Goal: Task Accomplishment & Management: Complete application form

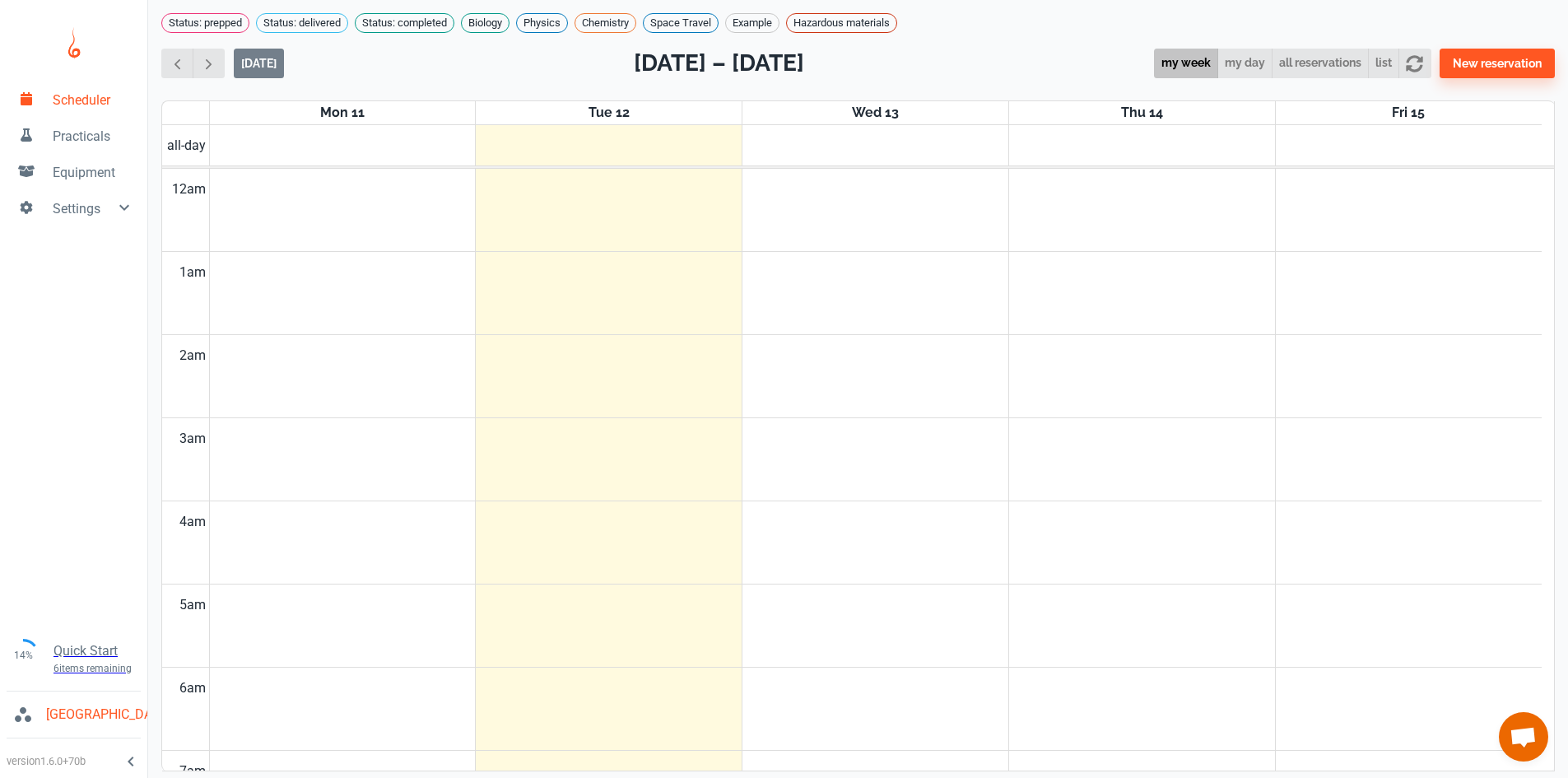
scroll to position [781, 0]
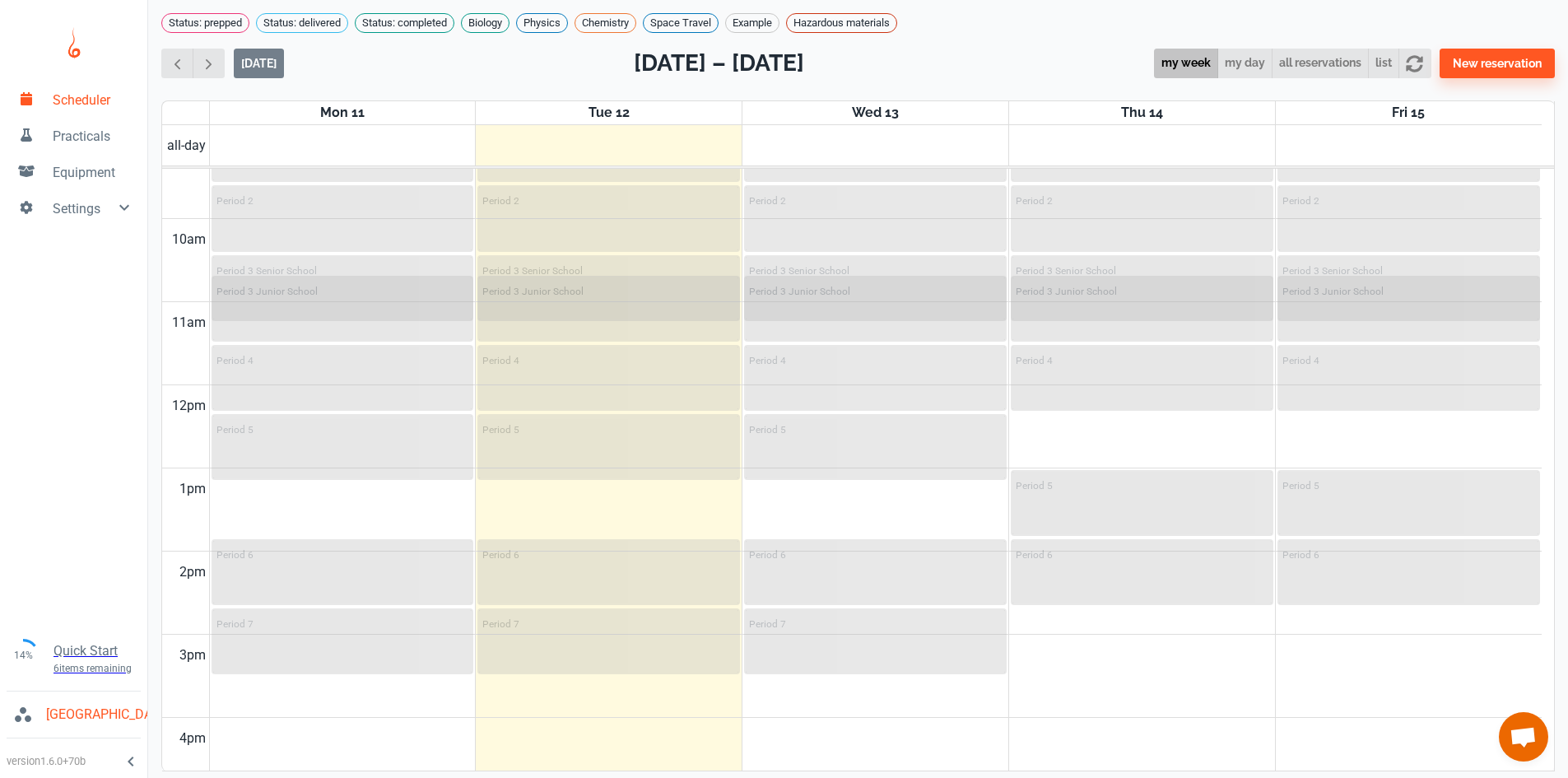
click at [940, 3] on div "Status: prepped Status: delivered Status: completed Biology Physics Chemistry S…" at bounding box center [858, 375] width 1420 height 752
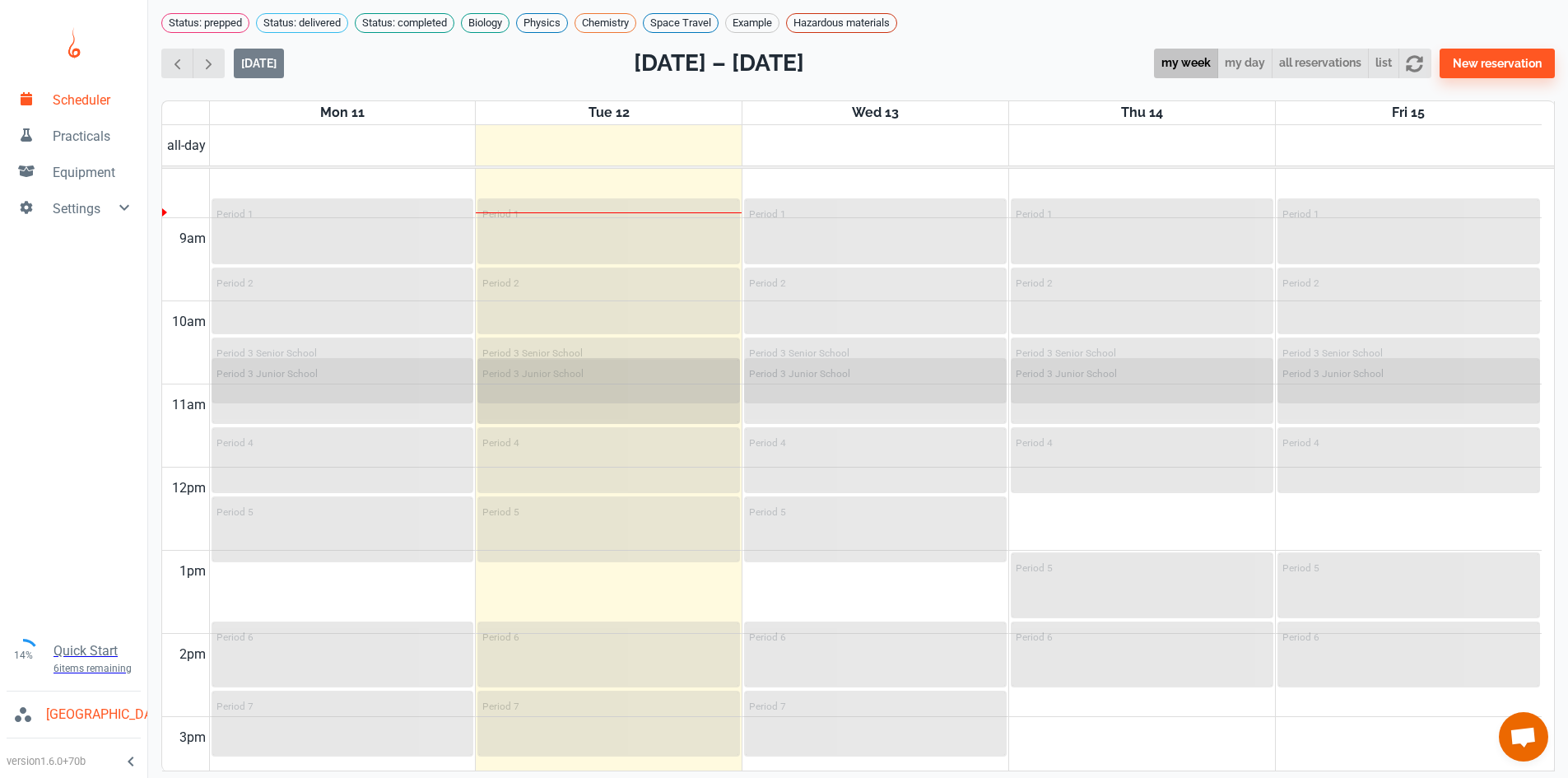
scroll to position [617, 0]
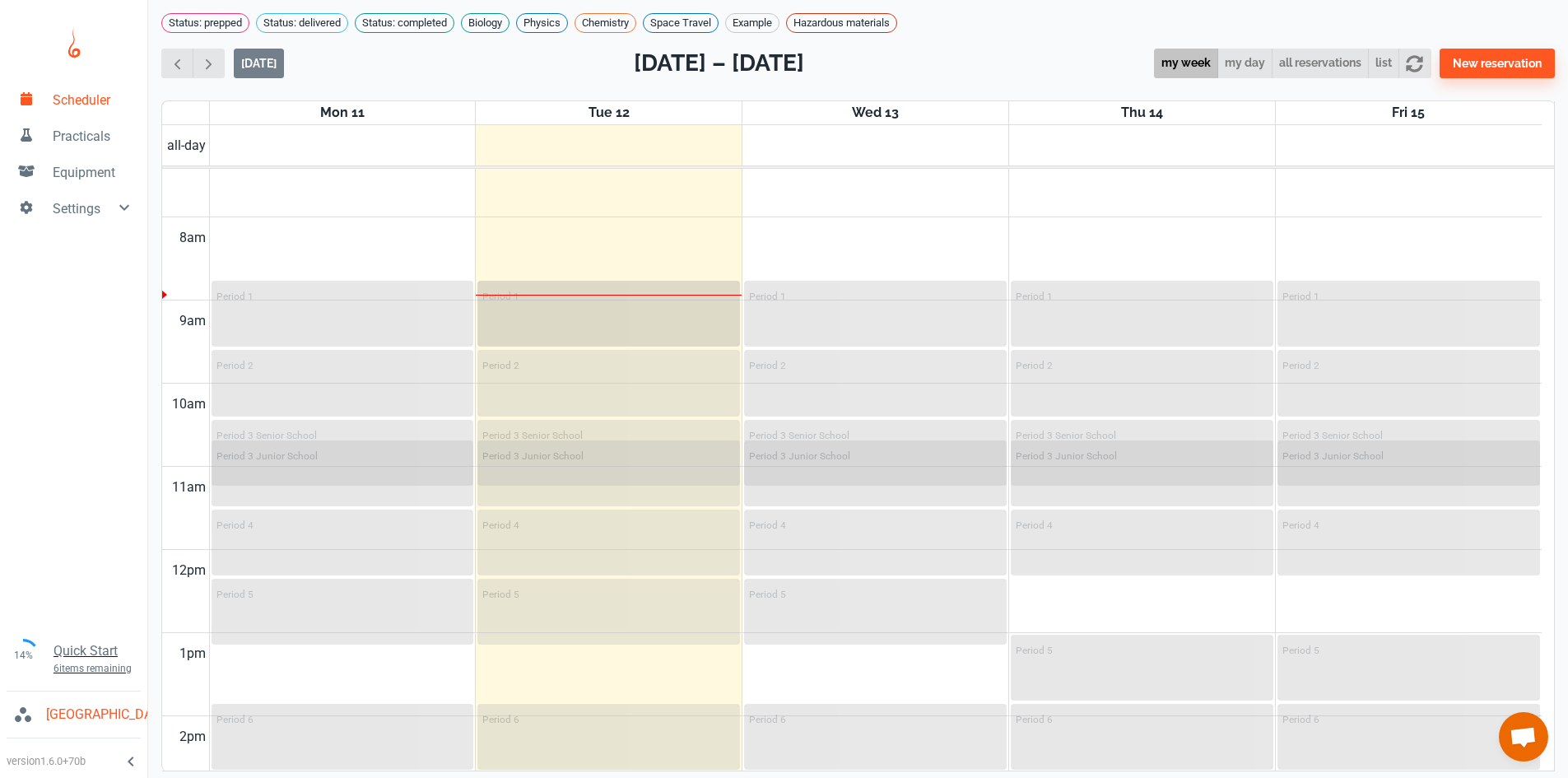
click at [545, 296] on div "Period 1" at bounding box center [609, 296] width 253 height 19
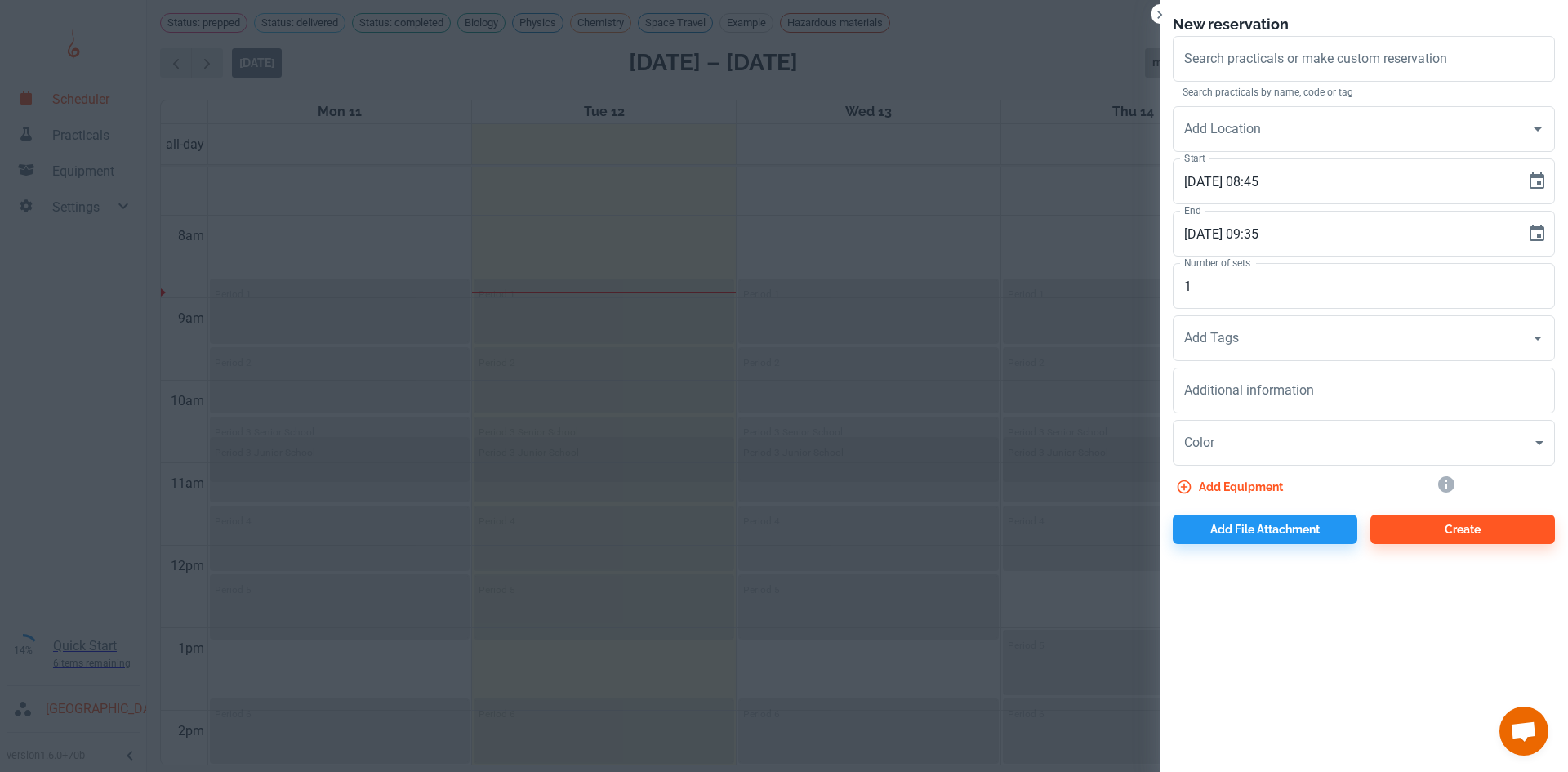
click at [990, 120] on div at bounding box center [784, 386] width 1568 height 772
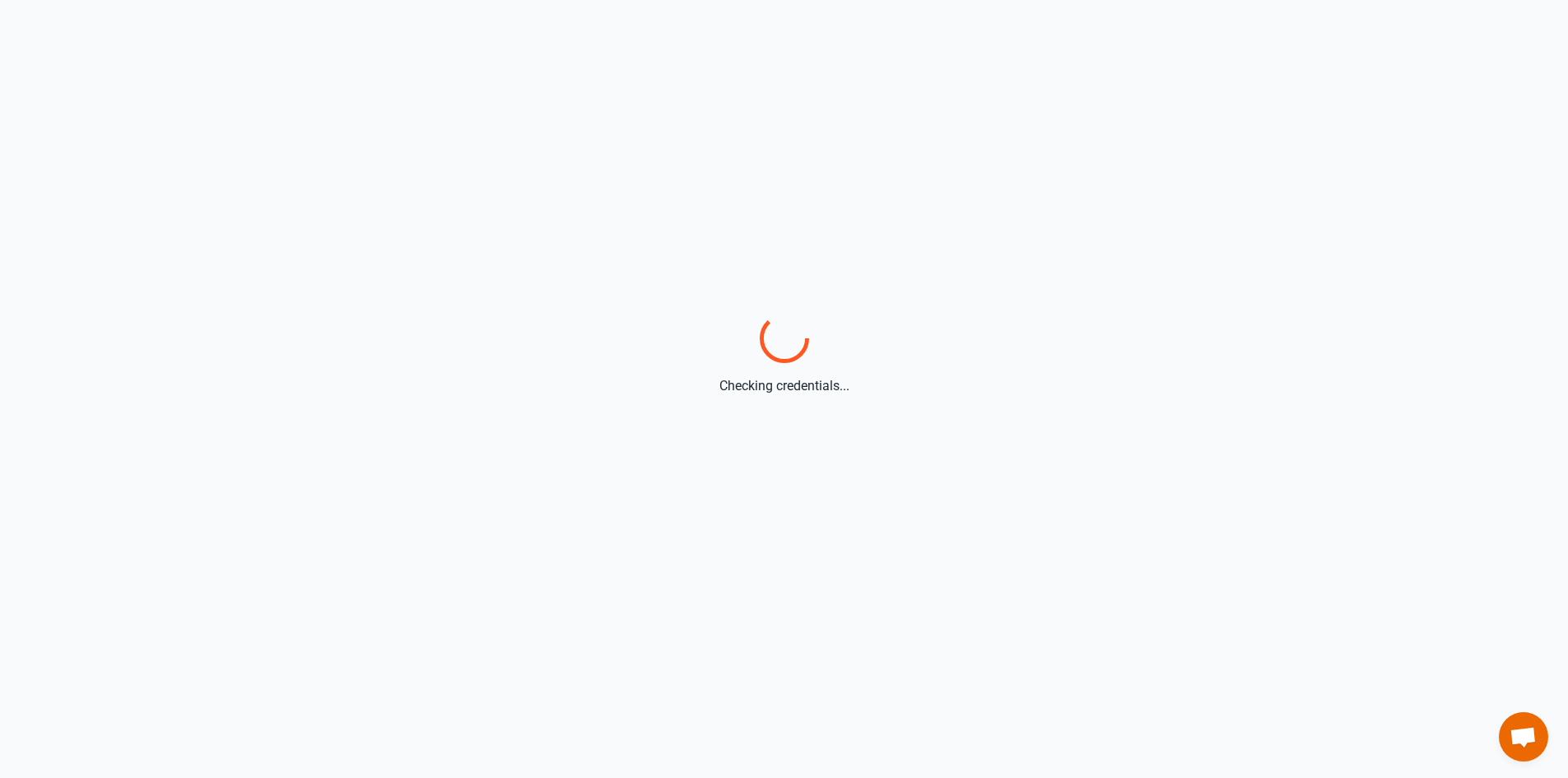
scroll to position [6, 0]
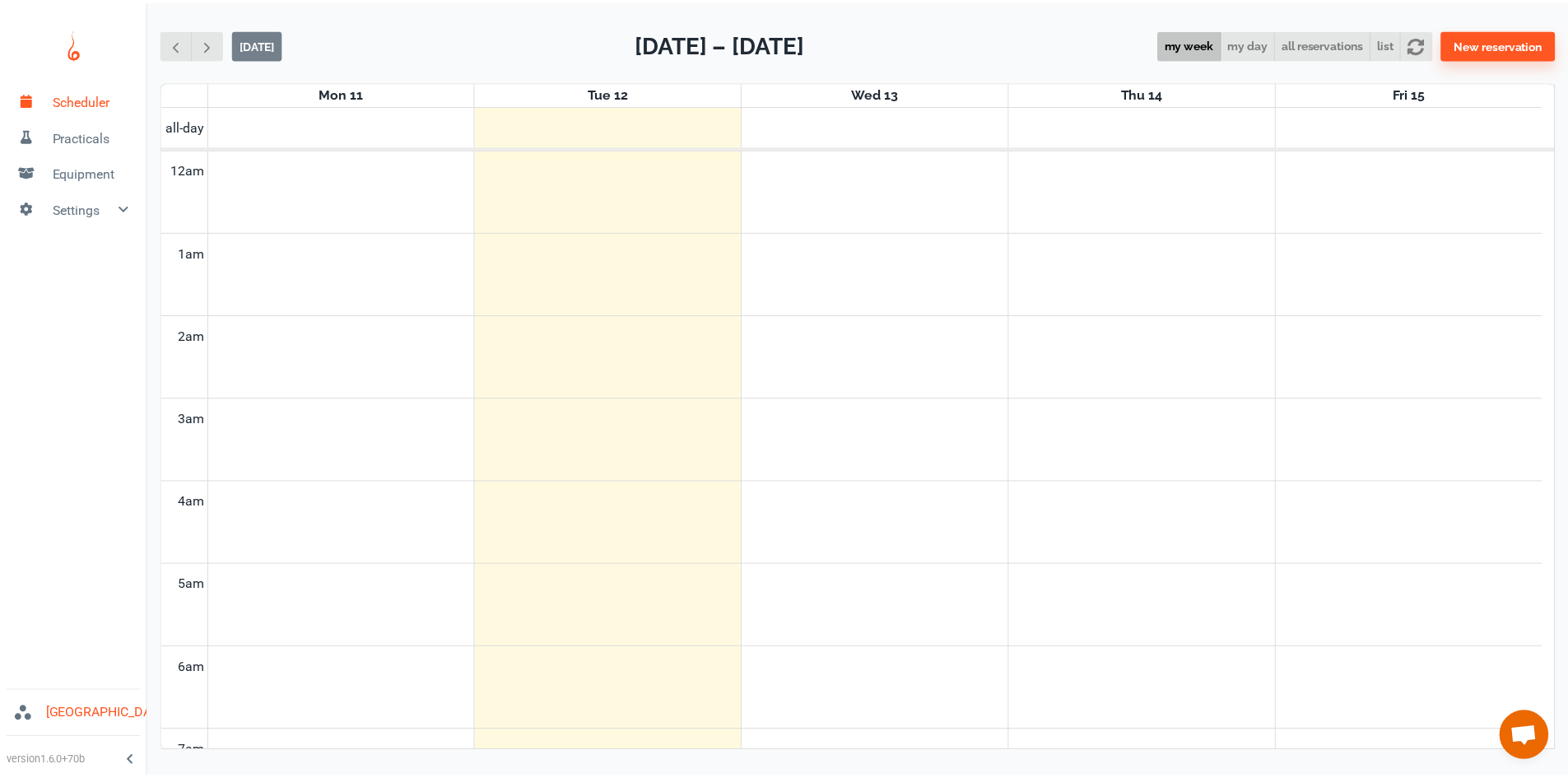
scroll to position [666, 0]
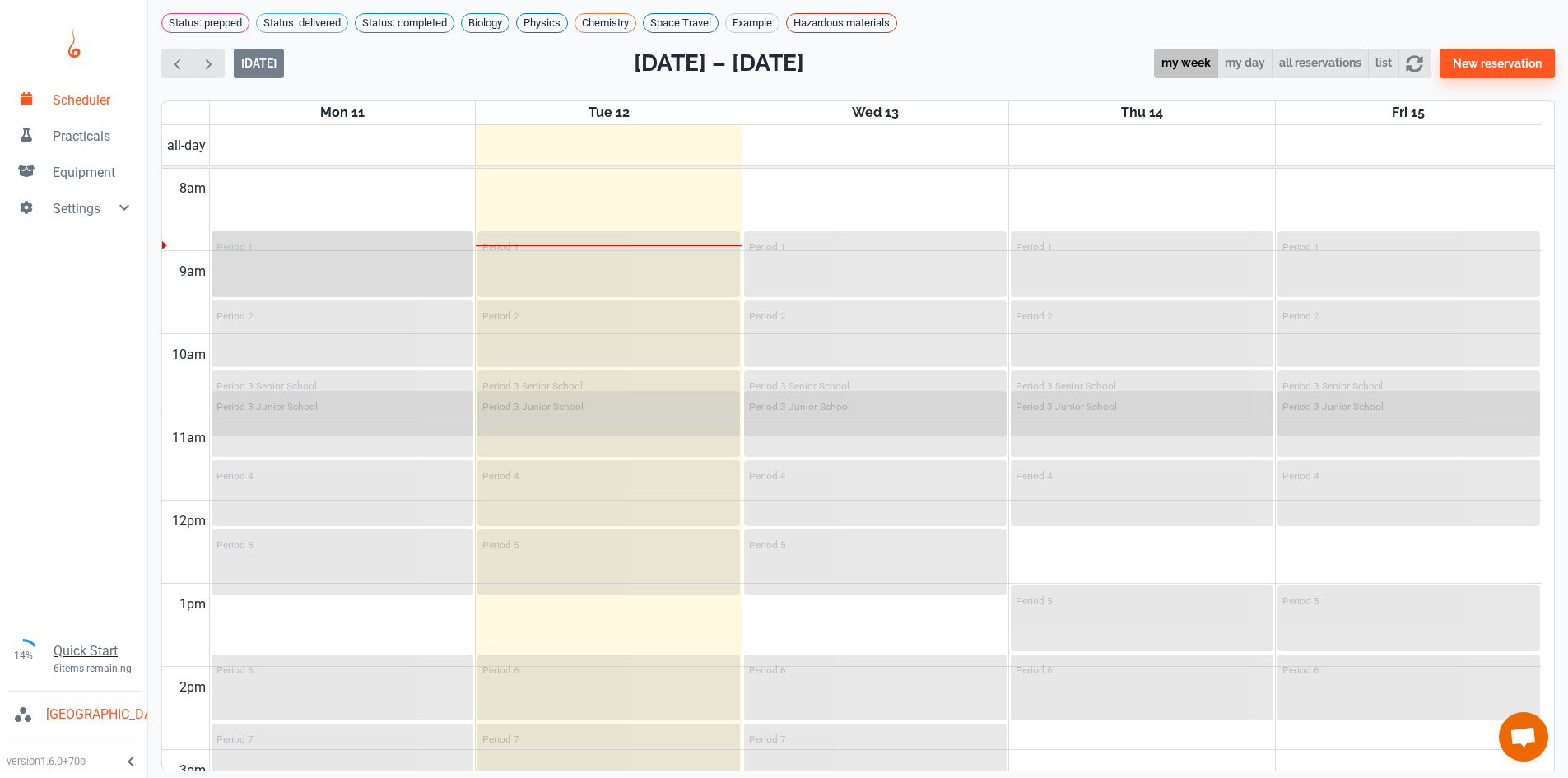
click at [373, 271] on div "Period 1" at bounding box center [342, 264] width 260 height 62
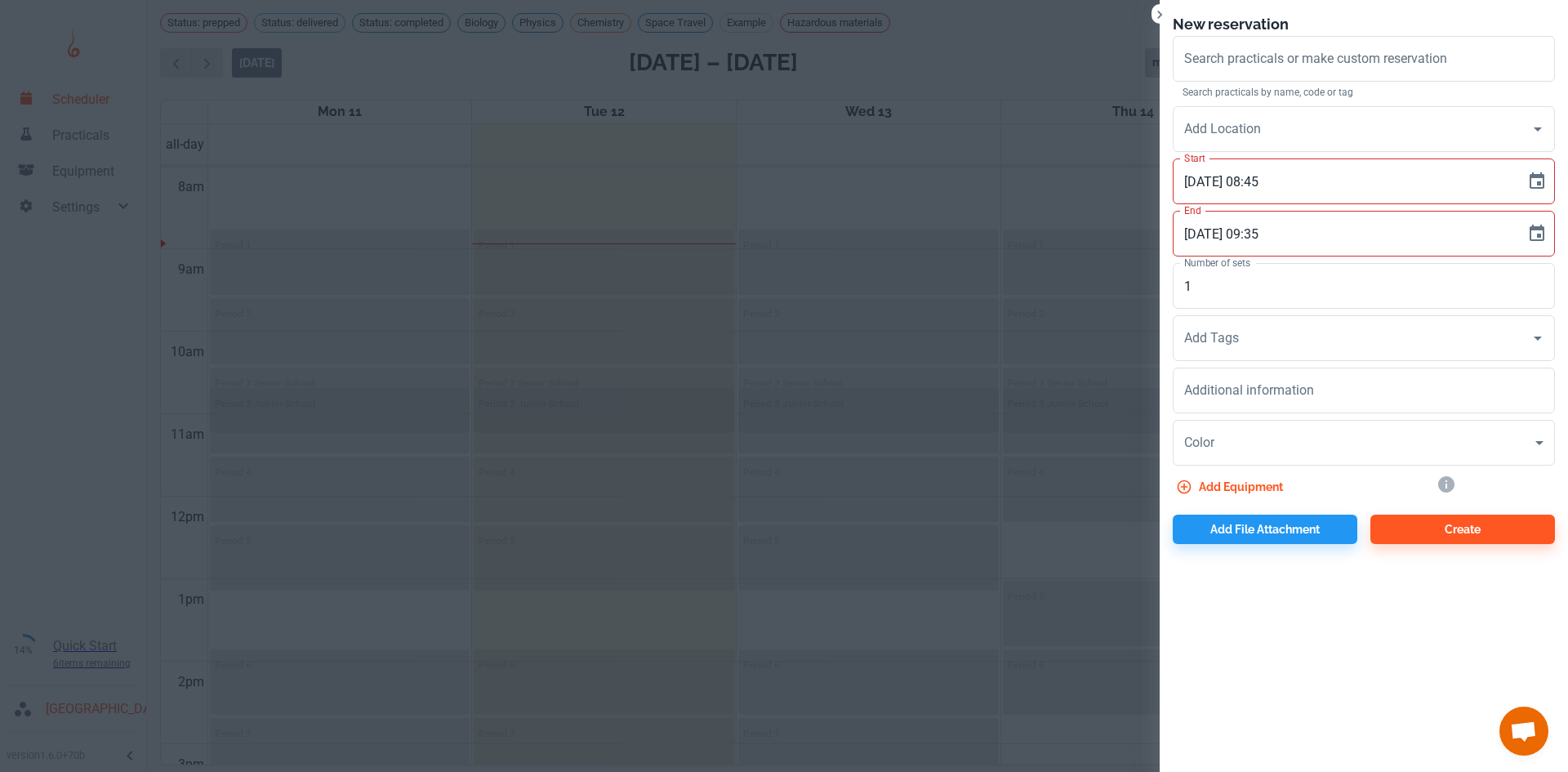
click at [949, 207] on div at bounding box center [784, 386] width 1568 height 772
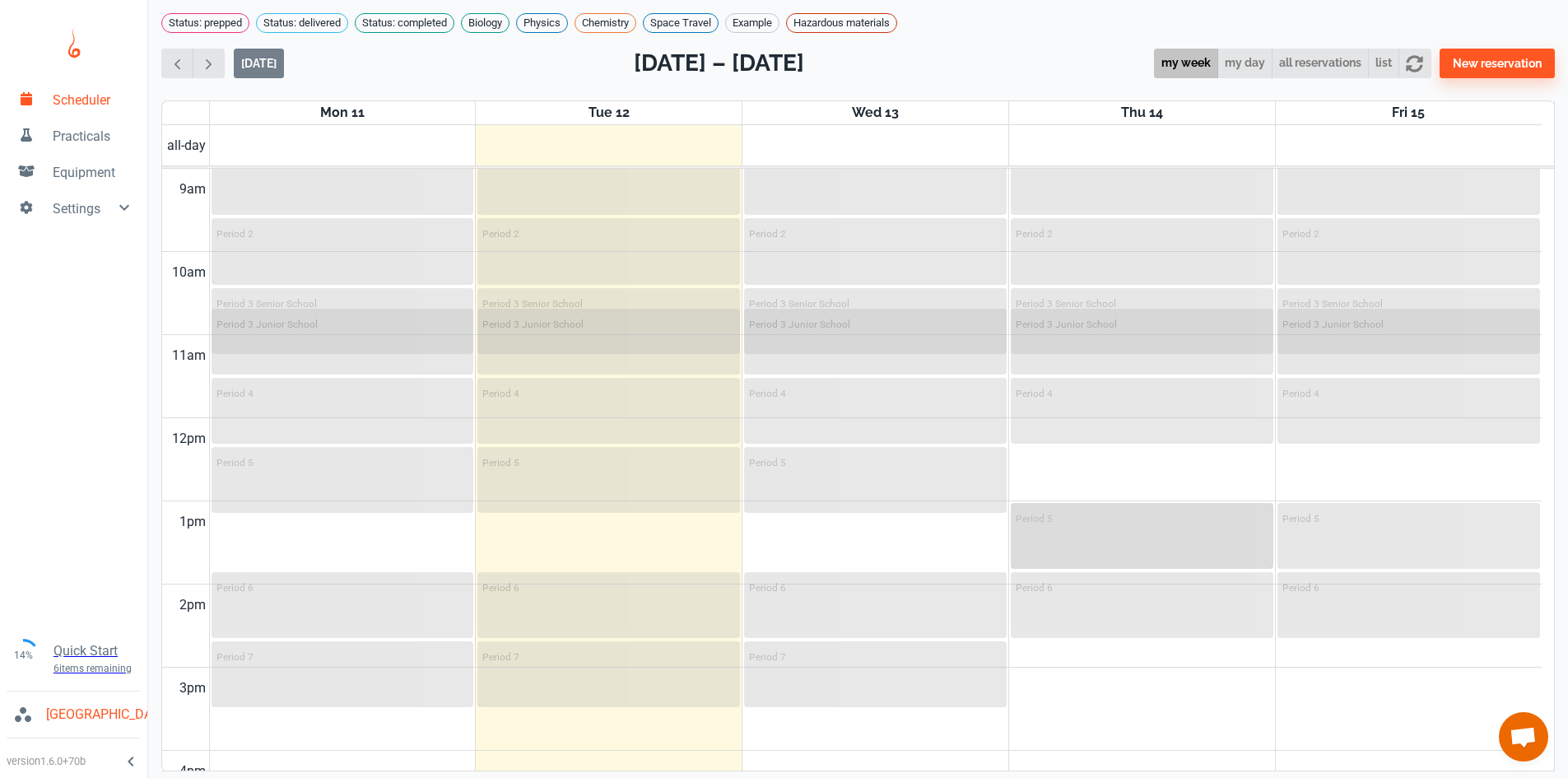
scroll to position [584, 0]
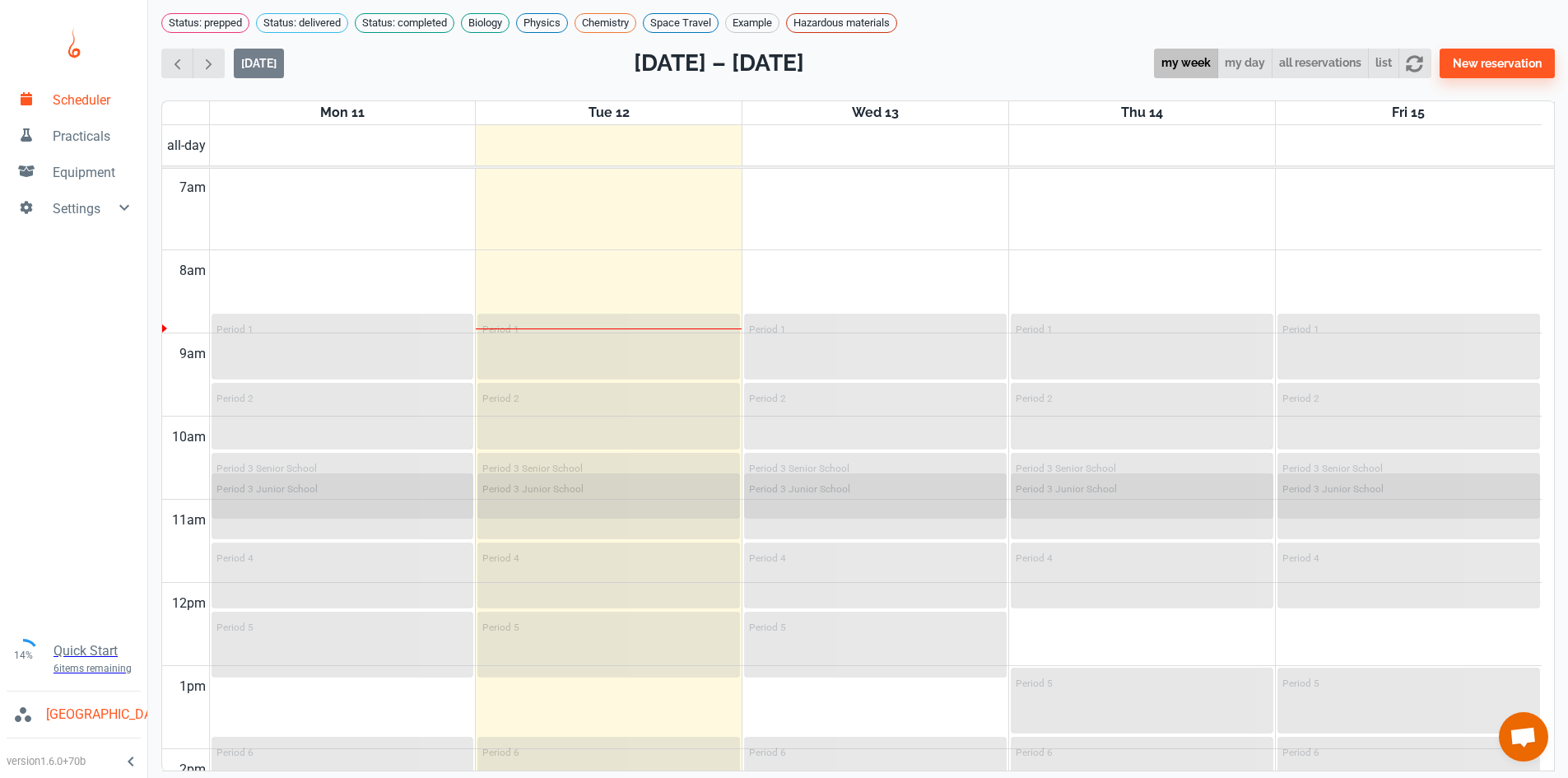
click at [311, 264] on td at bounding box center [875, 270] width 1333 height 42
click at [671, 209] on td at bounding box center [875, 188] width 1333 height 42
click at [651, 292] on td at bounding box center [875, 270] width 1333 height 42
click at [685, 338] on div "Period 1" at bounding box center [609, 328] width 253 height 19
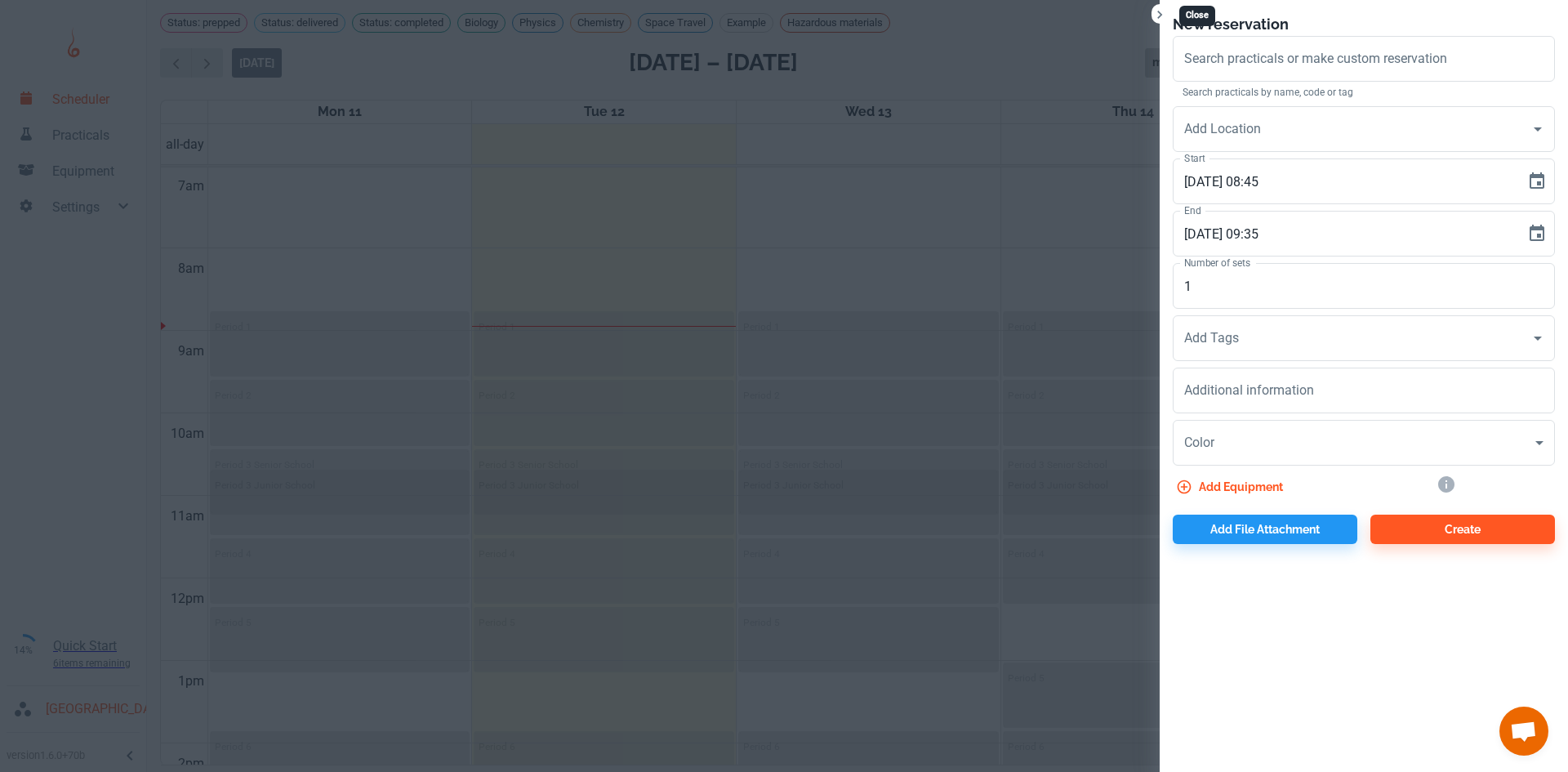
click at [1160, 16] on icon "Close" at bounding box center [1159, 14] width 5 height 8
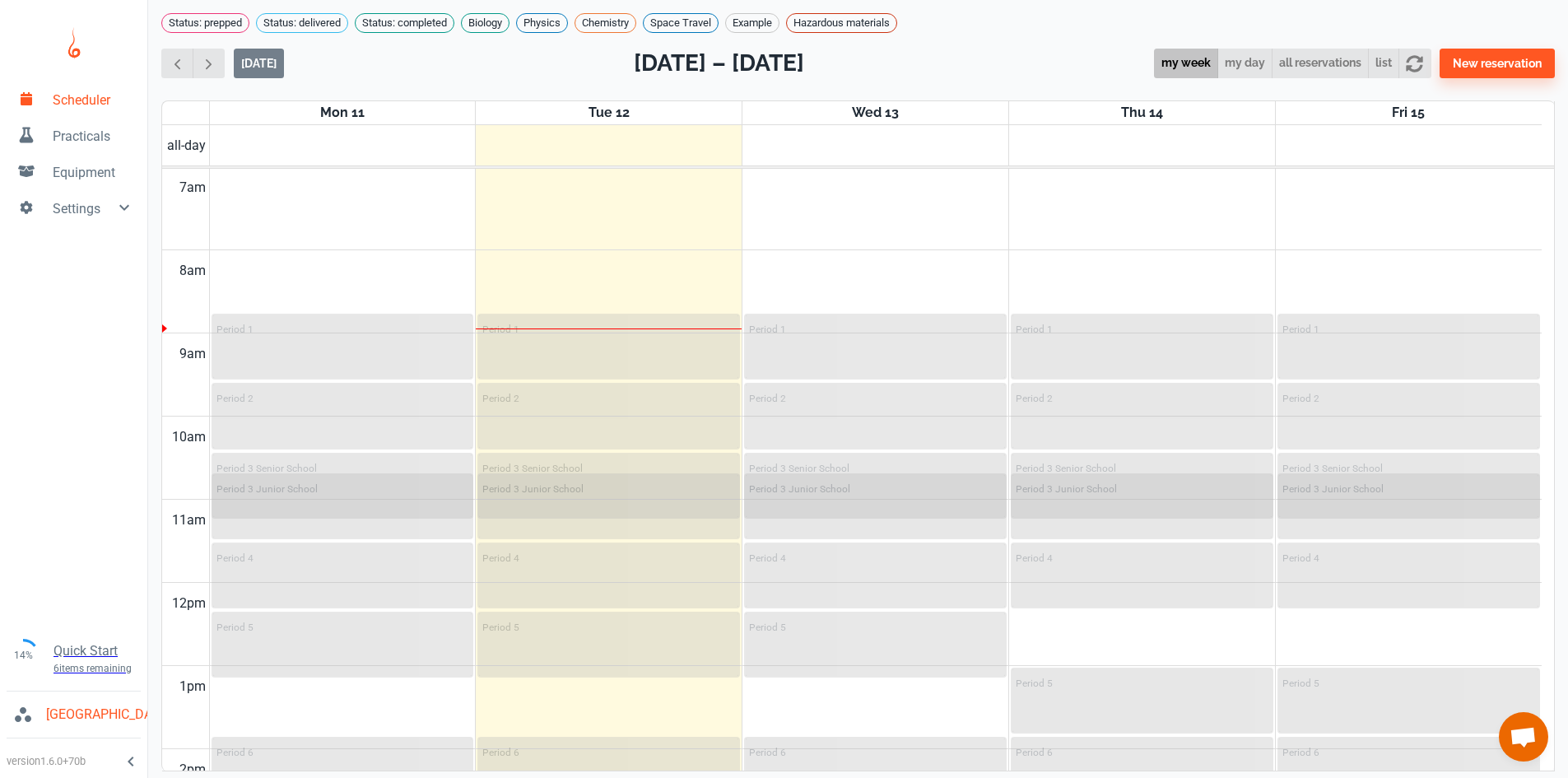
click at [72, 142] on span "Practicals" at bounding box center [93, 136] width 82 height 19
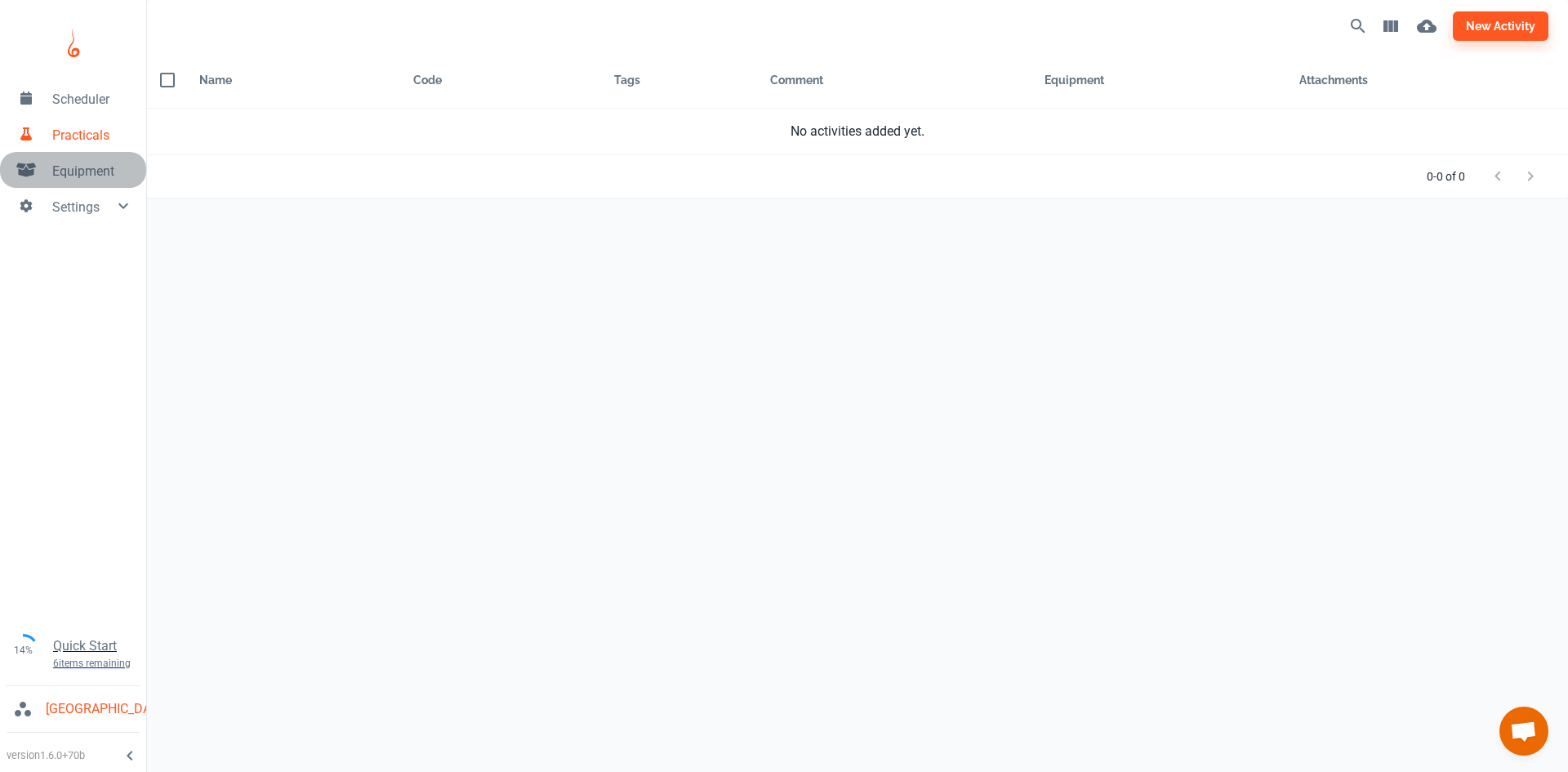
click at [48, 169] on link "Equipment" at bounding box center [72, 169] width 146 height 36
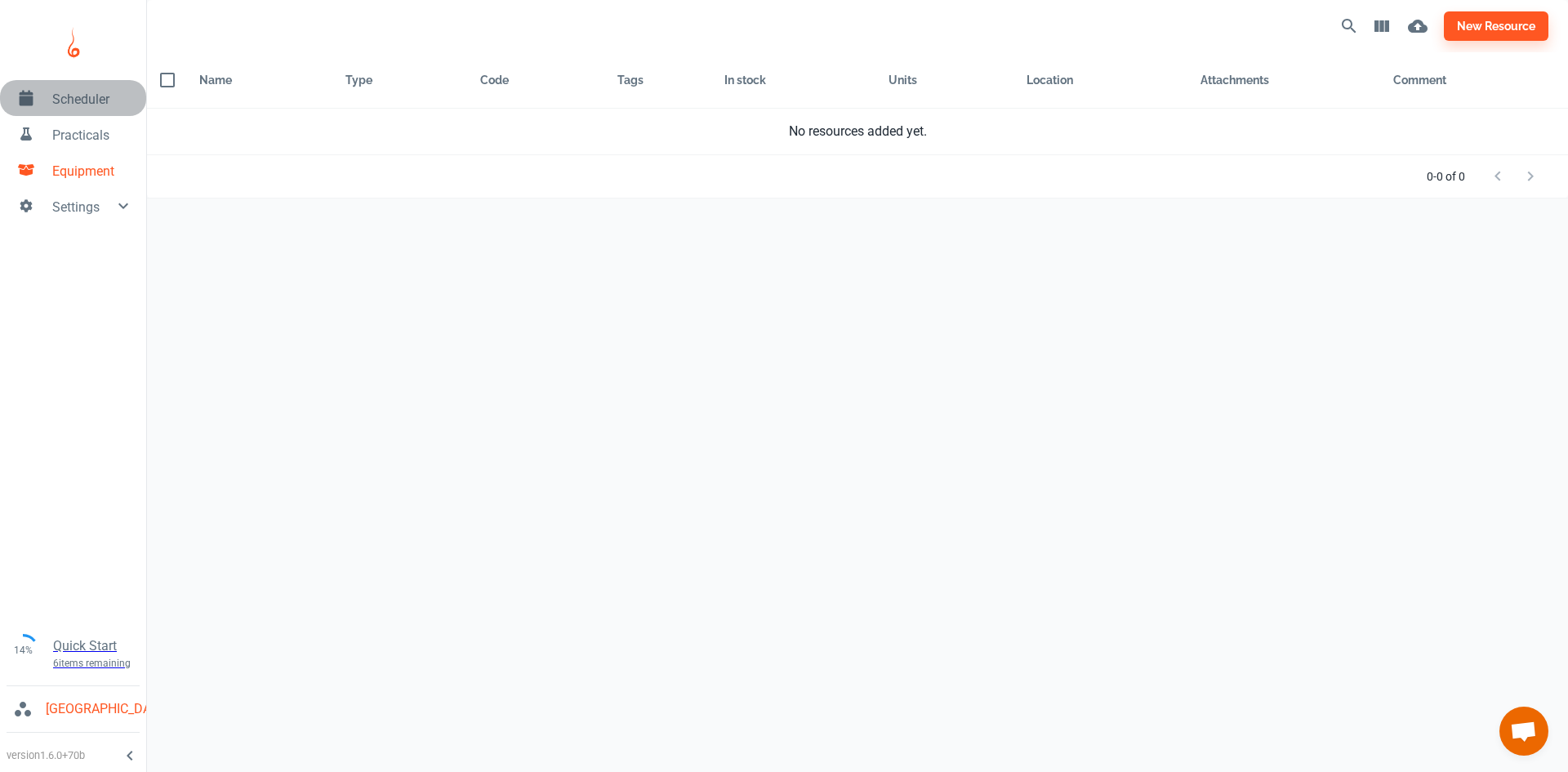
click at [92, 98] on span "Scheduler" at bounding box center [93, 99] width 81 height 19
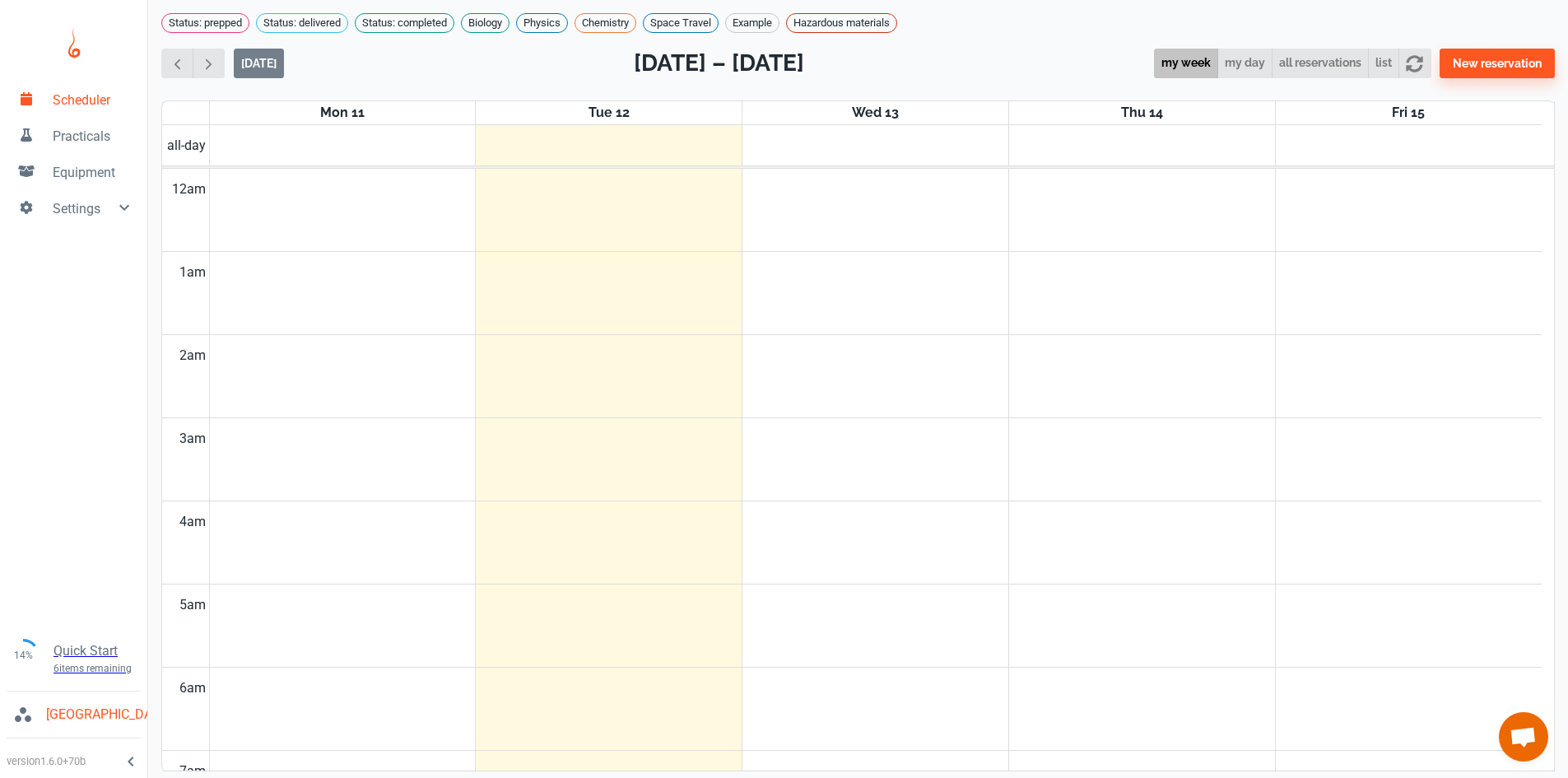
scroll to position [666, 0]
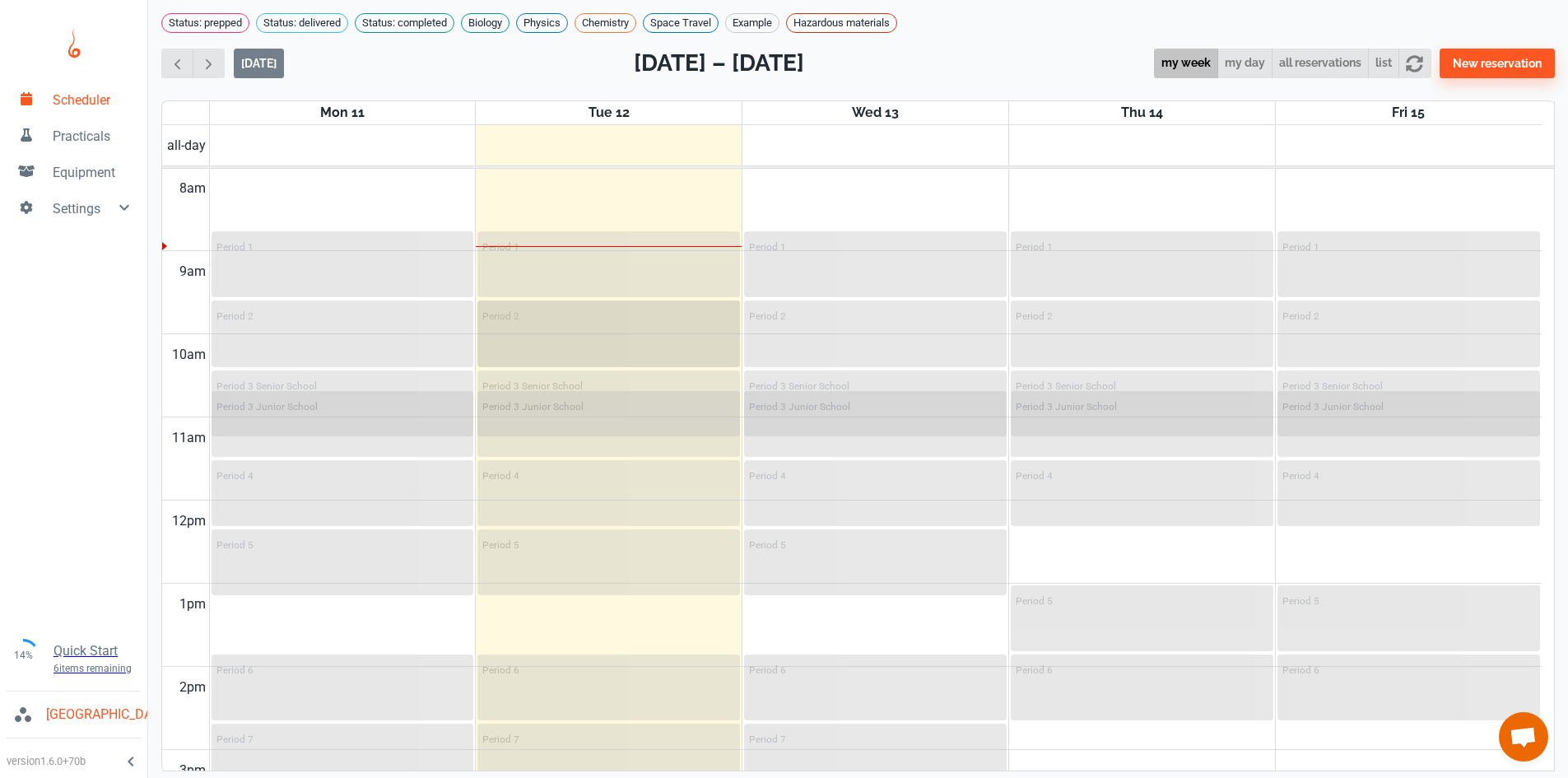
click at [576, 325] on div "Period 2" at bounding box center [609, 315] width 253 height 19
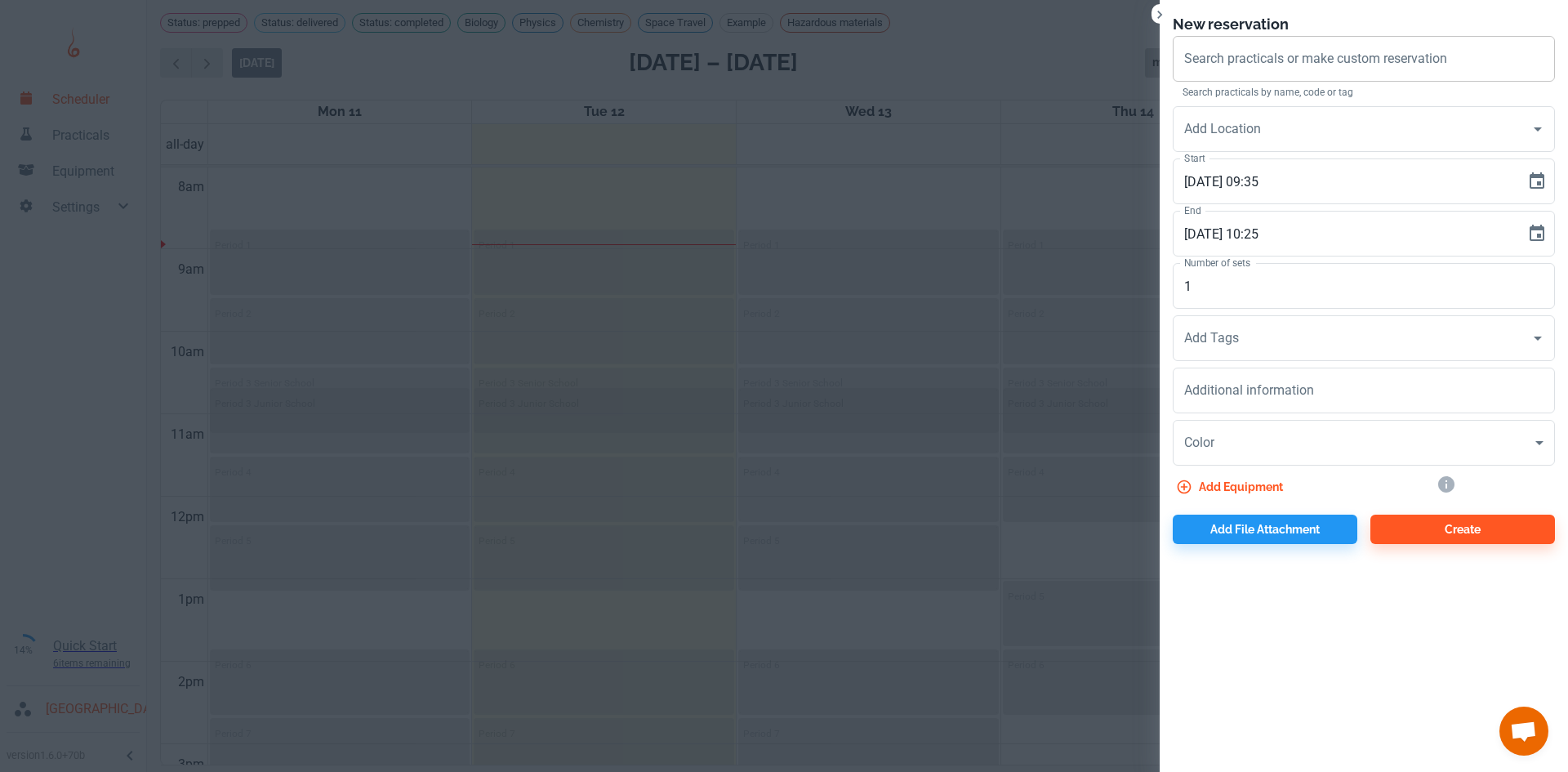
click at [1263, 53] on div "Search practicals or make custom reservation Search practicals or make custom r…" at bounding box center [1363, 58] width 382 height 45
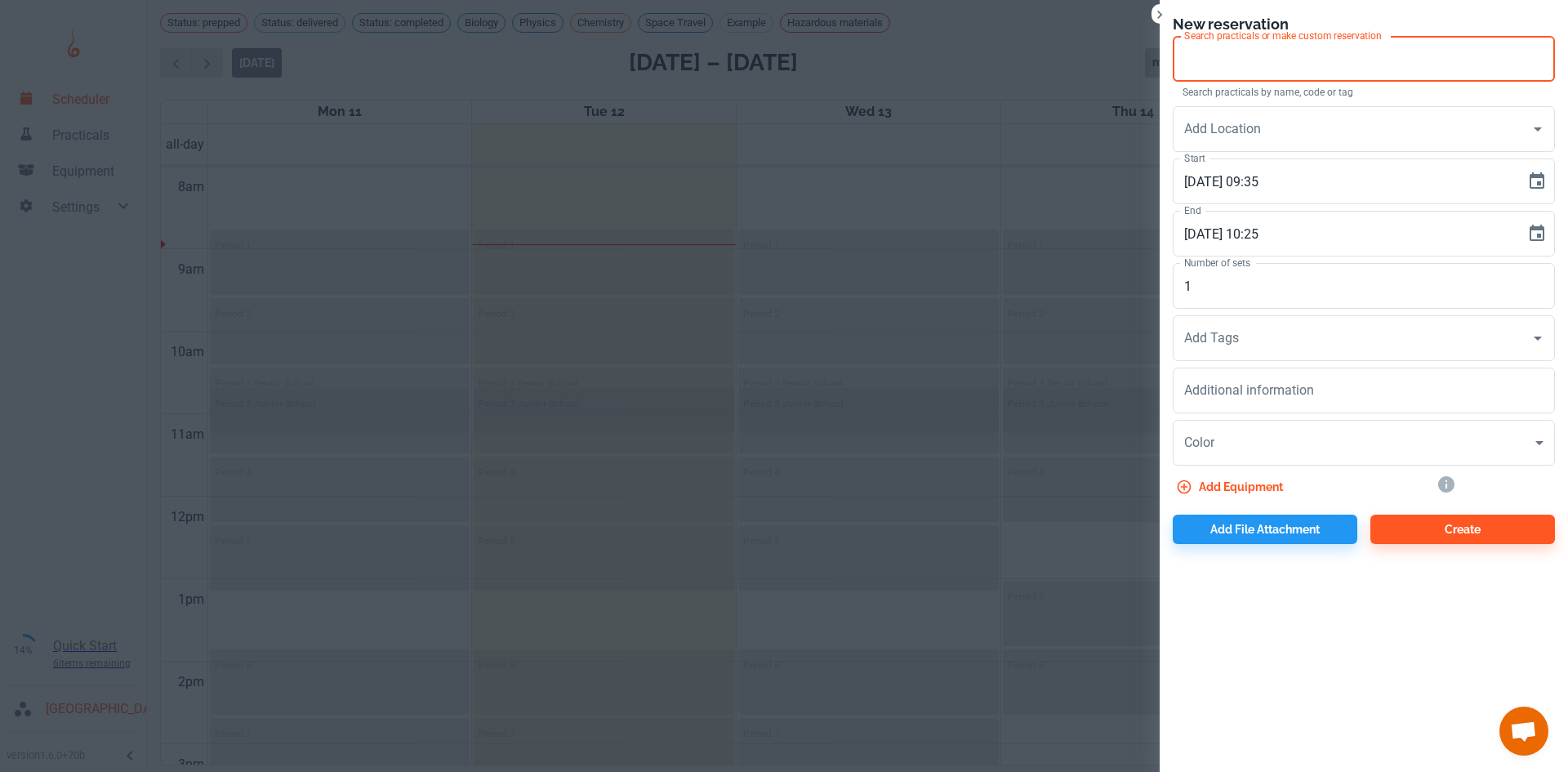
click at [1162, 18] on icon "Close" at bounding box center [1159, 14] width 16 height 16
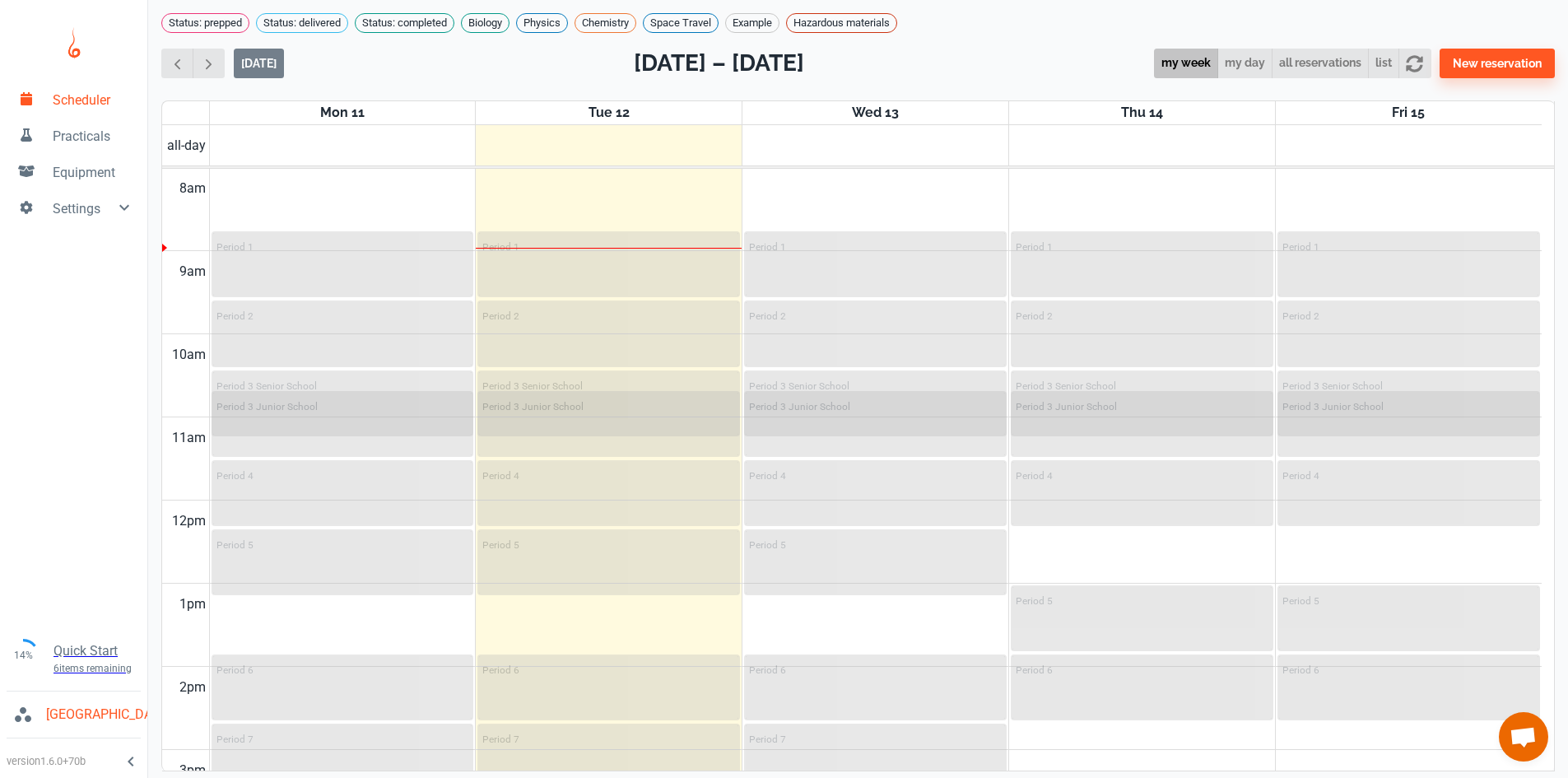
click at [854, 46] on div "Status: prepped Status: delivered Status: completed Biology Physics Chemistry S…" at bounding box center [858, 375] width 1420 height 752
click at [342, 339] on div "Period 2" at bounding box center [342, 334] width 260 height 63
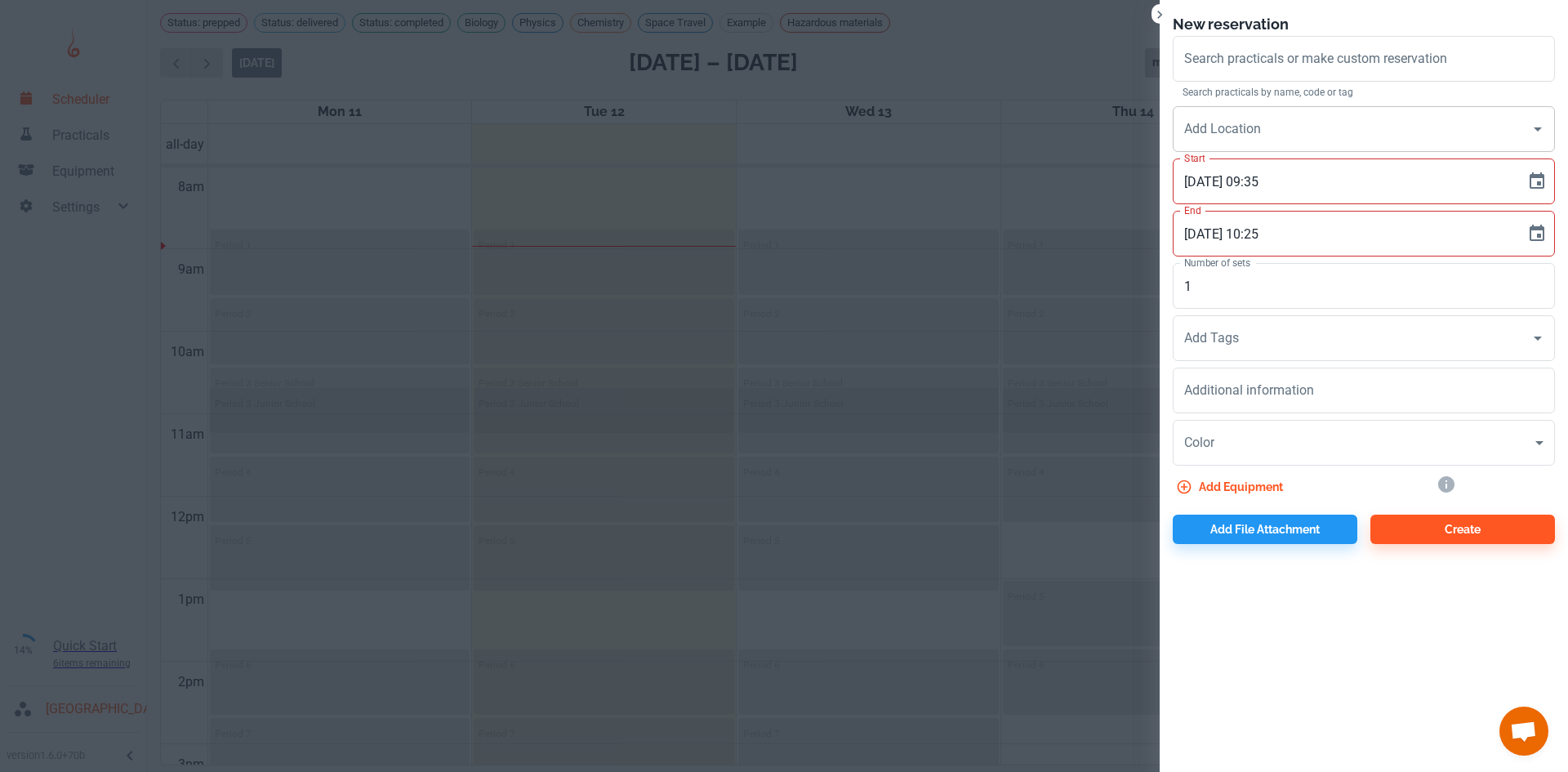
click at [1537, 130] on icon "Open" at bounding box center [1537, 129] width 8 height 4
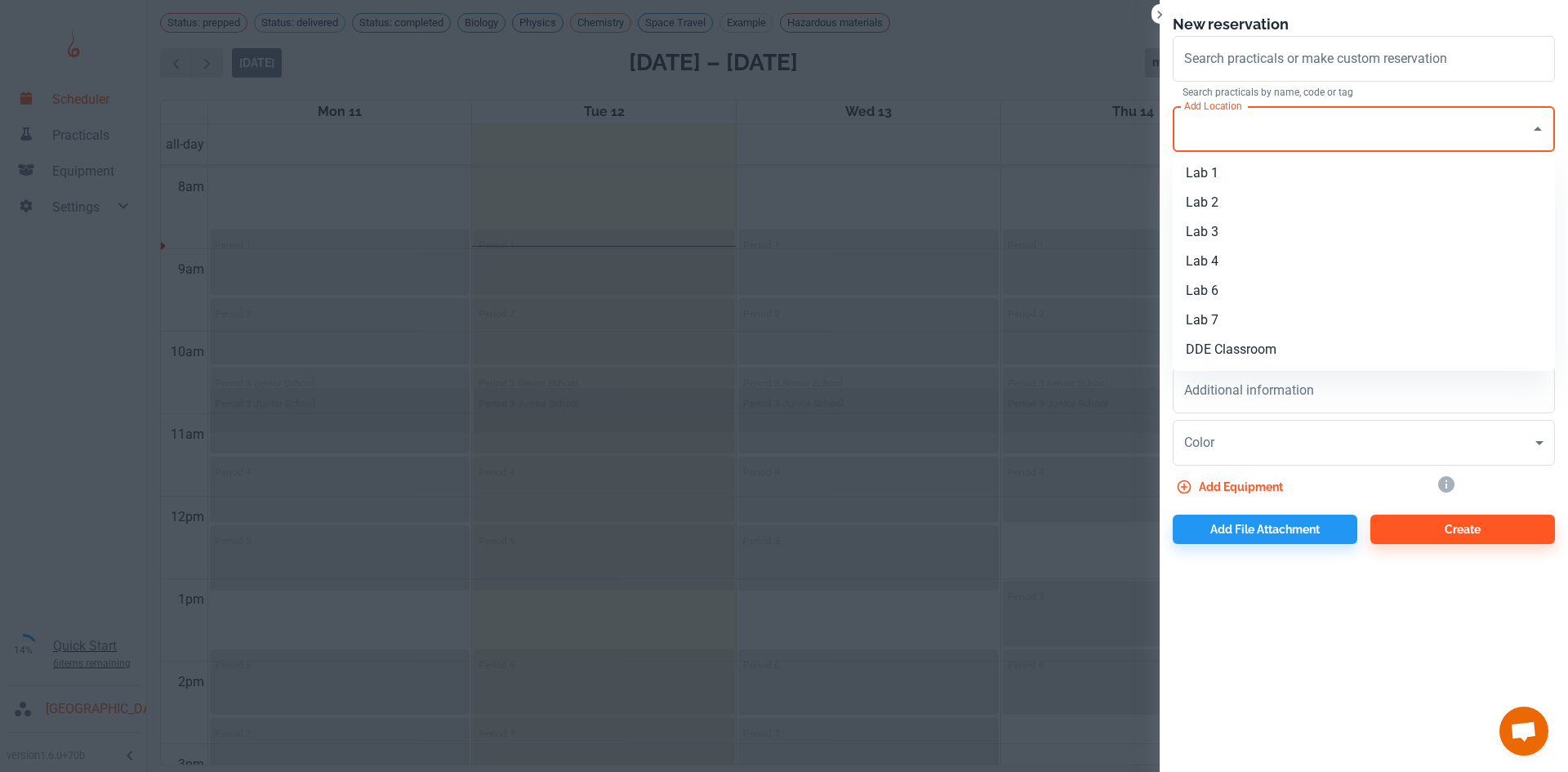
click at [1219, 221] on li "Lab 3" at bounding box center [1363, 232] width 382 height 29
type input "Lab 3"
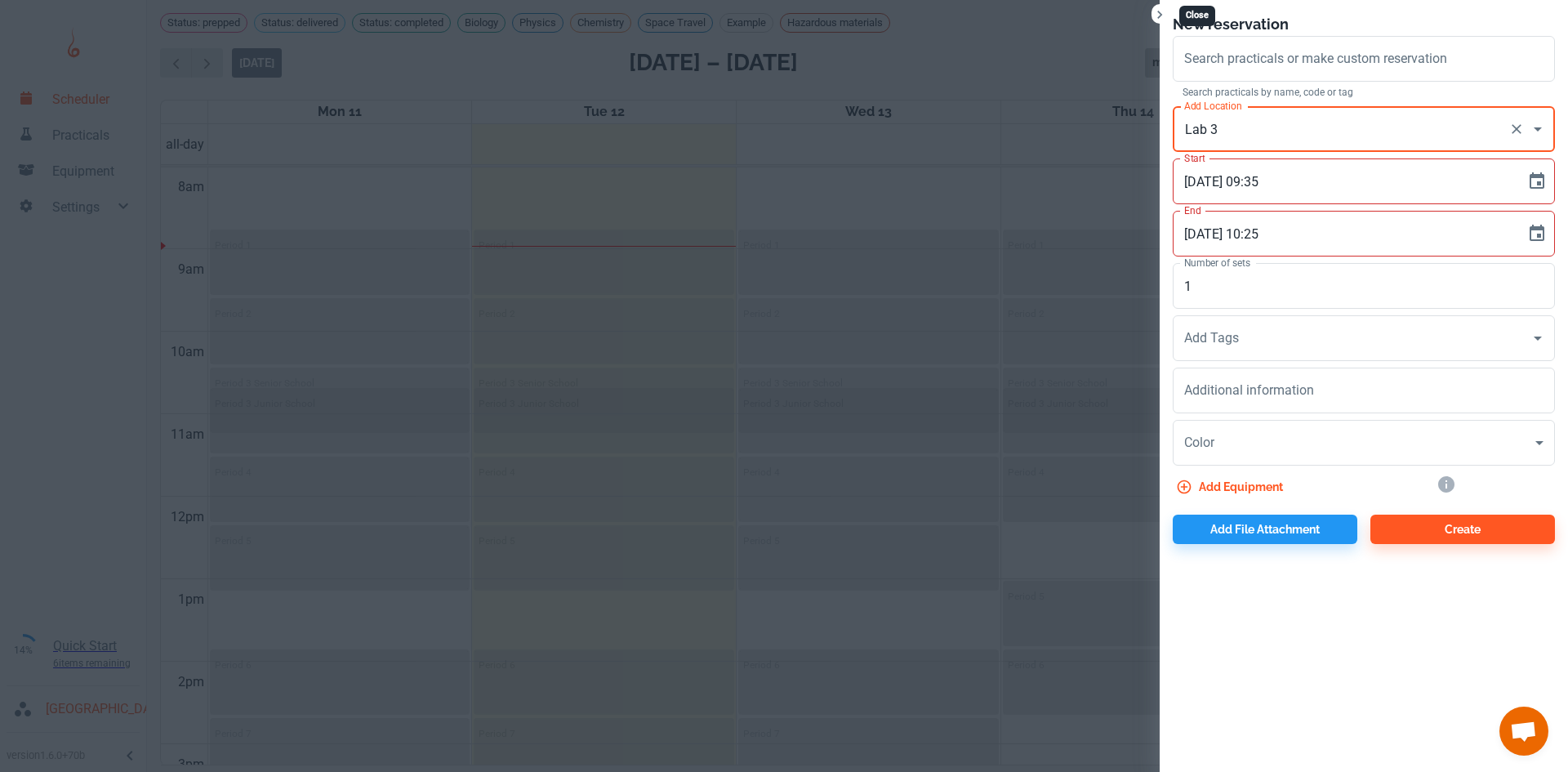
click at [1155, 8] on icon "Close" at bounding box center [1159, 14] width 16 height 16
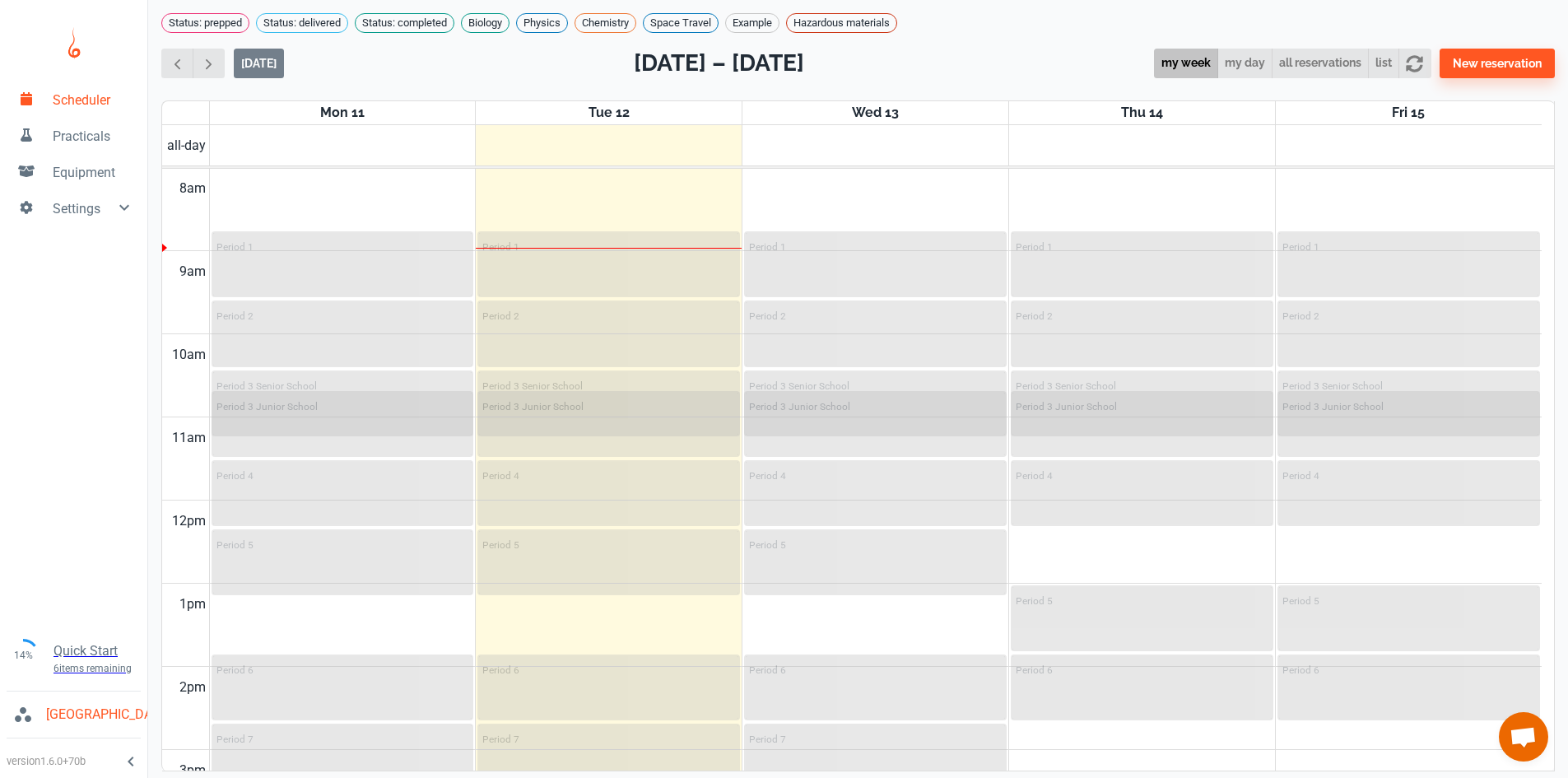
click at [1007, 53] on div "Status: prepped Status: delivered Status: completed Biology Physics Chemistry S…" at bounding box center [858, 375] width 1420 height 752
click at [1232, 76] on button "my day" at bounding box center [1245, 63] width 55 height 30
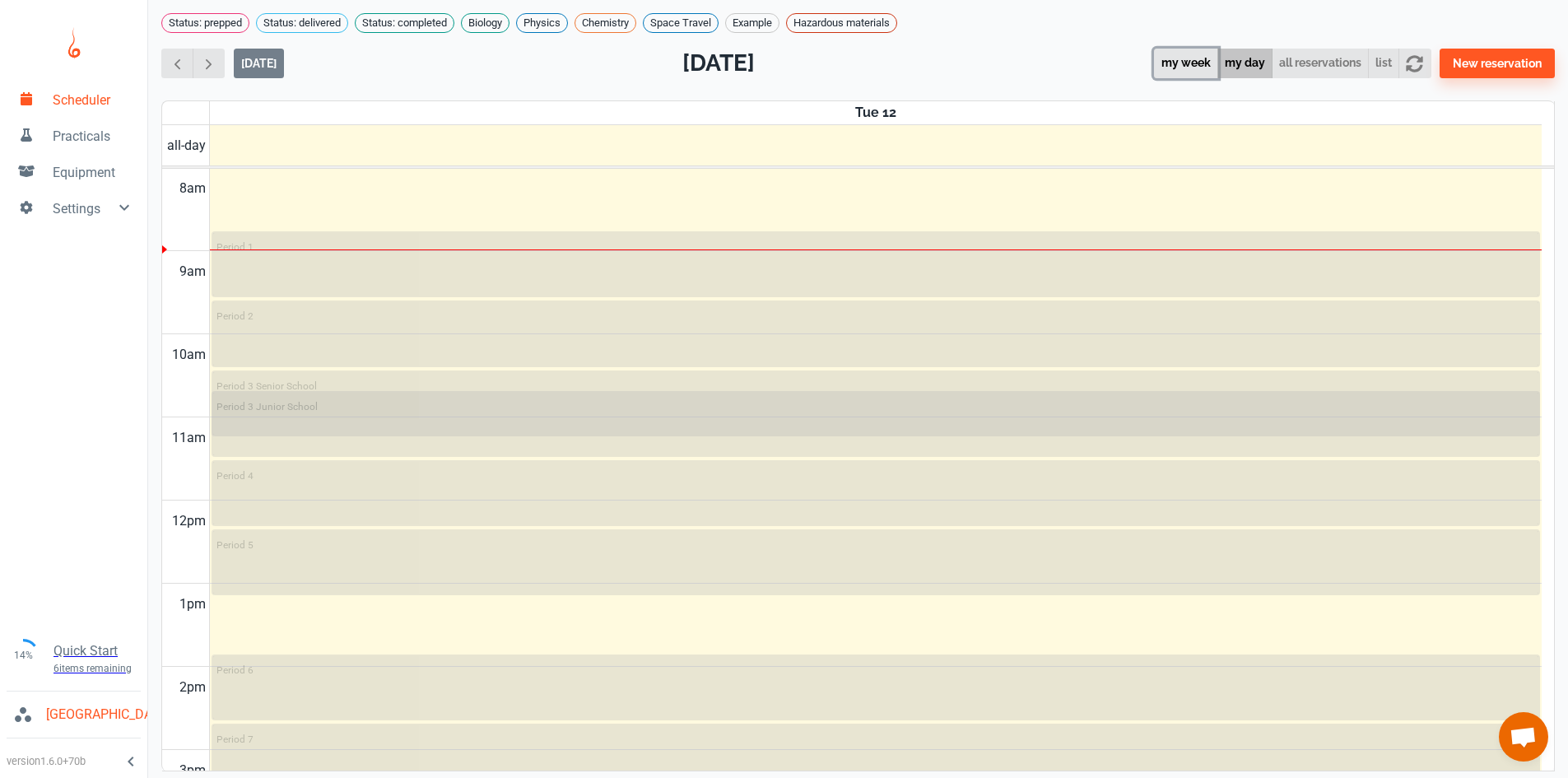
click at [1198, 79] on button "my week" at bounding box center [1186, 63] width 64 height 30
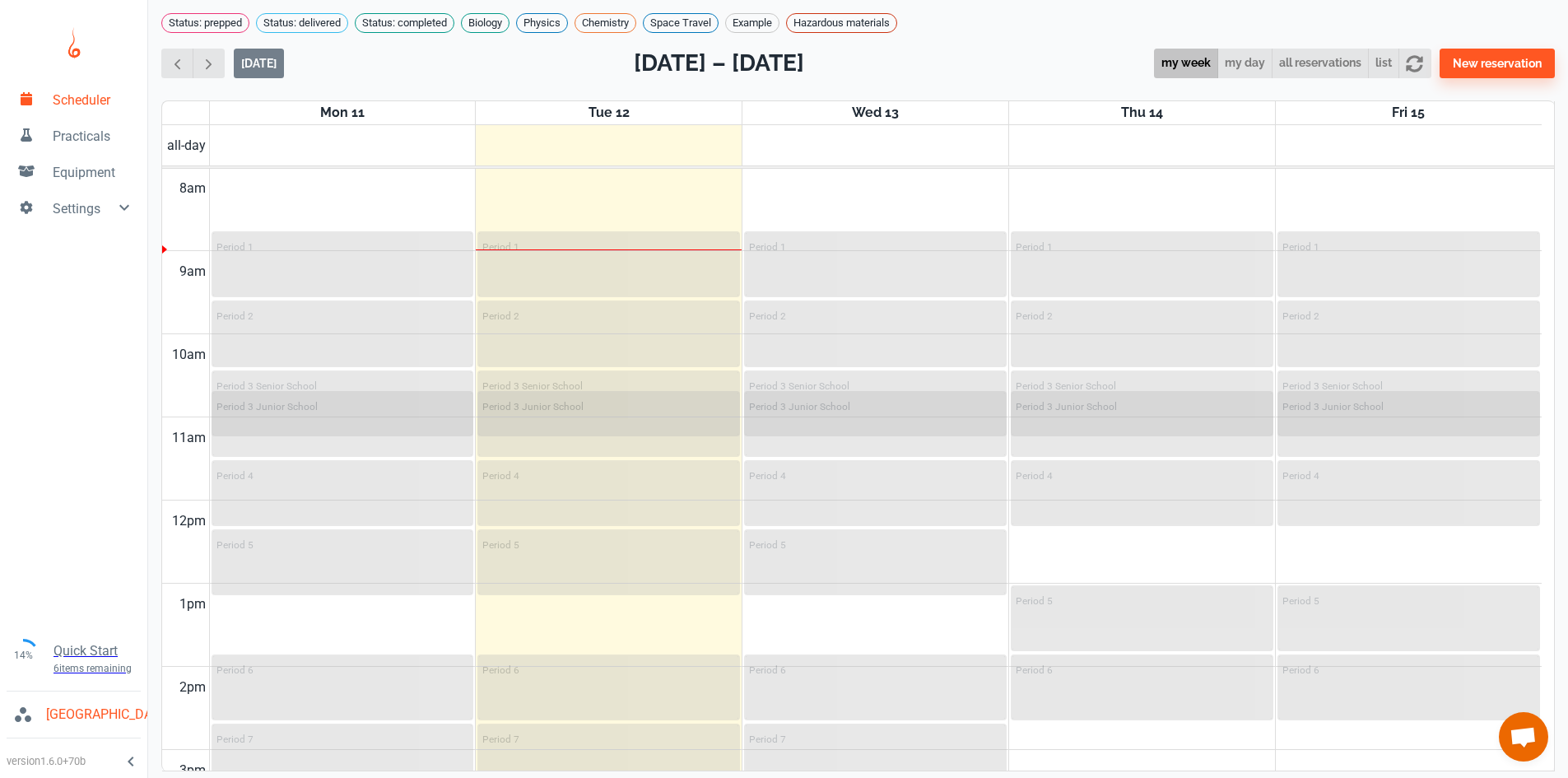
click at [1045, 61] on div "today Aug 11 – 15 my week my day all reservations list New reservation" at bounding box center [858, 63] width 1394 height 35
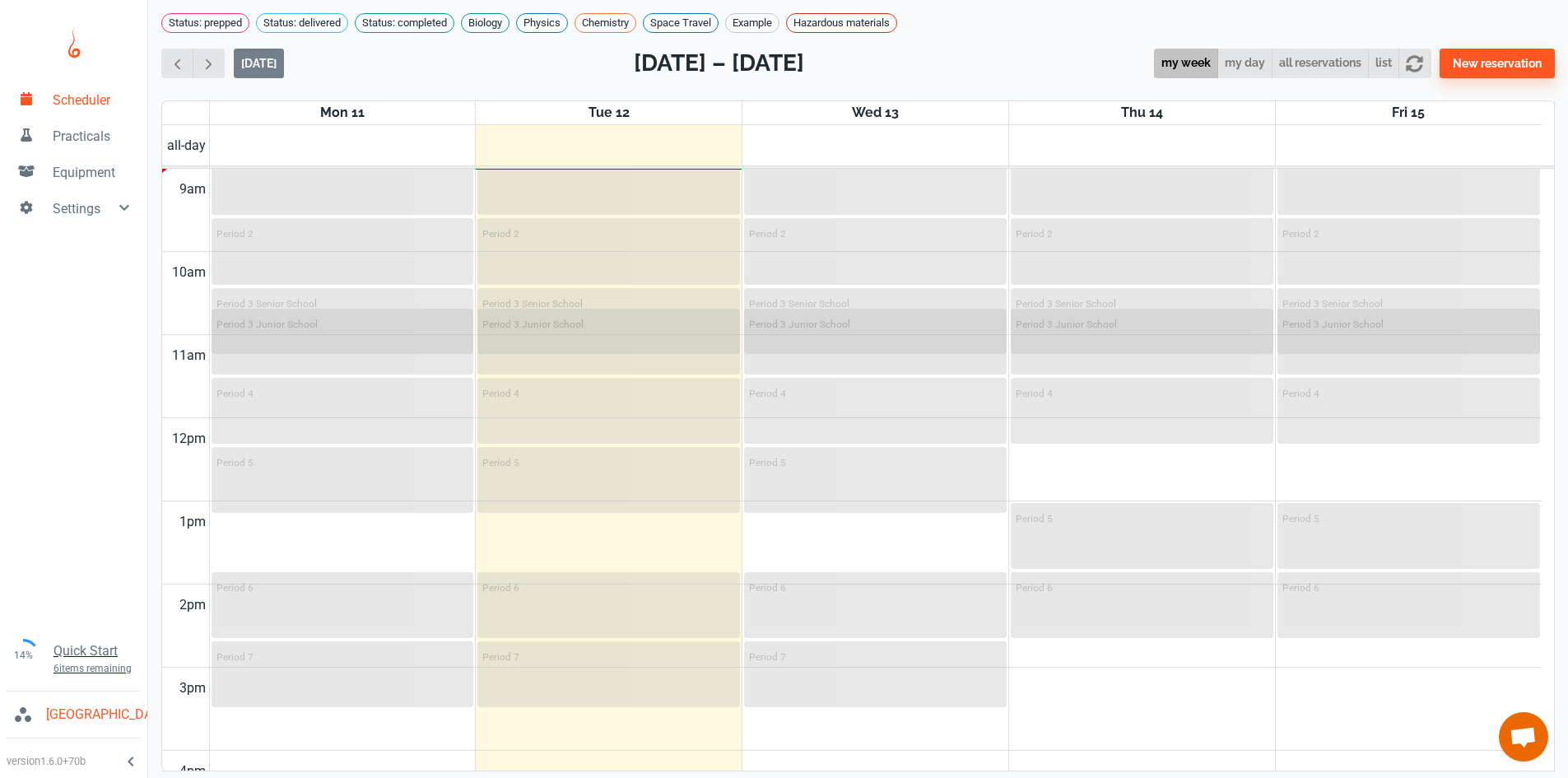
scroll to position [666, 0]
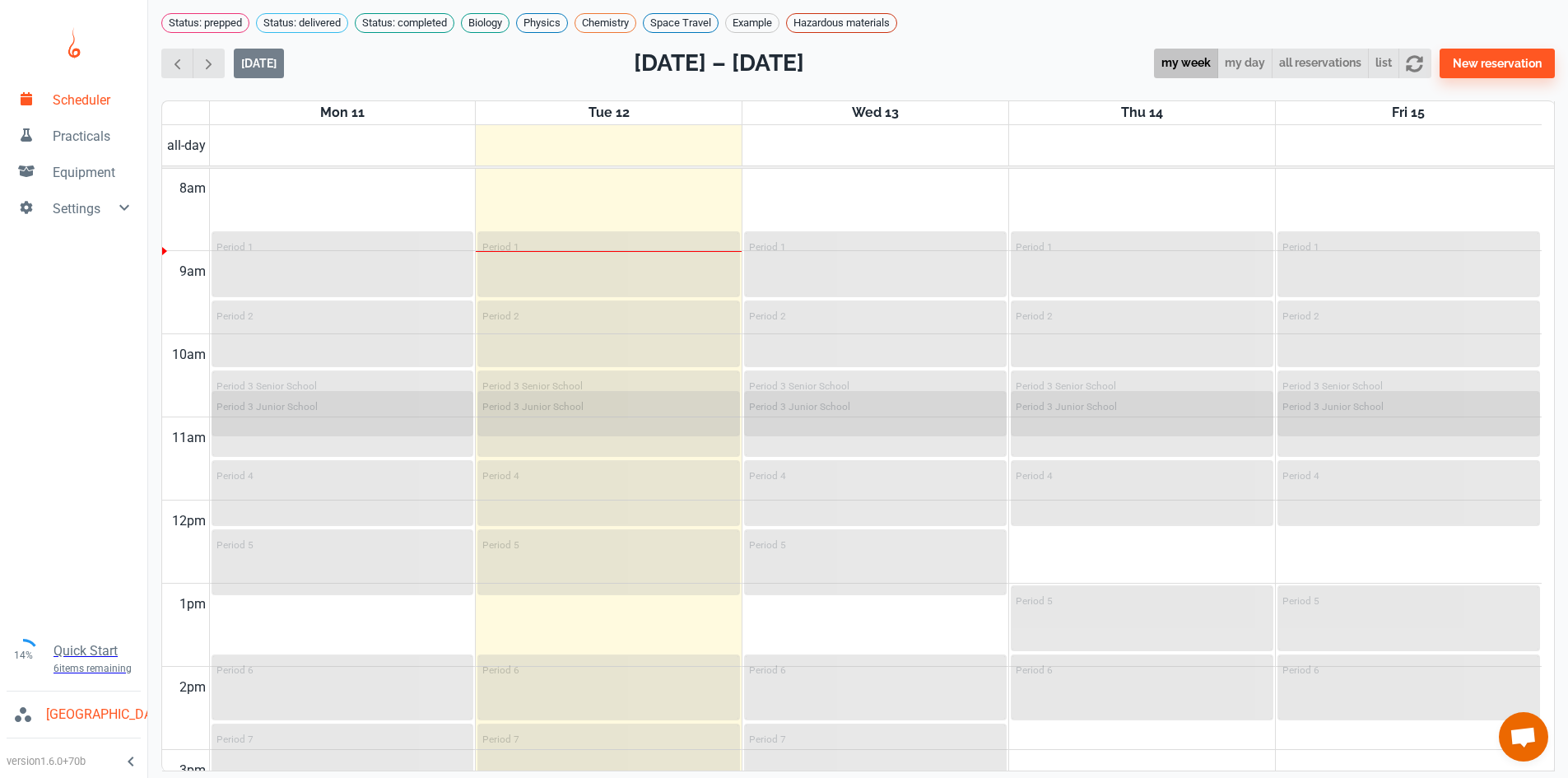
click at [1037, 81] on div "today Aug 11 – 15 my week my day all reservations list New reservation" at bounding box center [858, 63] width 1394 height 35
click at [85, 168] on span "Equipment" at bounding box center [93, 173] width 82 height 19
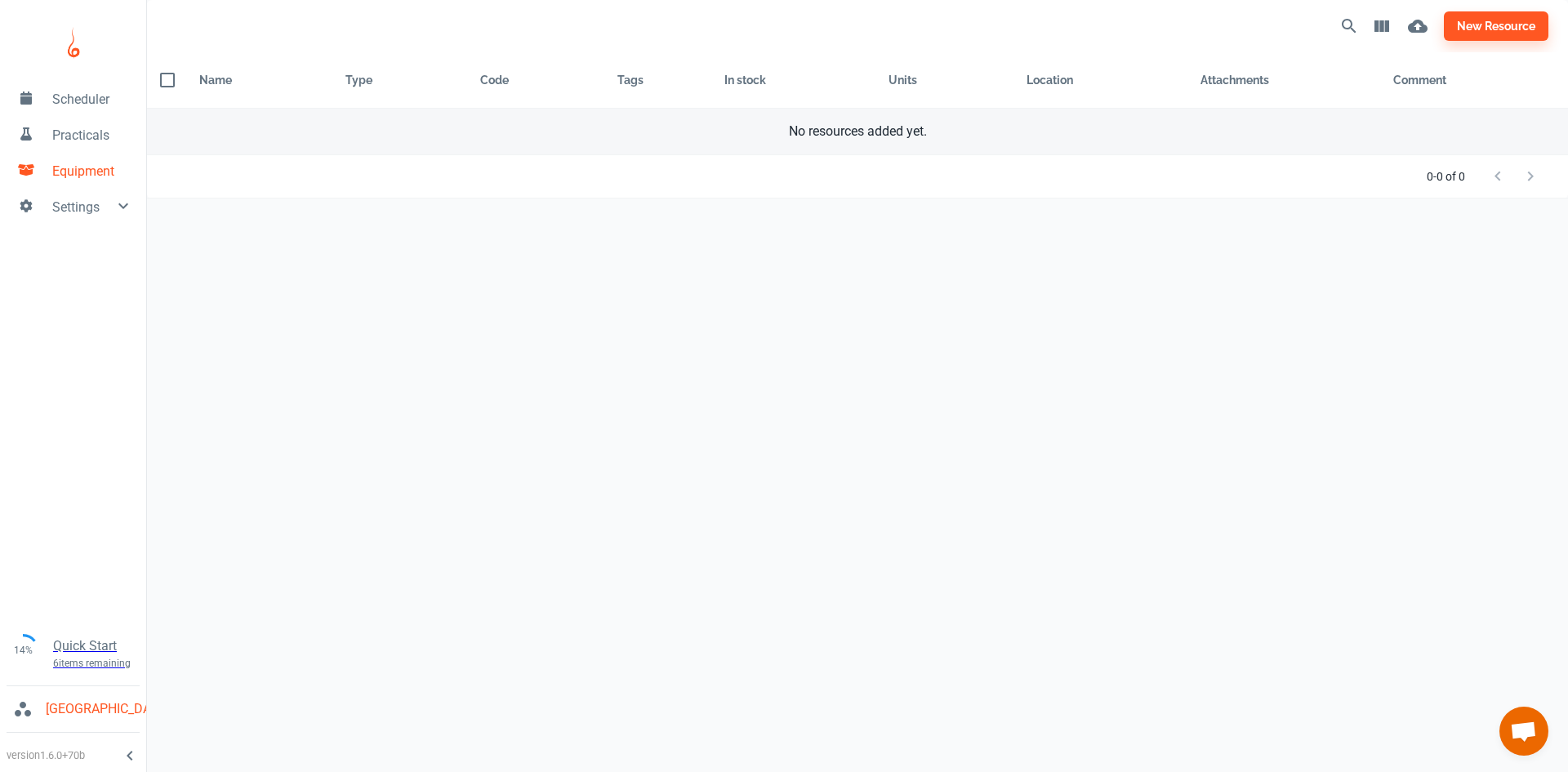
click at [905, 137] on div "No resources added yet." at bounding box center [857, 131] width 1394 height 19
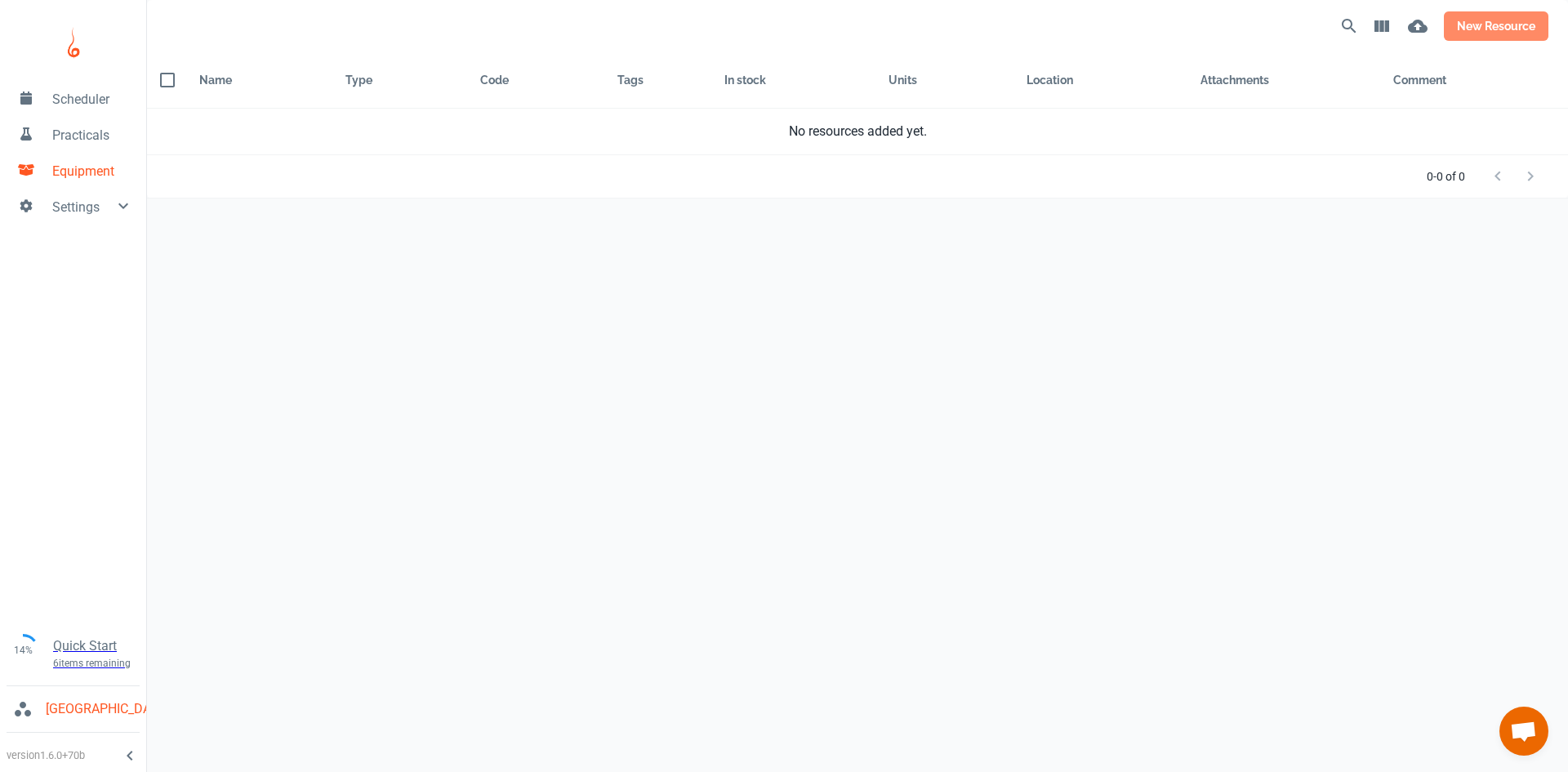
click at [1486, 34] on button "new resource" at bounding box center [1496, 26] width 104 height 29
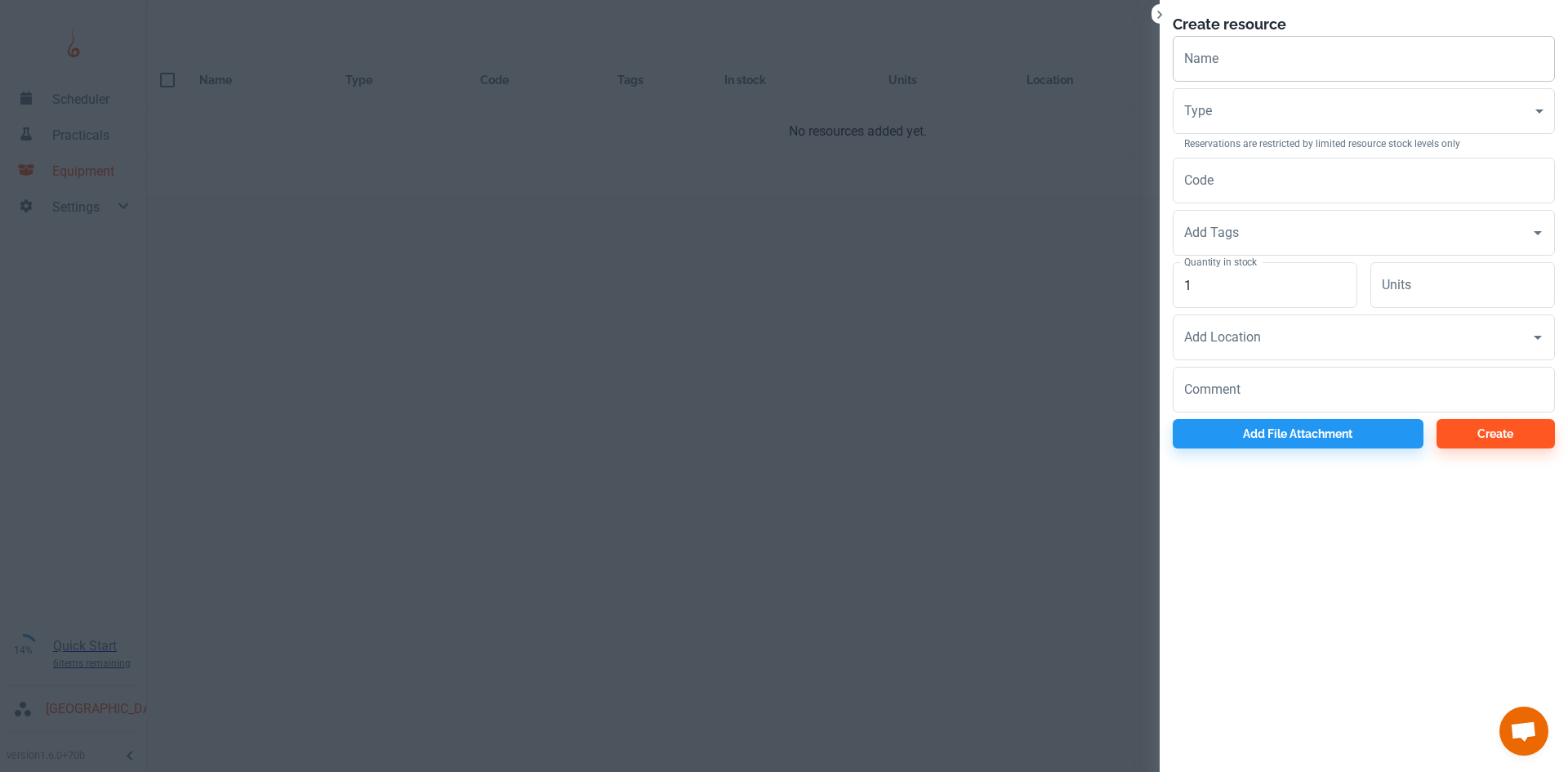
click at [1256, 66] on input "Name" at bounding box center [1363, 58] width 382 height 45
type input "Microscopes"
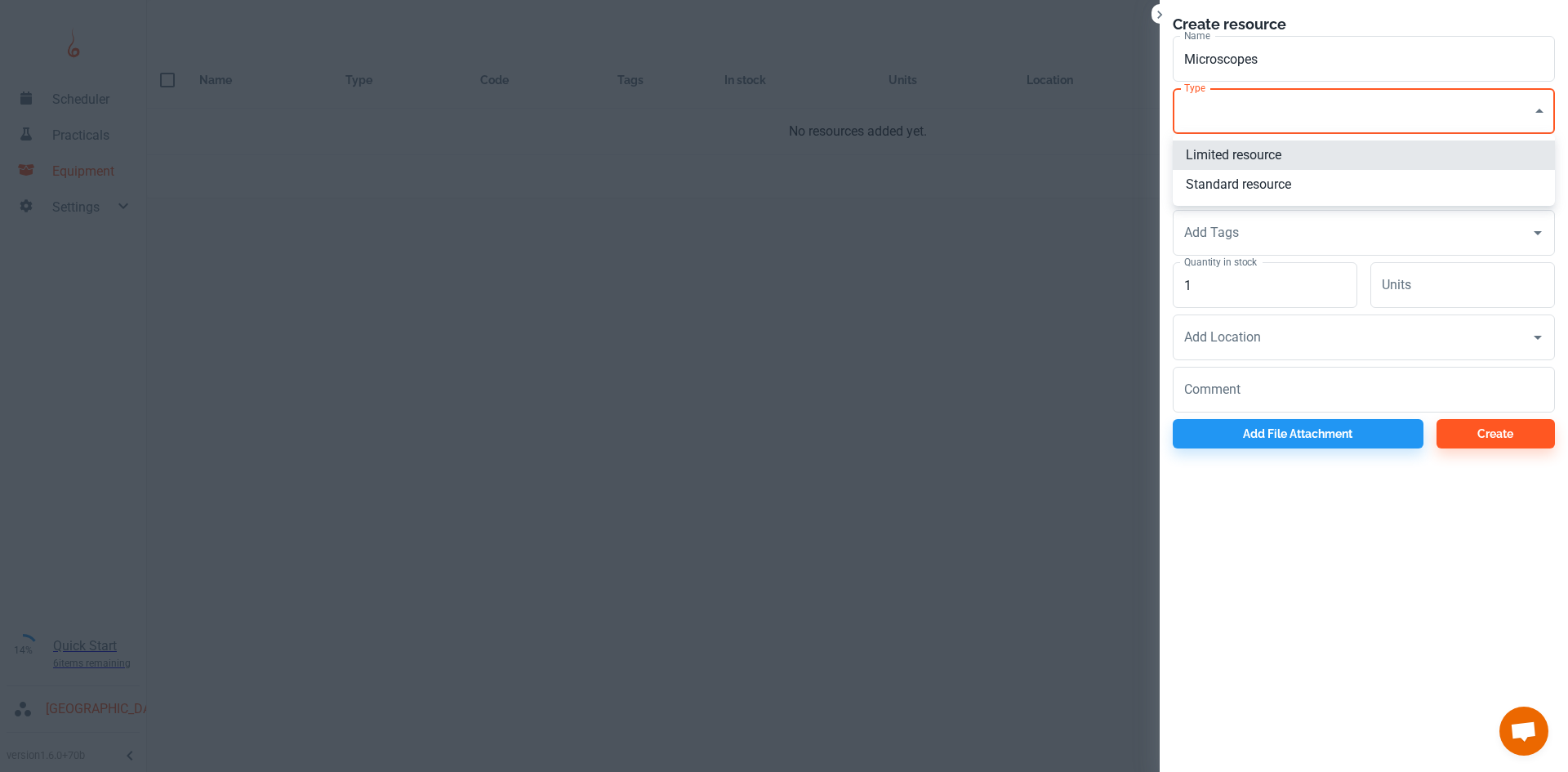
click at [1360, 98] on body "Scheduler Practicals Equipment Settings 14% Quick Start 6 items remaining St Ro…" at bounding box center [784, 386] width 1568 height 772
click at [1329, 127] on div at bounding box center [784, 386] width 1568 height 772
click at [1303, 180] on input "Code" at bounding box center [1363, 179] width 382 height 45
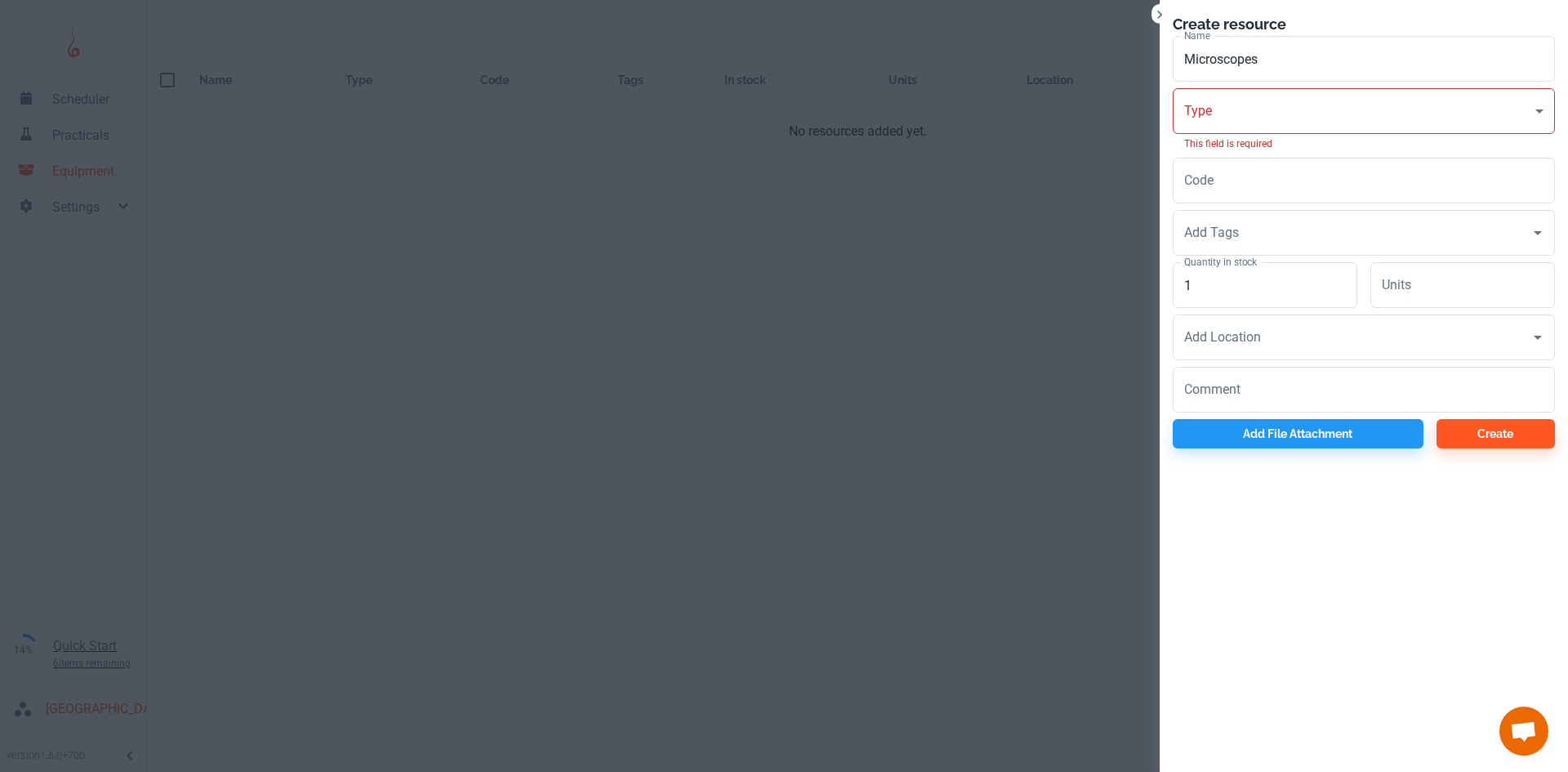
click at [1319, 139] on p "This field is required" at bounding box center [1363, 143] width 359 height 14
click at [1307, 181] on input "Code" at bounding box center [1363, 179] width 382 height 45
click at [1315, 228] on input "Add Tags" at bounding box center [1351, 233] width 343 height 31
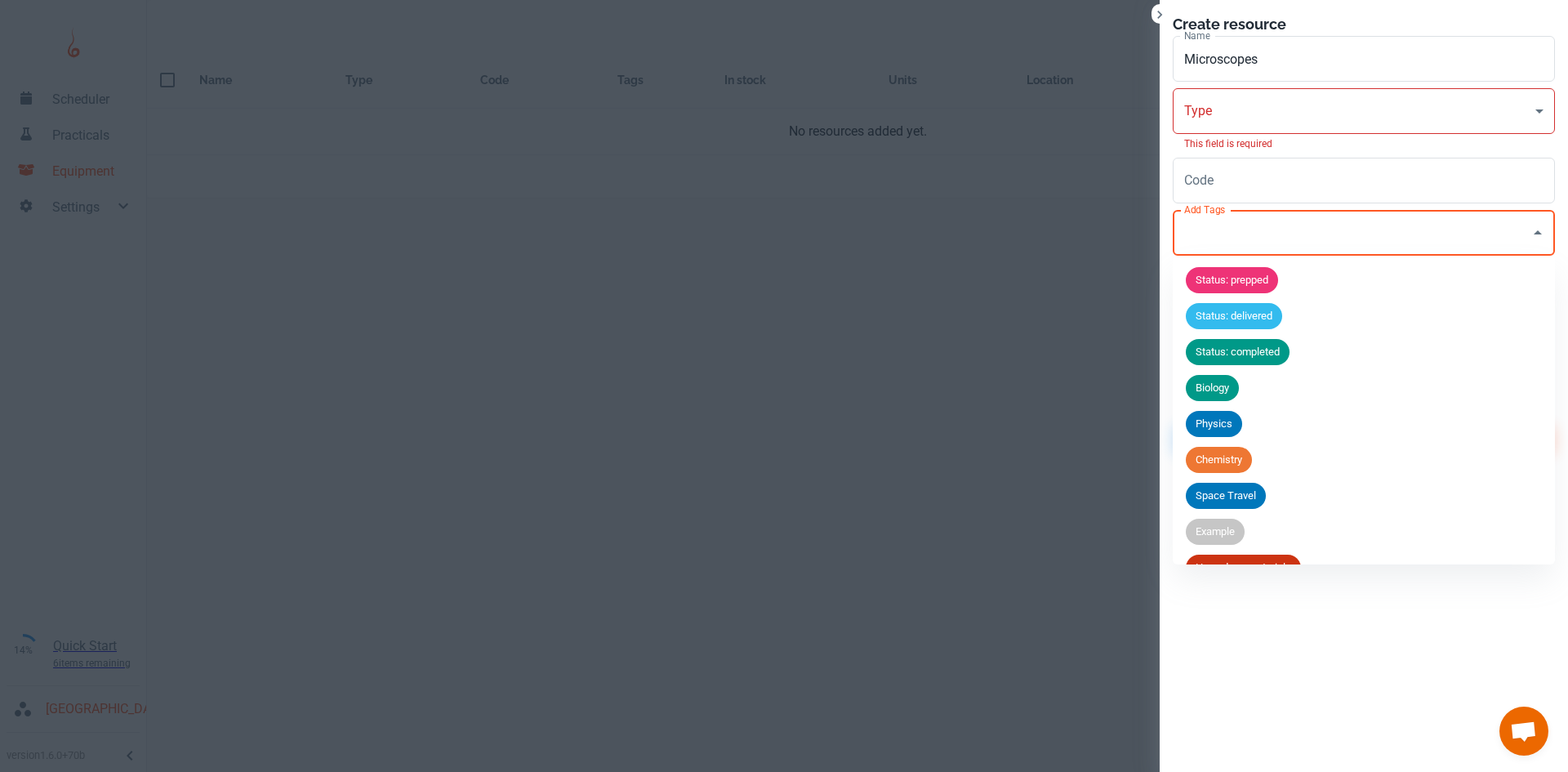
click at [1221, 389] on span "Biology" at bounding box center [1212, 387] width 53 height 16
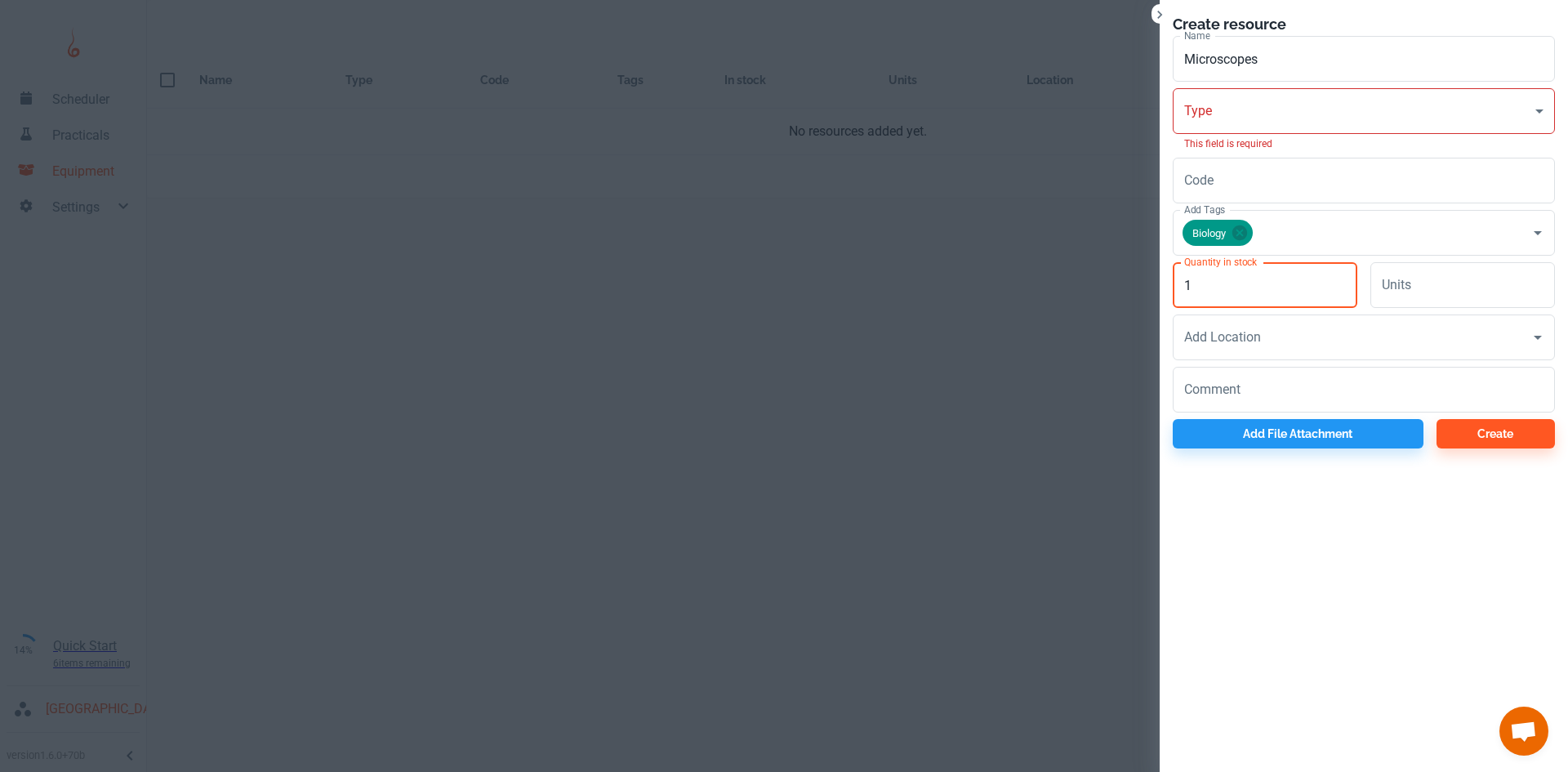
click at [1247, 292] on input "1" at bounding box center [1264, 285] width 184 height 45
type input "20"
click at [1346, 292] on div "Quantity in stock 20 Quantity in stock" at bounding box center [1258, 282] width 198 height 52
click at [1357, 336] on input "Add Location" at bounding box center [1351, 337] width 343 height 31
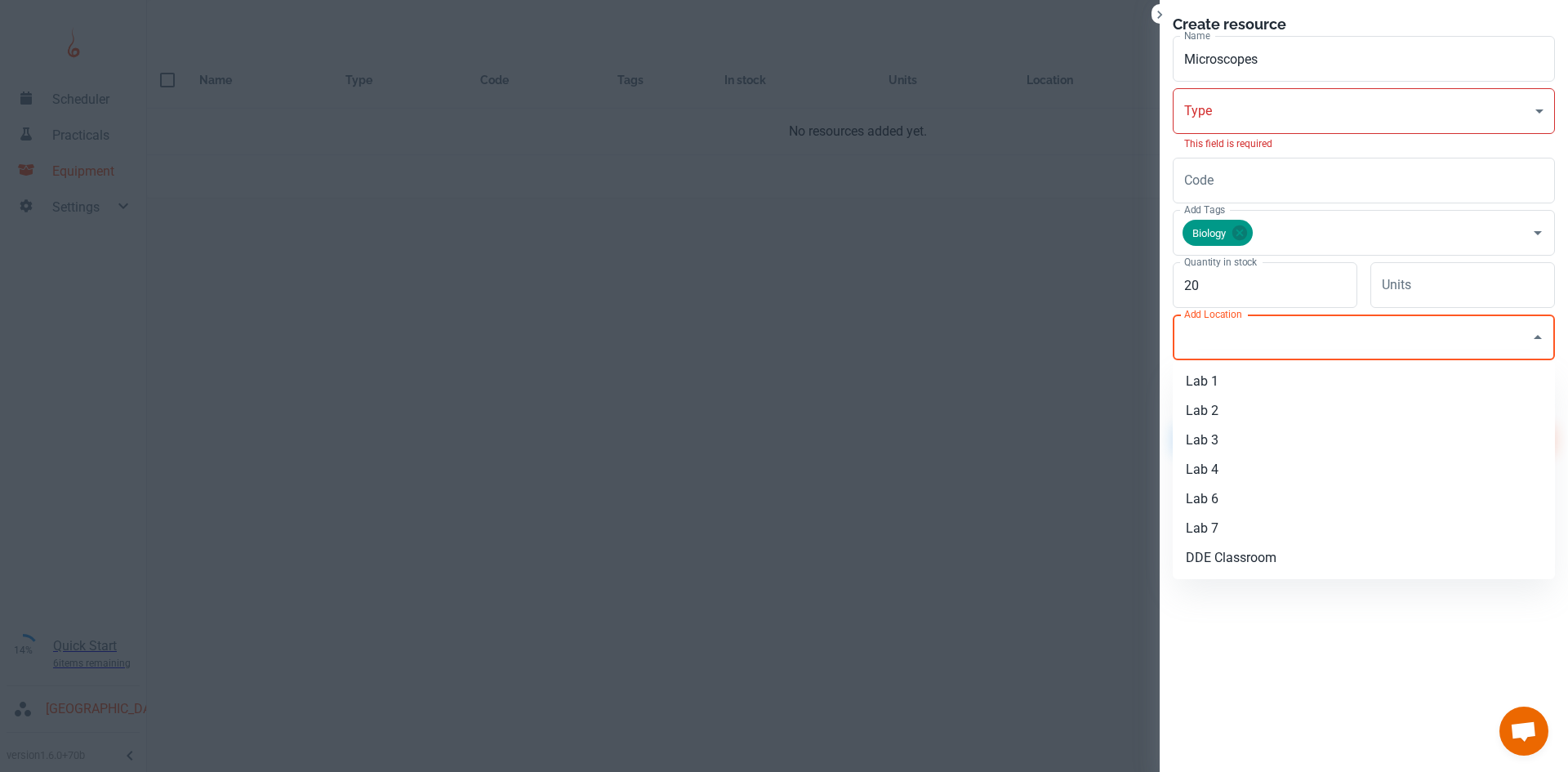
click at [1352, 152] on div "Code Code" at bounding box center [1358, 178] width 396 height 52
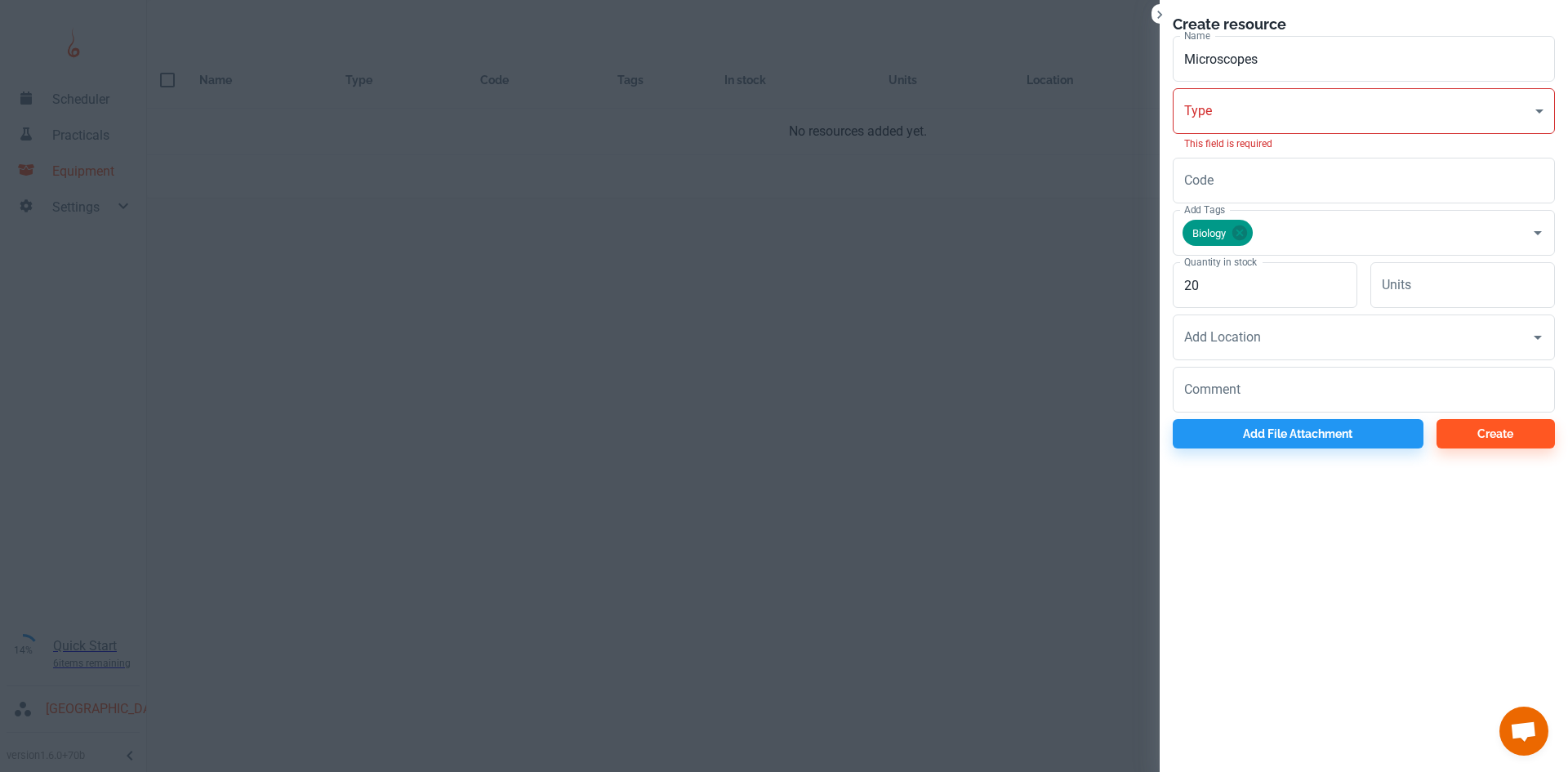
click at [1362, 97] on body "Scheduler Practicals Equipment Settings 14% Quick Start 6 items remaining St Ro…" at bounding box center [784, 386] width 1568 height 772
click at [1297, 175] on li "Standard resource" at bounding box center [1363, 184] width 382 height 29
type input "CO"
click at [1357, 334] on input "Add Location" at bounding box center [1351, 337] width 343 height 31
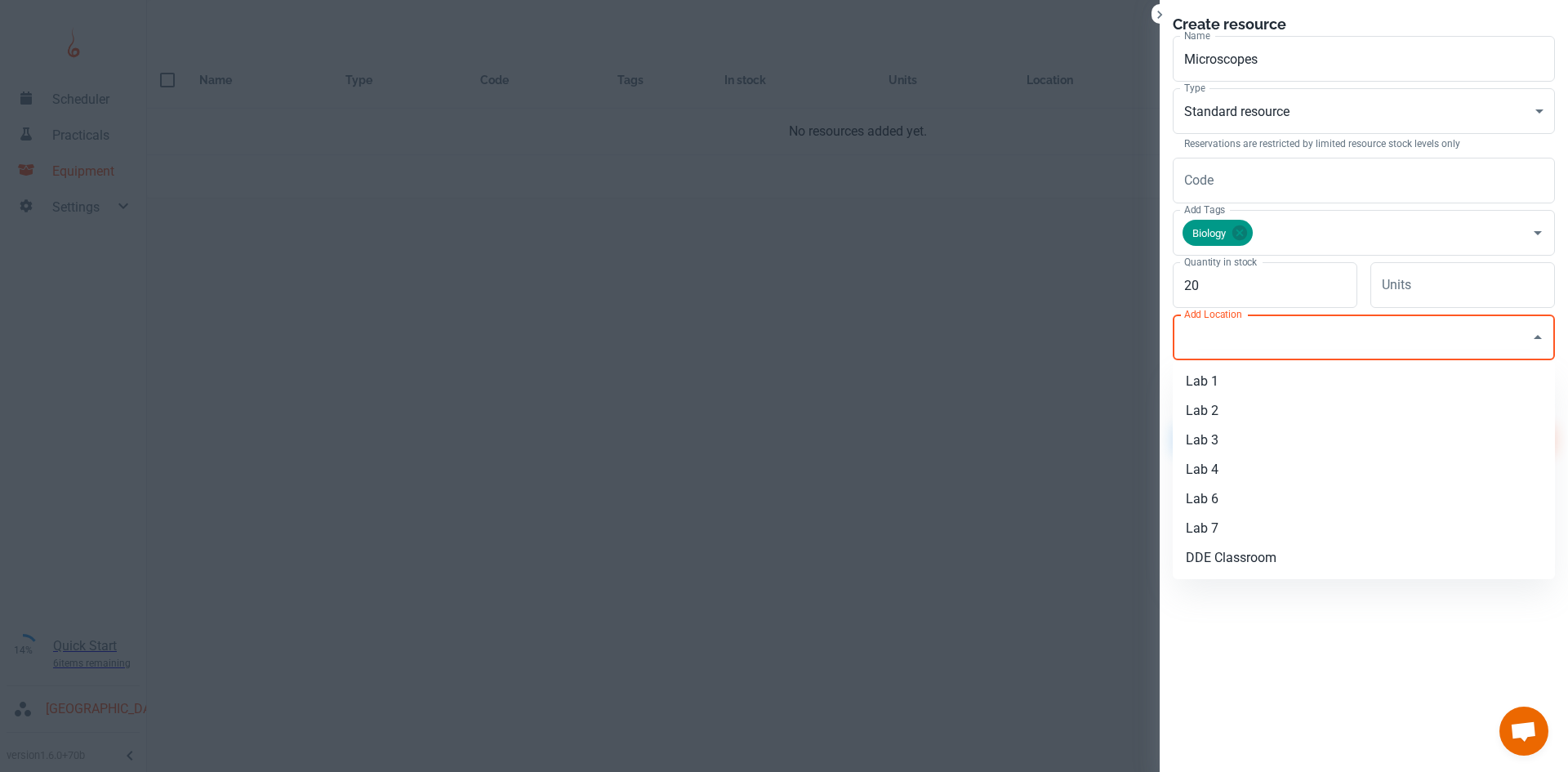
click at [1357, 334] on input "Add Location" at bounding box center [1351, 337] width 343 height 31
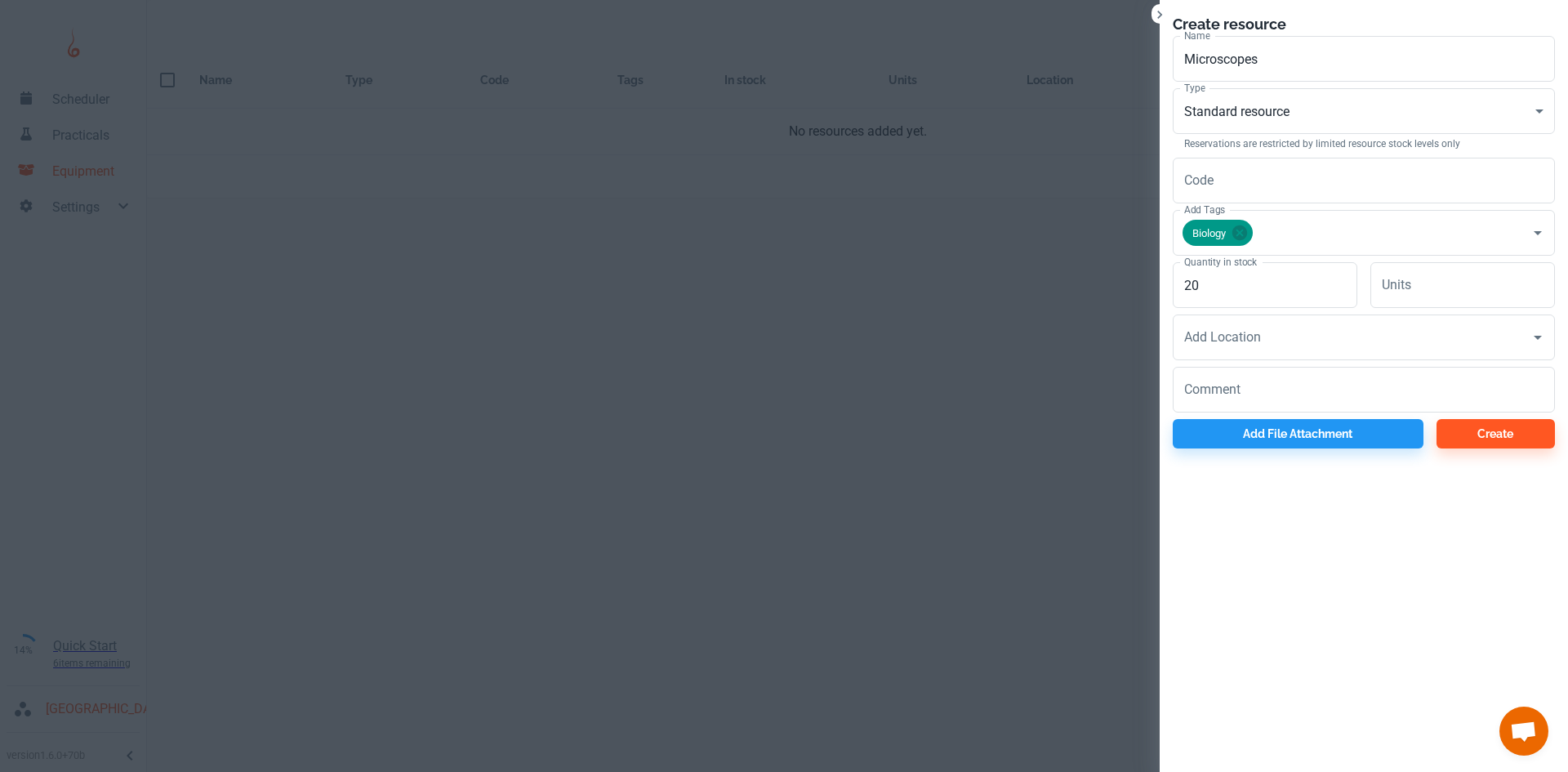
click at [1554, 100] on div "Create resource Name Microscopes Name Type Standard resource CO Type Reservatio…" at bounding box center [1363, 231] width 408 height 461
click at [1313, 438] on button "Add file attachment" at bounding box center [1298, 433] width 251 height 29
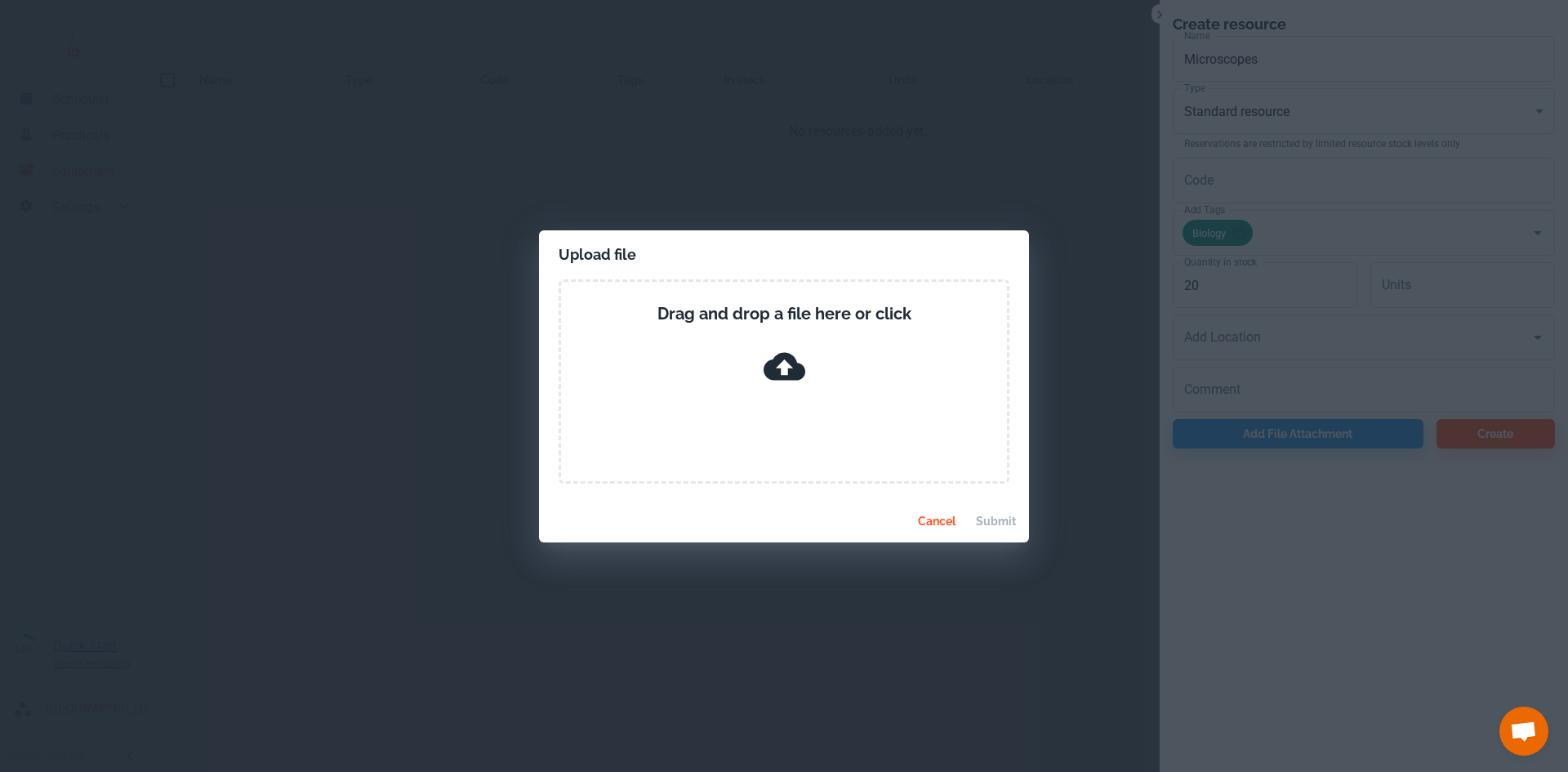
click at [949, 517] on button "cancel" at bounding box center [937, 521] width 52 height 29
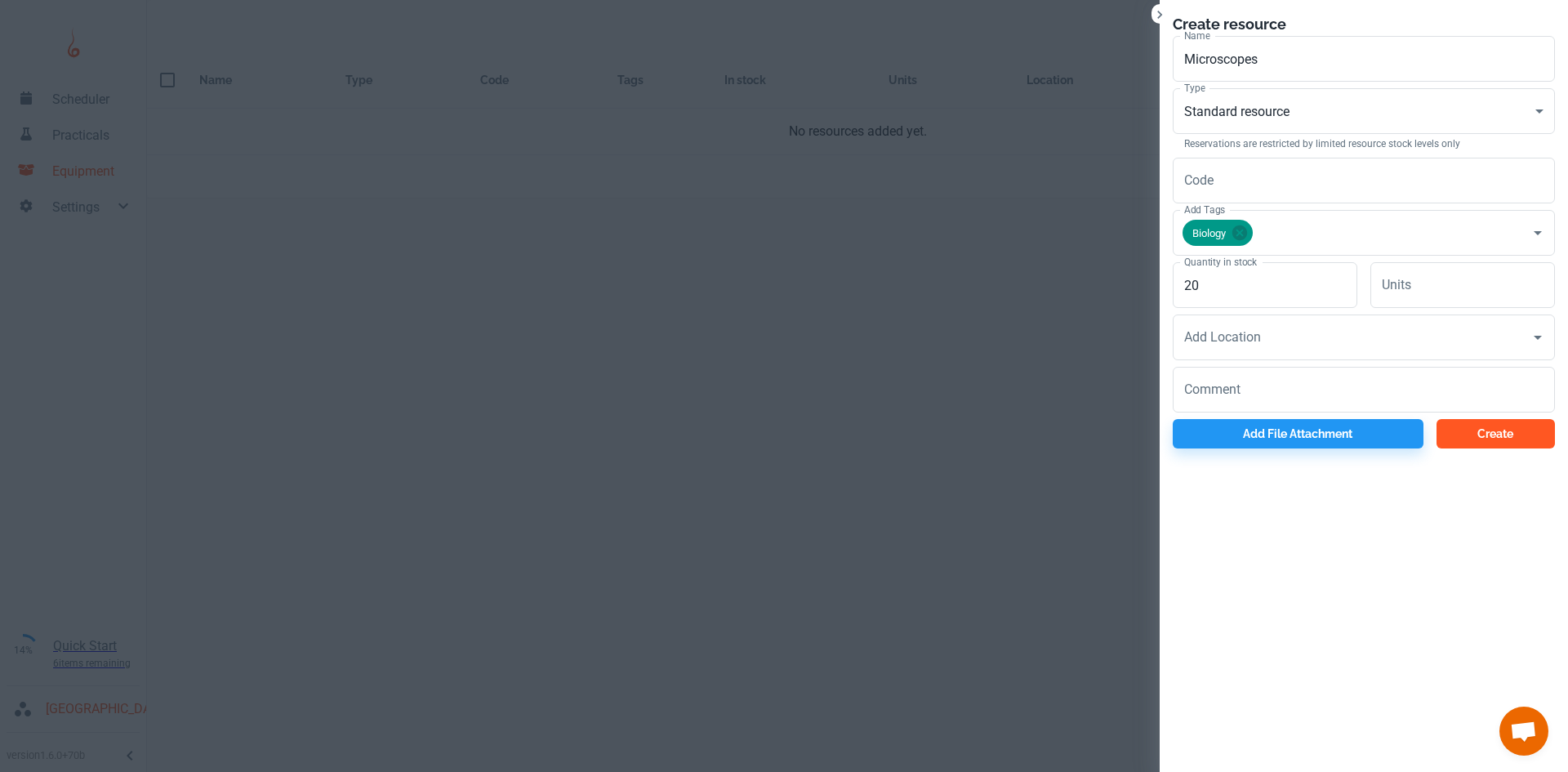
click at [1489, 426] on button "Create" at bounding box center [1495, 433] width 119 height 29
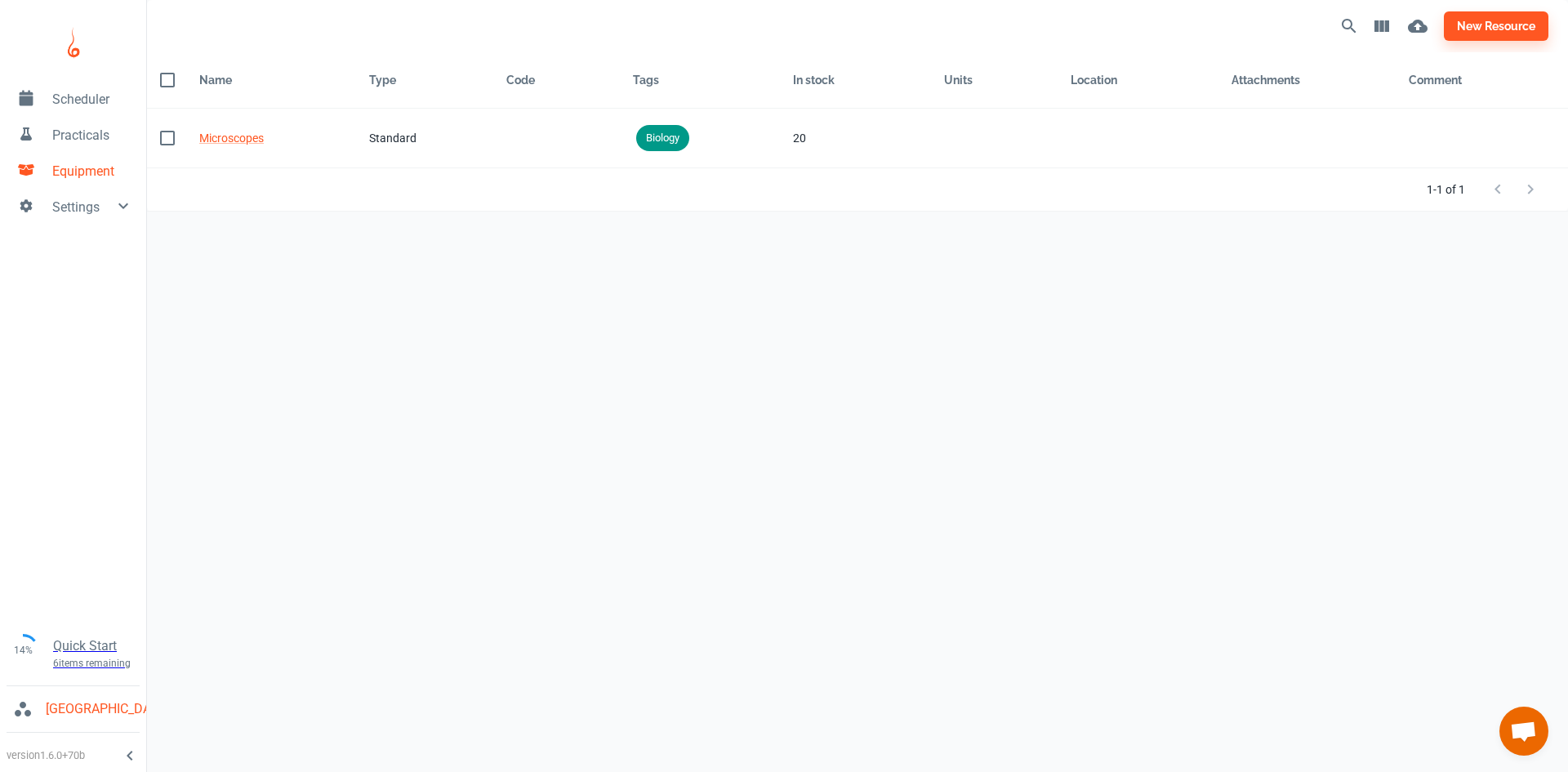
click at [97, 96] on span "Scheduler" at bounding box center [93, 99] width 81 height 19
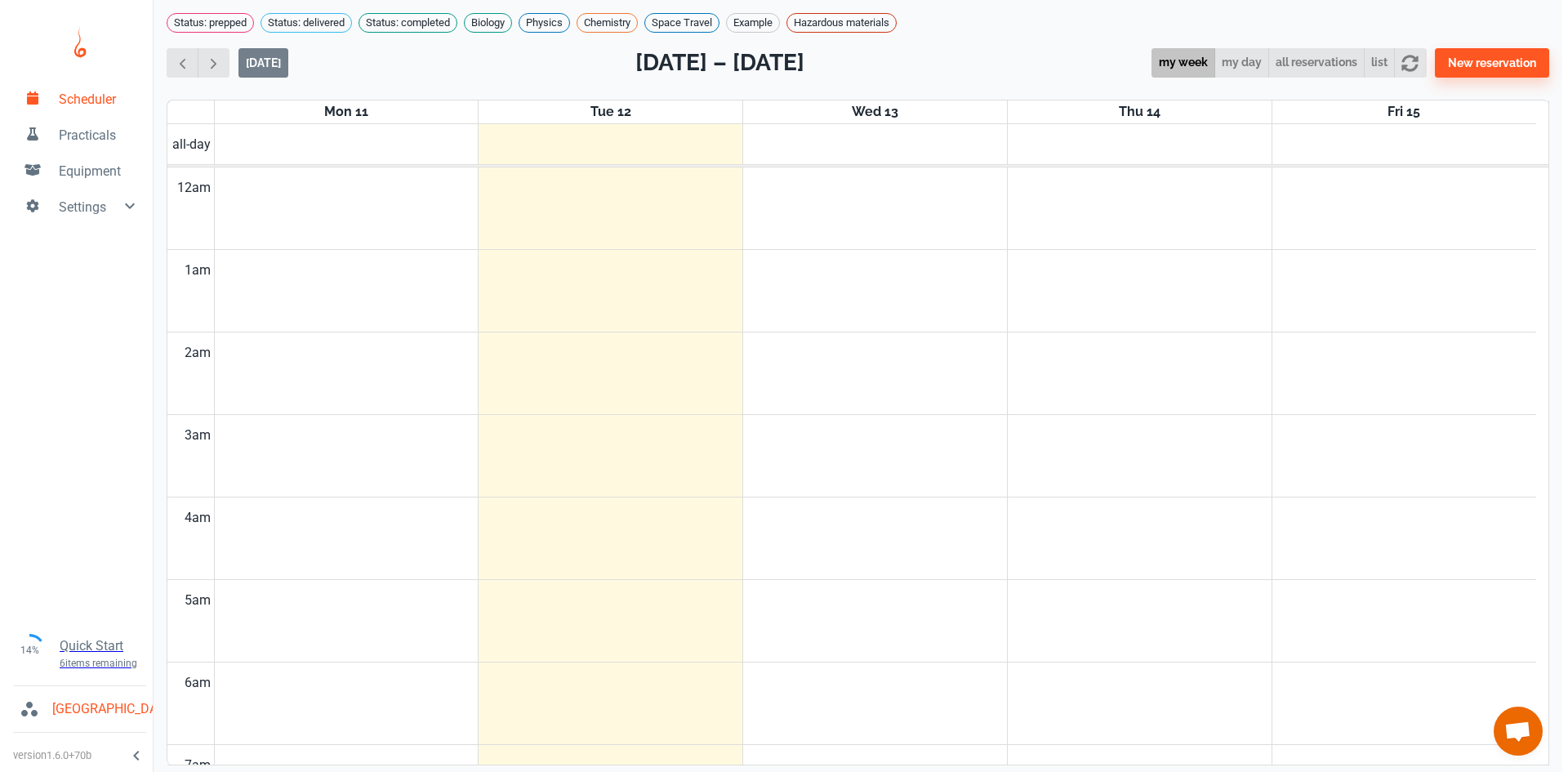
scroll to position [661, 0]
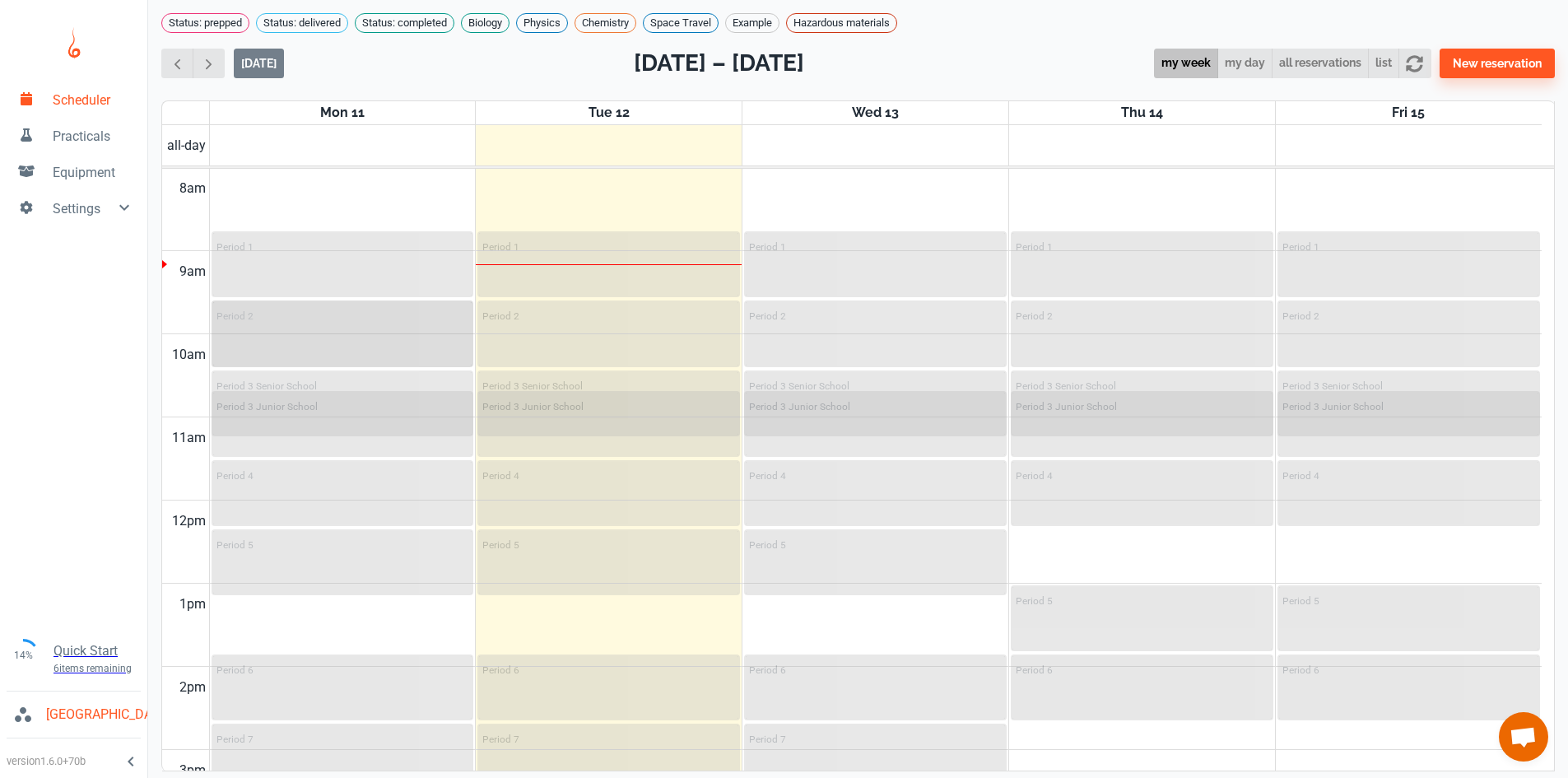
click at [317, 366] on div "Period 2" at bounding box center [342, 334] width 260 height 63
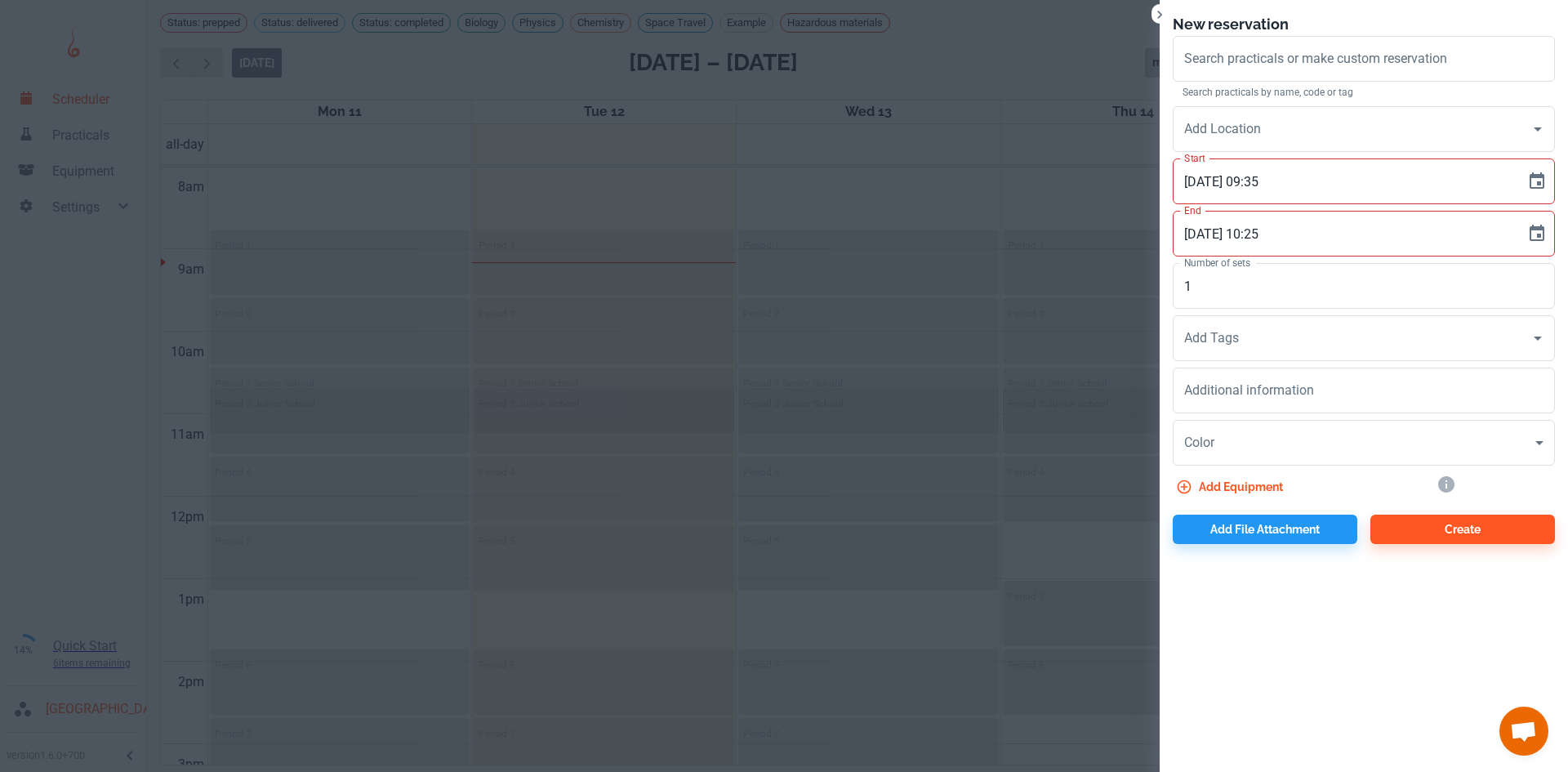
click at [1159, 16] on icon "Close" at bounding box center [1159, 14] width 16 height 16
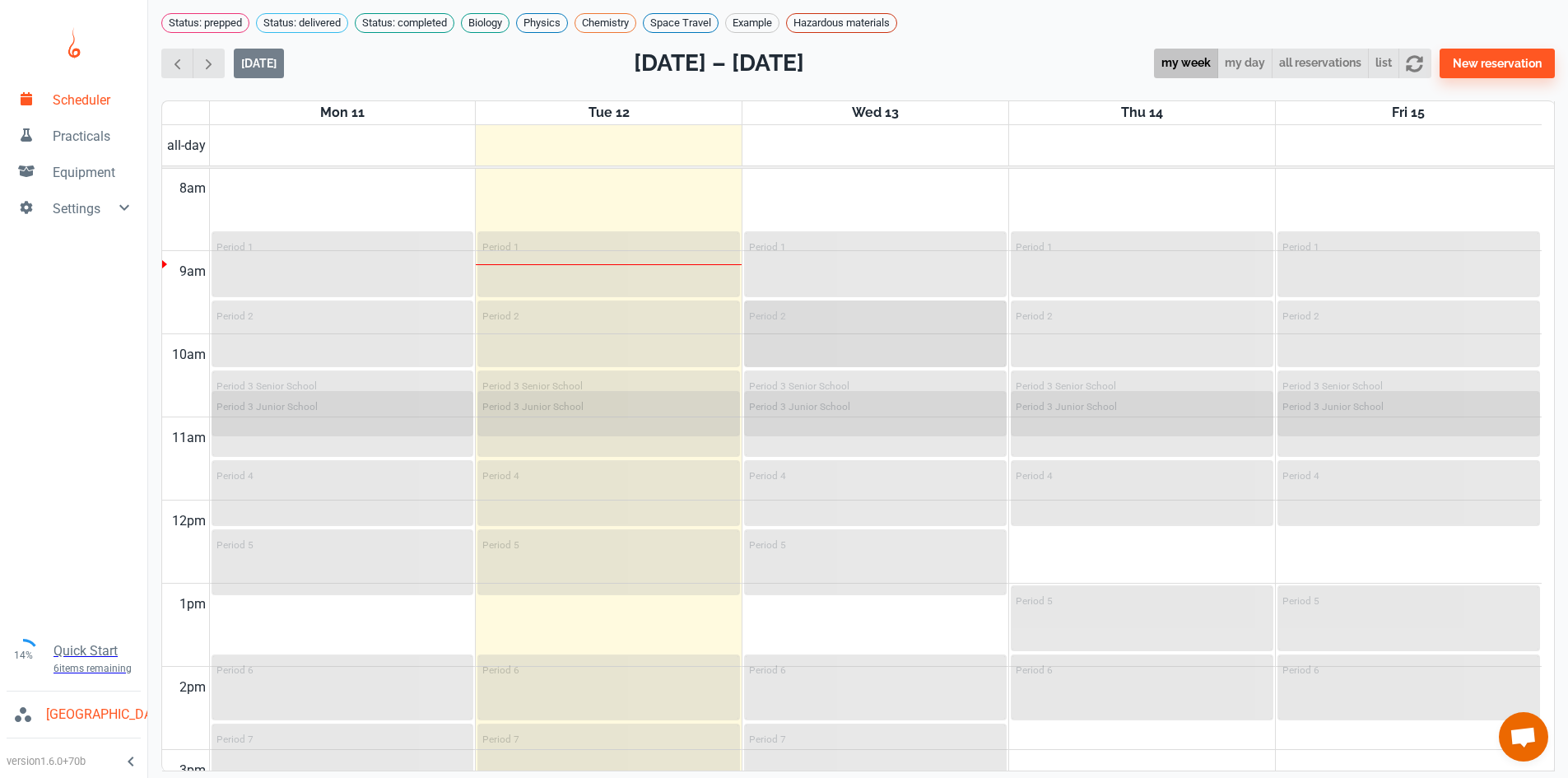
click at [877, 347] on div "Period 2" at bounding box center [875, 334] width 260 height 63
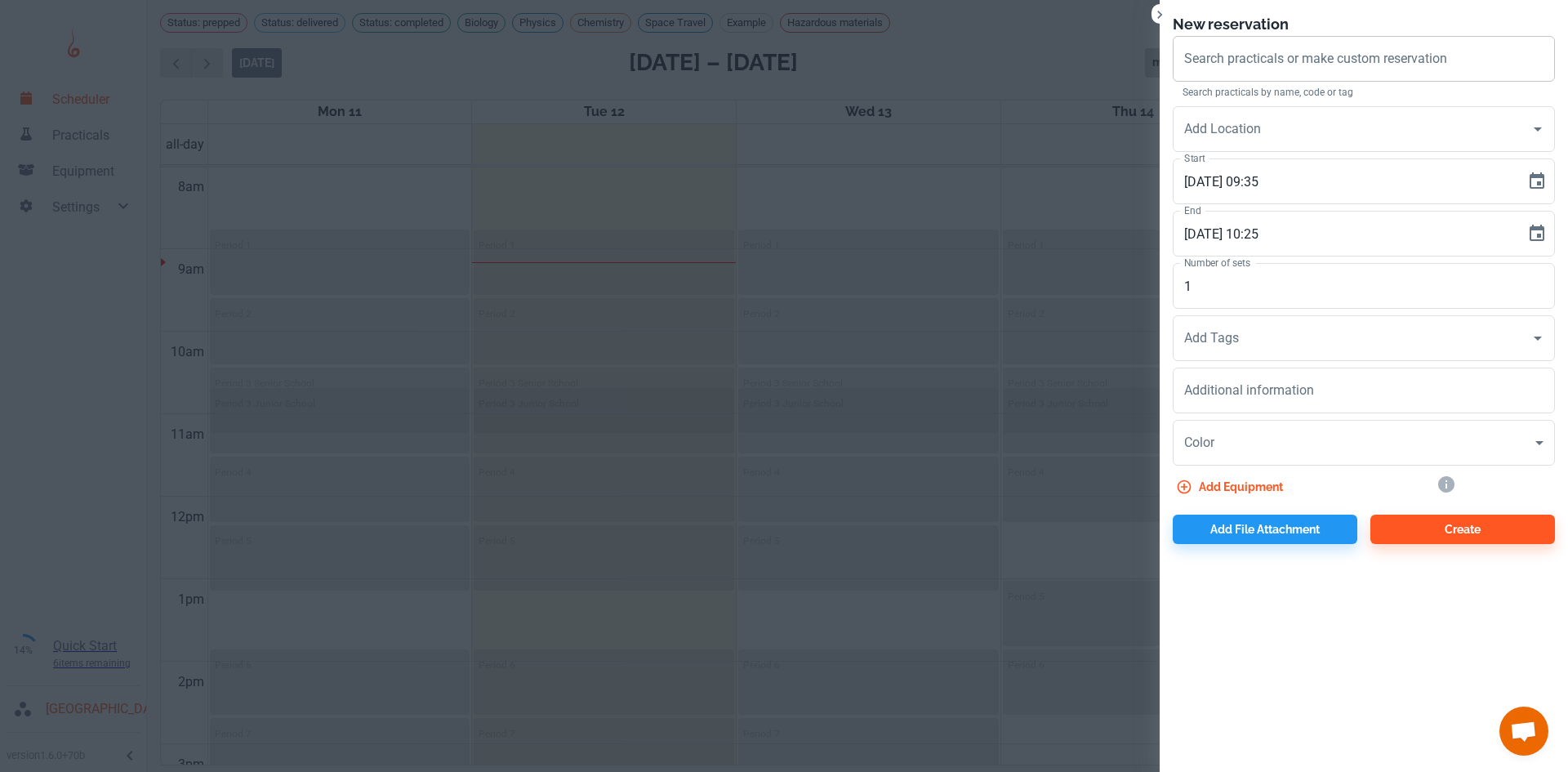
click at [1249, 58] on input "Search practicals or make custom reservation" at bounding box center [1363, 59] width 368 height 31
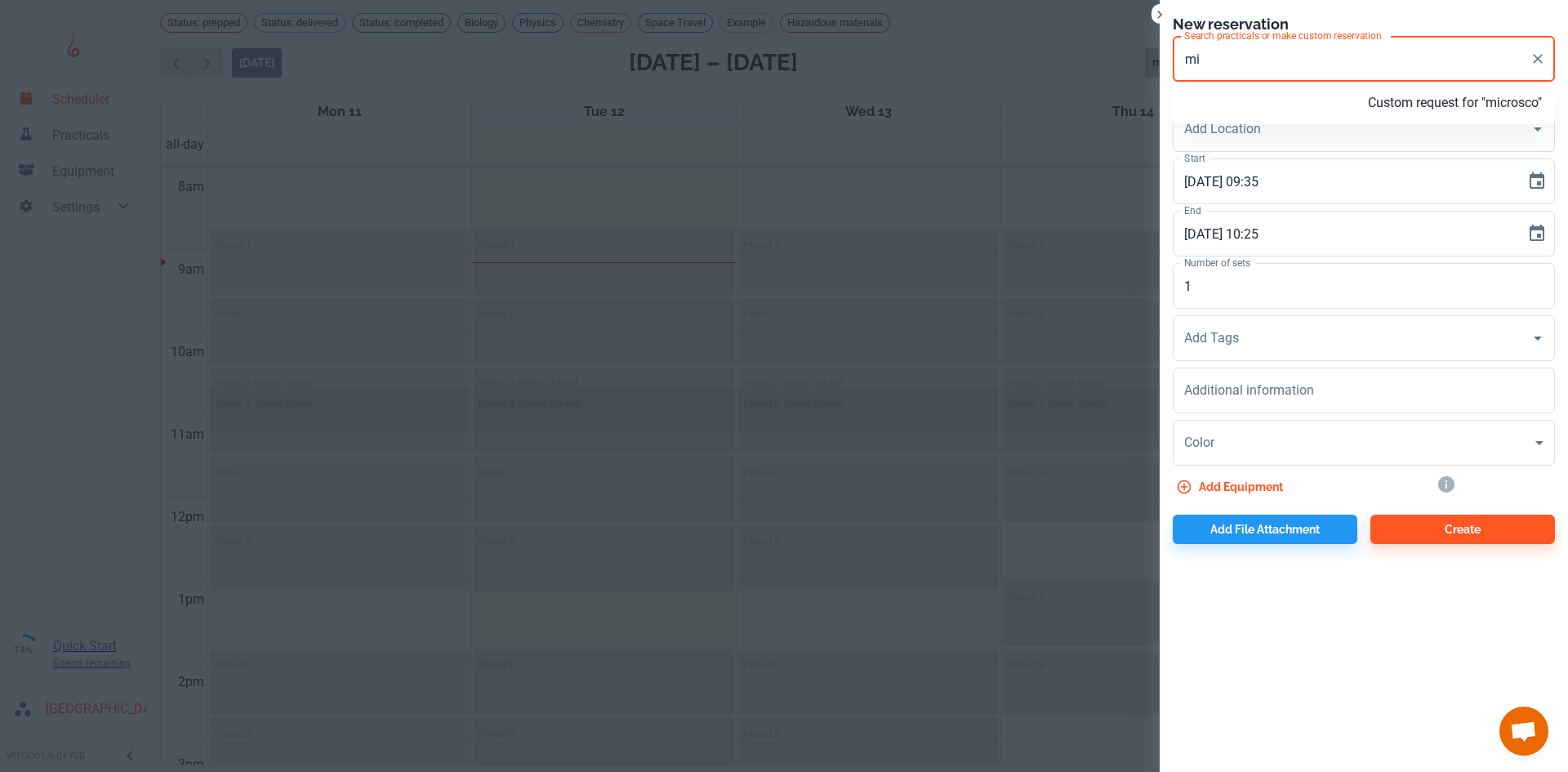
type input "m"
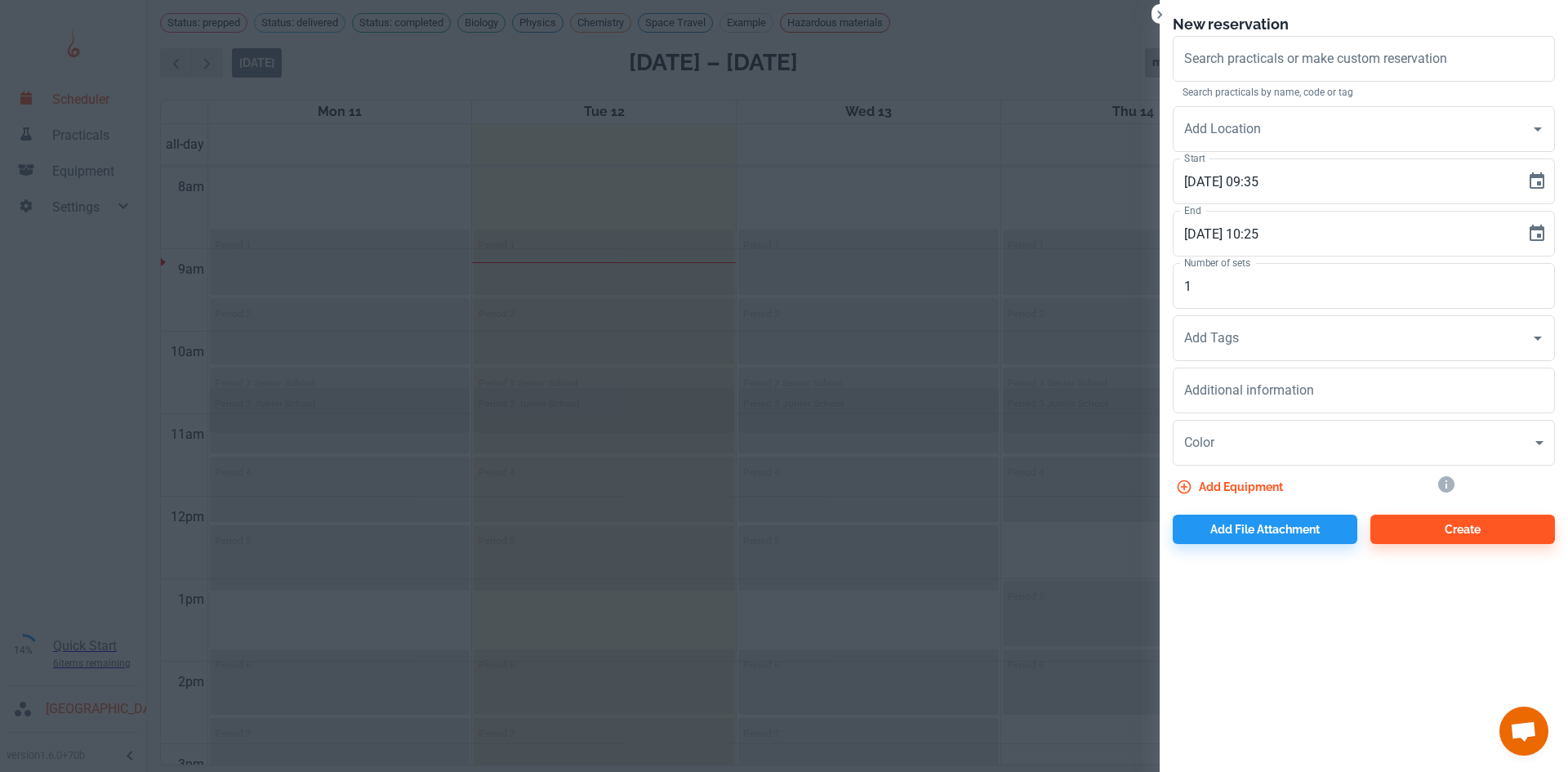
click at [1396, 18] on h6 "New reservation" at bounding box center [1363, 25] width 382 height 23
click at [937, 53] on div at bounding box center [784, 386] width 1568 height 772
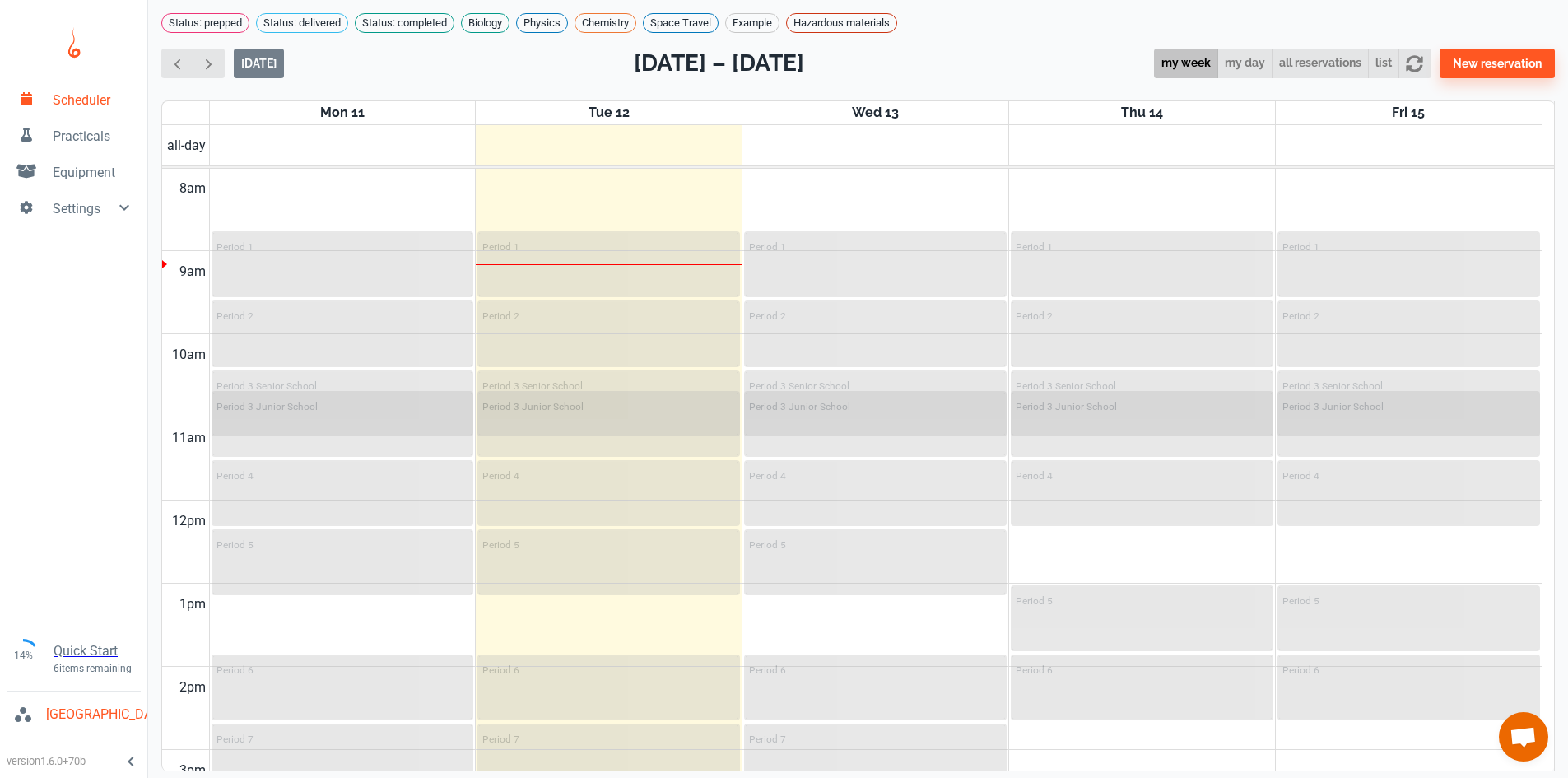
click at [49, 170] on link "Equipment" at bounding box center [73, 170] width 147 height 36
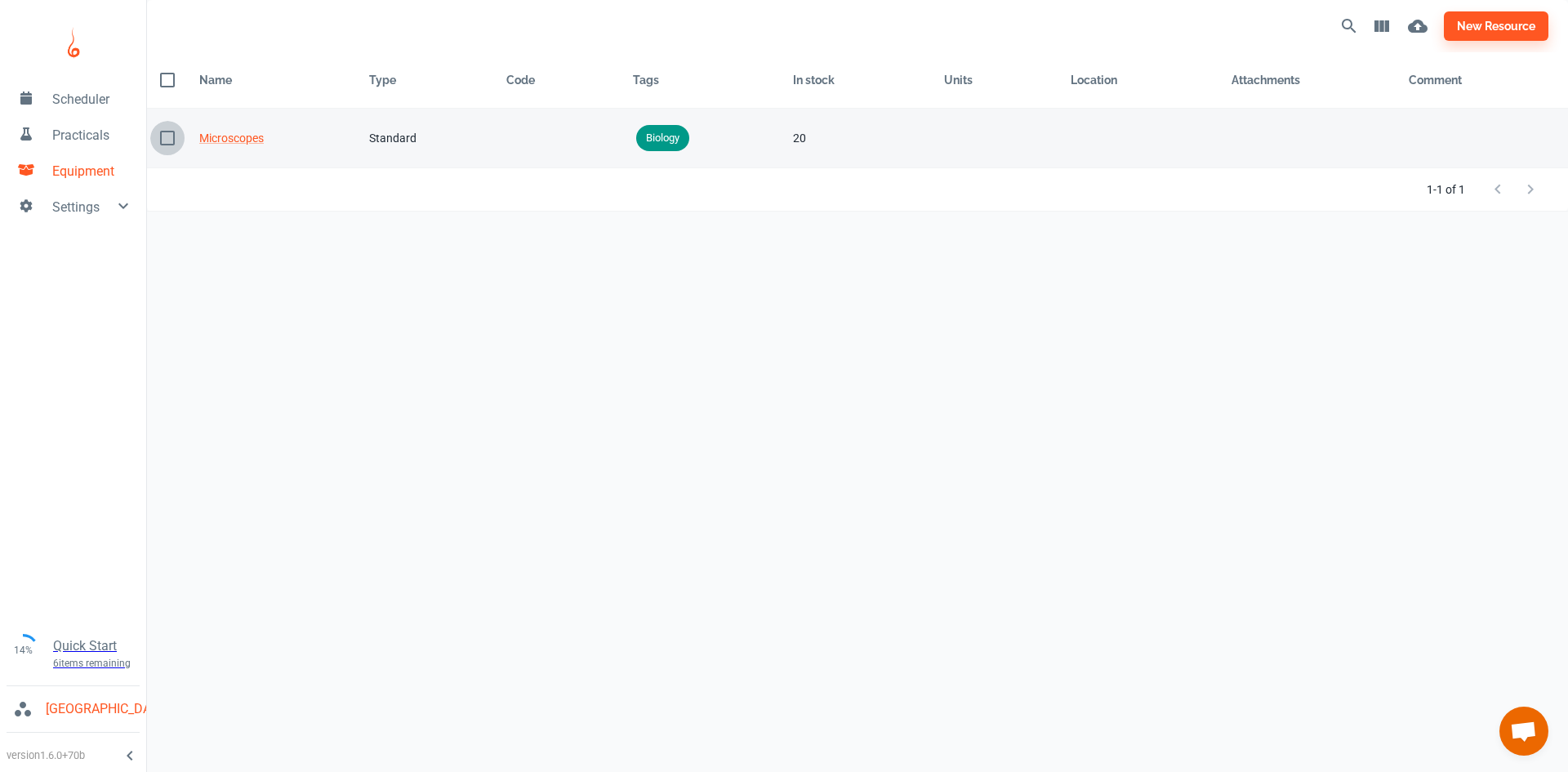
click at [162, 137] on input "checkbox" at bounding box center [168, 138] width 35 height 35
checkbox input "true"
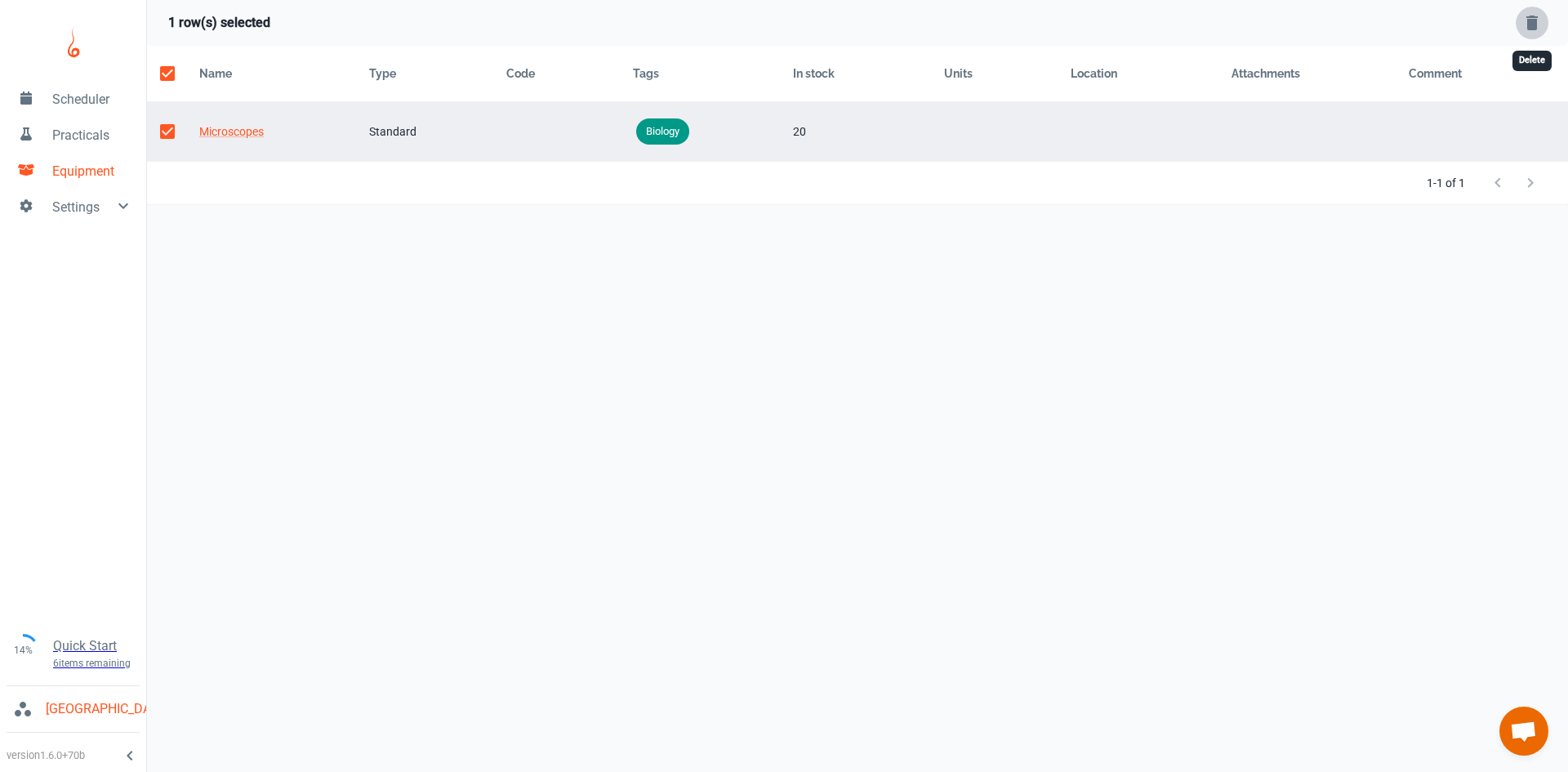
click at [1524, 26] on icon "Delete Selected Rows" at bounding box center [1531, 23] width 19 height 19
checkbox input "false"
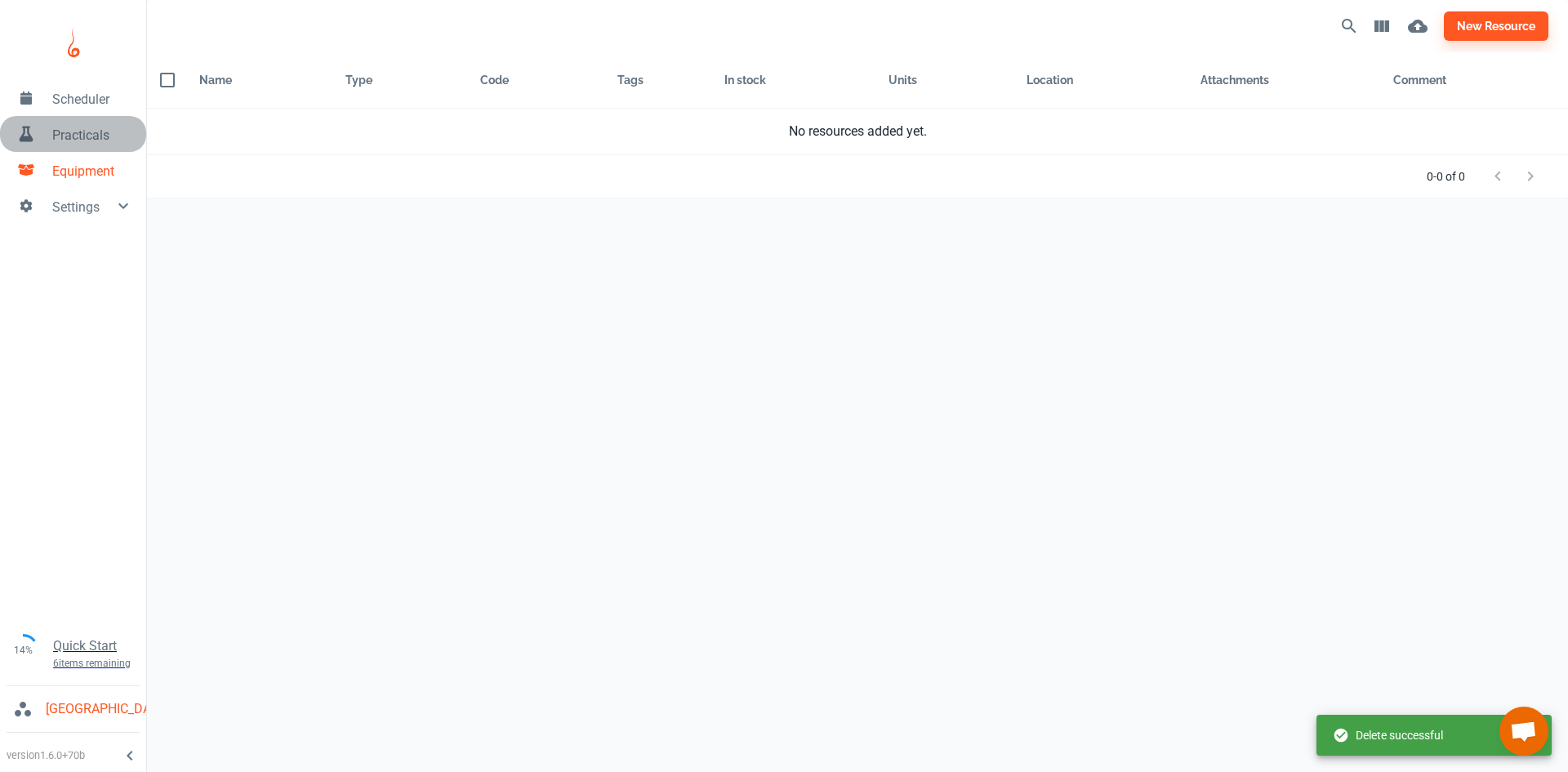
click at [48, 139] on link "Practicals" at bounding box center [72, 133] width 146 height 36
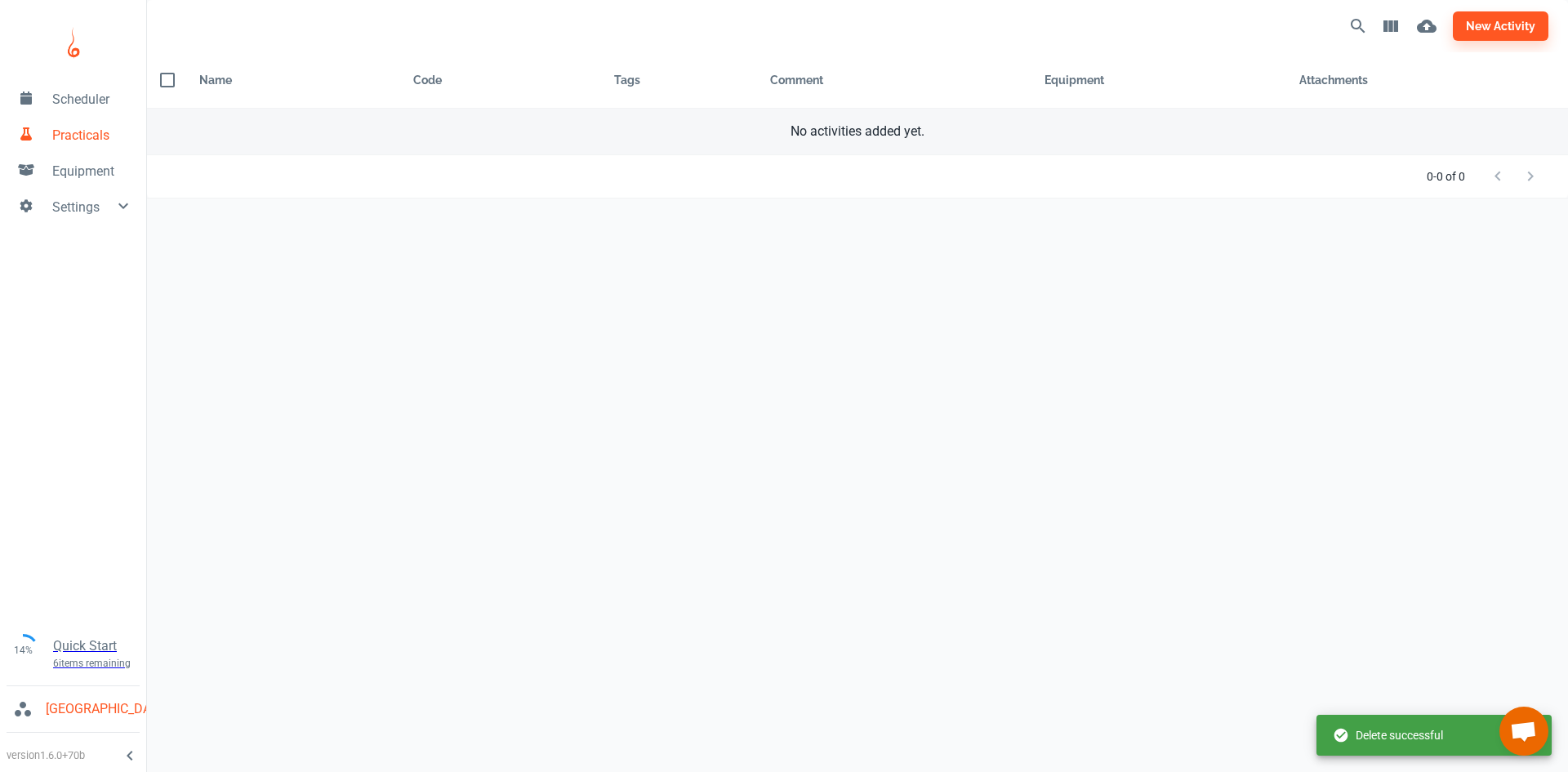
click at [771, 144] on td "No activities added yet." at bounding box center [857, 132] width 1420 height 46
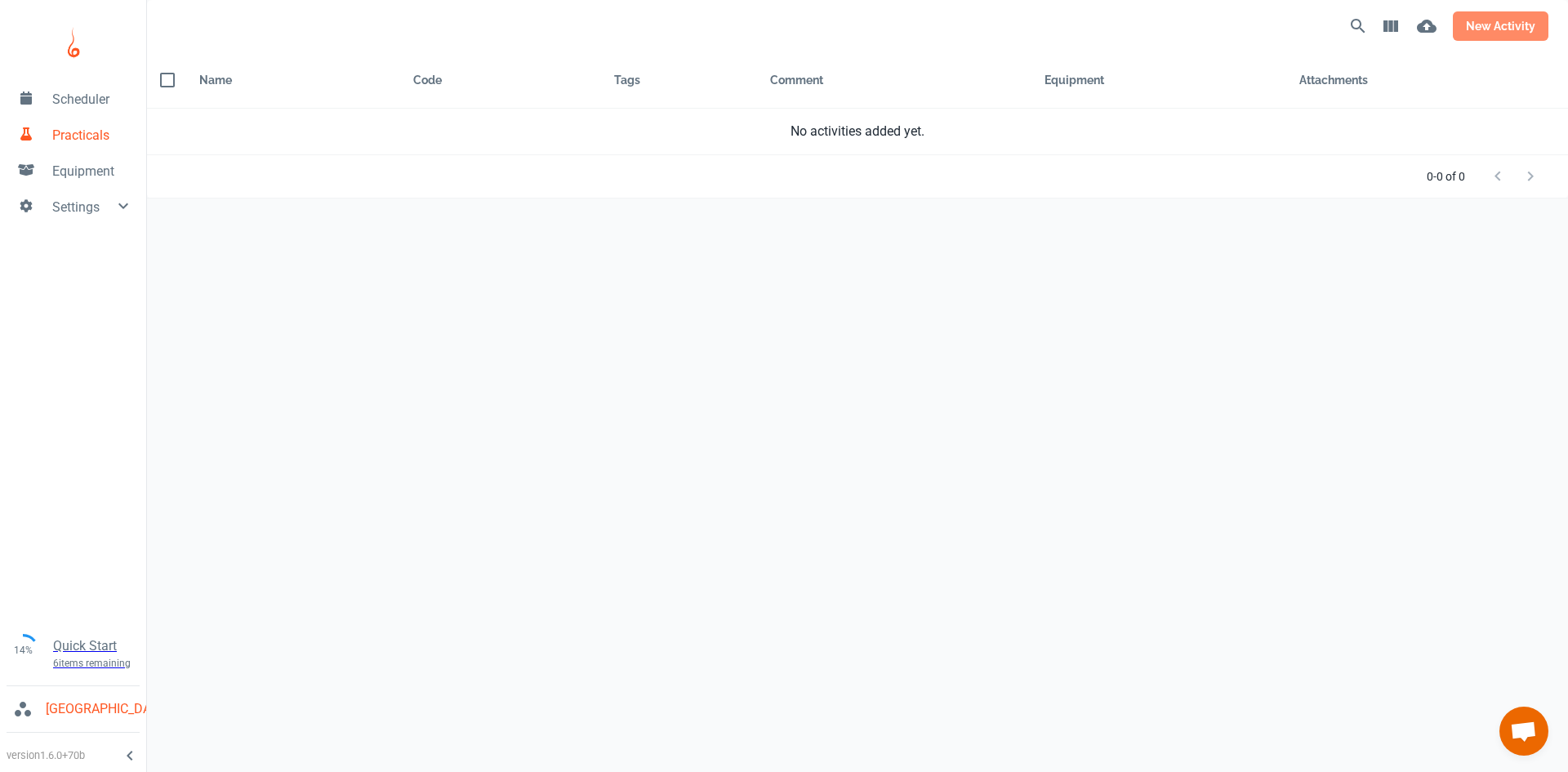
click at [1489, 37] on button "new activity" at bounding box center [1499, 26] width 96 height 29
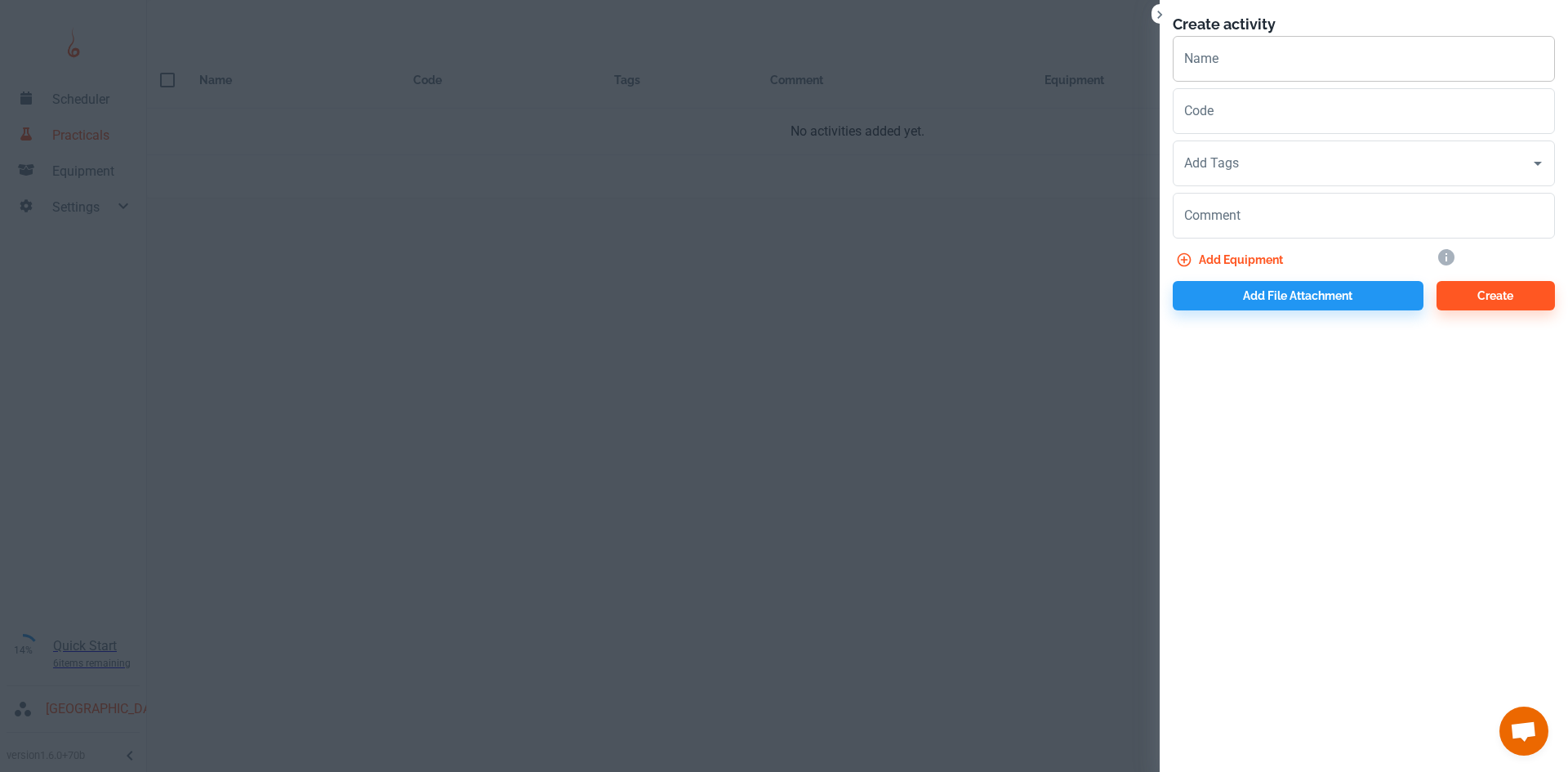
click at [1234, 63] on input "Name" at bounding box center [1363, 58] width 382 height 45
type input "Junior Scientist L3"
click at [1308, 122] on input "Code" at bounding box center [1363, 110] width 382 height 45
click at [1285, 220] on textarea "Comment" at bounding box center [1363, 215] width 359 height 18
click at [1249, 120] on input "Code" at bounding box center [1363, 110] width 382 height 45
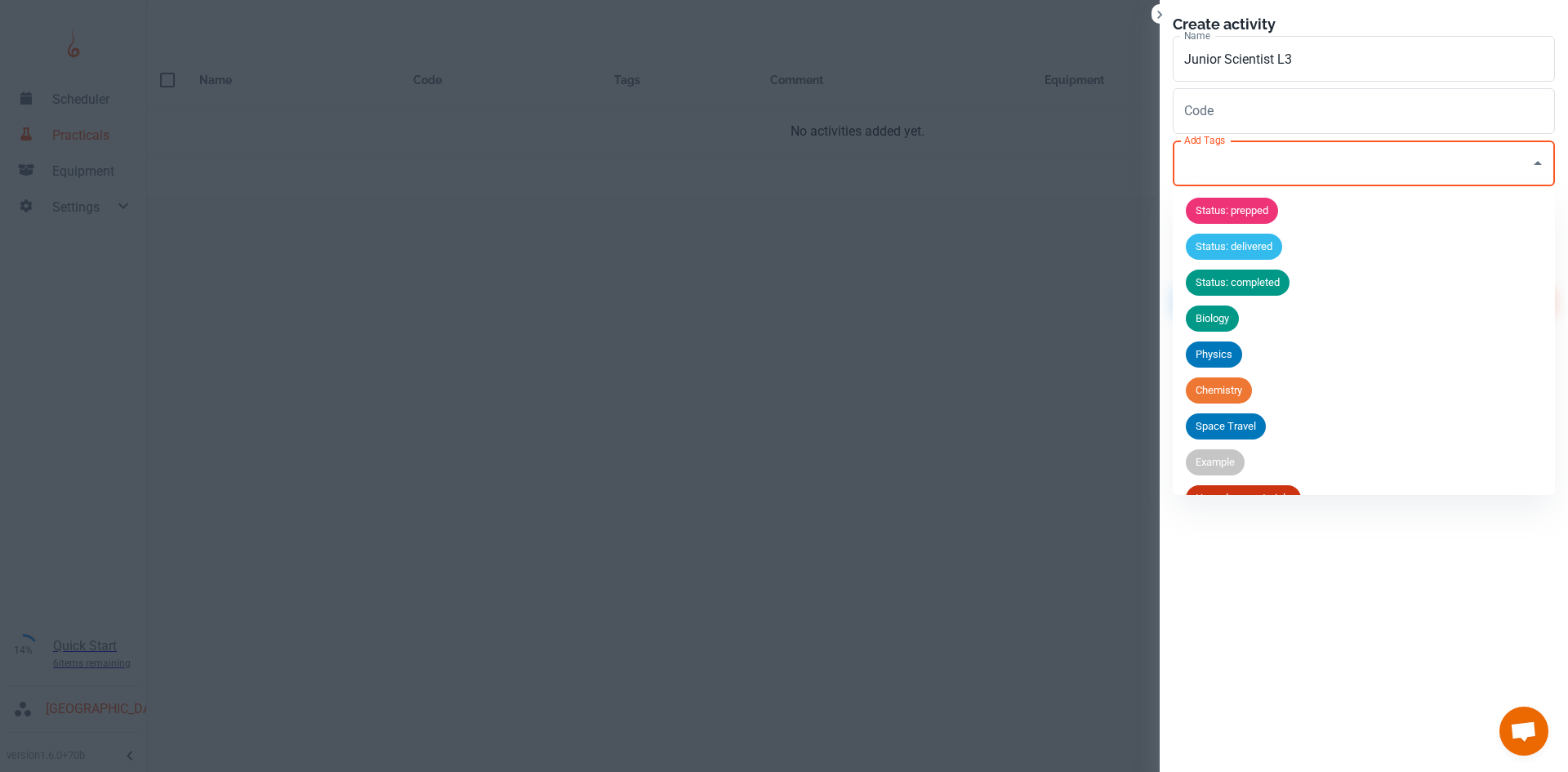
click at [1249, 175] on input "Add Tags" at bounding box center [1351, 163] width 343 height 31
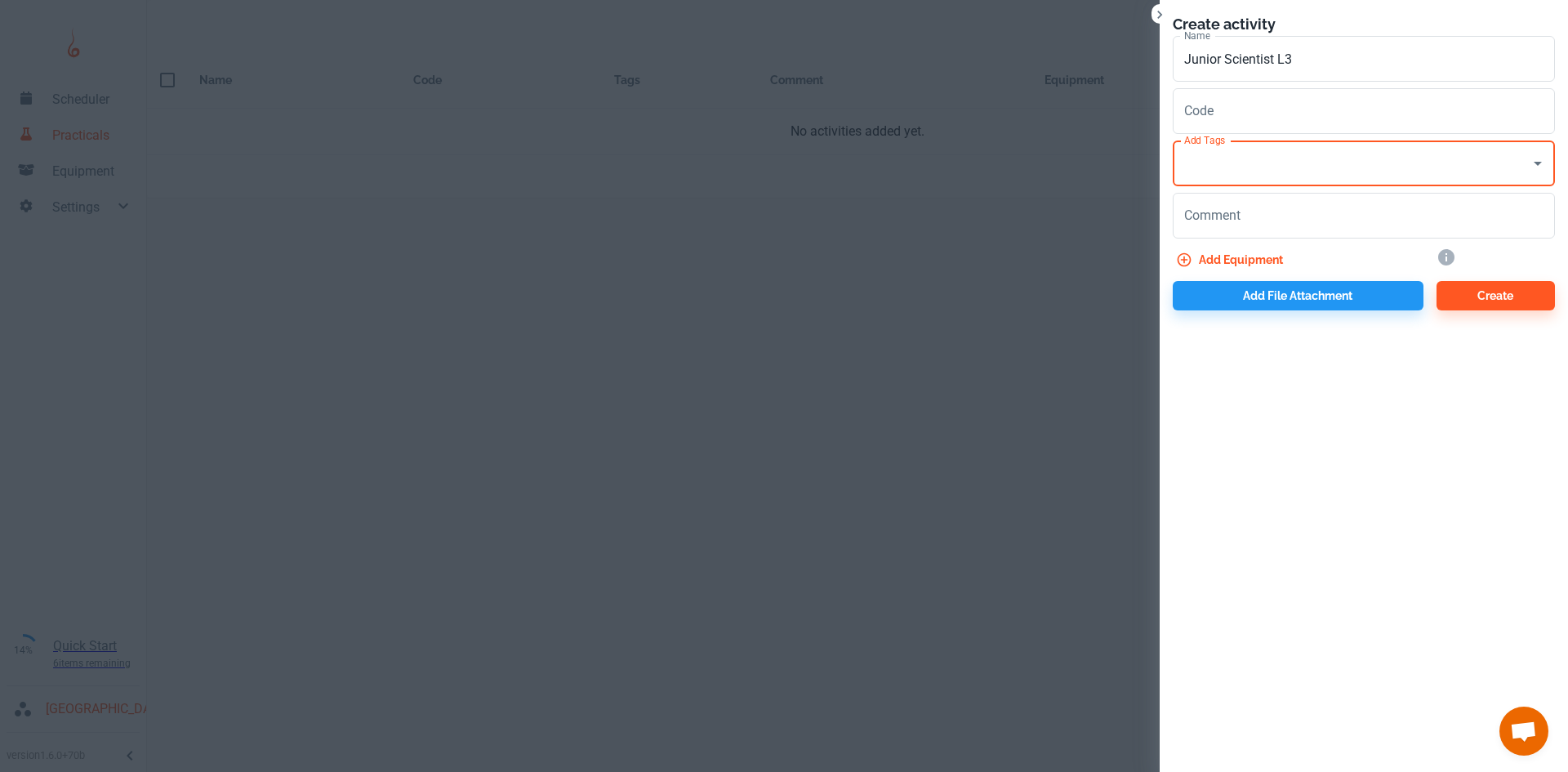
click at [1224, 172] on input "Add Tags" at bounding box center [1351, 163] width 343 height 31
type input "BGE"
click at [1208, 207] on span "BGE" at bounding box center [1205, 210] width 40 height 16
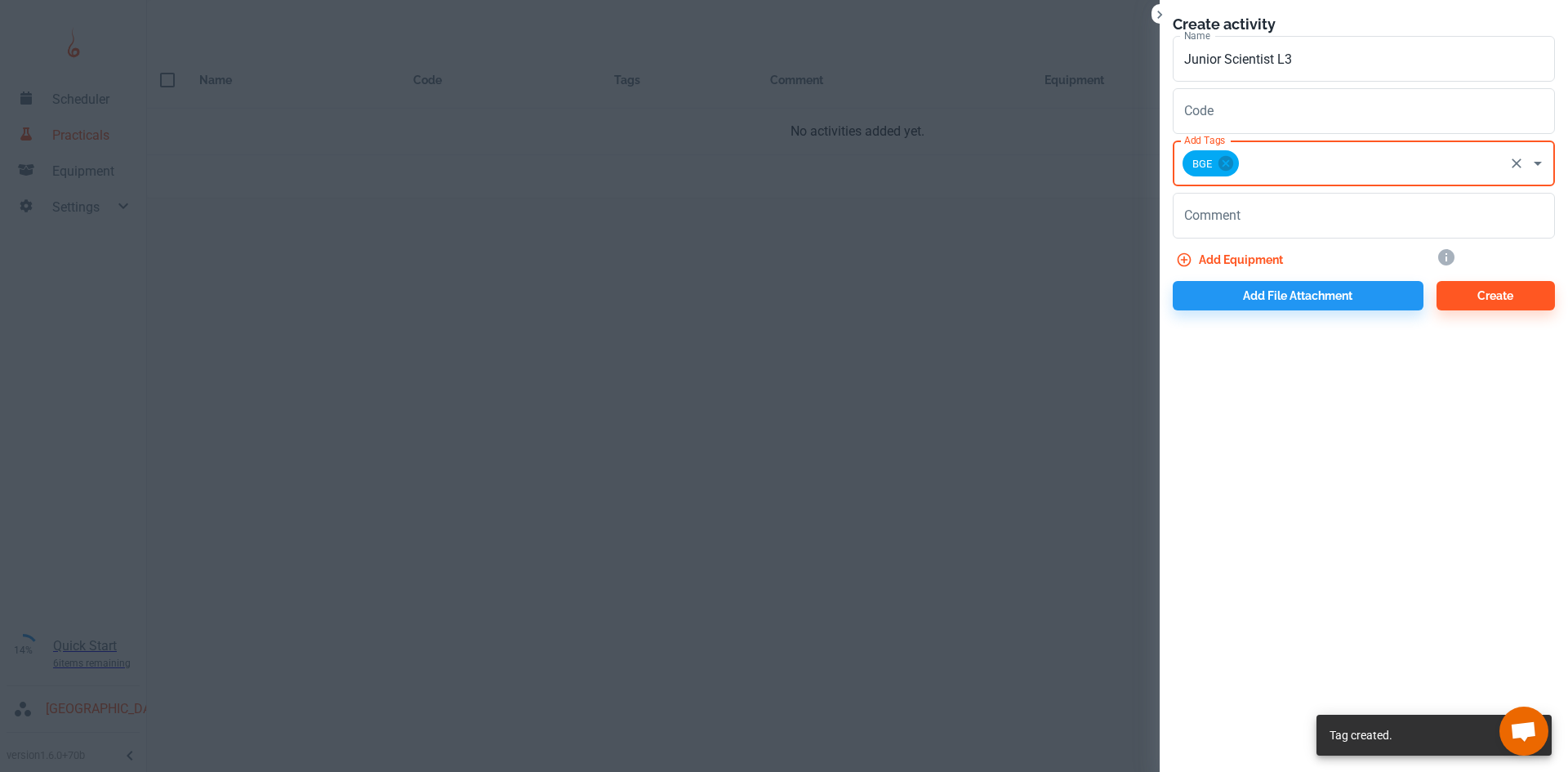
click at [1253, 262] on button "Add equipment" at bounding box center [1230, 260] width 117 height 29
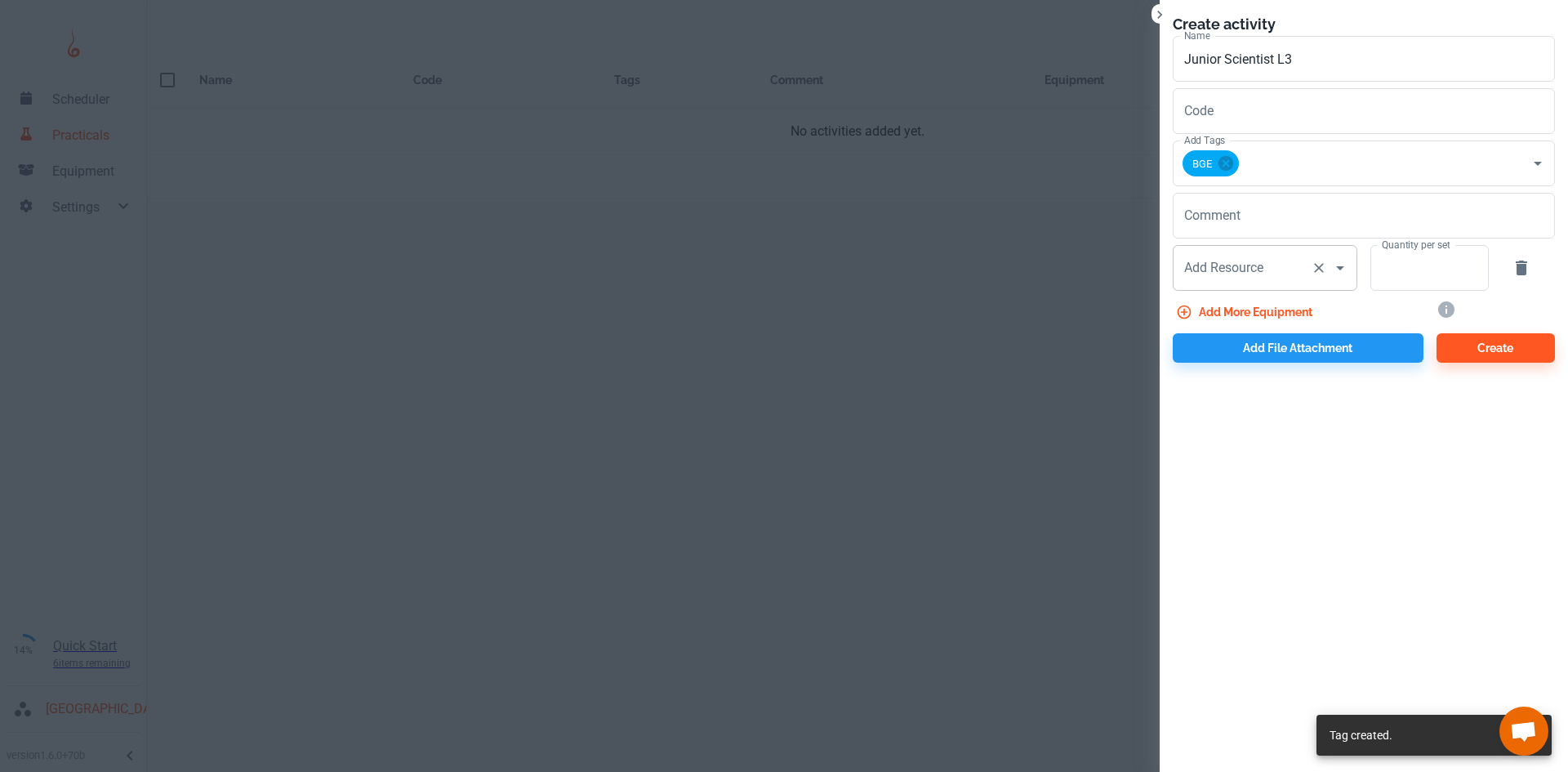
click at [1266, 268] on input "Add Resource" at bounding box center [1242, 267] width 124 height 31
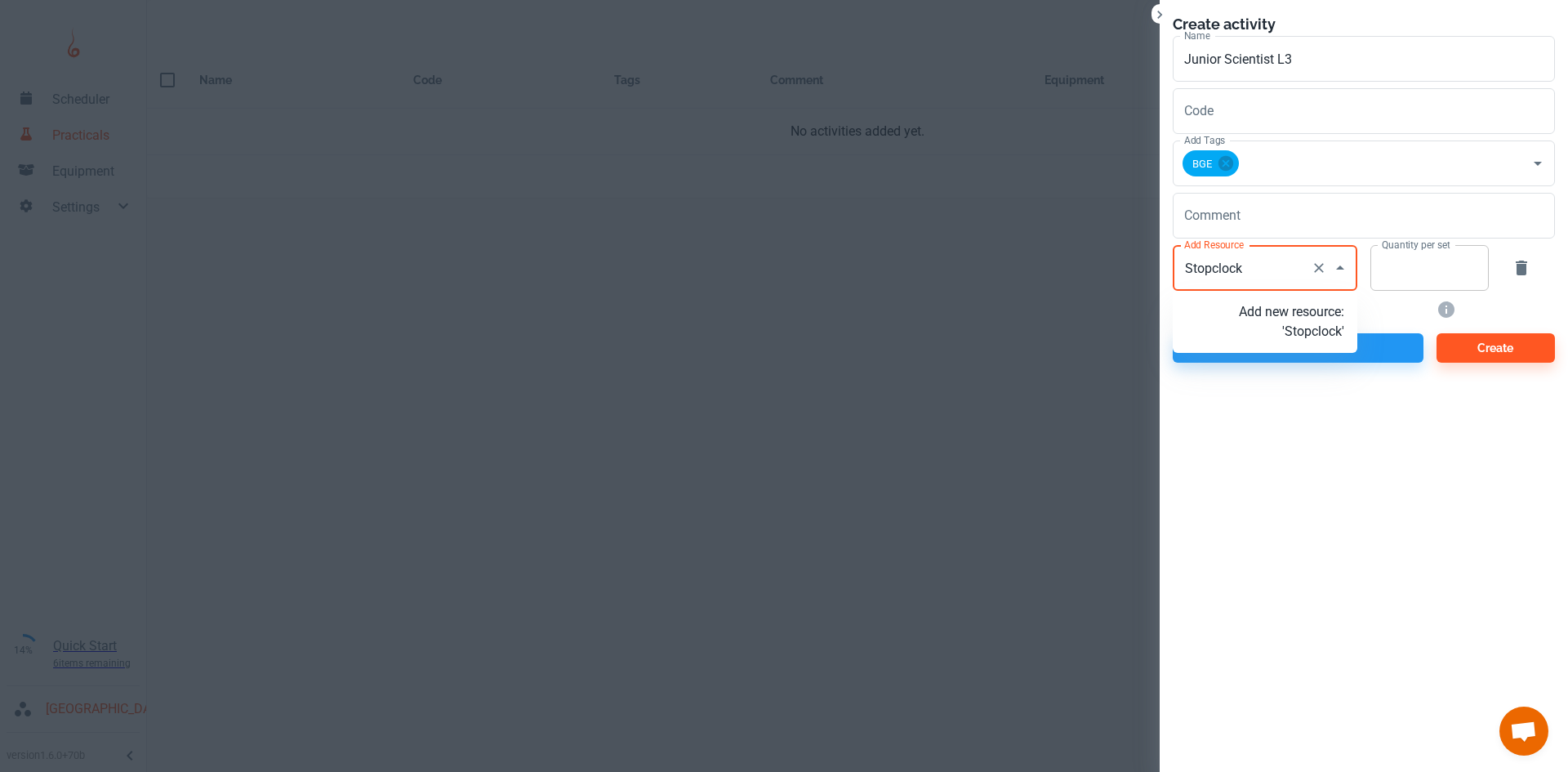
type input "Stopclock"
click at [1384, 272] on input "Quantity per set" at bounding box center [1420, 267] width 100 height 45
click at [1251, 277] on input "Add Resource" at bounding box center [1242, 267] width 124 height 31
click at [1251, 272] on input "Add Resource" at bounding box center [1242, 267] width 124 height 31
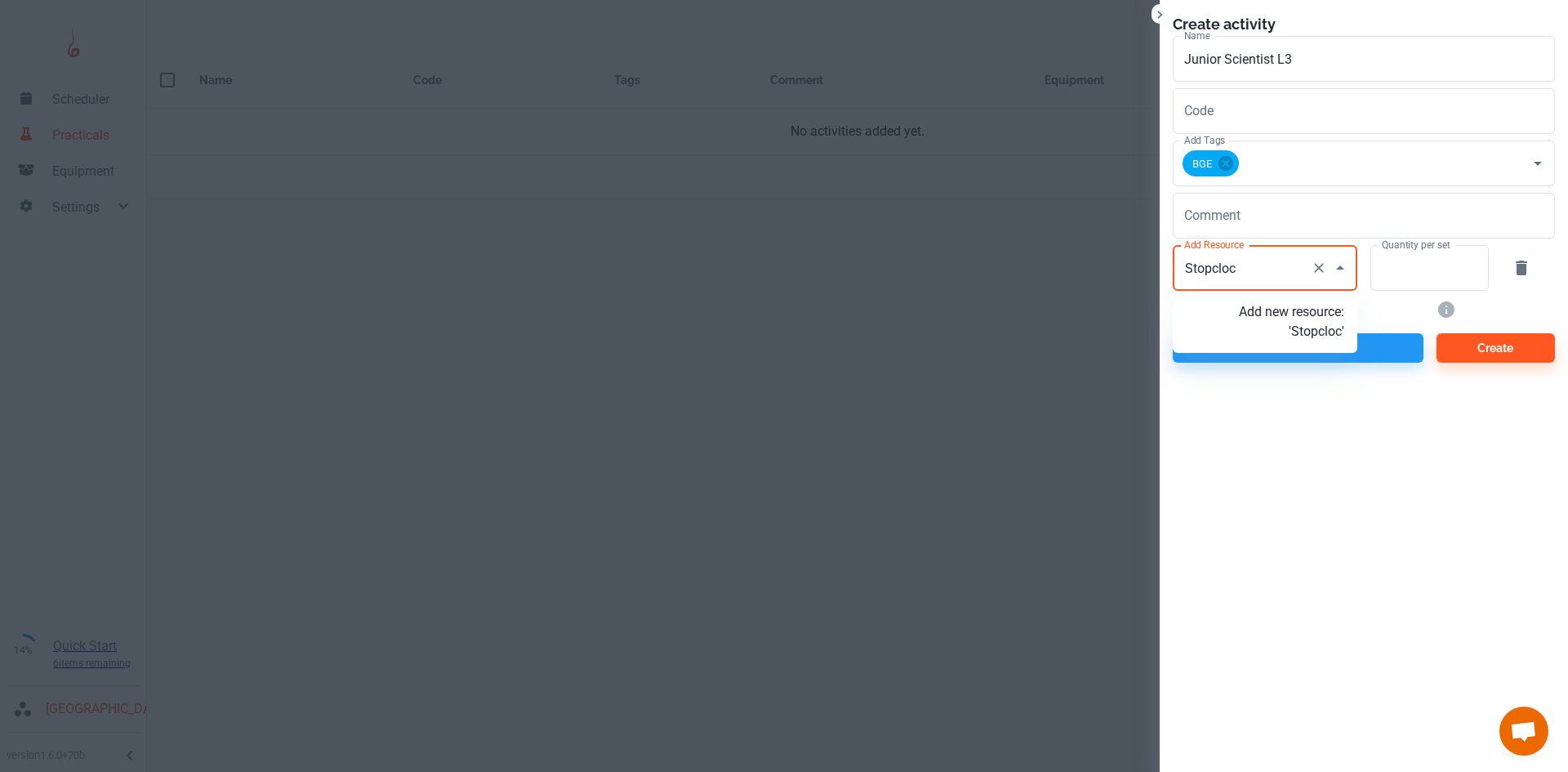
type input "Stopclock"
click at [1326, 337] on p "Add new resource: 'Stopclock'" at bounding box center [1291, 321] width 105 height 40
type input "Stopclock"
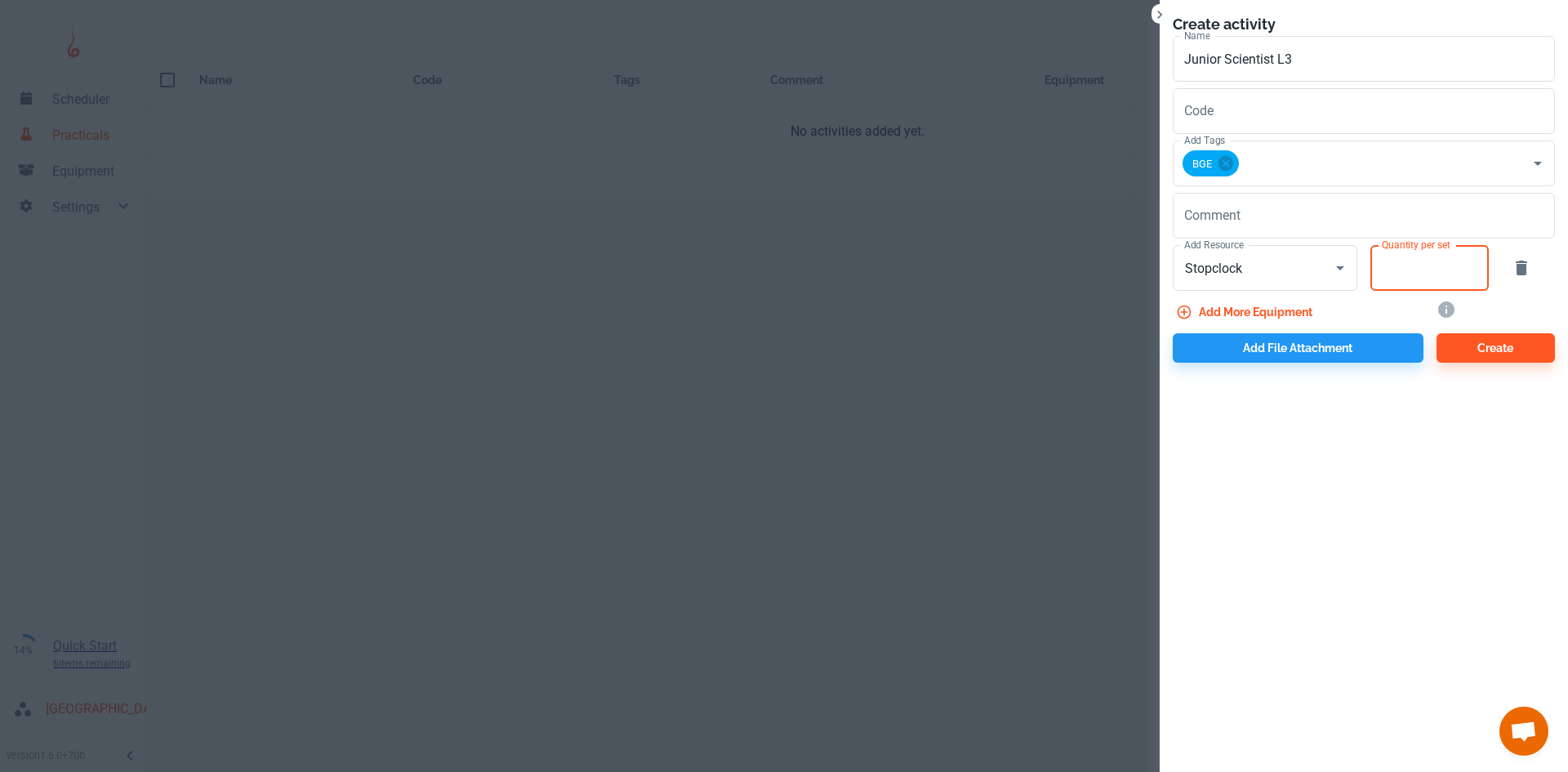
click at [1395, 279] on input "Quantity per set" at bounding box center [1420, 267] width 100 height 45
type input "1"
click at [1291, 306] on button "Add more equipment" at bounding box center [1245, 312] width 146 height 29
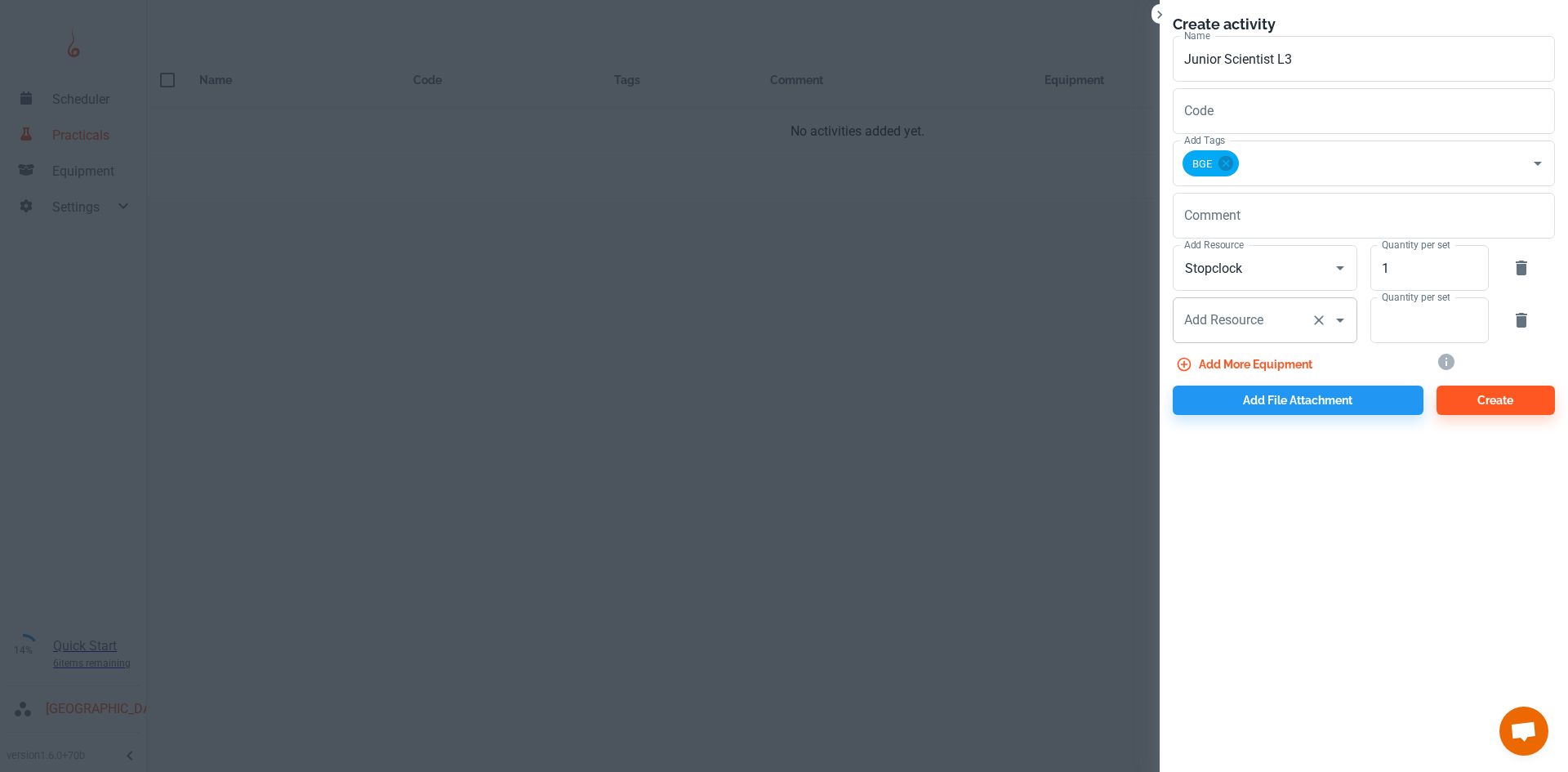
click at [1282, 324] on input "Add Resource" at bounding box center [1242, 320] width 124 height 31
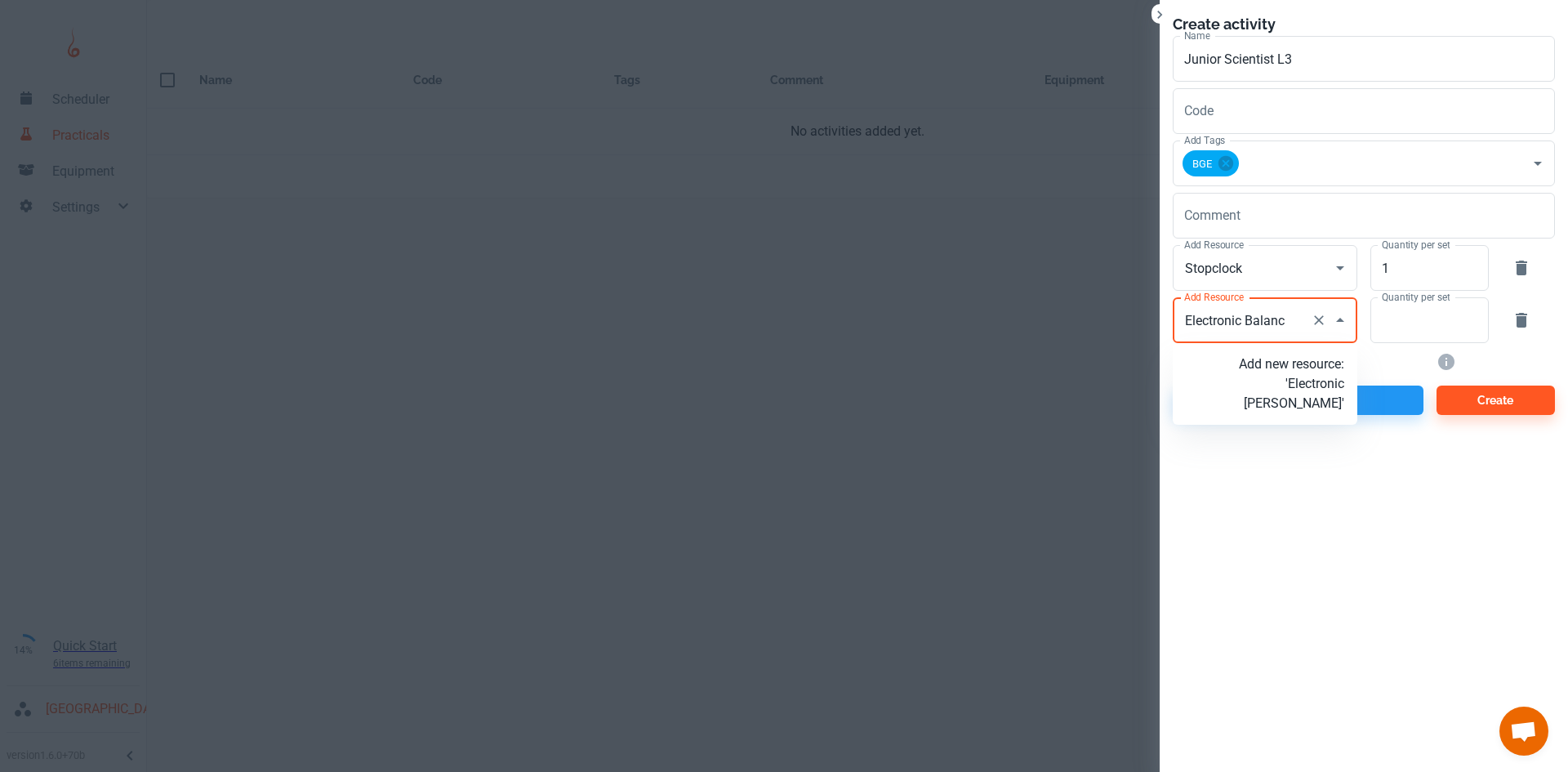
type input "Electronic Balance"
click at [1313, 403] on p "Add new resource: 'Electronic Balance'" at bounding box center [1291, 383] width 105 height 59
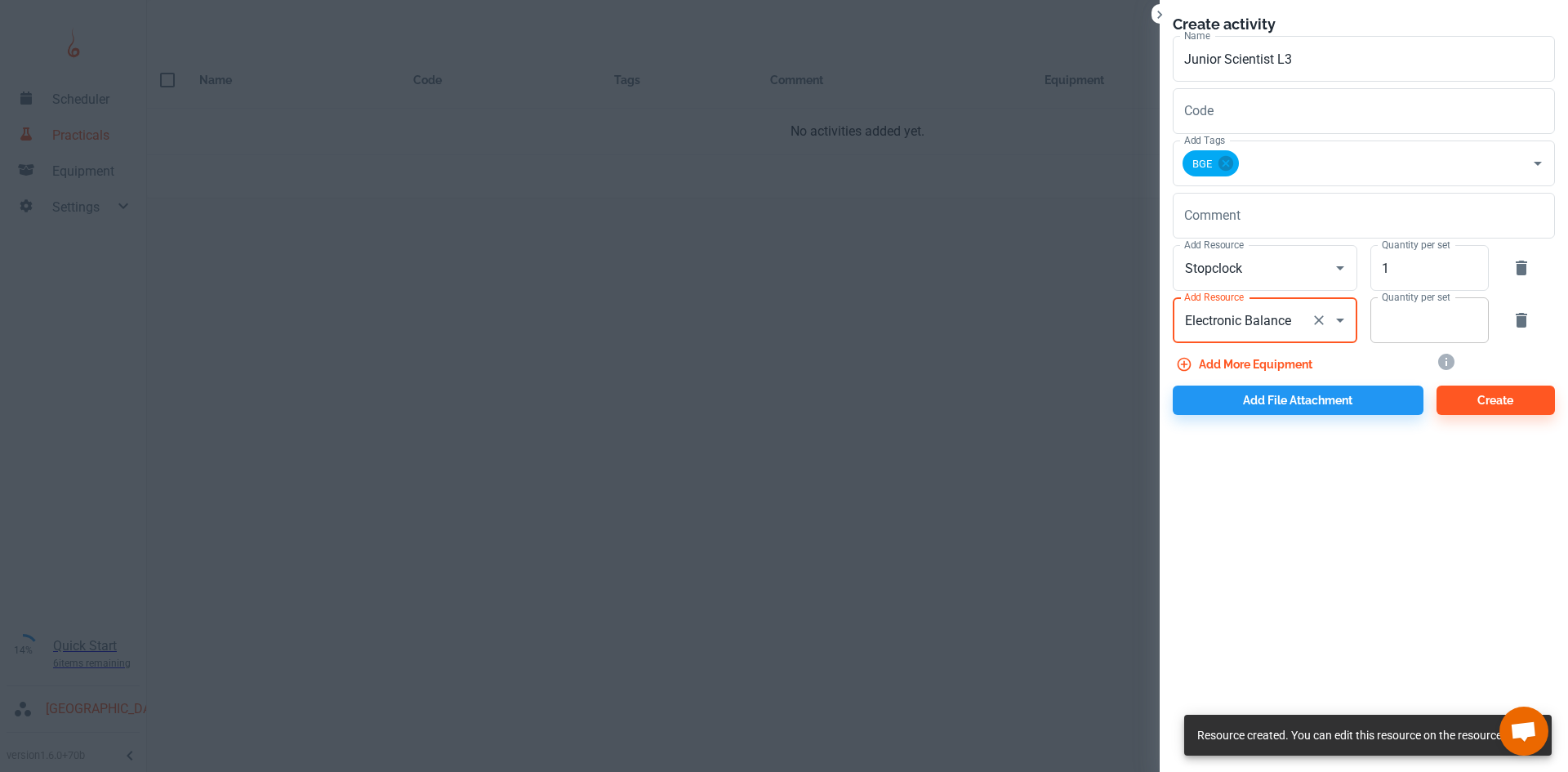
type input "Electronic Balance"
click at [1393, 326] on input "Quantity per set" at bounding box center [1420, 319] width 100 height 45
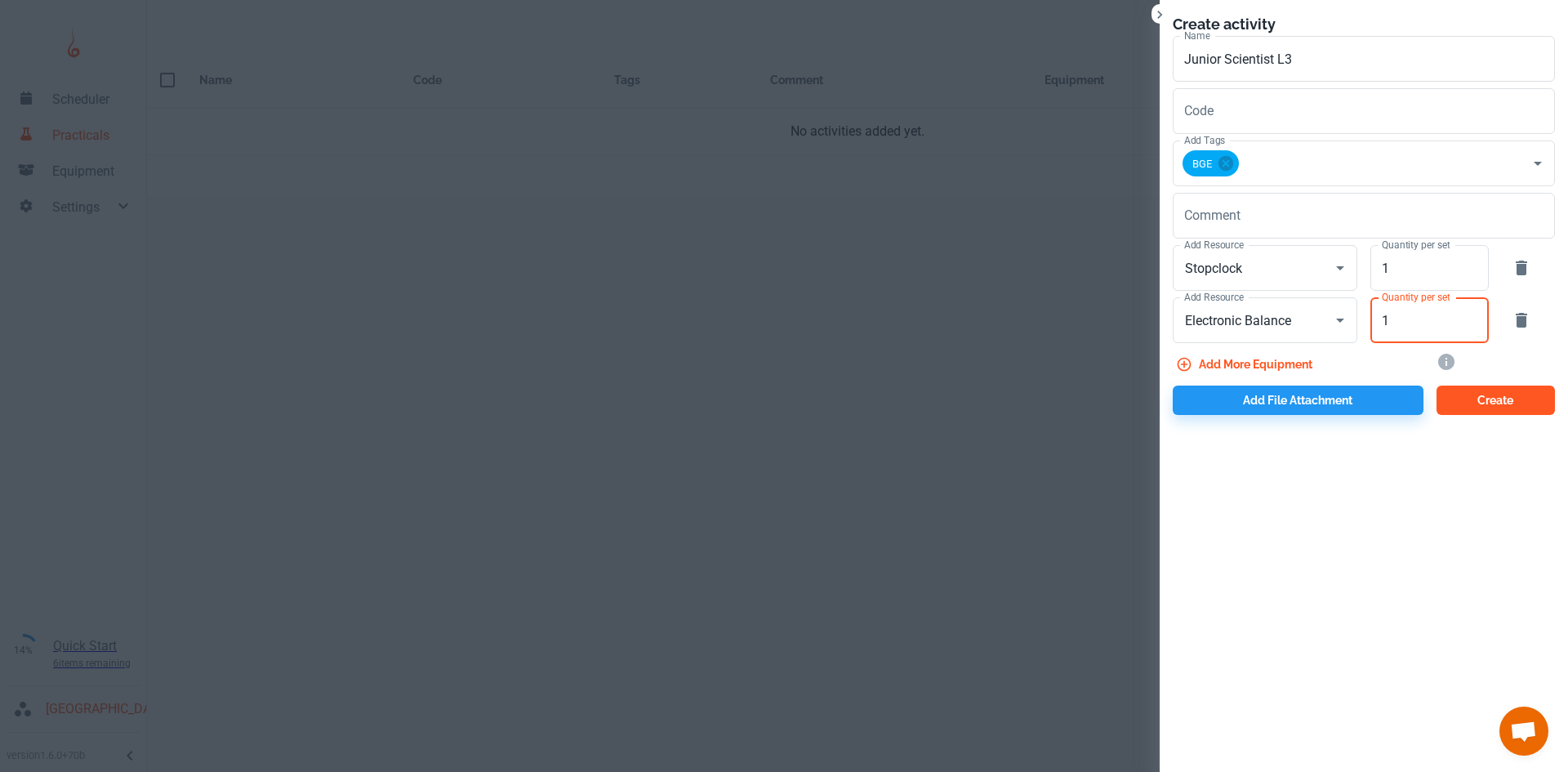
type input "1"
click at [1508, 400] on button "Create" at bounding box center [1495, 400] width 119 height 29
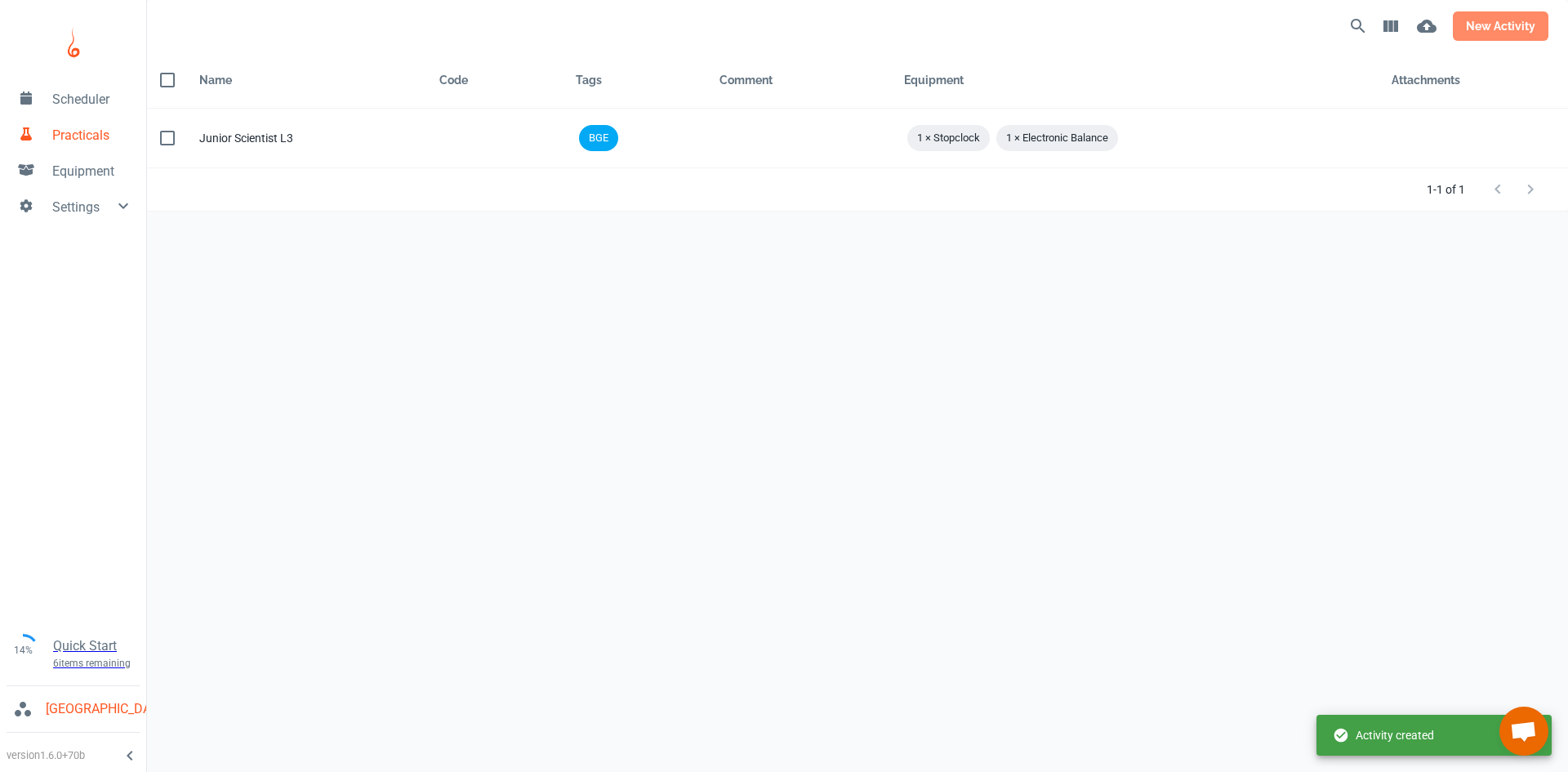
click at [1491, 18] on button "new activity" at bounding box center [1499, 26] width 96 height 29
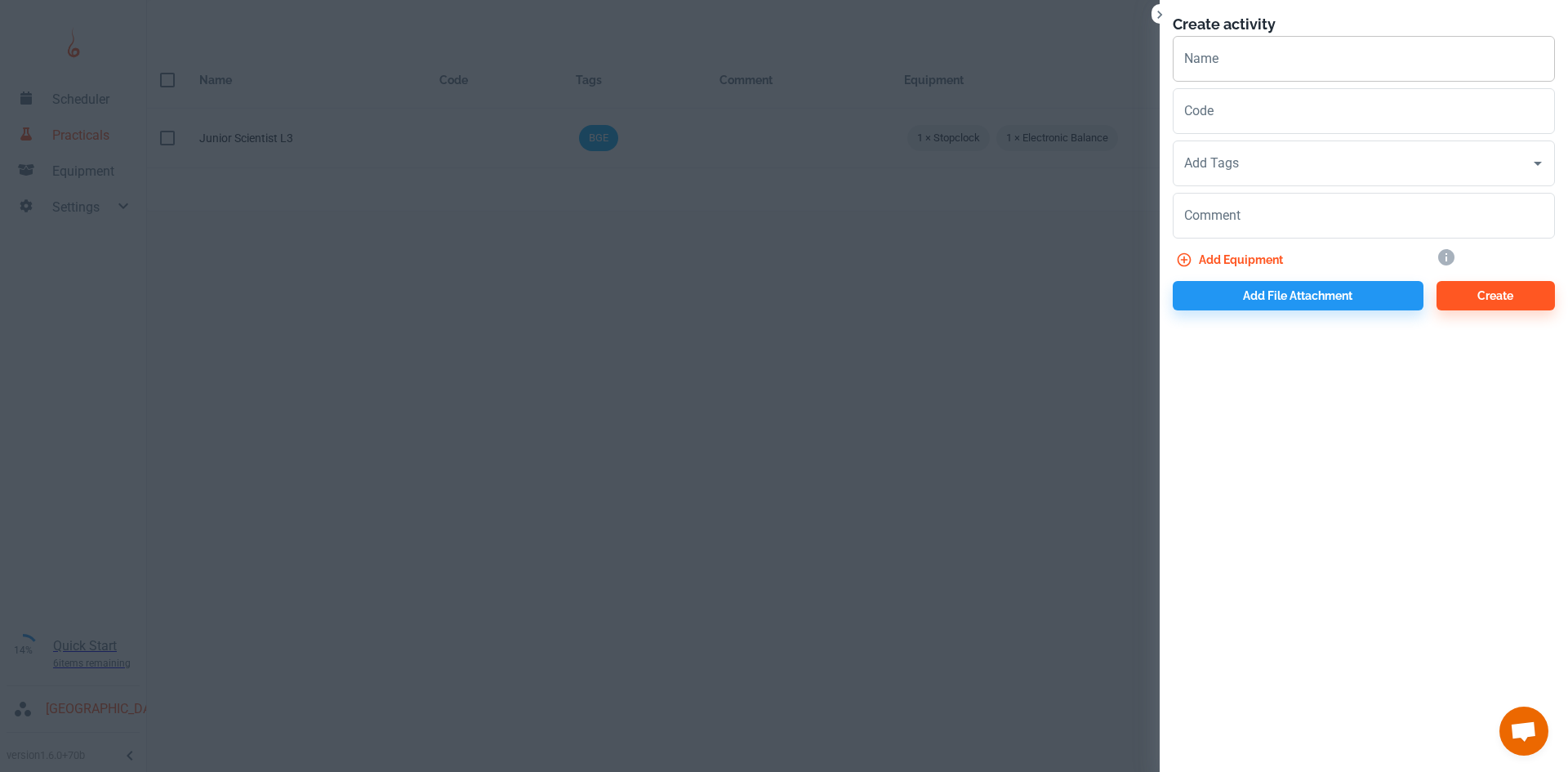
click at [1246, 65] on input "Name" at bounding box center [1363, 58] width 382 height 45
type input "Junior Scientist L3"
click at [1206, 167] on input "Add Tags" at bounding box center [1351, 163] width 343 height 31
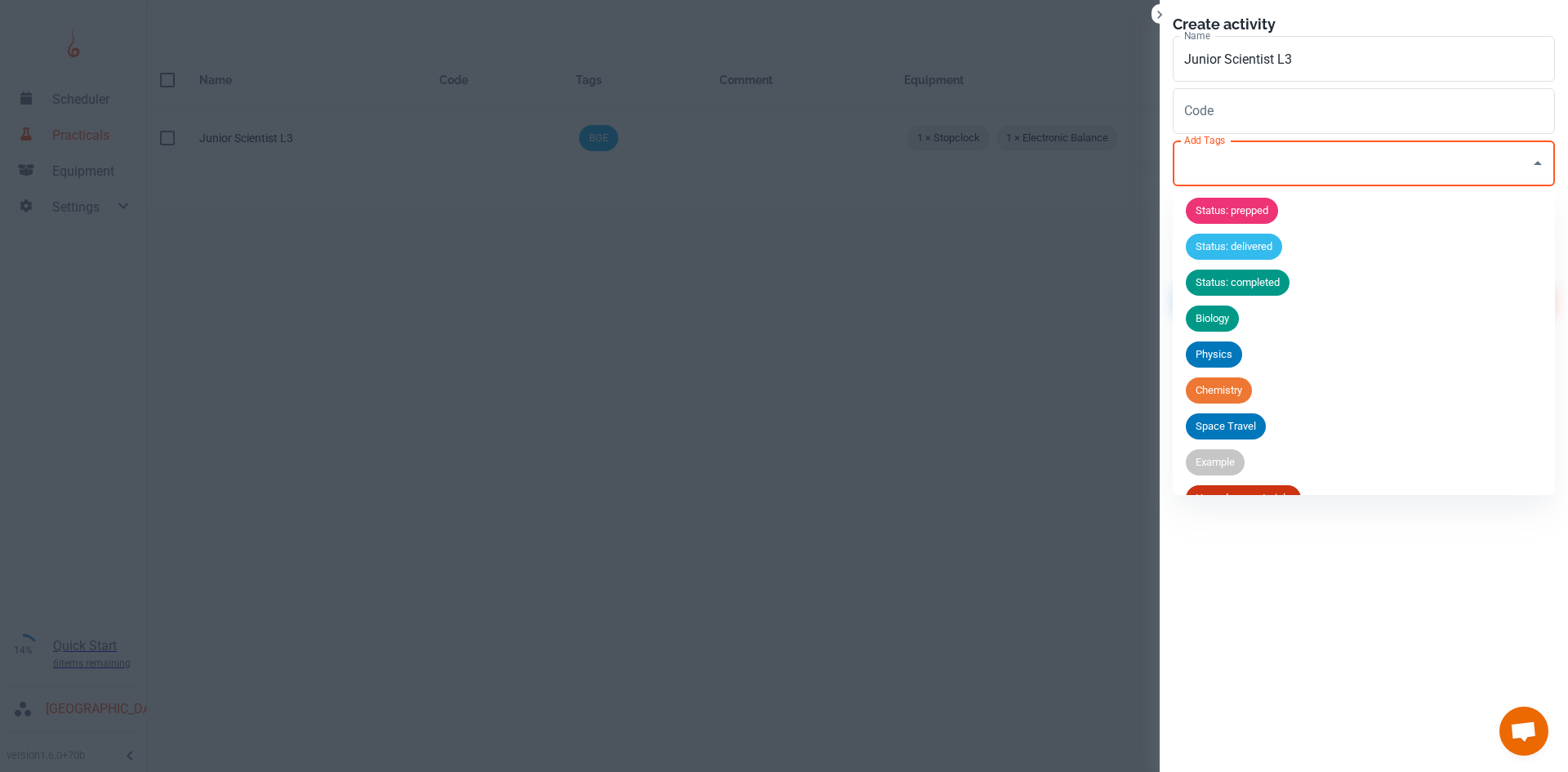
scroll to position [64, 0]
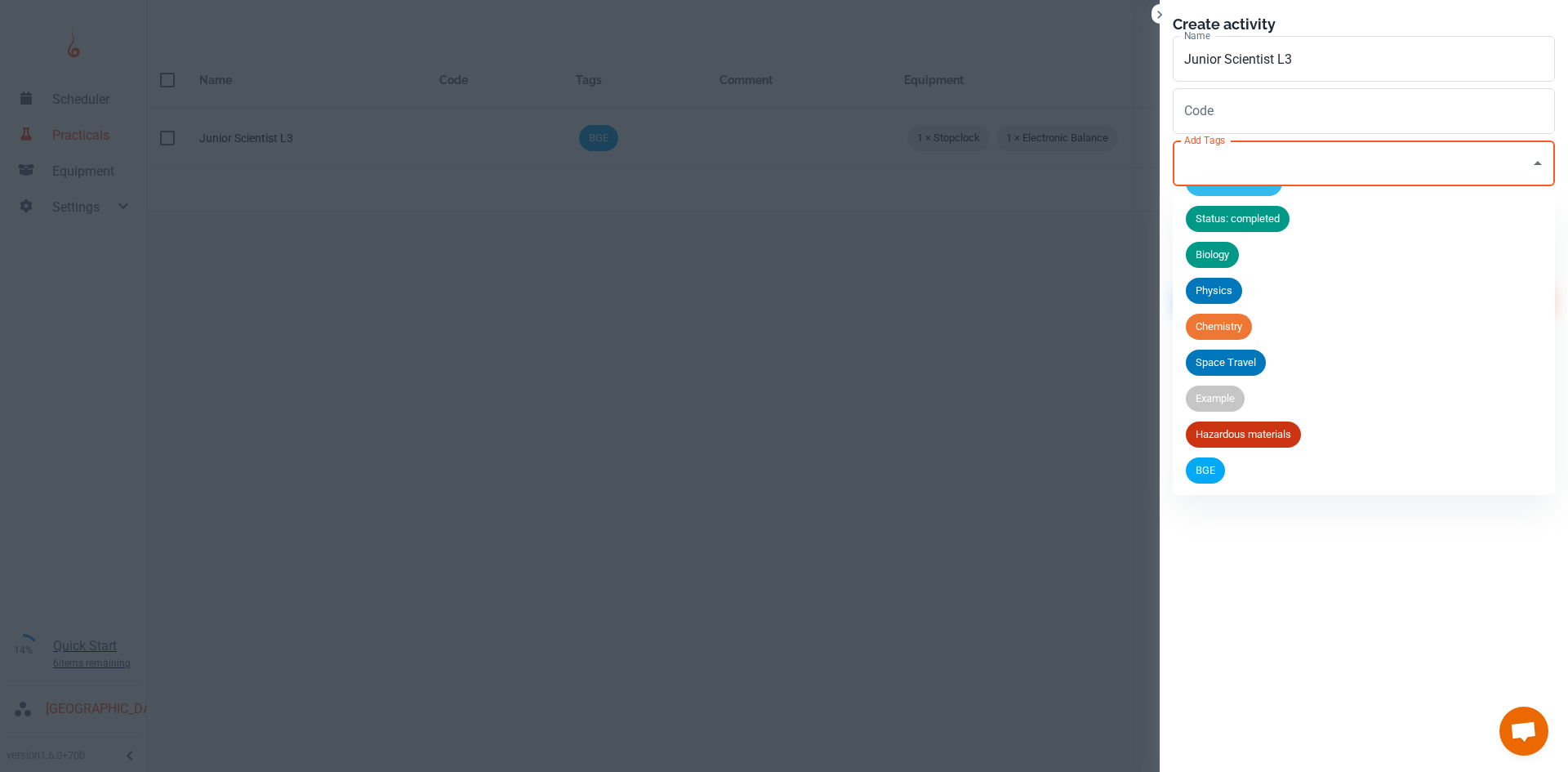
click at [1196, 472] on span "BGE" at bounding box center [1205, 470] width 40 height 16
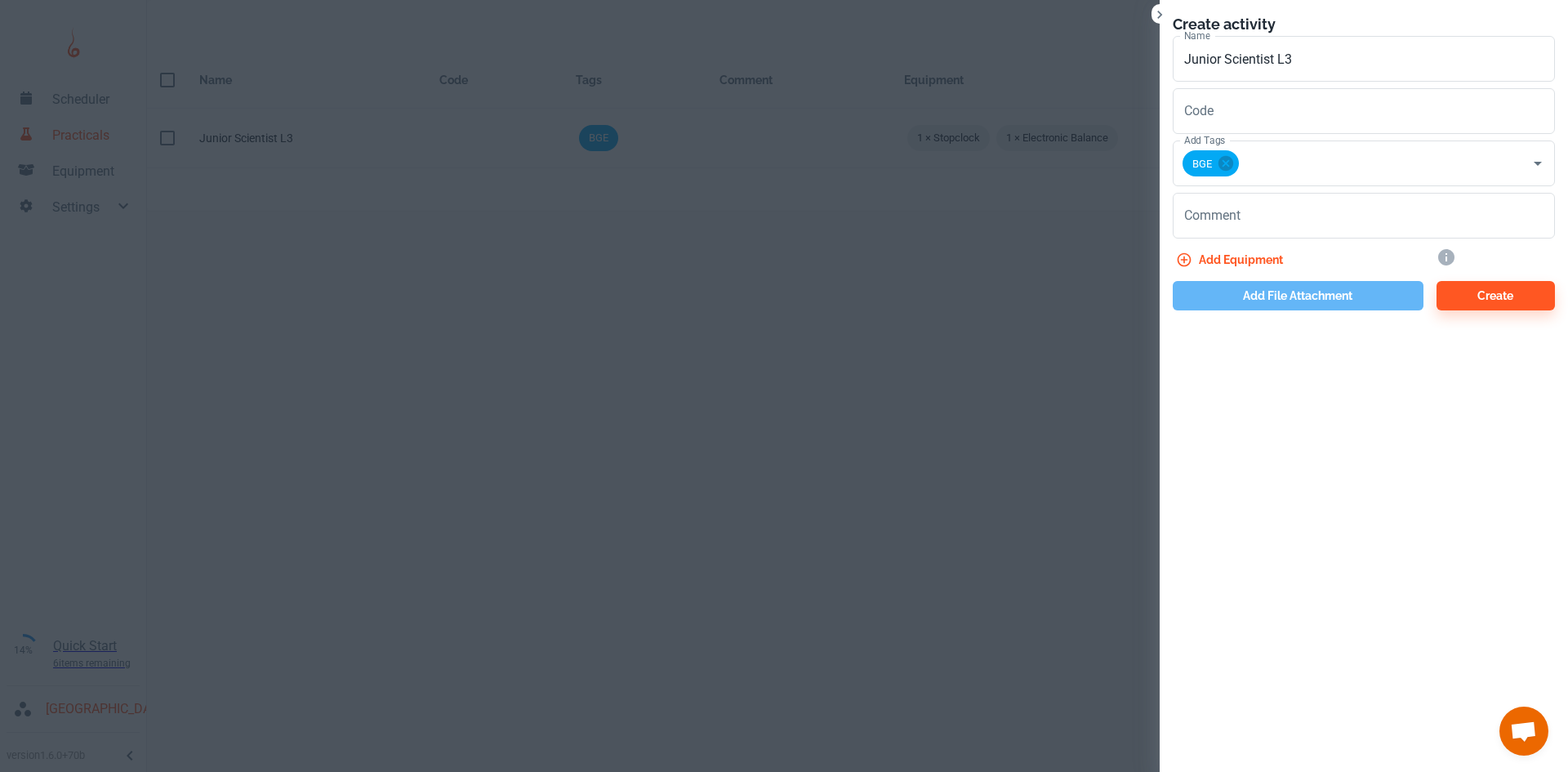
click at [1297, 299] on button "Add file attachment" at bounding box center [1298, 295] width 251 height 29
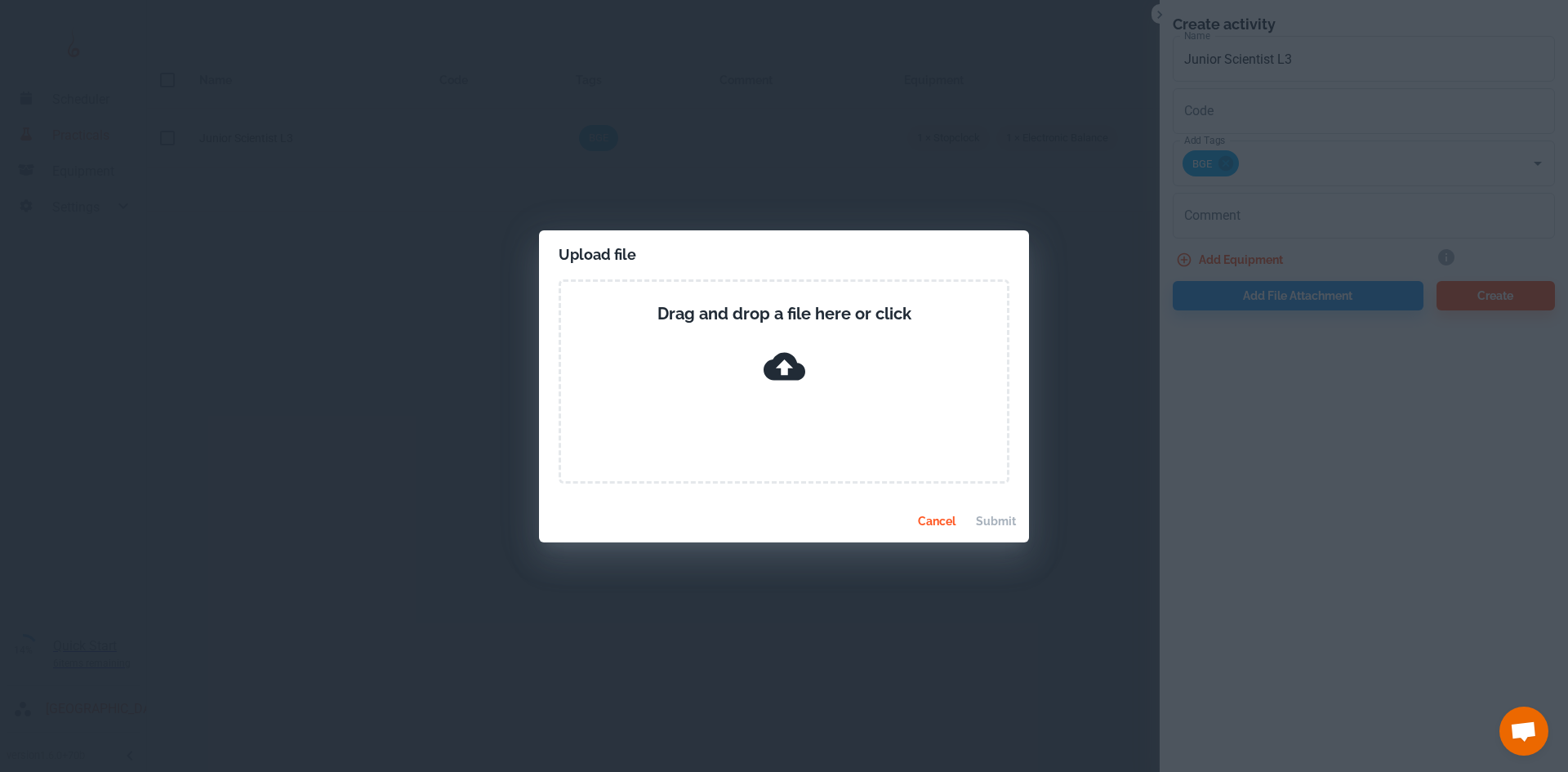
click at [778, 365] on icon at bounding box center [784, 366] width 41 height 28
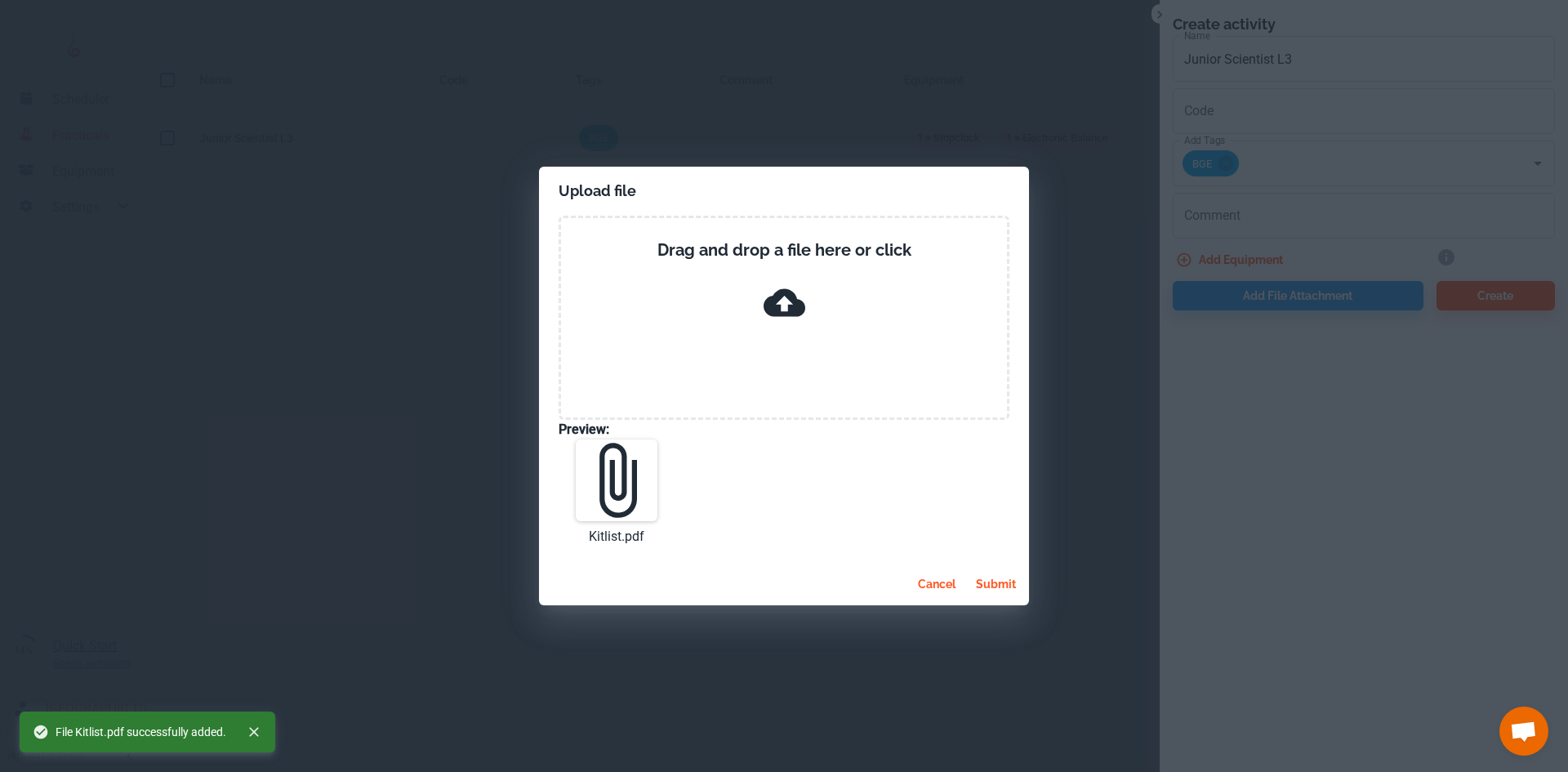
click at [989, 582] on button "submit" at bounding box center [995, 584] width 53 height 29
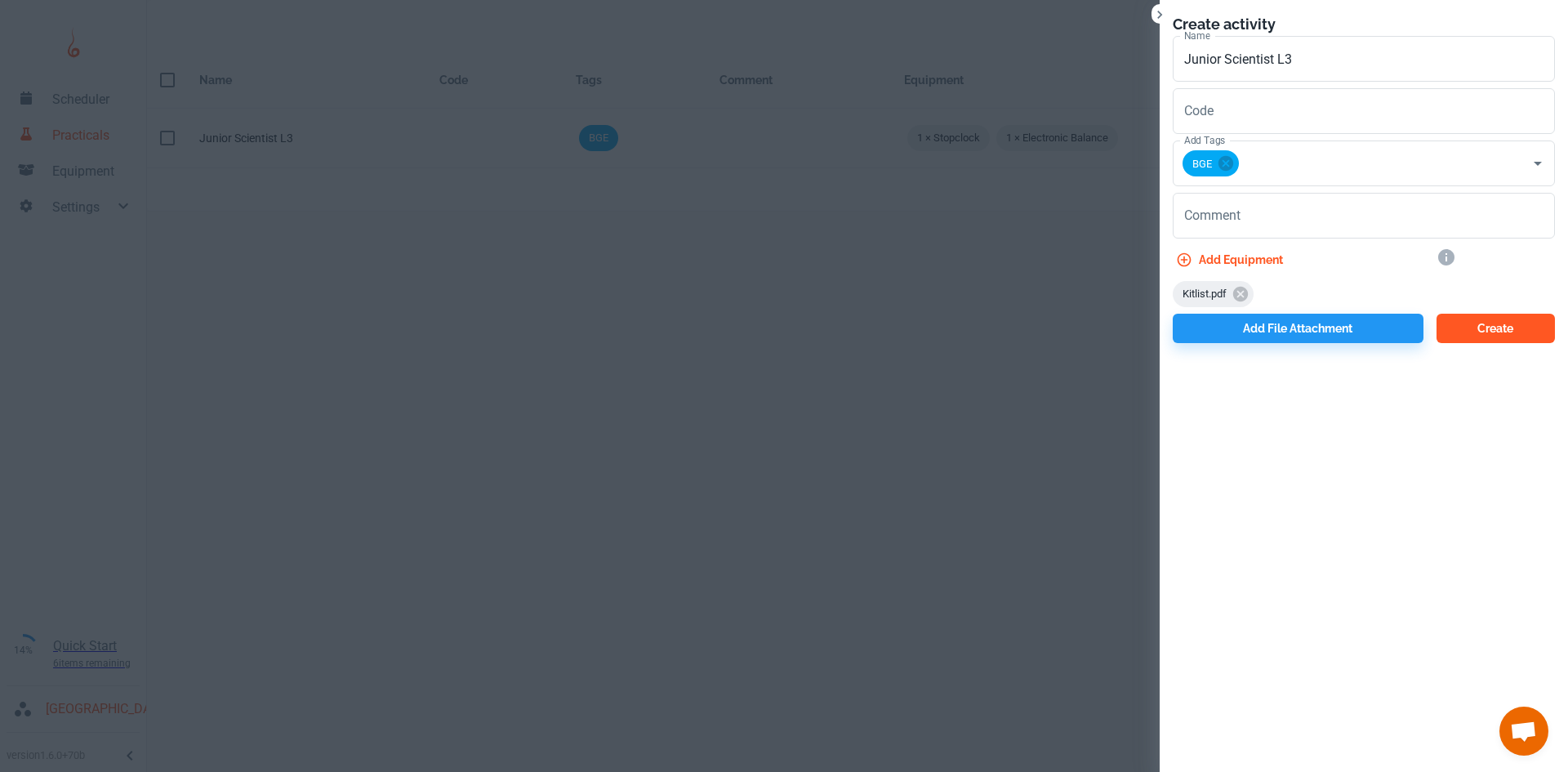
click at [1472, 323] on button "Create" at bounding box center [1495, 328] width 119 height 29
click at [1274, 330] on button "Add file attachment" at bounding box center [1298, 328] width 251 height 29
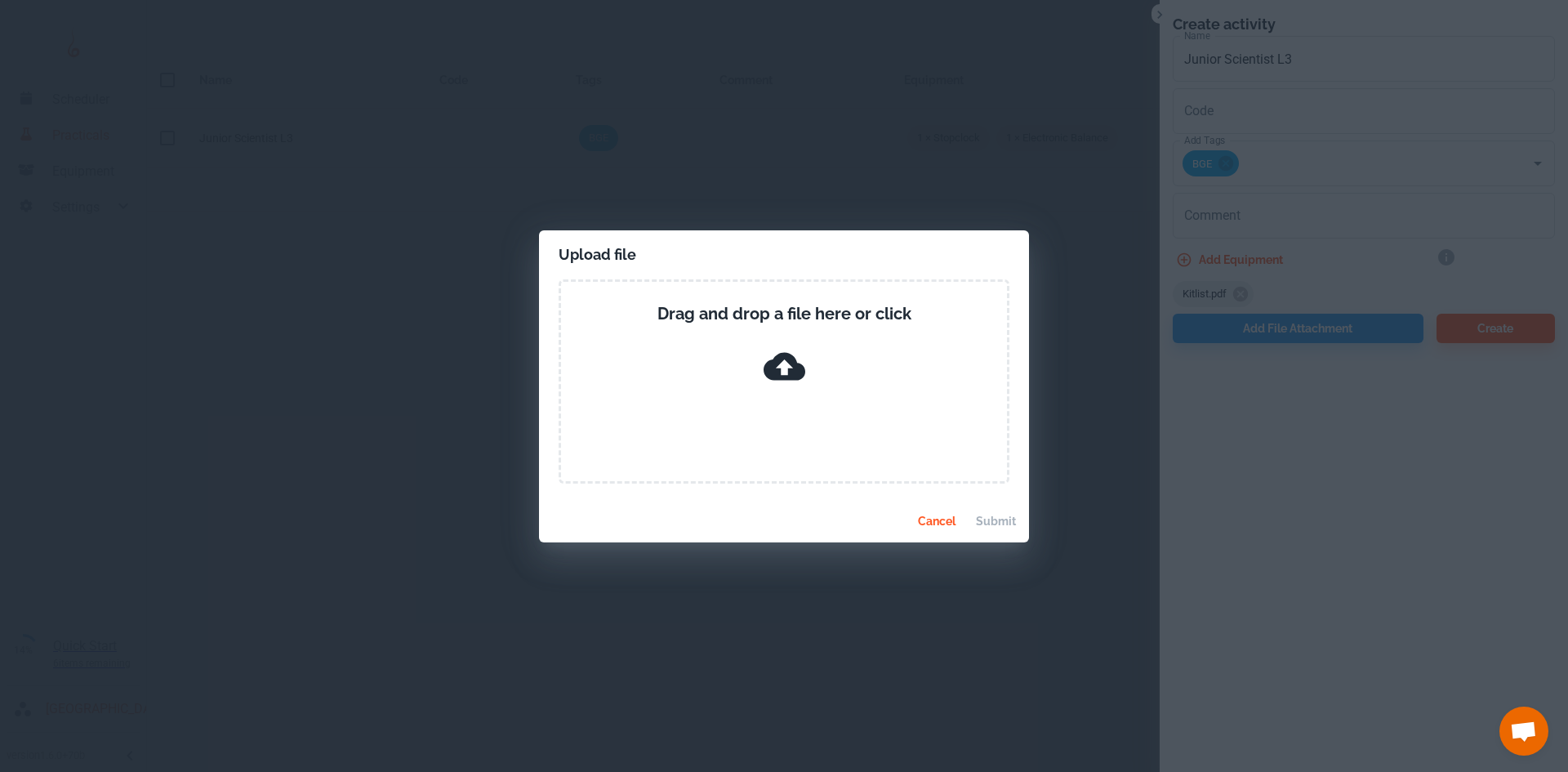
click at [936, 516] on button "cancel" at bounding box center [937, 521] width 52 height 29
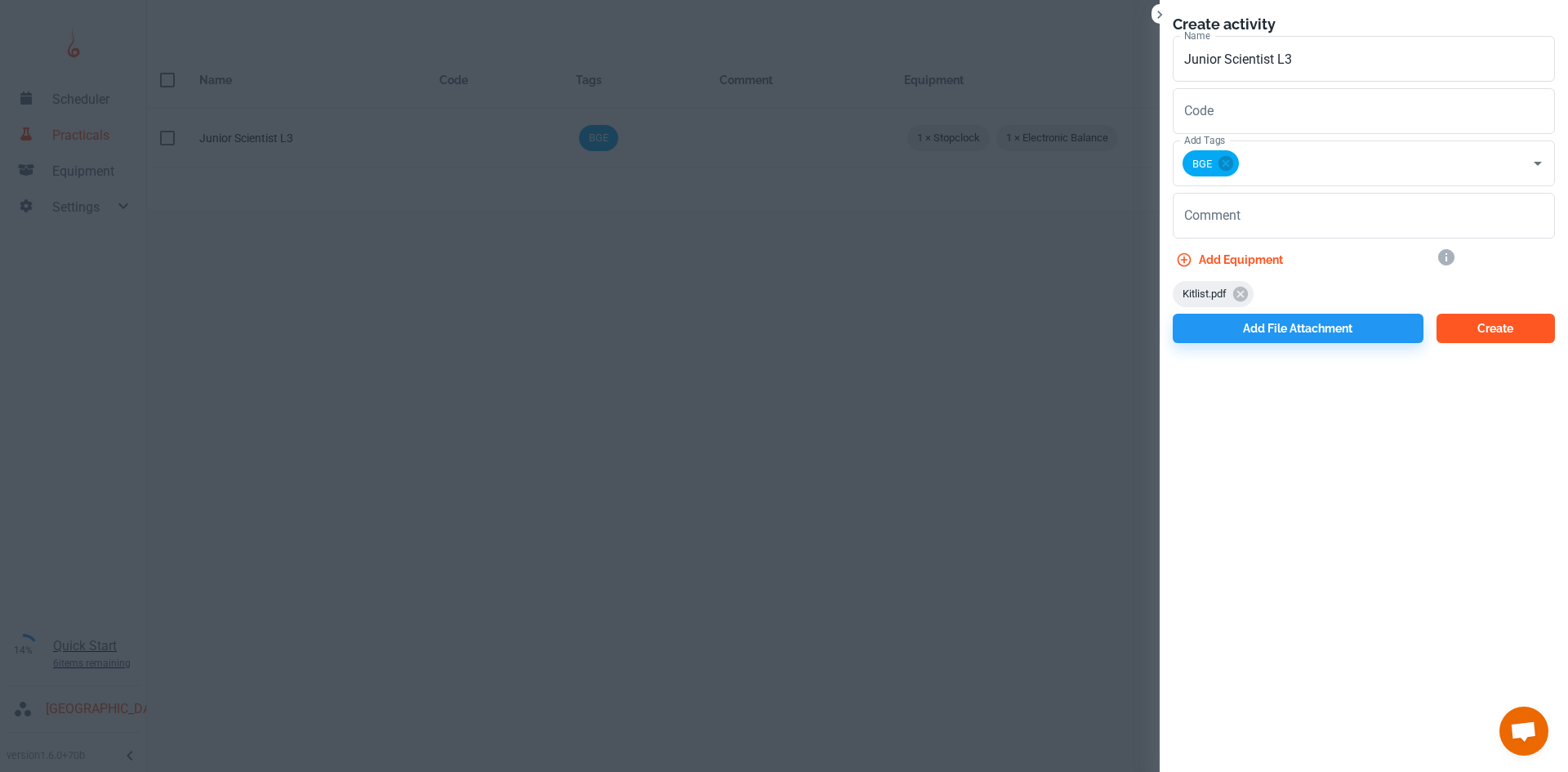
click at [1486, 333] on button "Create" at bounding box center [1495, 328] width 119 height 29
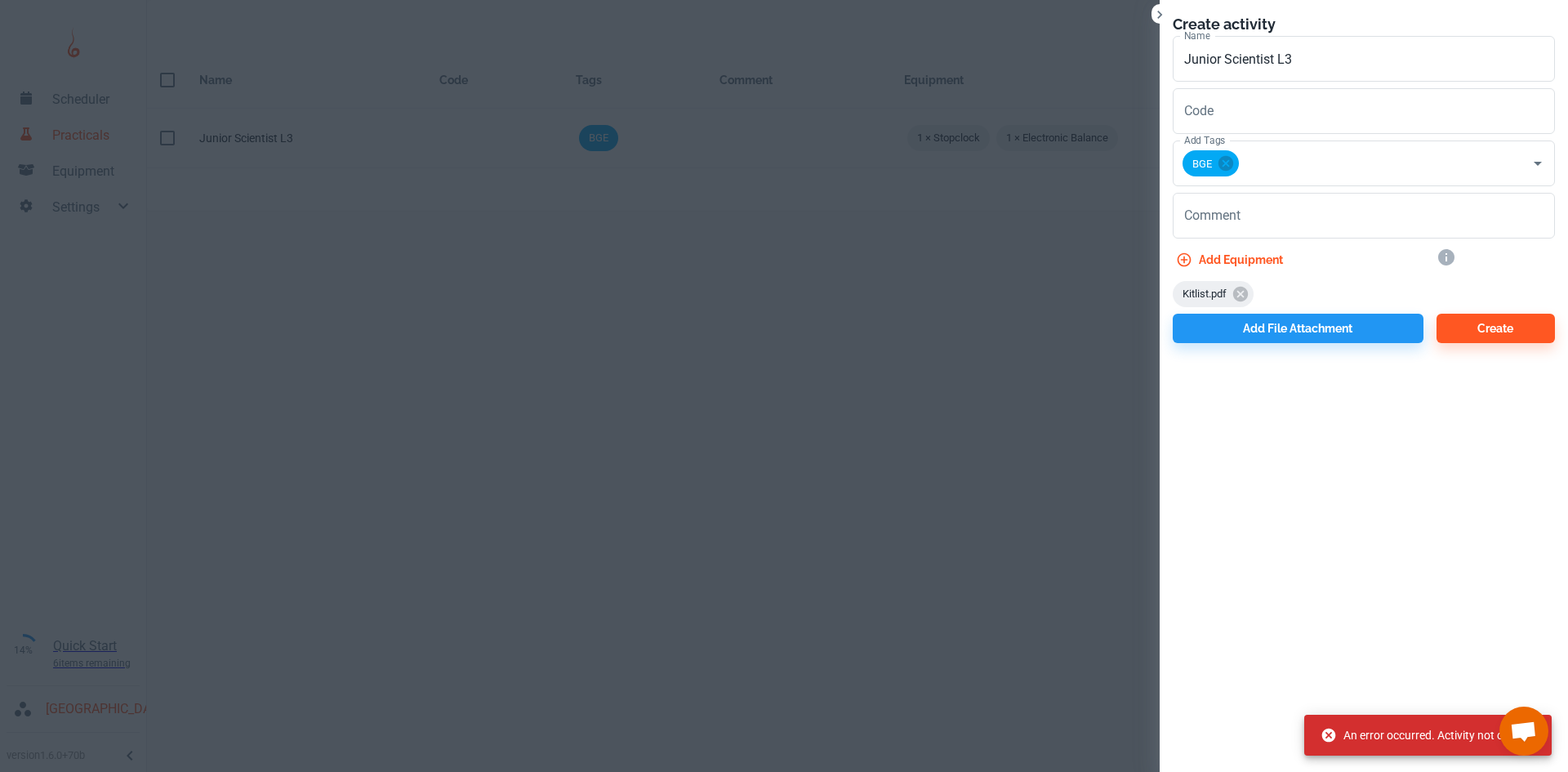
click at [1219, 294] on span "Kitlist.pdf" at bounding box center [1204, 293] width 64 height 16
click at [1220, 293] on span "Kitlist.pdf" at bounding box center [1204, 293] width 64 height 16
click at [1242, 299] on icon at bounding box center [1240, 293] width 14 height 14
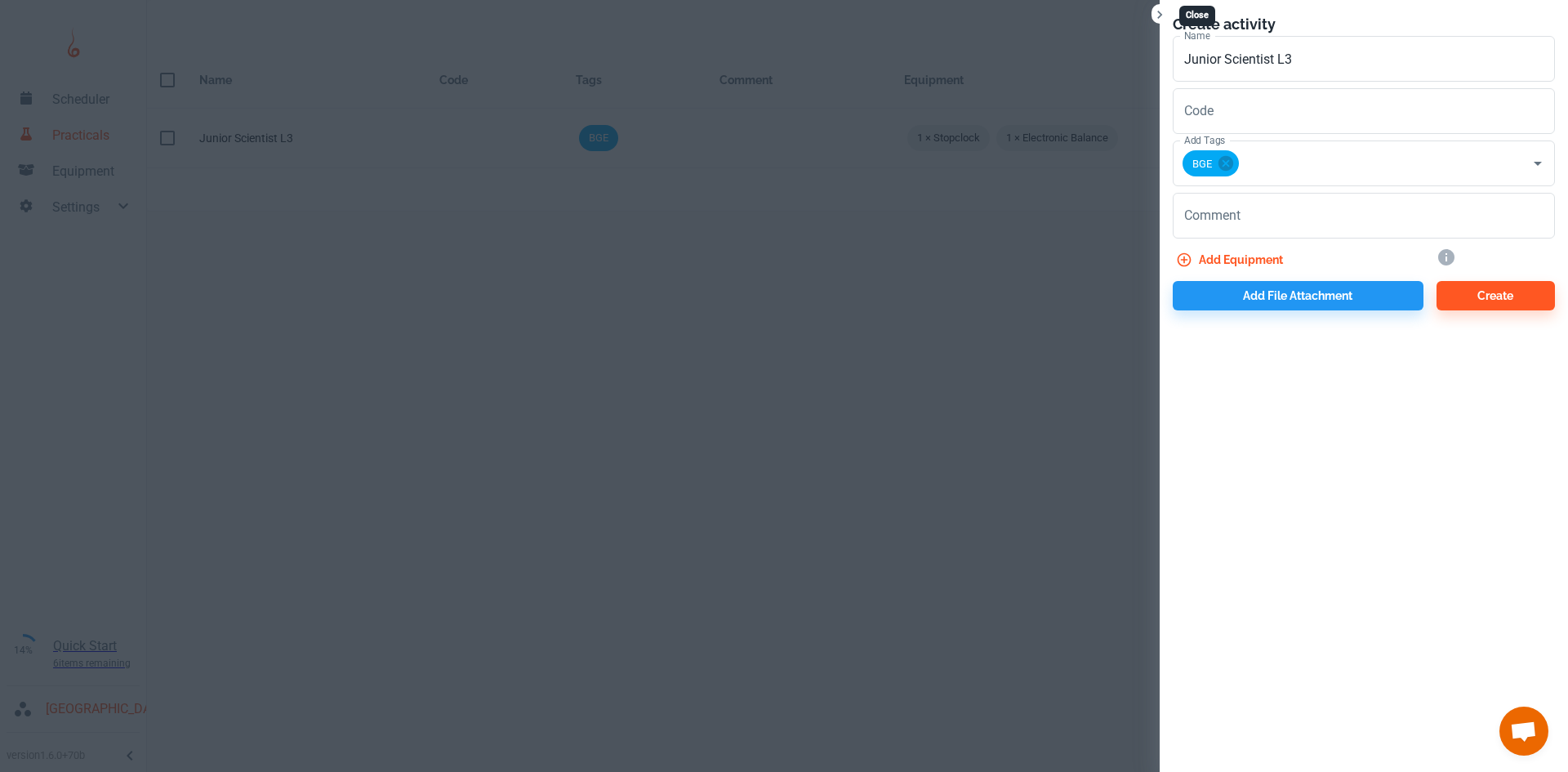
click at [1154, 17] on icon "Close" at bounding box center [1159, 14] width 16 height 16
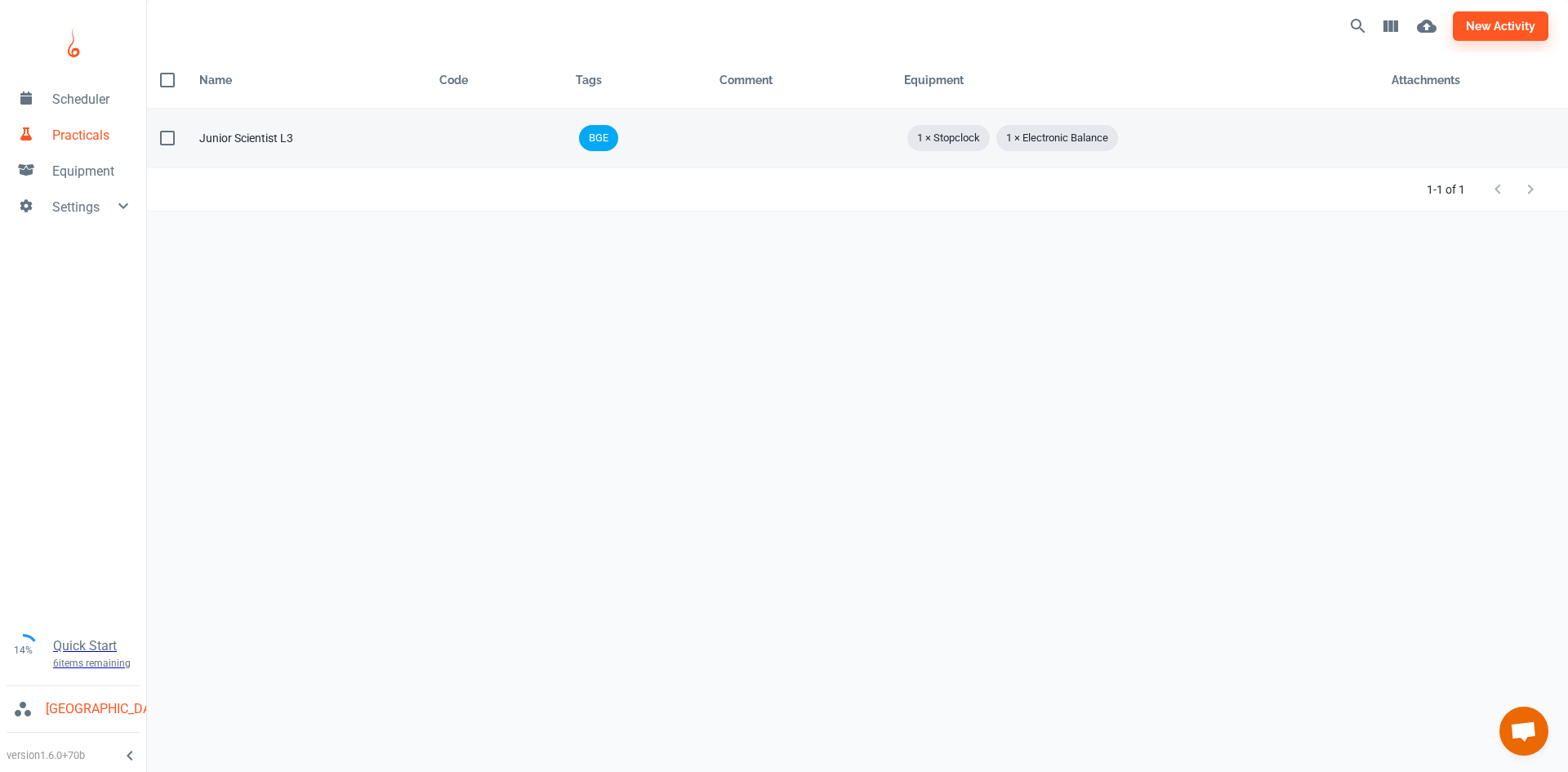
click at [412, 144] on td "Name Junior Scientist L3" at bounding box center [306, 139] width 240 height 60
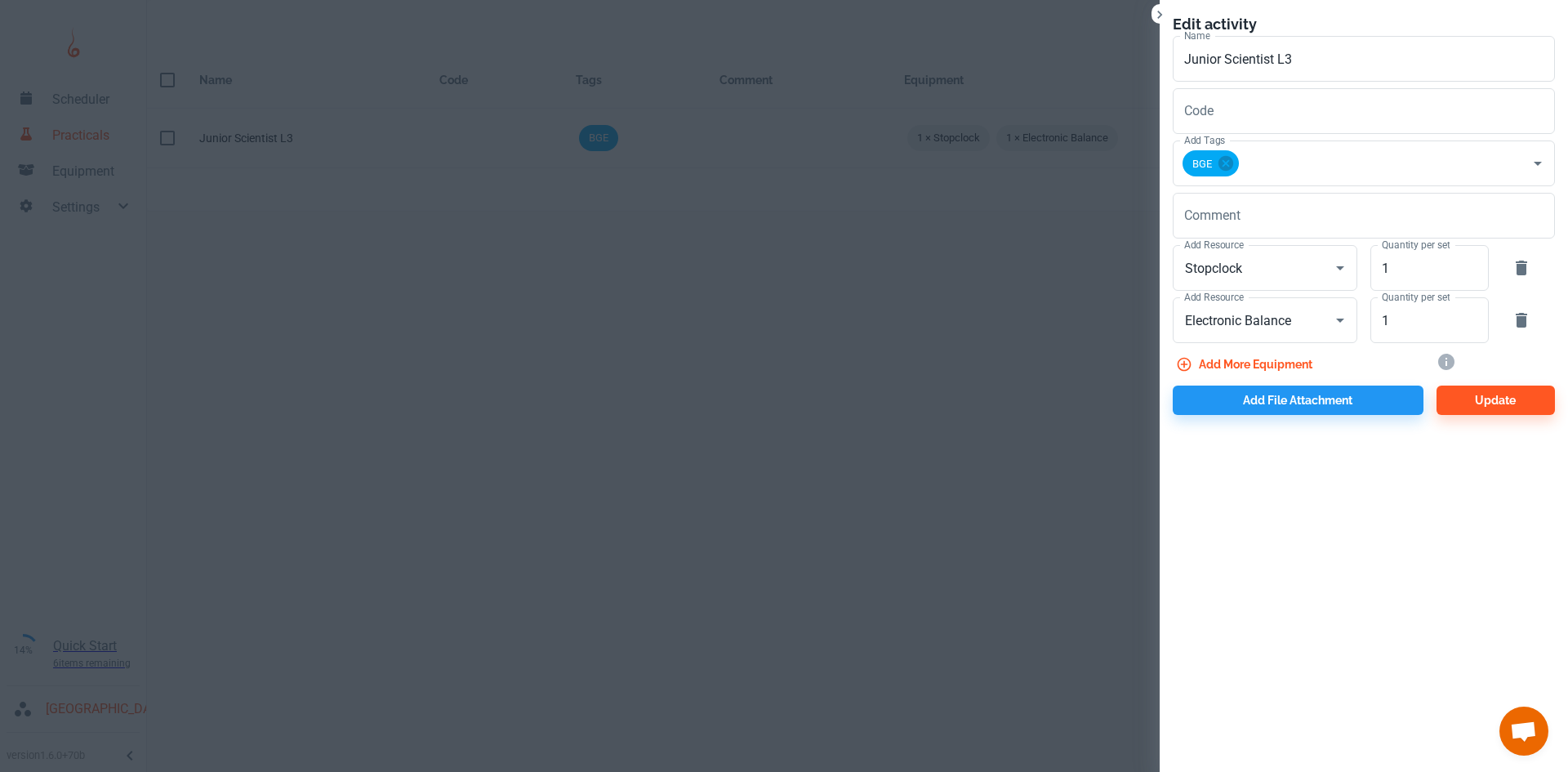
click at [1314, 417] on div "Edit activity Name Junior Scientist L3 Name Code Code Add Tags BGE Add Tags Com…" at bounding box center [1363, 213] width 408 height 427
click at [1314, 394] on button "Add file attachment" at bounding box center [1298, 400] width 251 height 29
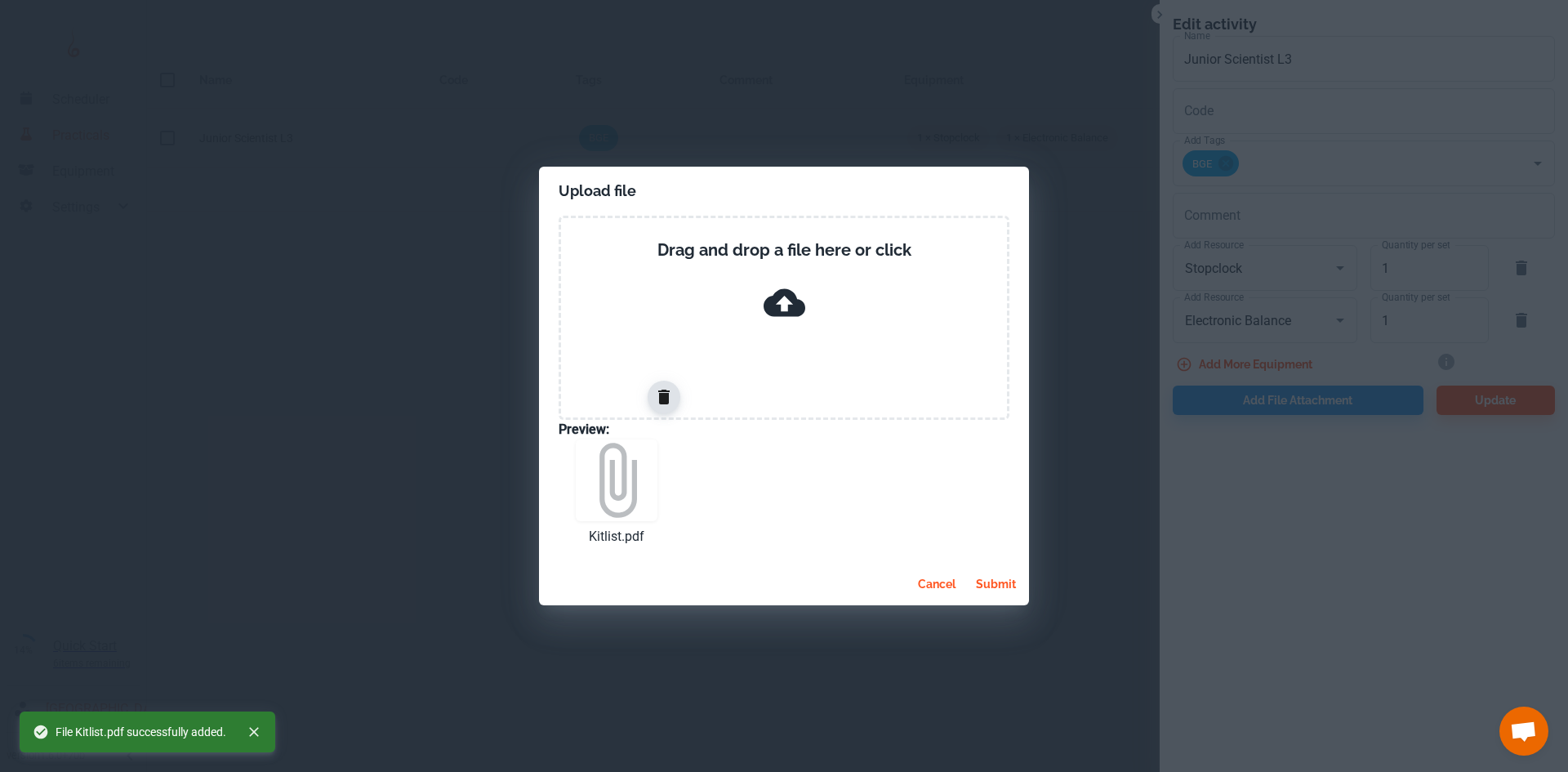
click at [619, 488] on icon at bounding box center [617, 480] width 82 height 82
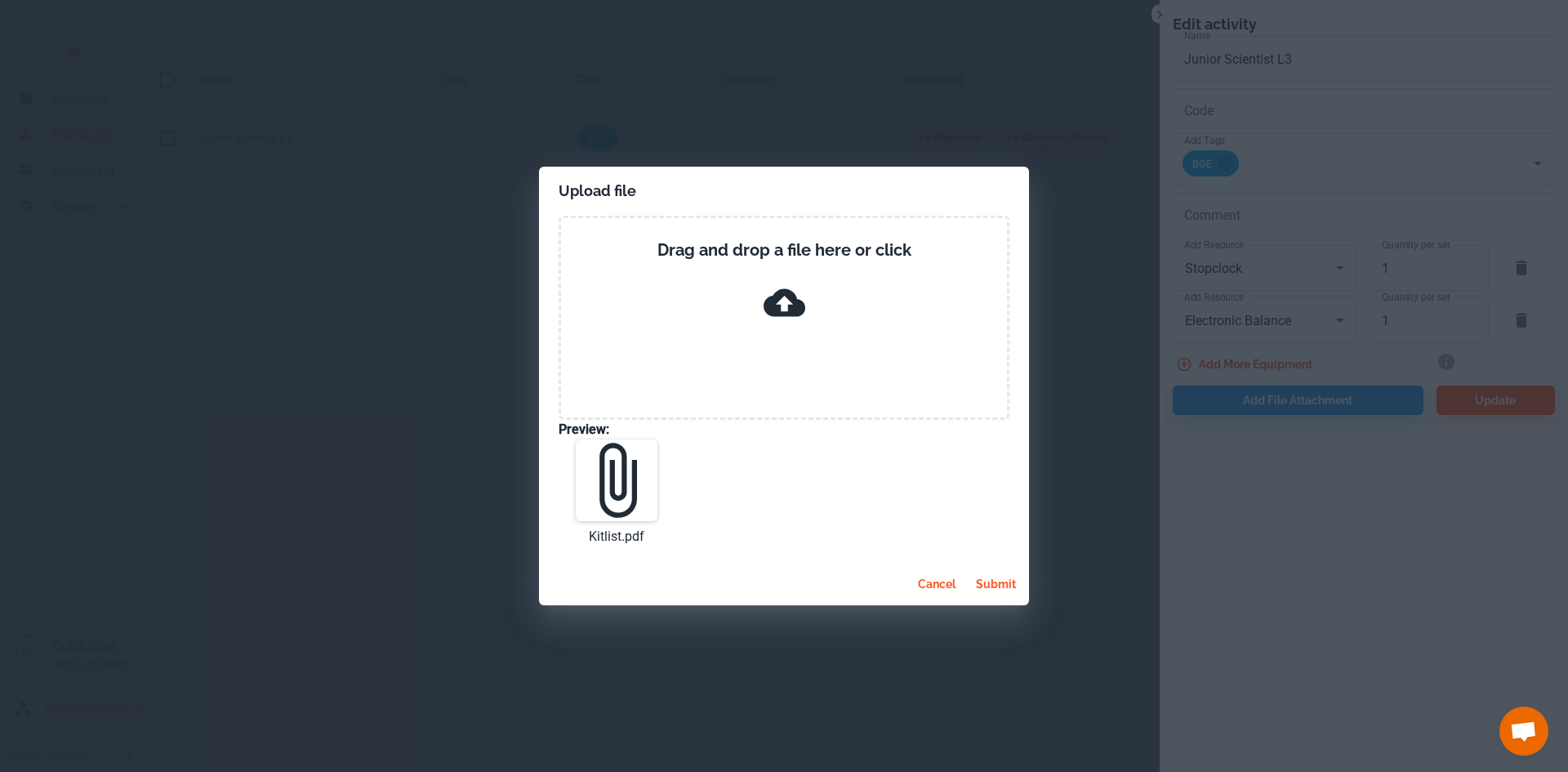
click at [996, 591] on button "submit" at bounding box center [995, 584] width 53 height 29
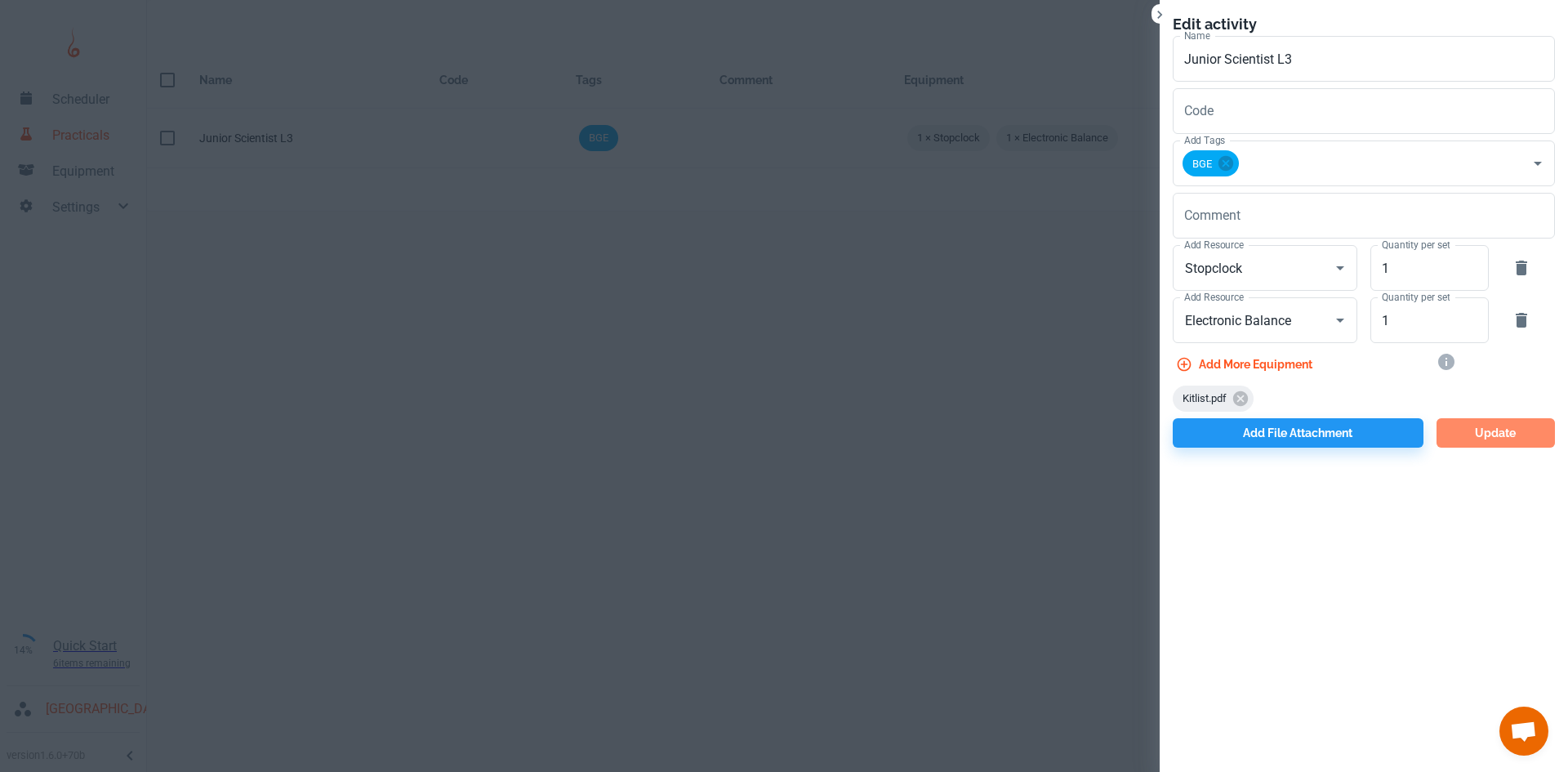
click at [1474, 442] on button "Update" at bounding box center [1495, 432] width 119 height 29
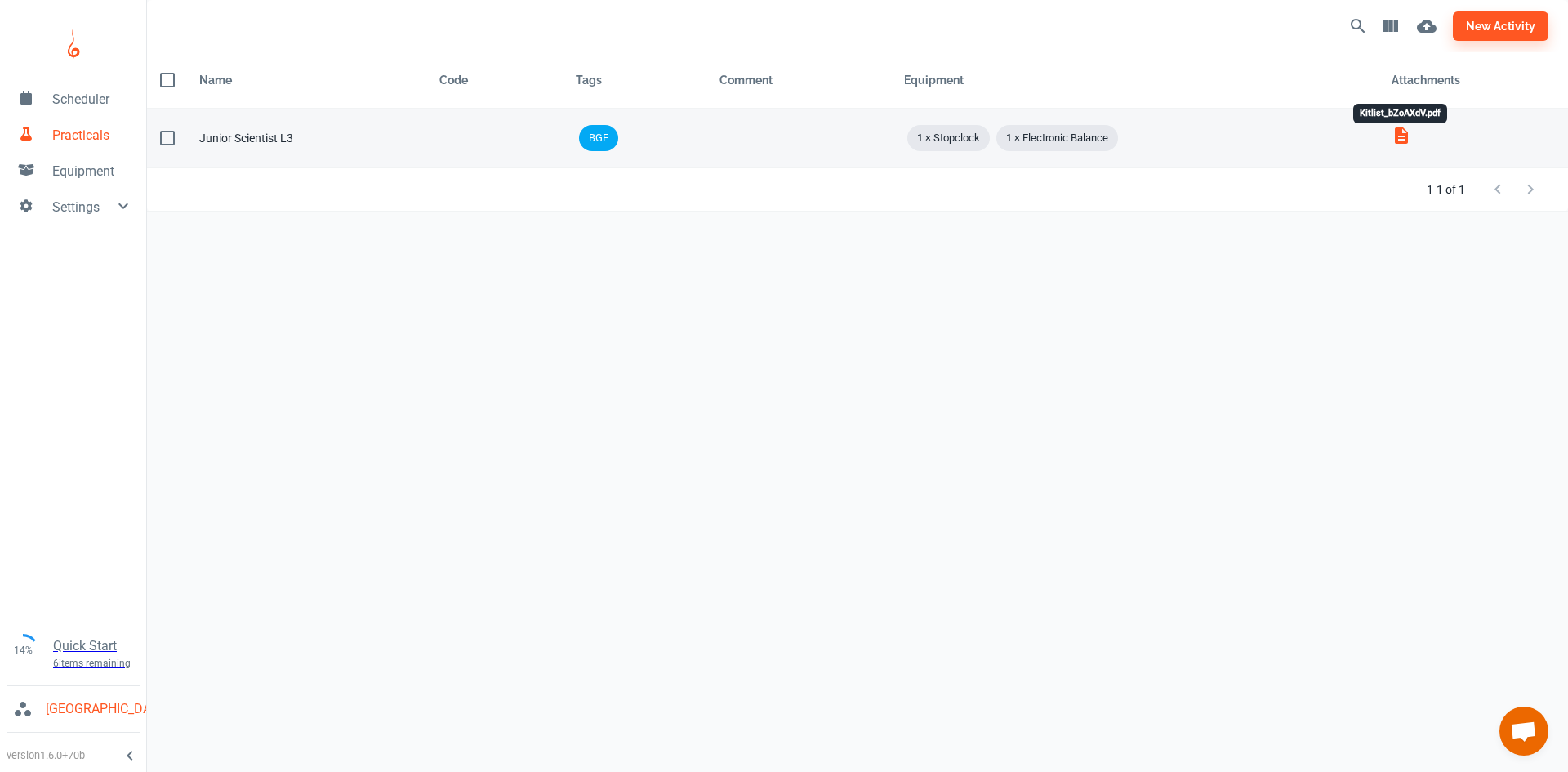
click at [1399, 140] on icon "Kitlist_bZoAXdV.pdf" at bounding box center [1401, 135] width 19 height 19
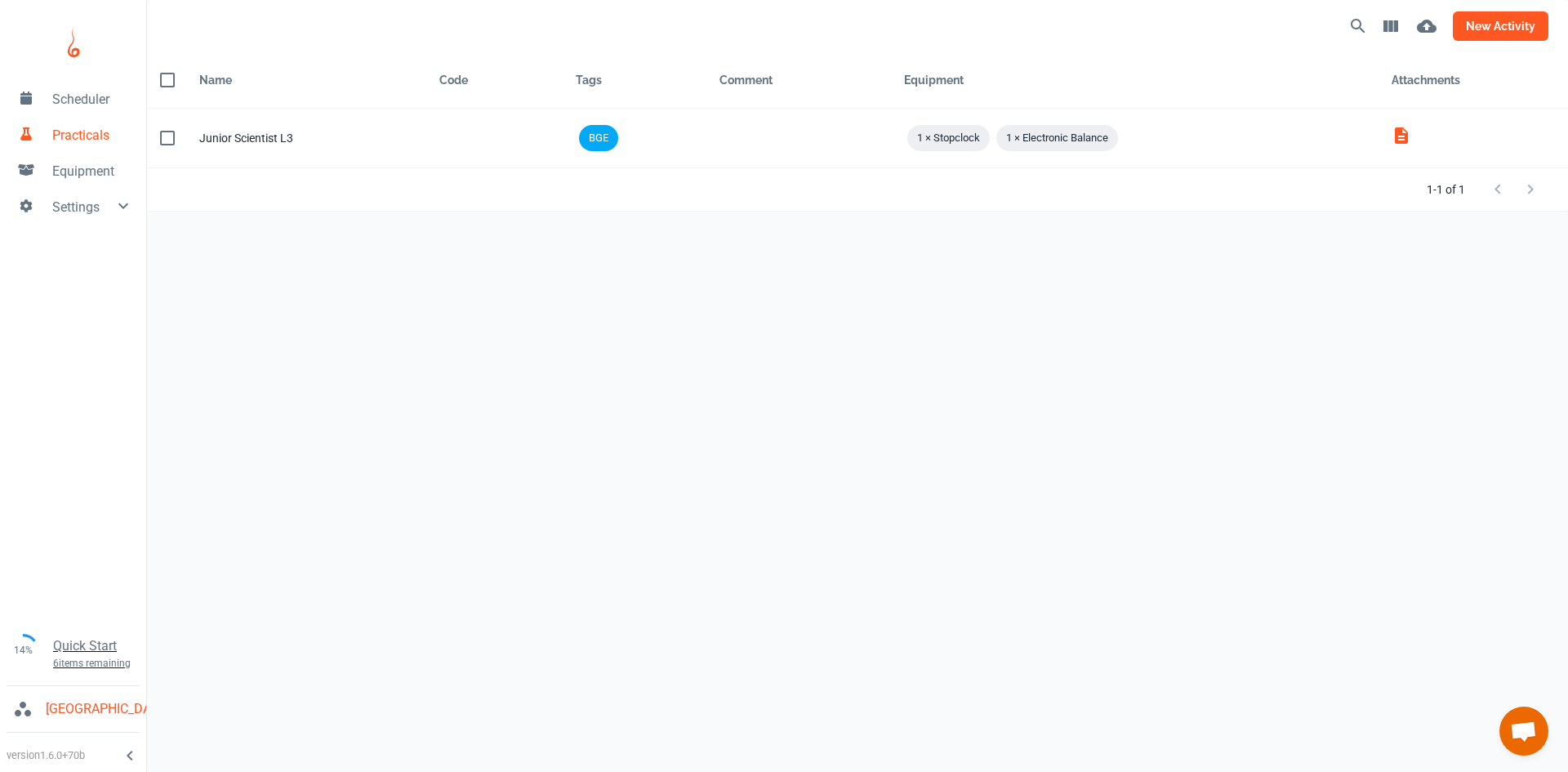
click at [1487, 34] on button "new activity" at bounding box center [1499, 26] width 96 height 29
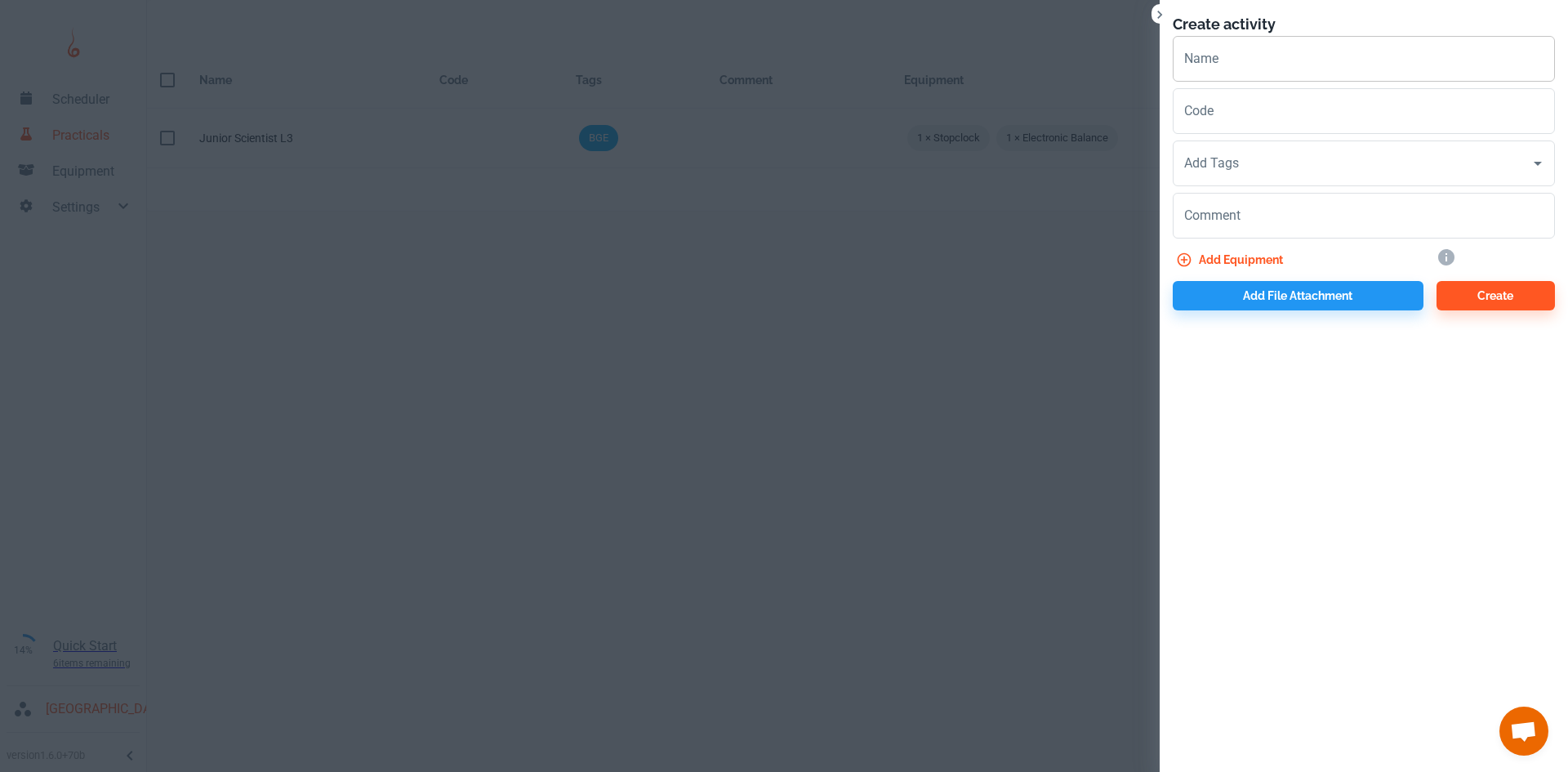
click at [1257, 73] on input "Name" at bounding box center [1363, 58] width 382 height 45
type input "Junior Scientist L3"
click at [1241, 162] on input "Add Tags" at bounding box center [1351, 163] width 343 height 31
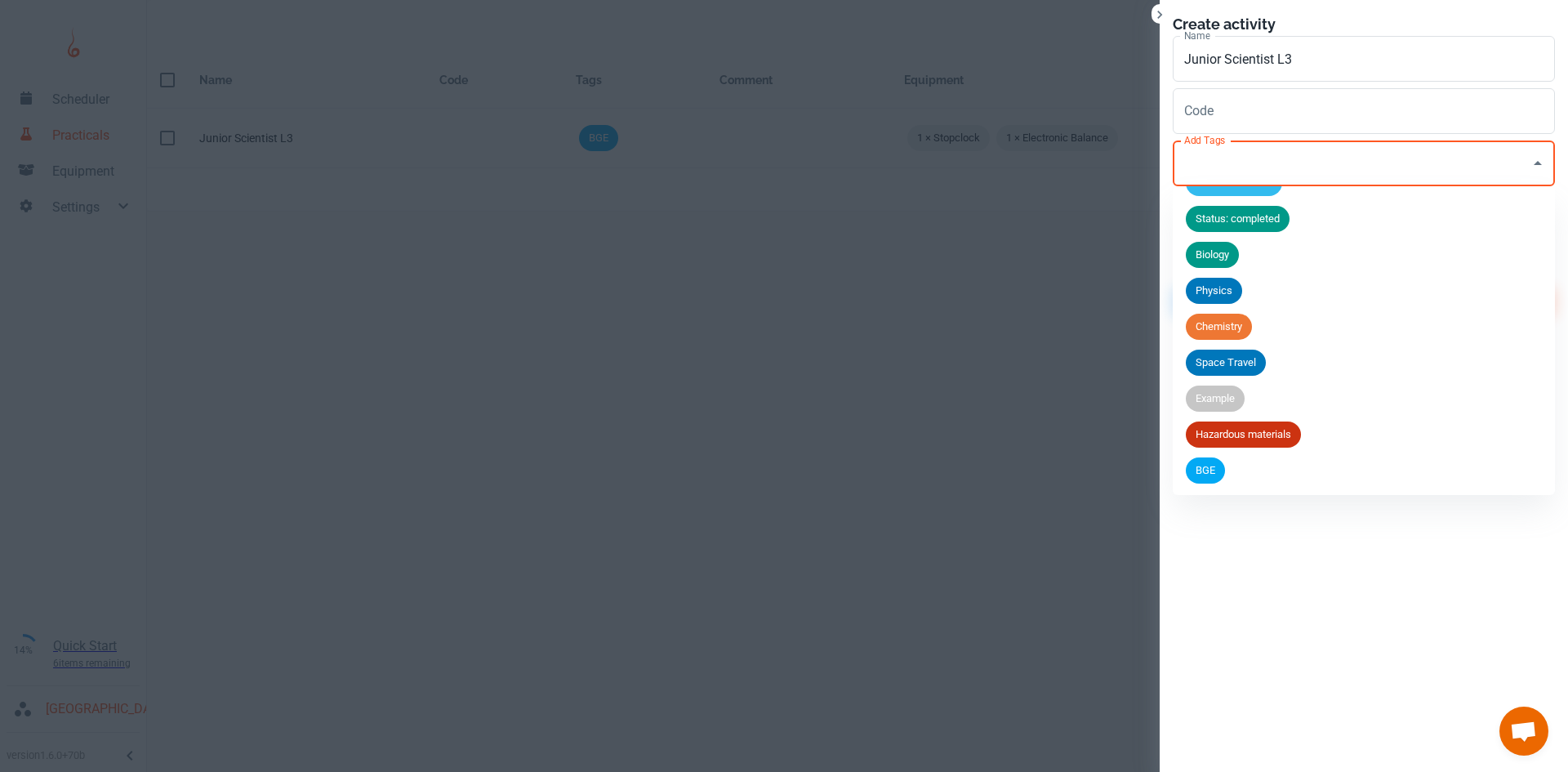
click at [1205, 469] on span "BGE" at bounding box center [1205, 470] width 40 height 16
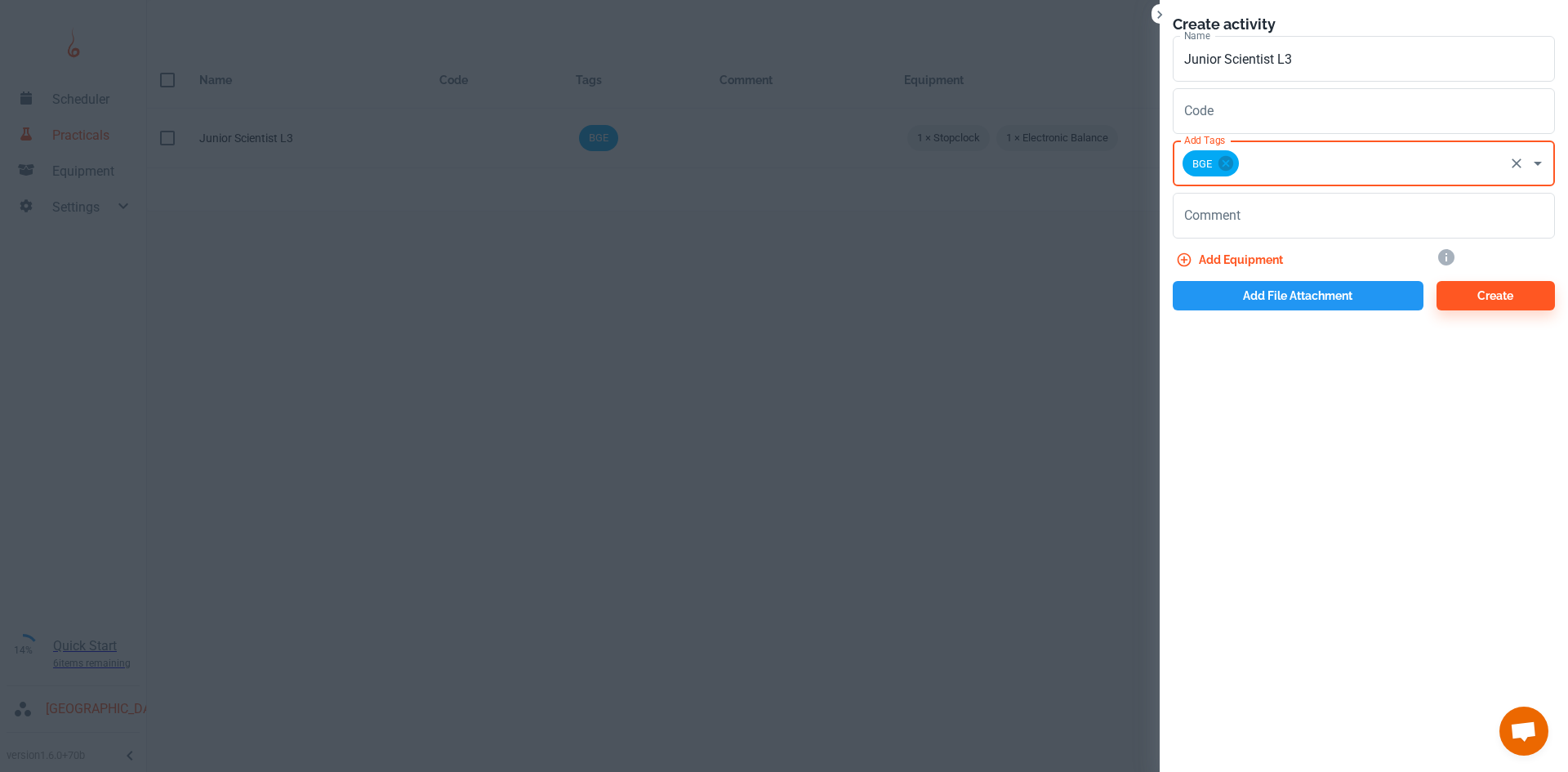
click at [1251, 290] on button "Add file attachment" at bounding box center [1298, 295] width 251 height 29
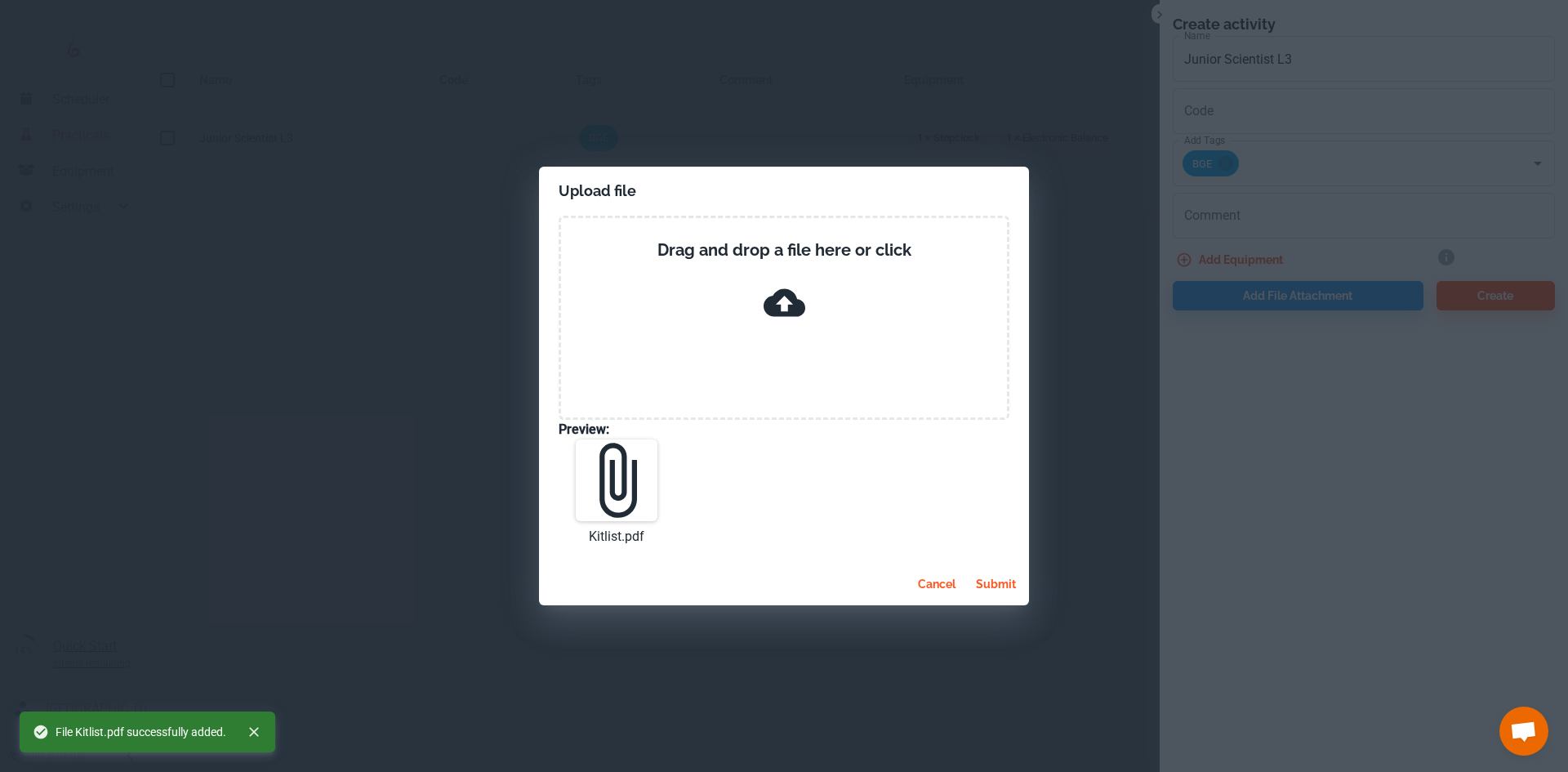
click at [997, 585] on button "submit" at bounding box center [995, 584] width 53 height 29
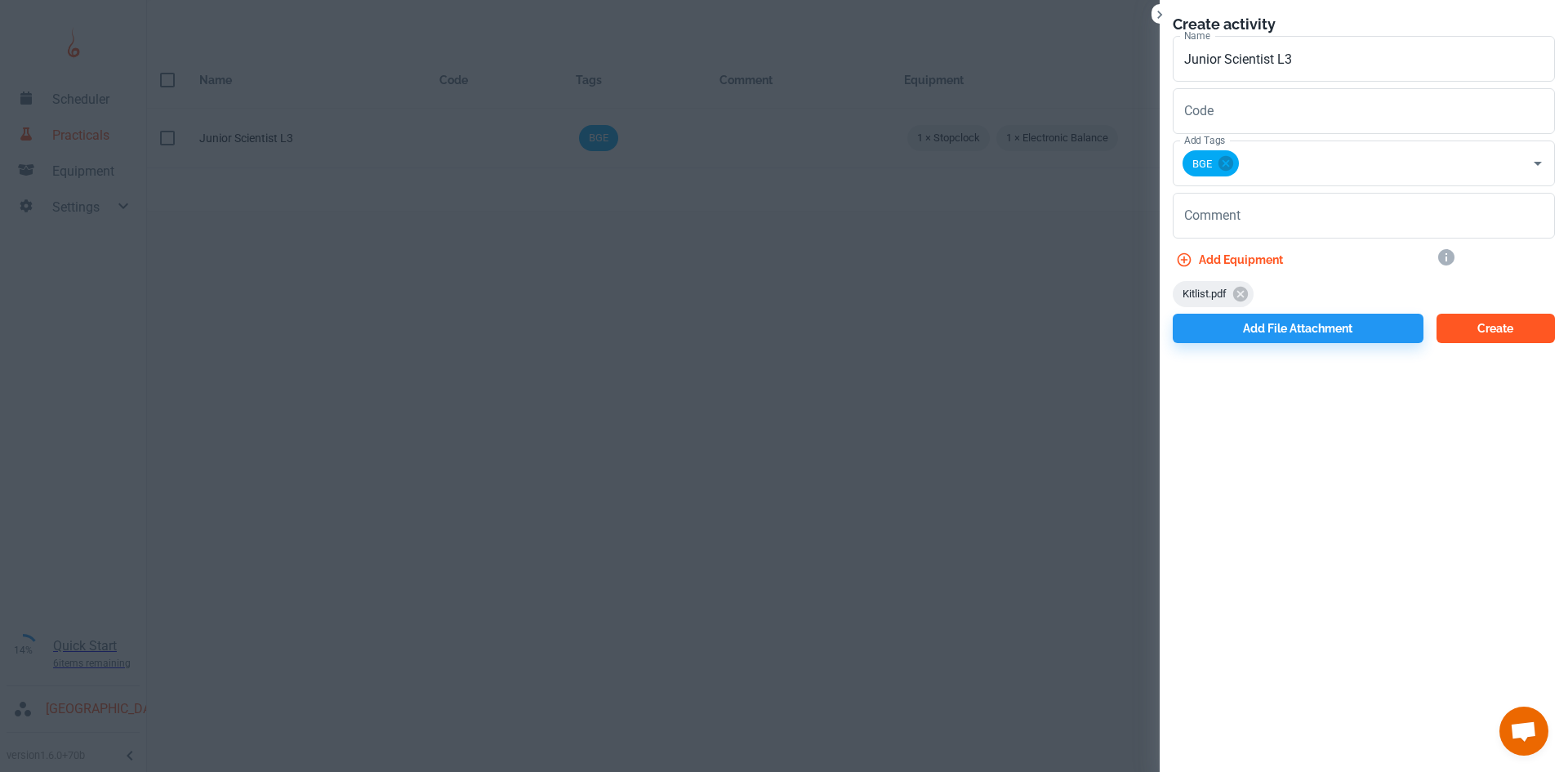
click at [1484, 330] on button "Create" at bounding box center [1495, 328] width 119 height 29
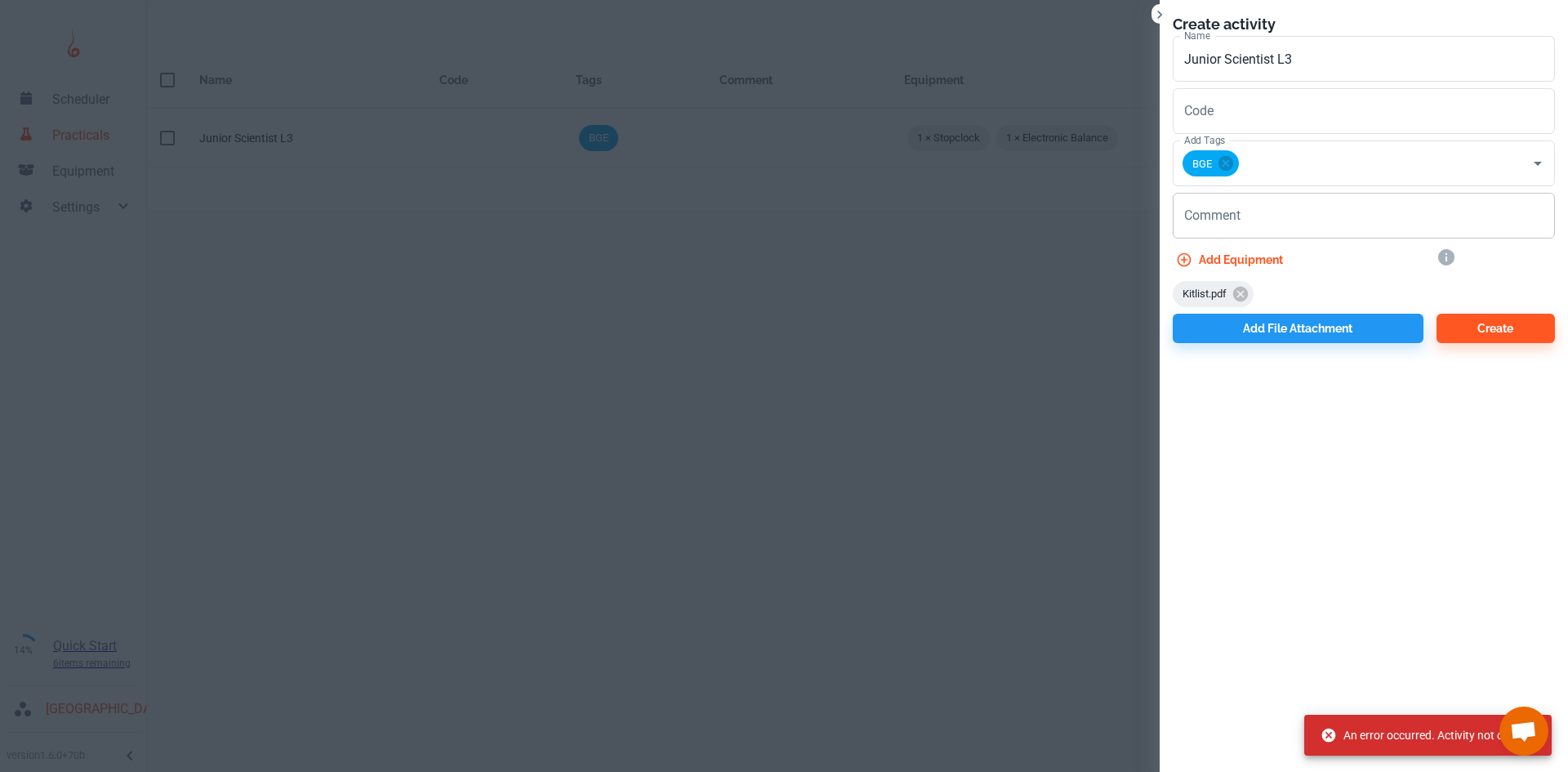
click at [1260, 214] on textarea "Comment" at bounding box center [1363, 215] width 359 height 18
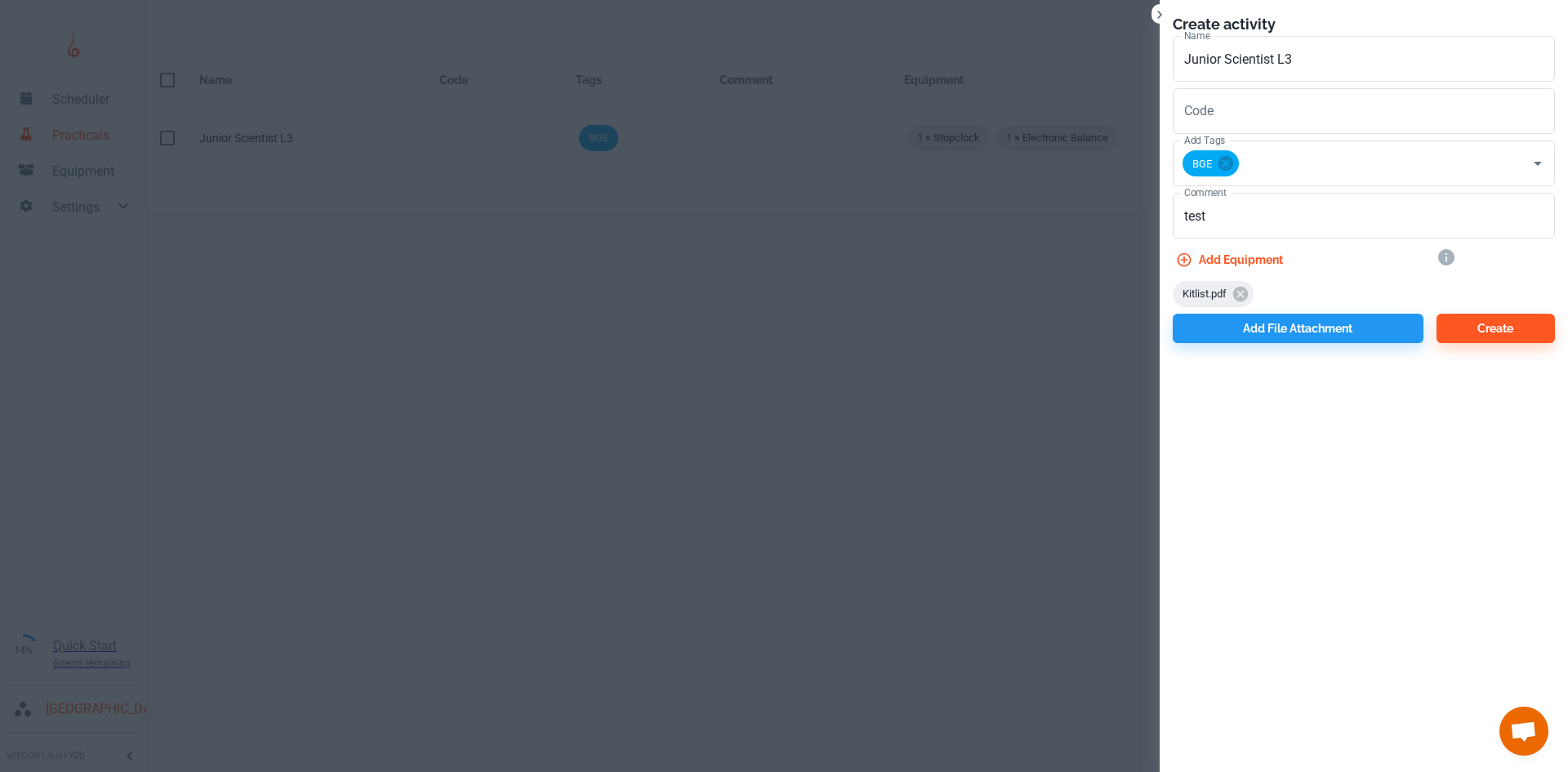
click at [1263, 440] on div "Create activity Name Junior Scientist L3 Name Code Code Add Tags BGE Add Tags C…" at bounding box center [1363, 386] width 408 height 772
click at [1471, 342] on button "Create" at bounding box center [1495, 328] width 119 height 29
click at [1429, 433] on div "Create activity Name Junior Scientist L3 Name Code Code Add Tags BGE Add Tags C…" at bounding box center [1363, 386] width 408 height 772
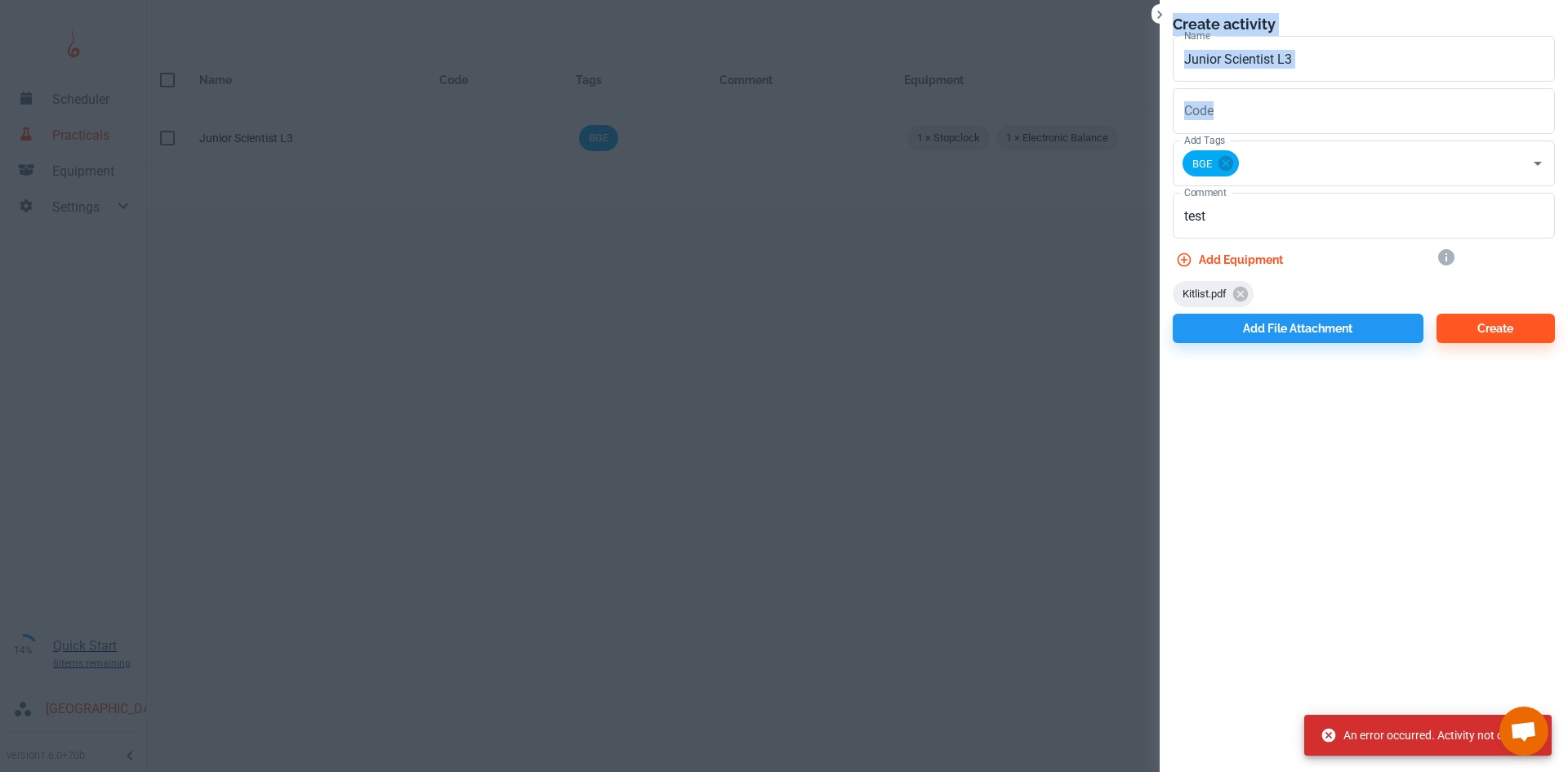
drag, startPoint x: 1219, startPoint y: 226, endPoint x: 1134, endPoint y: 224, distance: 85.0
click at [1134, 224] on div "Create activity Name Junior Scientist L3 Name Code Code Add Tags BGE Add Tags C…" at bounding box center [784, 386] width 1568 height 772
click at [1233, 220] on textarea "test" at bounding box center [1363, 215] width 359 height 18
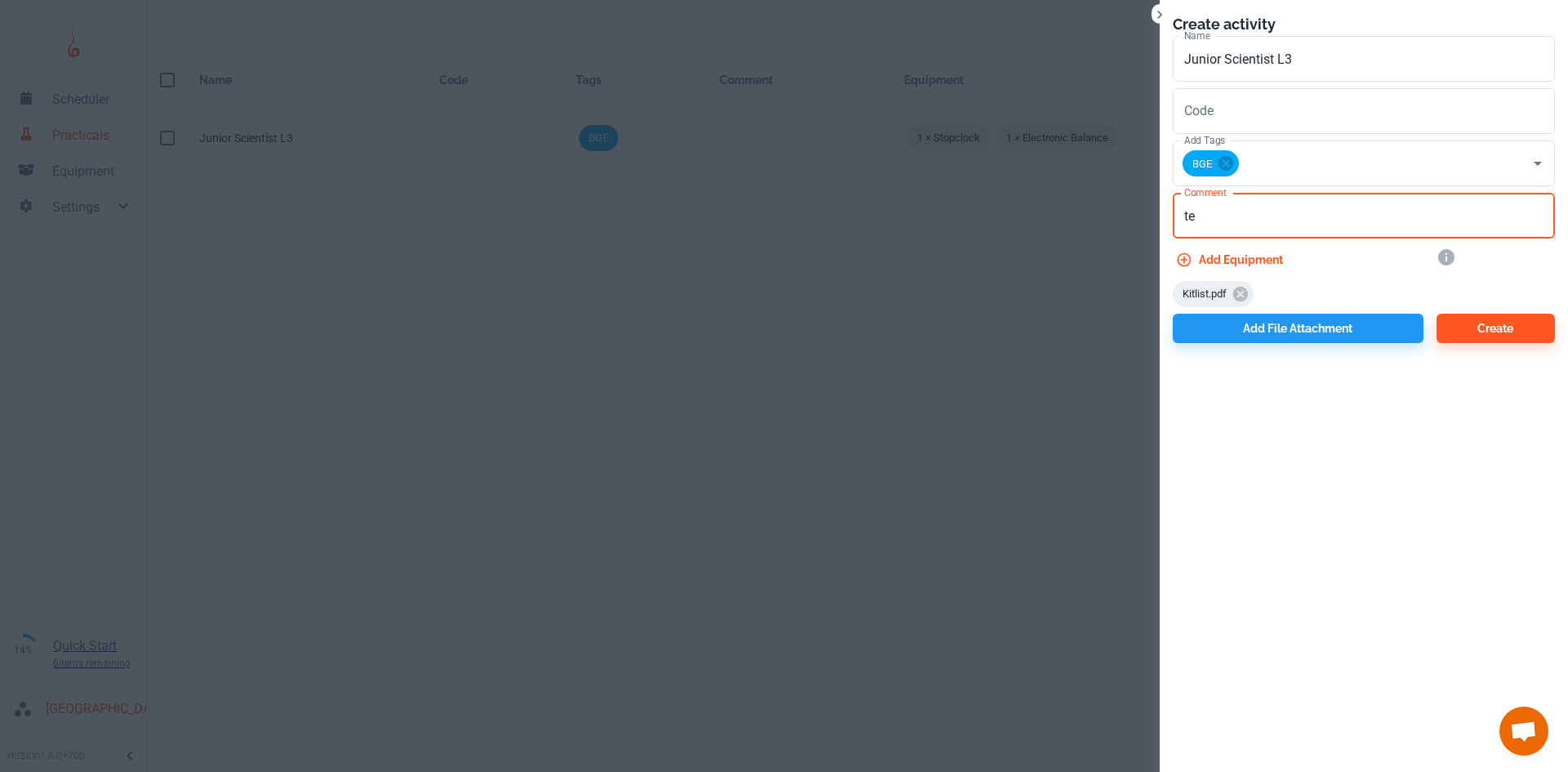
type textarea "t"
click at [1181, 257] on icon "button" at bounding box center [1184, 260] width 16 height 16
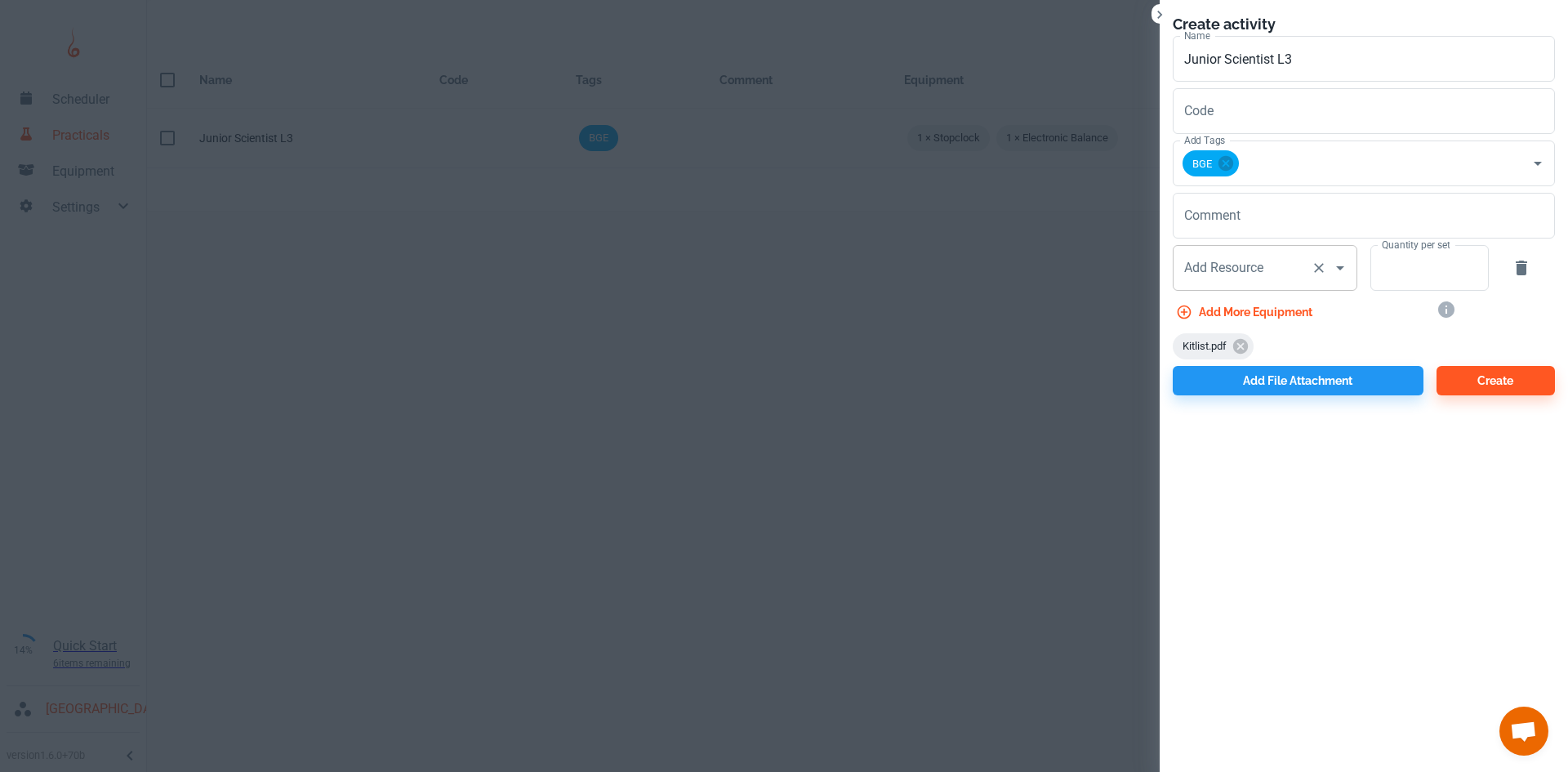
click at [1244, 264] on input "Add Resource" at bounding box center [1242, 267] width 124 height 31
click at [1362, 268] on div "Quantity per set Quantity per set" at bounding box center [1422, 264] width 131 height 52
click at [1515, 384] on button "Create" at bounding box center [1495, 380] width 119 height 29
click at [1451, 456] on div "Create activity Name Junior Scientist L3 Name Code Code Add Tags BGE Add Tags C…" at bounding box center [1363, 386] width 408 height 772
click at [1224, 284] on div "Add Resource" at bounding box center [1264, 267] width 184 height 45
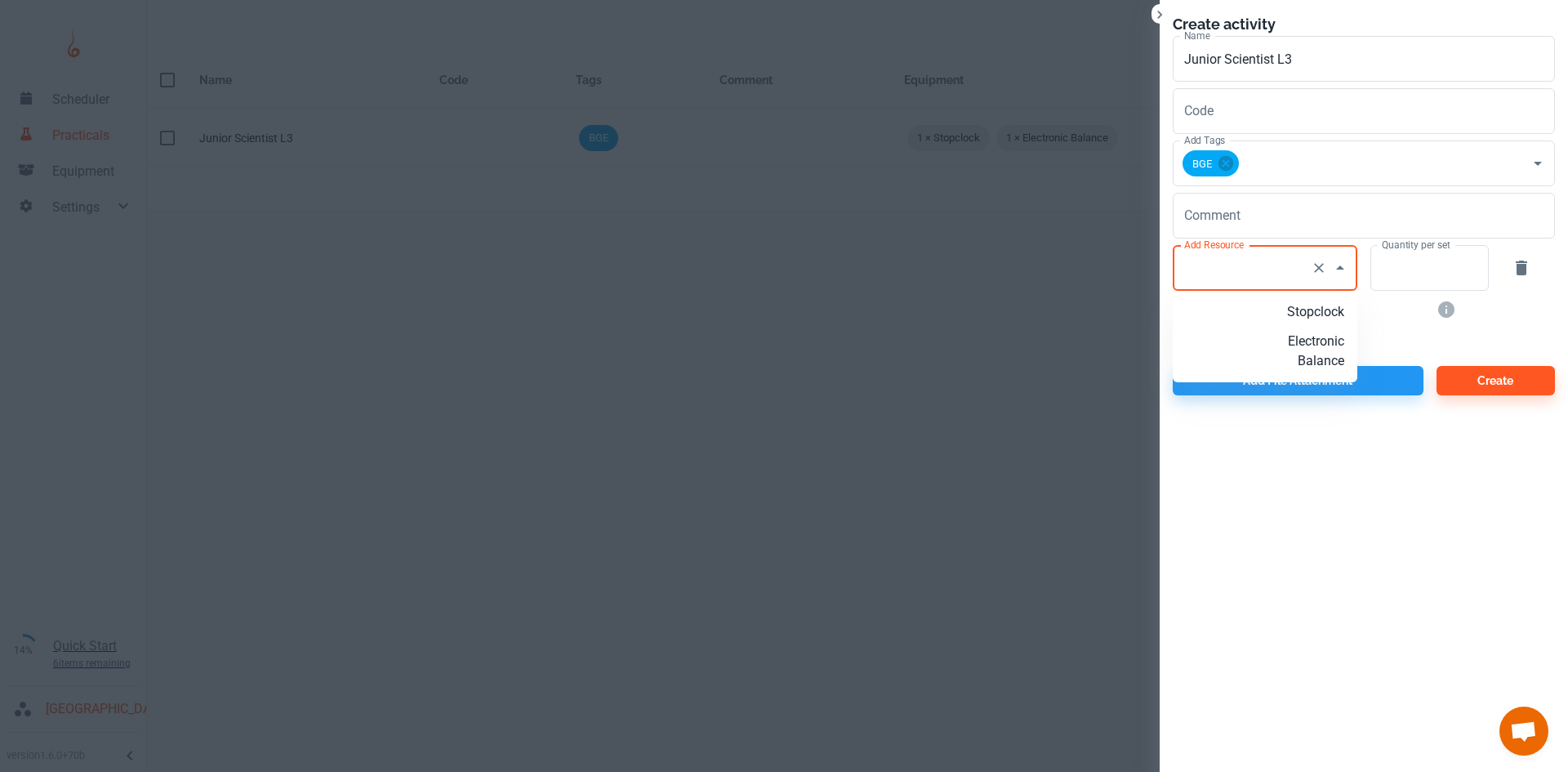
click at [1224, 279] on input "Add Resource" at bounding box center [1242, 267] width 124 height 31
type input "See attached file"
click at [1398, 272] on input "Quantity per set" at bounding box center [1420, 267] width 100 height 45
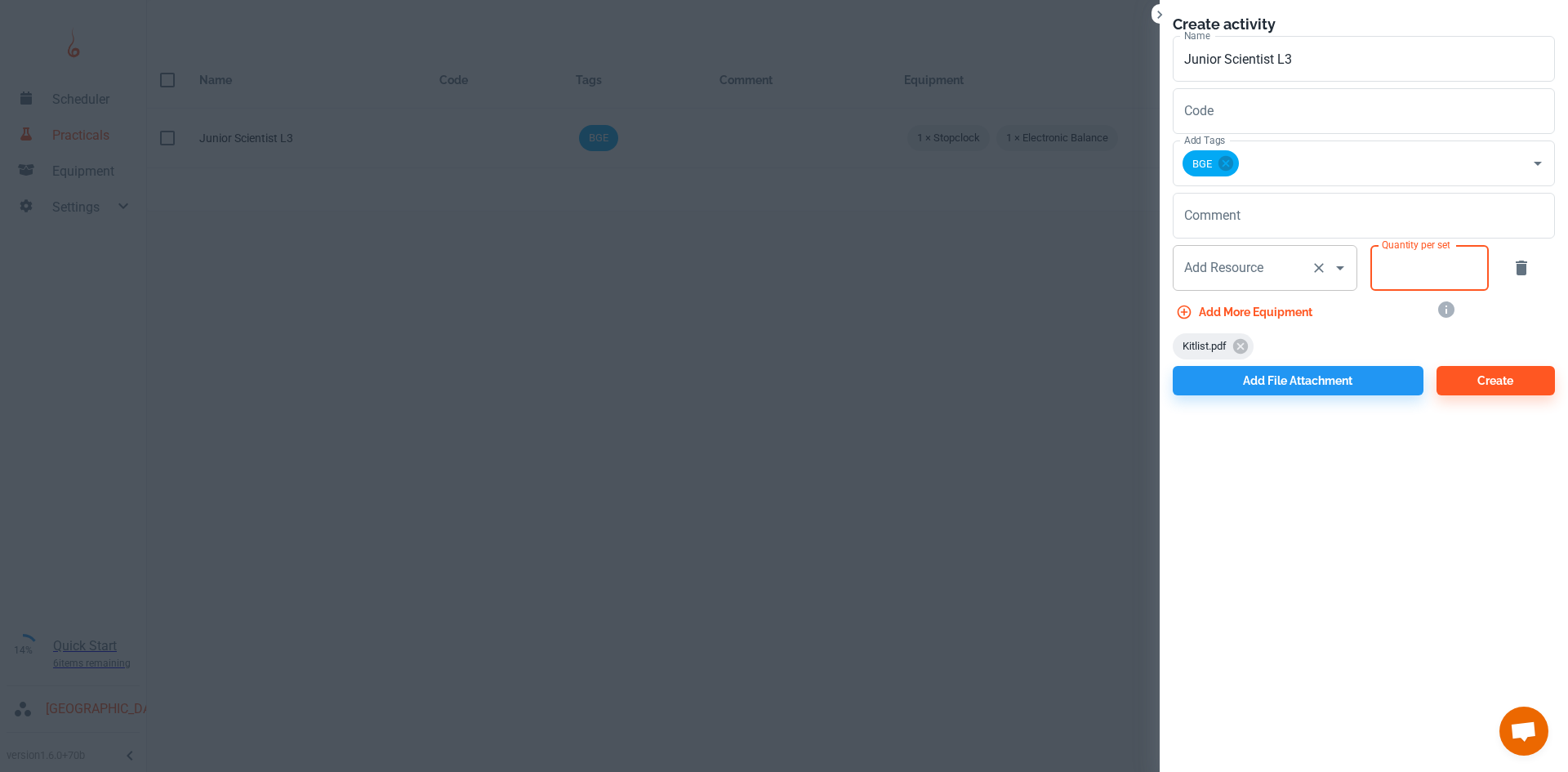
click at [1340, 273] on icon "Open" at bounding box center [1339, 267] width 19 height 19
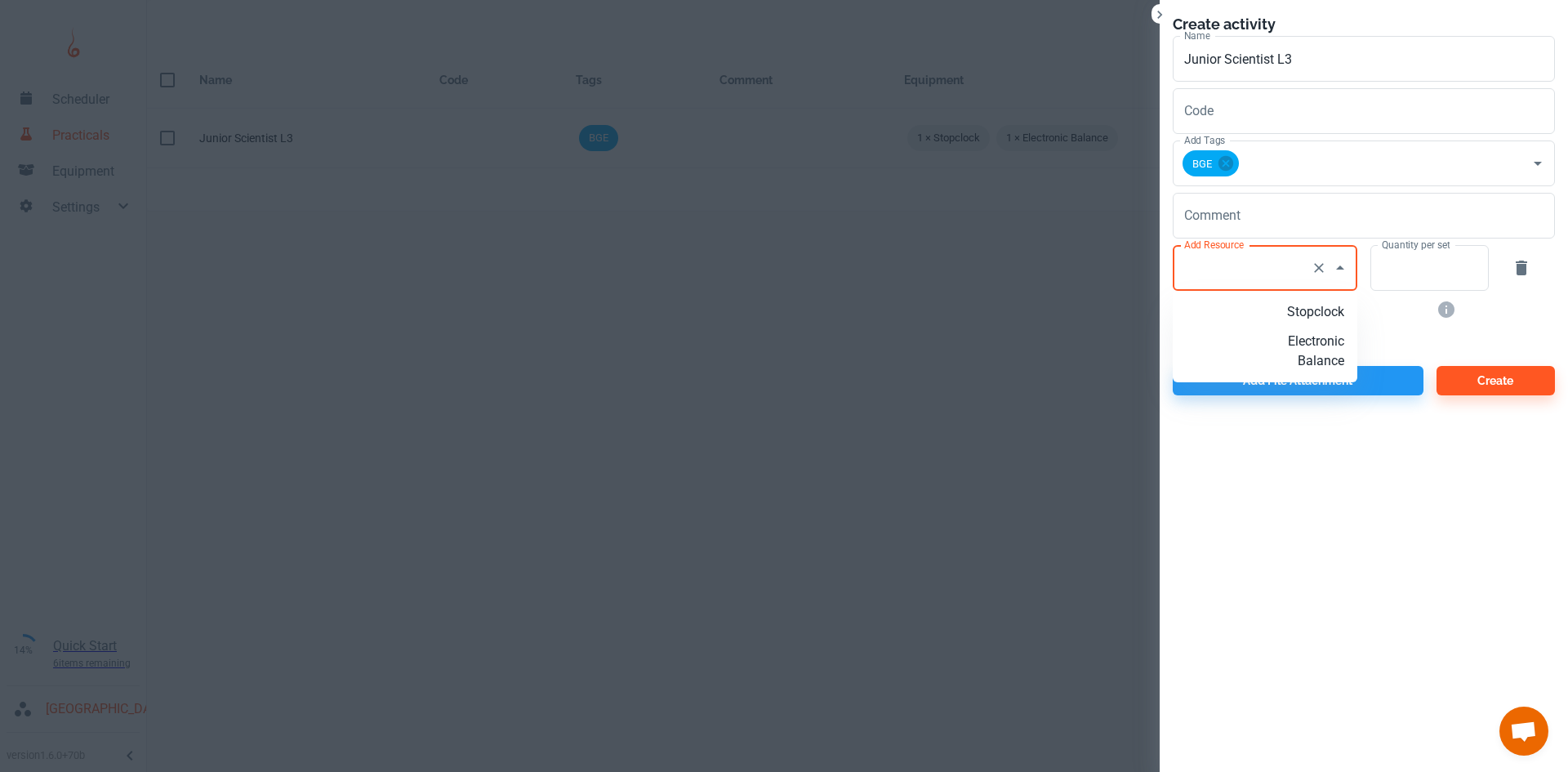
click at [1270, 273] on input "Add Resource" at bounding box center [1242, 267] width 124 height 31
type input "See attached file"
click at [1301, 328] on p "Add new resource: 'See attached file'" at bounding box center [1291, 321] width 105 height 40
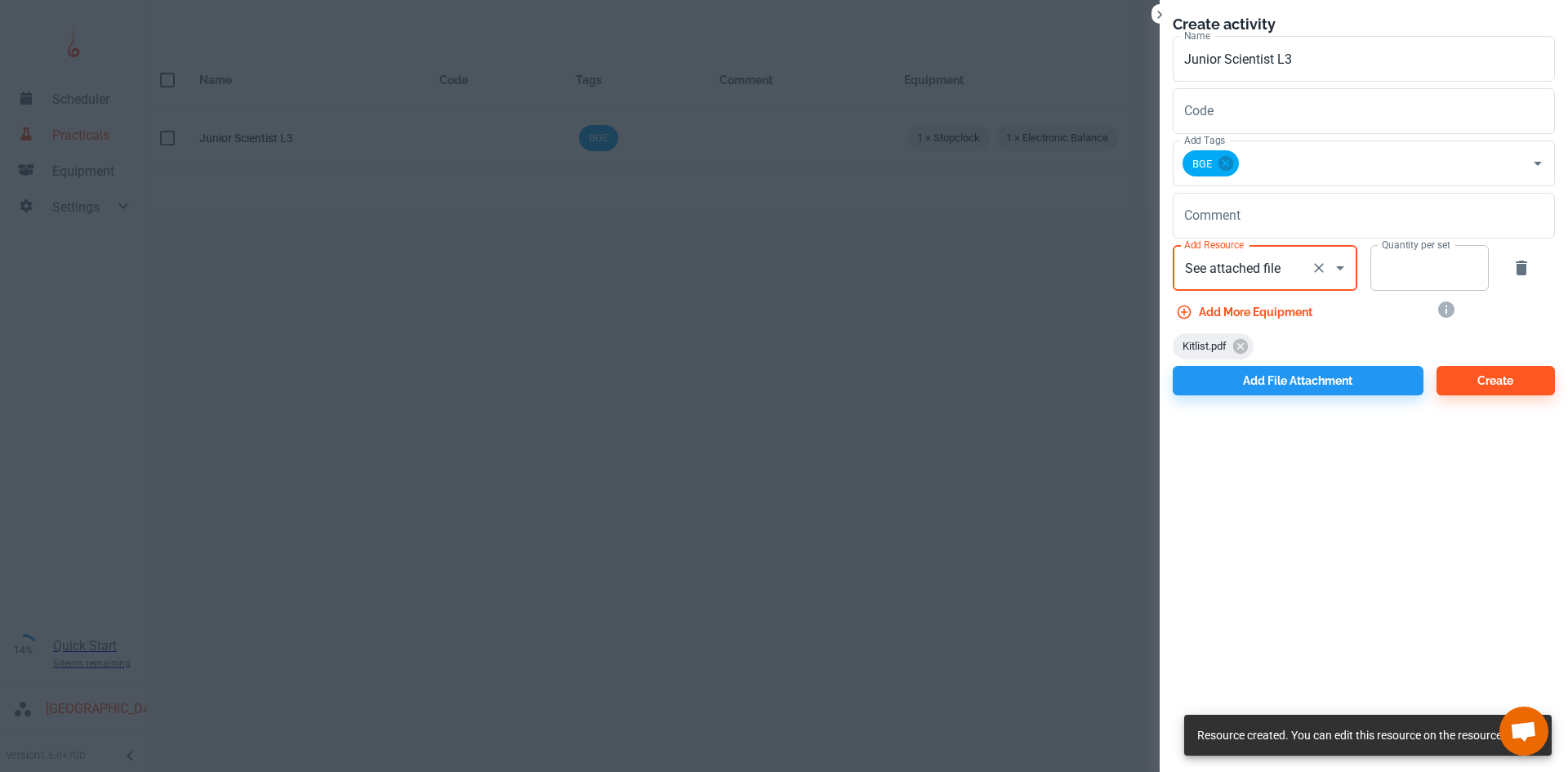
type input "See attached file"
click at [1407, 279] on input "Quantity per set" at bounding box center [1420, 267] width 100 height 45
type input "1"
click at [1356, 436] on div "Create activity Name Junior Scientist L3 Name Code Code Add Tags BGE Add Tags C…" at bounding box center [1363, 386] width 408 height 772
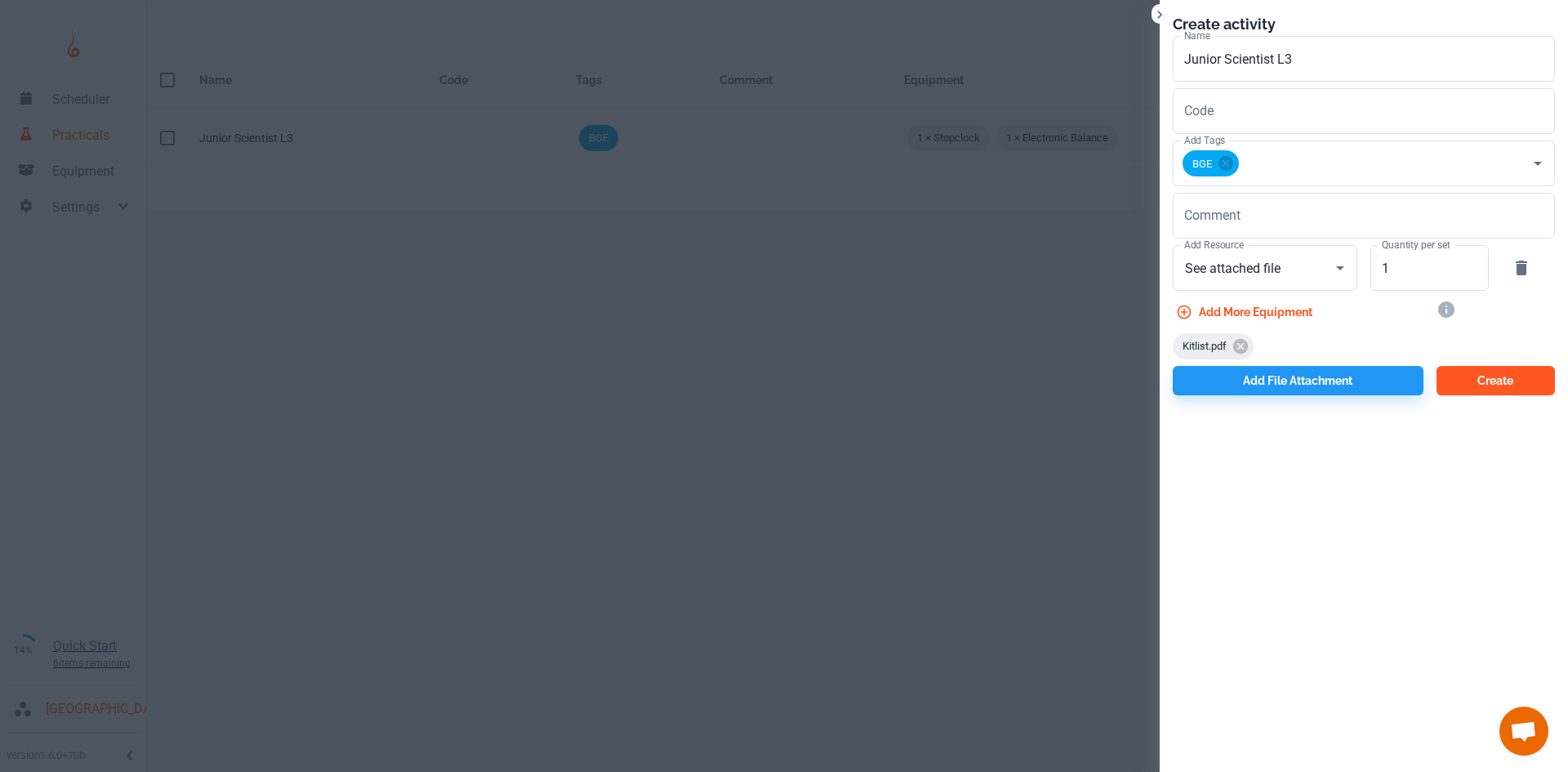
click at [1486, 383] on button "Create" at bounding box center [1495, 380] width 119 height 29
click at [1444, 305] on icon "If equipment is attached to a practical, Bunsen will check if enough equipment …" at bounding box center [1445, 309] width 16 height 16
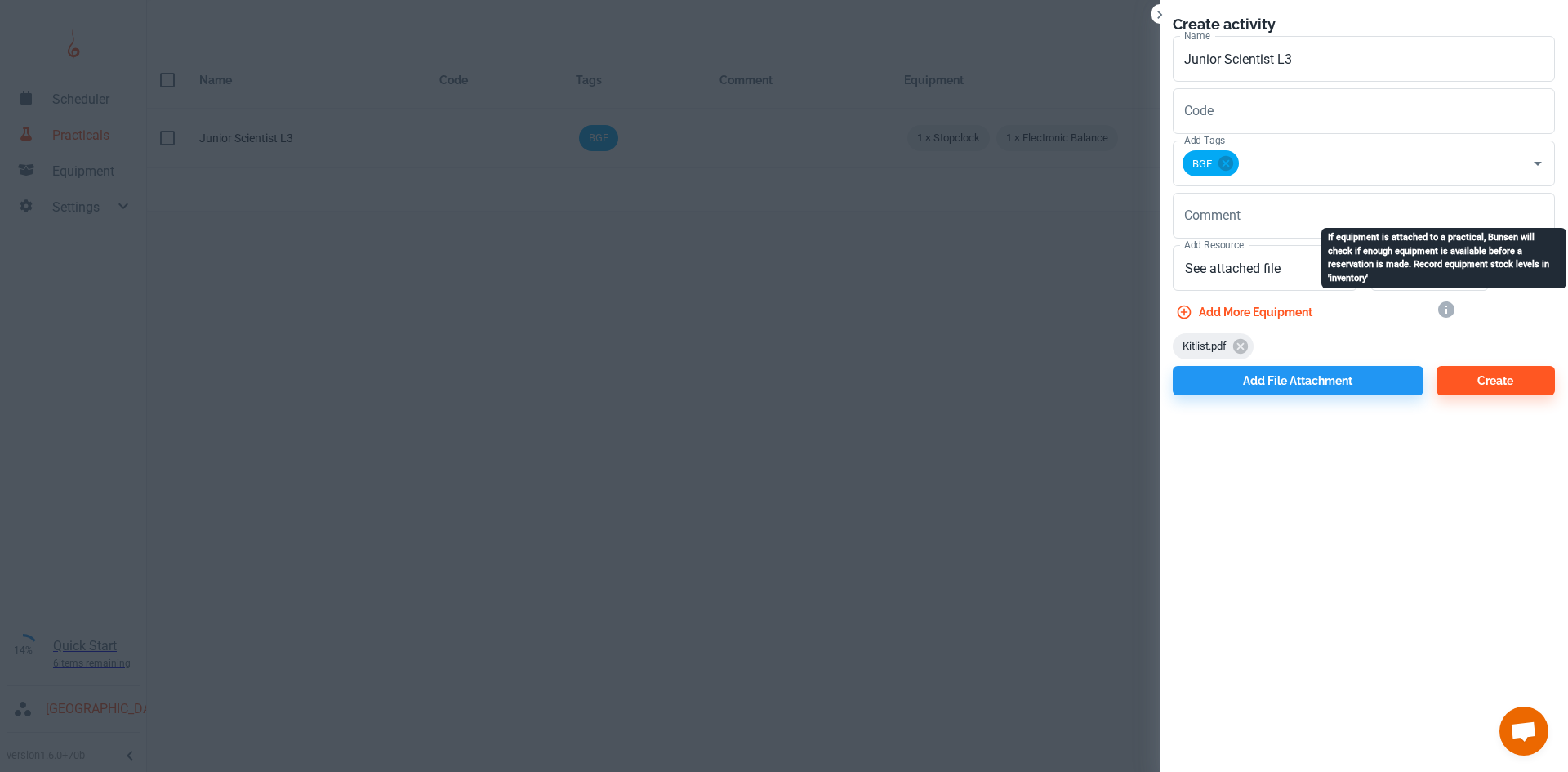
click at [1444, 305] on icon "If equipment is attached to a practical, Bunsen will check if enough equipment …" at bounding box center [1445, 309] width 16 height 16
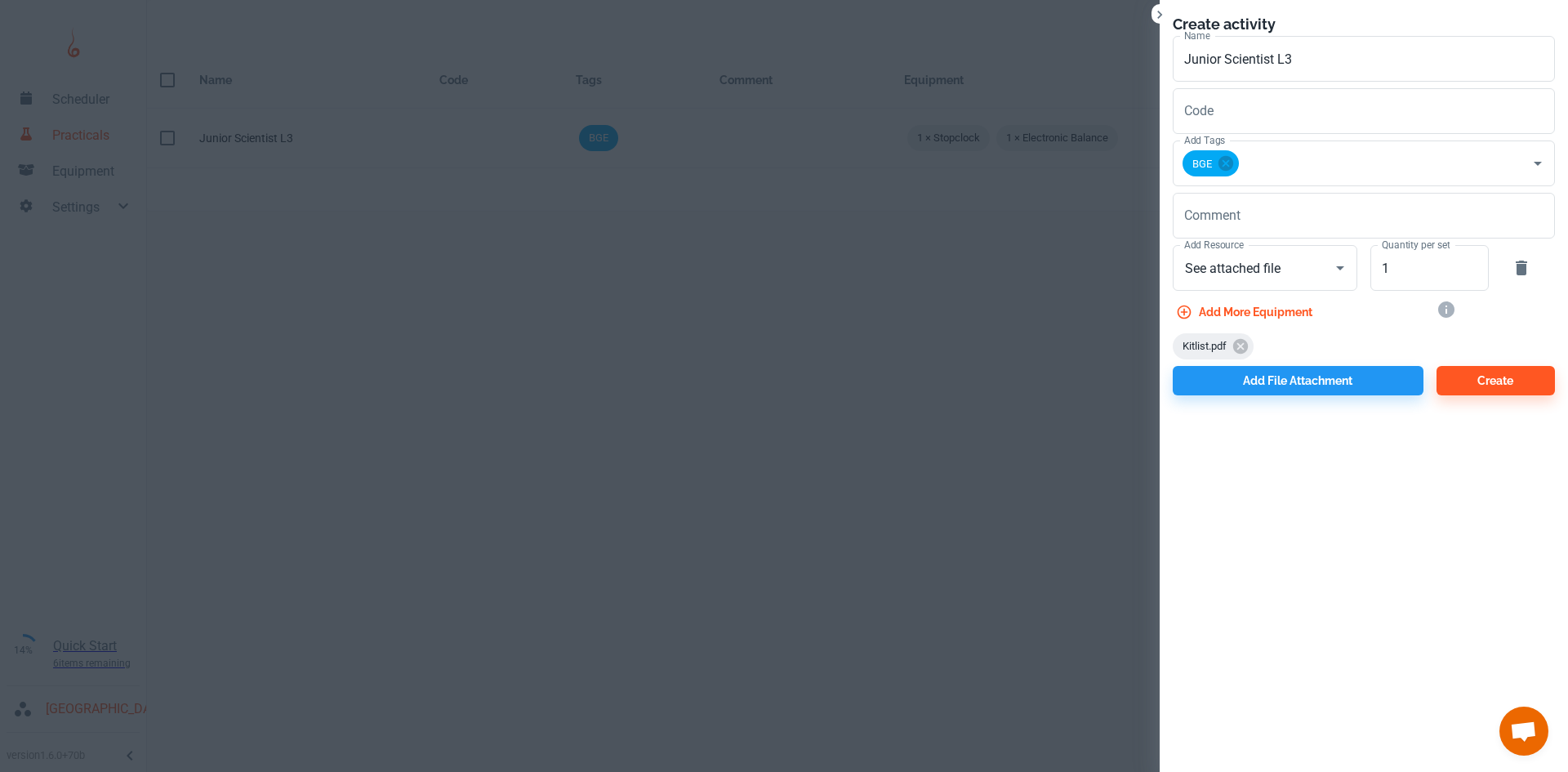
click at [1444, 320] on div at bounding box center [1456, 309] width 67 height 32
click at [1165, 18] on icon "Close" at bounding box center [1159, 14] width 16 height 16
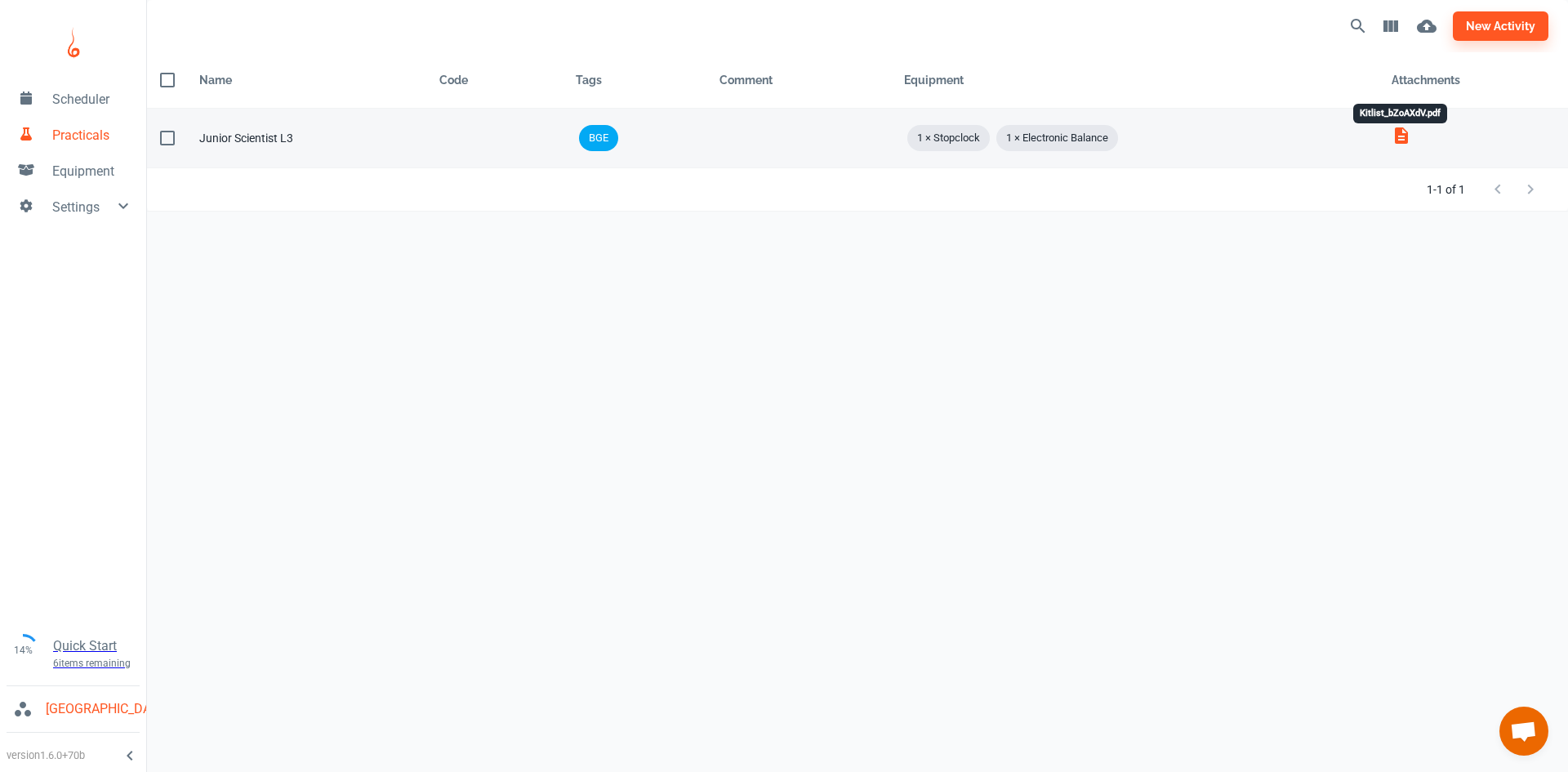
click at [1397, 135] on icon "Kitlist_bZoAXdV.pdf" at bounding box center [1401, 135] width 14 height 16
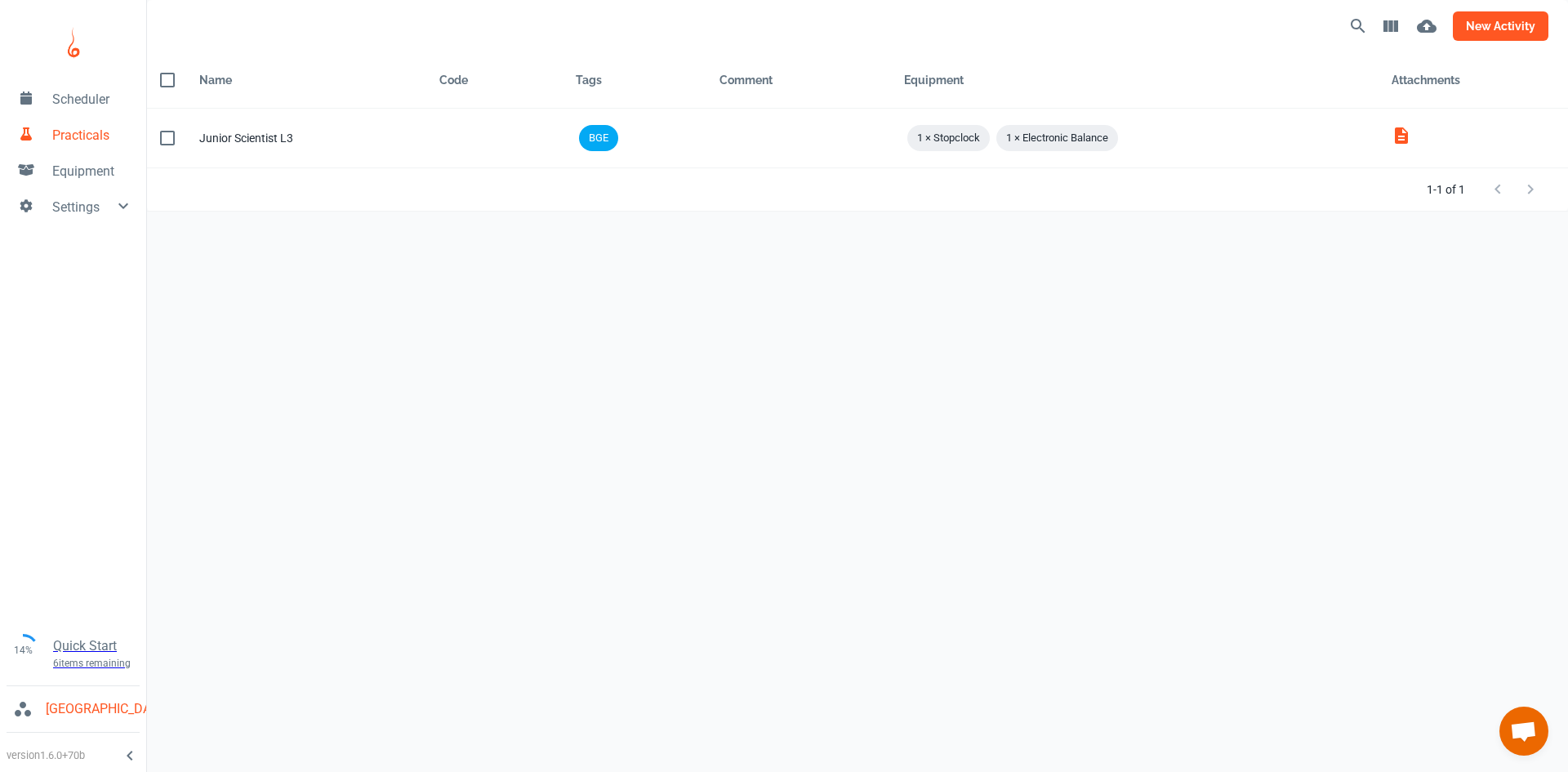
click at [1468, 32] on button "new activity" at bounding box center [1499, 26] width 96 height 29
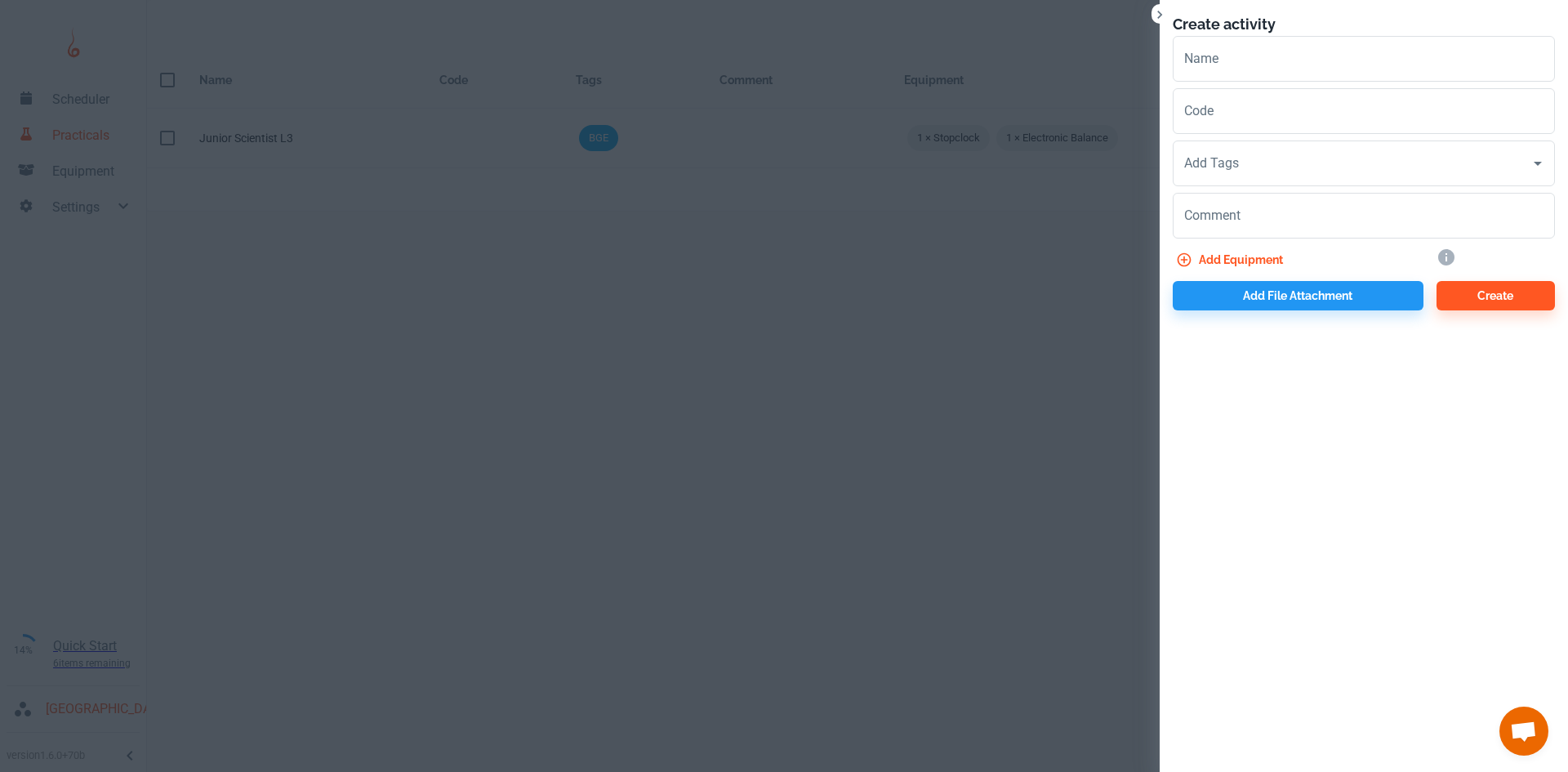
click at [1154, 13] on icon "Close" at bounding box center [1159, 14] width 16 height 16
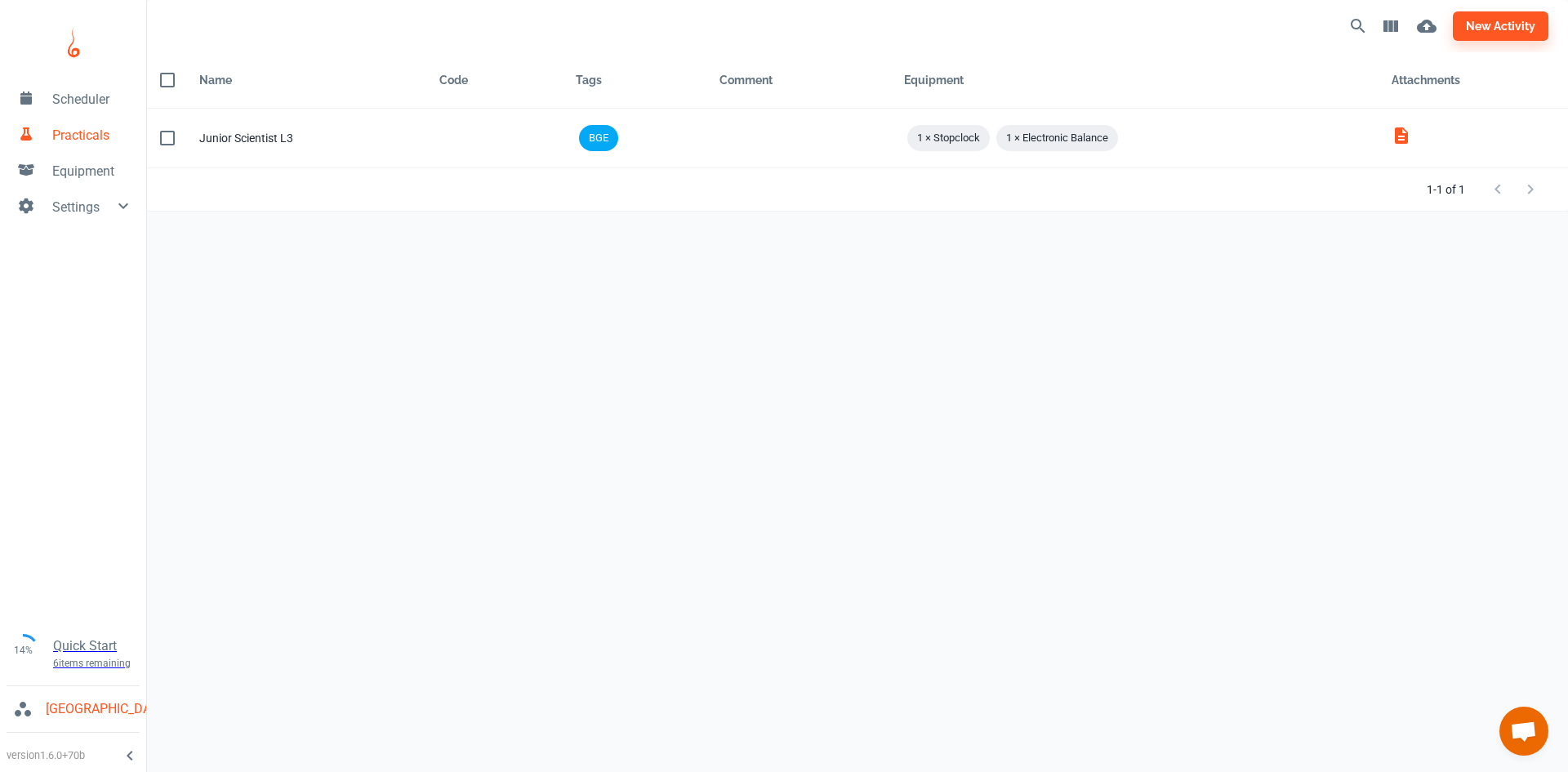
click at [67, 102] on span "Scheduler" at bounding box center [93, 99] width 81 height 19
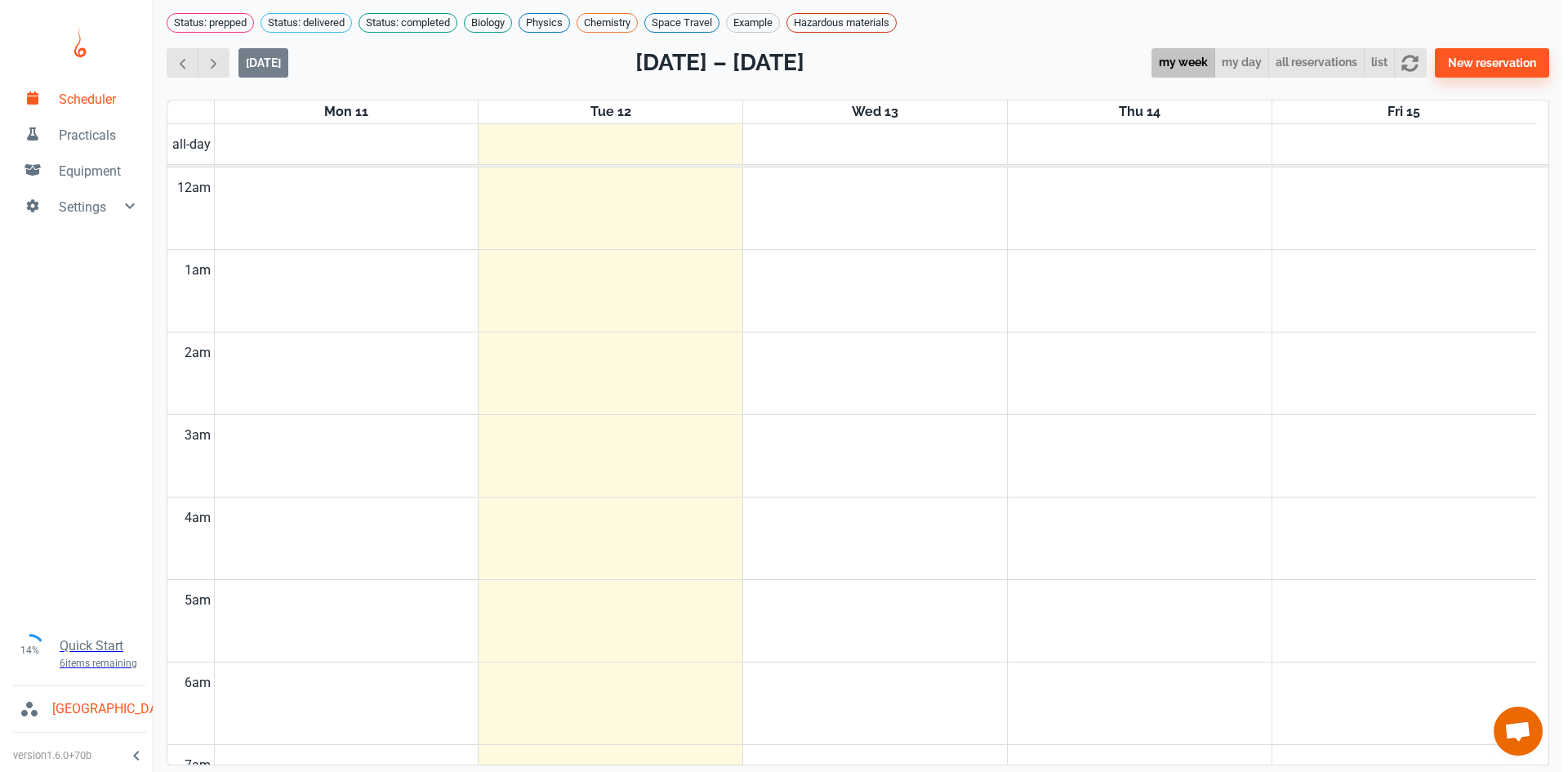
scroll to position [661, 0]
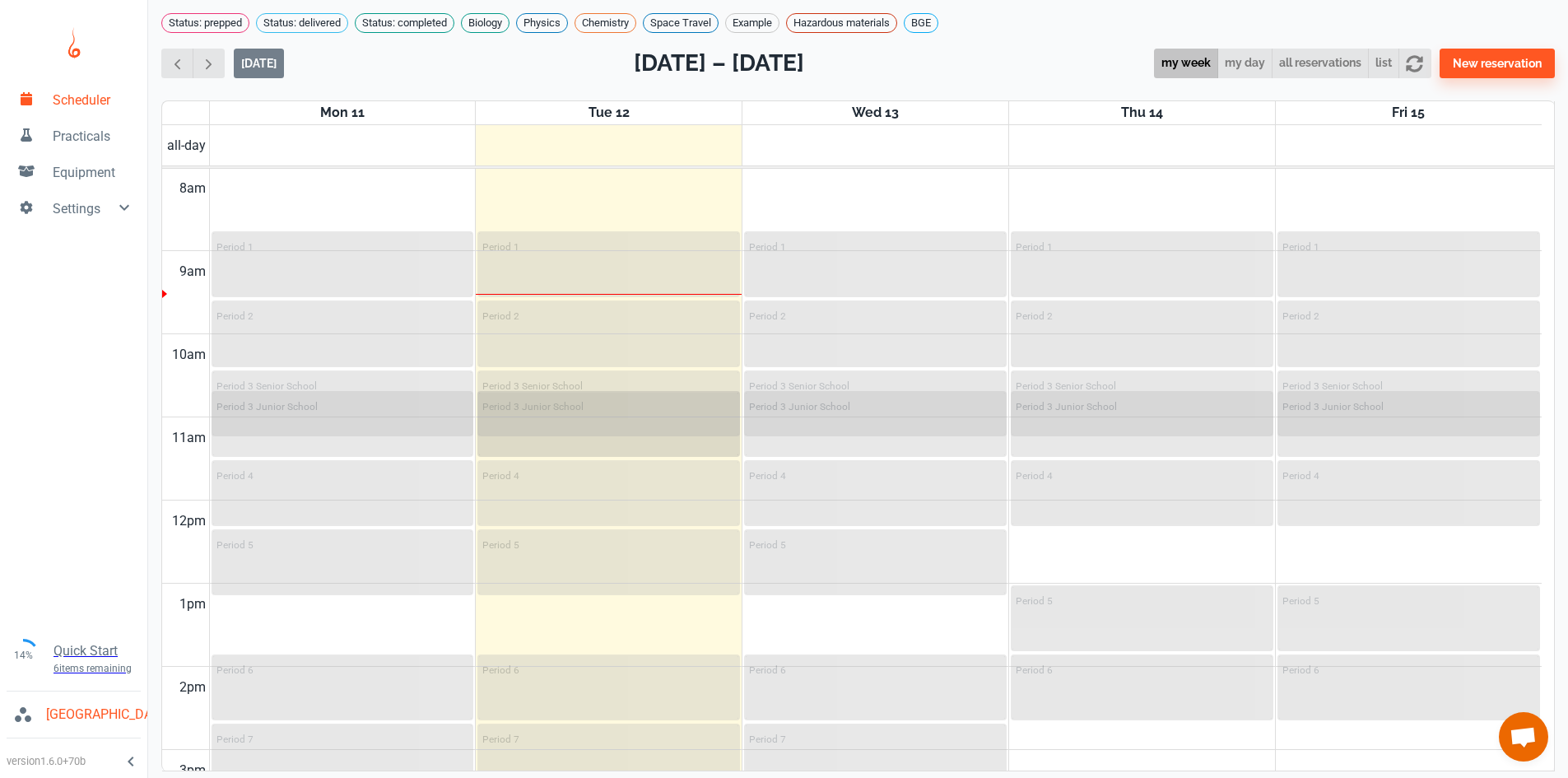
click at [602, 406] on div "Period 3 Junior School" at bounding box center [608, 424] width 260 height 62
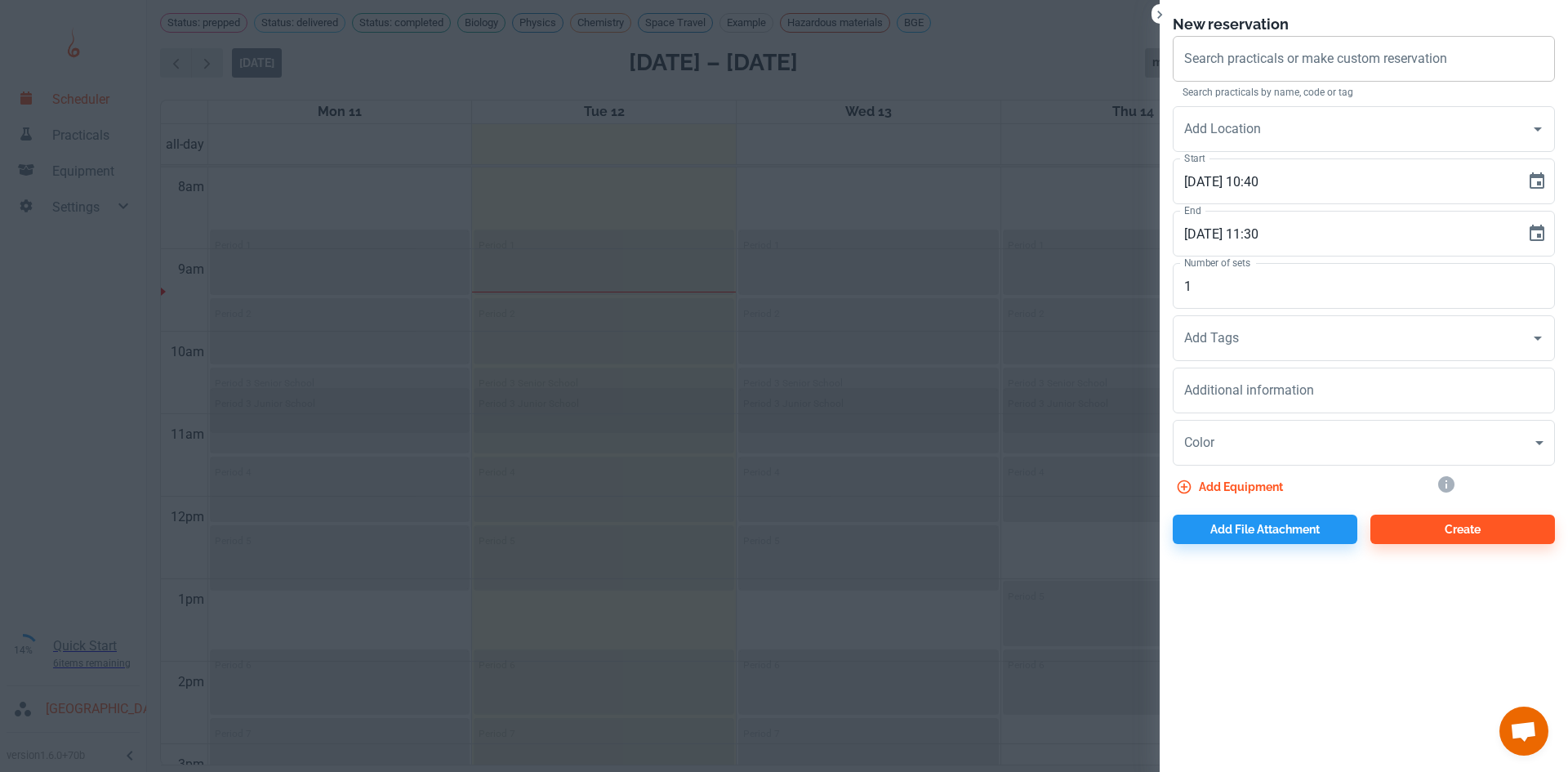
click at [1244, 81] on div "Search practicals or make custom reservation" at bounding box center [1363, 58] width 382 height 45
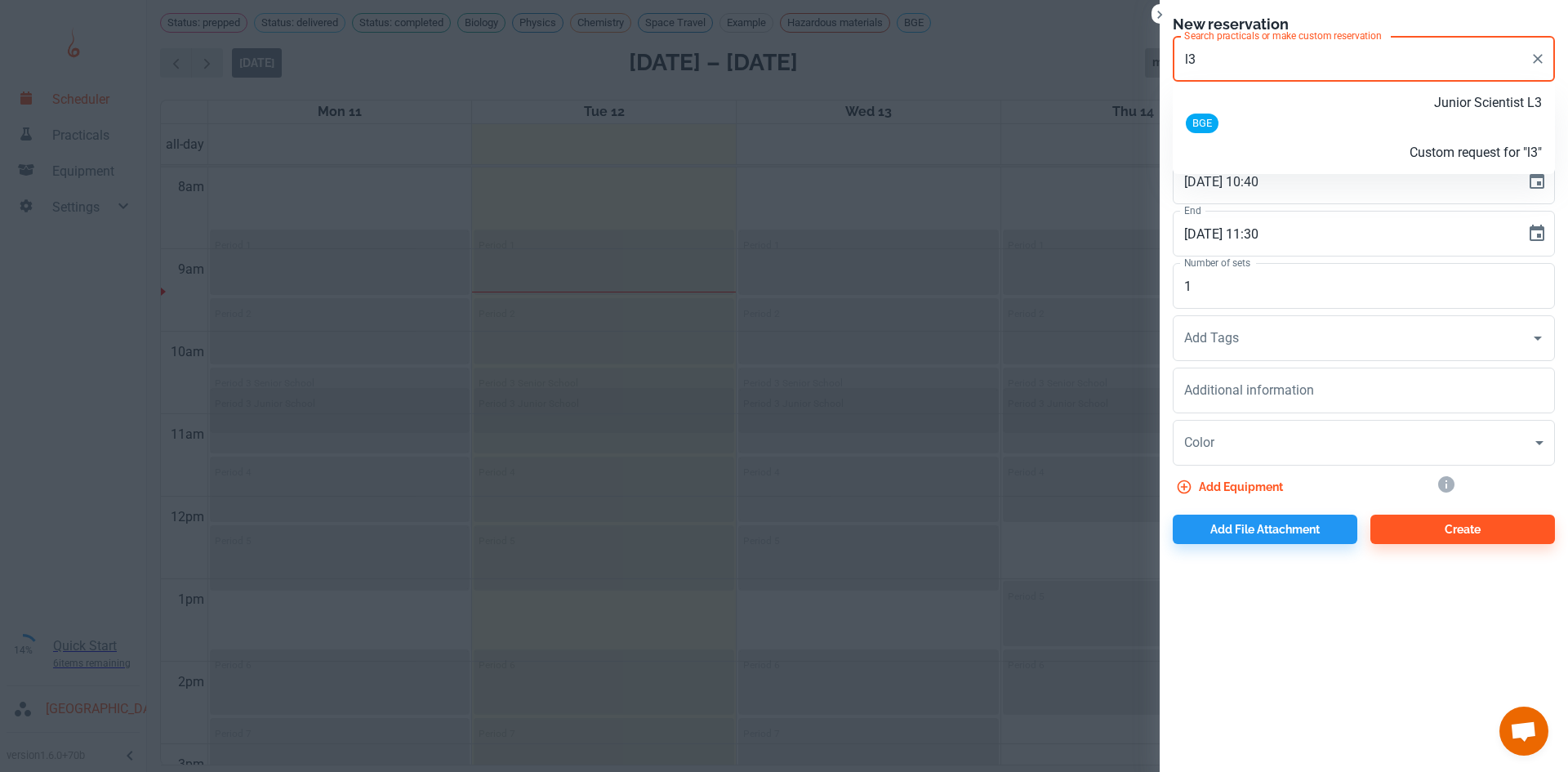
type input "l"
click at [1346, 60] on input "Search practicals or make custom reservation" at bounding box center [1363, 59] width 368 height 31
click at [1393, 60] on input "Search practicals or make custom reservation" at bounding box center [1363, 59] width 368 height 31
click at [1406, 16] on h6 "New reservation" at bounding box center [1363, 25] width 382 height 23
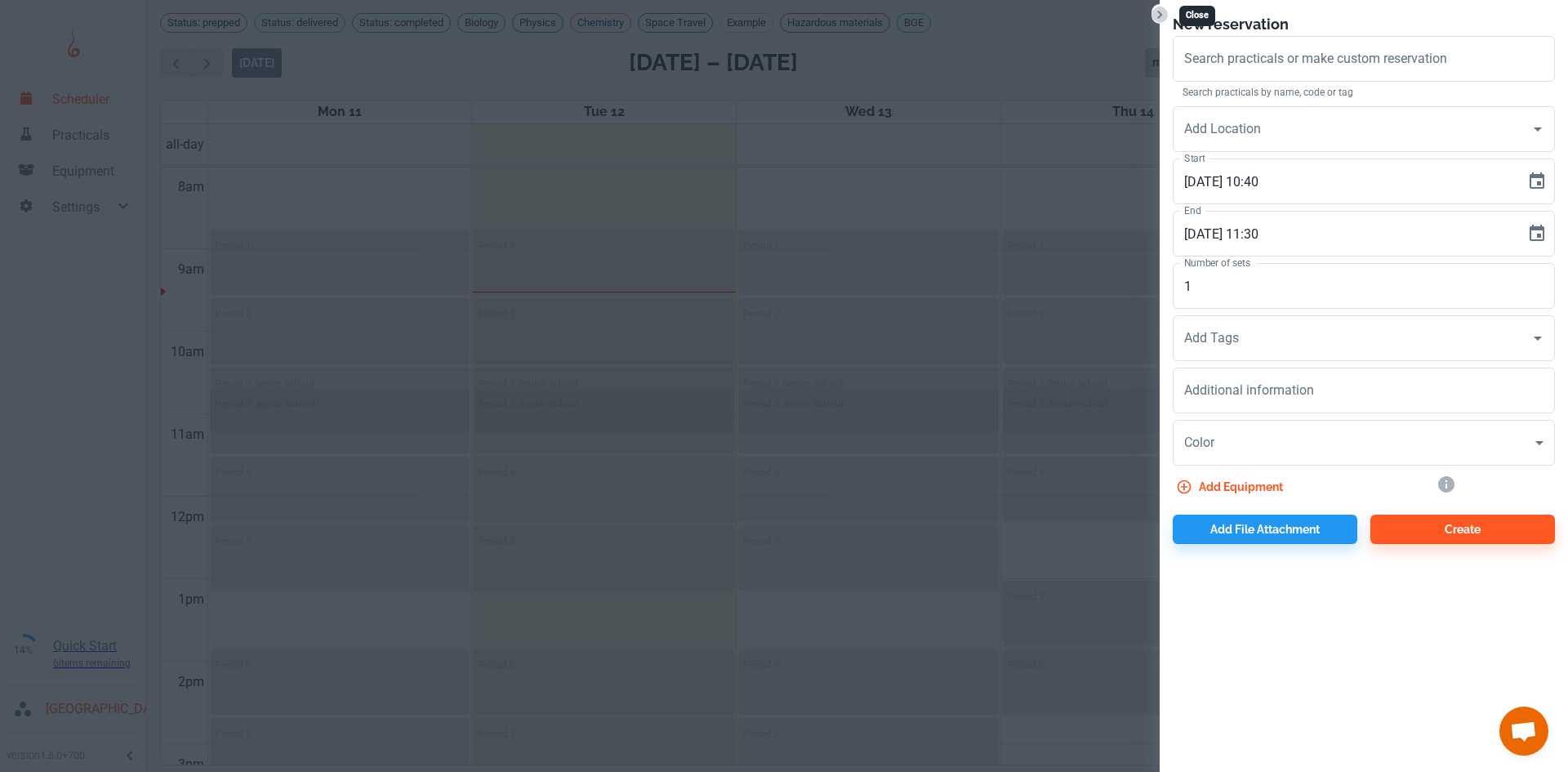
click at [1158, 18] on icon "Close" at bounding box center [1159, 14] width 5 height 8
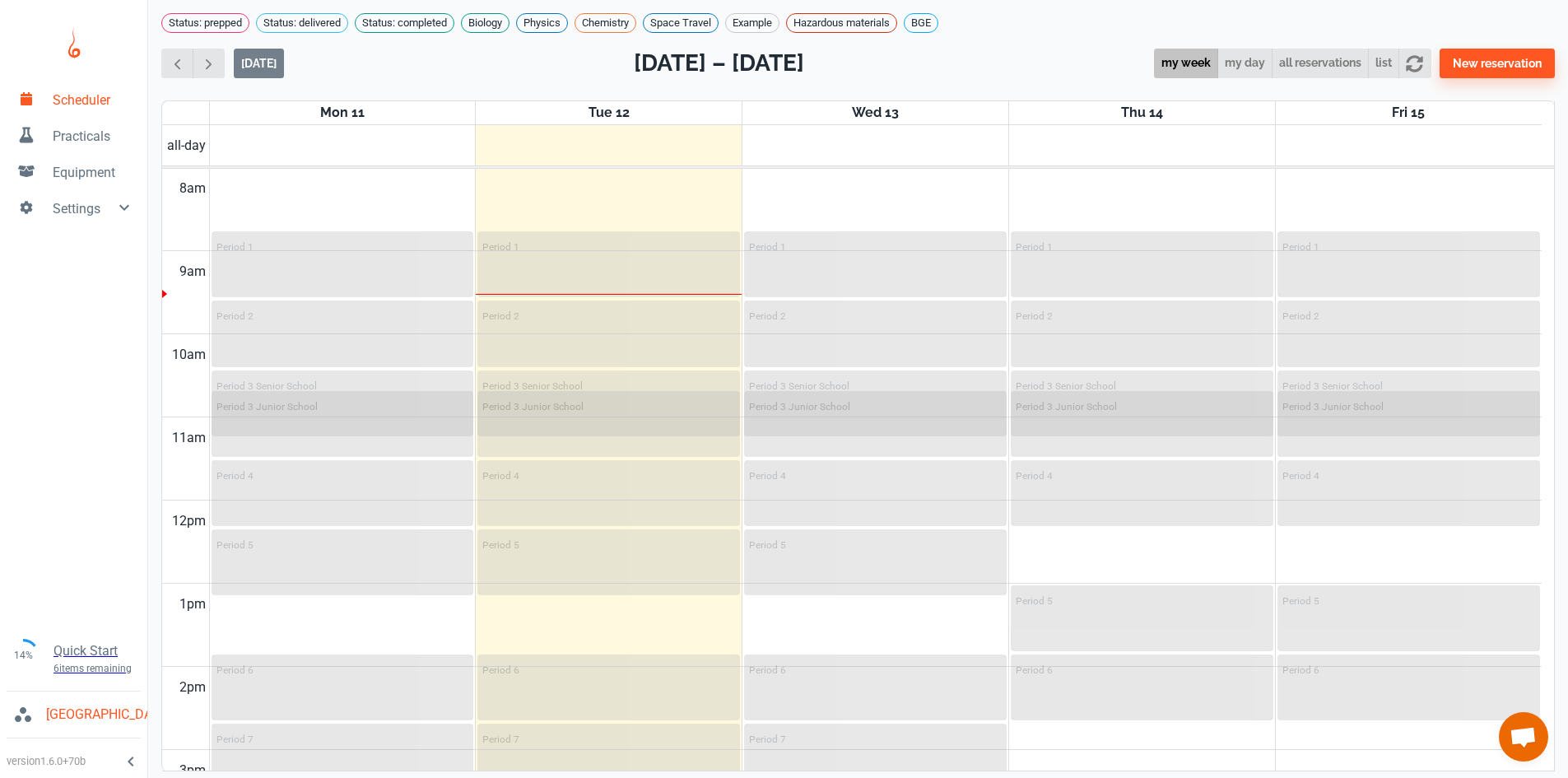
click at [75, 139] on span "Practicals" at bounding box center [93, 136] width 82 height 19
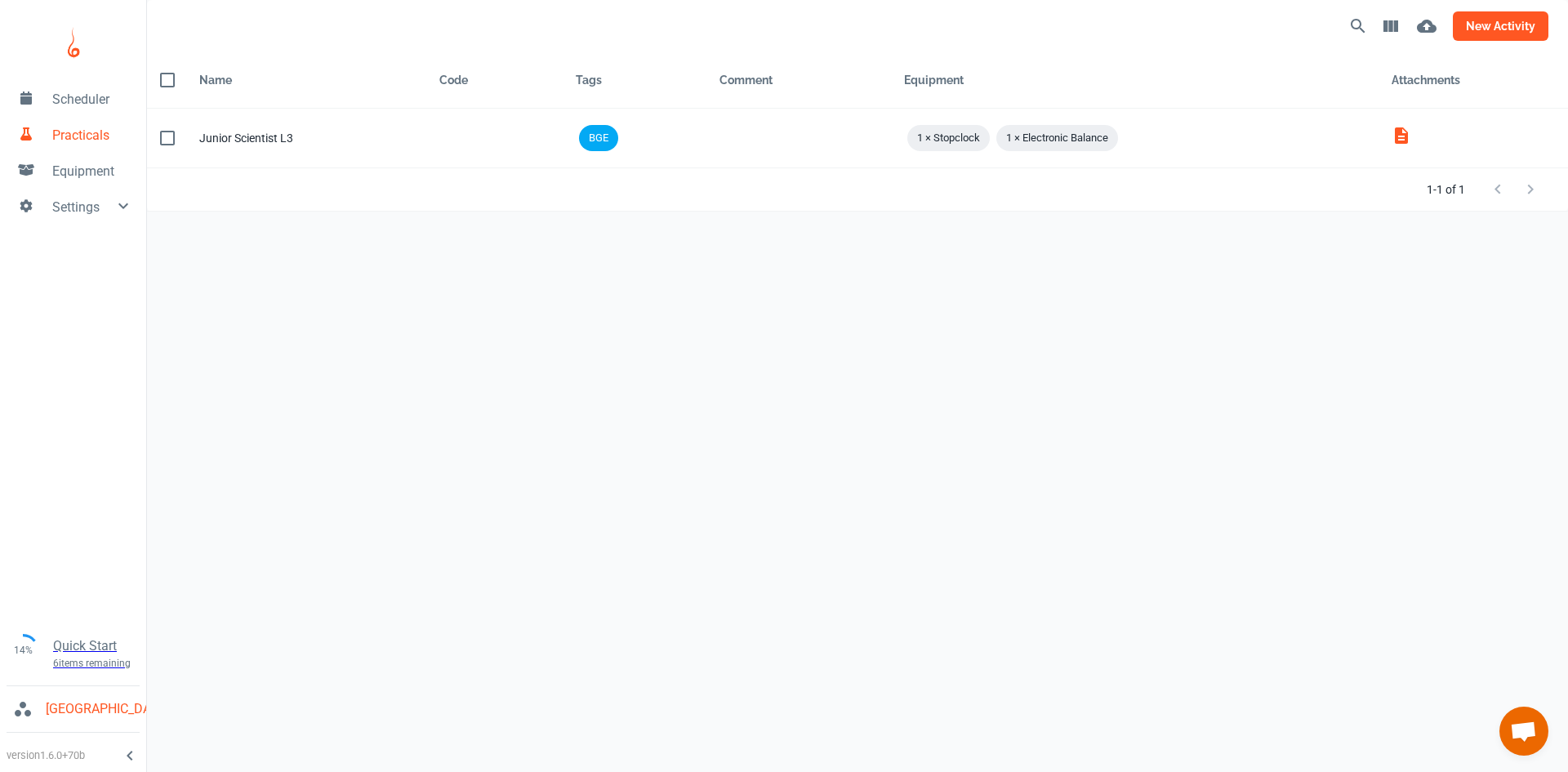
click at [1511, 40] on button "new activity" at bounding box center [1499, 26] width 96 height 29
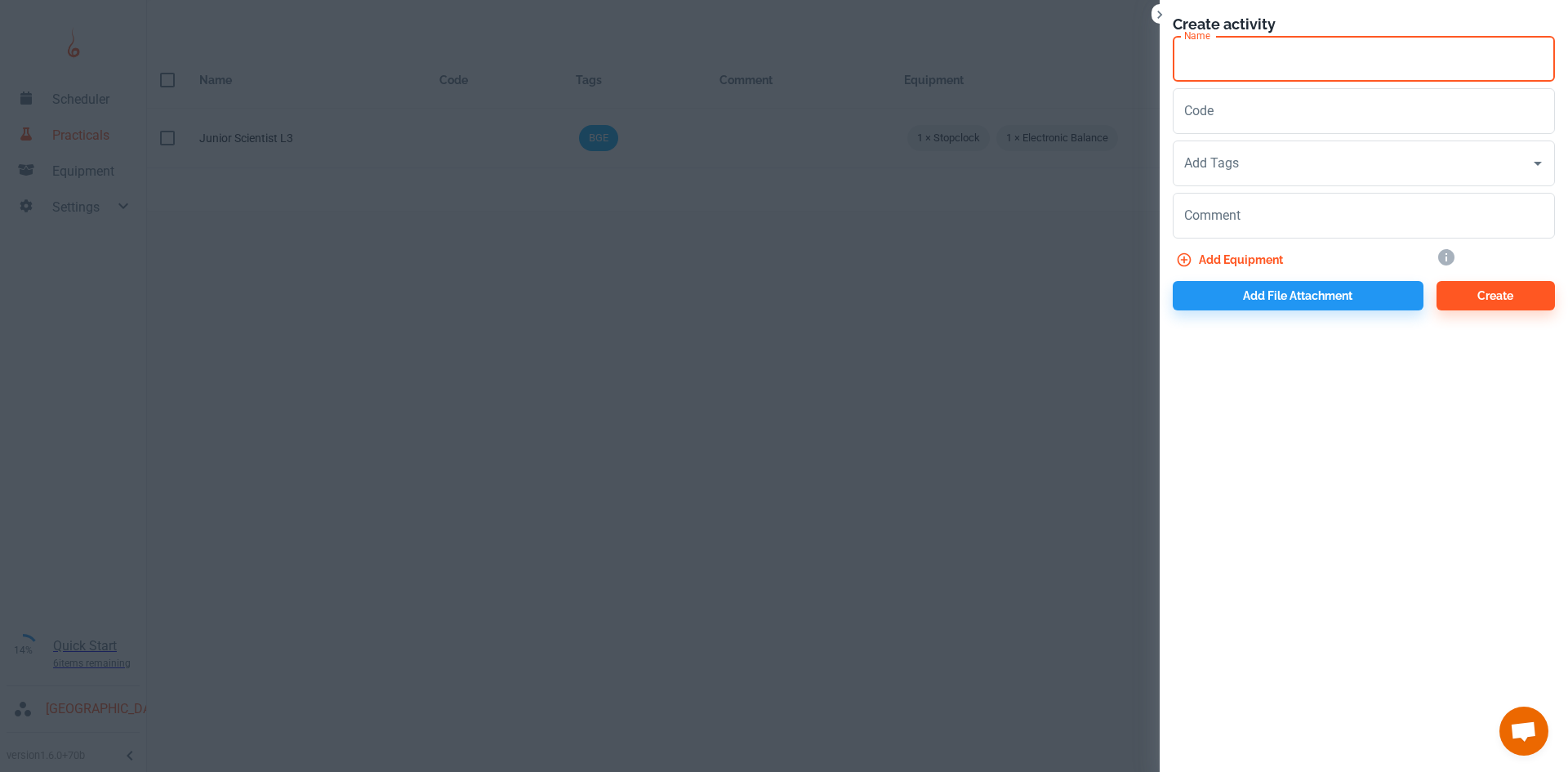
click at [1189, 59] on input "Name" at bounding box center [1363, 58] width 382 height 45
type input "Junior Scientist L4"
click at [1243, 184] on div "Add Tags" at bounding box center [1363, 163] width 382 height 45
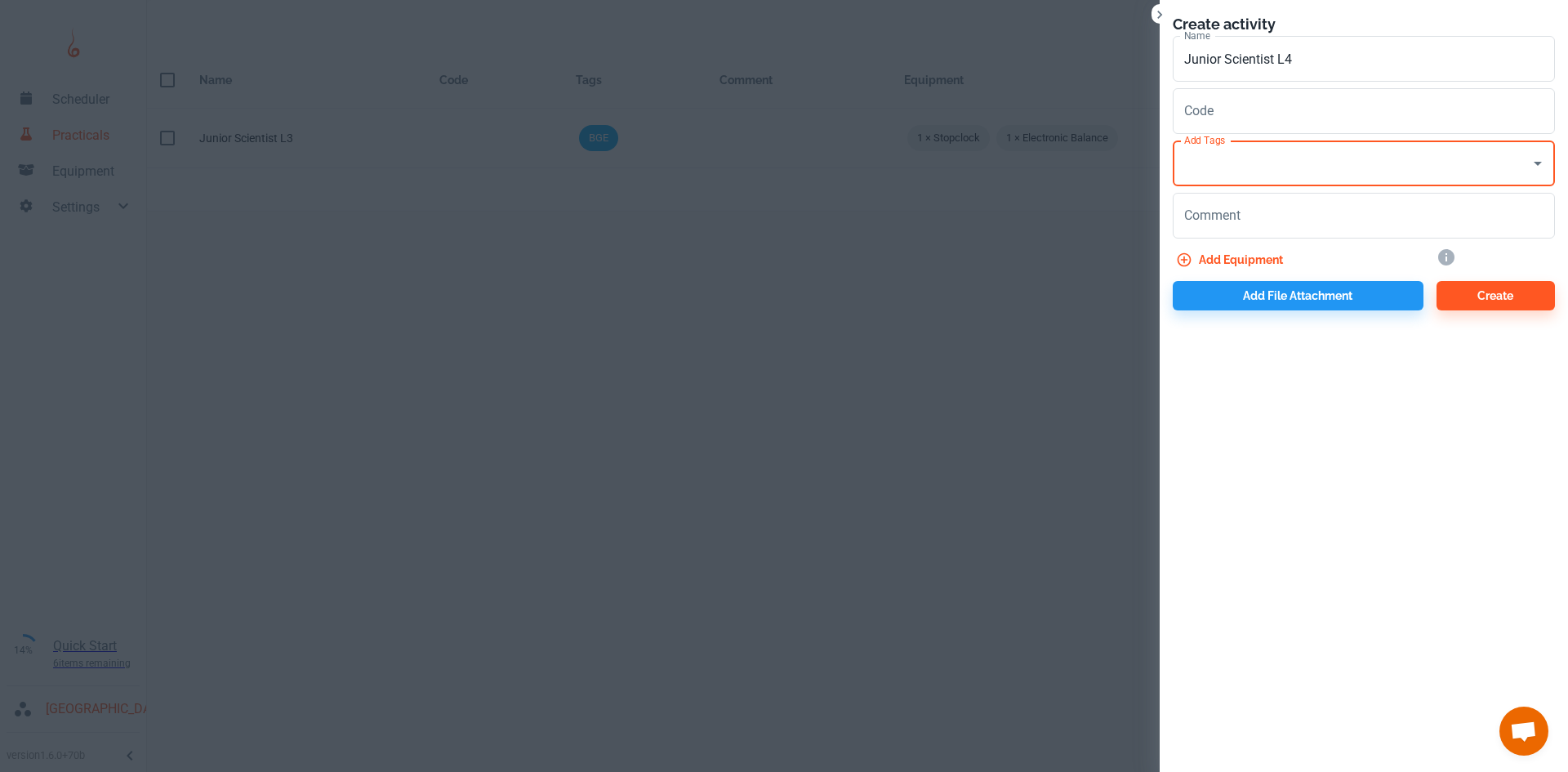
click at [1246, 169] on input "Add Tags" at bounding box center [1351, 163] width 343 height 31
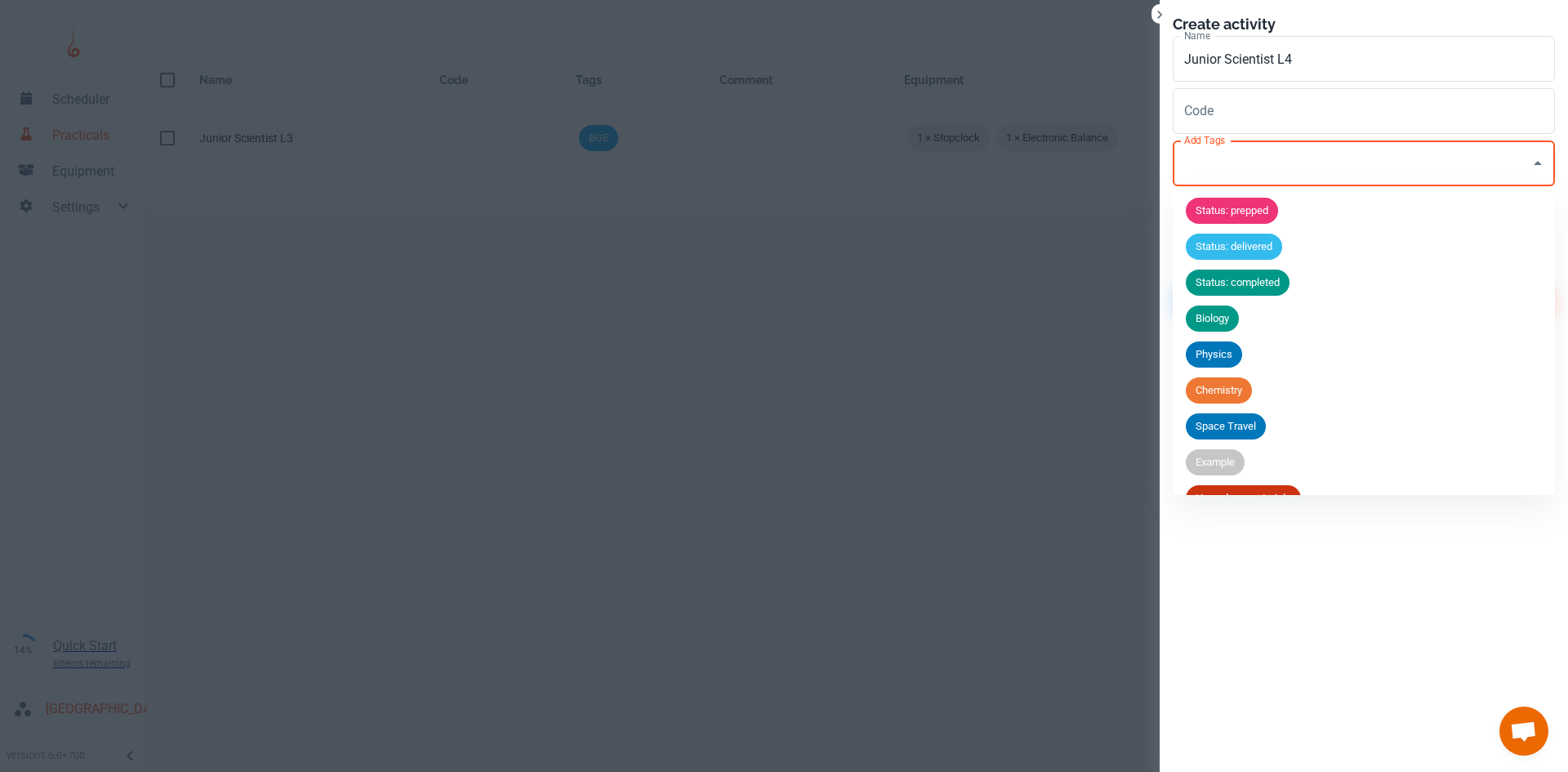
scroll to position [64, 0]
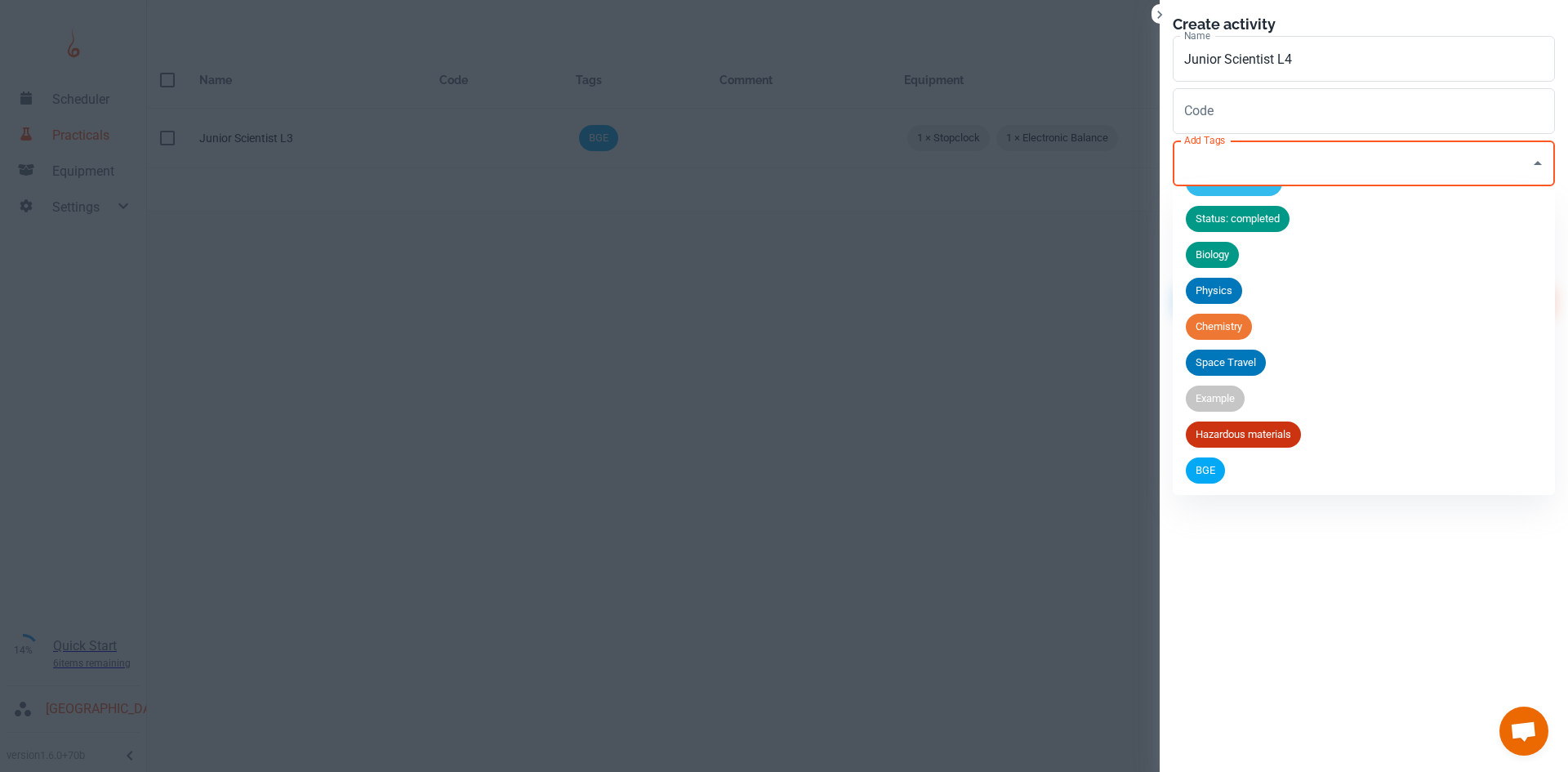
click at [1206, 473] on span "BGE" at bounding box center [1205, 470] width 40 height 16
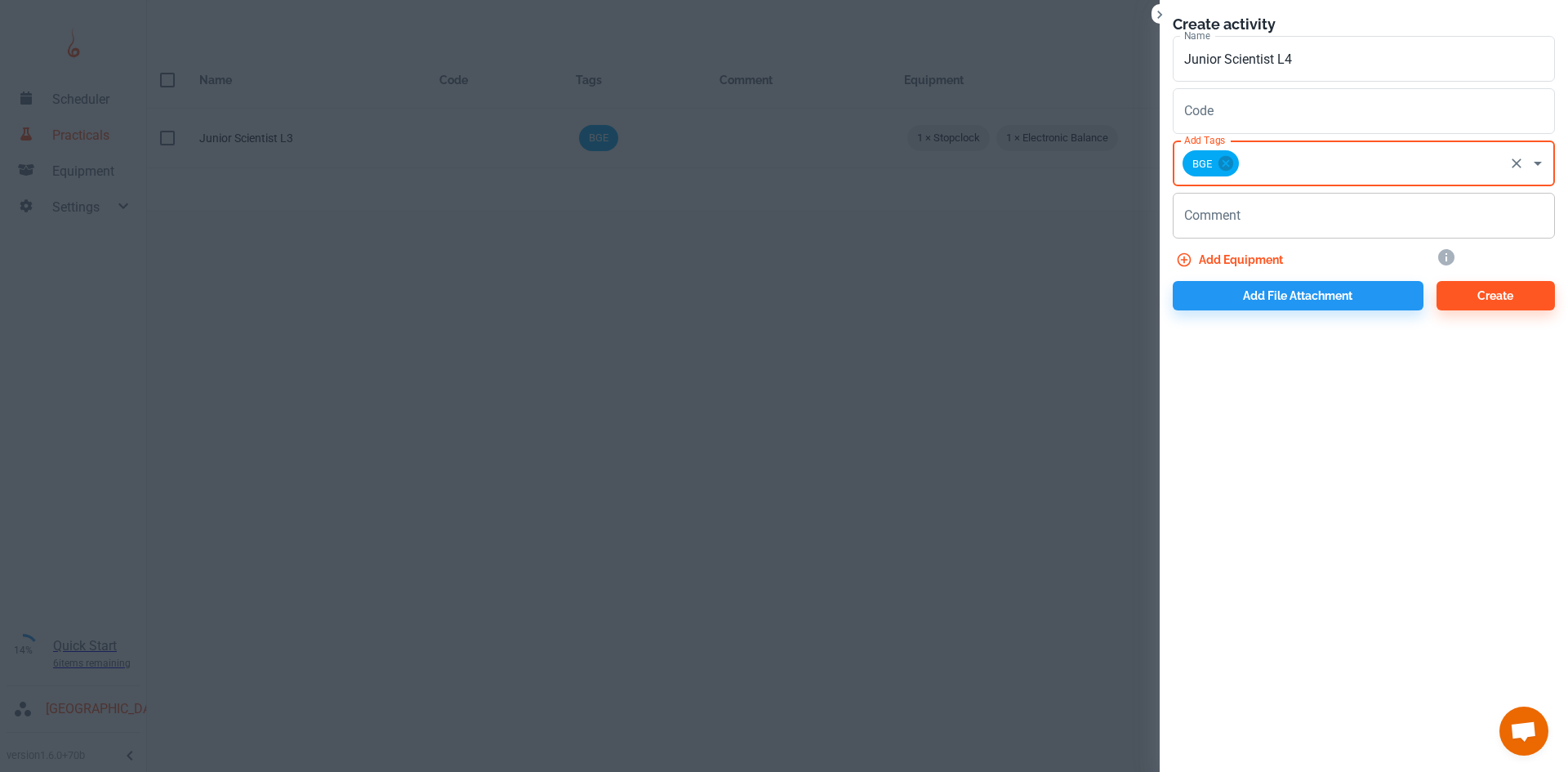
click at [1204, 216] on textarea "Comment" at bounding box center [1363, 215] width 359 height 18
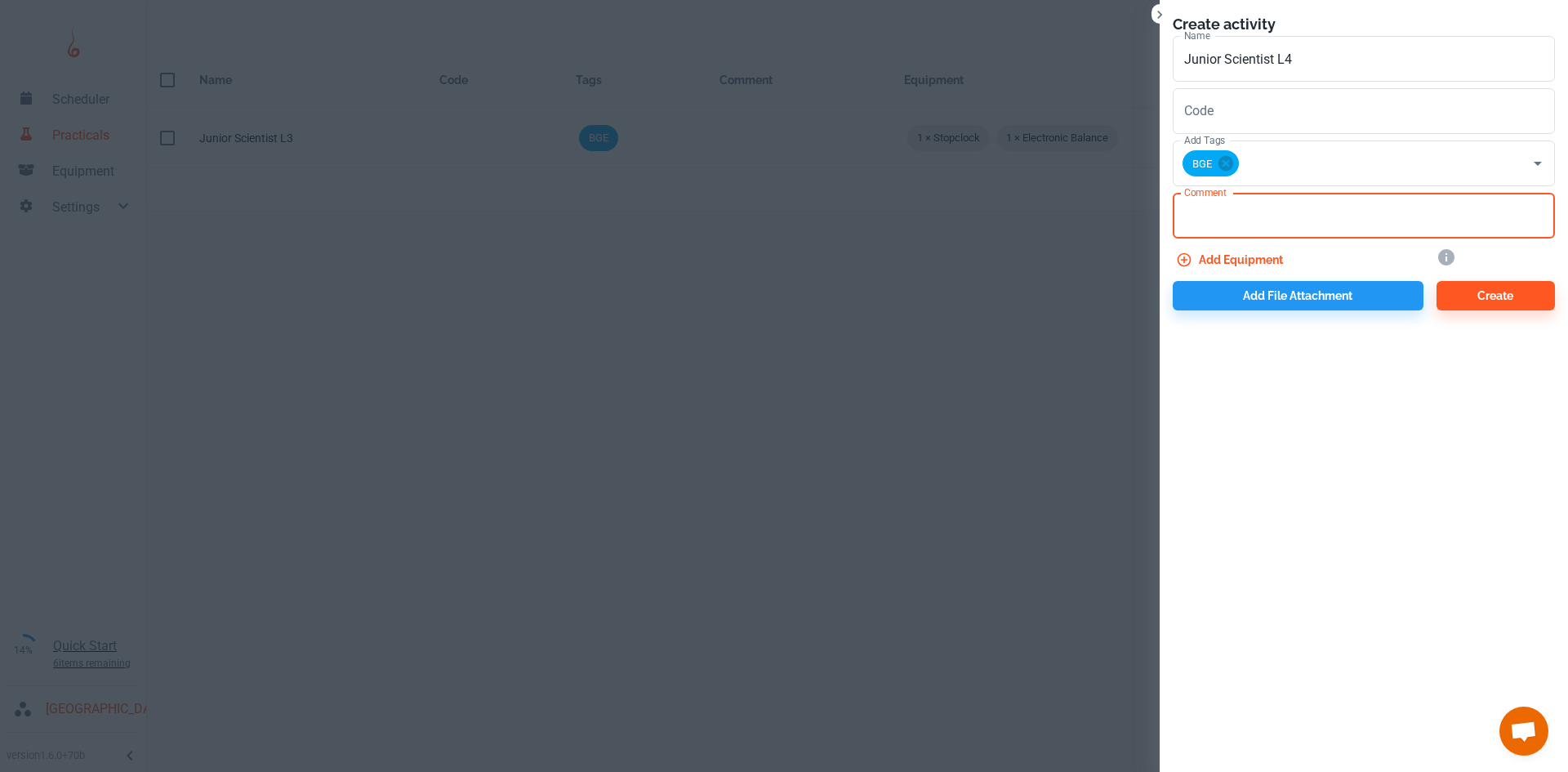
click at [1222, 256] on button "Add equipment" at bounding box center [1230, 260] width 117 height 29
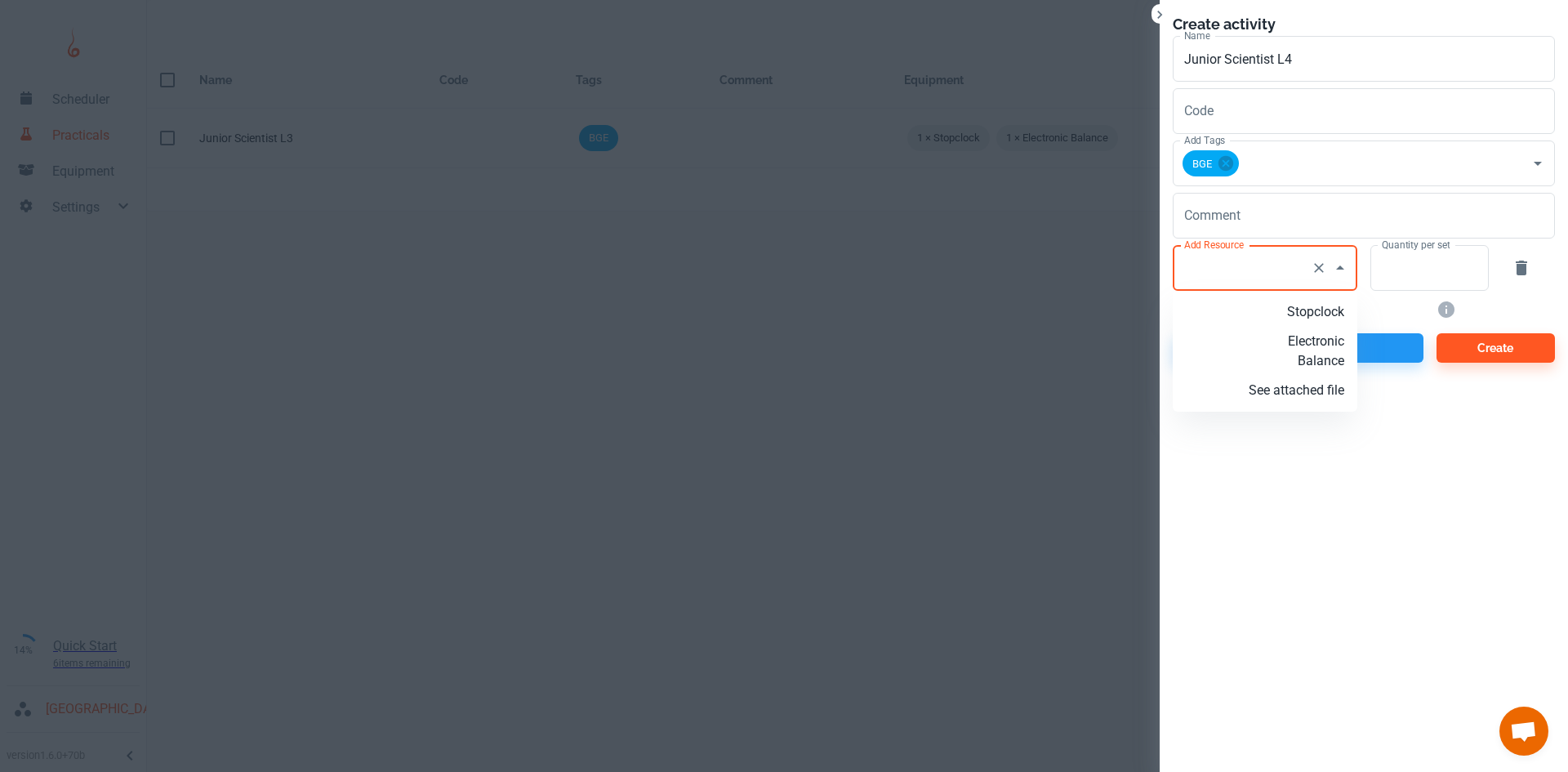
click at [1241, 282] on input "Add Resource" at bounding box center [1242, 267] width 124 height 31
type input "B"
type input "Magnesium Ribbon"
click at [1302, 348] on p "Add new resource: 'Magnesium Ribbon'" at bounding box center [1291, 331] width 105 height 59
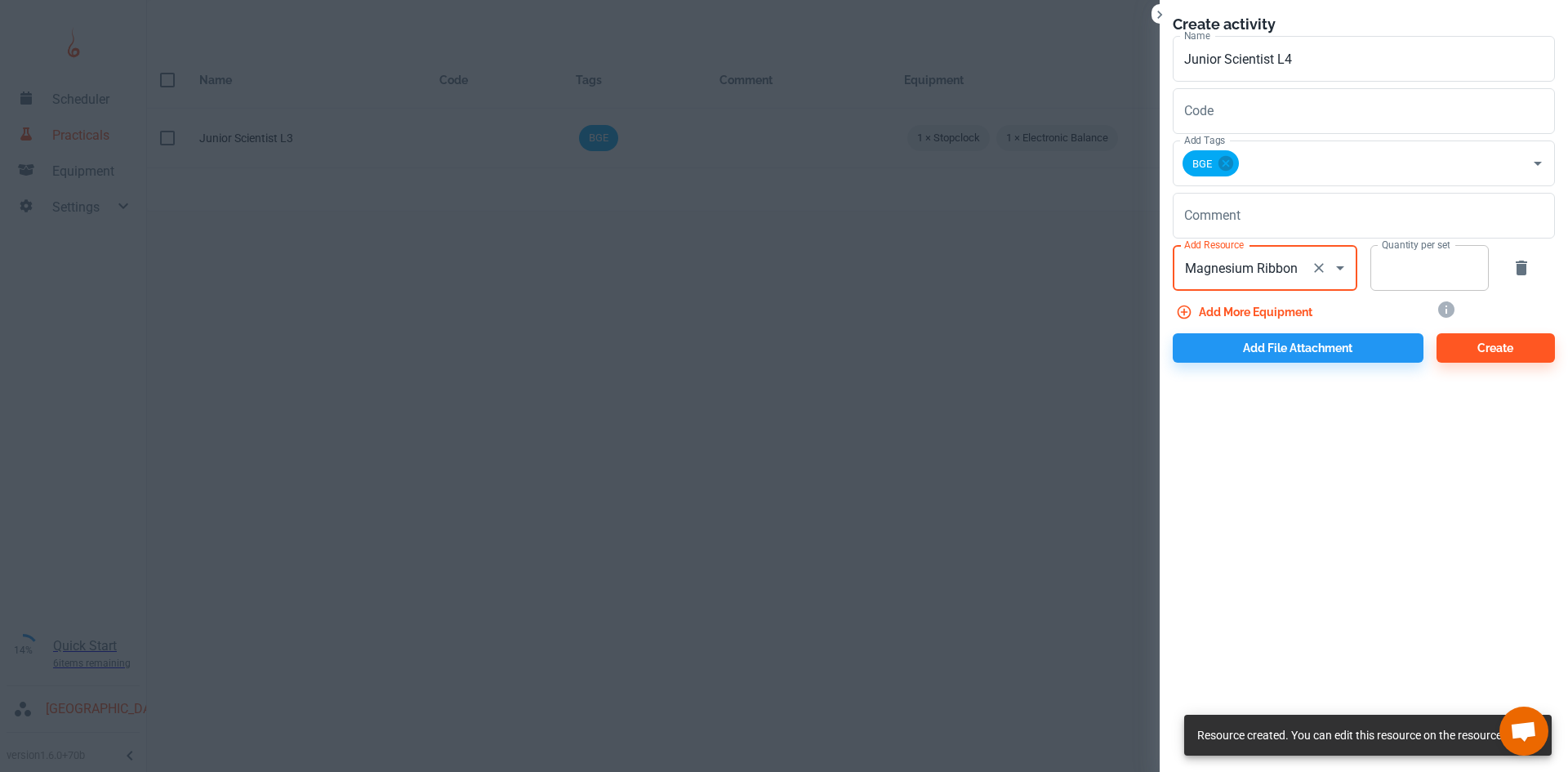
type input "Magnesium Ribbon"
click at [1394, 276] on input "Quantity per set" at bounding box center [1420, 267] width 100 height 45
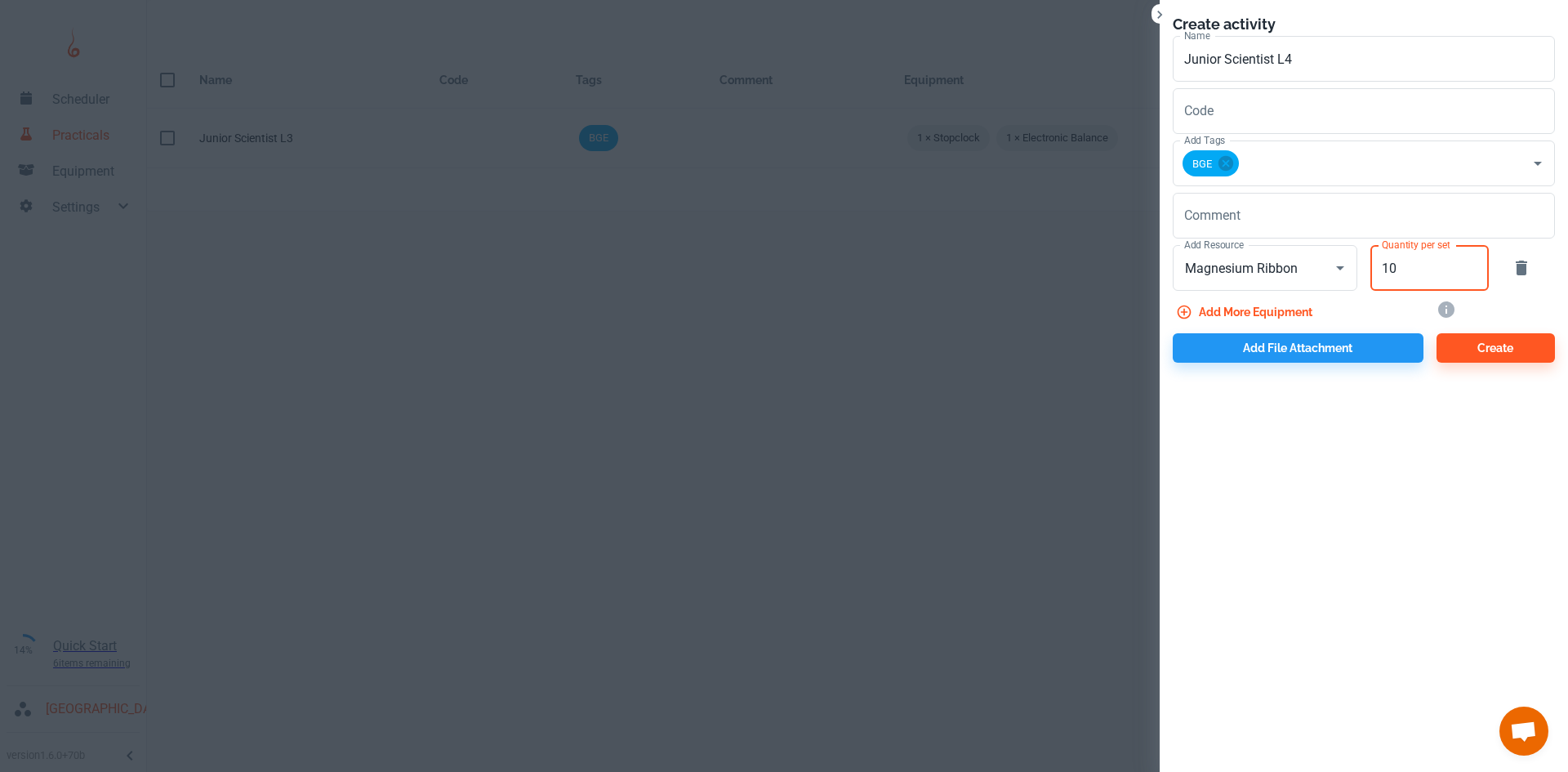
type input "10"
click at [1384, 395] on div "Create activity Name Junior Scientist L4 Name Code Code Add Tags BGE Add Tags C…" at bounding box center [1363, 386] width 408 height 772
click at [1322, 356] on button "Add file attachment" at bounding box center [1298, 347] width 251 height 29
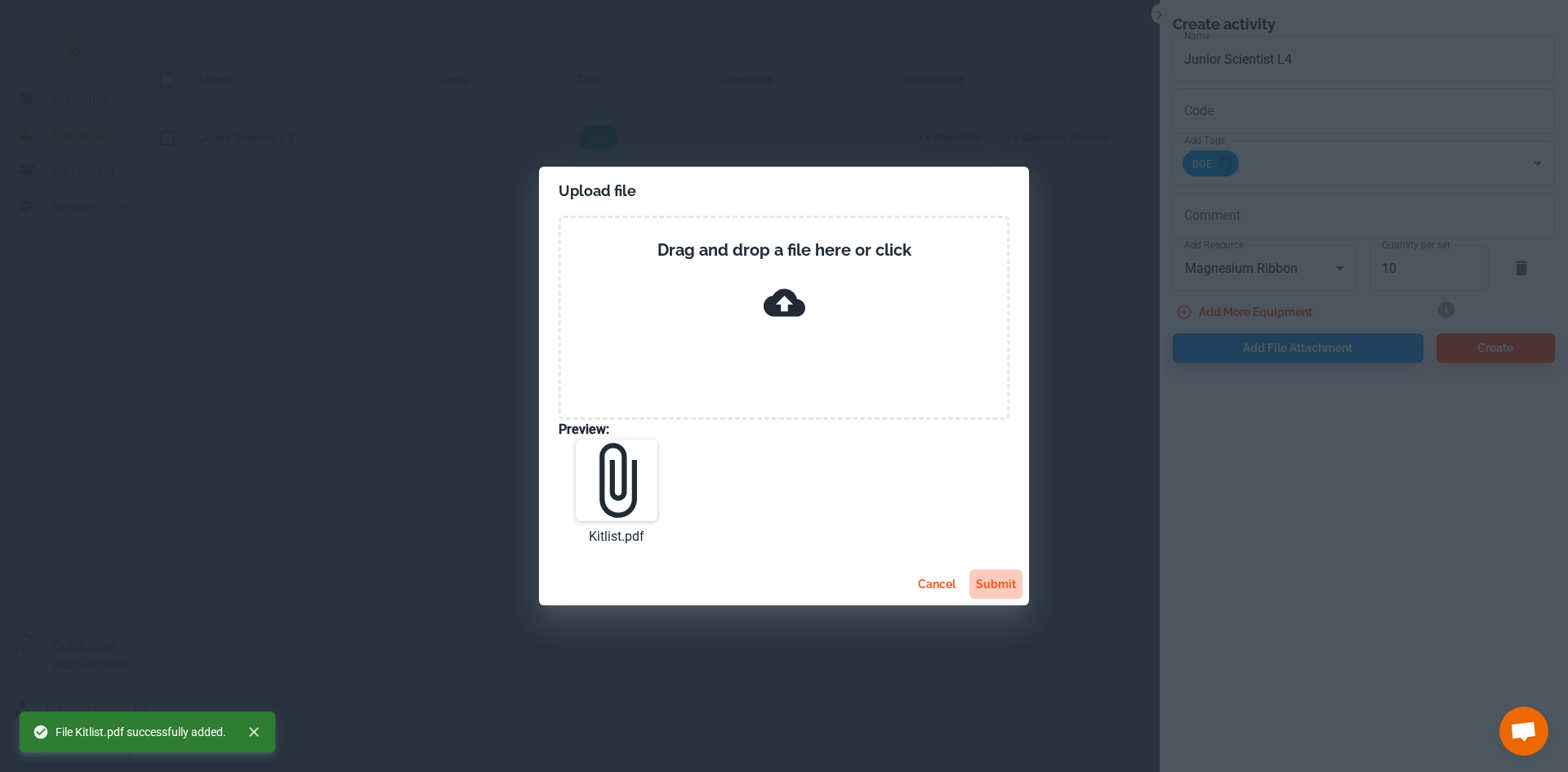
click at [992, 580] on button "submit" at bounding box center [995, 584] width 53 height 29
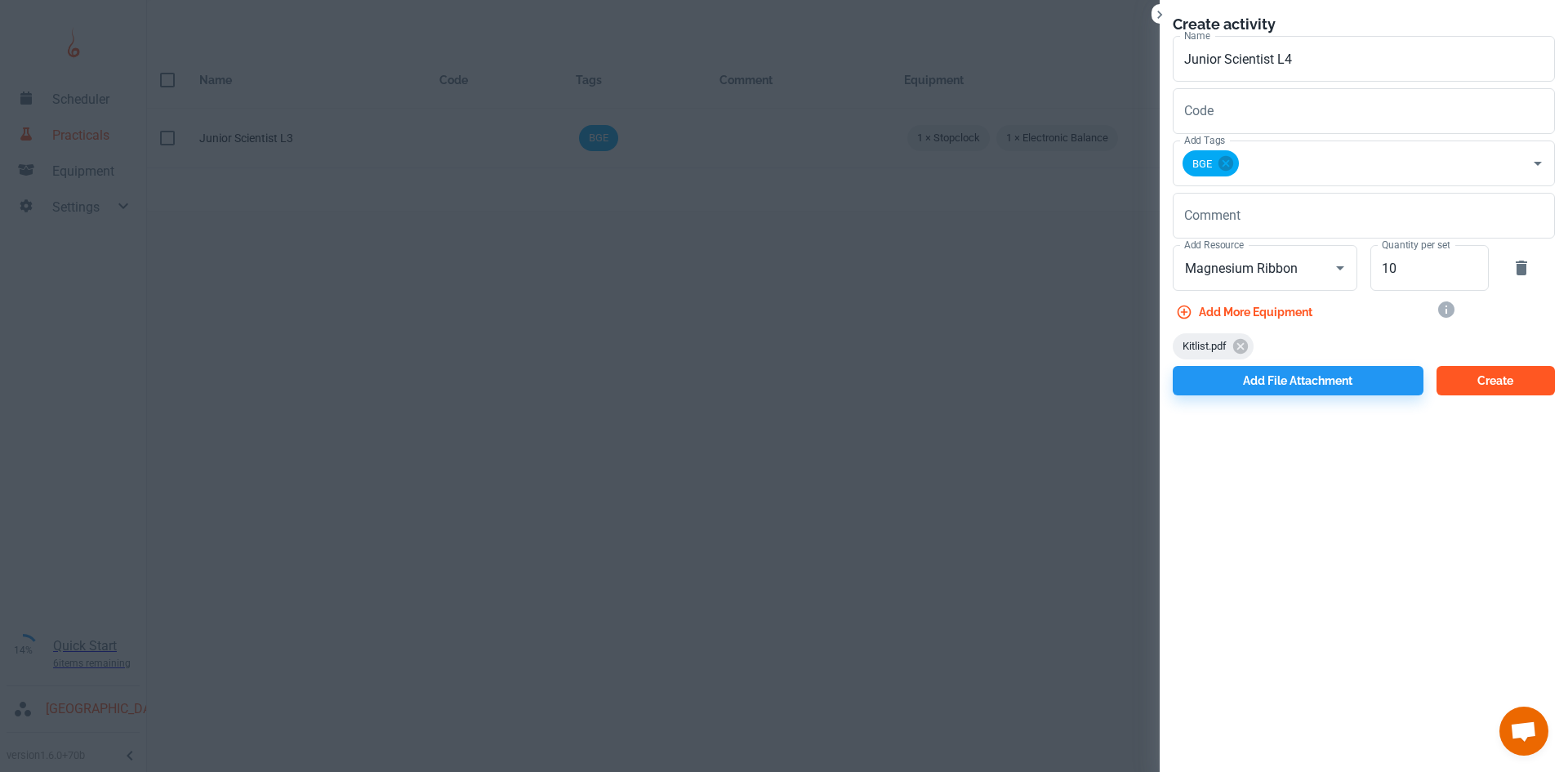
click at [1452, 381] on button "Create" at bounding box center [1495, 380] width 119 height 29
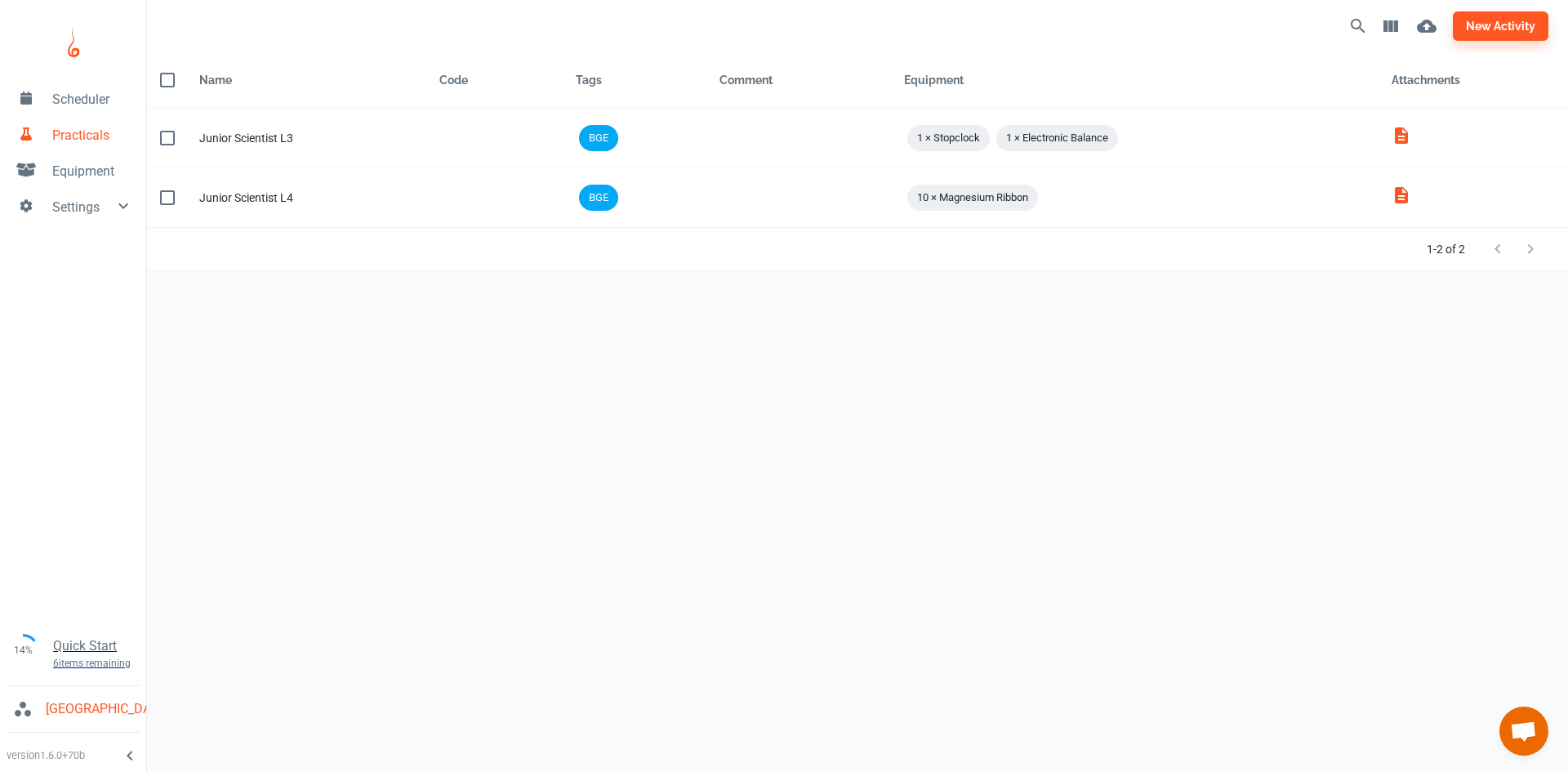
click at [85, 178] on span "Equipment" at bounding box center [93, 172] width 81 height 19
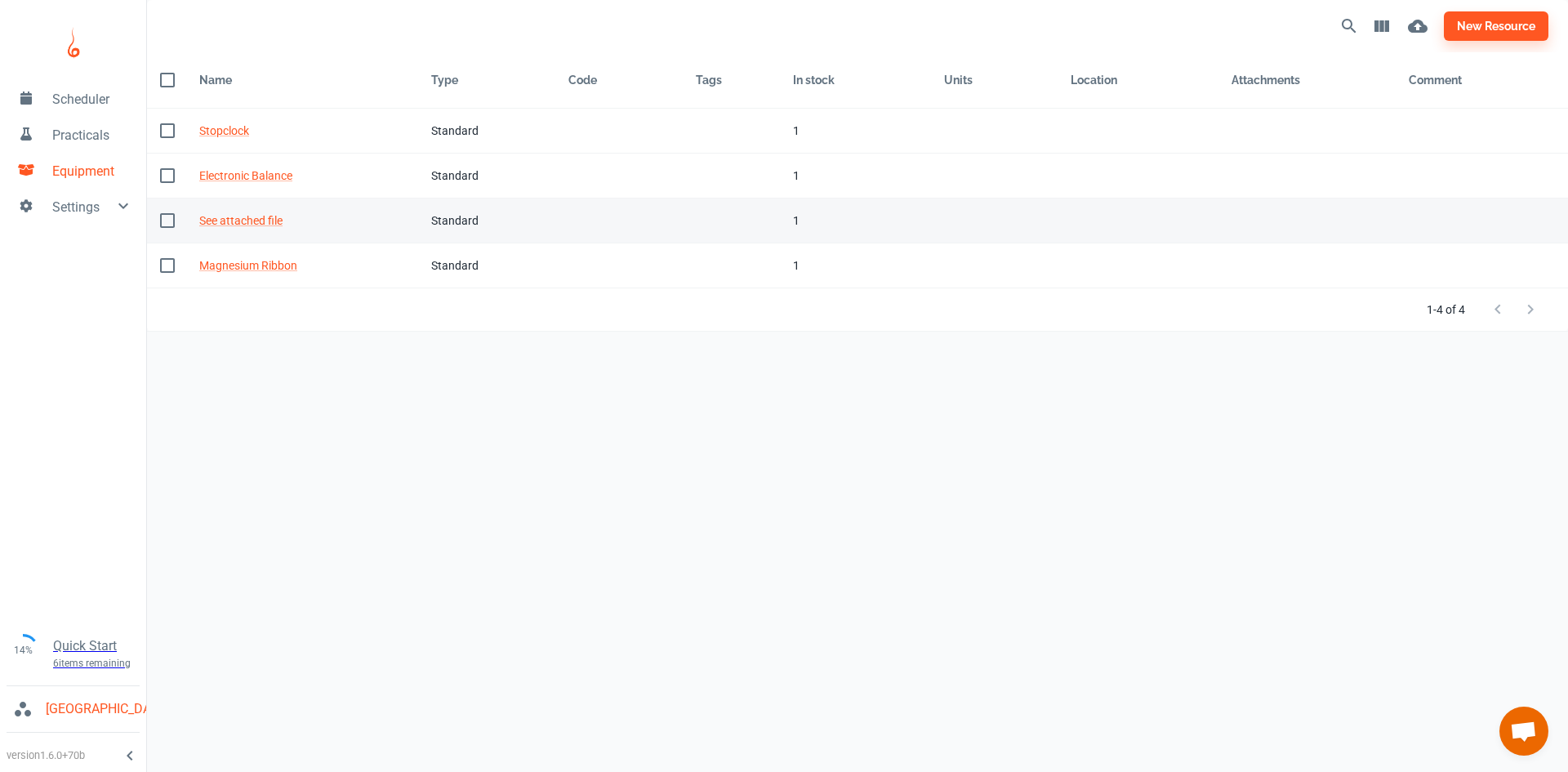
click at [175, 217] on input "checkbox" at bounding box center [168, 221] width 35 height 35
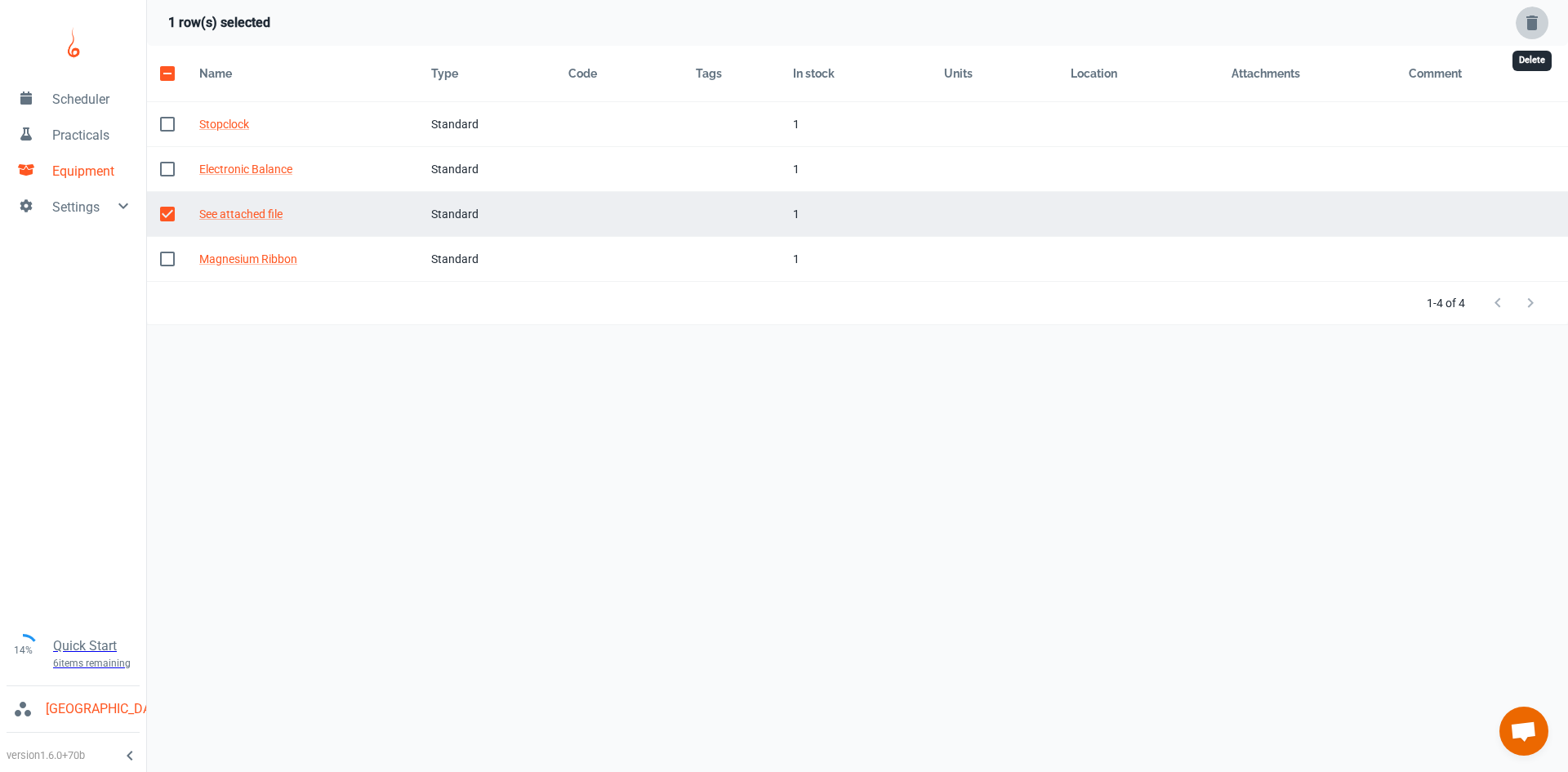
click at [1541, 18] on icon "Delete Selected Rows" at bounding box center [1531, 23] width 19 height 19
checkbox input "false"
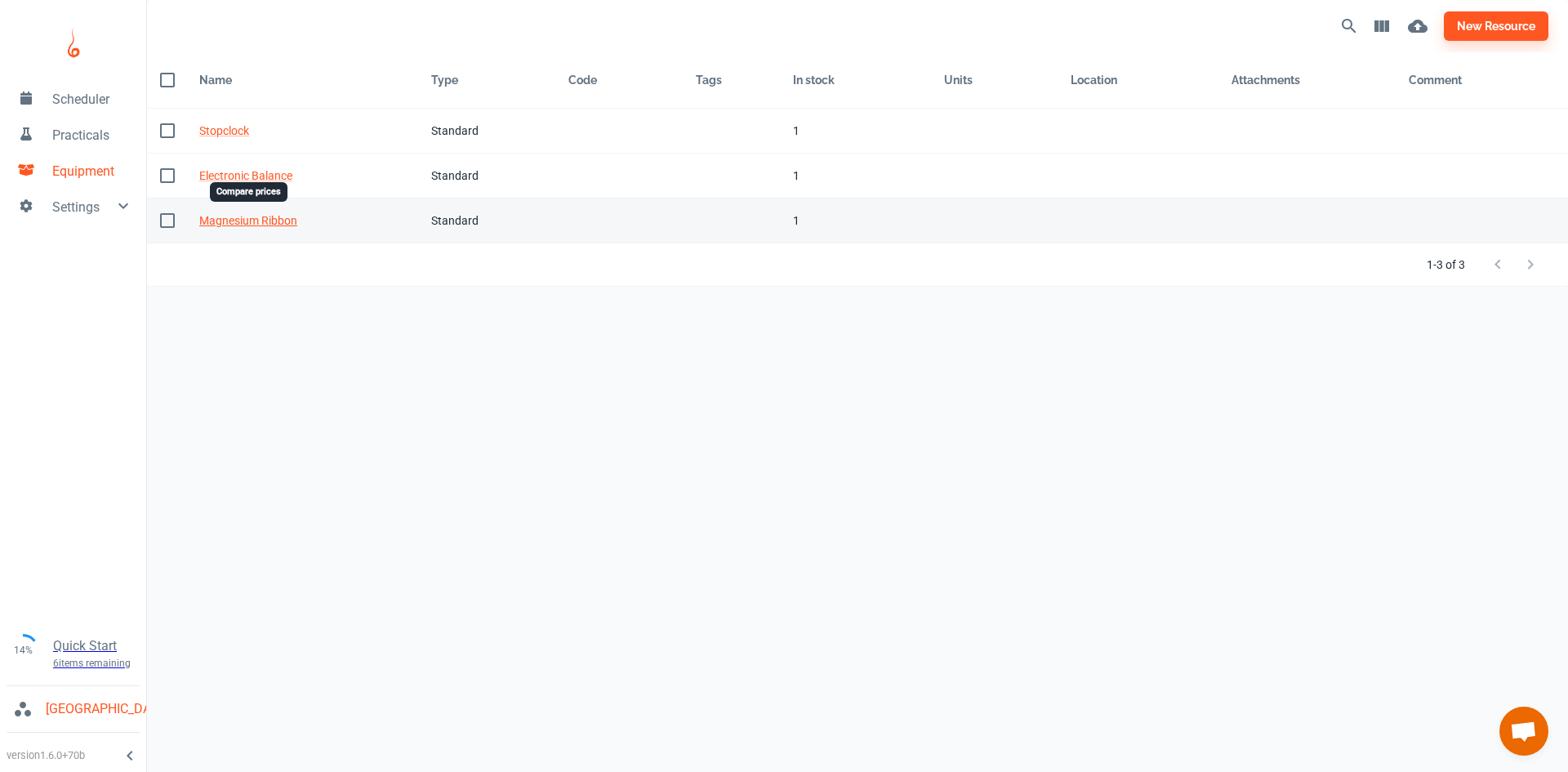
click at [278, 221] on link "Magnesium Ribbon" at bounding box center [248, 221] width 98 height 14
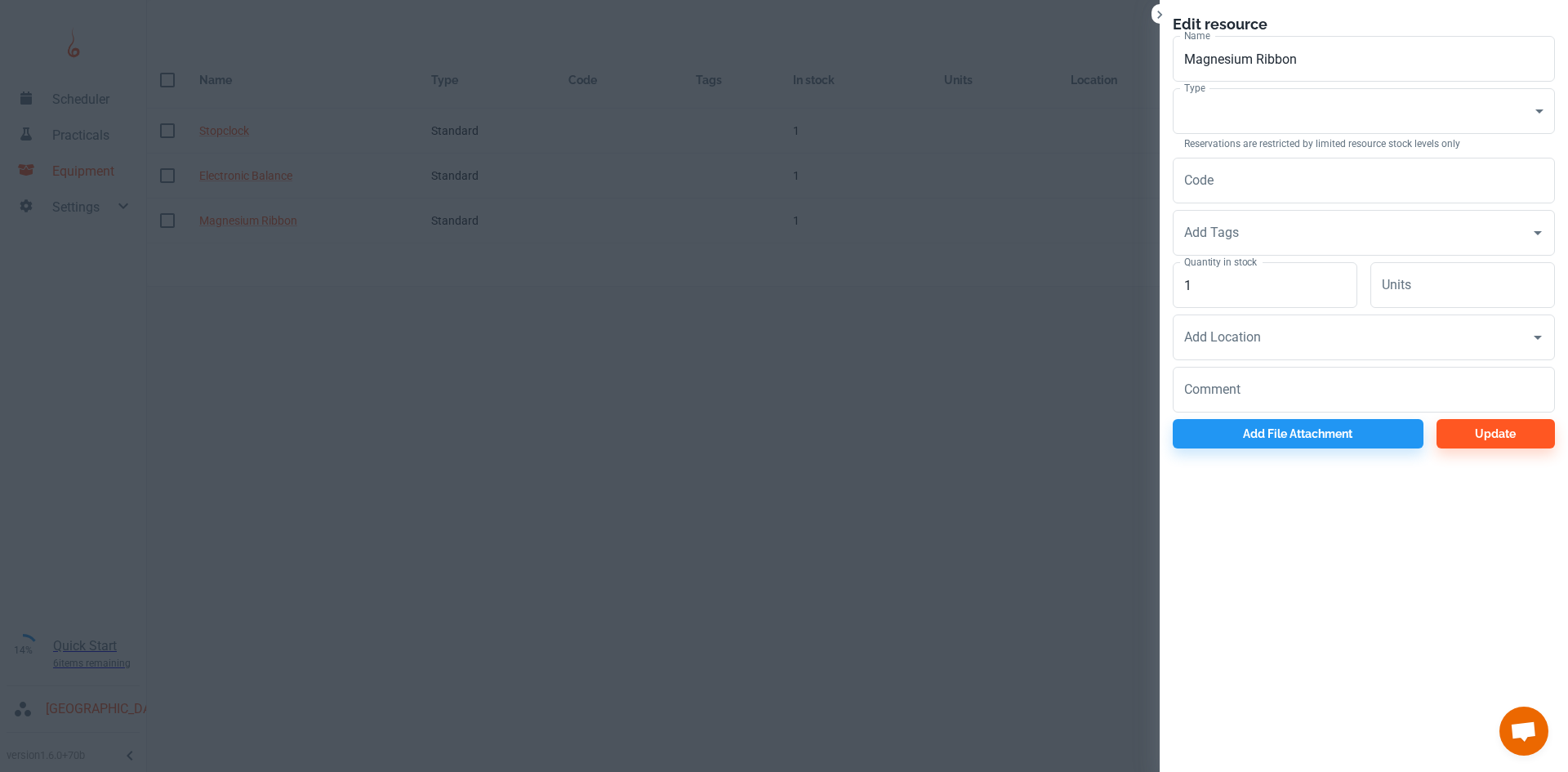
click at [291, 258] on div at bounding box center [784, 386] width 1568 height 772
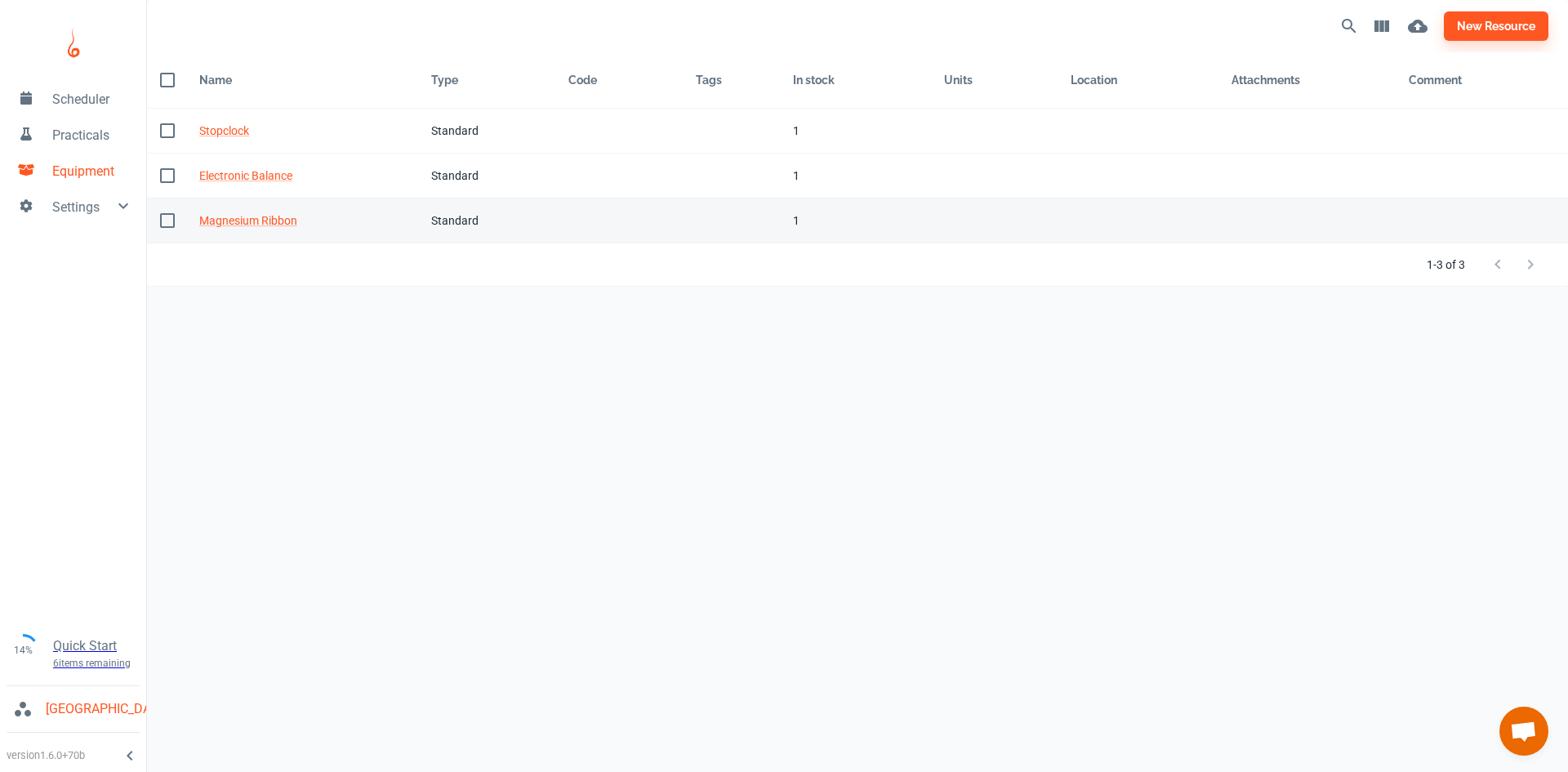
click at [434, 232] on td "Type Standard" at bounding box center [486, 221] width 137 height 45
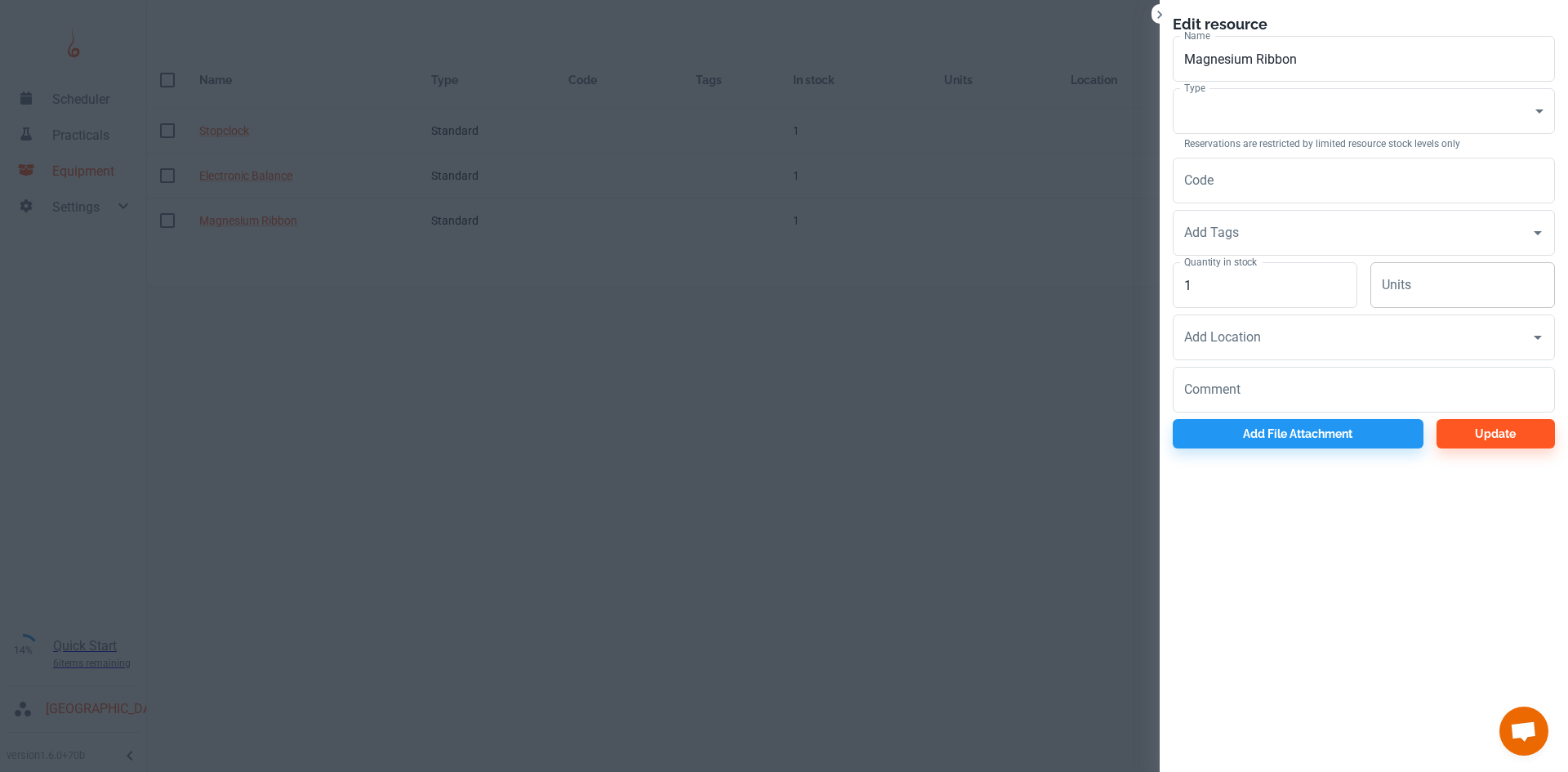
click at [1396, 284] on input "Units" at bounding box center [1462, 285] width 184 height 45
click at [1346, 273] on div "Quantity in stock 1 Quantity in stock" at bounding box center [1258, 282] width 198 height 52
click at [1223, 281] on input "1" at bounding box center [1264, 285] width 184 height 45
click at [1469, 439] on button "Update" at bounding box center [1495, 433] width 119 height 29
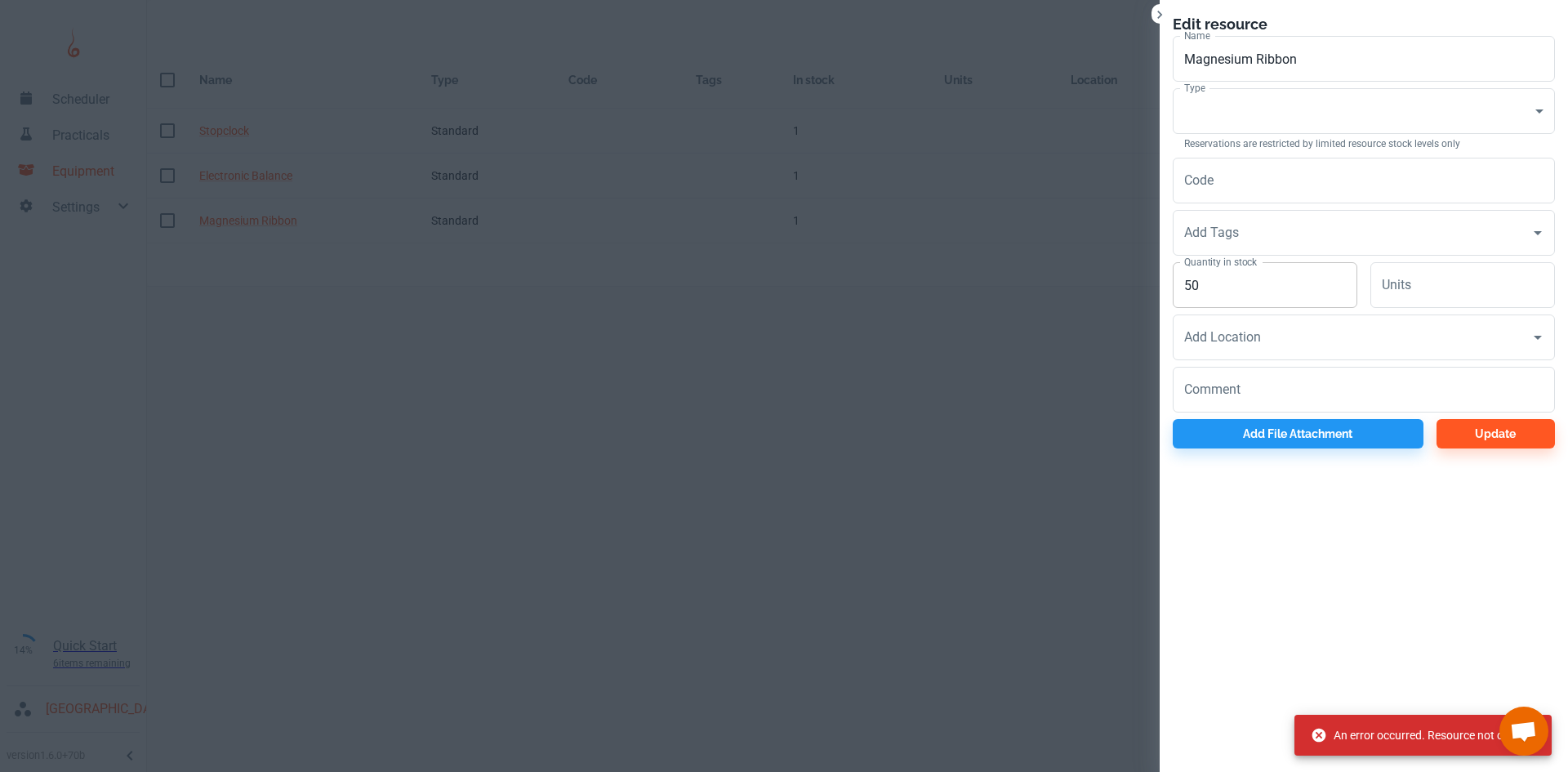
click at [1280, 294] on input "50" at bounding box center [1264, 285] width 184 height 45
type input "5"
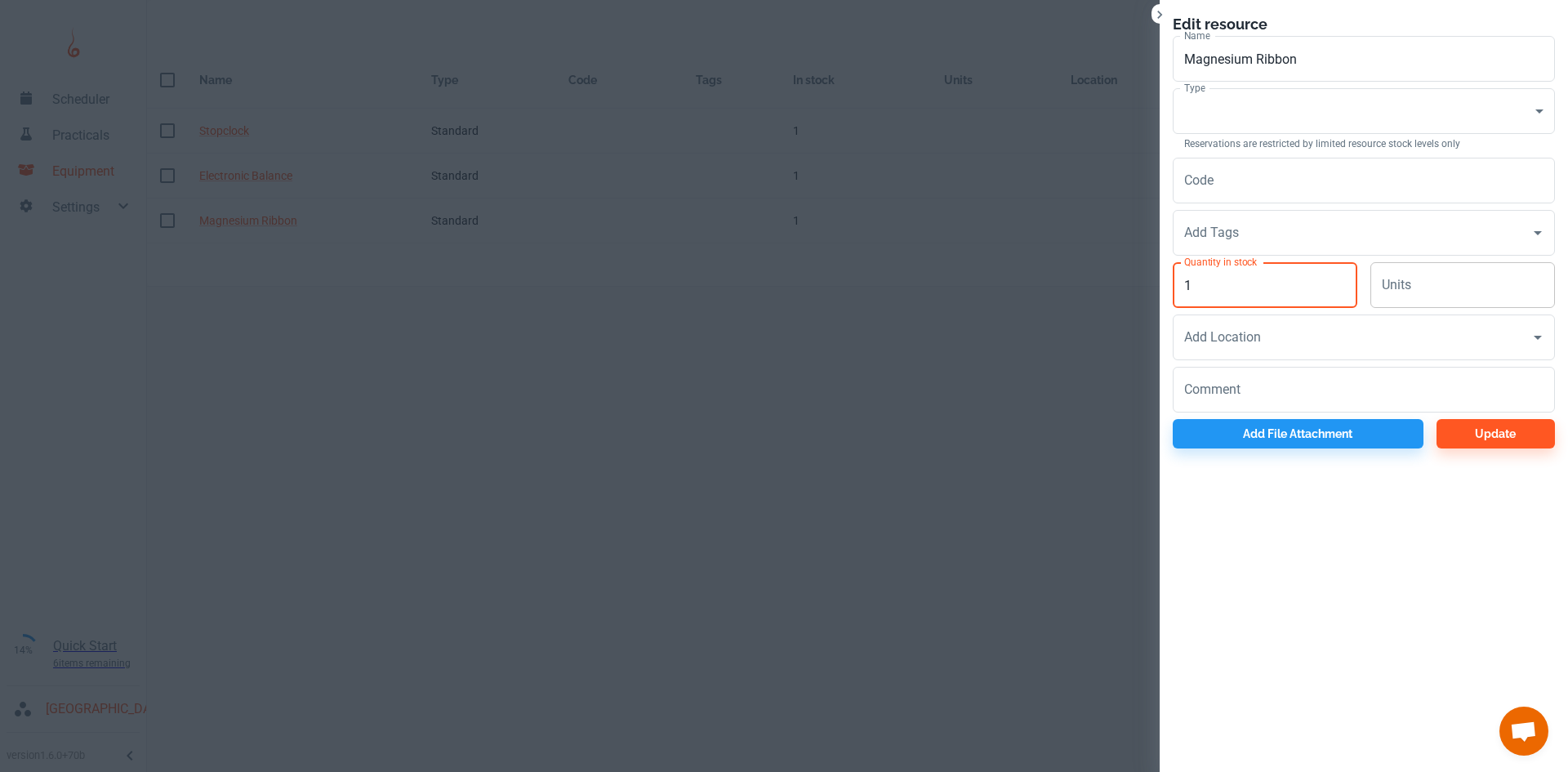
type input "1"
click at [1457, 283] on input "Units" at bounding box center [1462, 285] width 184 height 45
type input "50"
click at [1462, 429] on button "Update" at bounding box center [1495, 433] width 119 height 29
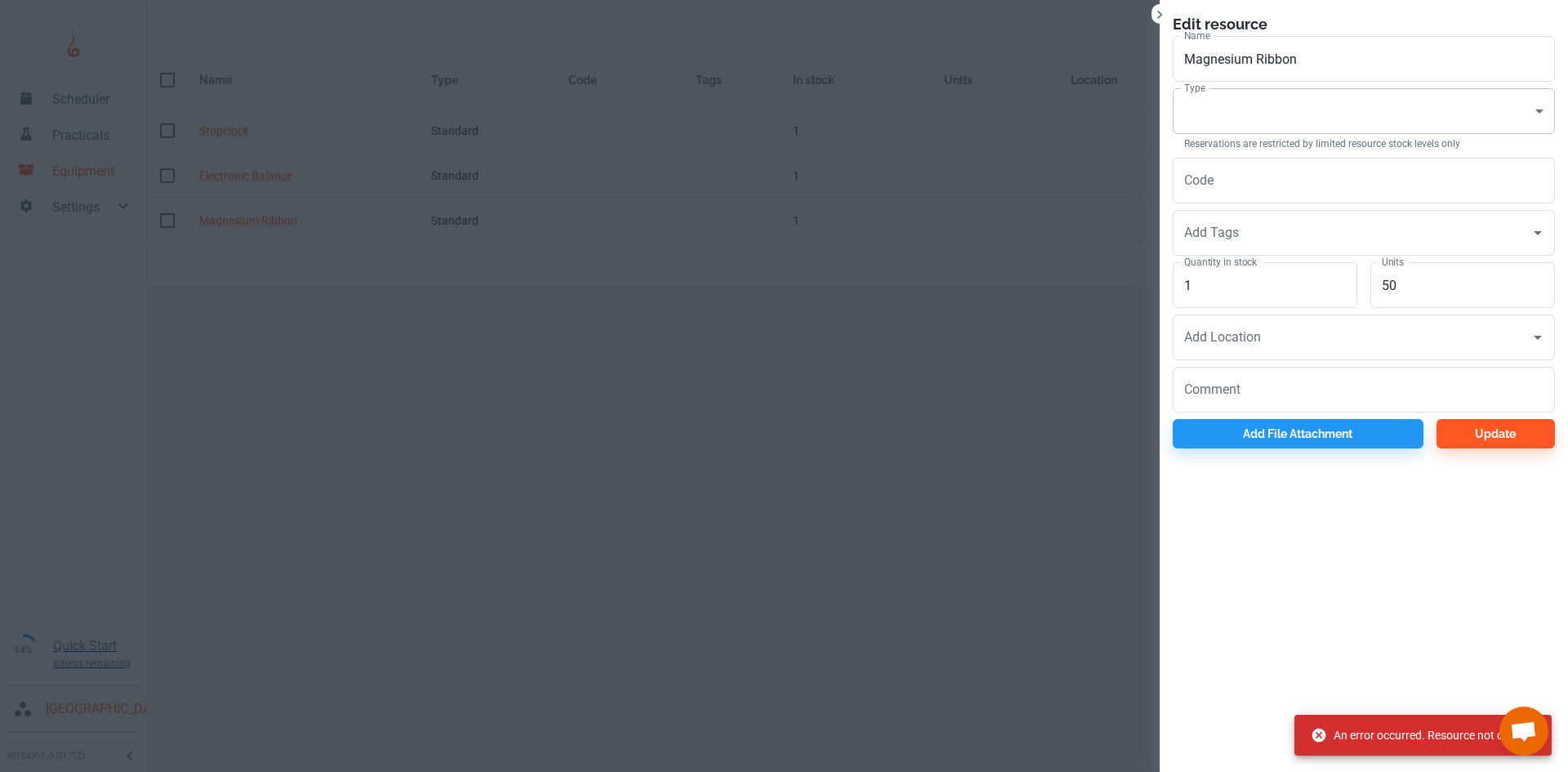
click at [1367, 95] on body "Scheduler Practicals Equipment Settings 14% Quick Start 6 items remaining St Ro…" at bounding box center [784, 386] width 1568 height 772
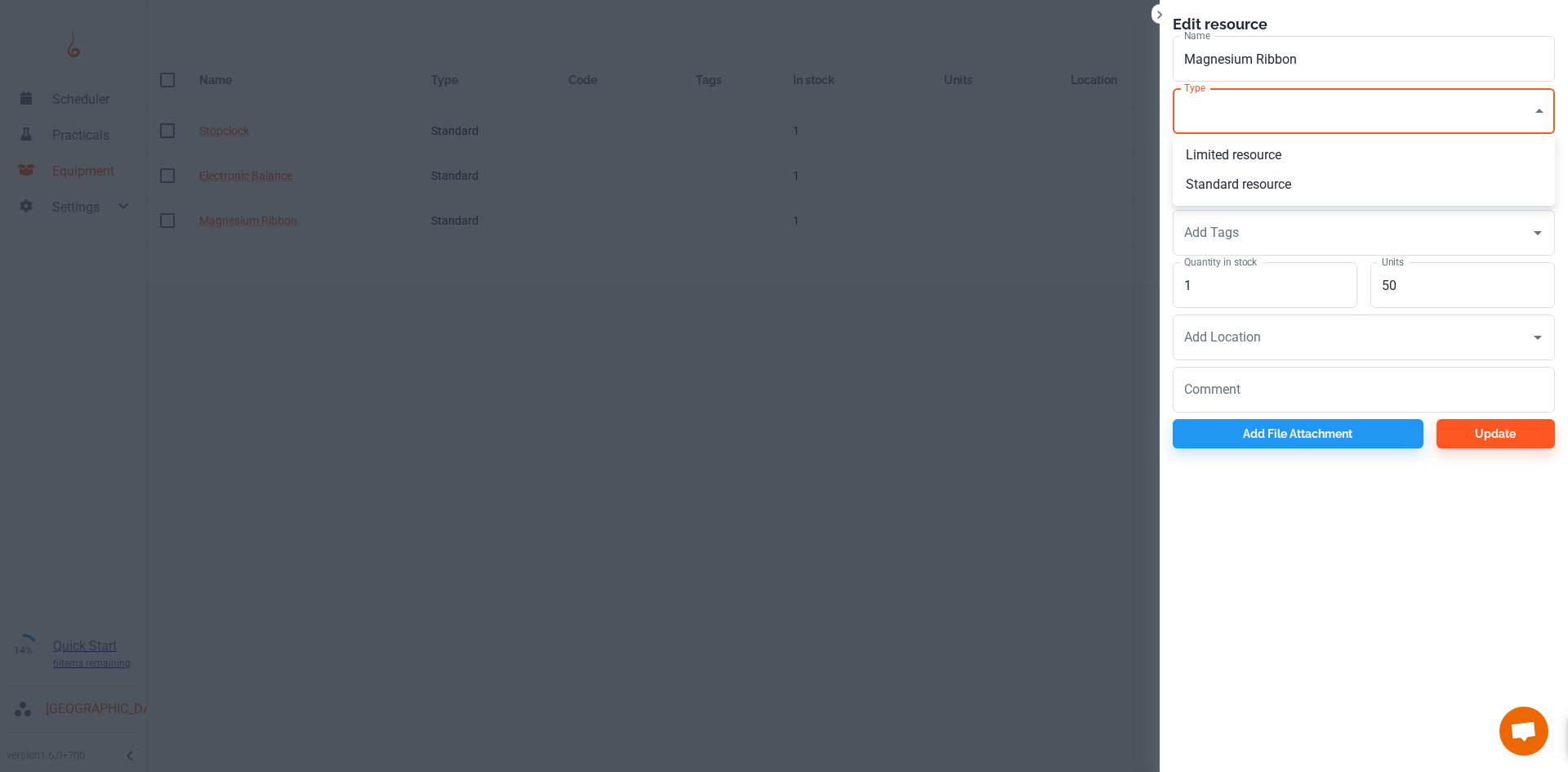
click at [1225, 182] on li "Standard resource" at bounding box center [1363, 184] width 382 height 29
type input "CO"
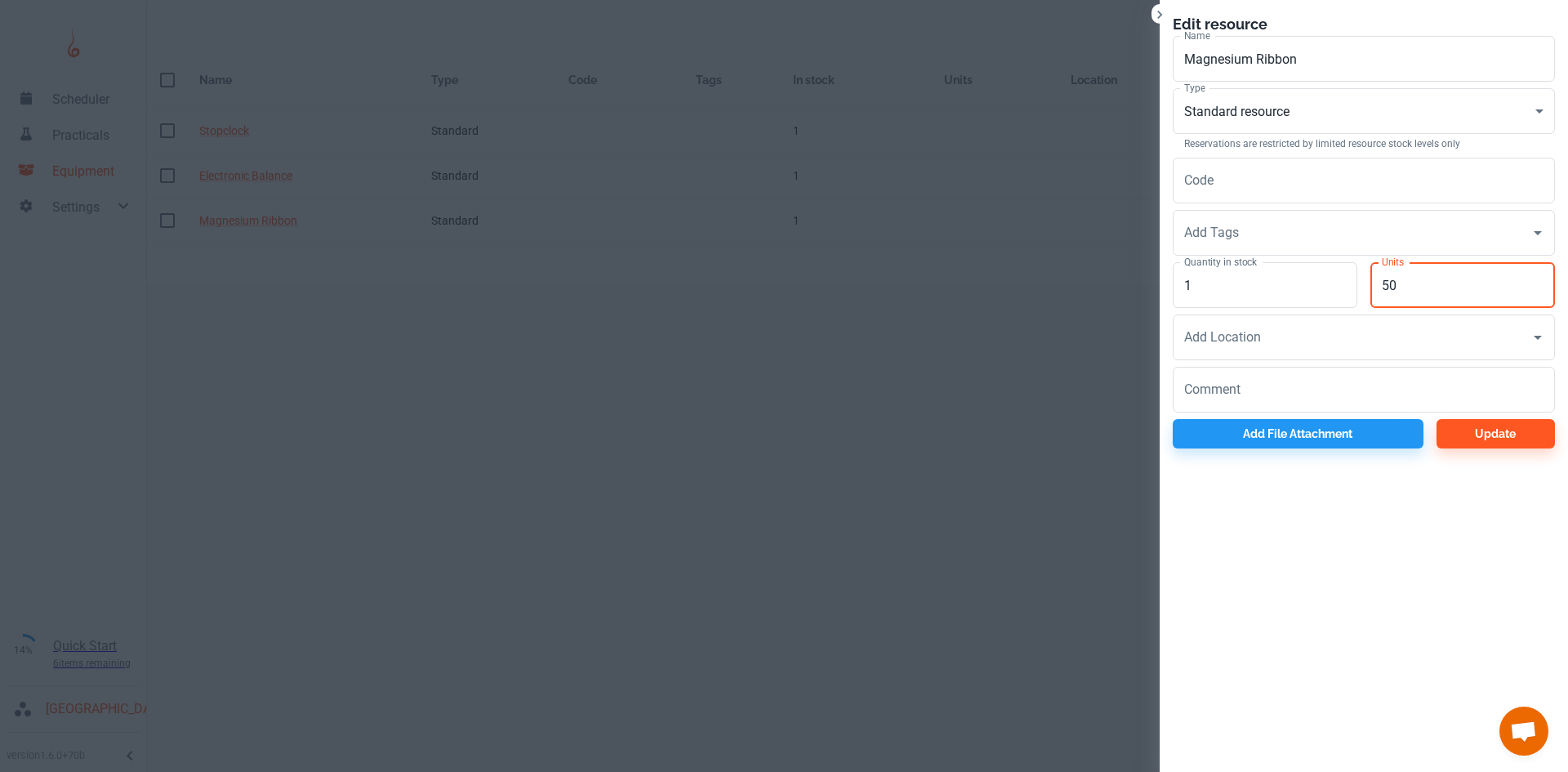
click at [1407, 282] on input "50" at bounding box center [1462, 285] width 184 height 45
type input "5"
click at [1217, 276] on input "1" at bounding box center [1264, 285] width 184 height 45
type input "50"
click at [1450, 441] on button "Update" at bounding box center [1495, 433] width 119 height 29
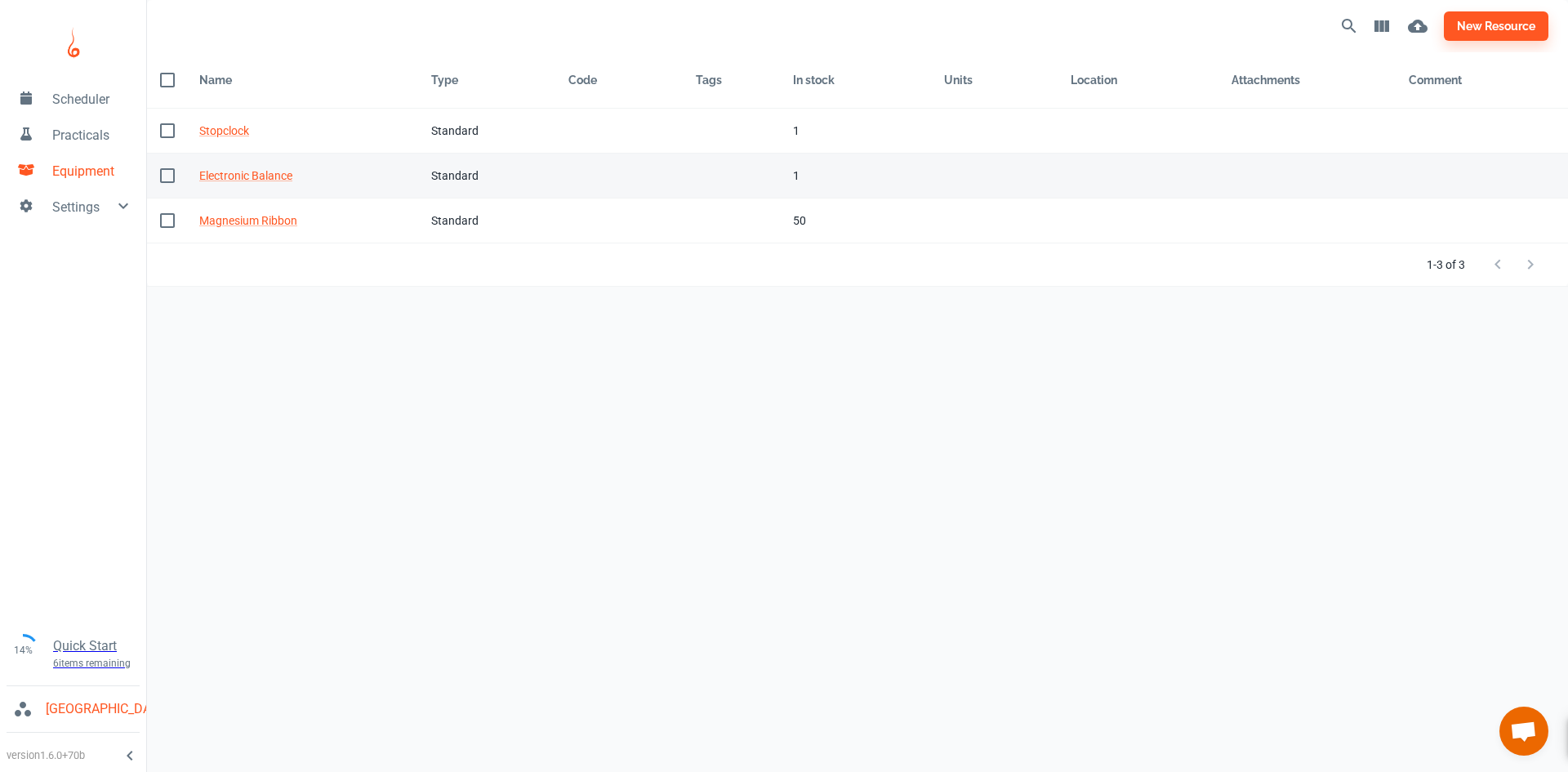
click at [438, 172] on div "Standard" at bounding box center [486, 176] width 111 height 18
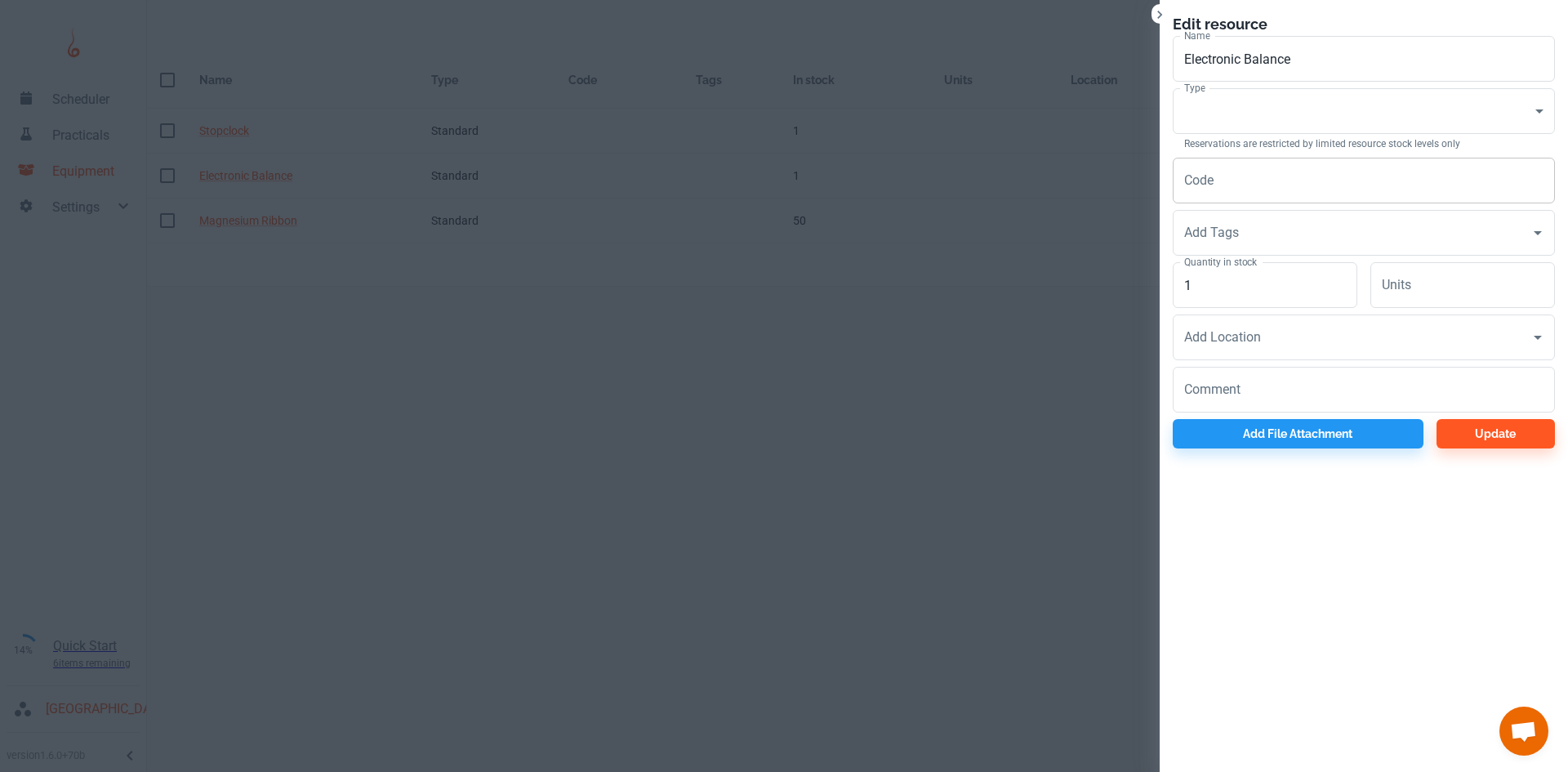
click at [1275, 177] on input "Code" at bounding box center [1363, 179] width 382 height 45
click at [1255, 197] on input "Code" at bounding box center [1363, 179] width 382 height 45
click at [1270, 180] on input "Code" at bounding box center [1363, 179] width 382 height 45
click at [1267, 206] on div "Add Tags Add Tags" at bounding box center [1358, 230] width 396 height 52
click at [1266, 228] on input "Add Tags" at bounding box center [1351, 233] width 343 height 31
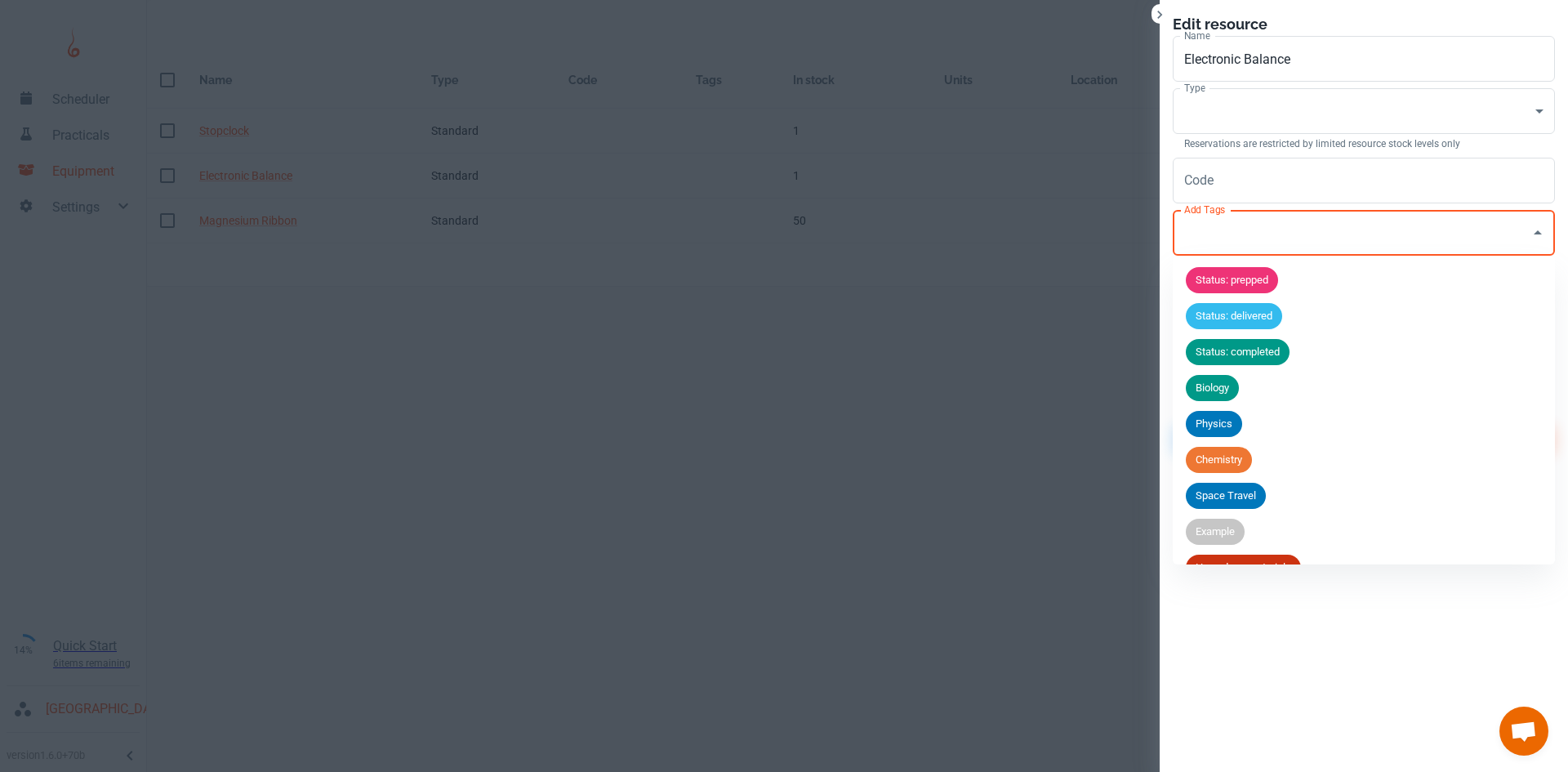
click at [1266, 228] on input "Add Tags" at bounding box center [1351, 233] width 343 height 31
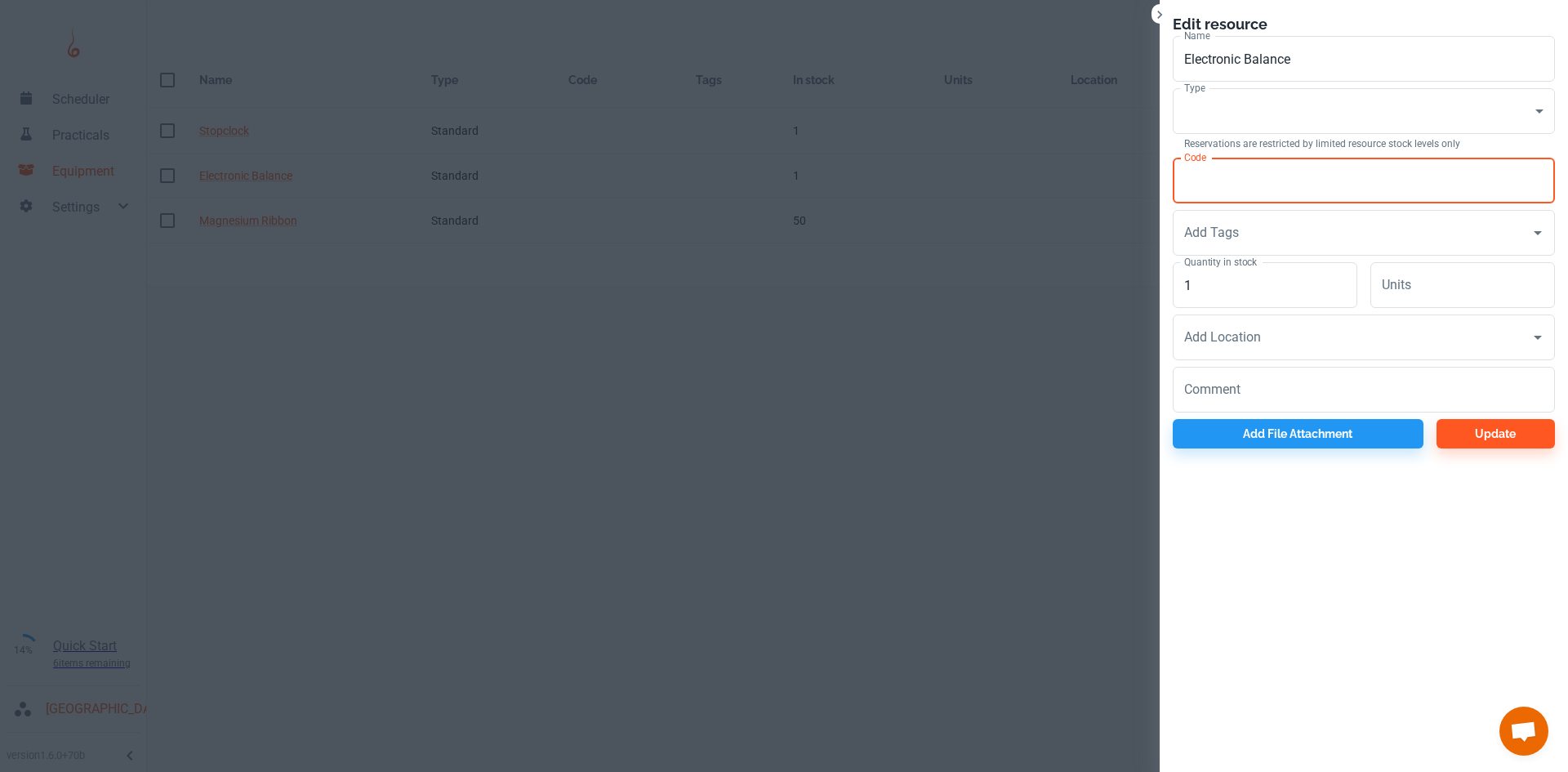
click at [1450, 188] on input "Code" at bounding box center [1363, 179] width 382 height 45
click at [1554, 171] on div "Edit resource Name Electronic Balance Name Type ​ Consumable Type Reservations …" at bounding box center [1363, 231] width 408 height 461
click at [1487, 181] on input "Code" at bounding box center [1363, 179] width 382 height 45
click at [1467, 115] on body "Scheduler Practicals Equipment Settings 14% Quick Start 6 items remaining St Ro…" at bounding box center [784, 386] width 1568 height 772
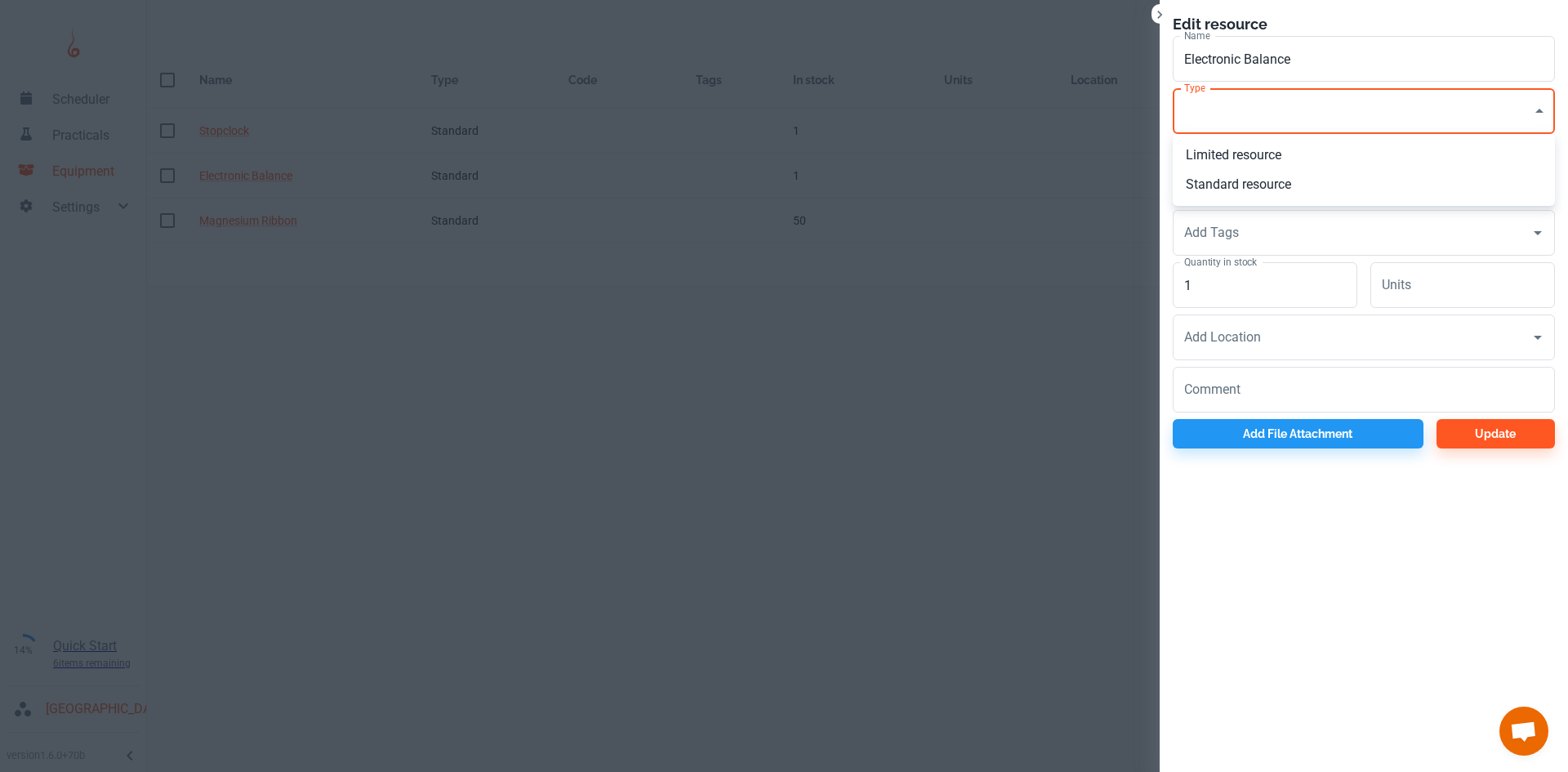
click at [1326, 176] on li "Standard resource" at bounding box center [1363, 184] width 382 height 29
type input "CO"
click at [1266, 290] on input "1" at bounding box center [1264, 285] width 184 height 45
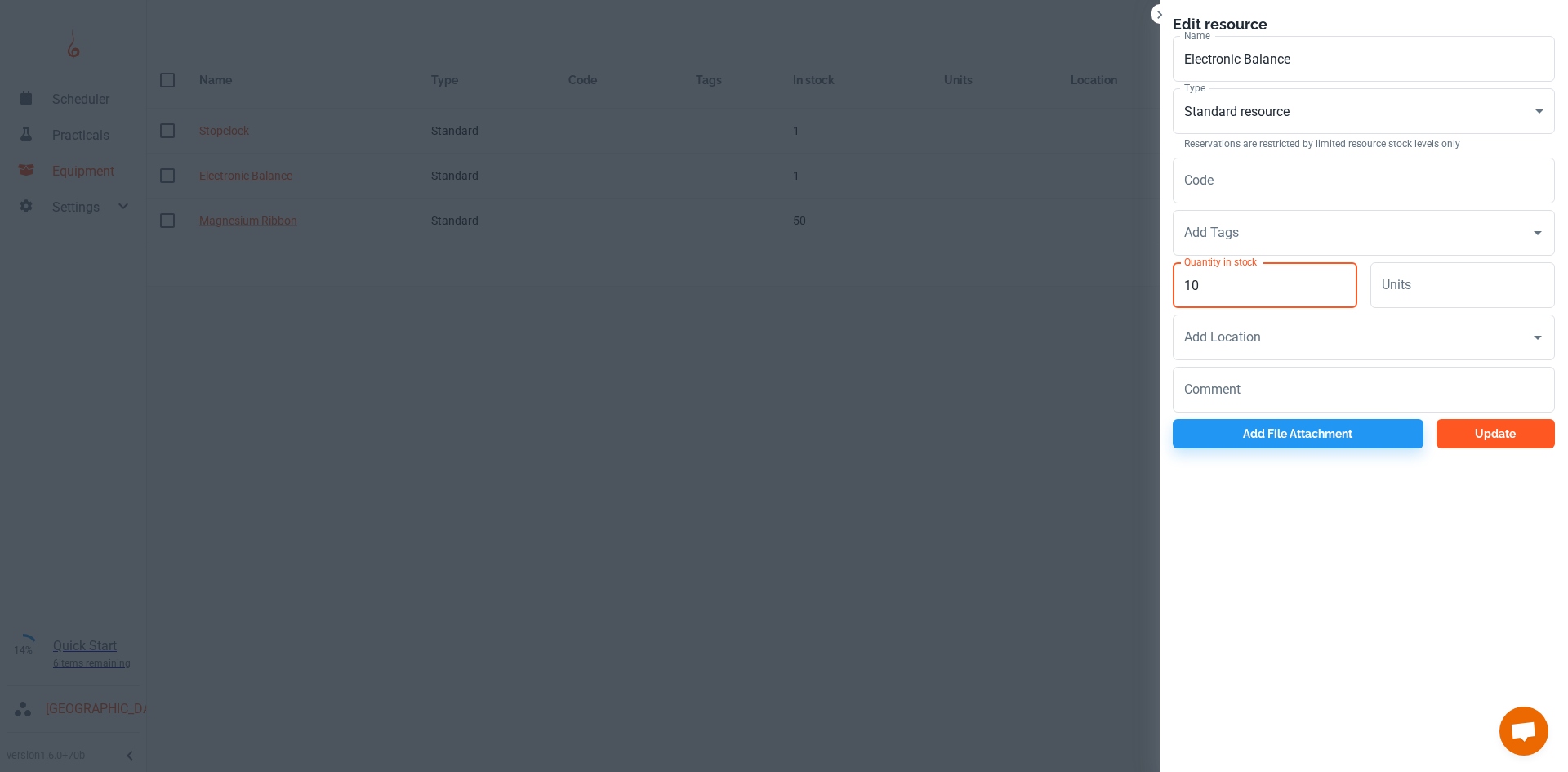
type input "10"
click at [1473, 432] on button "Update" at bounding box center [1495, 433] width 119 height 29
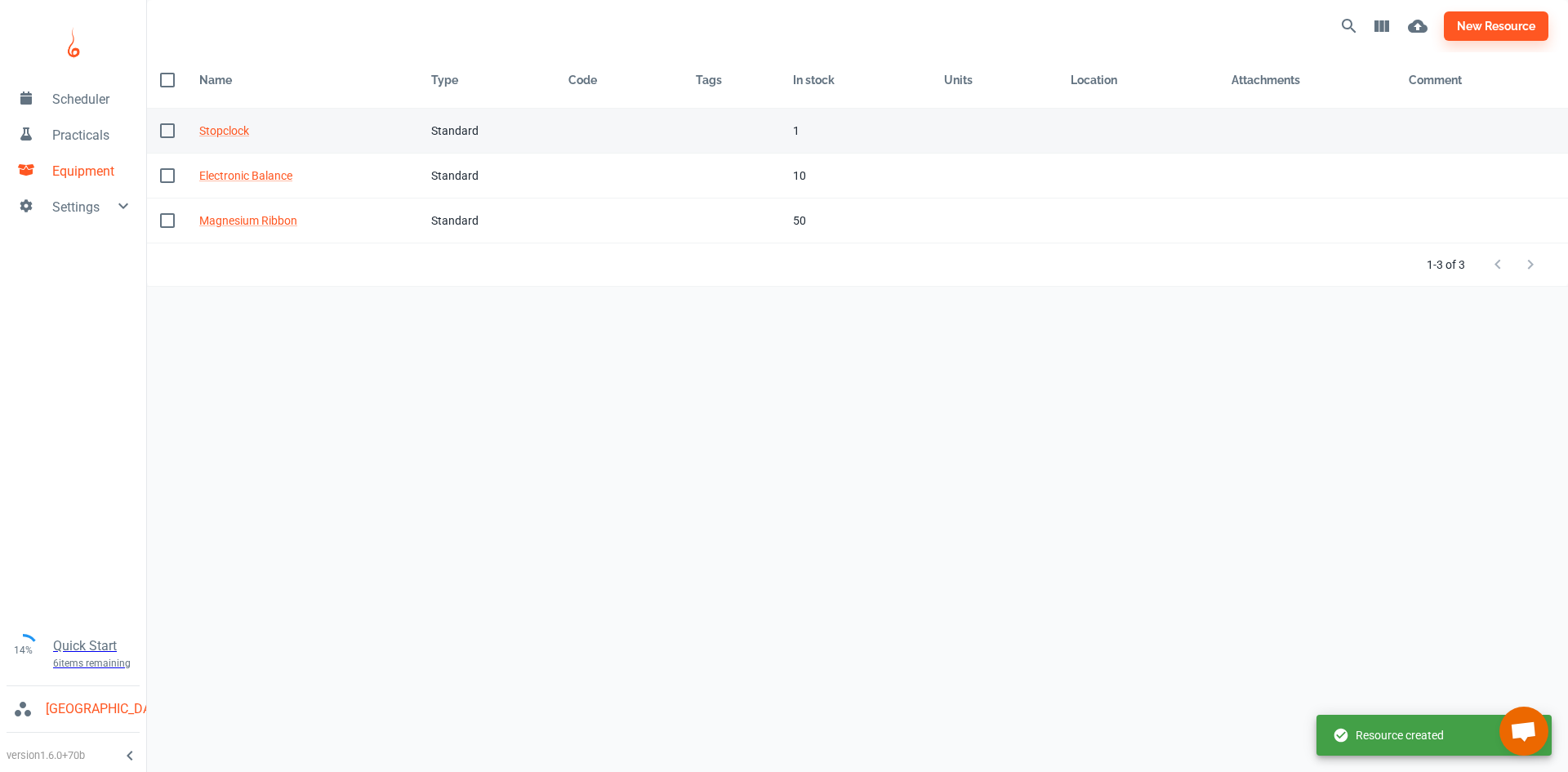
click at [353, 125] on div "Stopclock" at bounding box center [301, 130] width 206 height 18
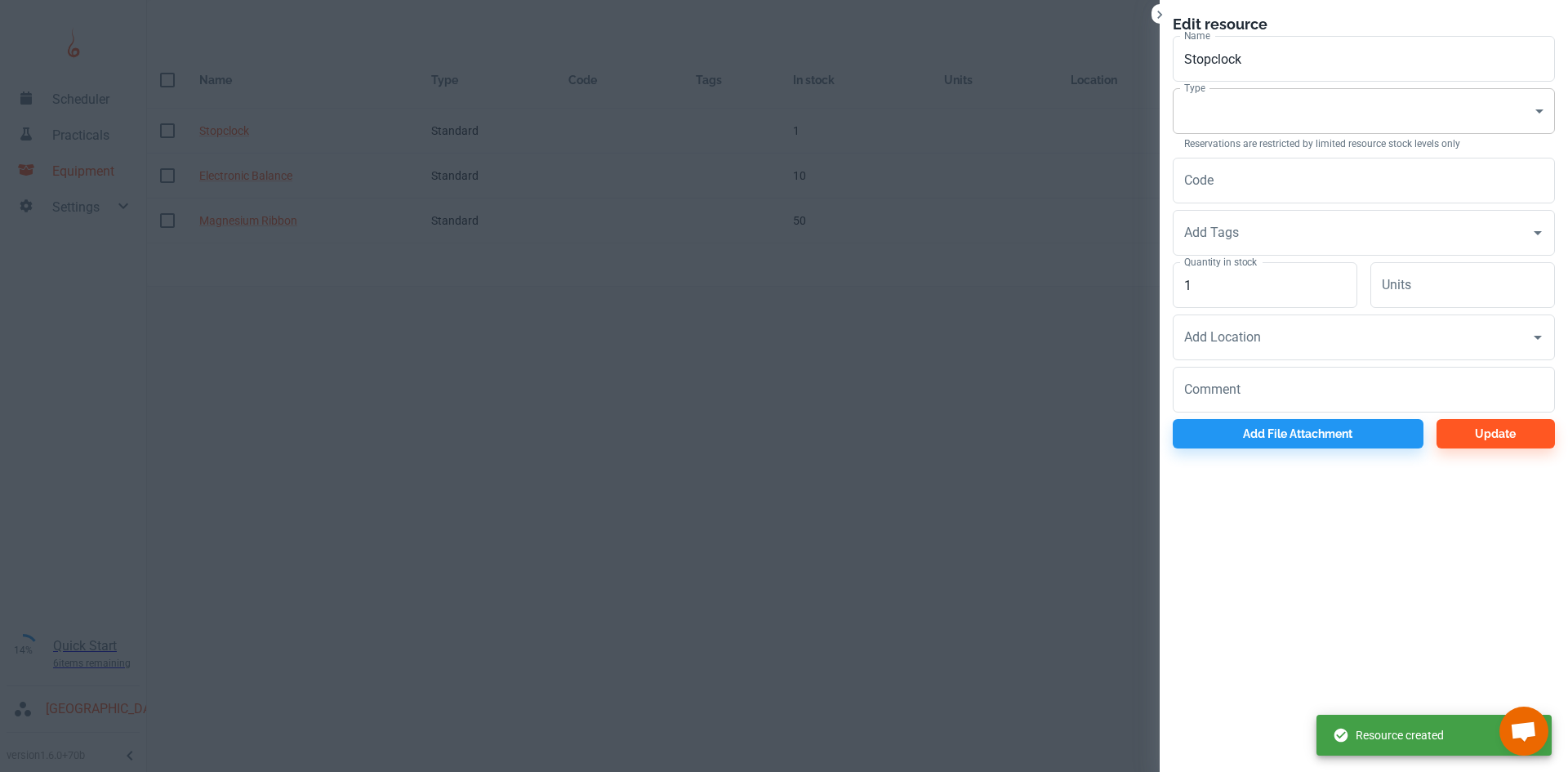
click at [1263, 118] on body "Scheduler Practicals Equipment Settings 14% Quick Start 6 items remaining St Ro…" at bounding box center [784, 386] width 1568 height 772
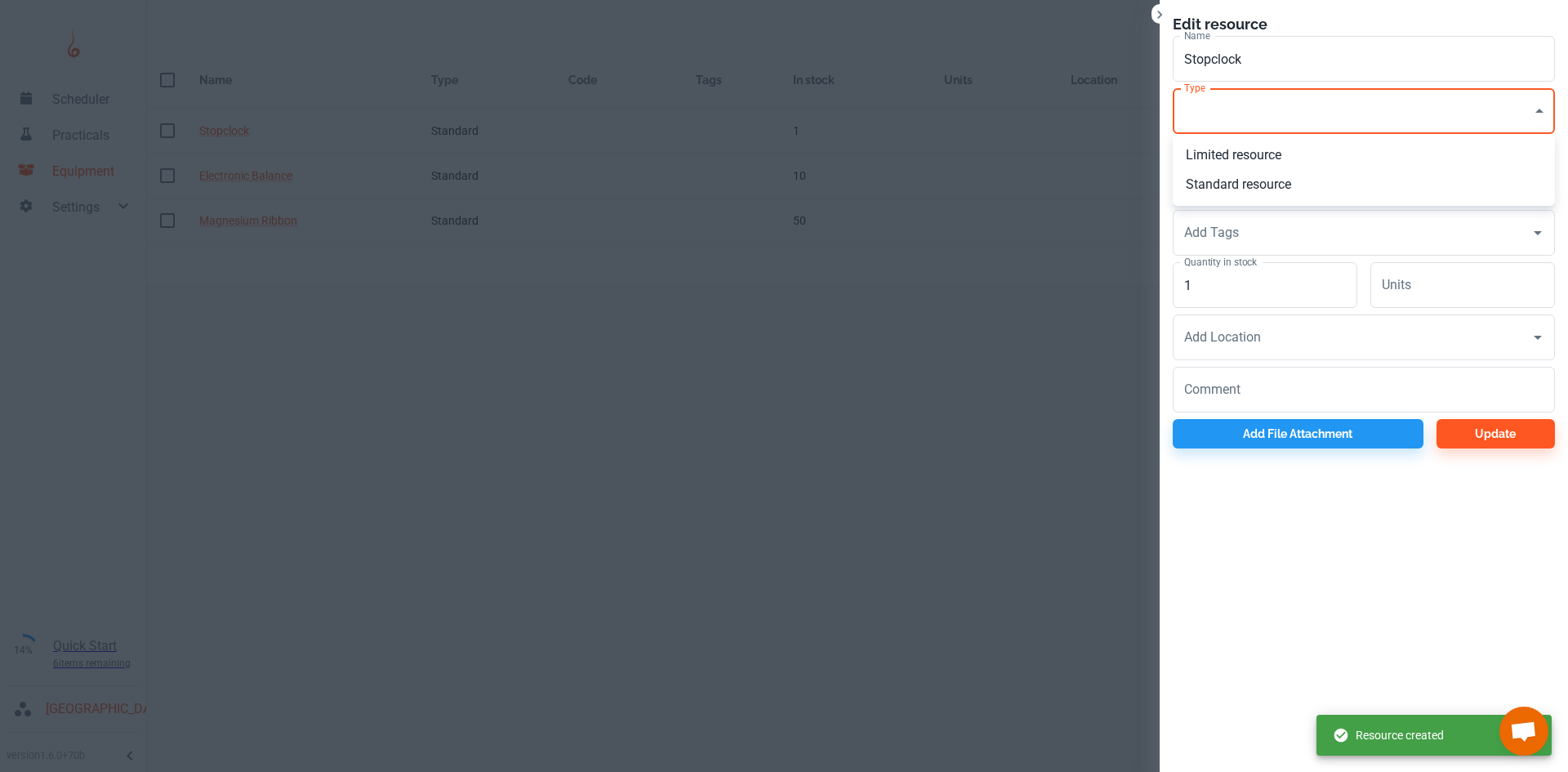
click at [1249, 185] on li "Standard resource" at bounding box center [1363, 184] width 382 height 29
type input "CO"
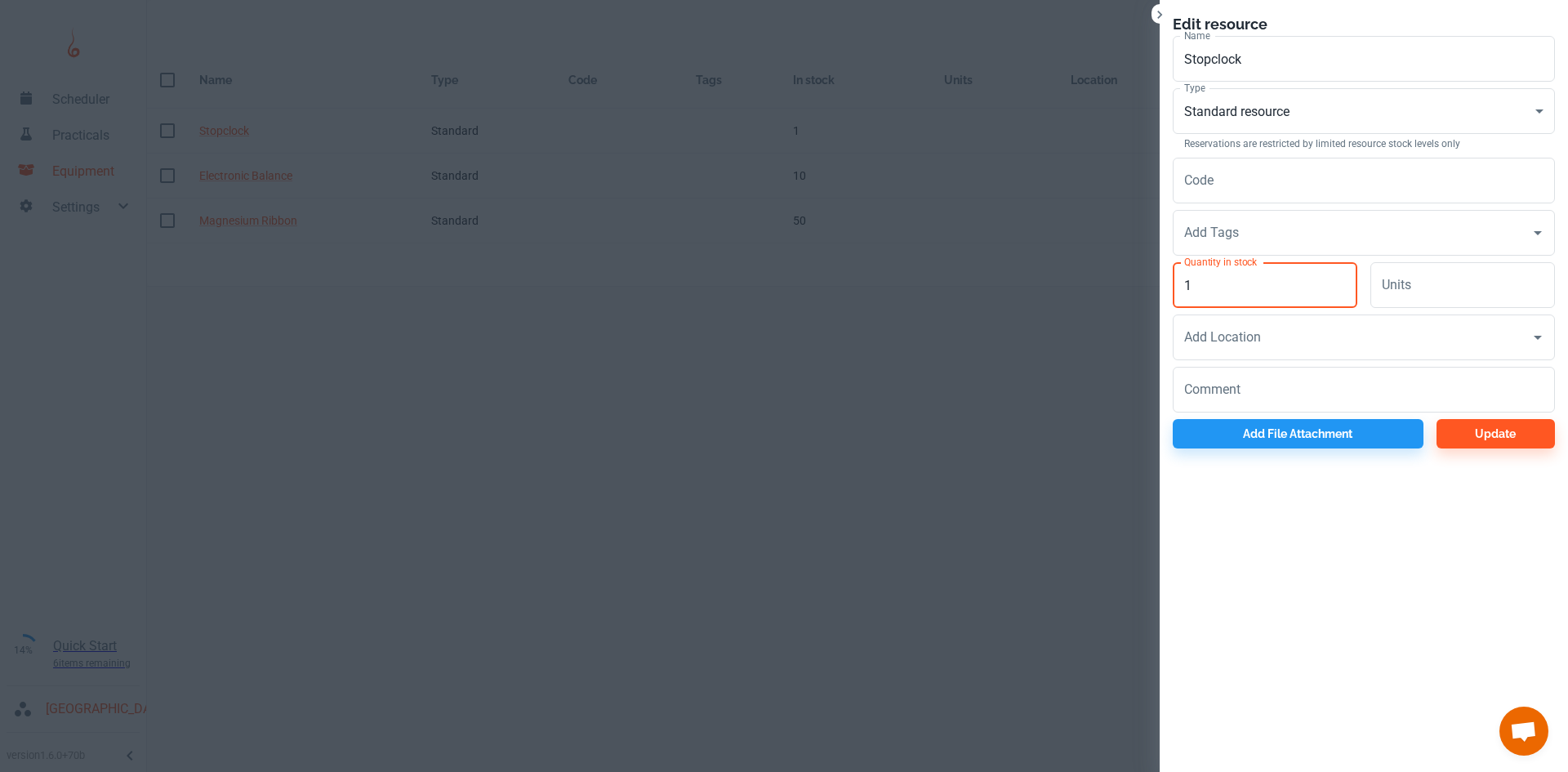
click at [1255, 284] on input "1" at bounding box center [1264, 285] width 184 height 45
type input "10"
click at [1505, 433] on button "Update" at bounding box center [1495, 433] width 119 height 29
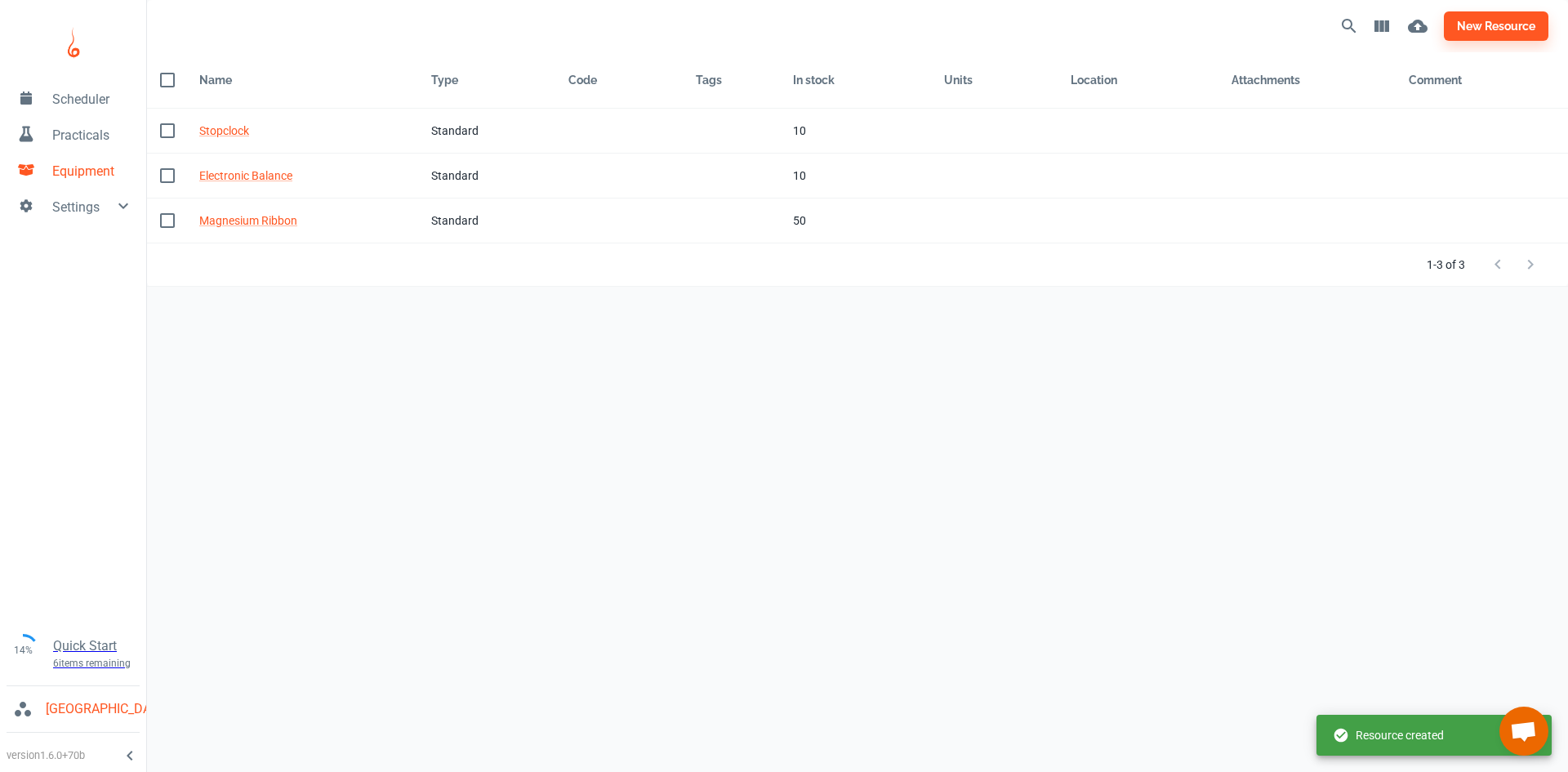
click at [81, 143] on span "Practicals" at bounding box center [93, 135] width 81 height 19
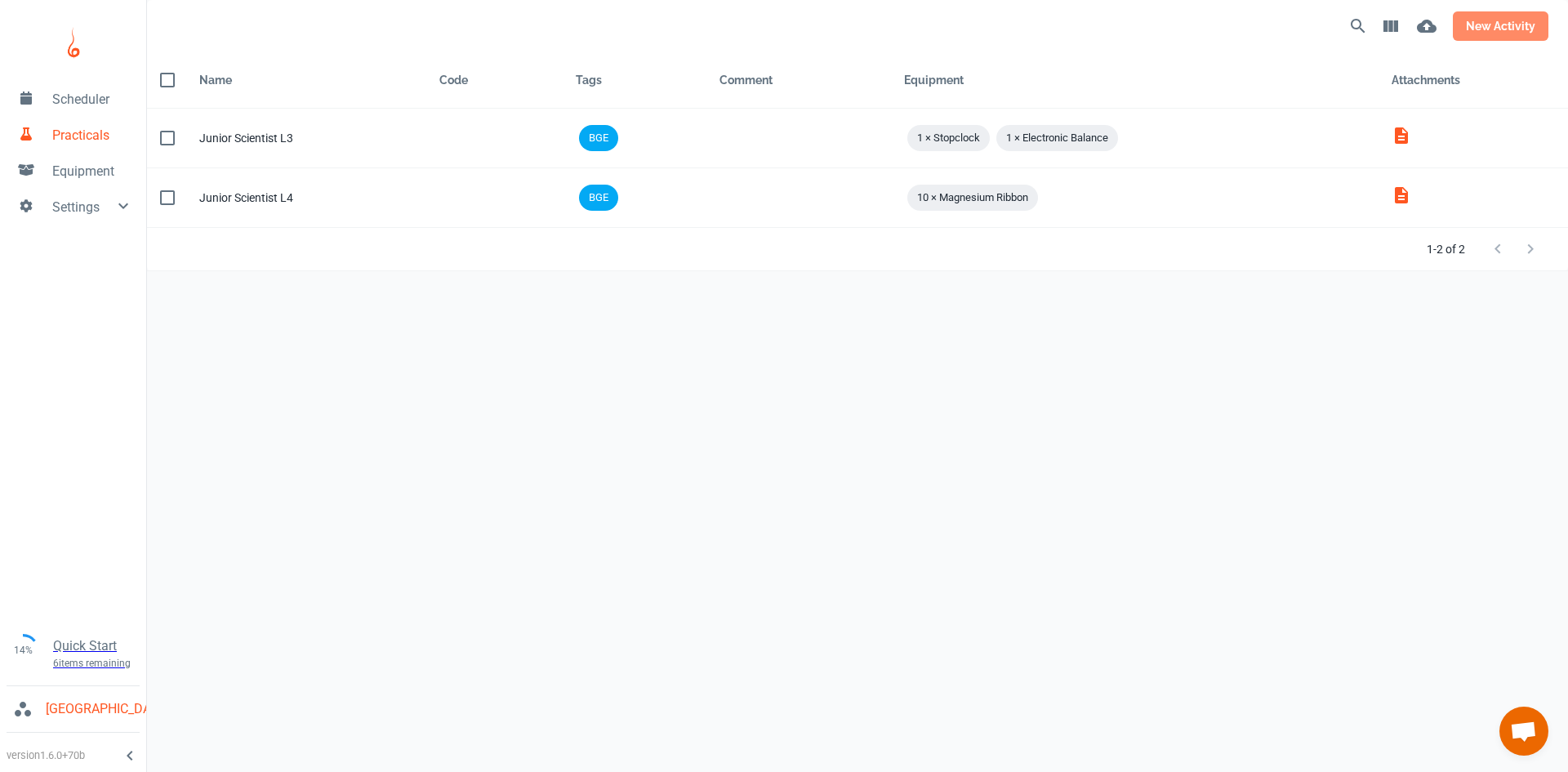
click at [1483, 30] on button "new activity" at bounding box center [1499, 26] width 96 height 29
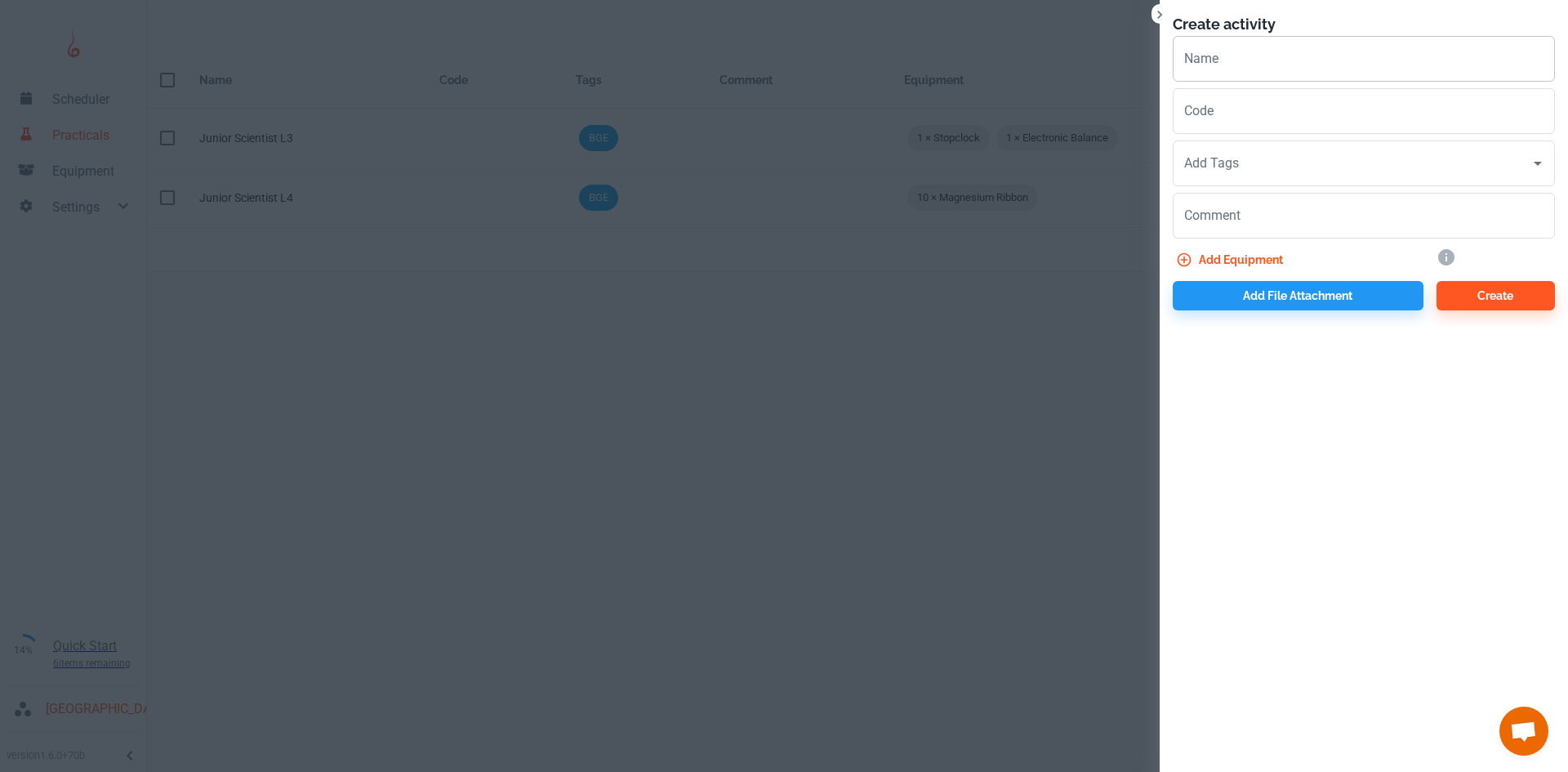
click at [1240, 69] on input "Name" at bounding box center [1363, 58] width 382 height 45
type input "Junior Scientist L5"
click at [1214, 118] on input "Code" at bounding box center [1363, 110] width 382 height 45
click at [1238, 171] on input "Add Tags" at bounding box center [1351, 163] width 343 height 31
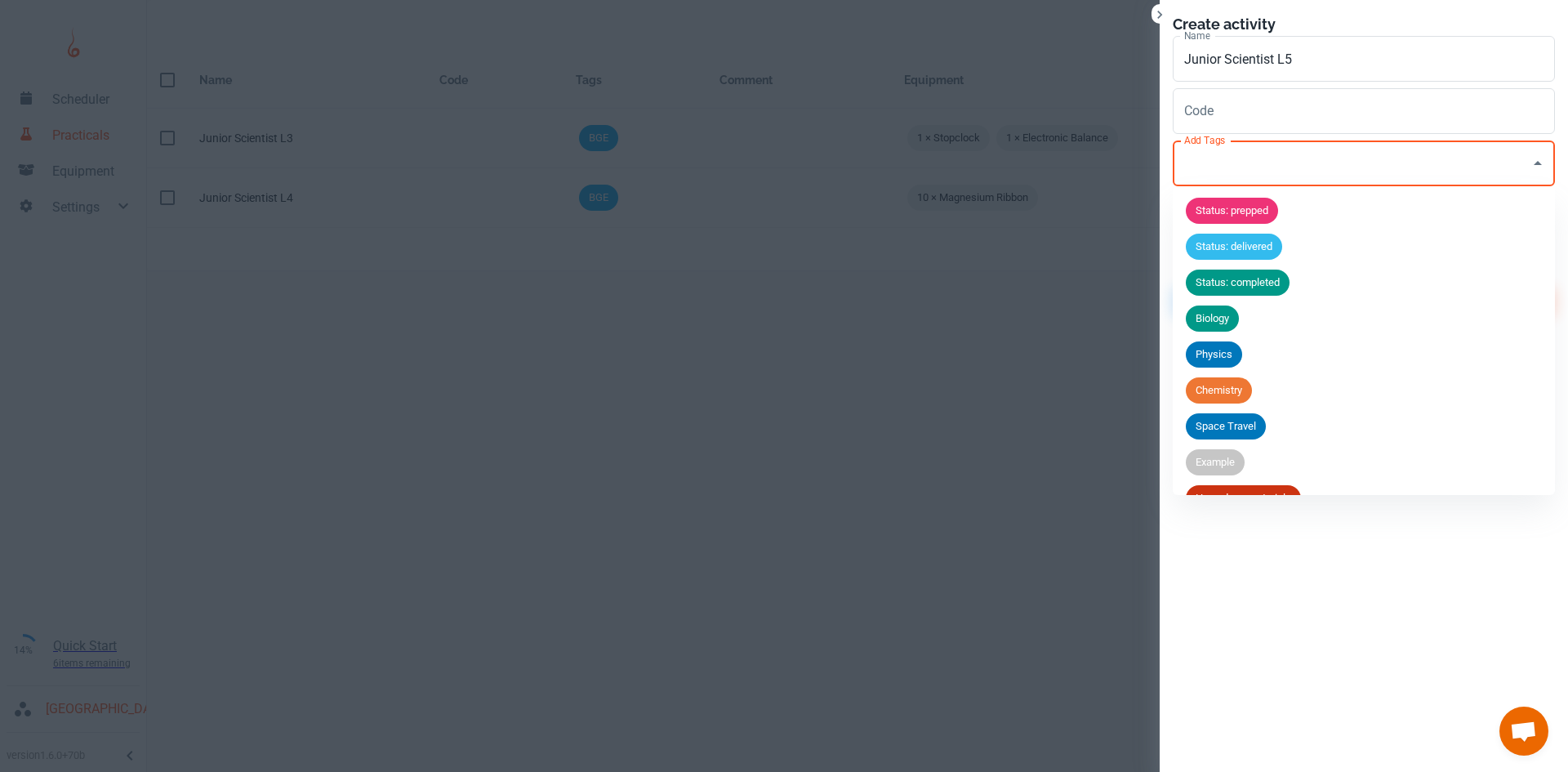
scroll to position [64, 0]
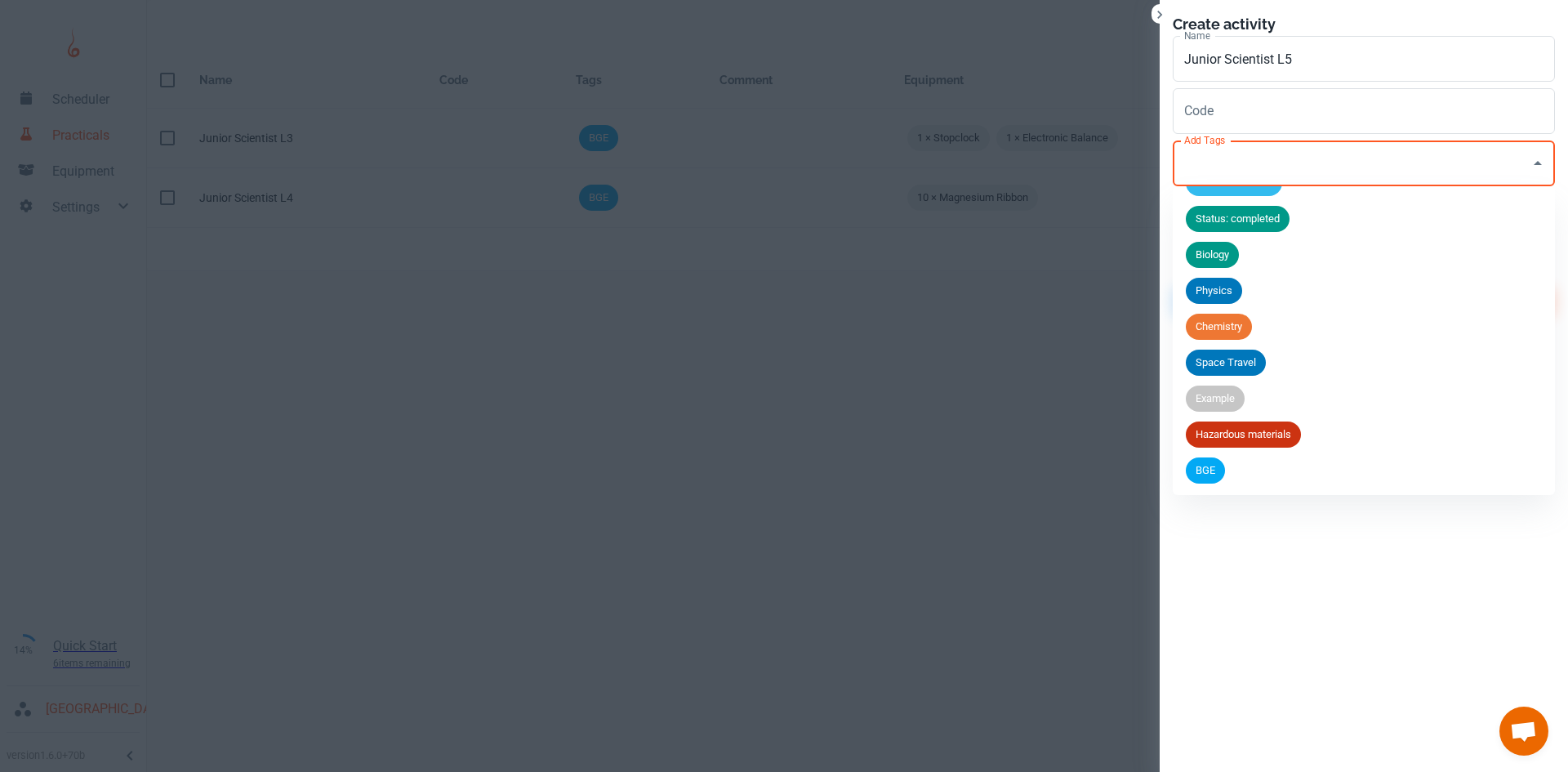
click at [1196, 476] on span "BGE" at bounding box center [1205, 470] width 40 height 16
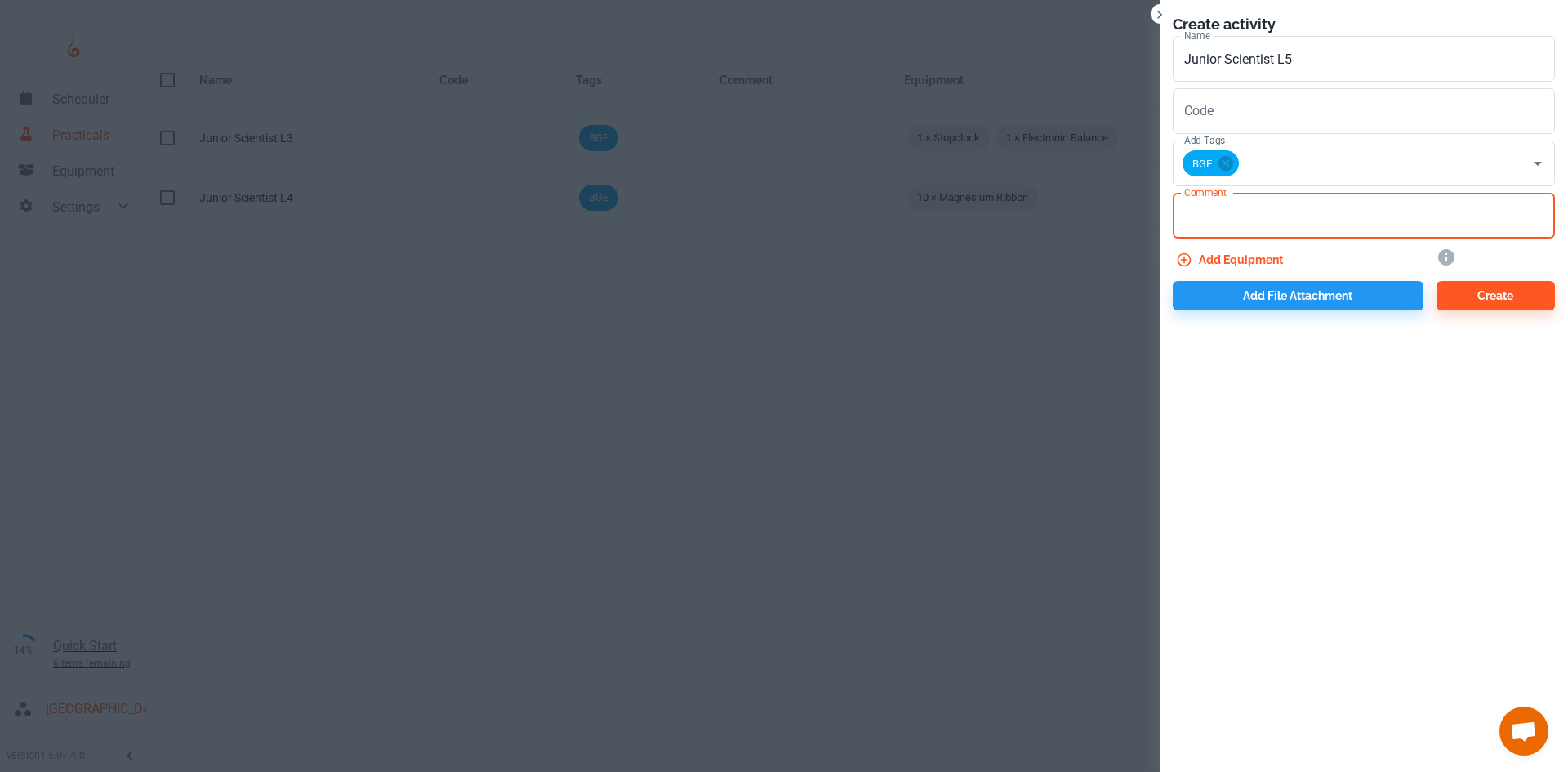
click at [1218, 221] on textarea "Comment" at bounding box center [1363, 215] width 359 height 18
click at [1227, 253] on button "Add equipment" at bounding box center [1230, 260] width 117 height 29
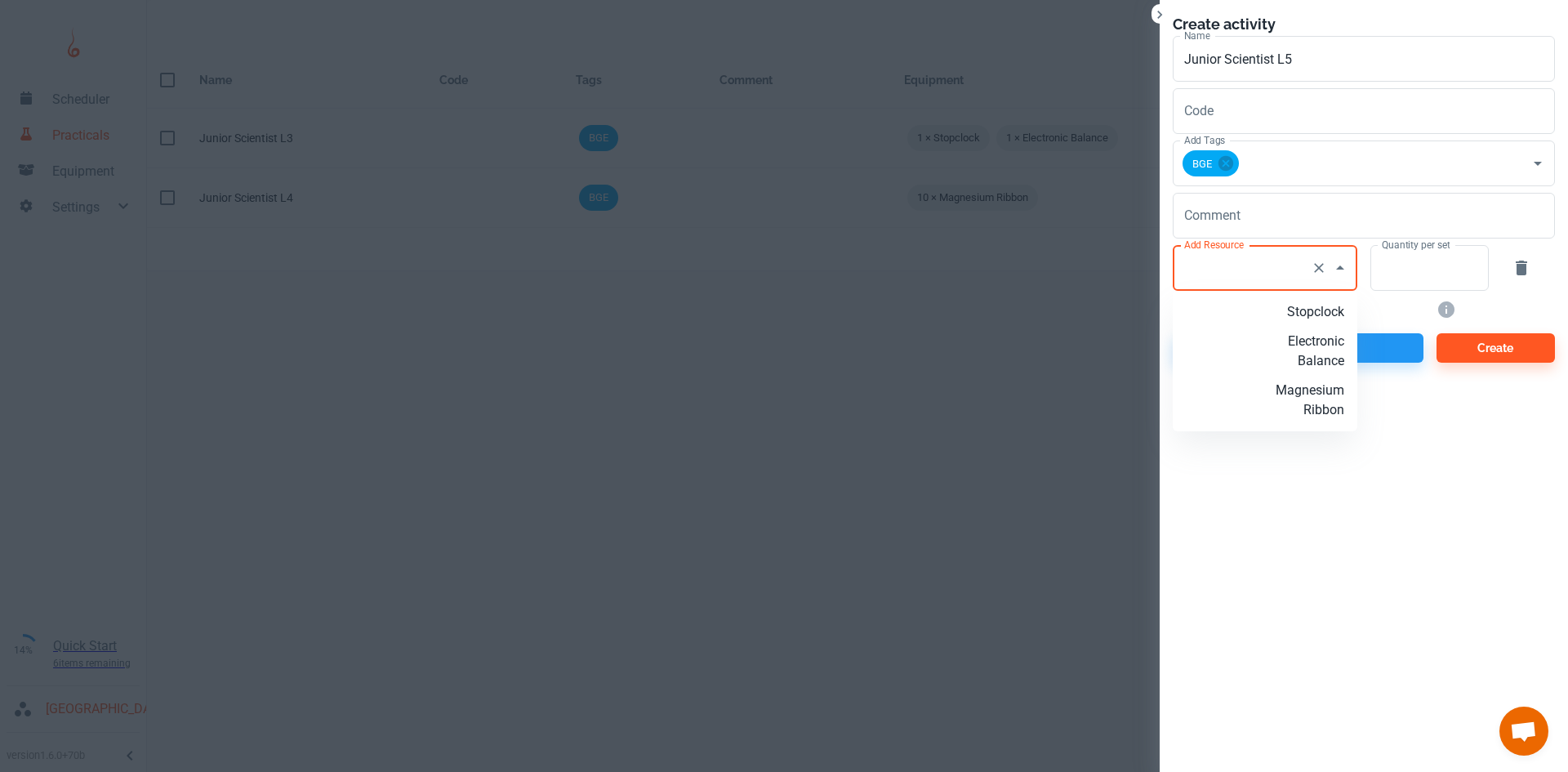
click at [1241, 270] on input "Add Resource" at bounding box center [1242, 267] width 124 height 31
type input "Ice Cubes"
click at [1325, 334] on p "Add new resource: 'Ice Cubes'" at bounding box center [1291, 321] width 105 height 40
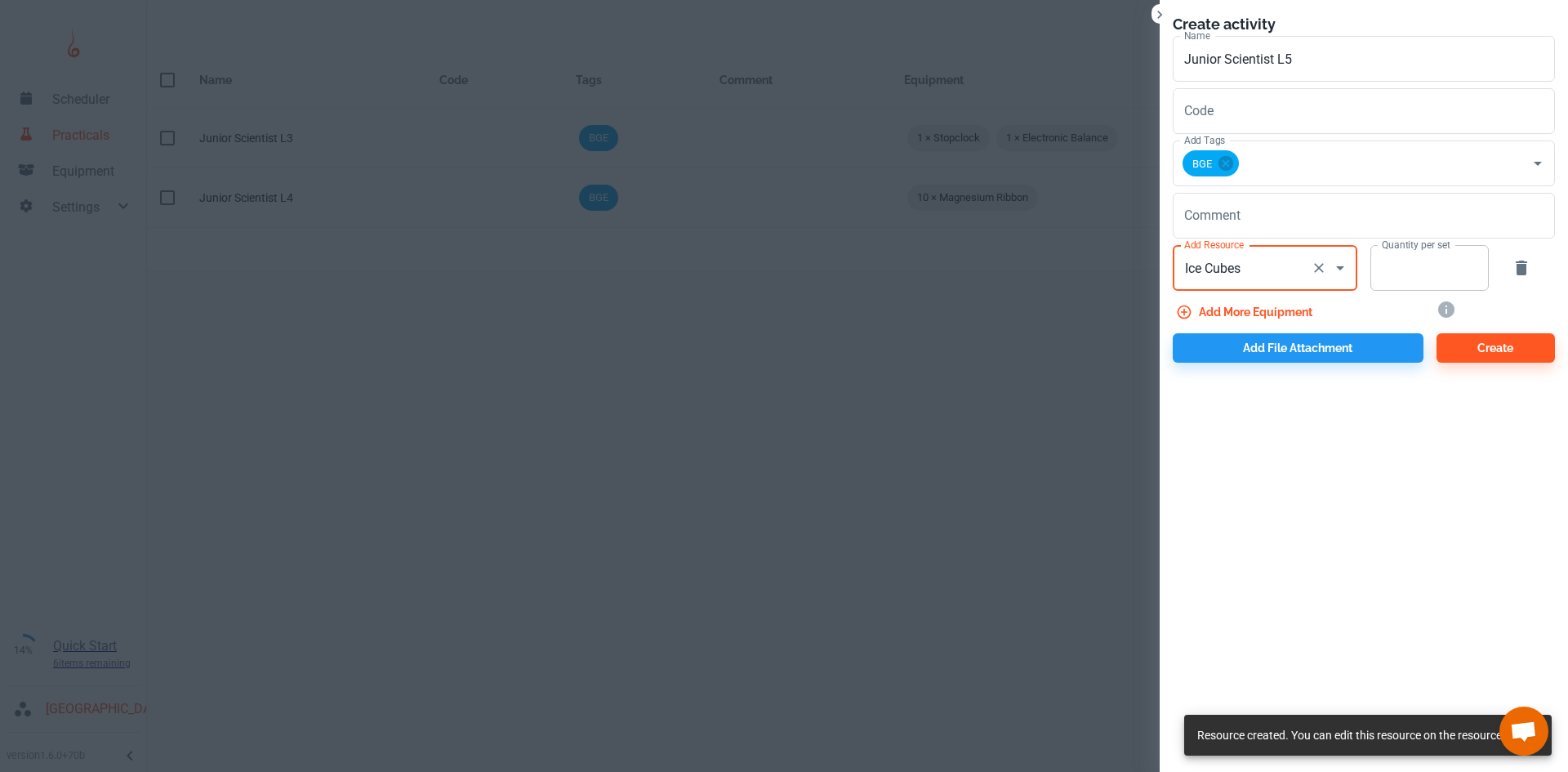
type input "Ice Cubes"
click at [1404, 266] on input "Quantity per set" at bounding box center [1420, 267] width 100 height 45
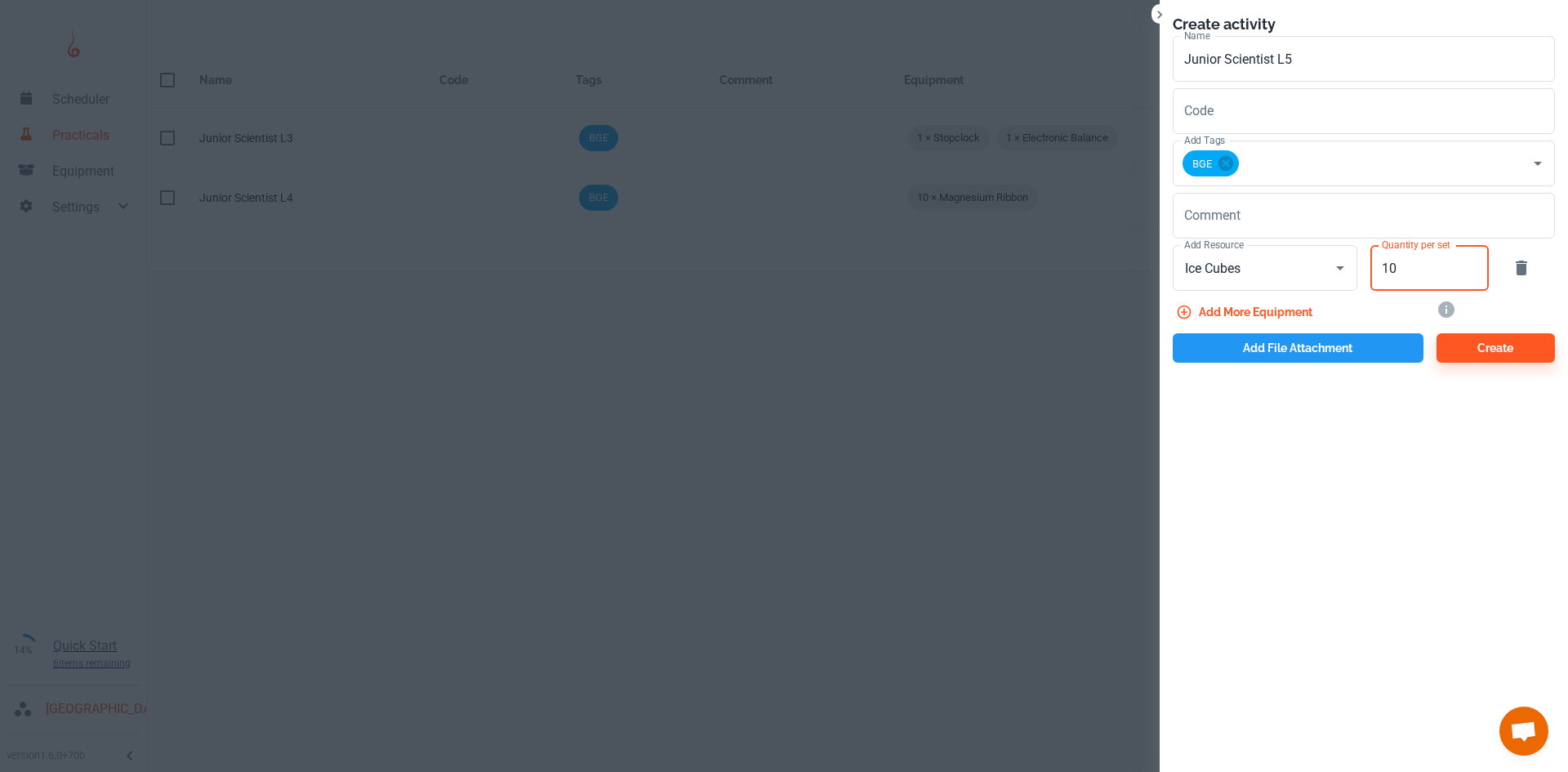
type input "10"
click at [1399, 343] on button "Add file attachment" at bounding box center [1298, 347] width 251 height 29
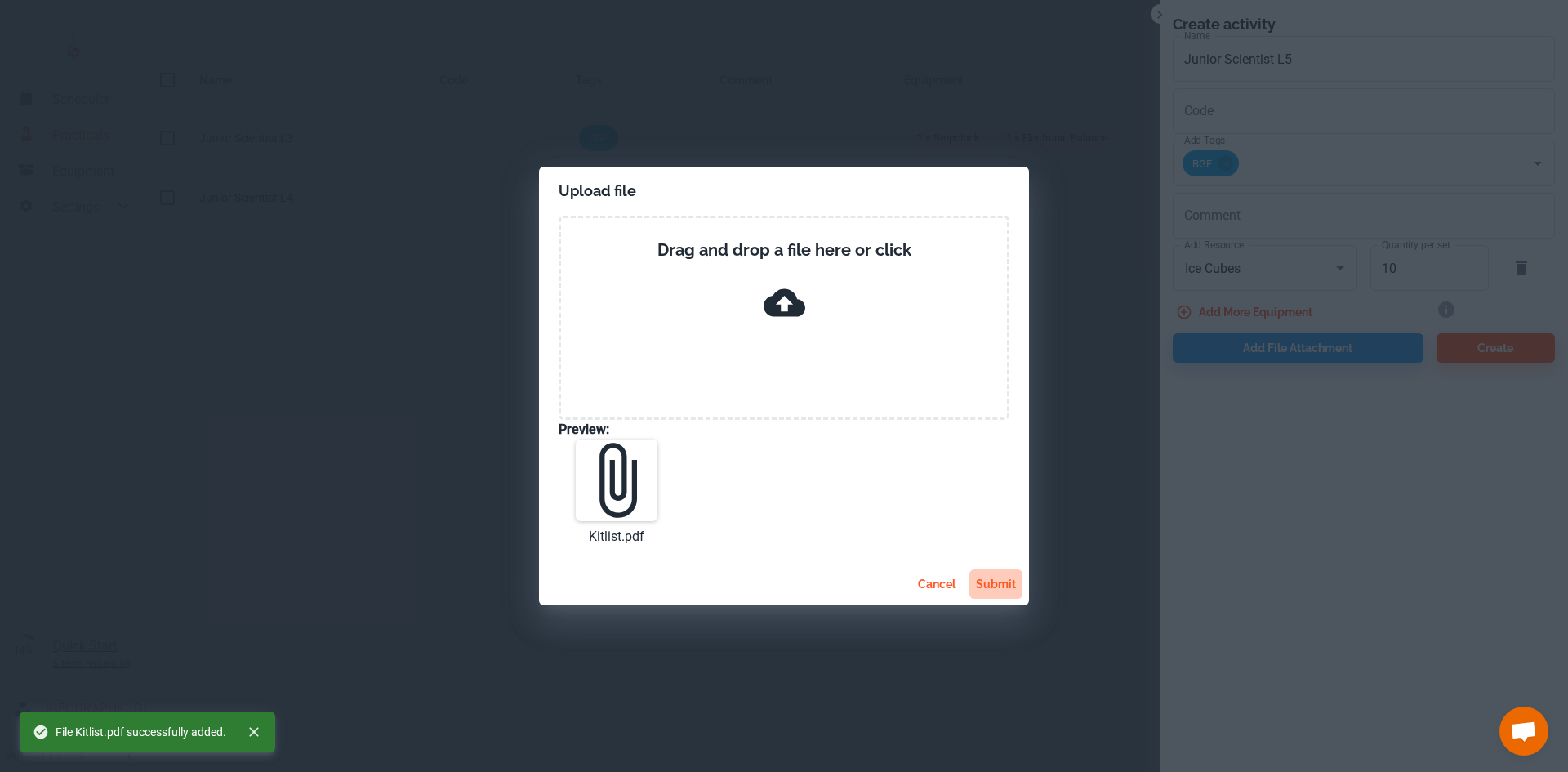
click at [980, 583] on button "submit" at bounding box center [995, 584] width 53 height 29
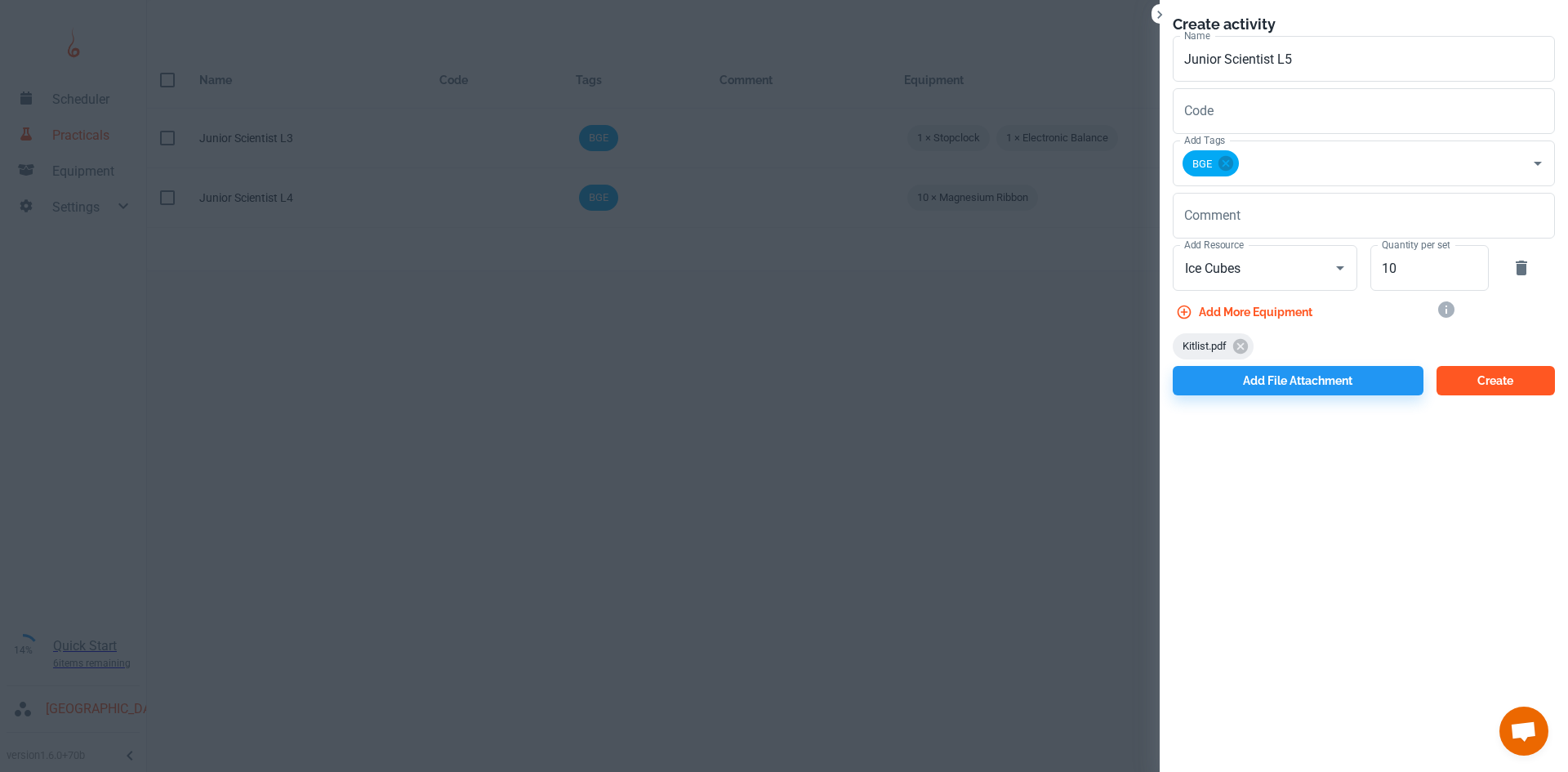
click at [1464, 385] on button "Create" at bounding box center [1495, 380] width 119 height 29
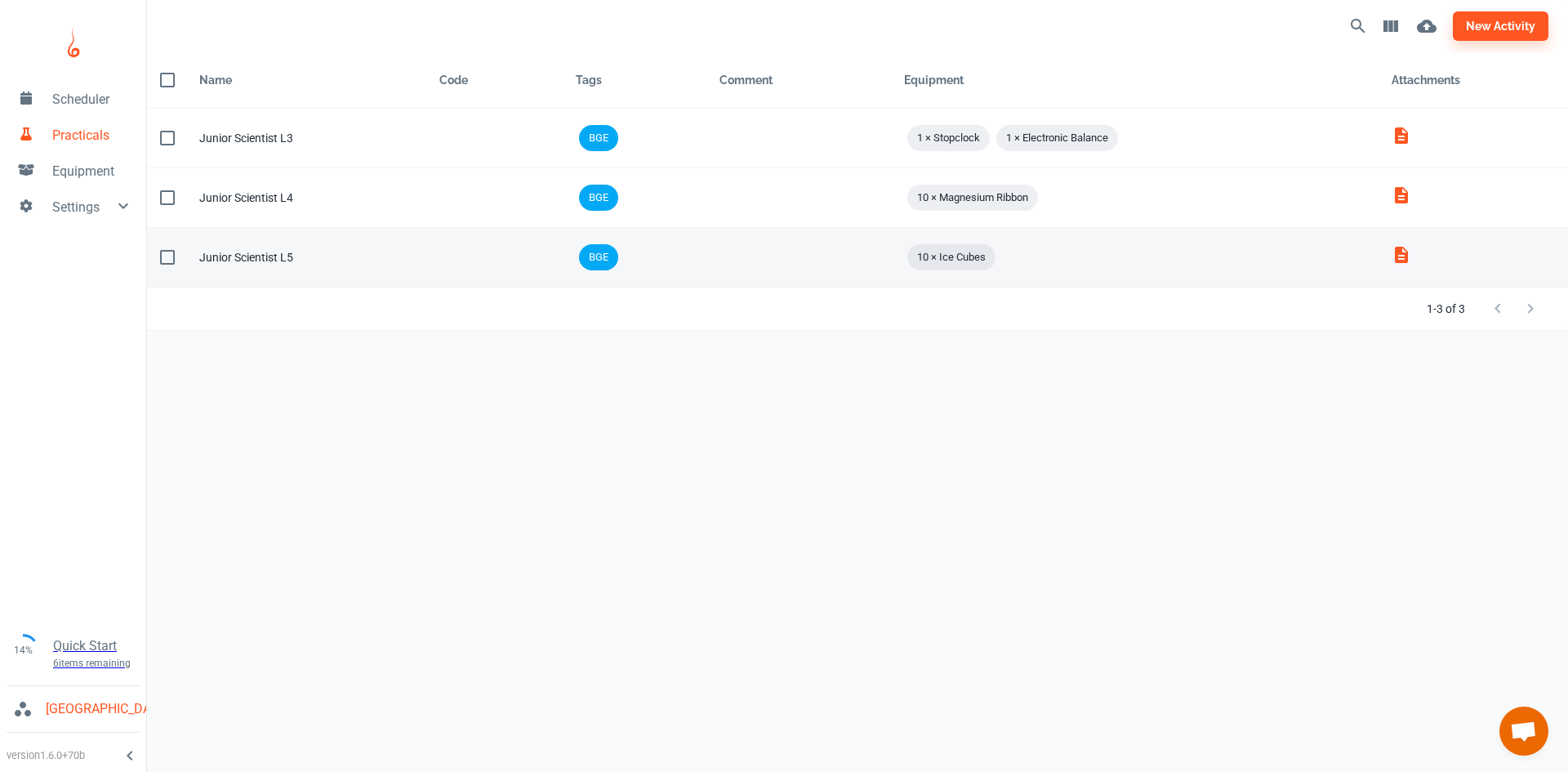
click at [986, 255] on span "10 × Ice Cubes" at bounding box center [950, 257] width 88 height 16
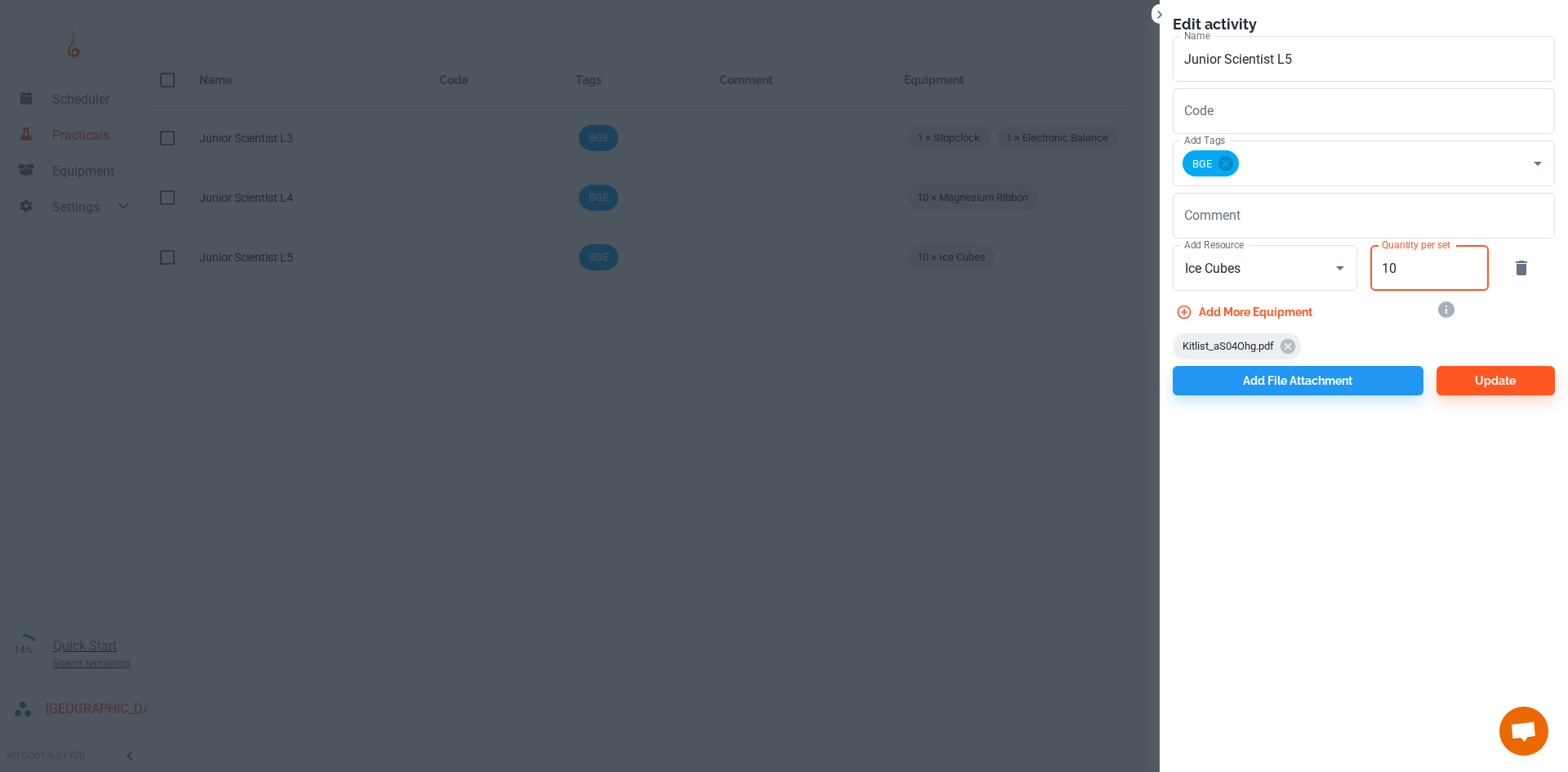
click at [1410, 272] on input "10" at bounding box center [1420, 267] width 100 height 45
type input "1"
type input "30"
click at [1490, 386] on button "Update" at bounding box center [1495, 380] width 119 height 29
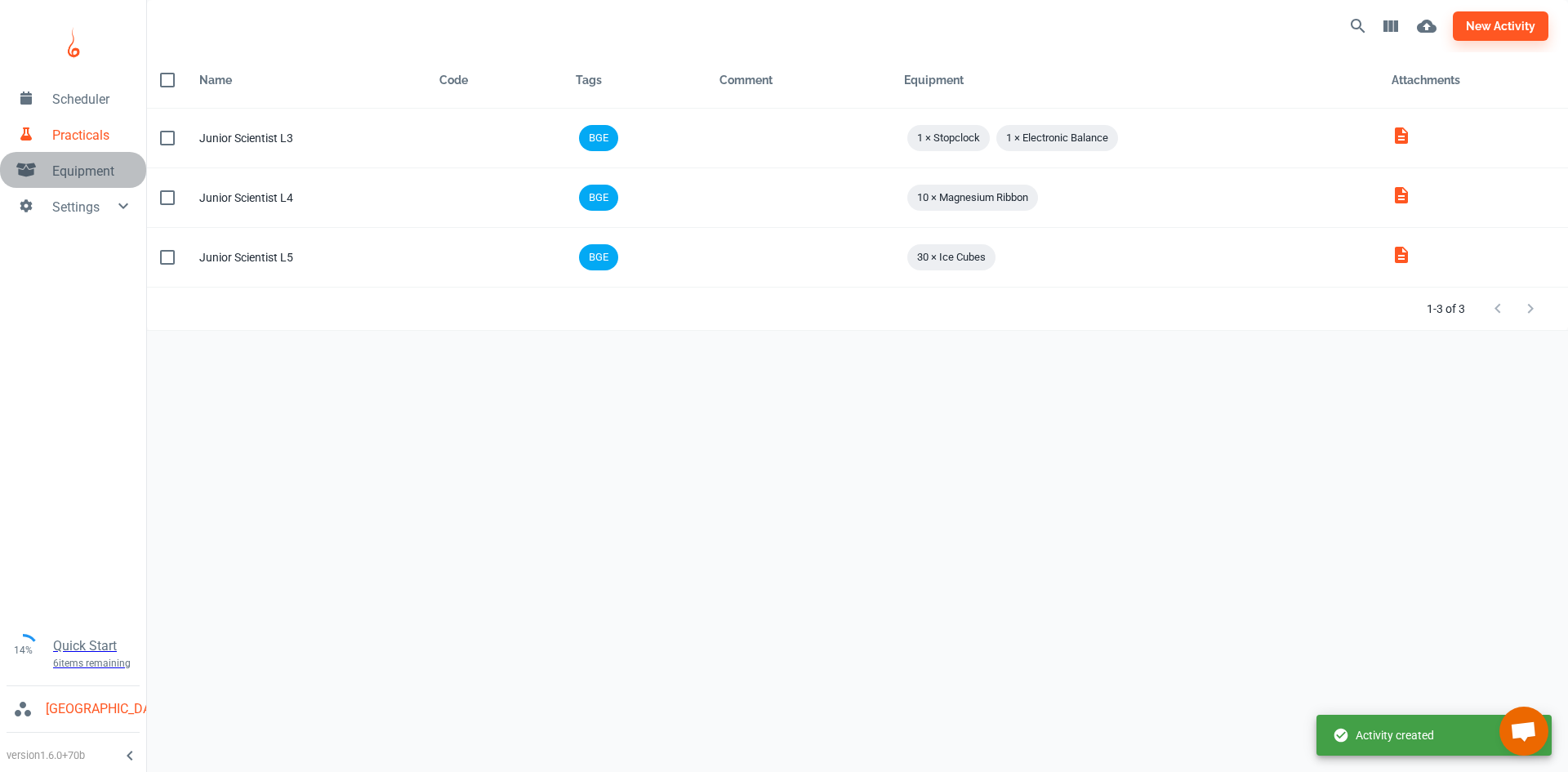
click at [87, 163] on span "Equipment" at bounding box center [93, 172] width 81 height 19
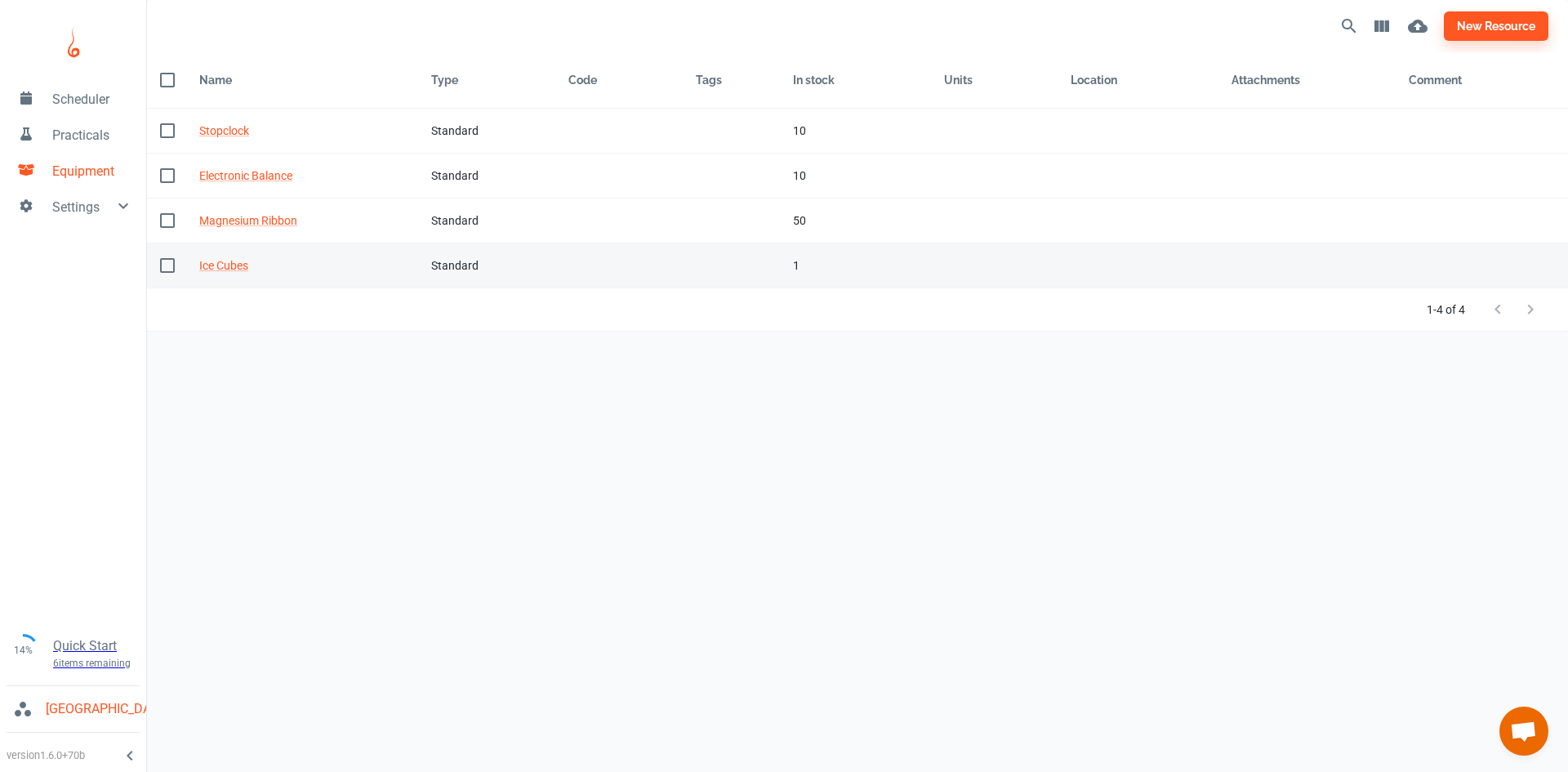
click at [441, 267] on div "Standard" at bounding box center [486, 265] width 111 height 18
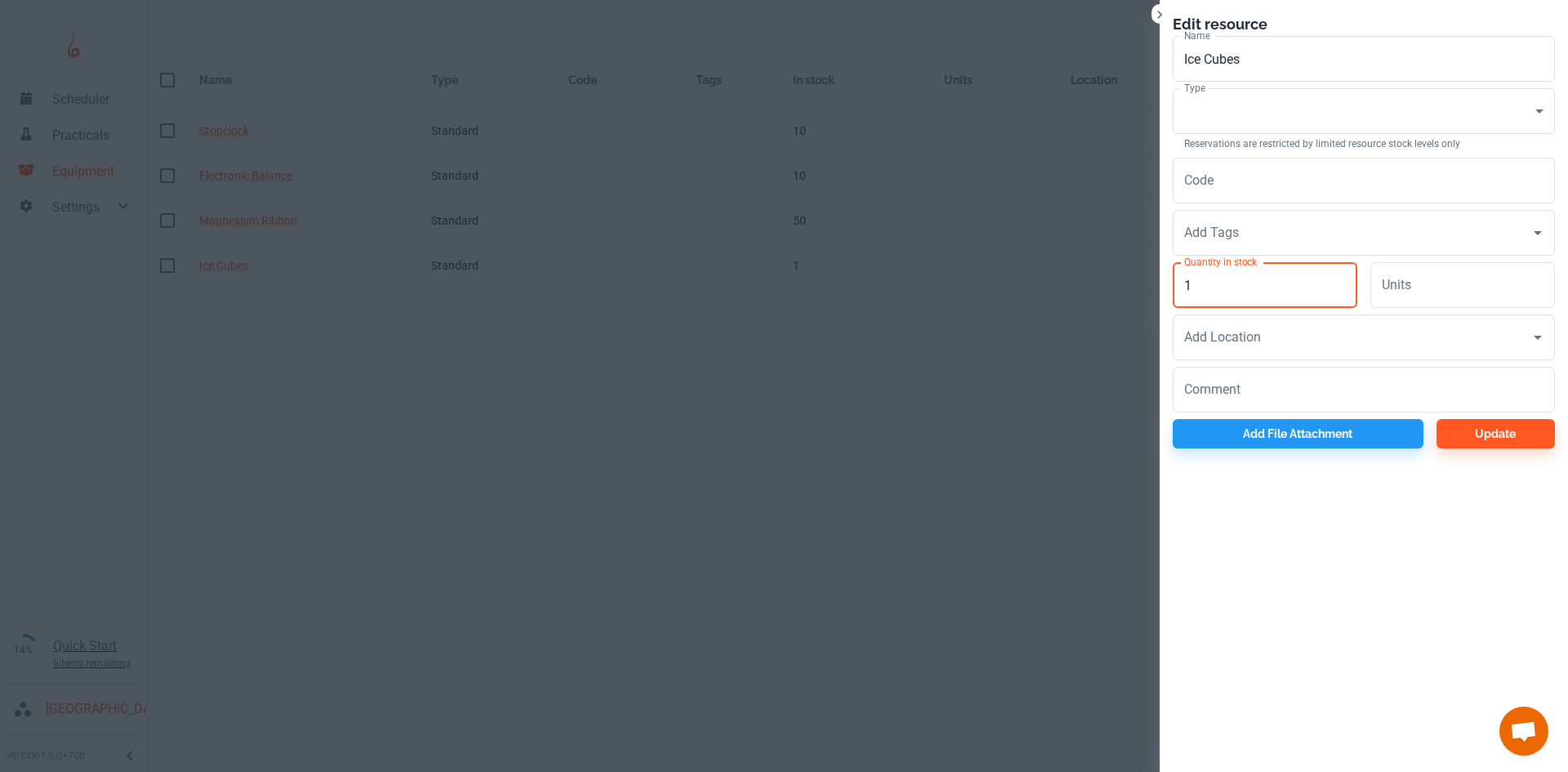
click at [1279, 296] on input "1" at bounding box center [1264, 285] width 184 height 45
type input "30"
click at [1484, 443] on button "Update" at bounding box center [1495, 433] width 119 height 29
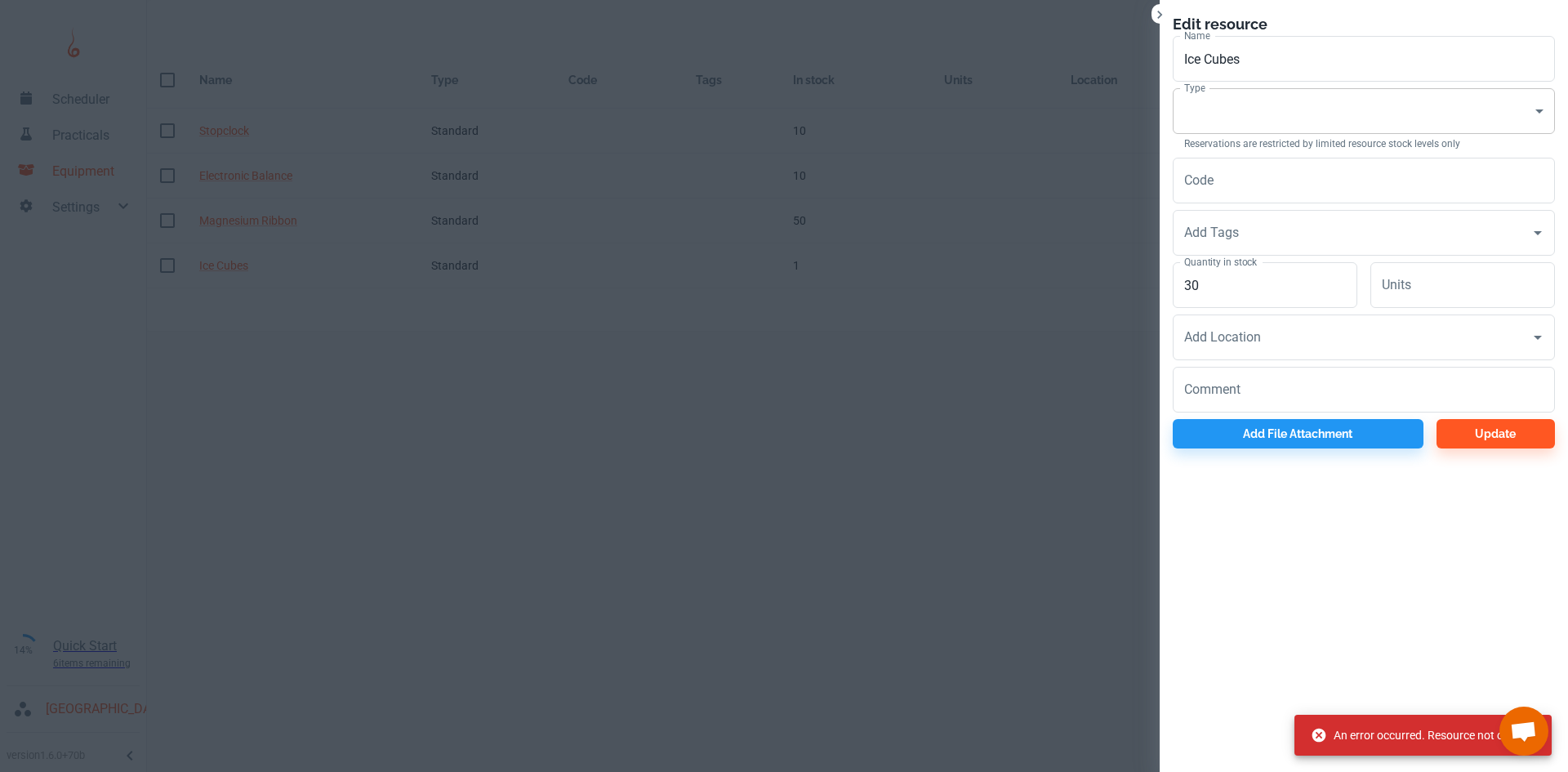
click at [1294, 122] on body "Scheduler Practicals Equipment Settings 14% Quick Start 6 items remaining St Ro…" at bounding box center [784, 386] width 1568 height 772
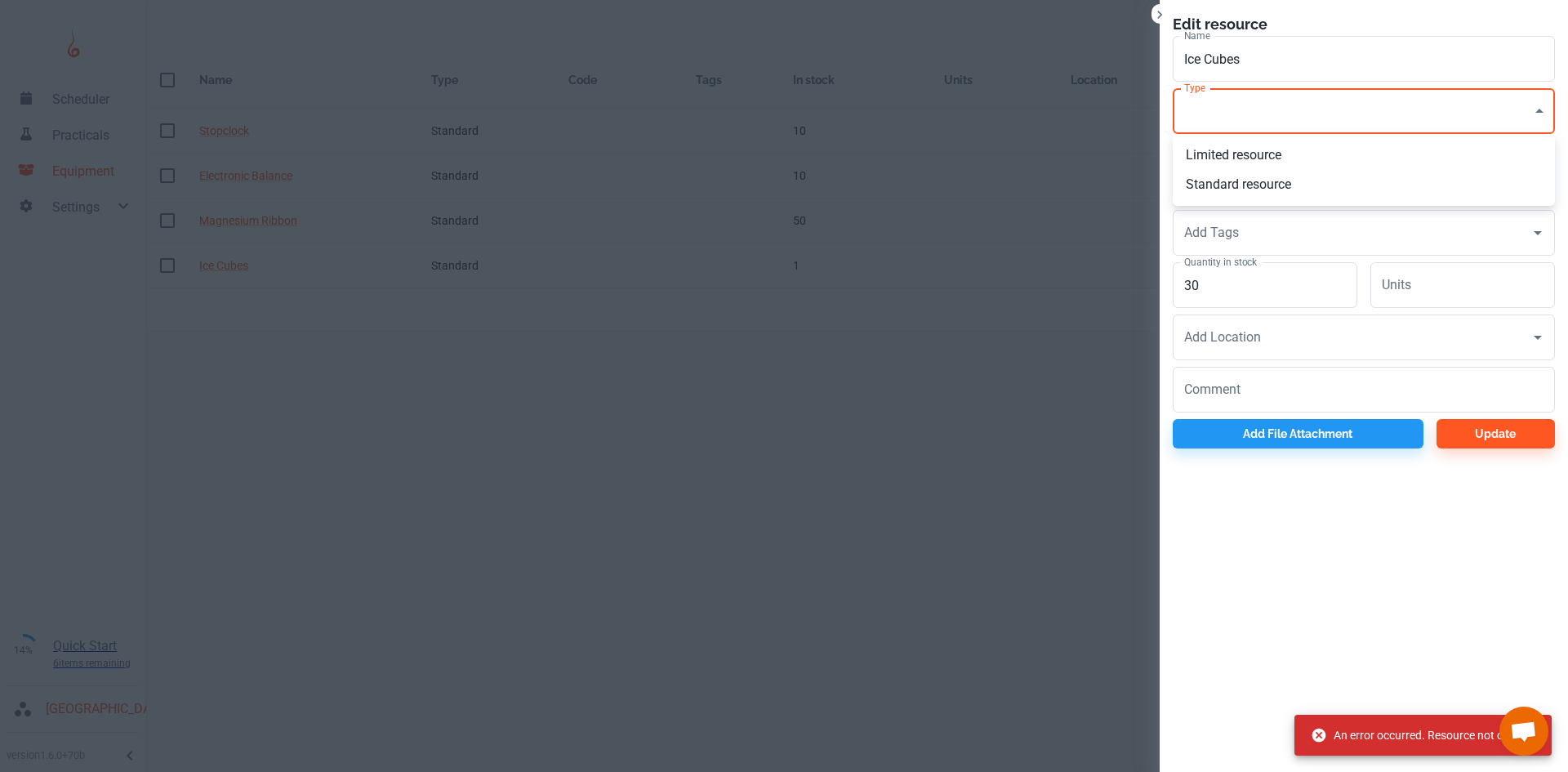
click at [1255, 188] on li "Standard resource" at bounding box center [1363, 184] width 382 height 29
click at [1313, 100] on body "Scheduler Practicals Equipment Settings 14% Quick Start 6 items remaining St Ro…" at bounding box center [784, 386] width 1568 height 772
click at [1244, 157] on li "Limited resource" at bounding box center [1363, 155] width 382 height 29
type input "EQ"
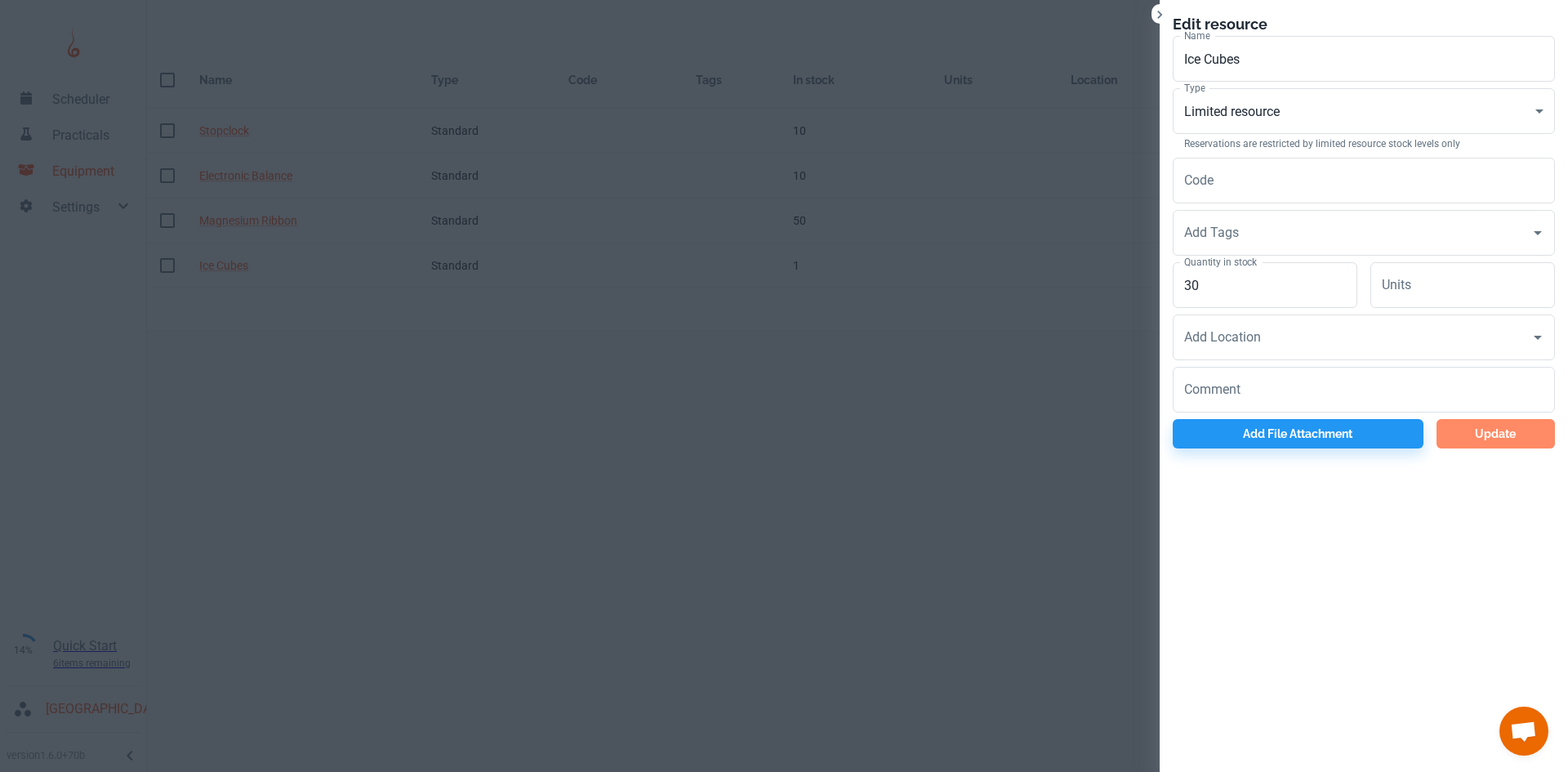
click at [1489, 443] on button "Update" at bounding box center [1495, 433] width 119 height 29
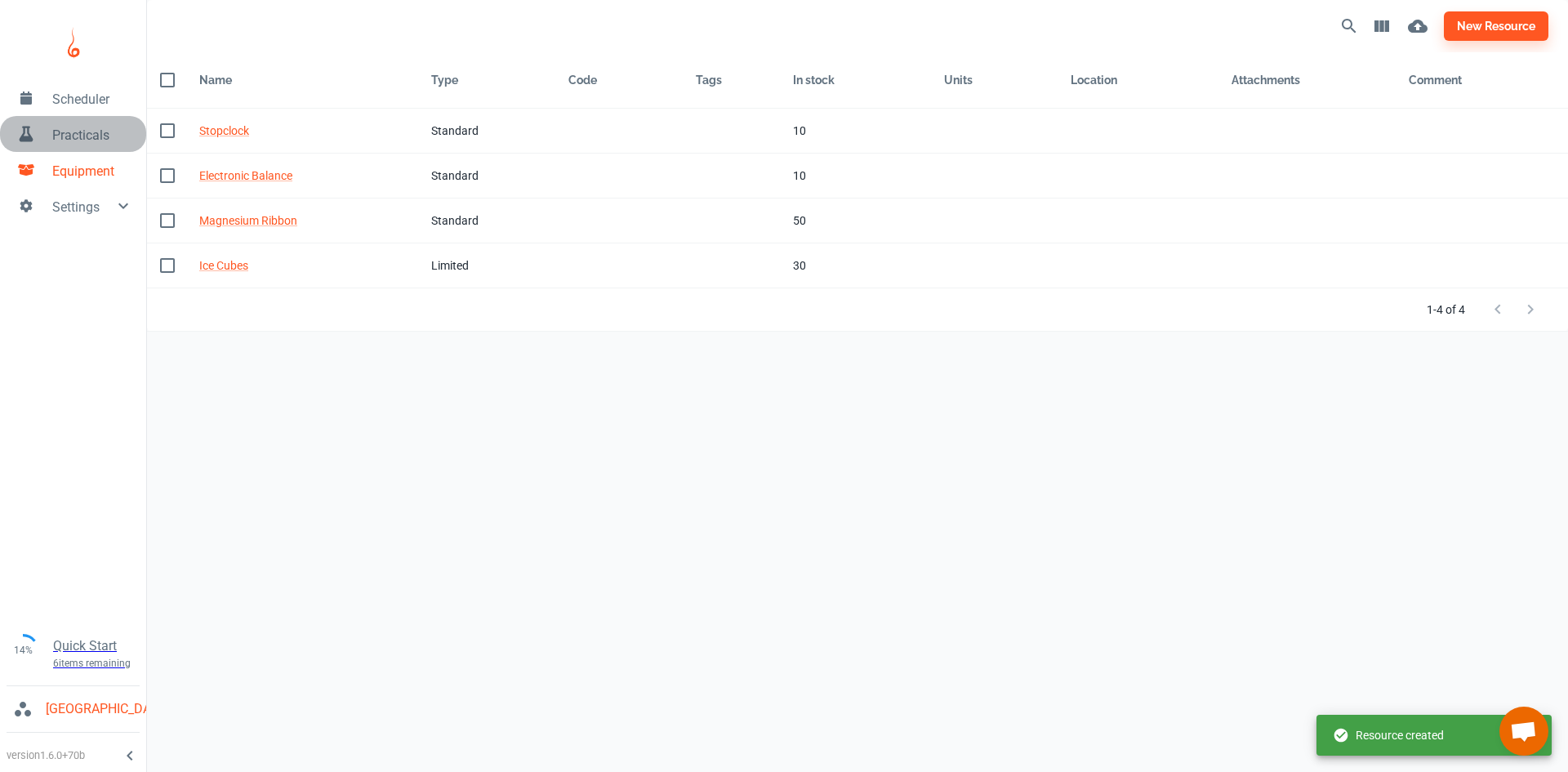
click at [88, 129] on span "Practicals" at bounding box center [93, 135] width 81 height 19
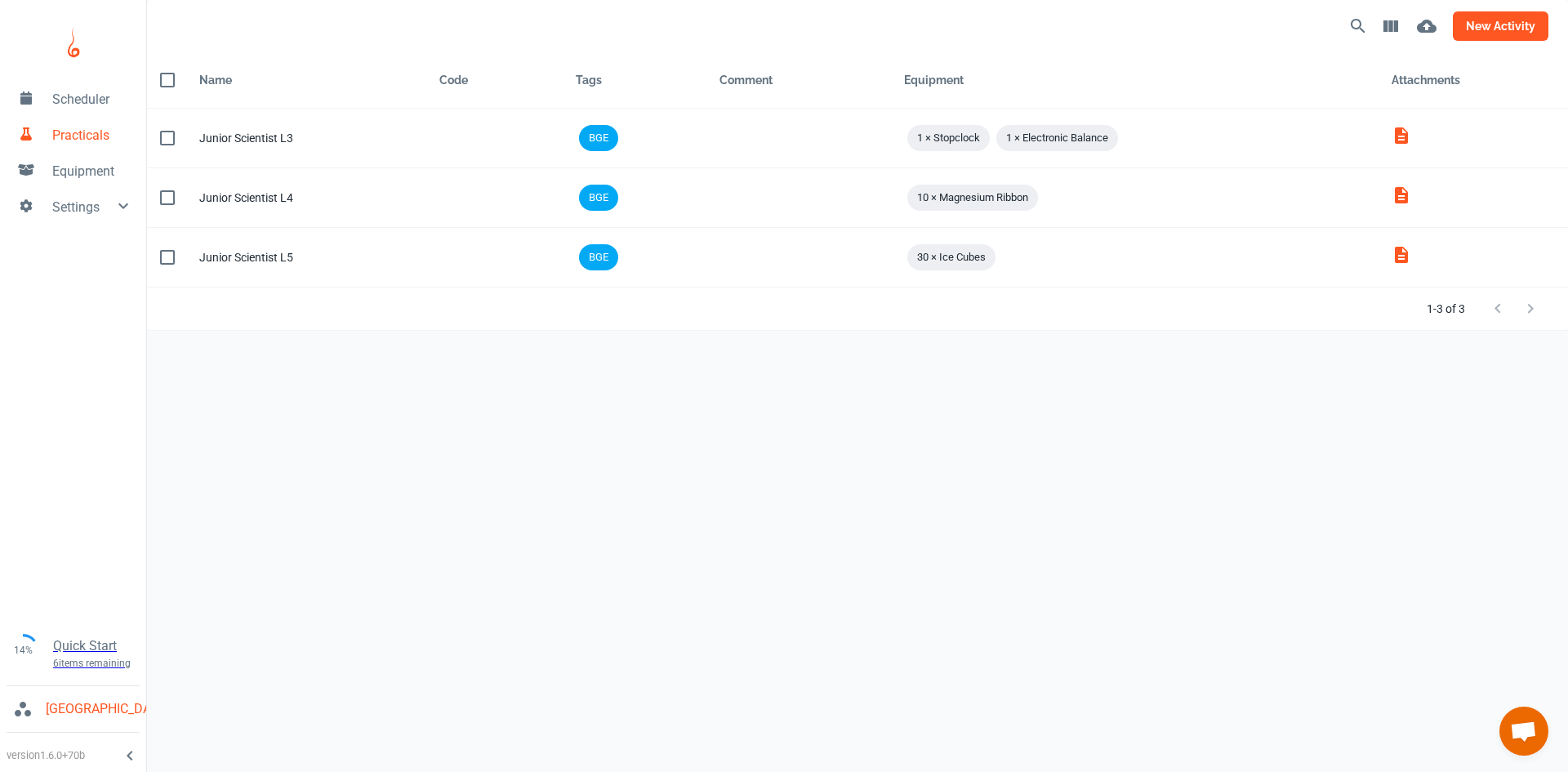
click at [1510, 29] on button "new activity" at bounding box center [1499, 26] width 96 height 29
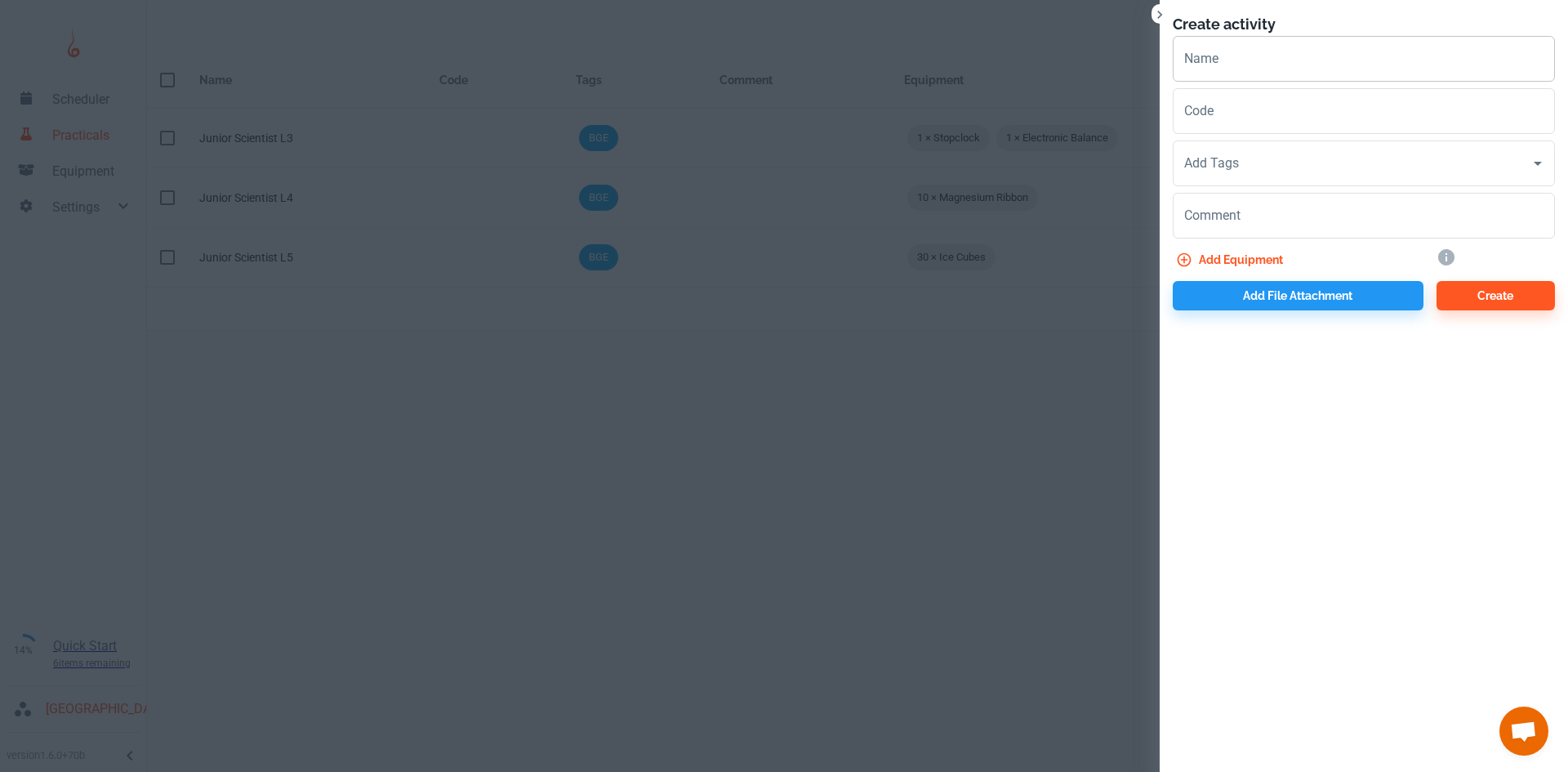
click at [1315, 66] on input "Name" at bounding box center [1363, 58] width 382 height 45
type input "Junior Scientist L6"
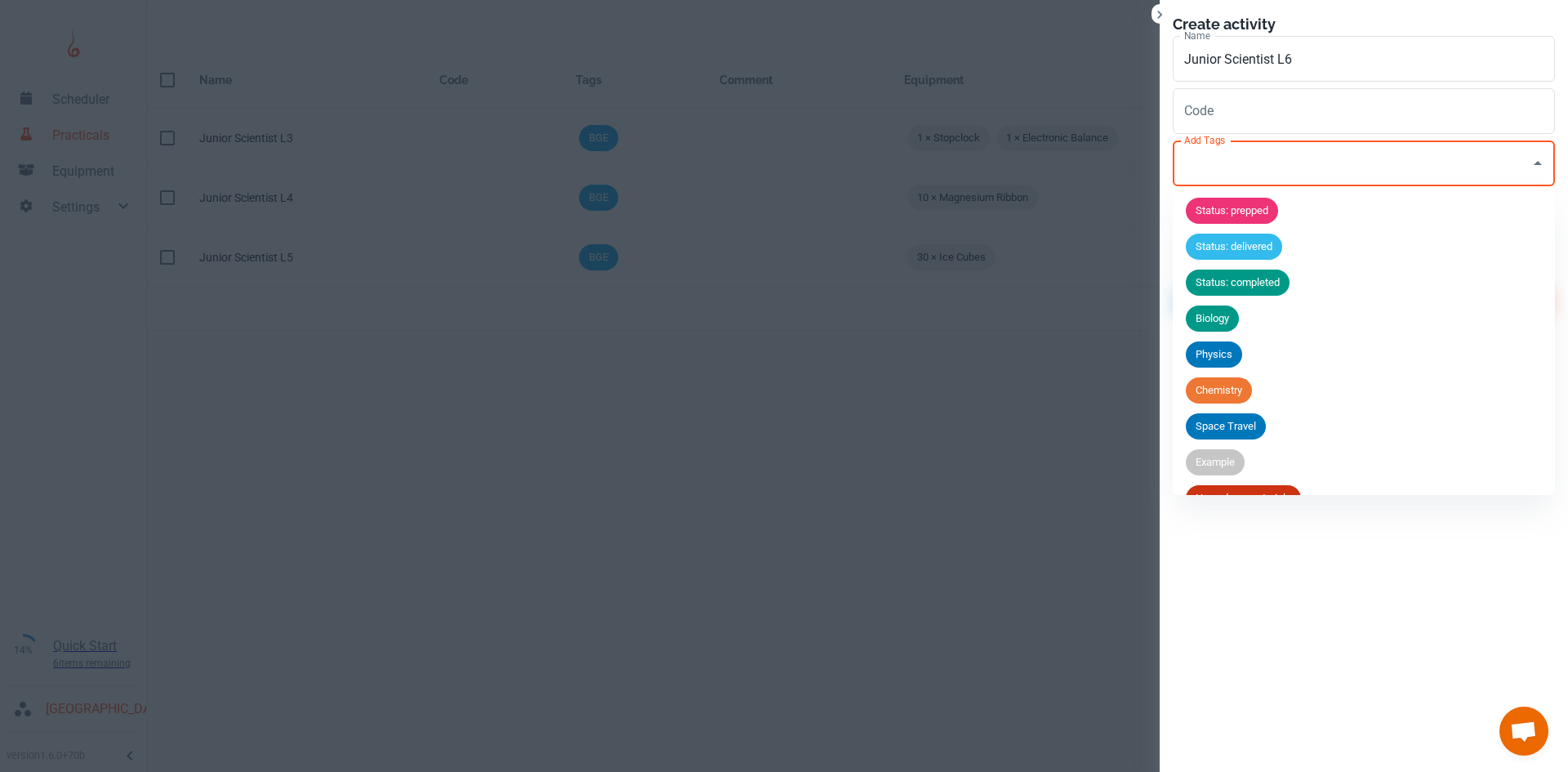
click at [1232, 167] on input "Add Tags" at bounding box center [1351, 163] width 343 height 31
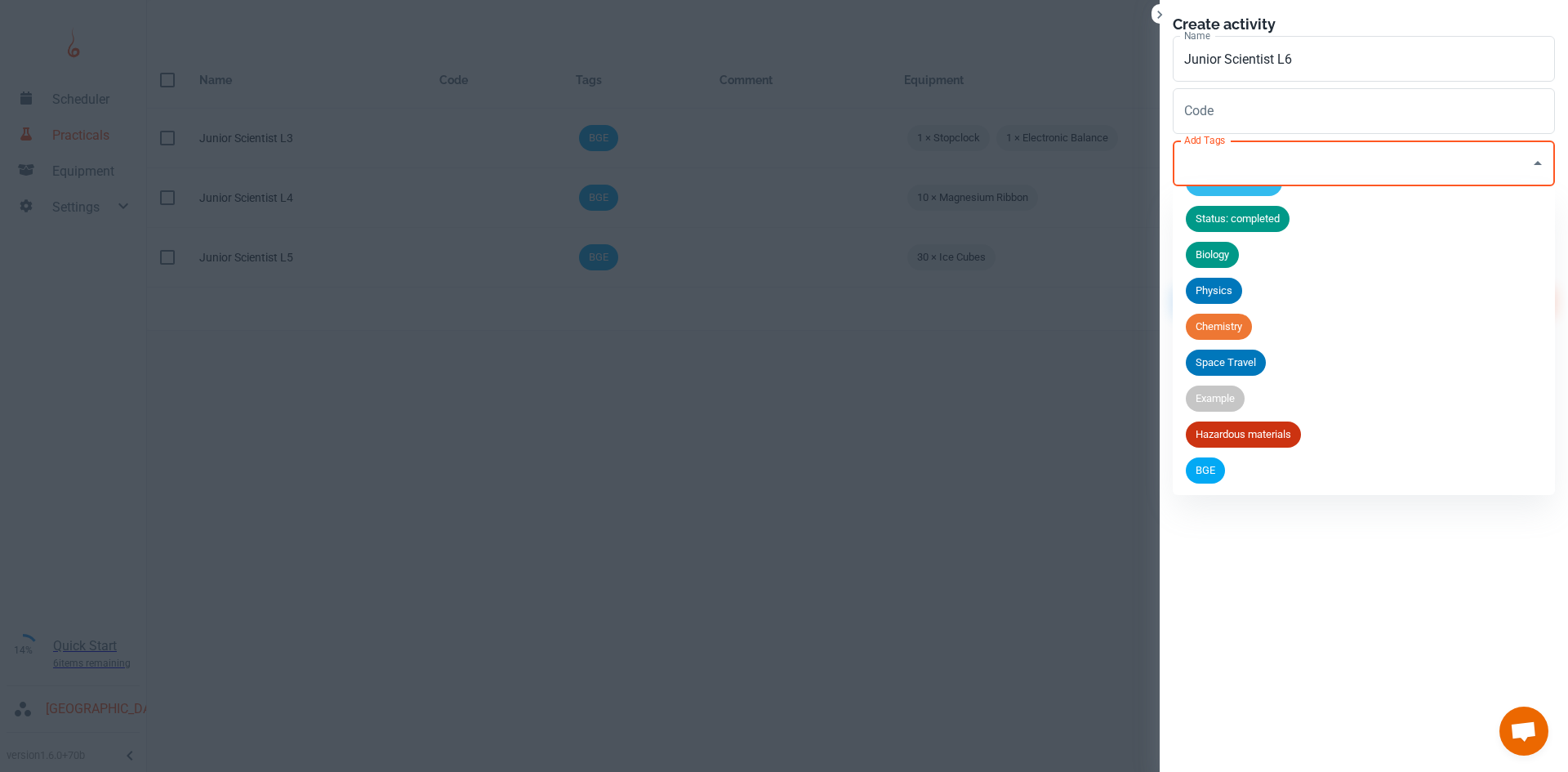
click at [1218, 479] on div "BGE" at bounding box center [1205, 470] width 40 height 26
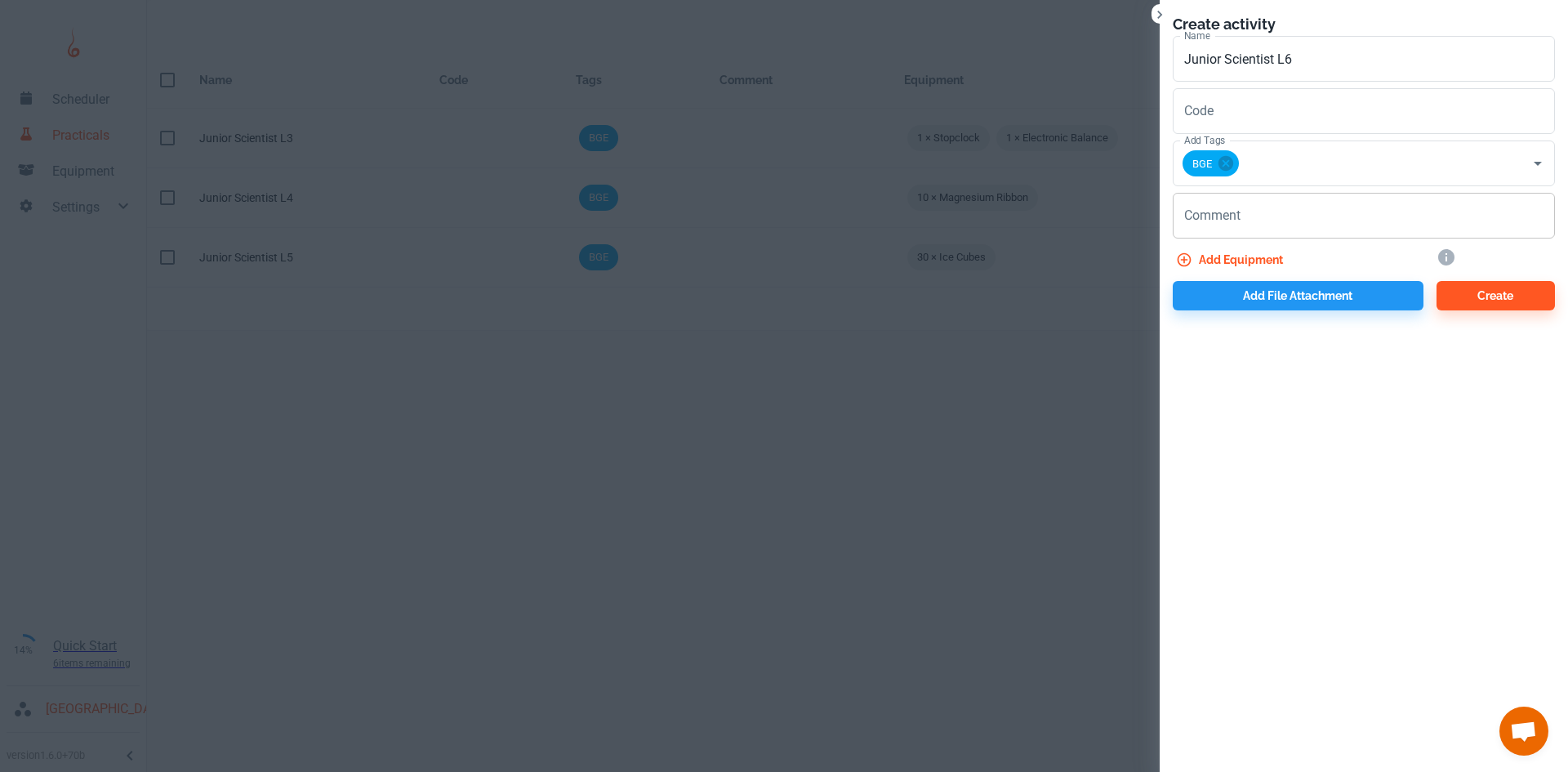
click at [1236, 230] on div "x Comment" at bounding box center [1363, 215] width 382 height 45
click at [1242, 209] on textarea "Comment" at bounding box center [1363, 215] width 359 height 18
type textarea "t"
click at [1205, 252] on button "Add equipment" at bounding box center [1230, 260] width 117 height 29
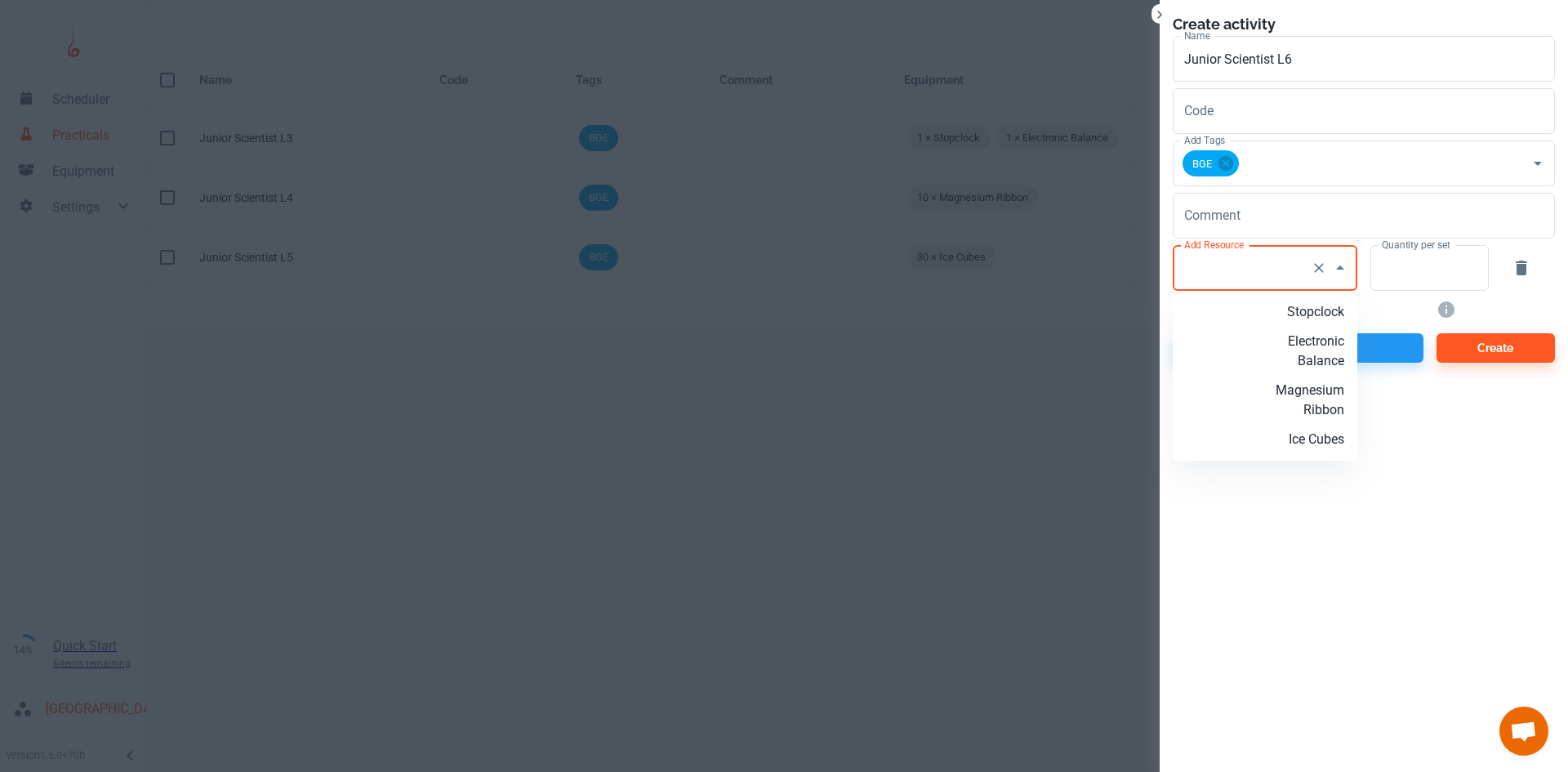
click at [1214, 279] on input "Add Resource" at bounding box center [1242, 267] width 124 height 31
type input "Test Tubes"
click at [1305, 318] on p "Add new resource: 'Test Tubes'" at bounding box center [1291, 321] width 105 height 40
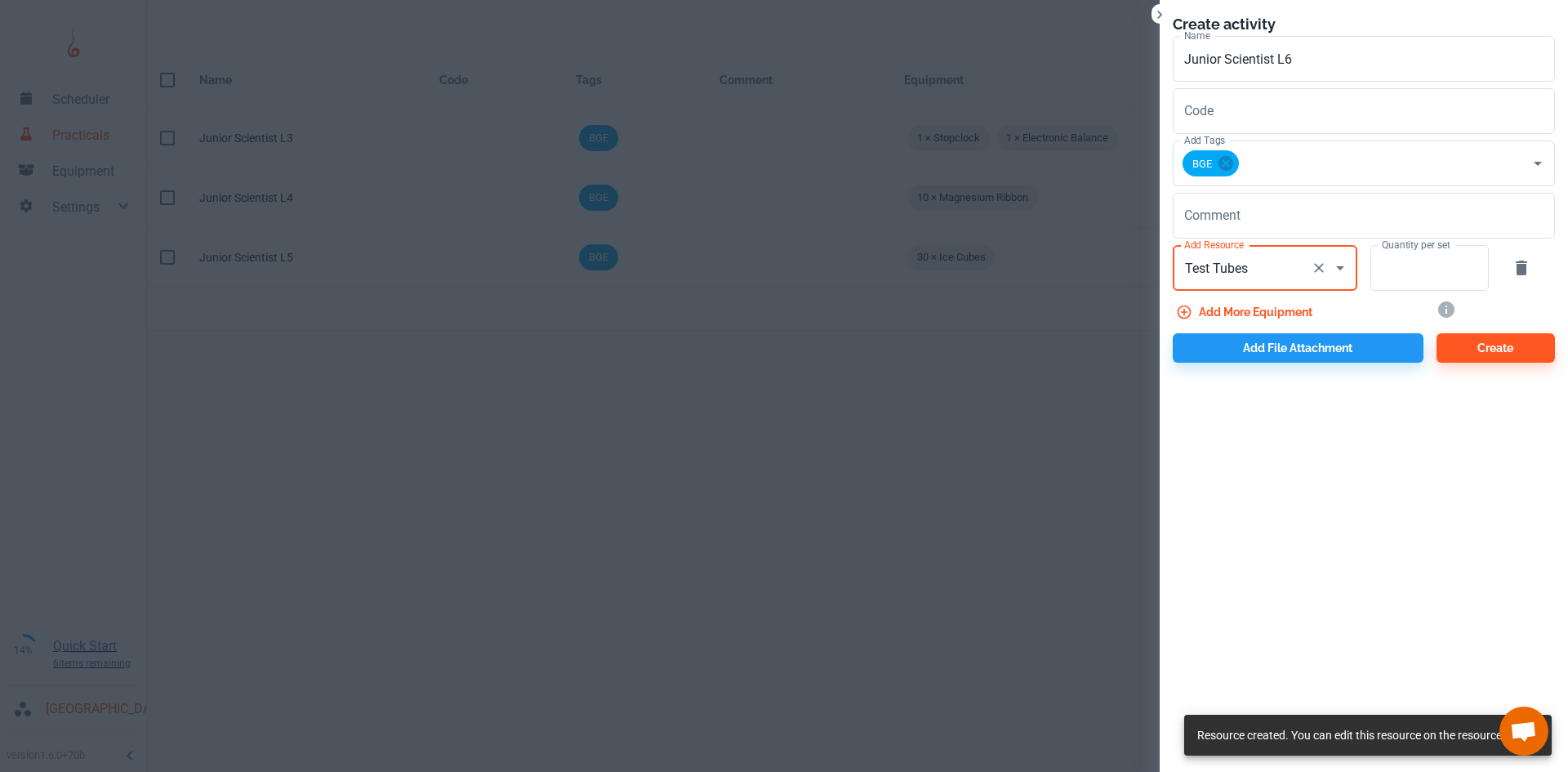
type input "Test Tubes"
click at [1383, 266] on input "Quantity per set" at bounding box center [1420, 267] width 100 height 45
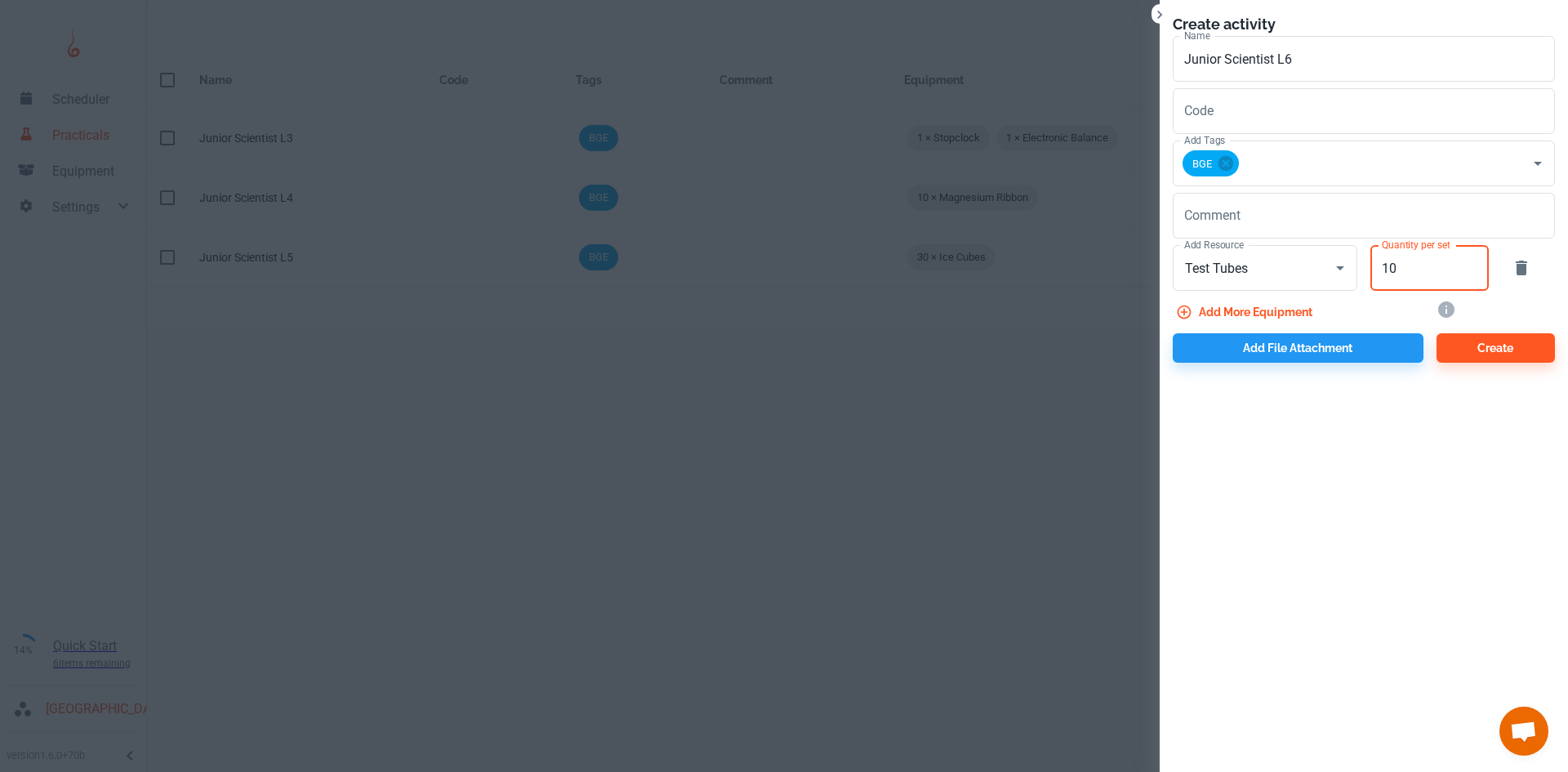
type input "10"
click at [1277, 306] on button "Add more equipment" at bounding box center [1245, 312] width 146 height 29
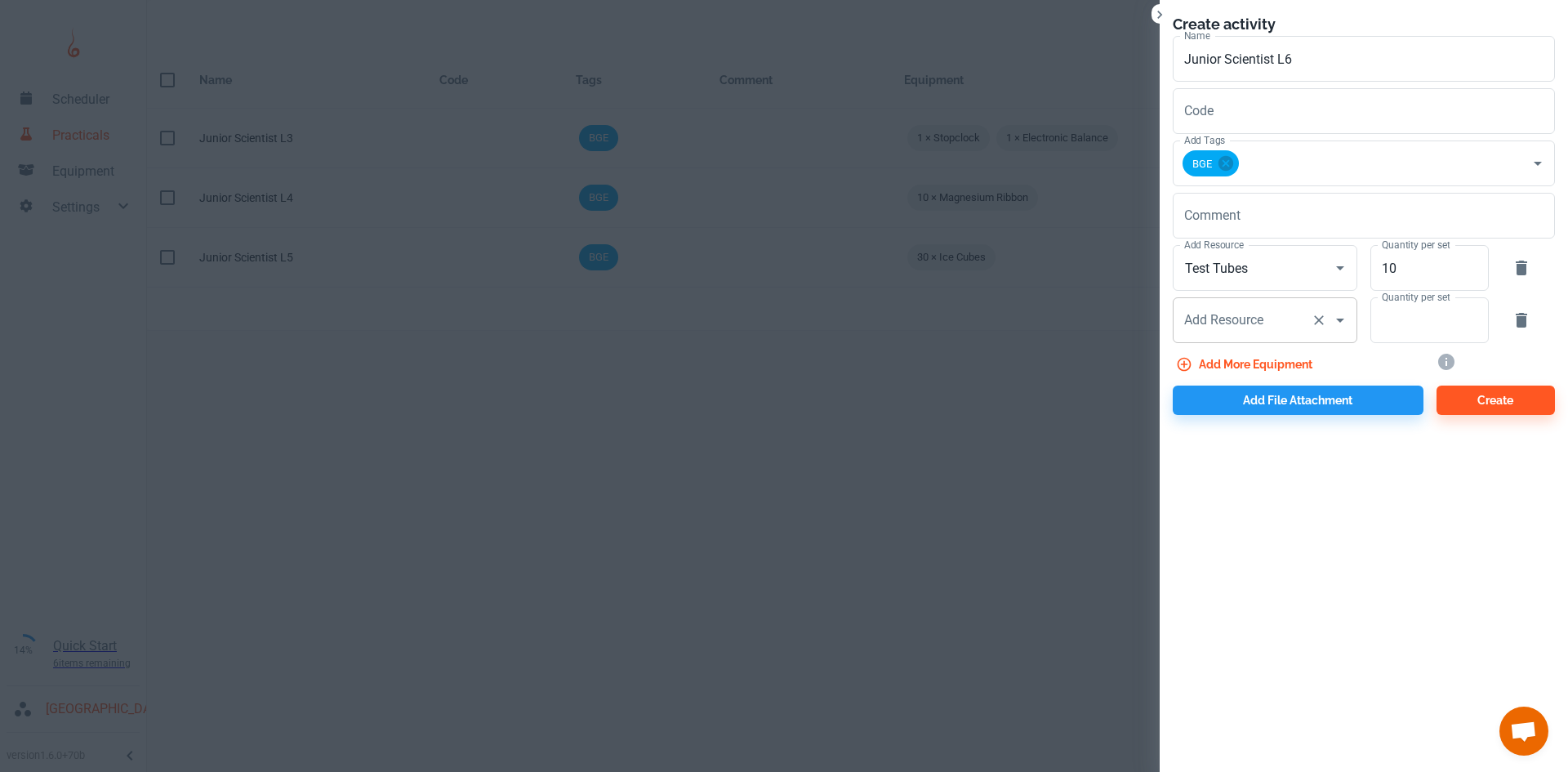
click at [1273, 315] on input "Add Resource" at bounding box center [1242, 320] width 124 height 31
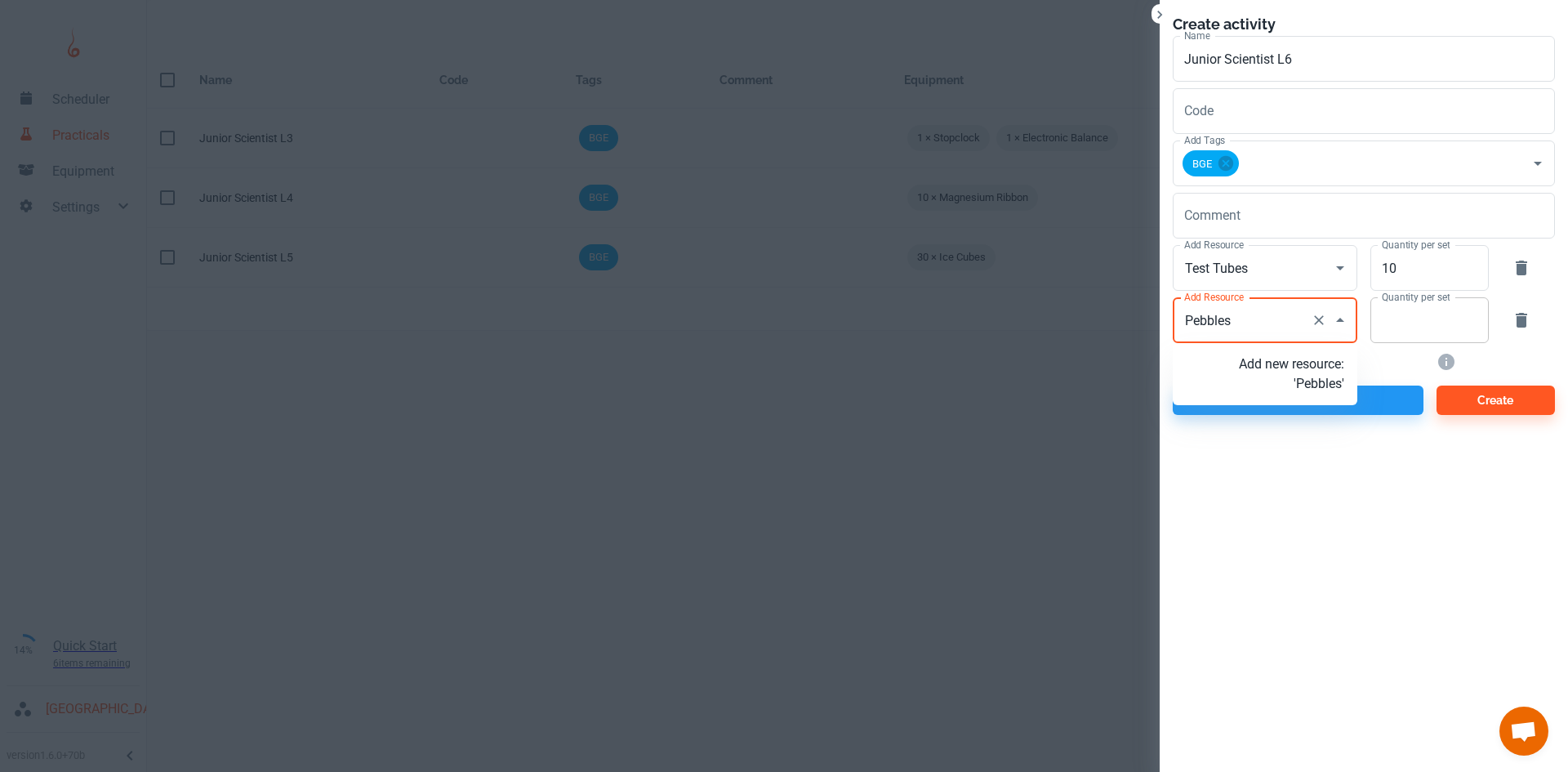
type input "Pebbles"
click at [1382, 334] on input "Quantity per set" at bounding box center [1420, 319] width 100 height 45
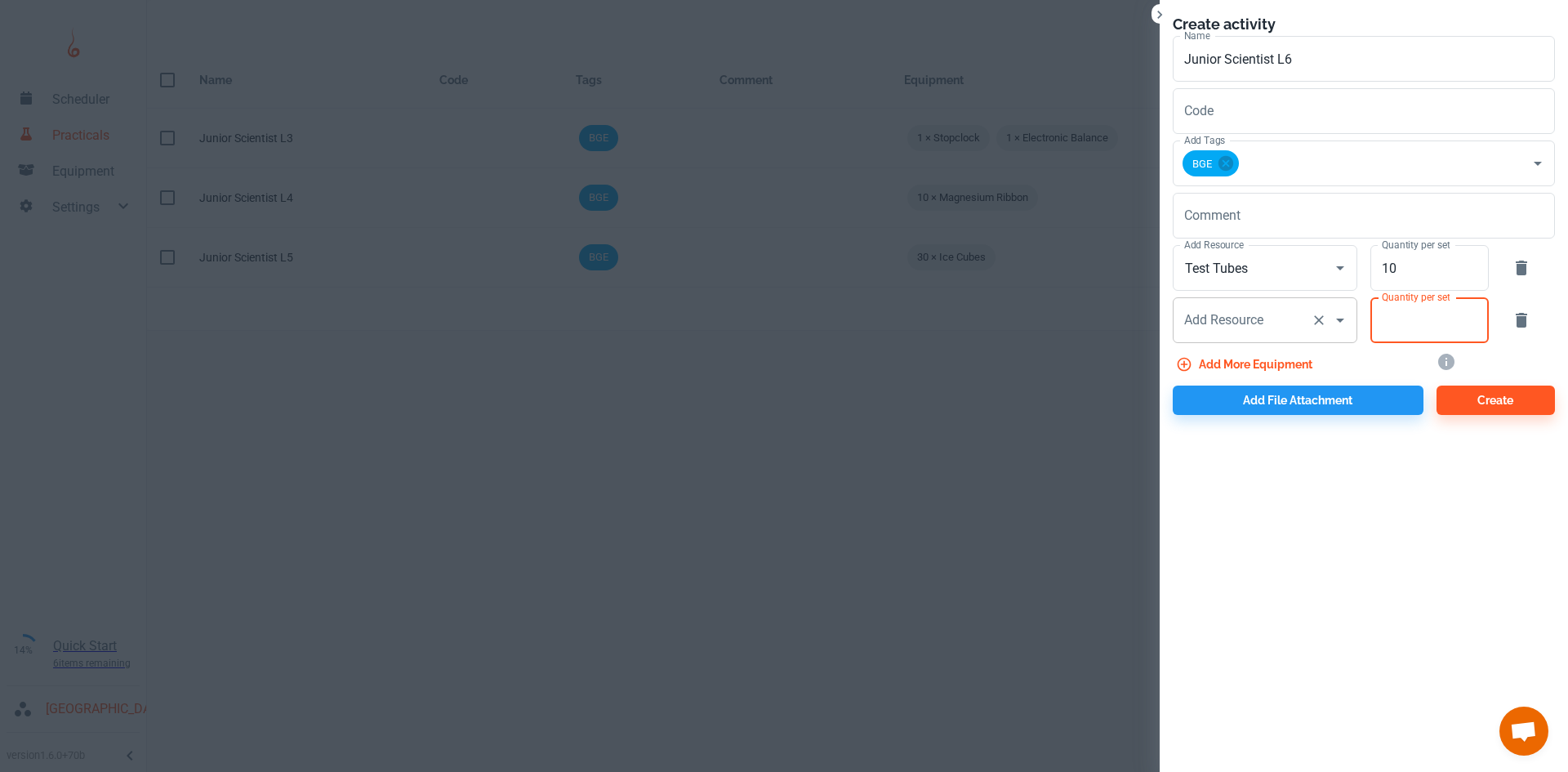
click at [1304, 334] on div "Add Resource" at bounding box center [1264, 319] width 184 height 45
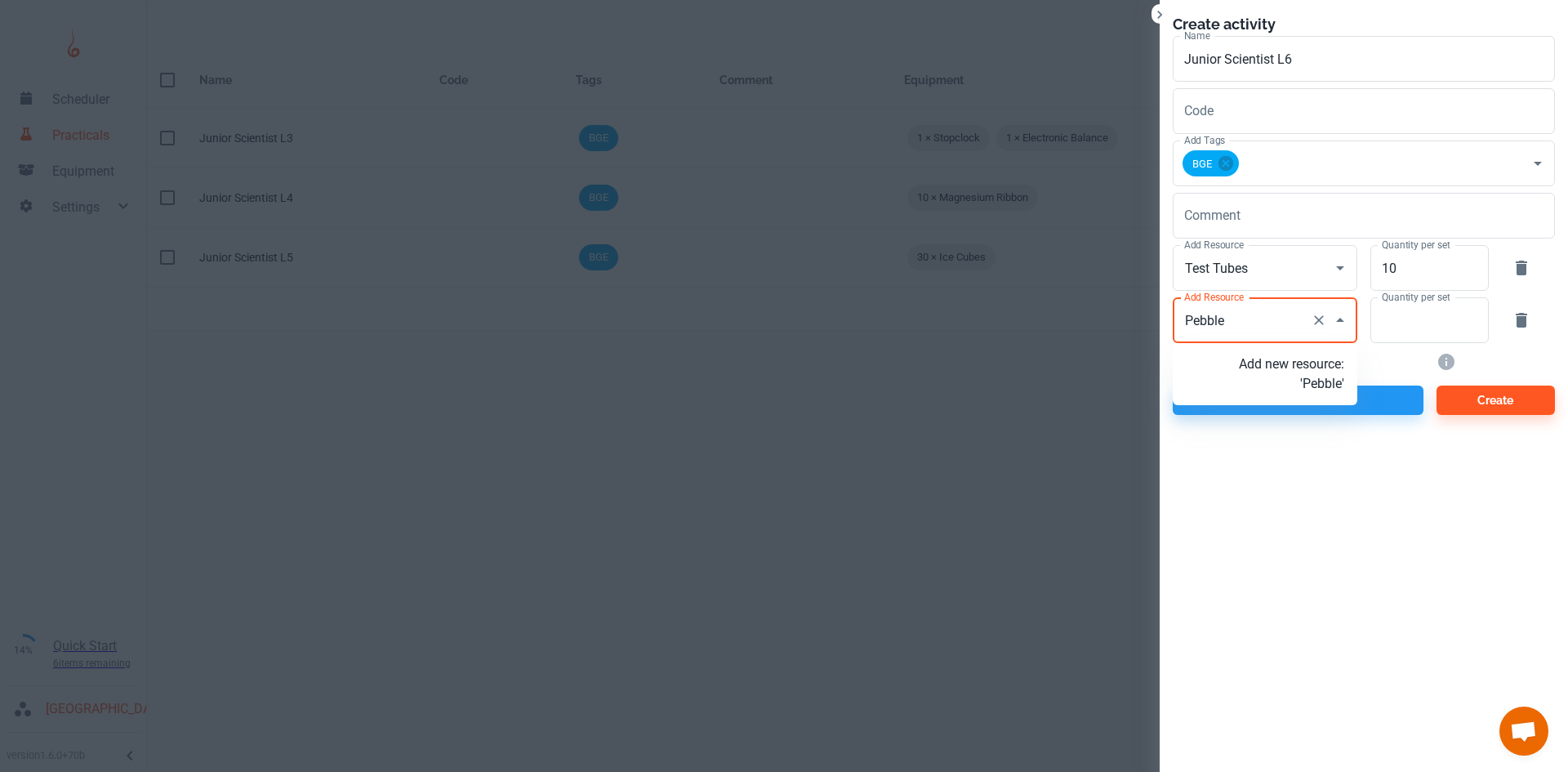
type input "Pebbles"
click at [1293, 392] on p "Add new resource: 'Pebbles'" at bounding box center [1291, 373] width 105 height 40
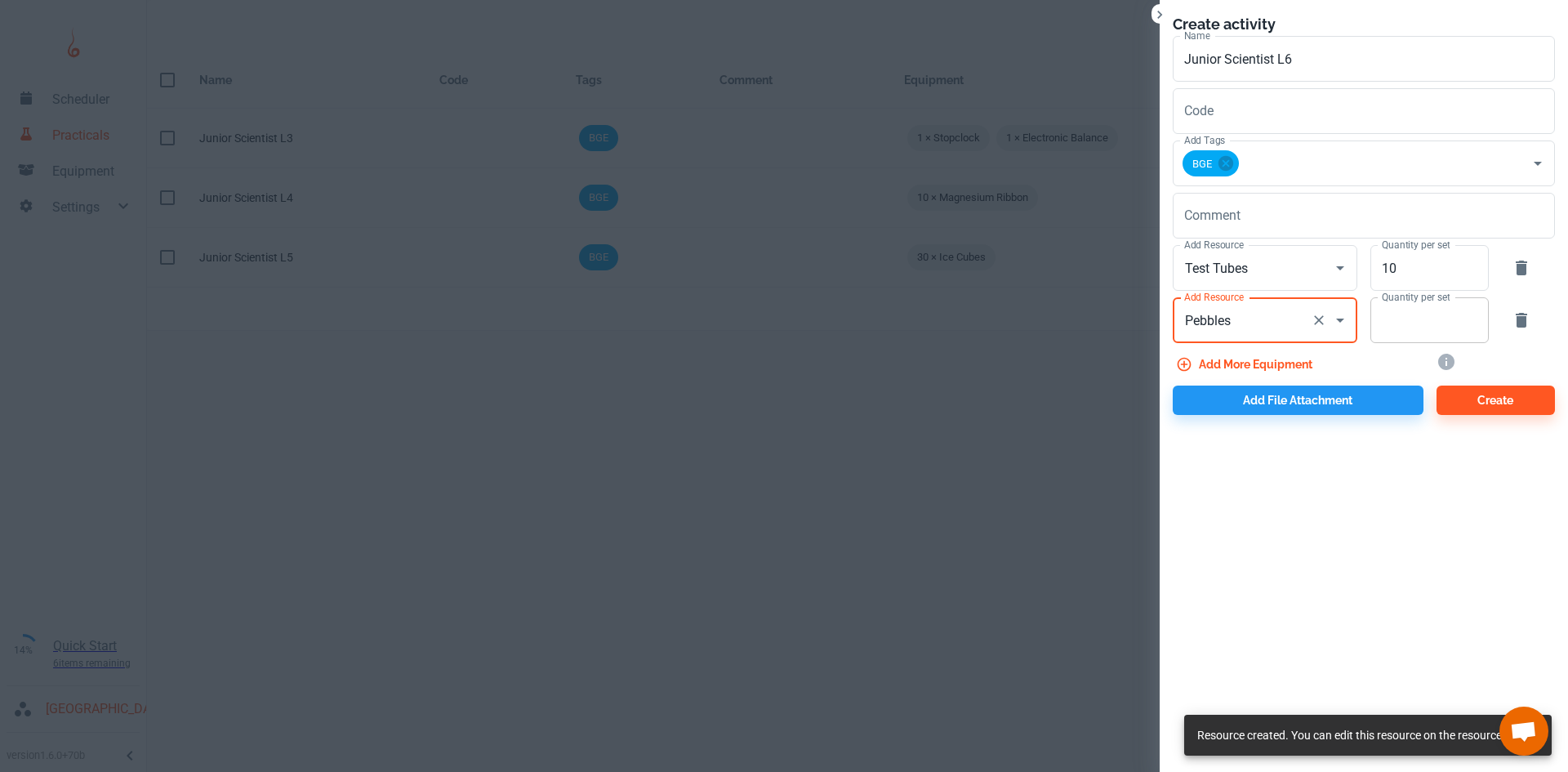
type input "Pebbles"
click at [1383, 332] on input "Quantity per set" at bounding box center [1420, 319] width 100 height 45
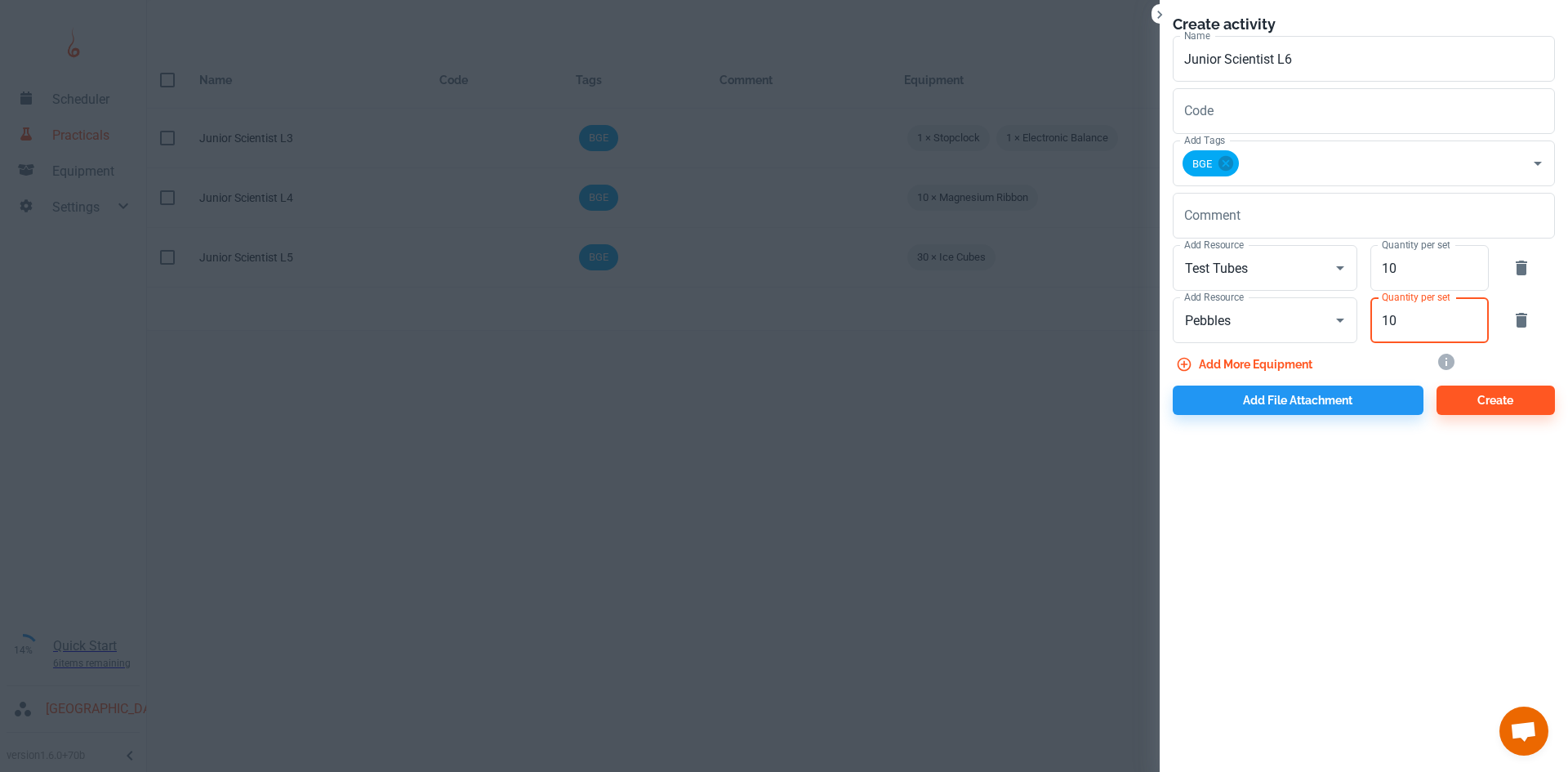
type input "10"
click at [1279, 361] on button "Add more equipment" at bounding box center [1245, 364] width 146 height 29
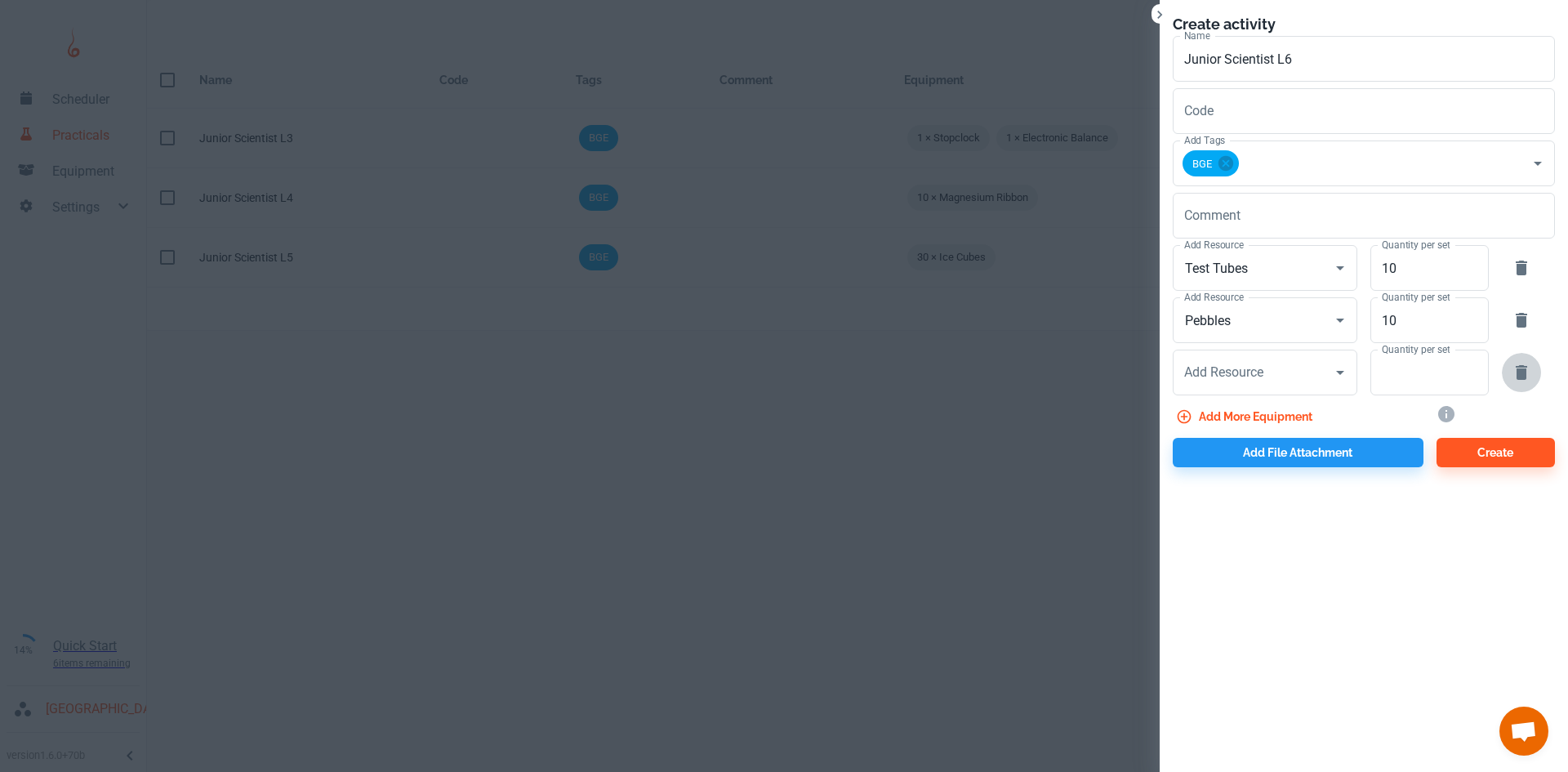
click at [1520, 372] on icon "button" at bounding box center [1522, 372] width 12 height 14
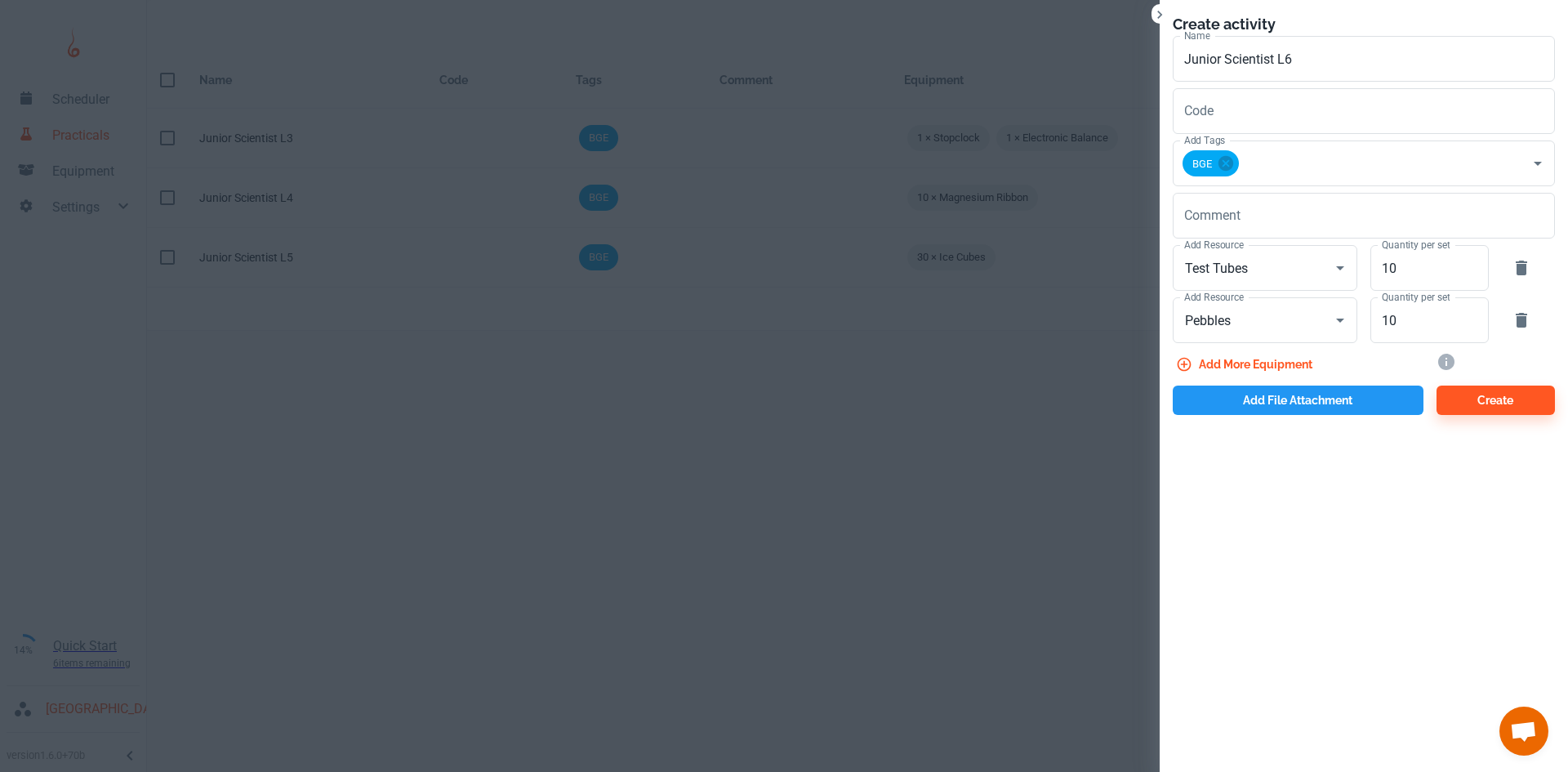
click at [1234, 405] on button "Add file attachment" at bounding box center [1298, 400] width 251 height 29
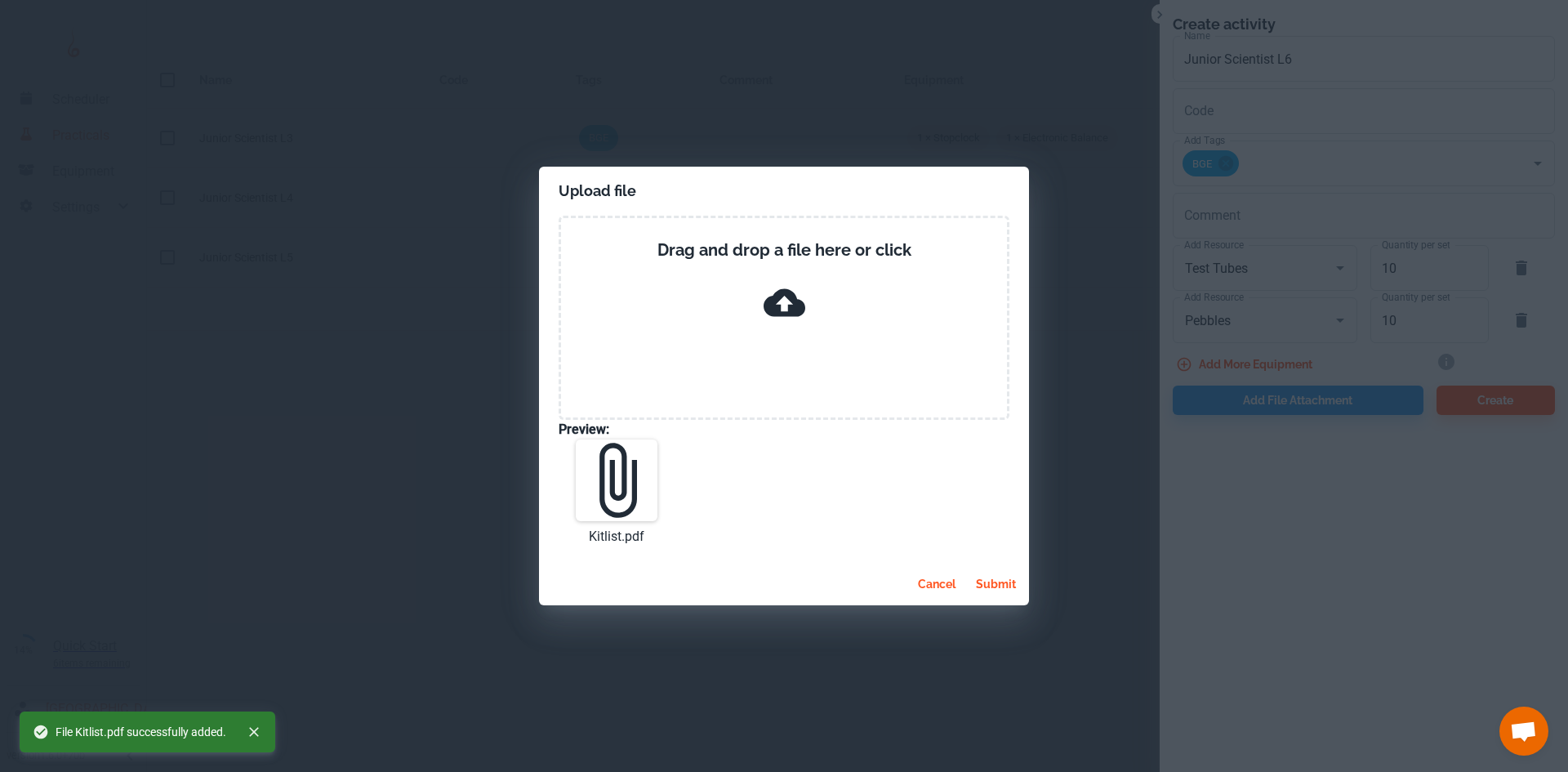
click at [983, 571] on button "submit" at bounding box center [995, 584] width 53 height 29
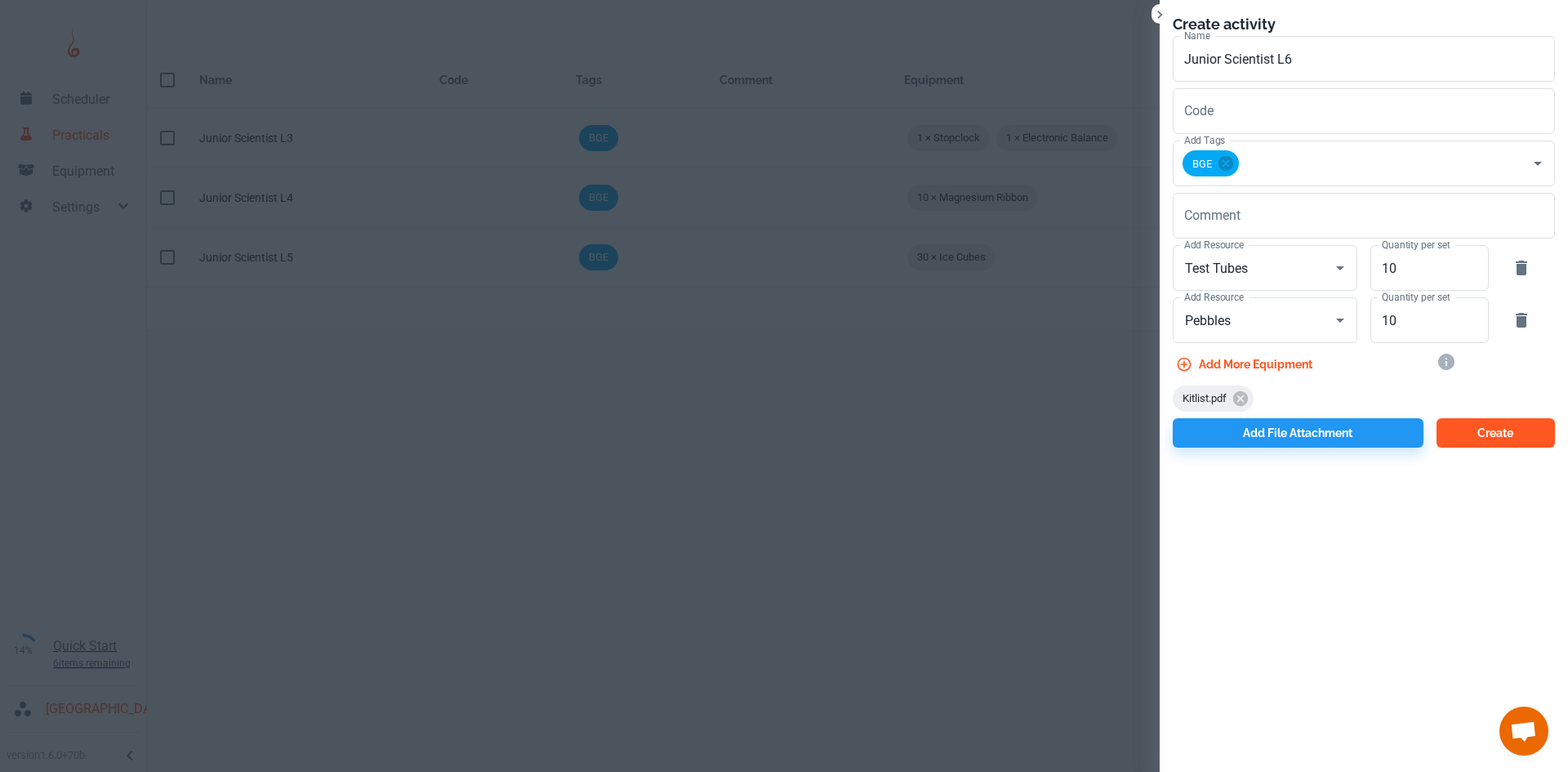
click at [1503, 434] on button "Create" at bounding box center [1495, 432] width 119 height 29
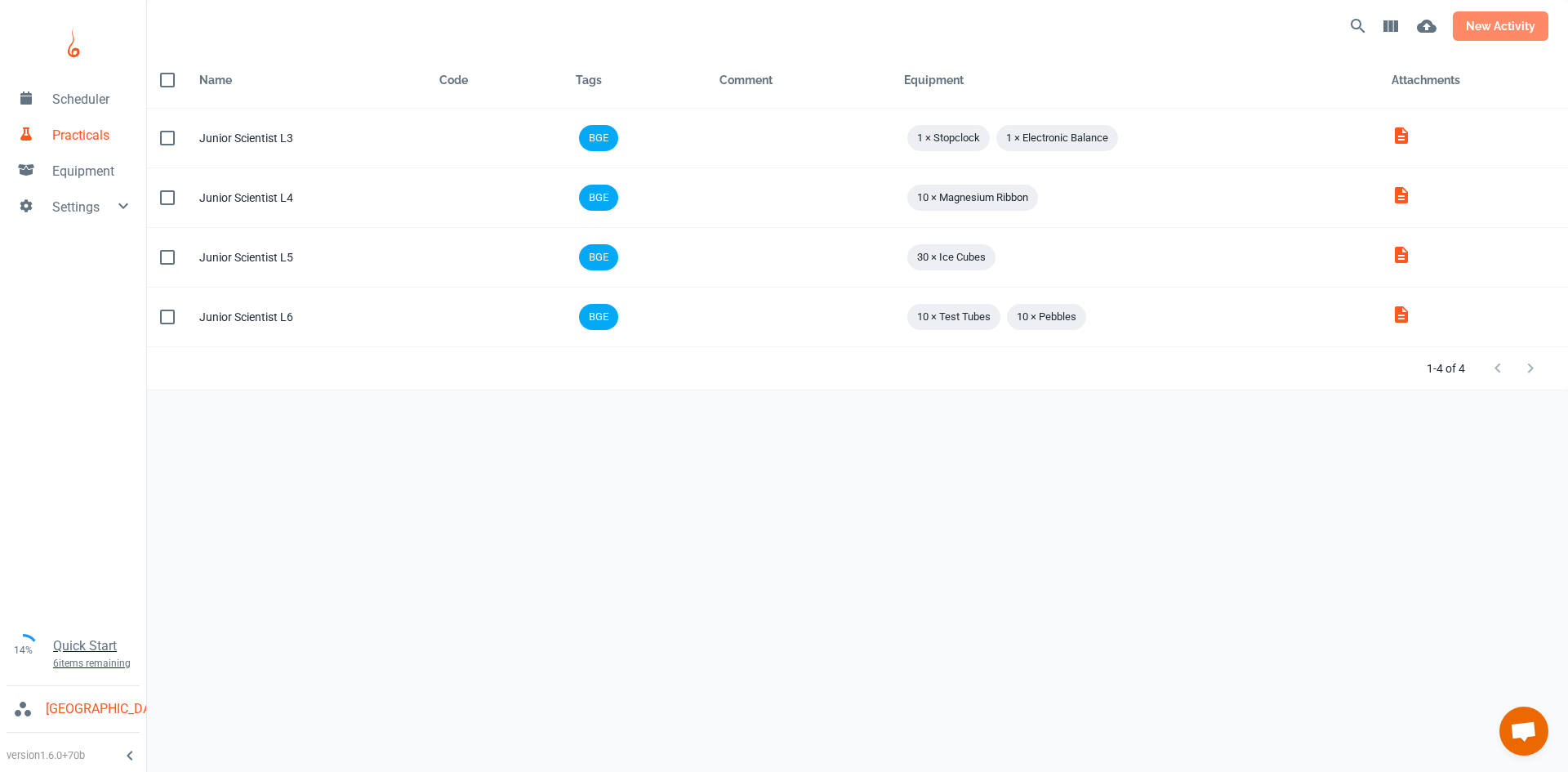
click at [1499, 38] on button "new activity" at bounding box center [1499, 26] width 96 height 29
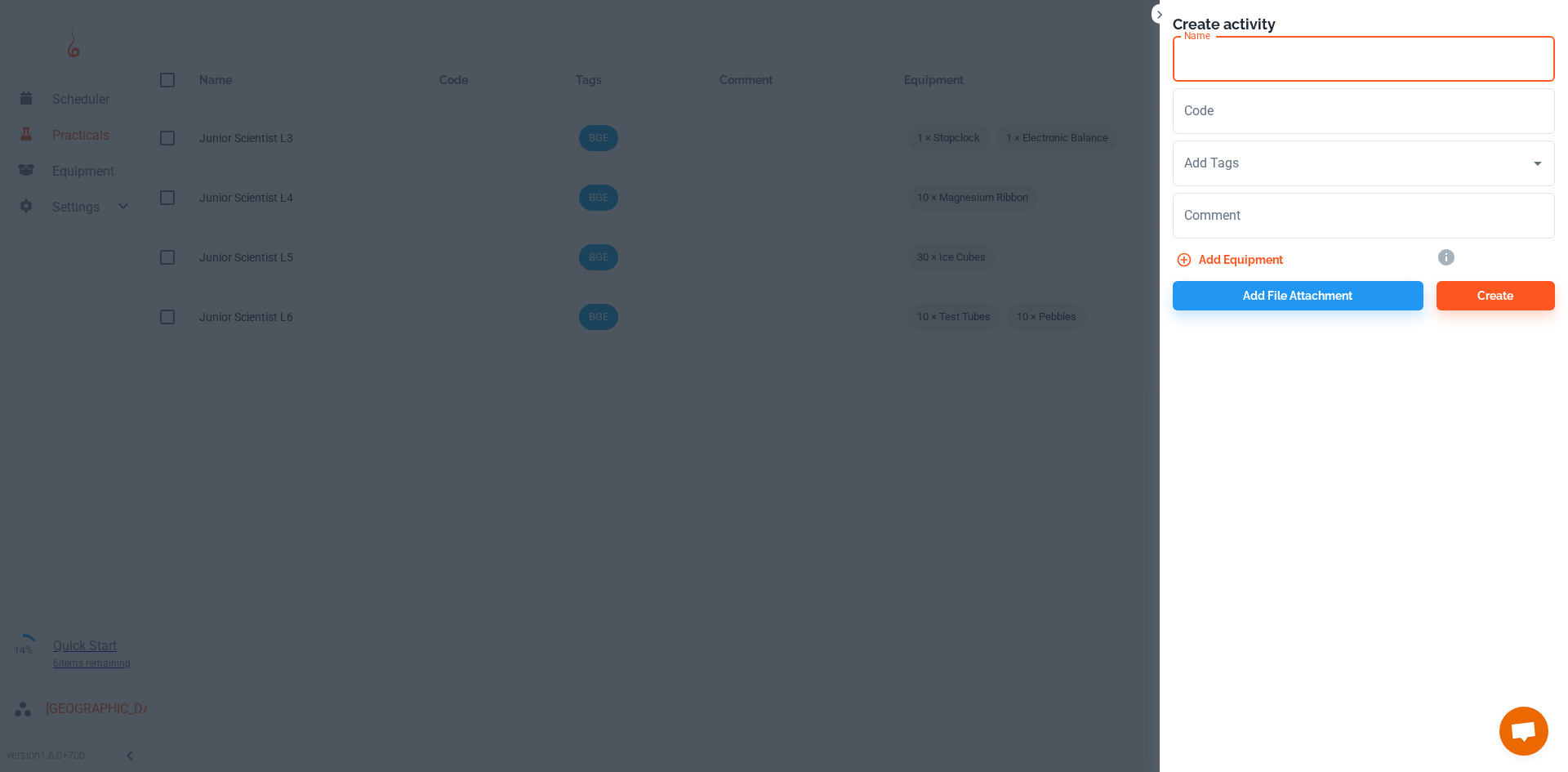
click at [1172, 55] on input "Name" at bounding box center [1363, 58] width 382 height 45
type input "Junior Scientist L7"
click at [1249, 160] on input "Add Tags" at bounding box center [1351, 163] width 343 height 31
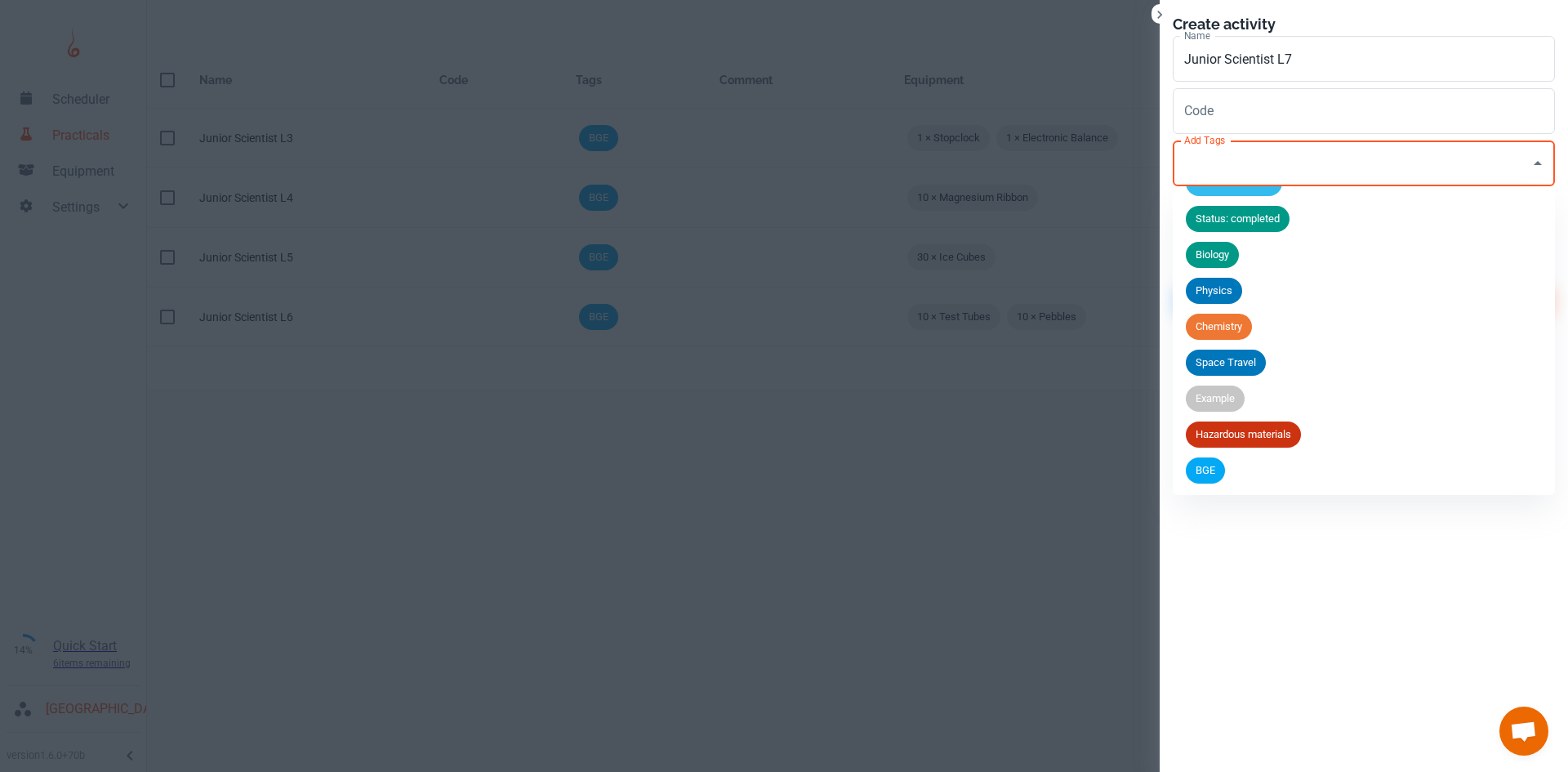
click at [1200, 469] on span "BGE" at bounding box center [1205, 470] width 40 height 16
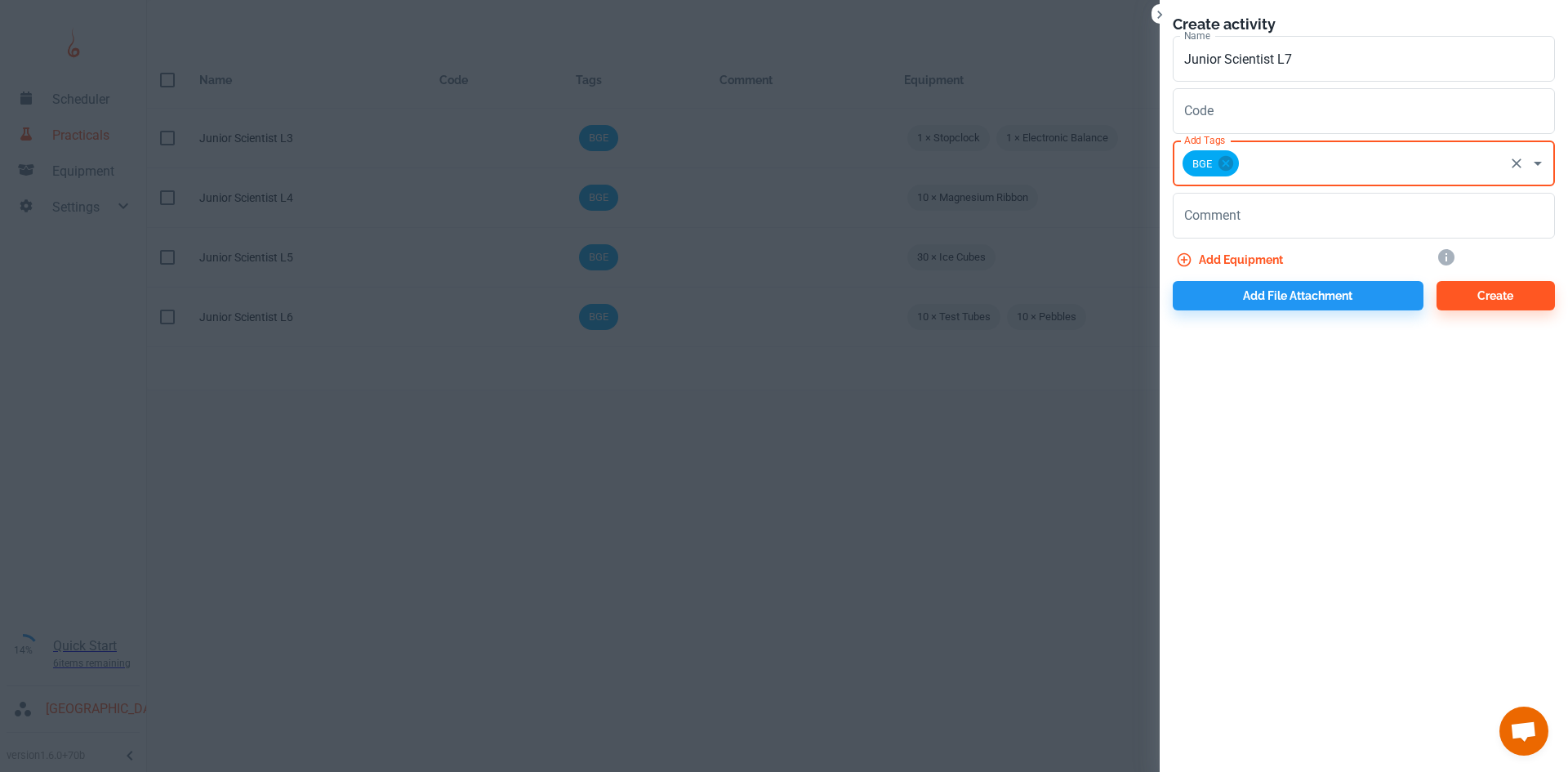
click at [1182, 258] on icon "button" at bounding box center [1184, 260] width 16 height 16
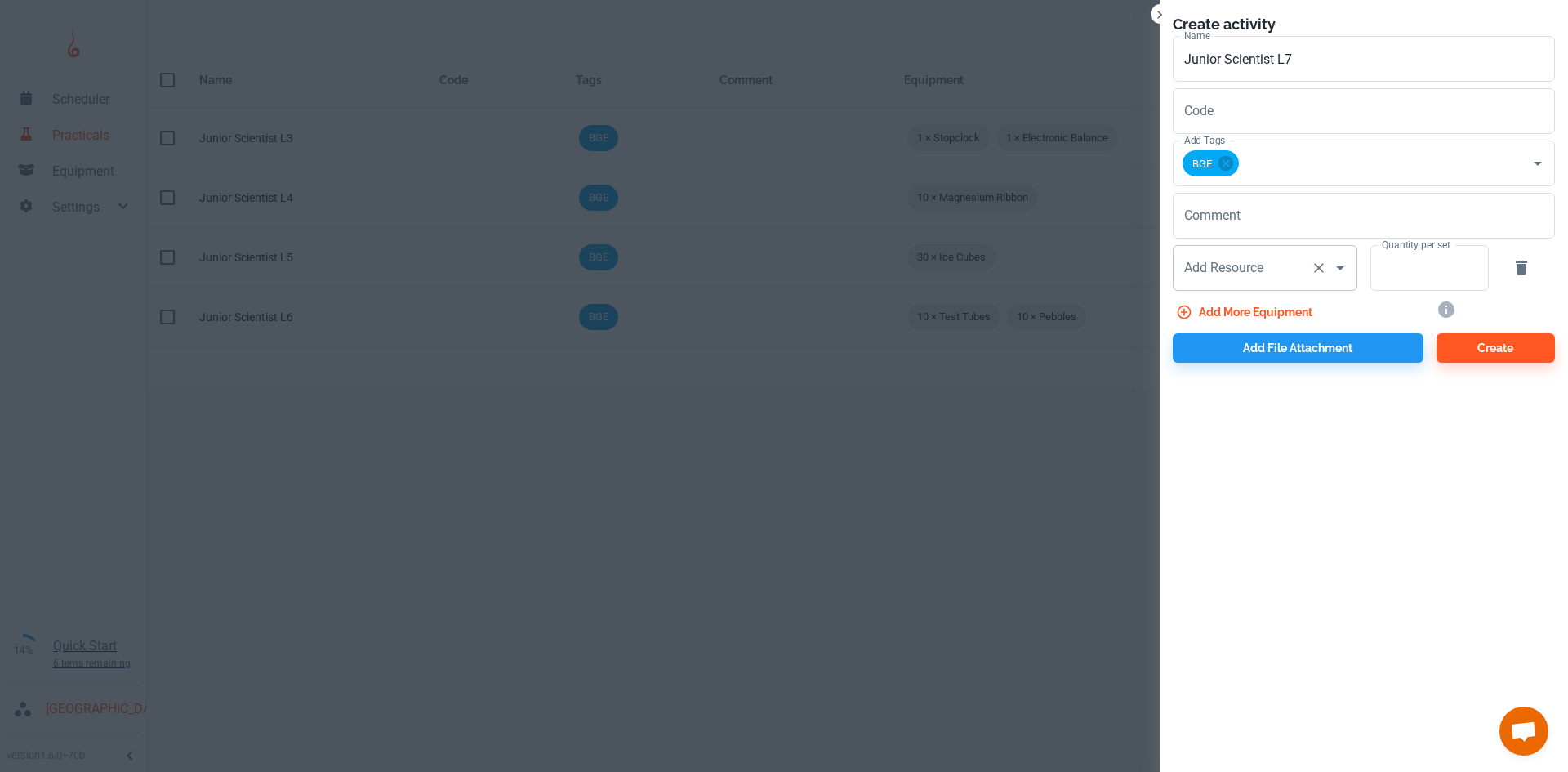
click at [1224, 270] on input "Add Resource" at bounding box center [1242, 267] width 124 height 31
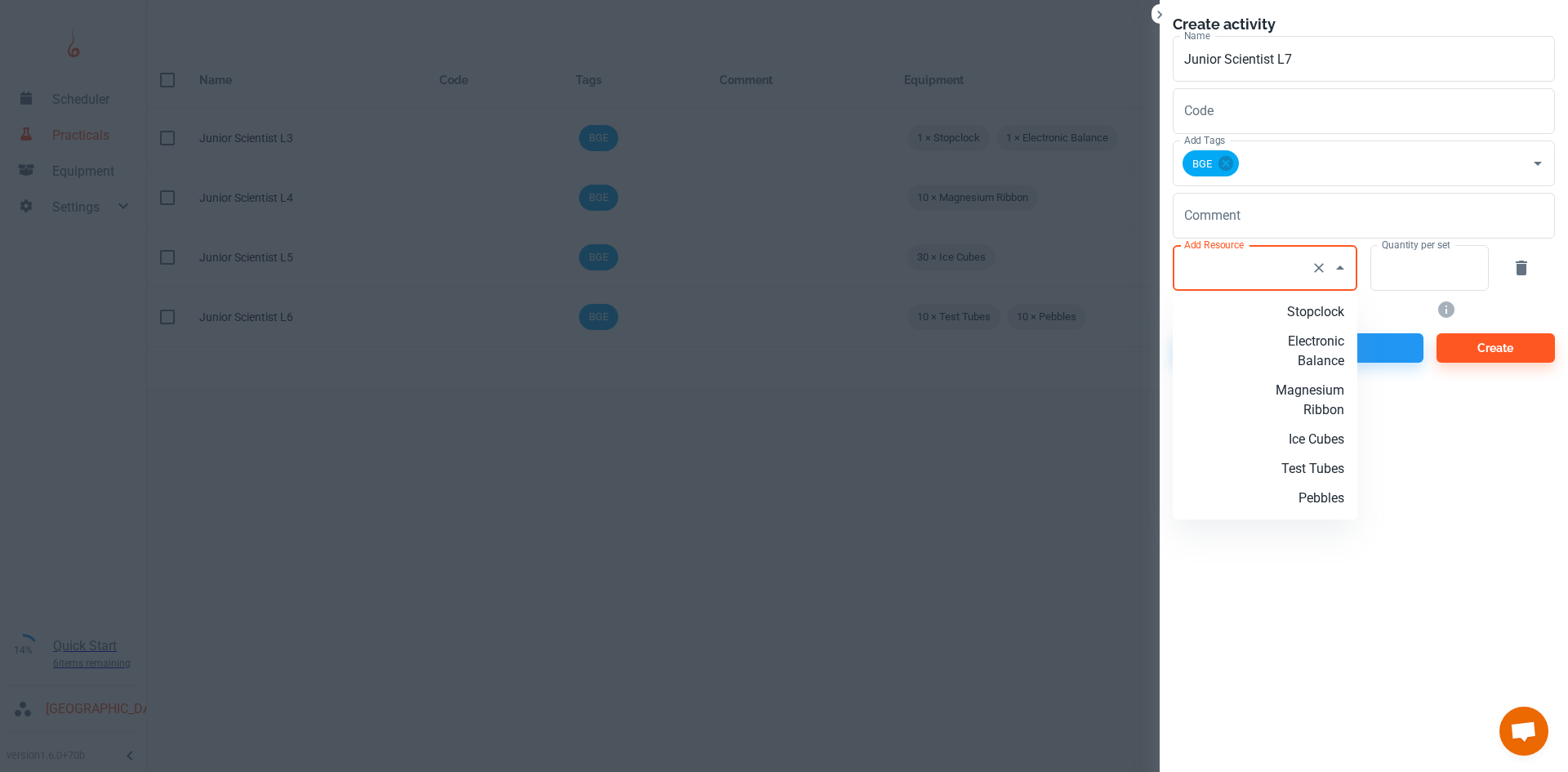
click at [1314, 338] on p "Electronic Balance" at bounding box center [1291, 351] width 105 height 40
type input "Electronic Balance"
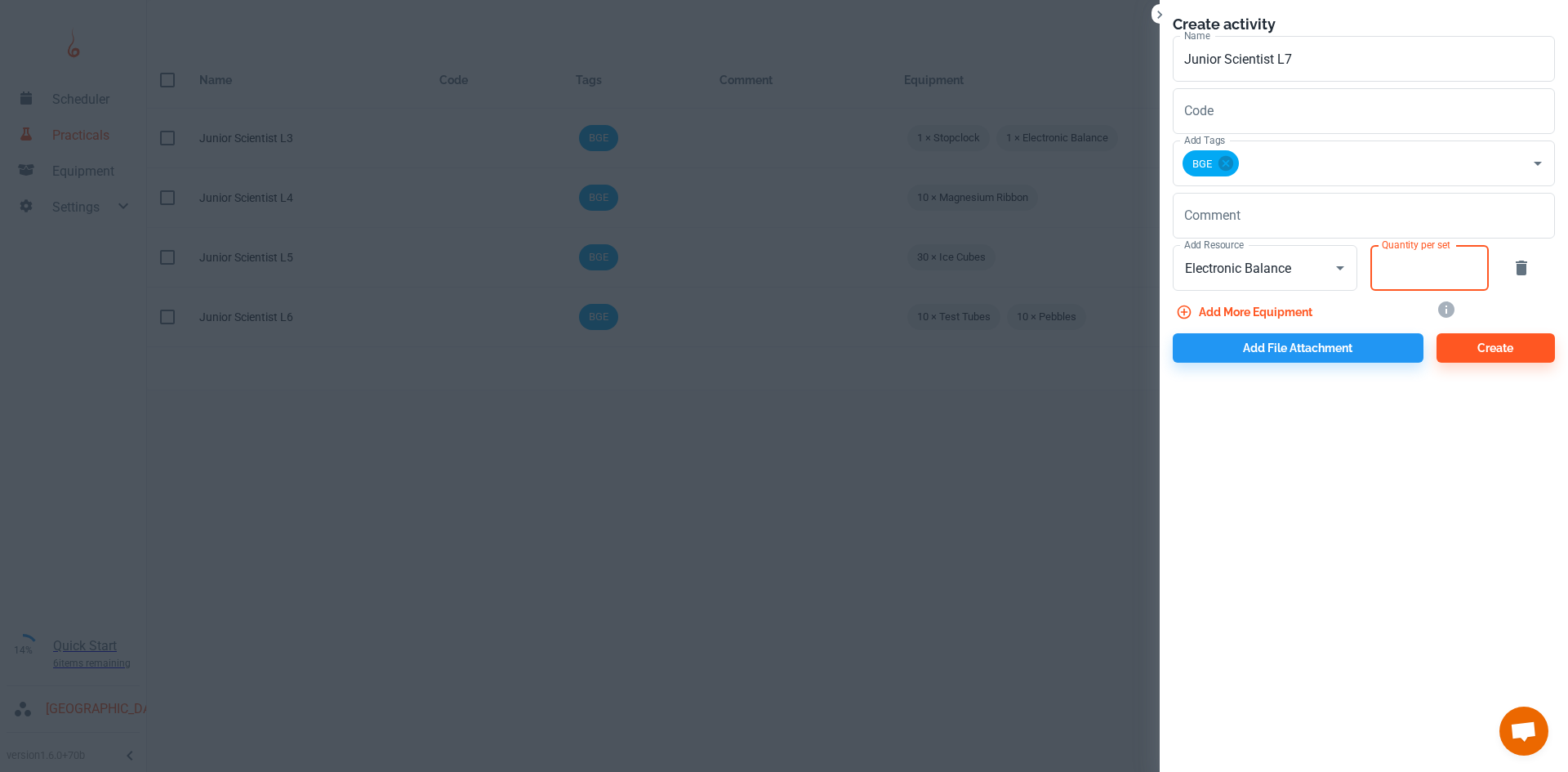
click at [1462, 273] on input "Quantity per set" at bounding box center [1420, 267] width 100 height 45
type input "10"
click at [1267, 309] on button "Add more equipment" at bounding box center [1245, 312] width 146 height 29
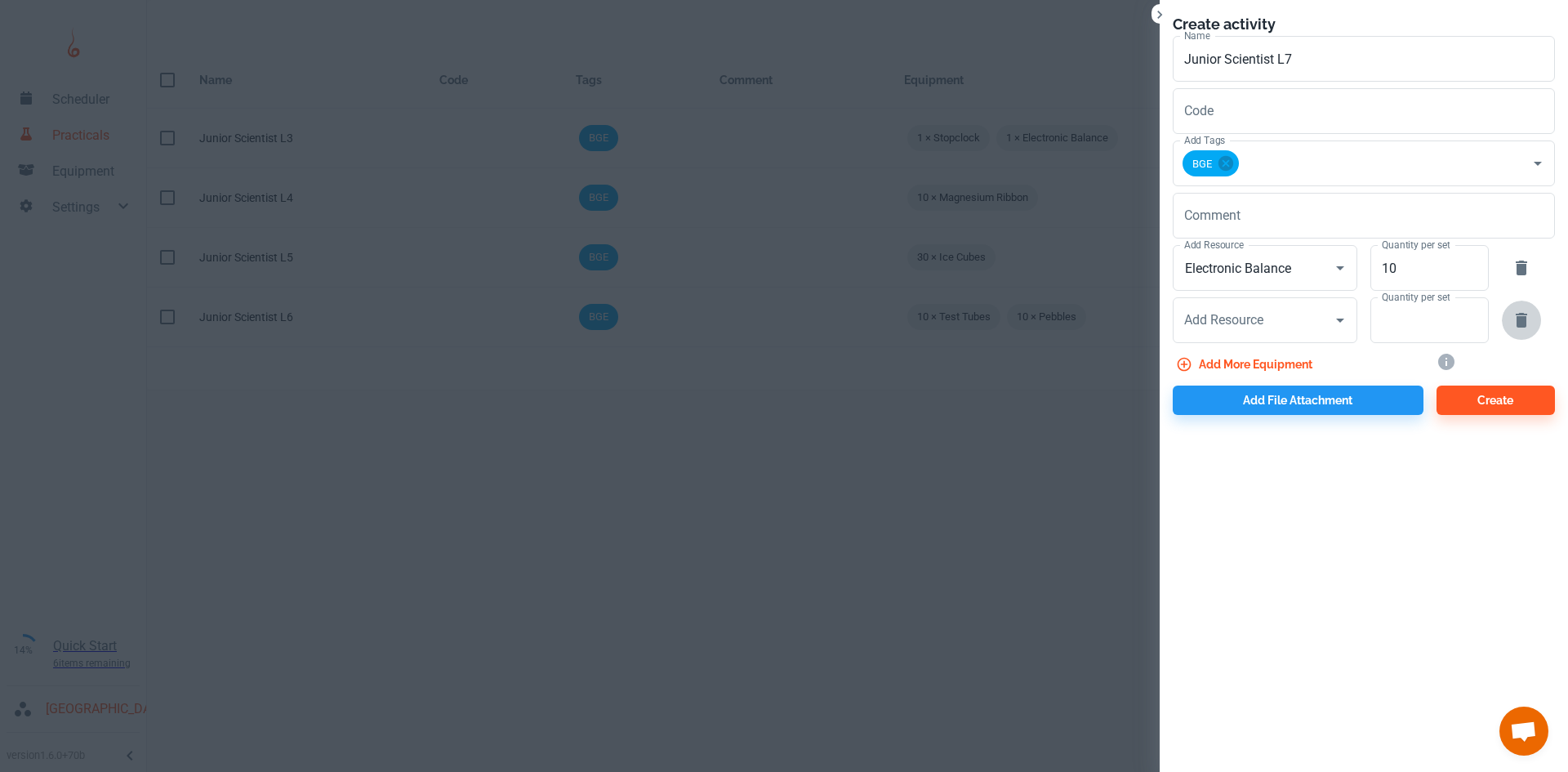
click at [1518, 324] on icon "button" at bounding box center [1522, 319] width 12 height 14
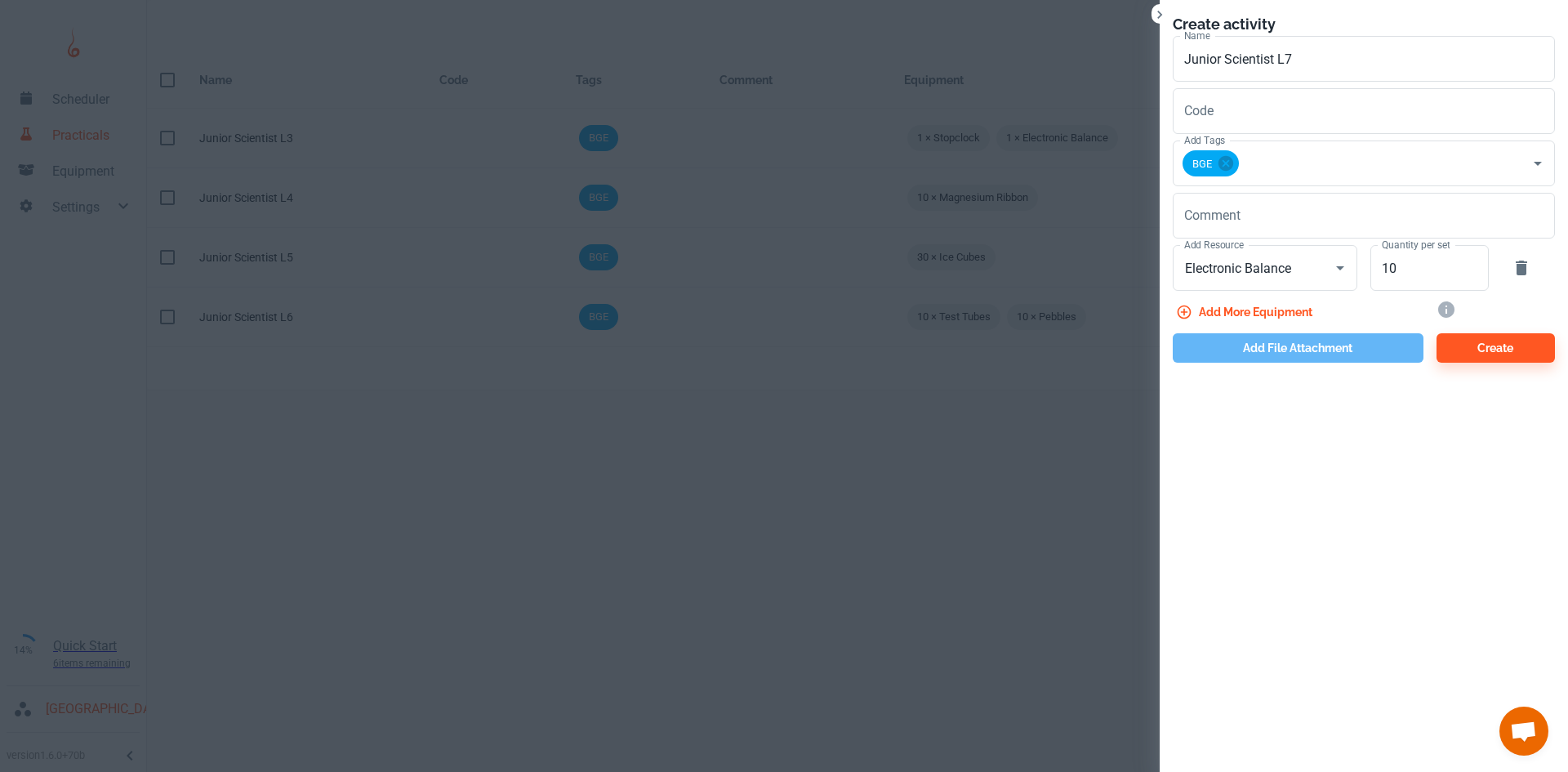
click at [1267, 352] on button "Add file attachment" at bounding box center [1298, 347] width 251 height 29
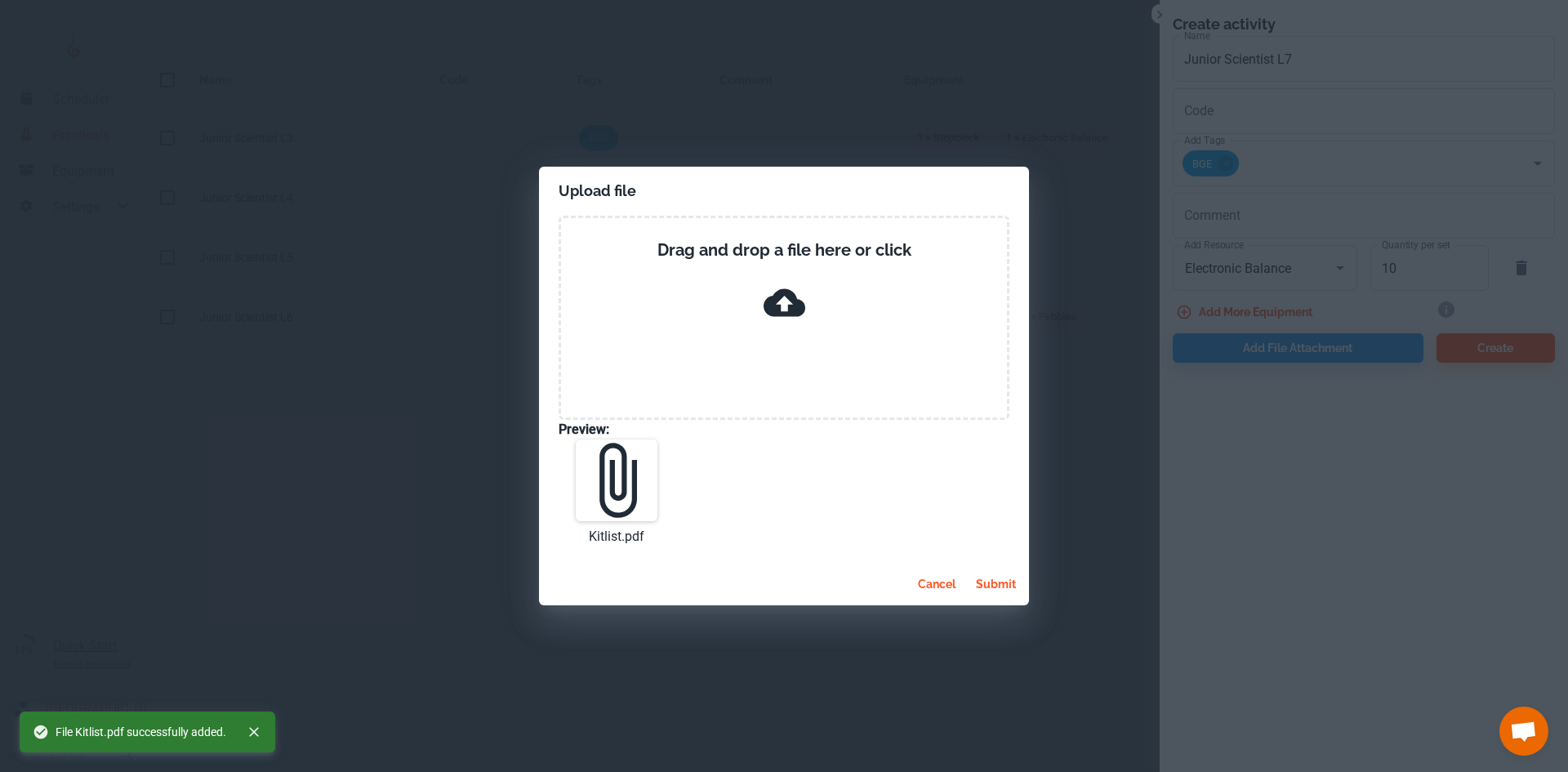
click at [1006, 583] on button "submit" at bounding box center [995, 584] width 53 height 29
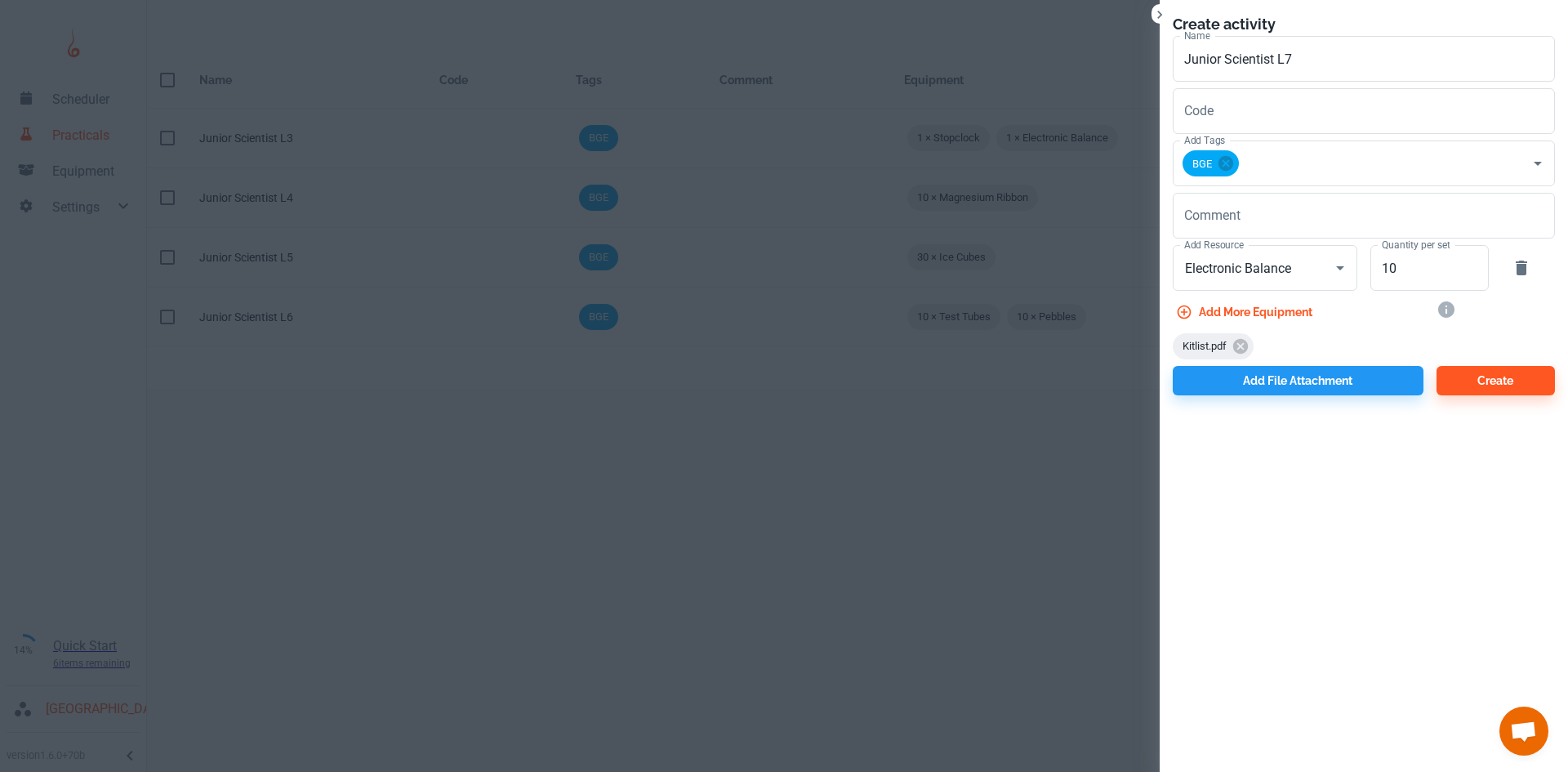
click at [1554, 131] on div "Create activity Name Junior Scientist L7 Name Code Code Add Tags BGE Add Tags C…" at bounding box center [1363, 204] width 408 height 408
click at [1483, 385] on button "Create" at bounding box center [1495, 380] width 119 height 29
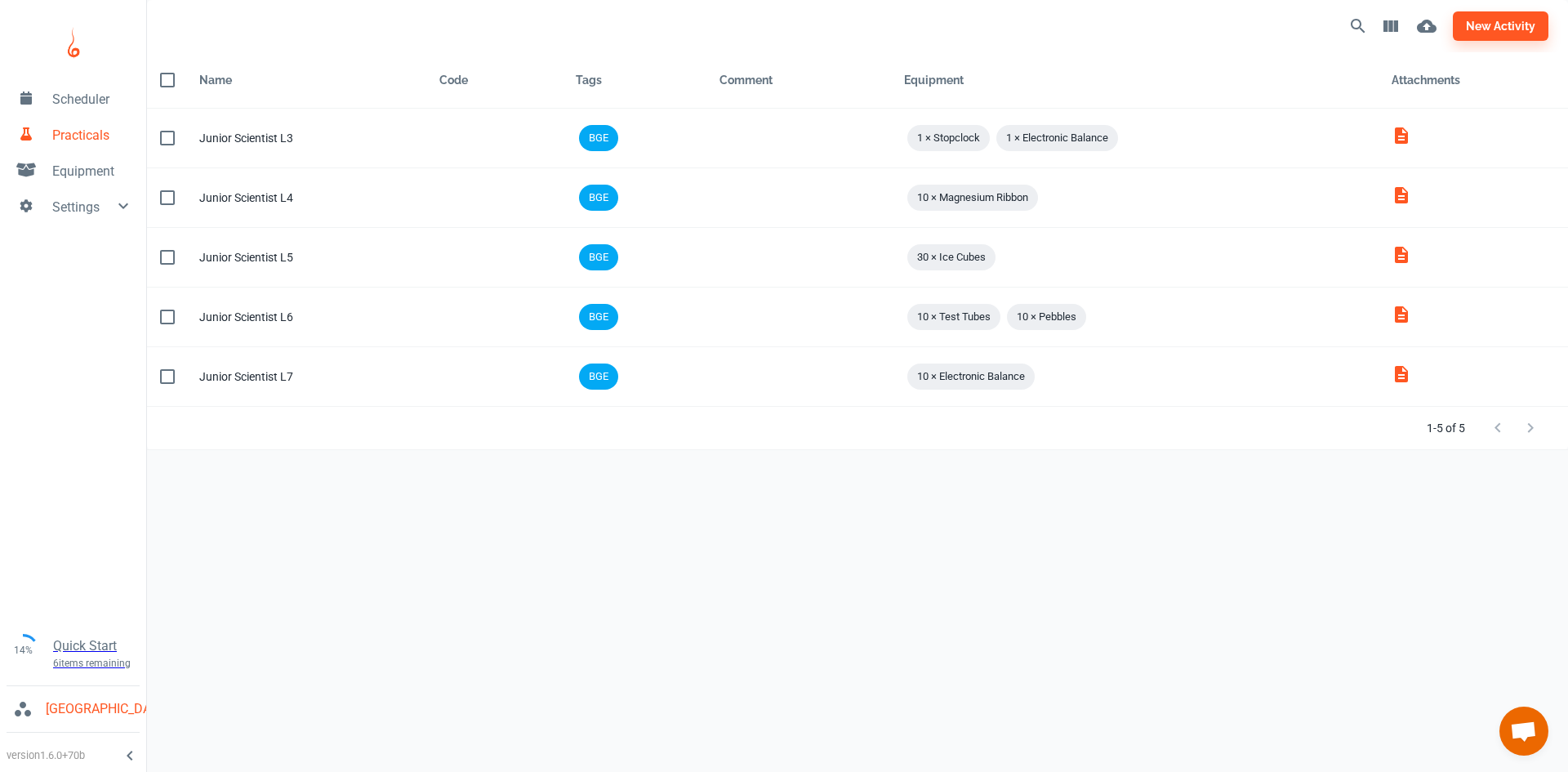
click at [97, 166] on span "Equipment" at bounding box center [93, 172] width 81 height 19
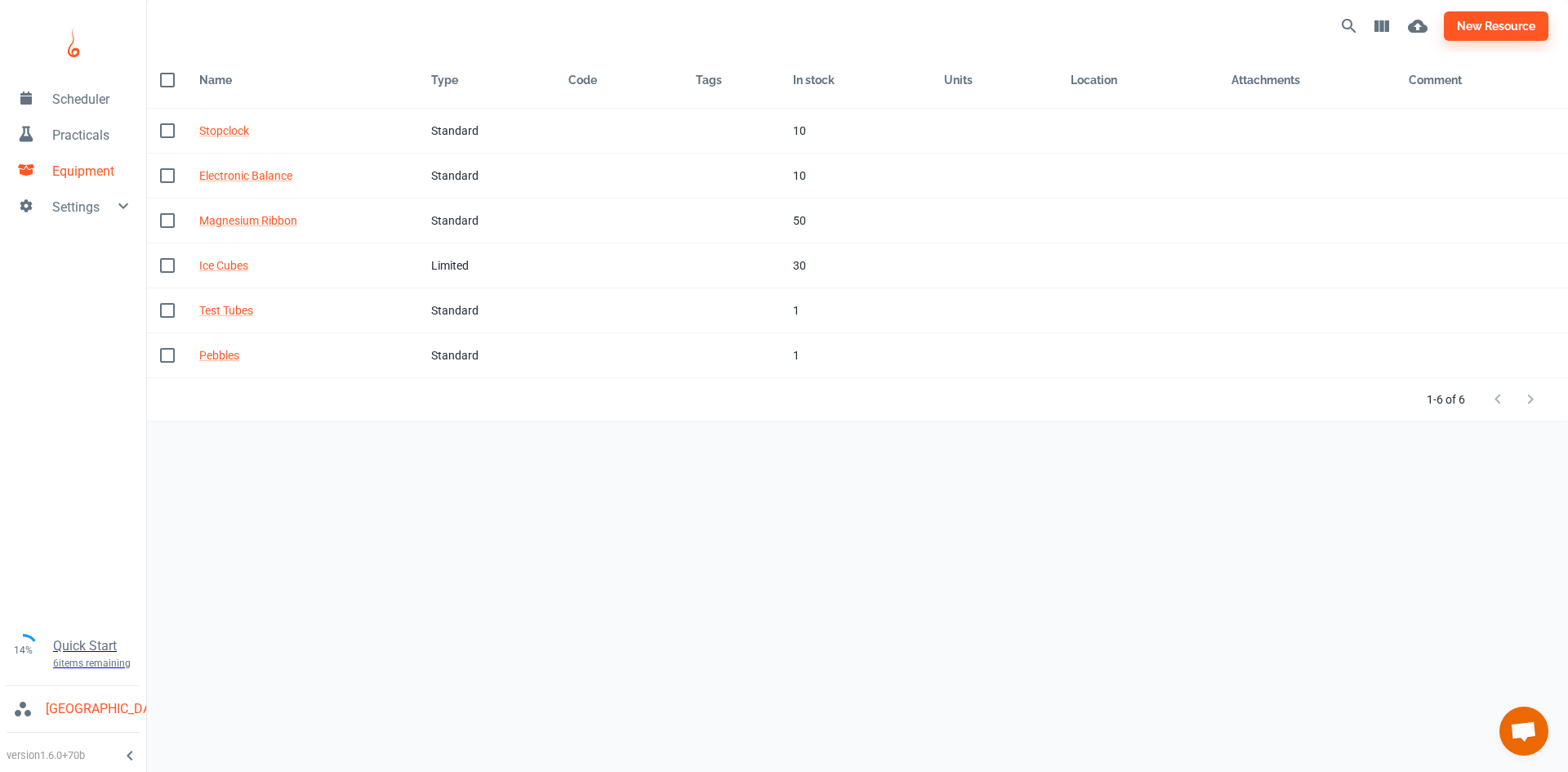
click at [94, 152] on link "Practicals" at bounding box center [72, 133] width 146 height 36
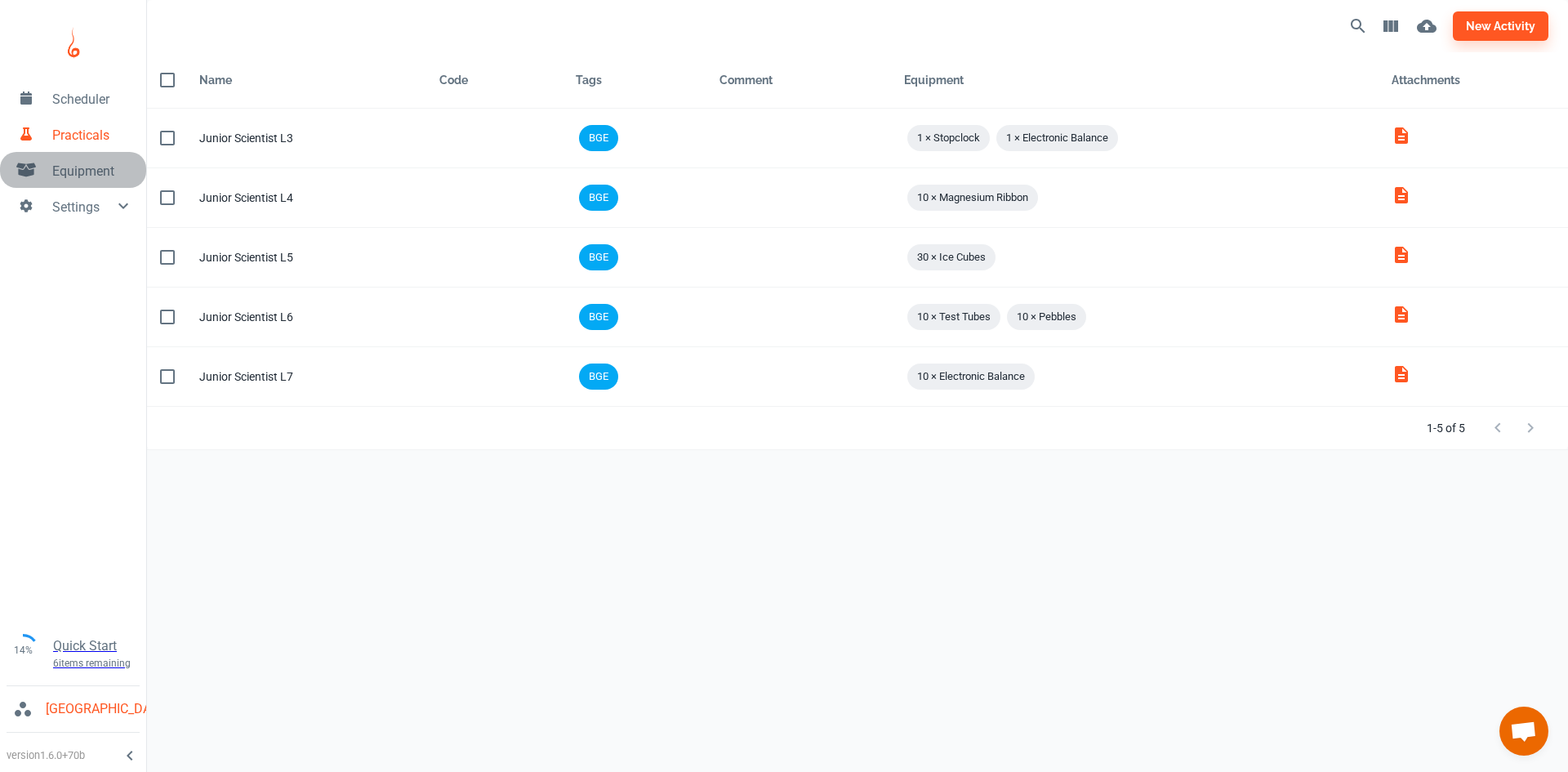
click at [95, 183] on link "Equipment" at bounding box center [72, 169] width 146 height 36
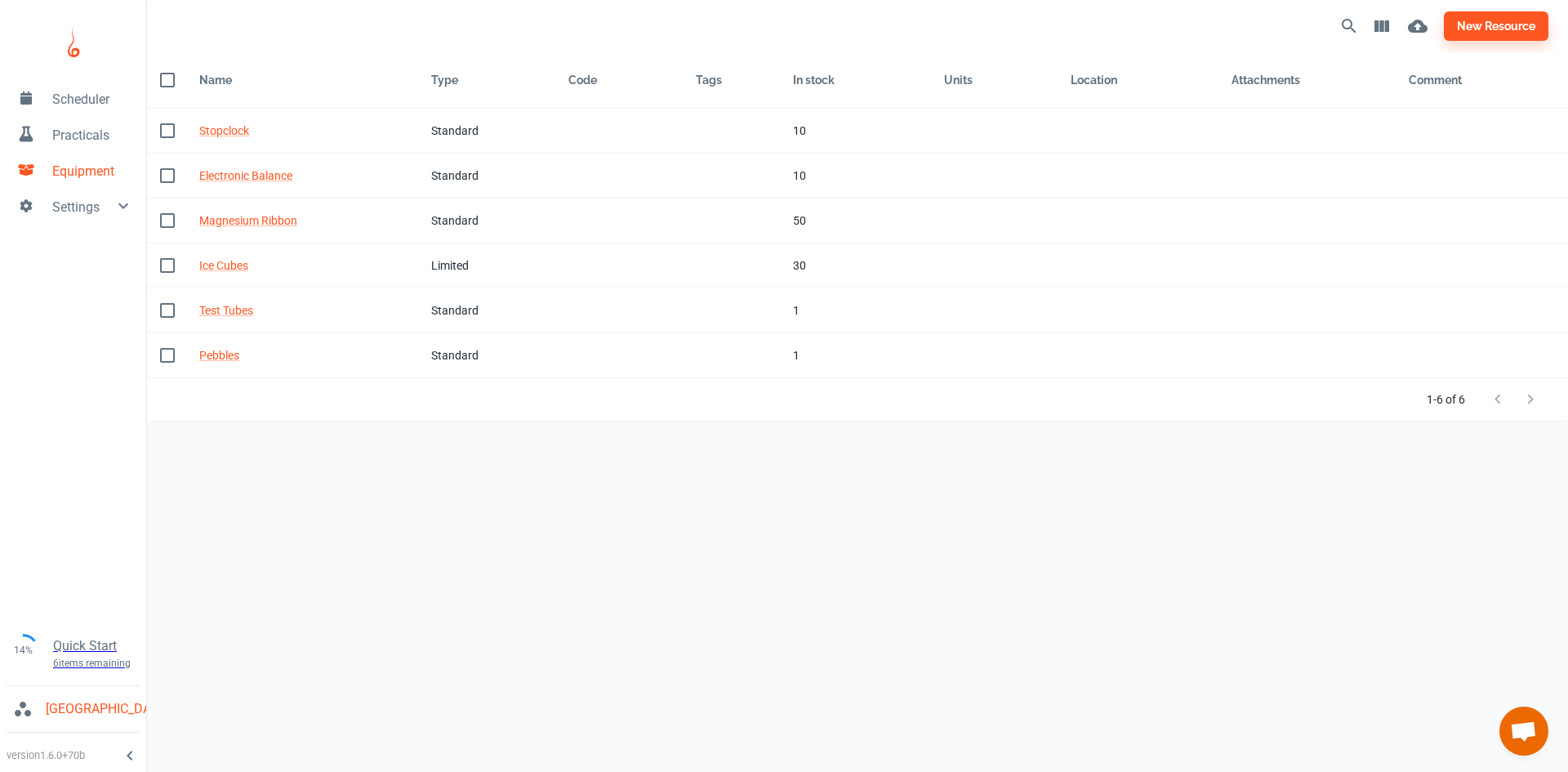
click at [89, 144] on span "Practicals" at bounding box center [93, 135] width 81 height 19
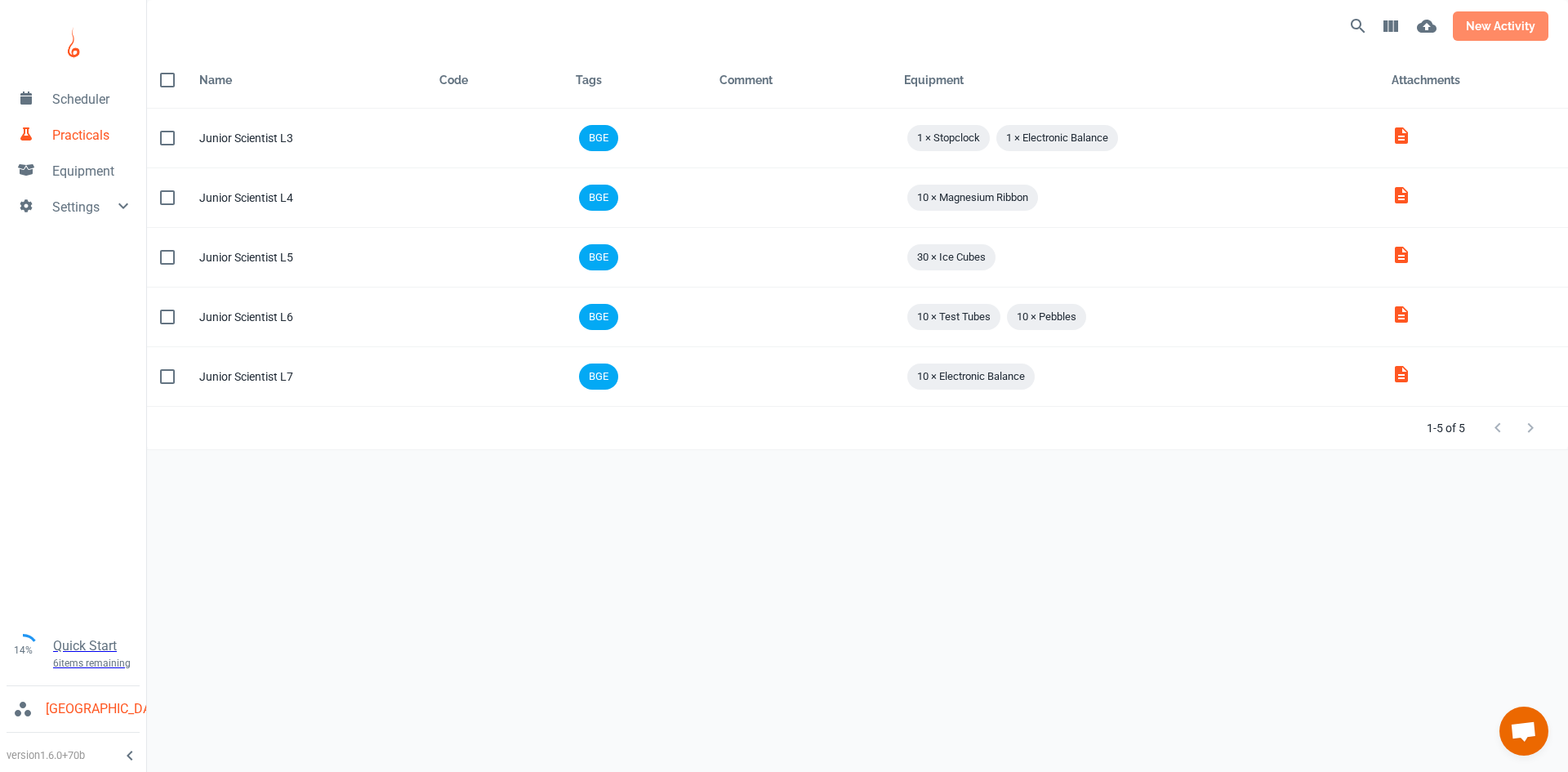
click at [1522, 30] on button "new activity" at bounding box center [1499, 26] width 96 height 29
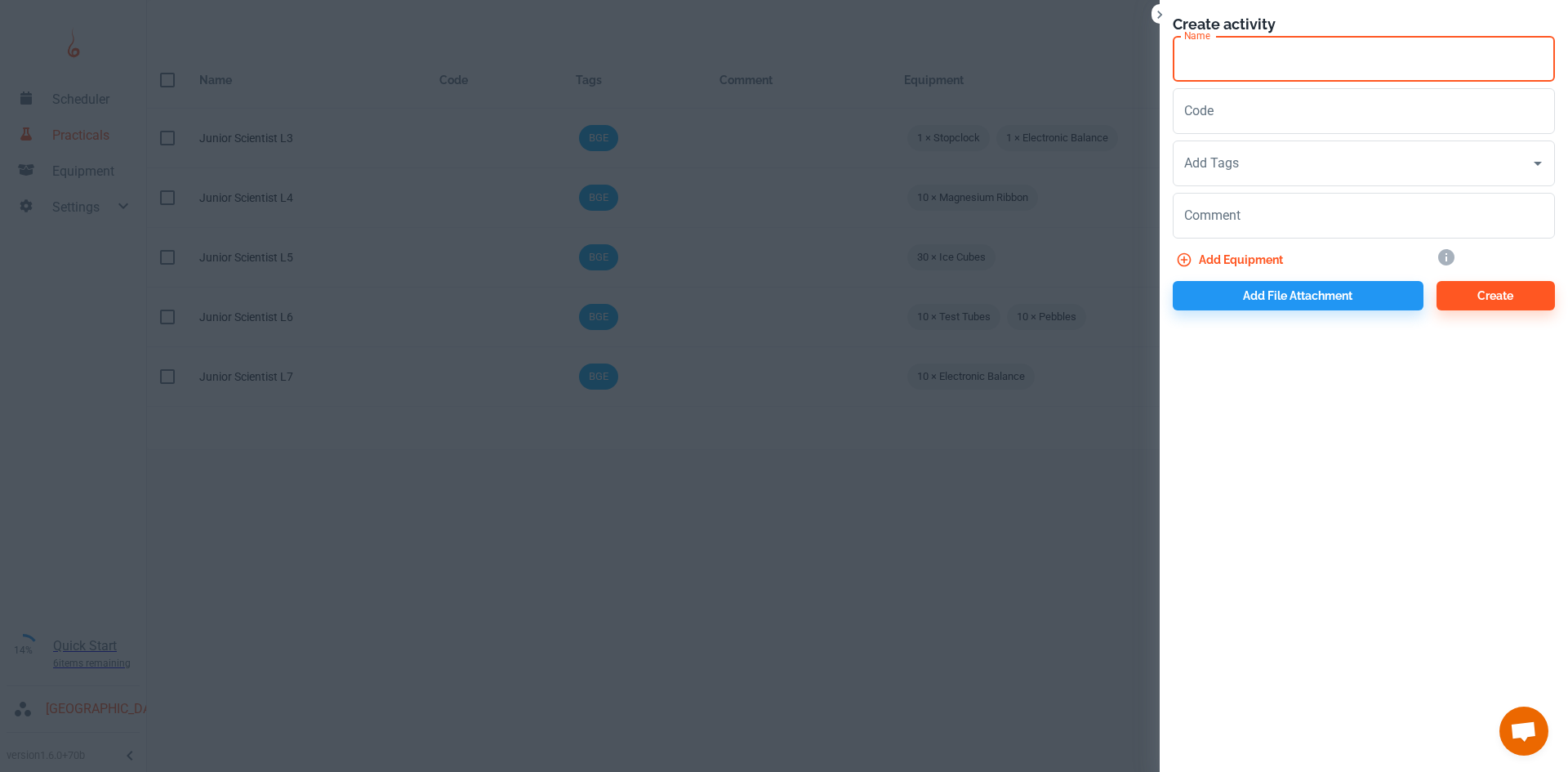
click at [1249, 63] on input "Name" at bounding box center [1363, 58] width 382 height 45
type input "Junior Scientist L8"
click at [1255, 157] on input "Add Tags" at bounding box center [1351, 163] width 343 height 31
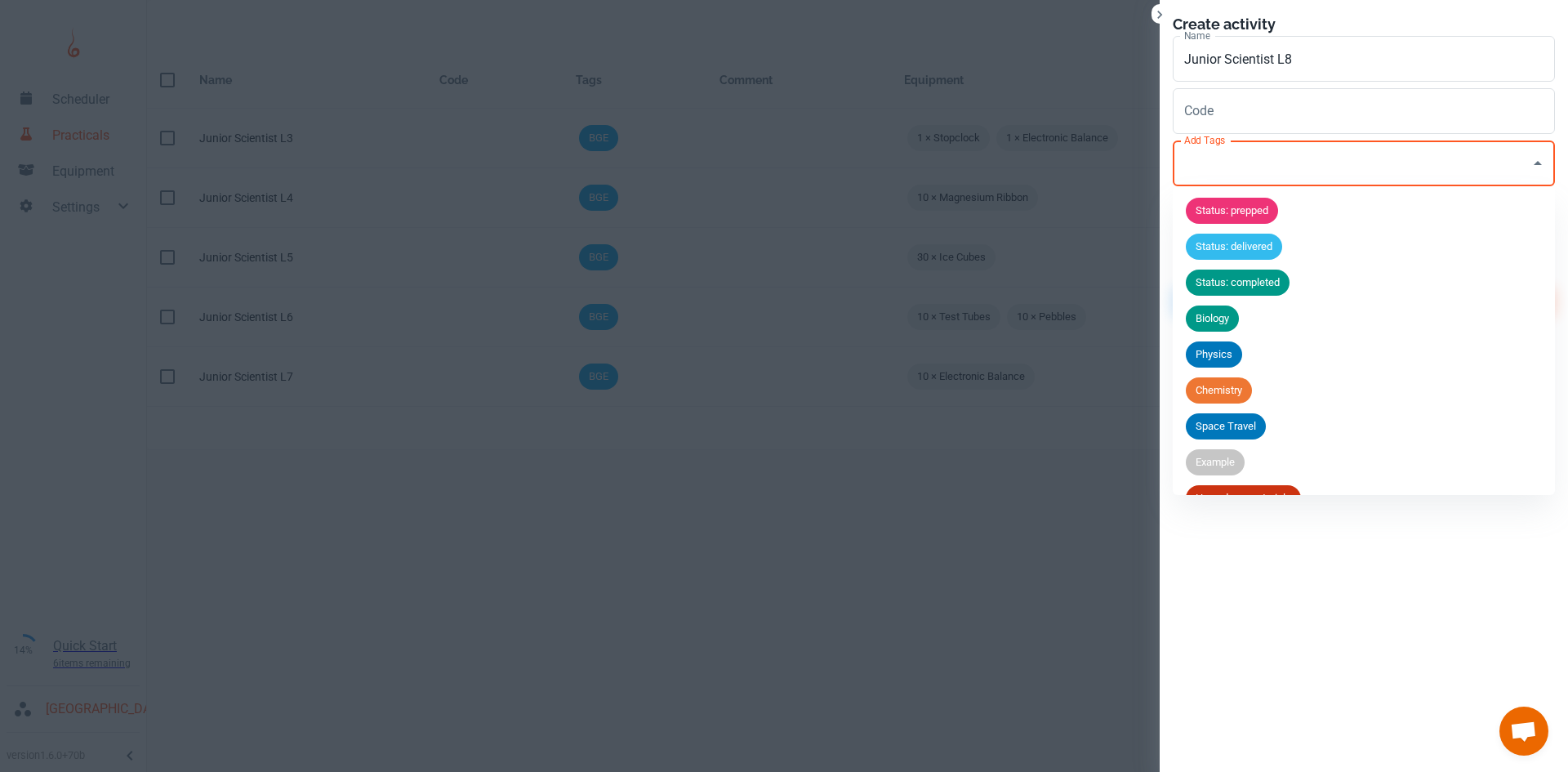
scroll to position [64, 0]
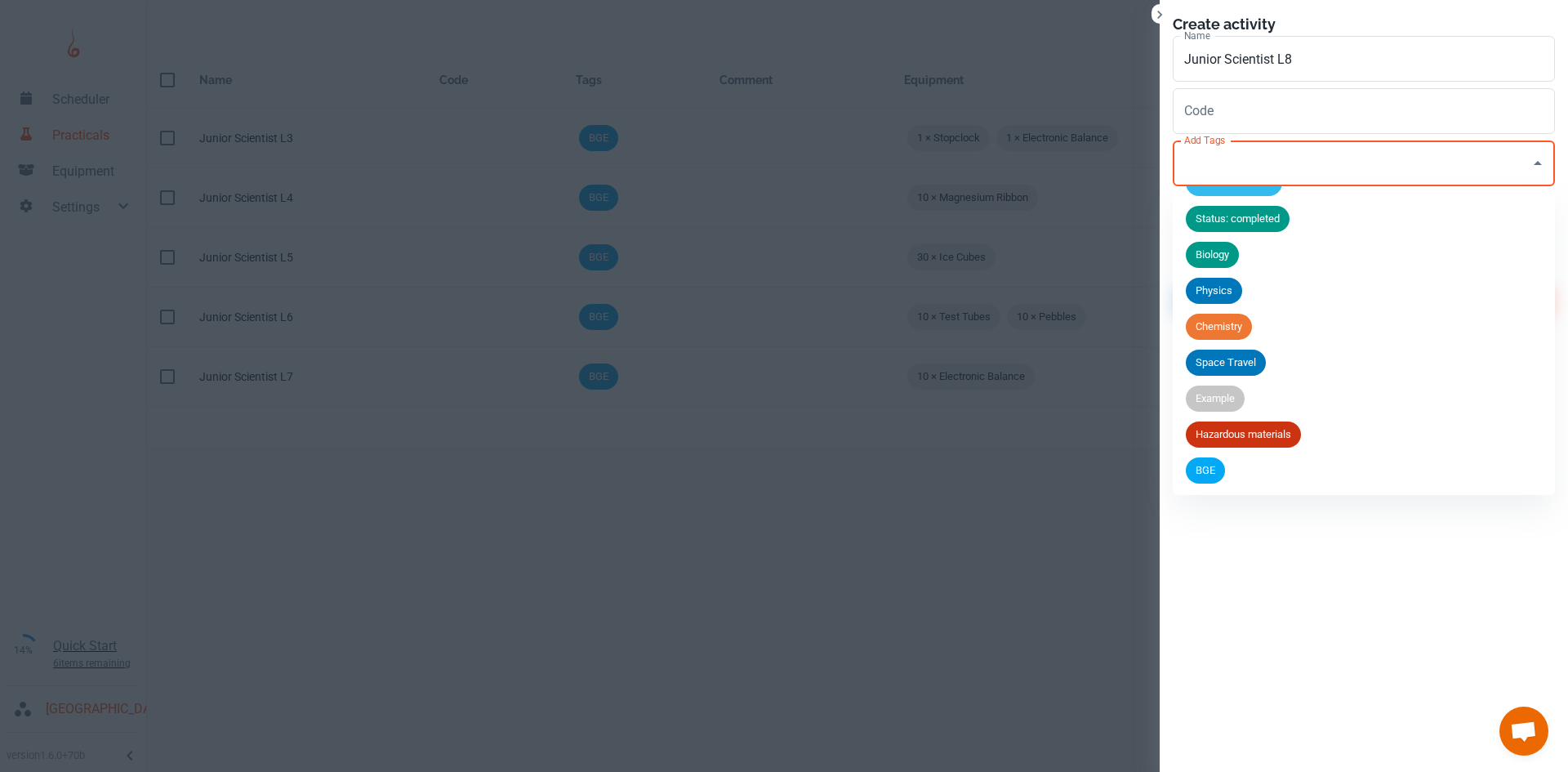
click at [1193, 466] on span "BGE" at bounding box center [1205, 470] width 40 height 16
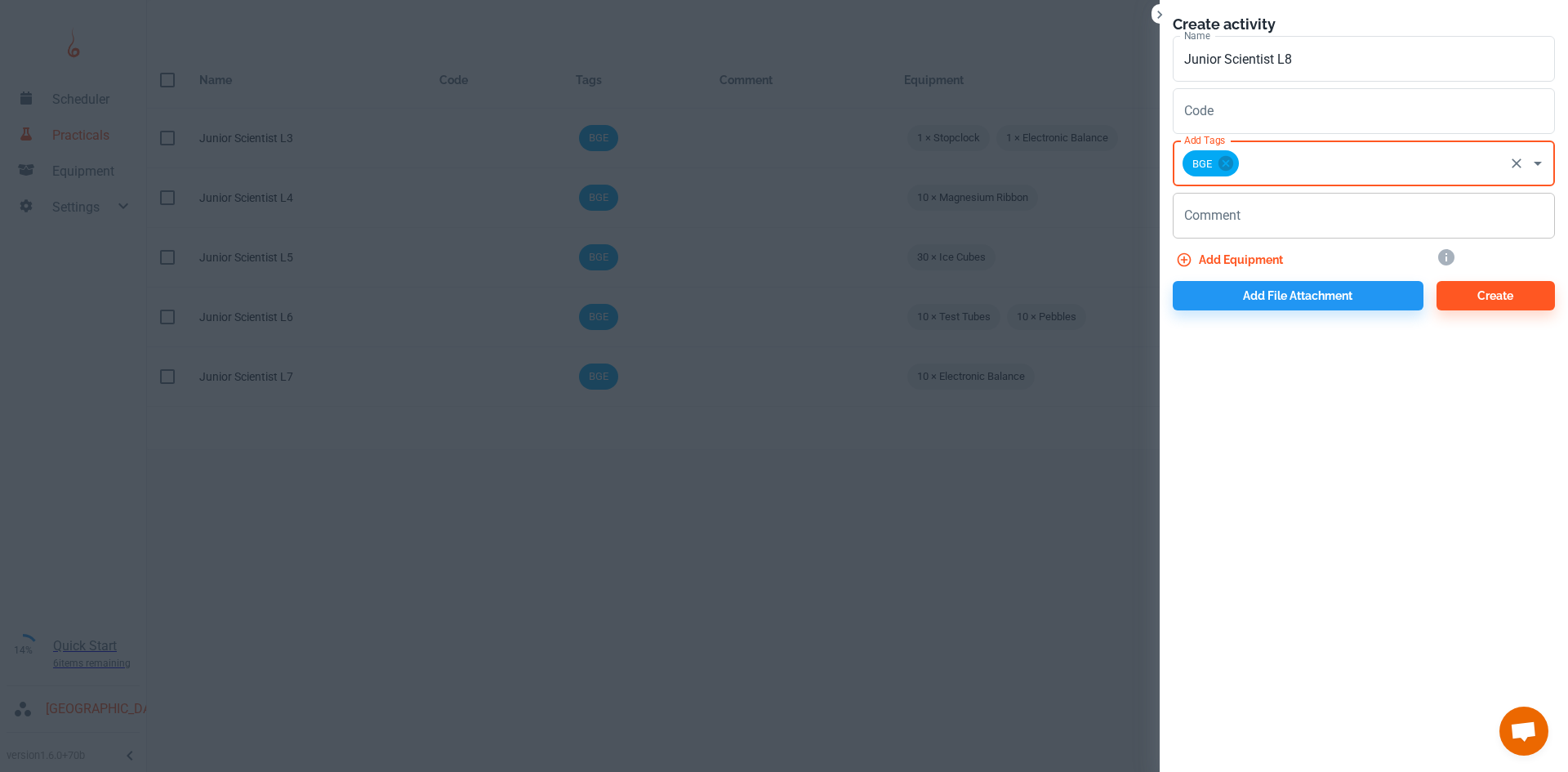
click at [1277, 217] on textarea "Comment" at bounding box center [1363, 215] width 359 height 18
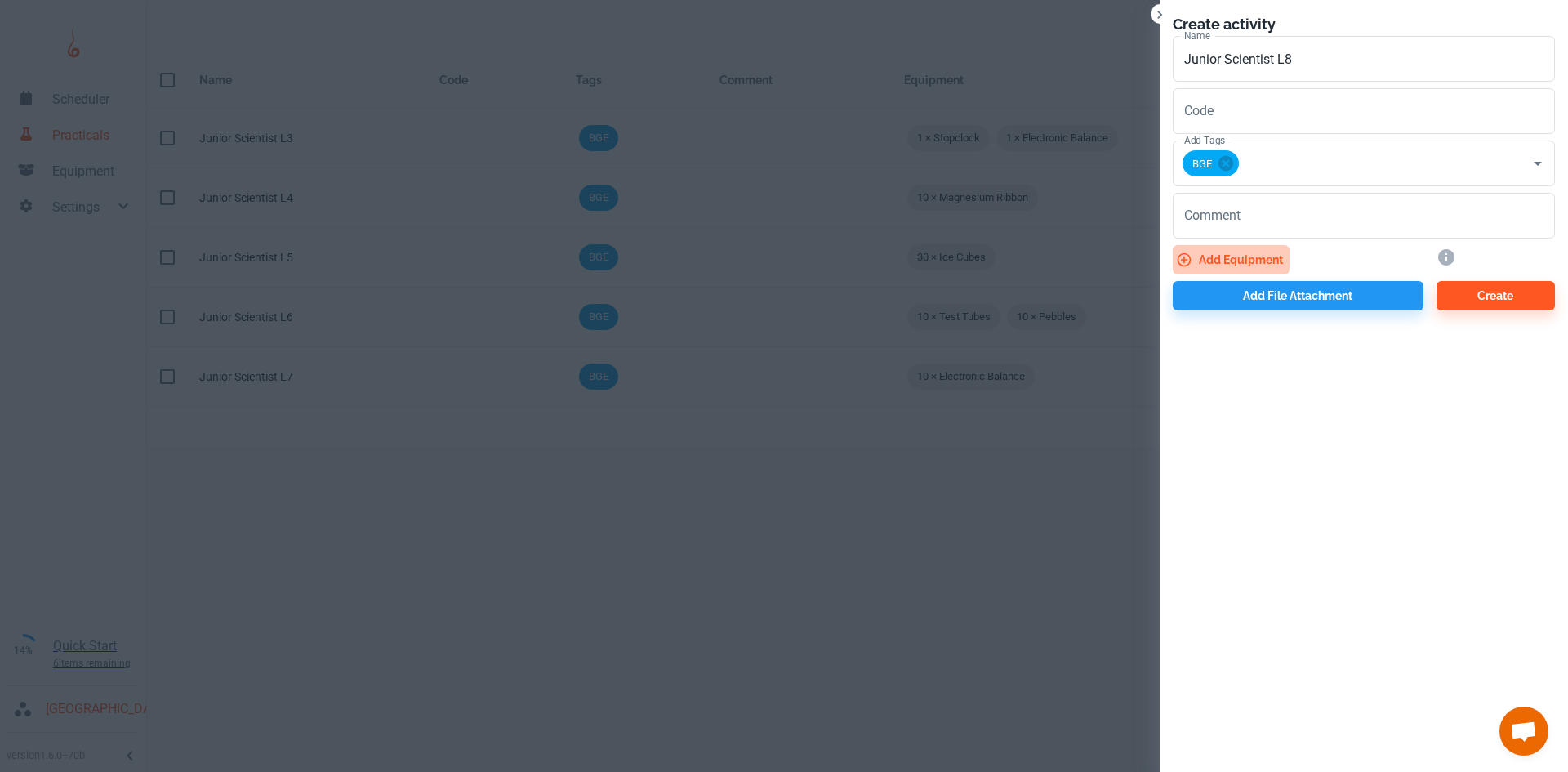
click at [1217, 254] on button "Add equipment" at bounding box center [1230, 260] width 117 height 29
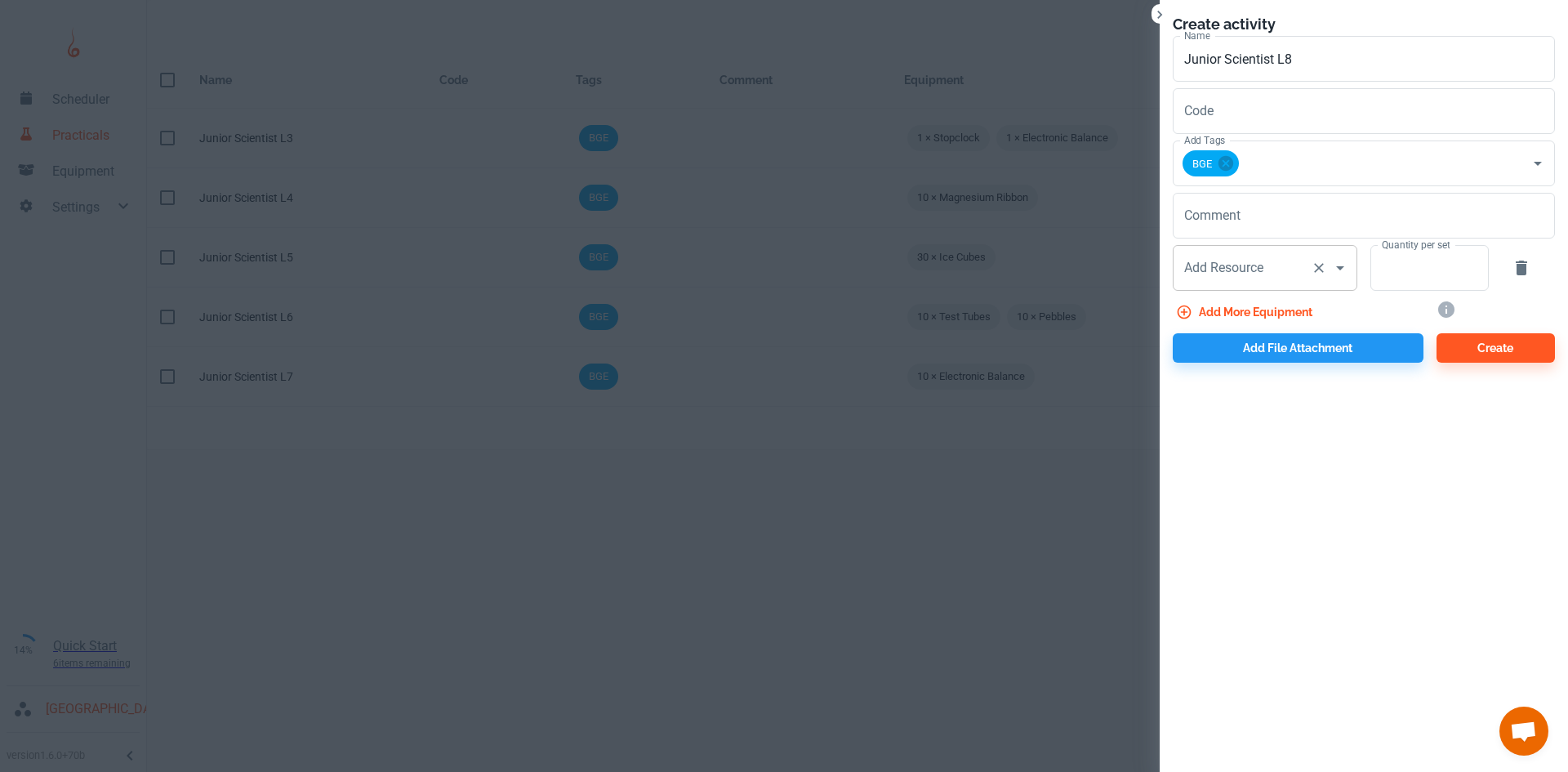
click at [1272, 258] on input "Add Resource" at bounding box center [1242, 267] width 124 height 31
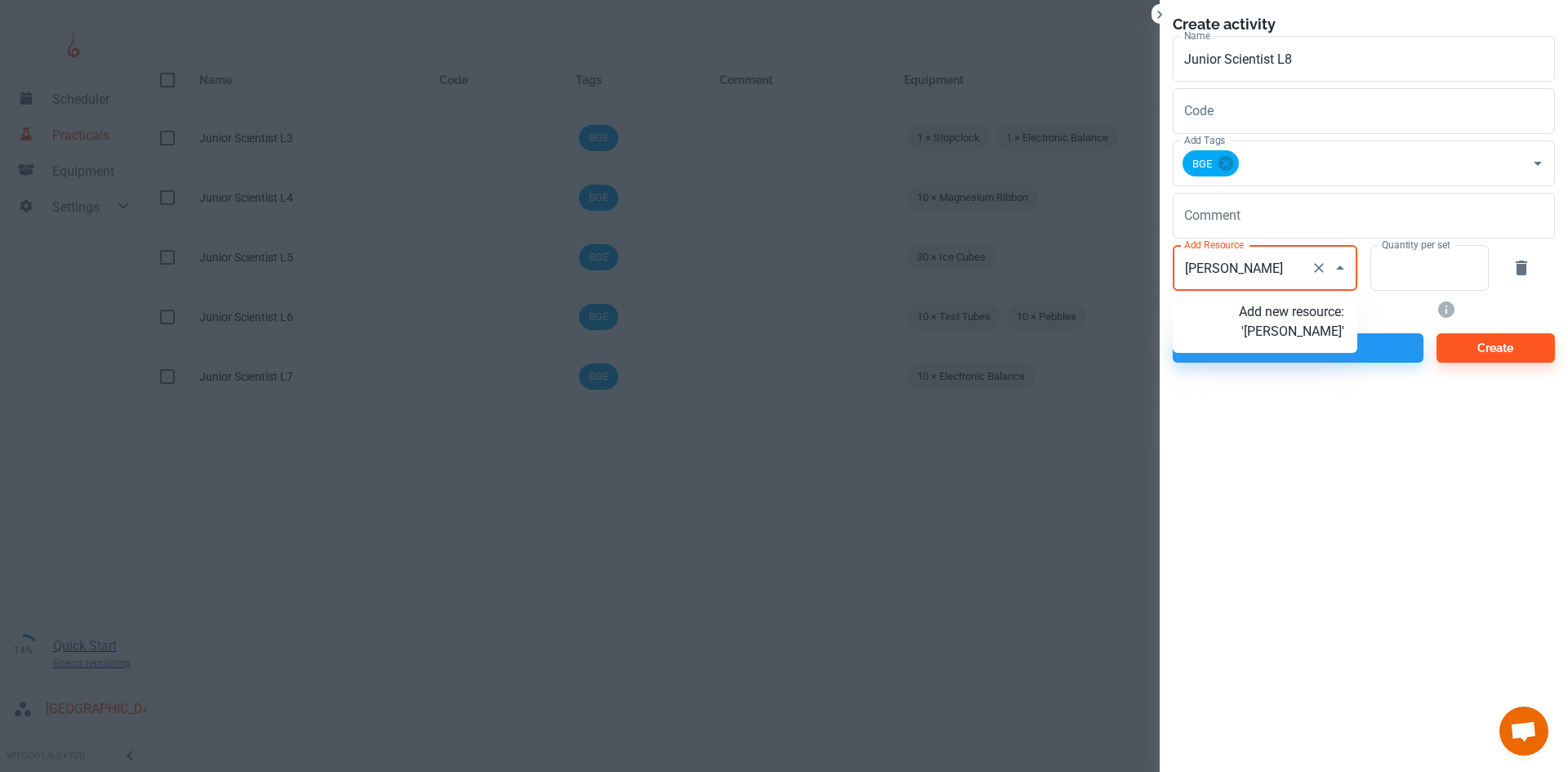
type input "Salt"
click at [1307, 326] on p "Add new resource: 'Salt'" at bounding box center [1291, 321] width 105 height 40
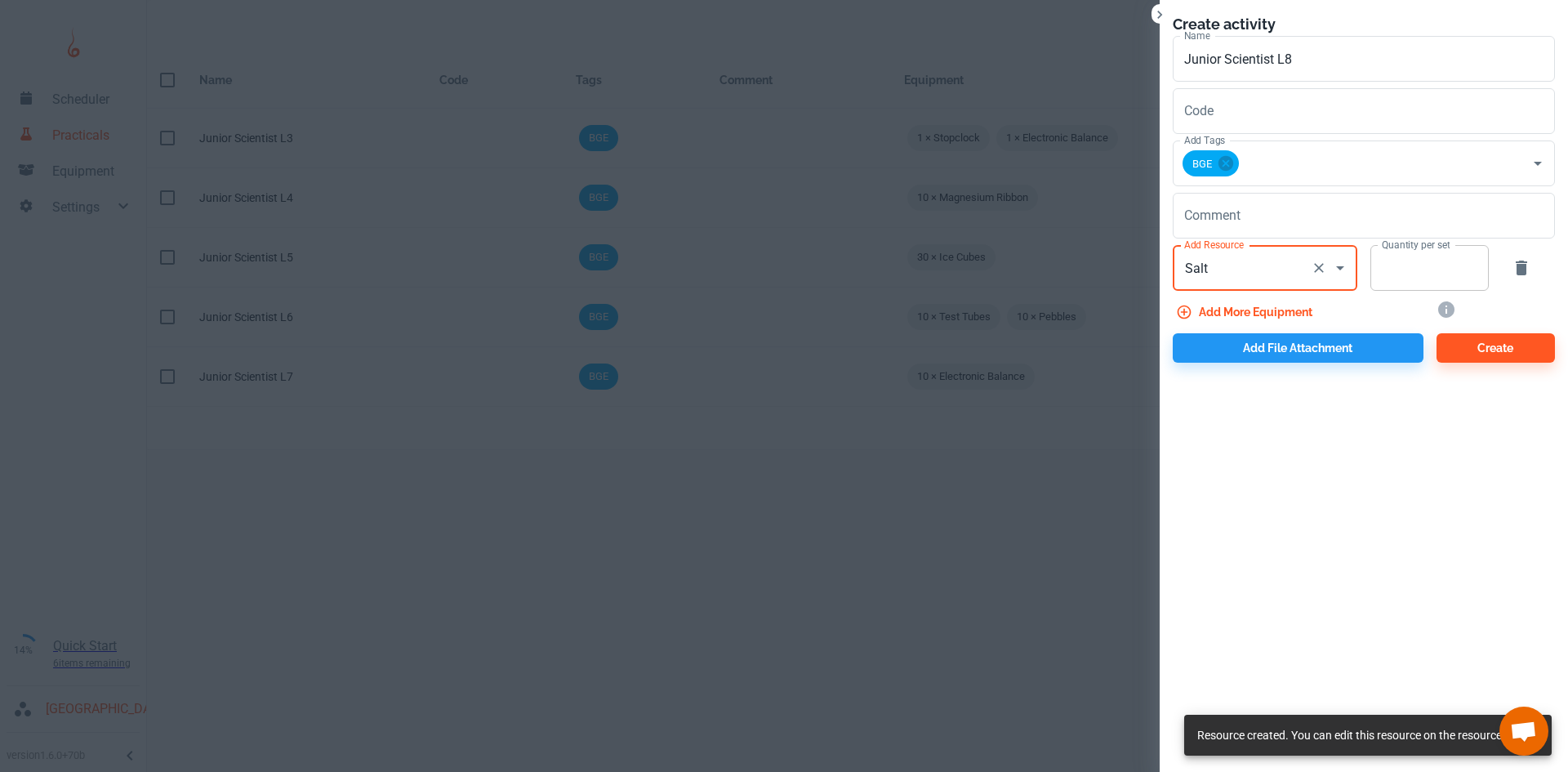
type input "Salt"
click at [1425, 279] on input "Quantity per set" at bounding box center [1420, 267] width 100 height 45
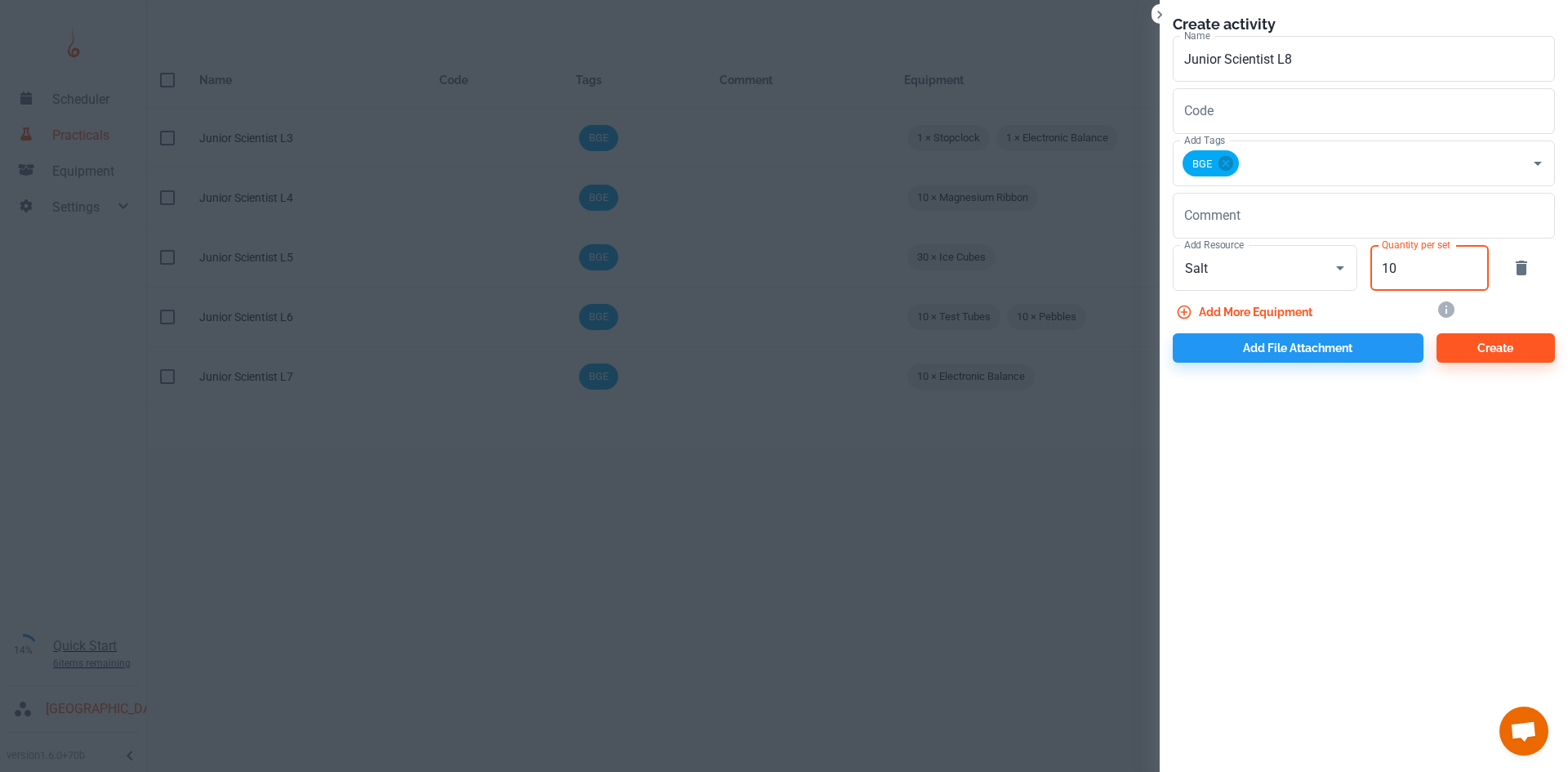
type input "10"
click at [1239, 311] on button "Add more equipment" at bounding box center [1245, 312] width 146 height 29
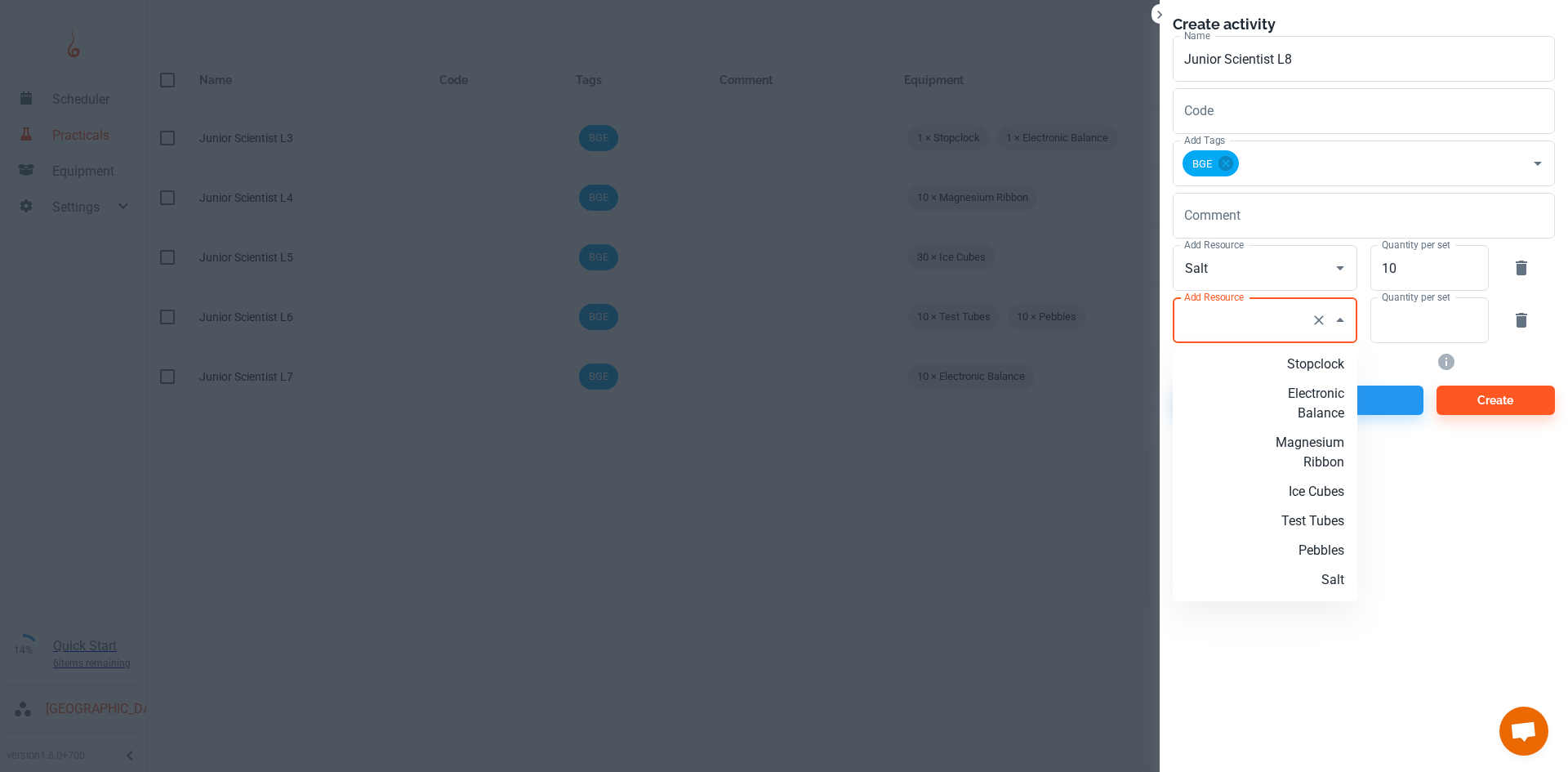
click at [1270, 307] on input "Add Resource" at bounding box center [1242, 320] width 124 height 31
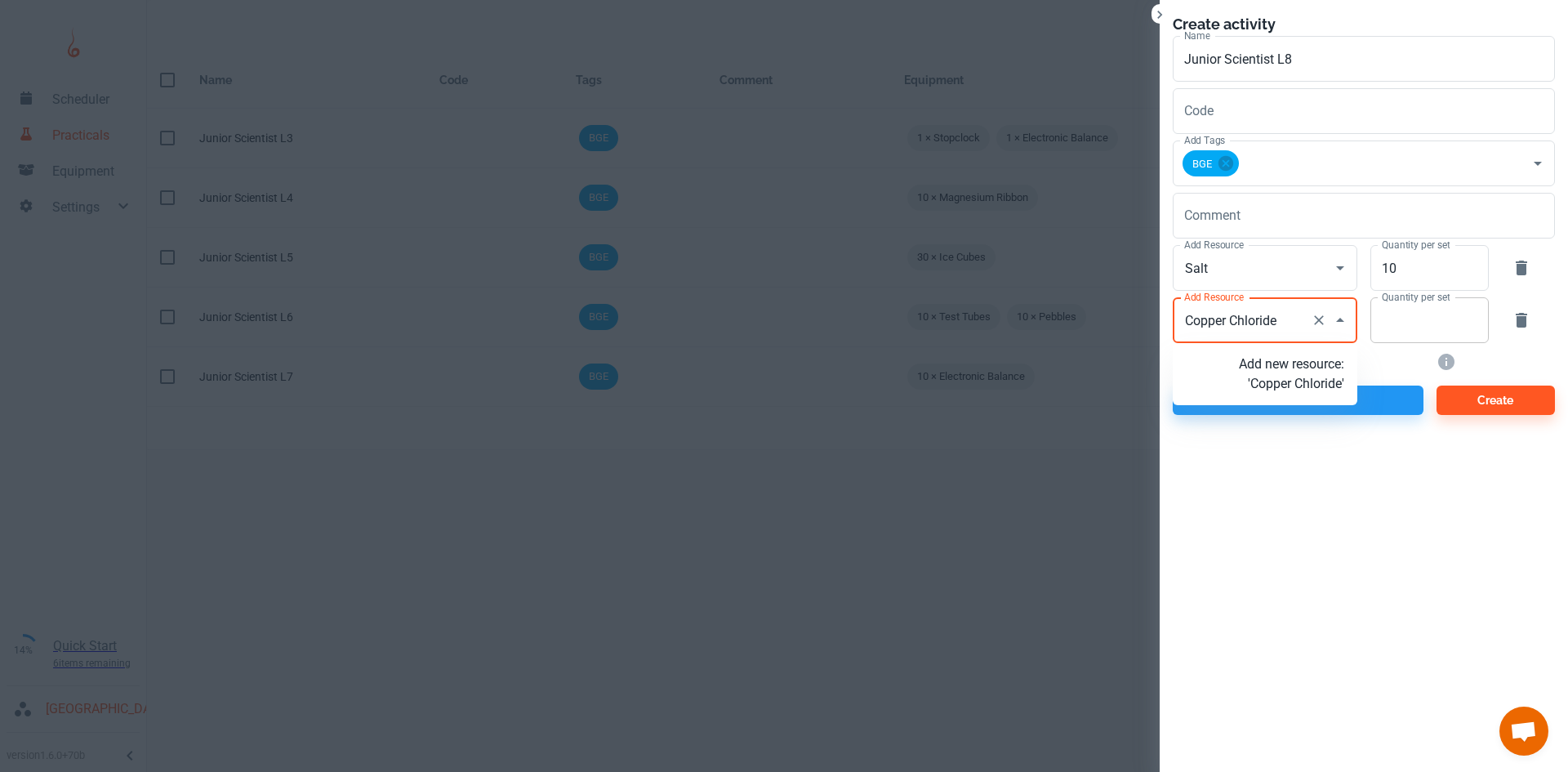
type input "Copper Chloride"
click at [1410, 327] on input "Quantity per set" at bounding box center [1420, 319] width 100 height 45
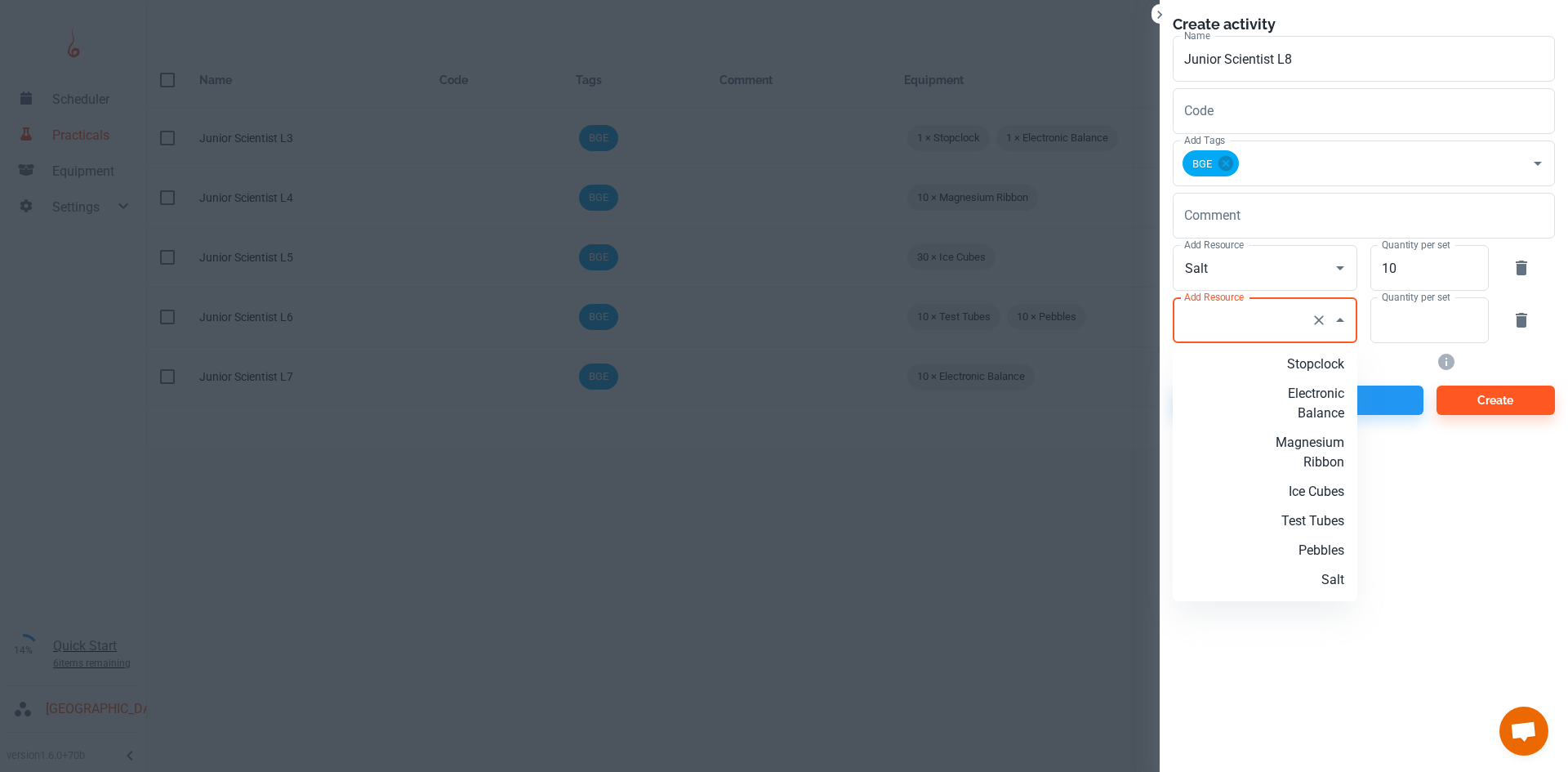
click at [1299, 312] on input "Add Resource" at bounding box center [1242, 320] width 124 height 31
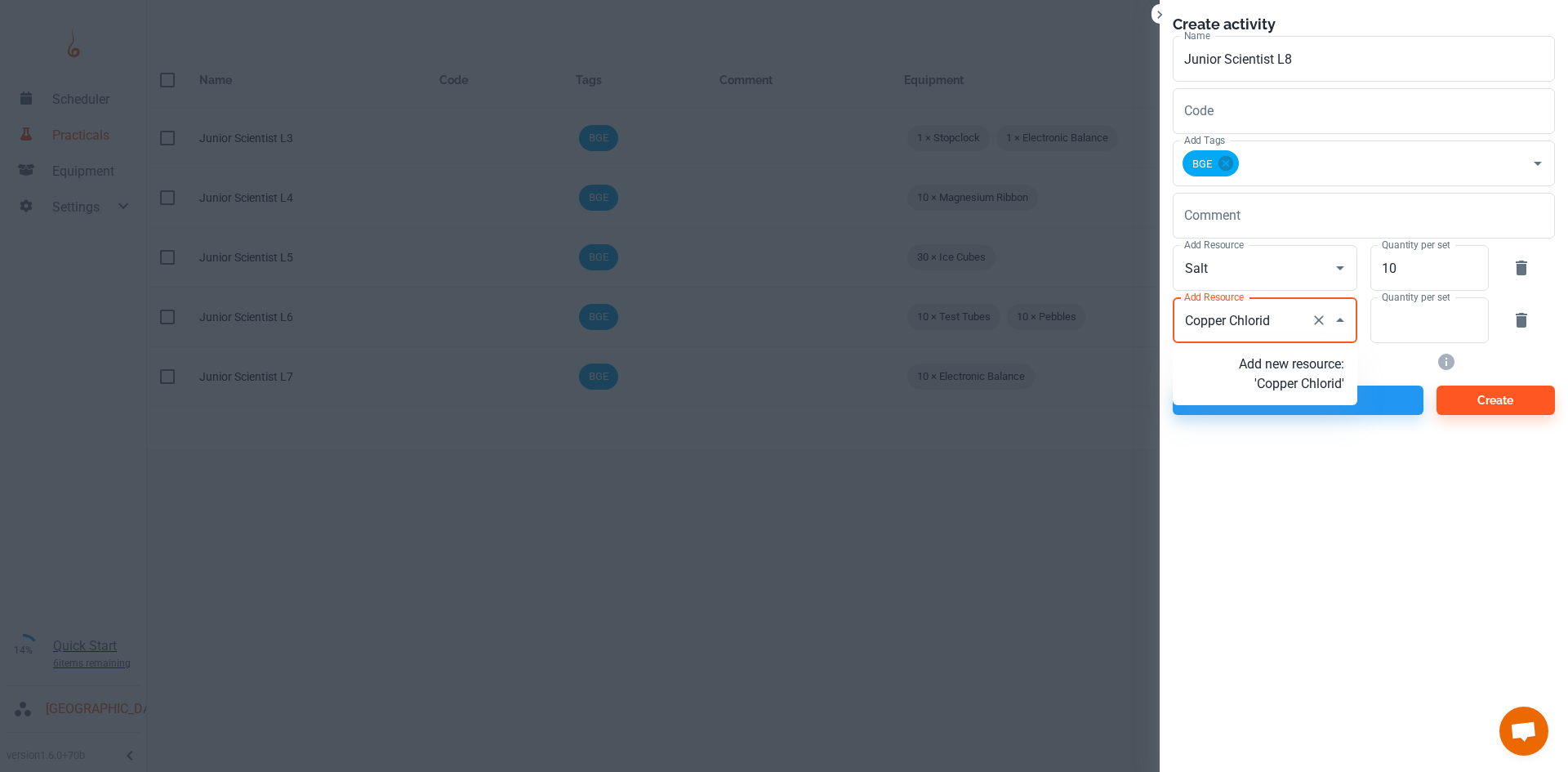
type input "Copper Chloride"
click at [1316, 388] on p "Add new resource: 'Copper Chloride'" at bounding box center [1291, 373] width 105 height 40
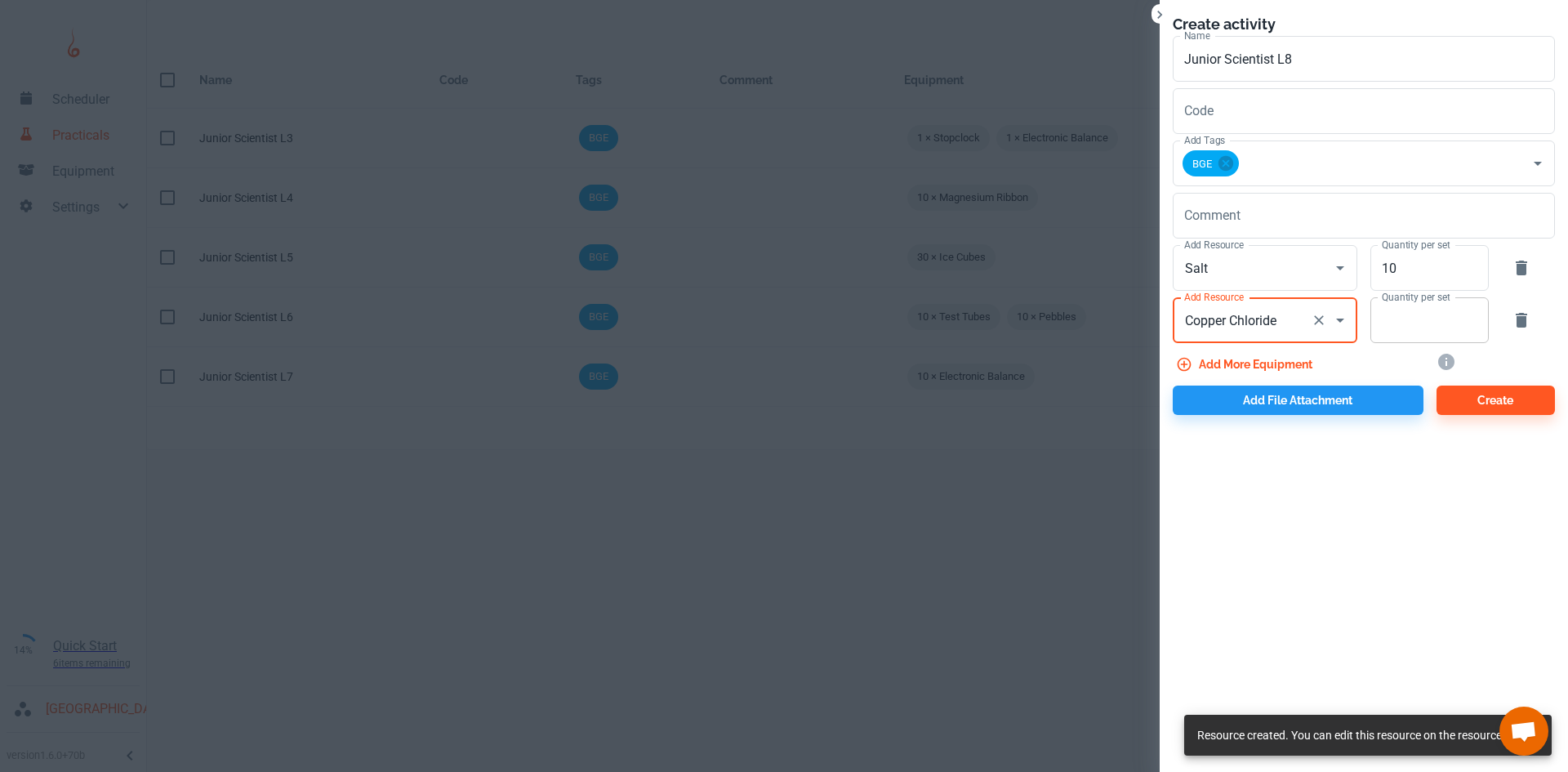
type input "Copper Chloride"
click at [1407, 334] on input "Quantity per set" at bounding box center [1420, 319] width 100 height 45
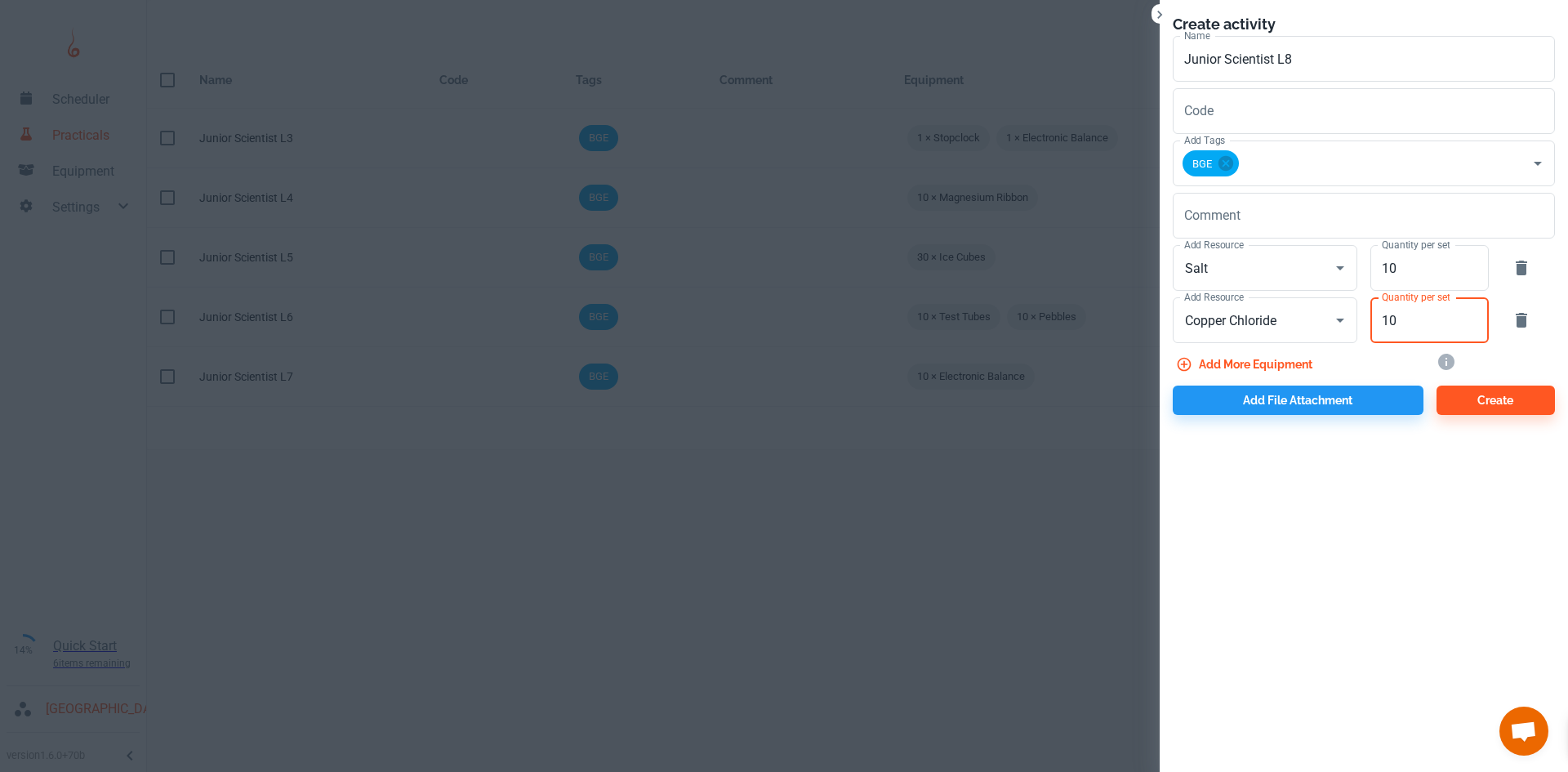
type input "10"
click at [1255, 358] on button "Add more equipment" at bounding box center [1245, 364] width 146 height 29
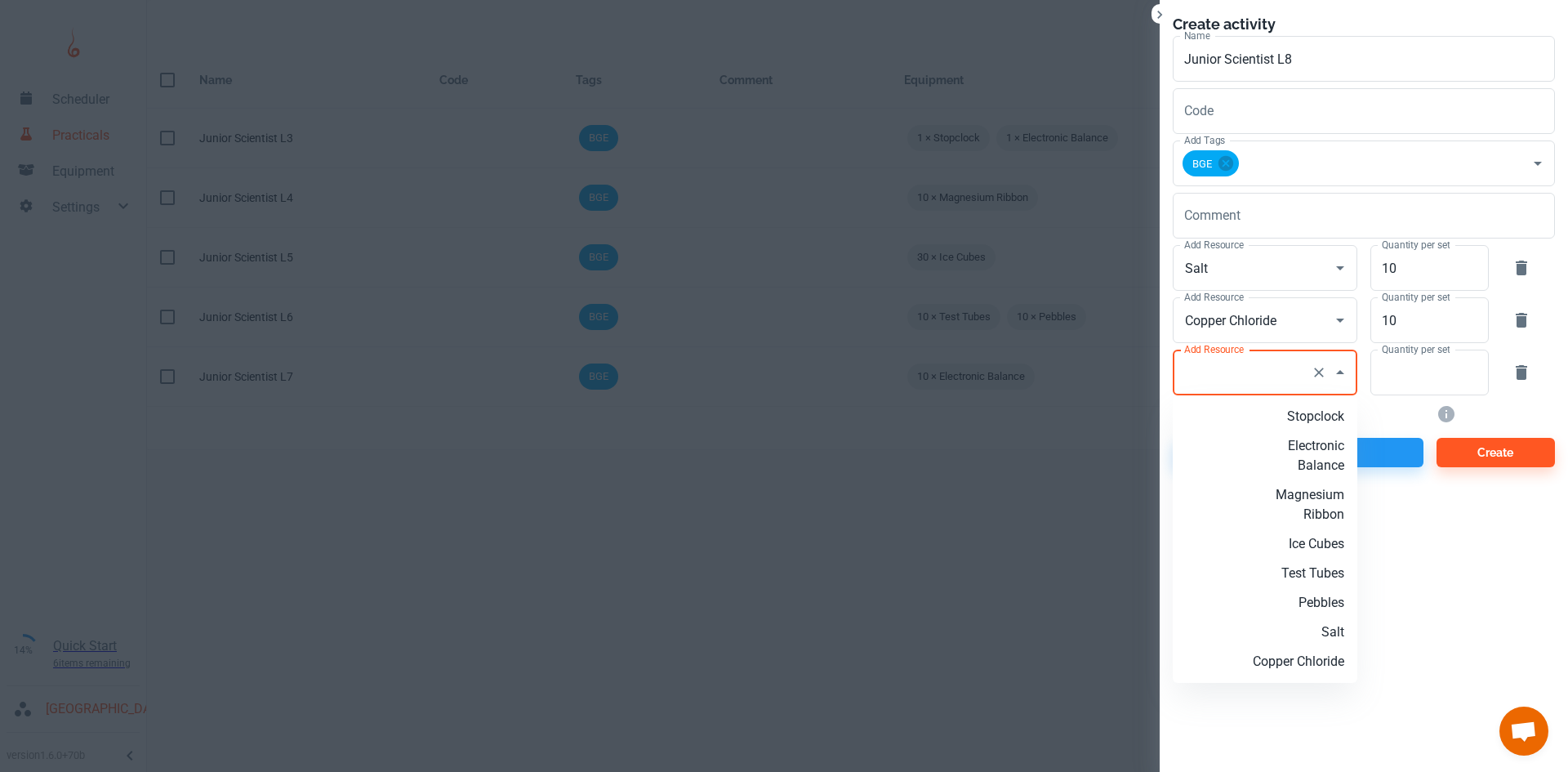
click at [1227, 358] on div "Add Resource Add Resource" at bounding box center [1264, 372] width 184 height 45
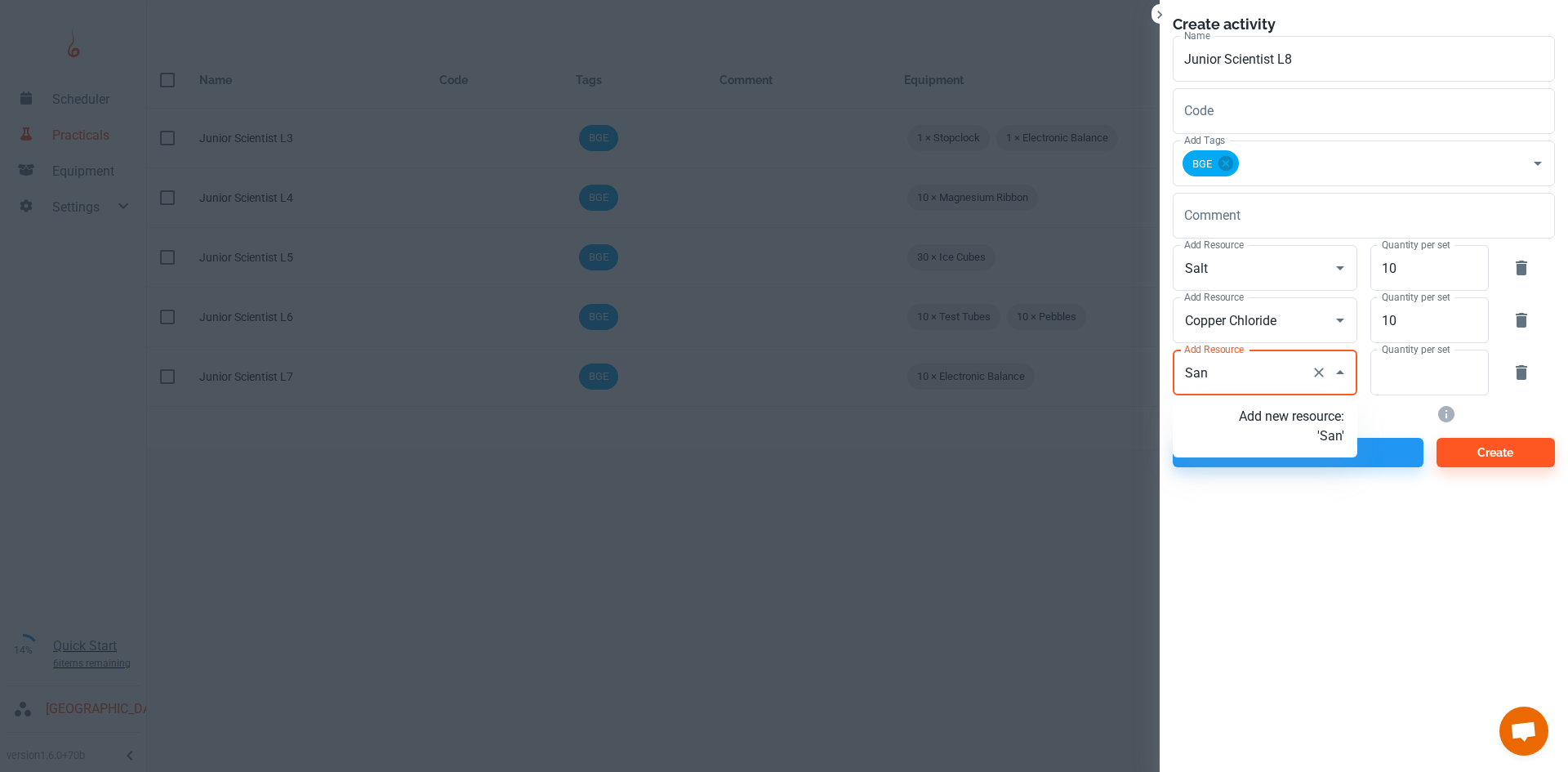
type input "Sand"
click at [1288, 434] on p "Add new resource: 'Sand'" at bounding box center [1291, 426] width 105 height 40
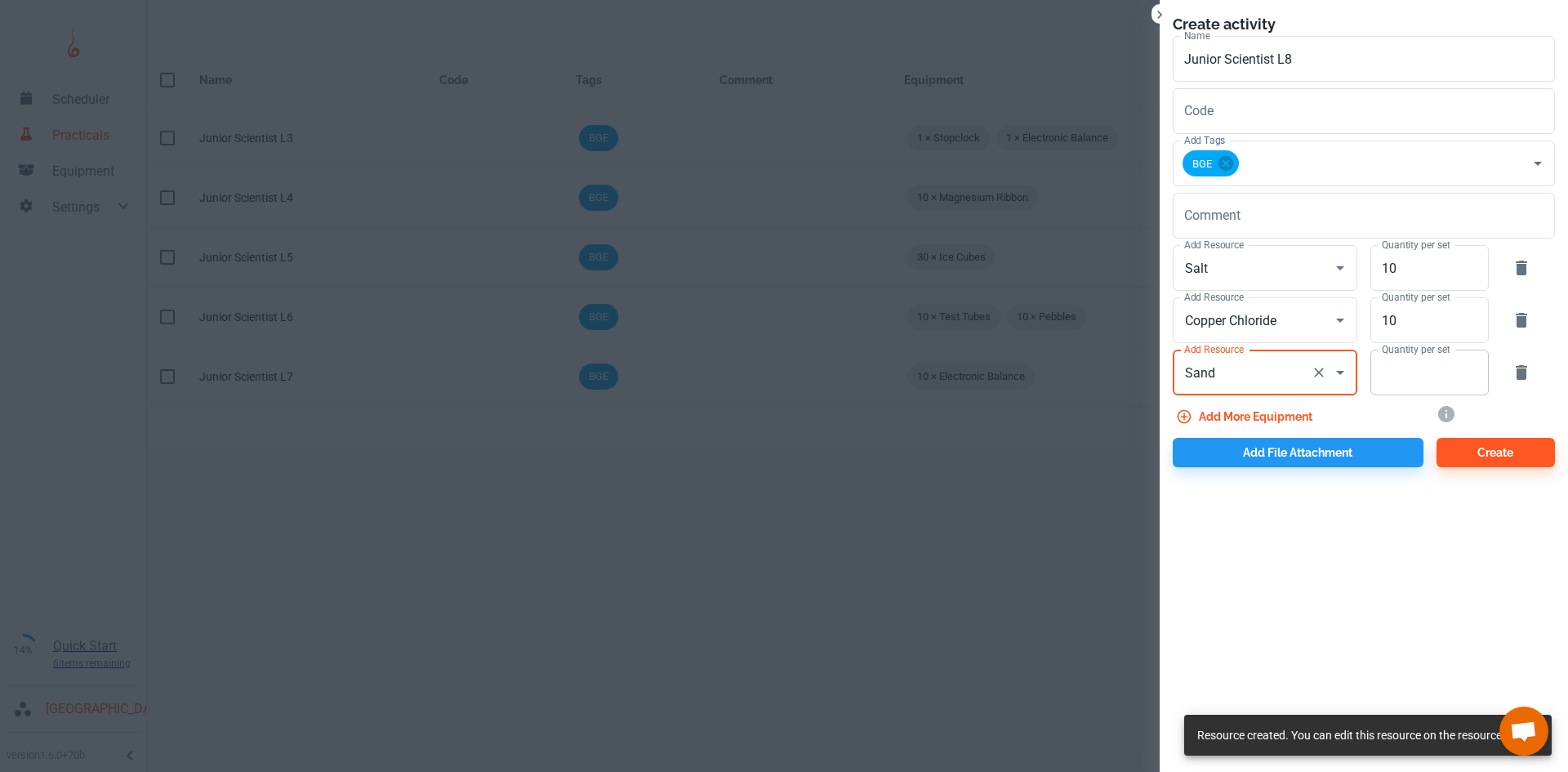
type input "Sand"
click at [1400, 386] on input "Quantity per set" at bounding box center [1420, 372] width 100 height 45
type input "10"
click at [1224, 412] on button "Add more equipment" at bounding box center [1245, 416] width 146 height 29
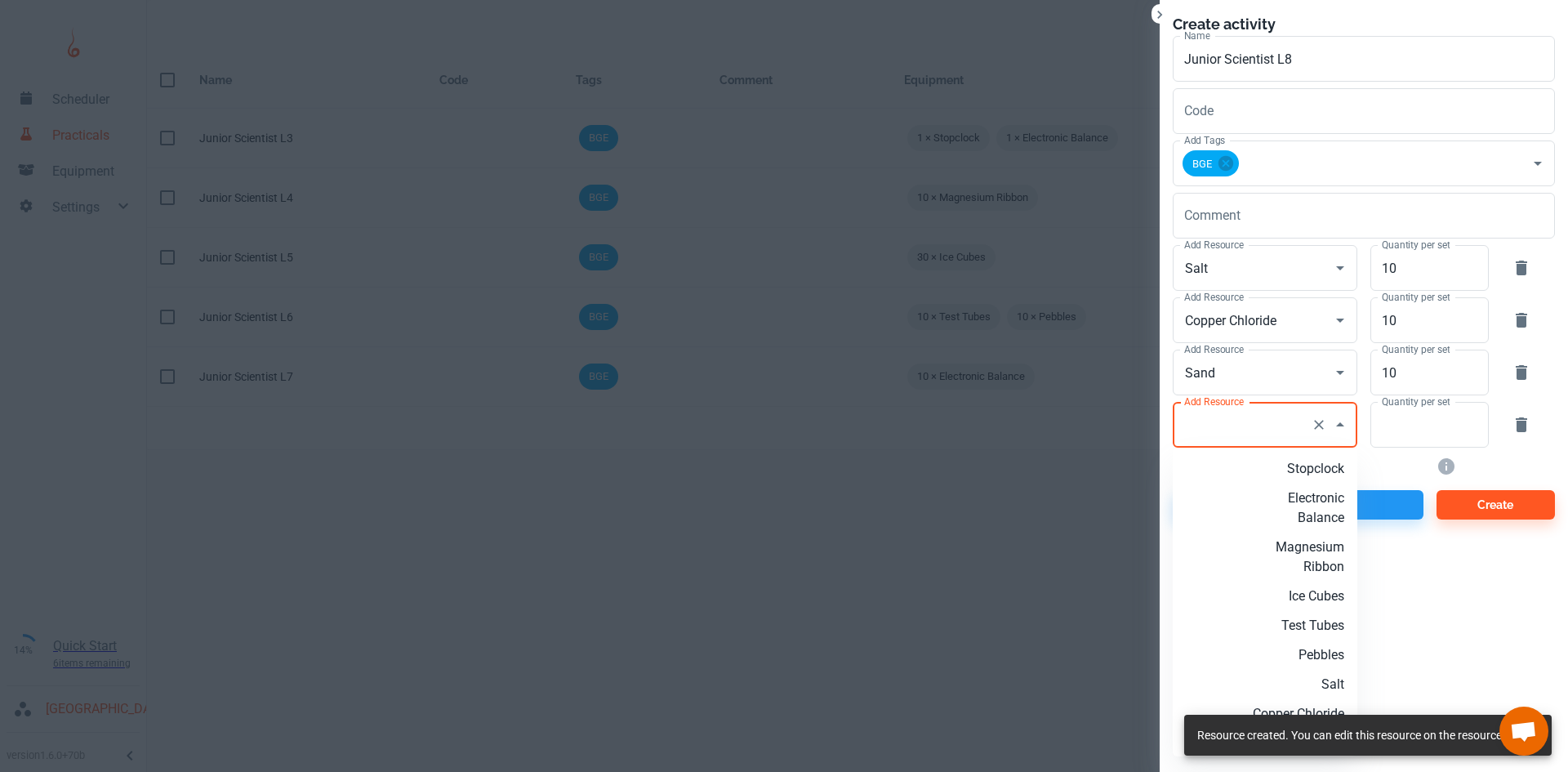
click at [1229, 430] on input "Add Resource" at bounding box center [1242, 425] width 124 height 31
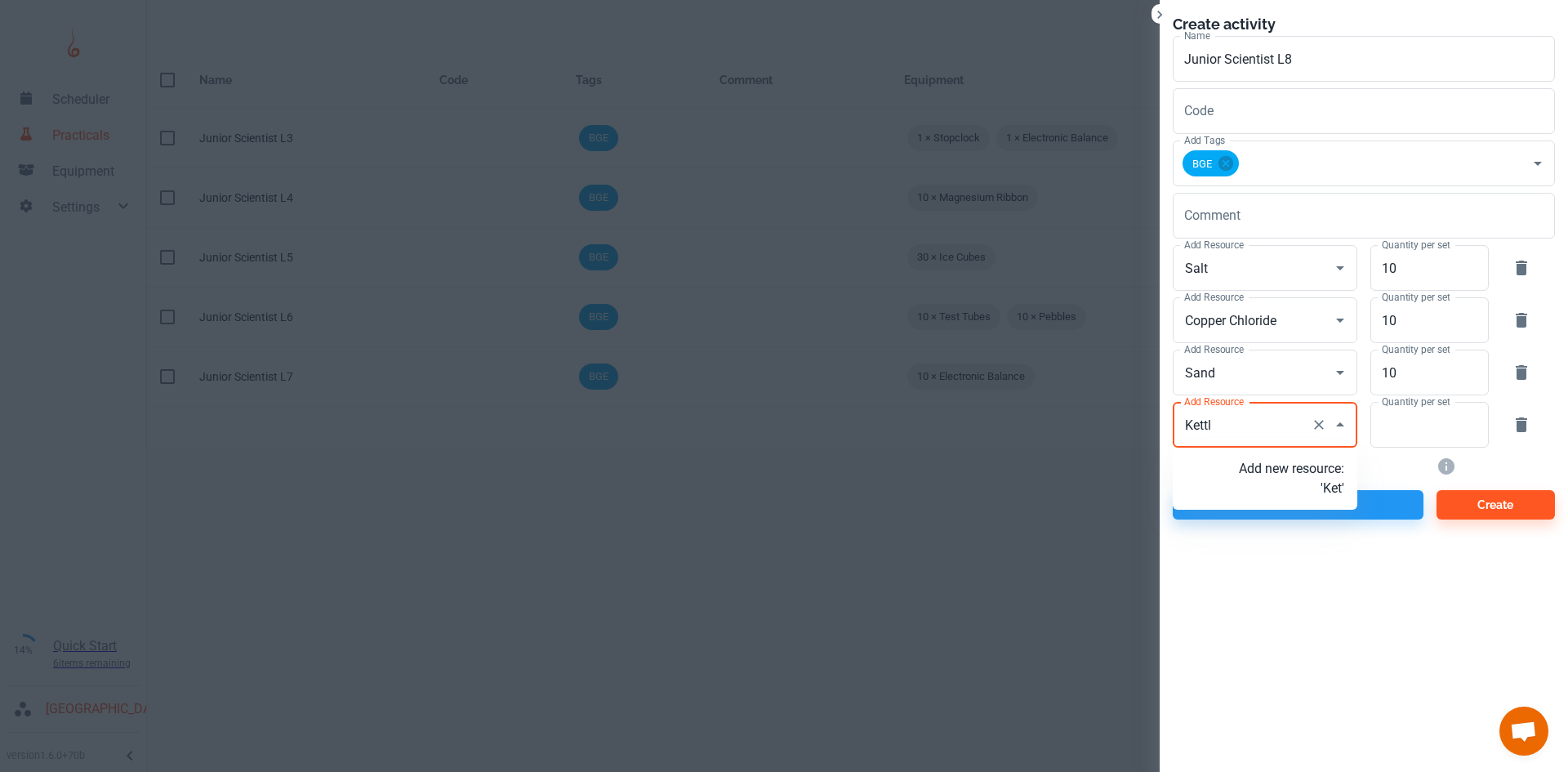
type input "Kettle"
click at [1293, 475] on p "Add new resource: 'Kettle'" at bounding box center [1291, 479] width 105 height 40
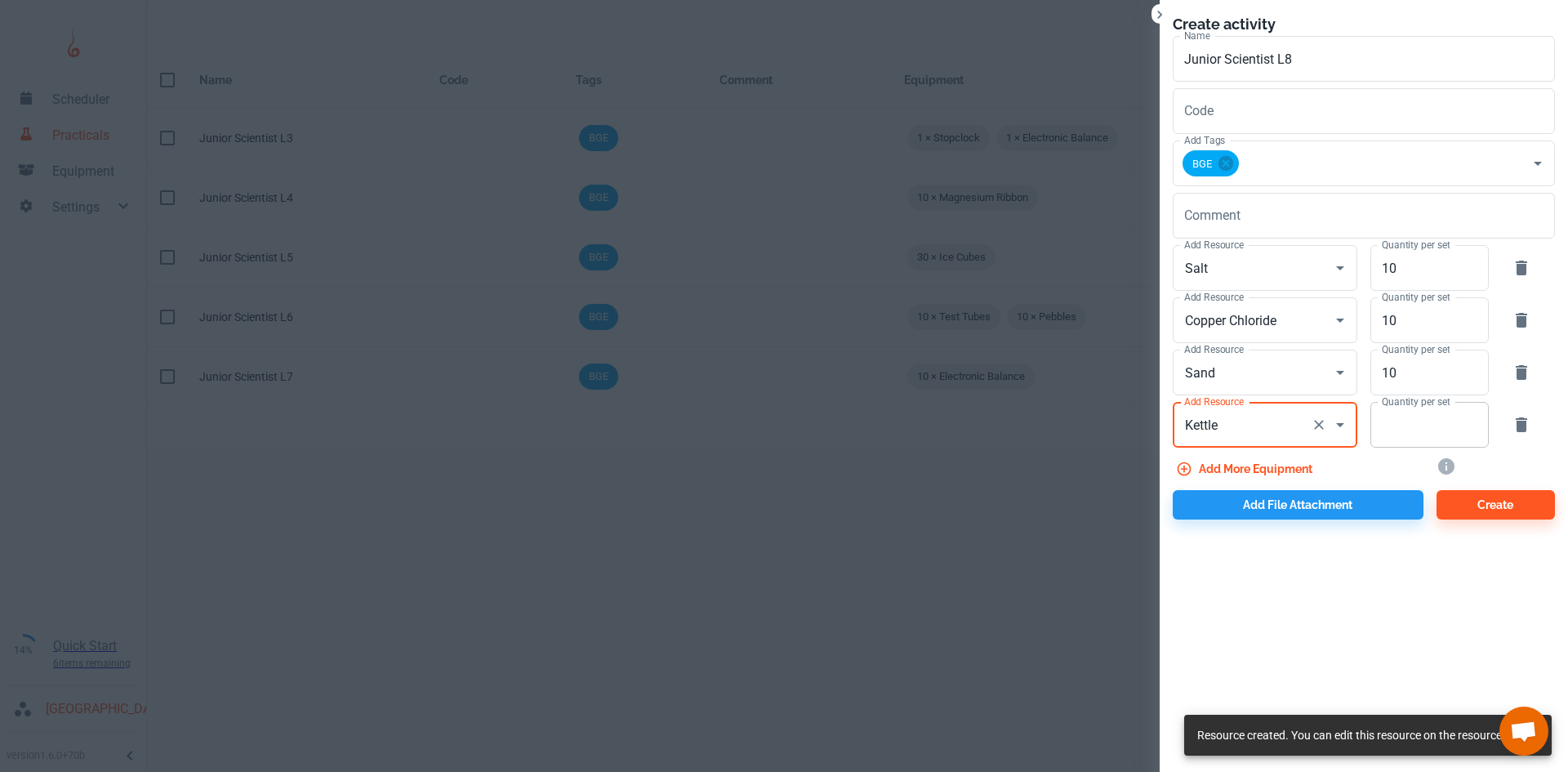
type input "Kettle"
click at [1407, 436] on input "Quantity per set" at bounding box center [1420, 424] width 100 height 45
type input "1"
click at [1224, 472] on button "Add more equipment" at bounding box center [1245, 468] width 146 height 29
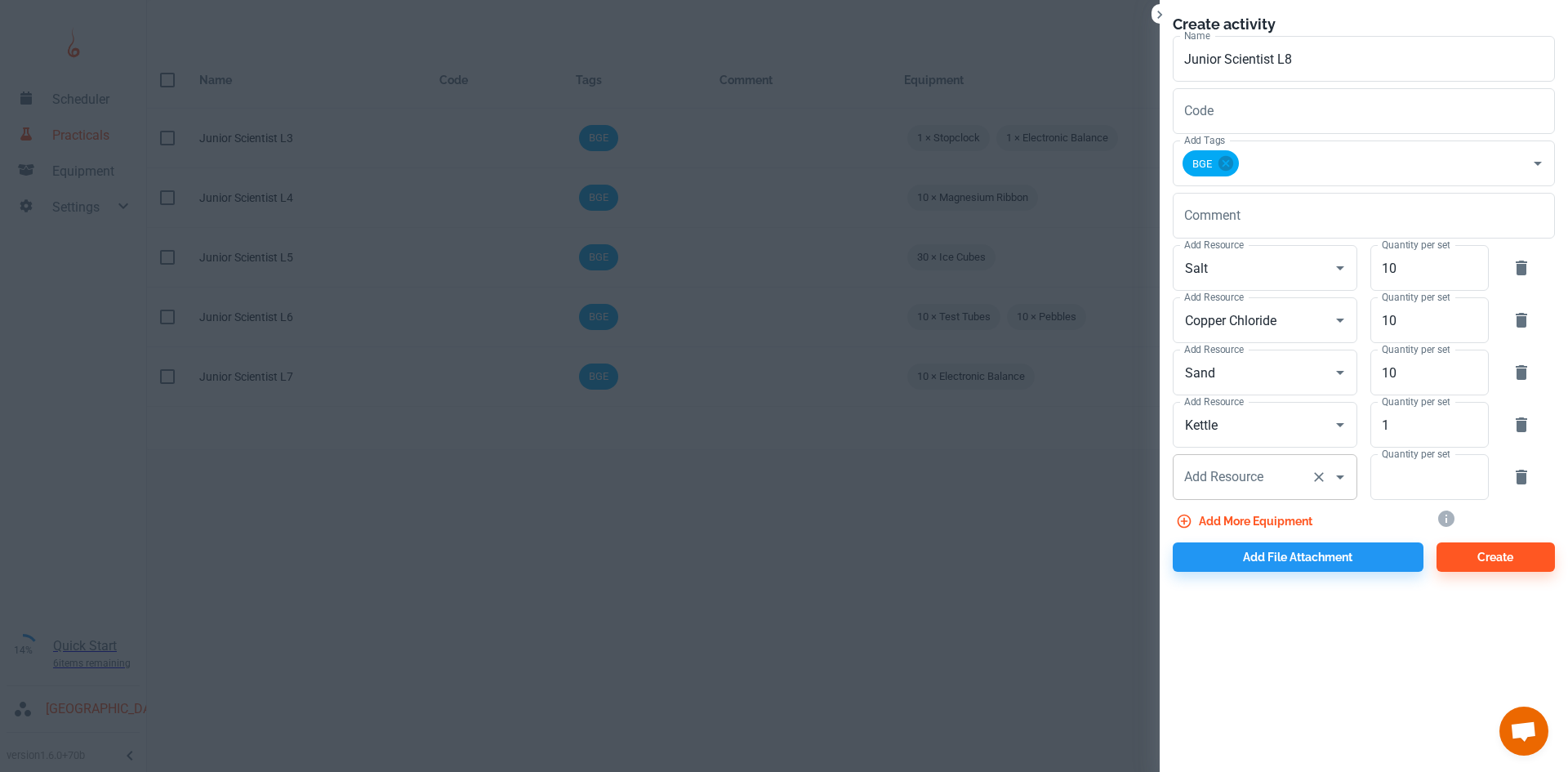
click at [1266, 476] on input "Add Resource" at bounding box center [1242, 477] width 124 height 31
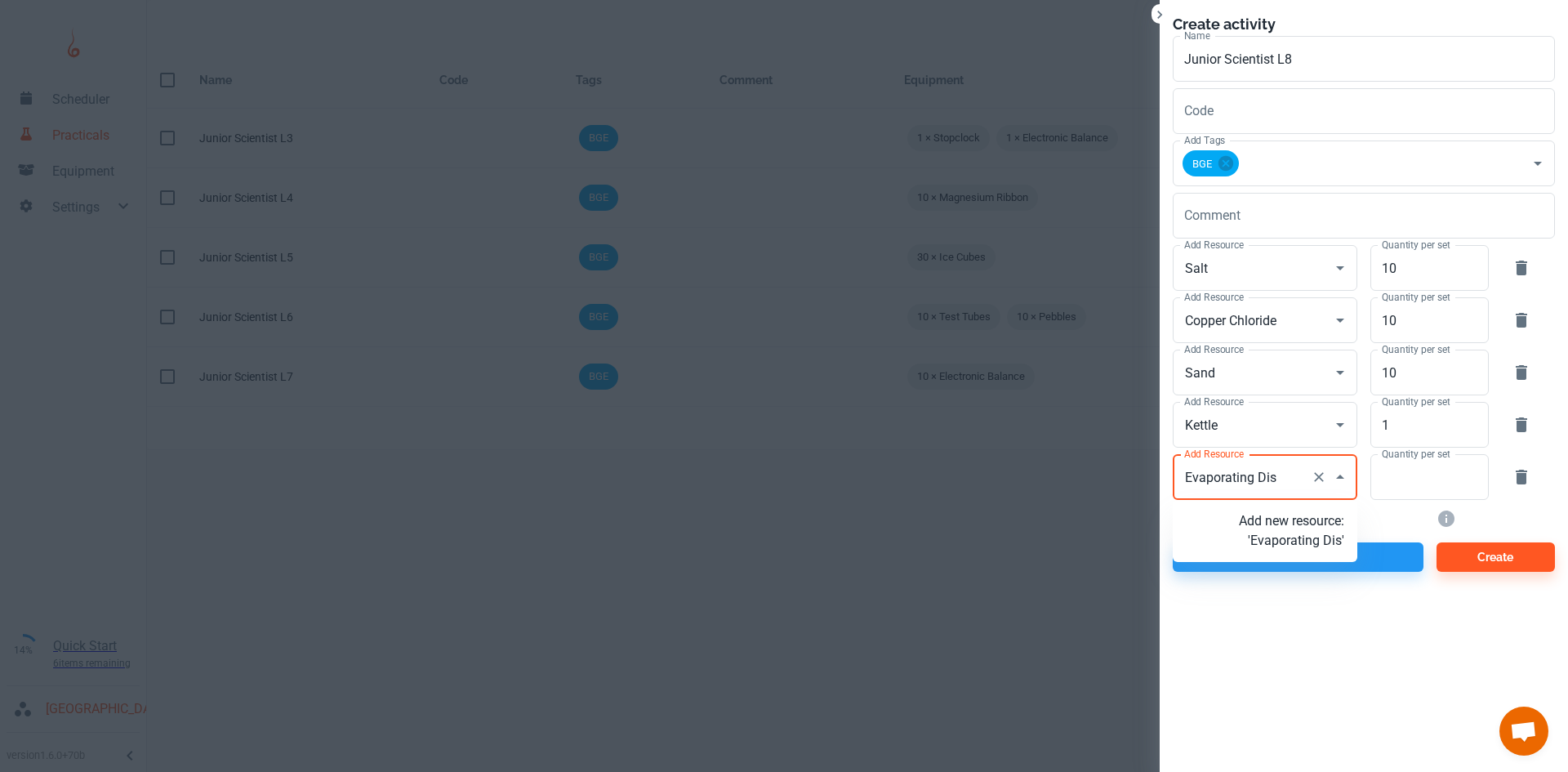
type input "Evaporating Dish"
click at [1319, 550] on p "Add new resource: 'Evaporating Dish'" at bounding box center [1291, 531] width 105 height 40
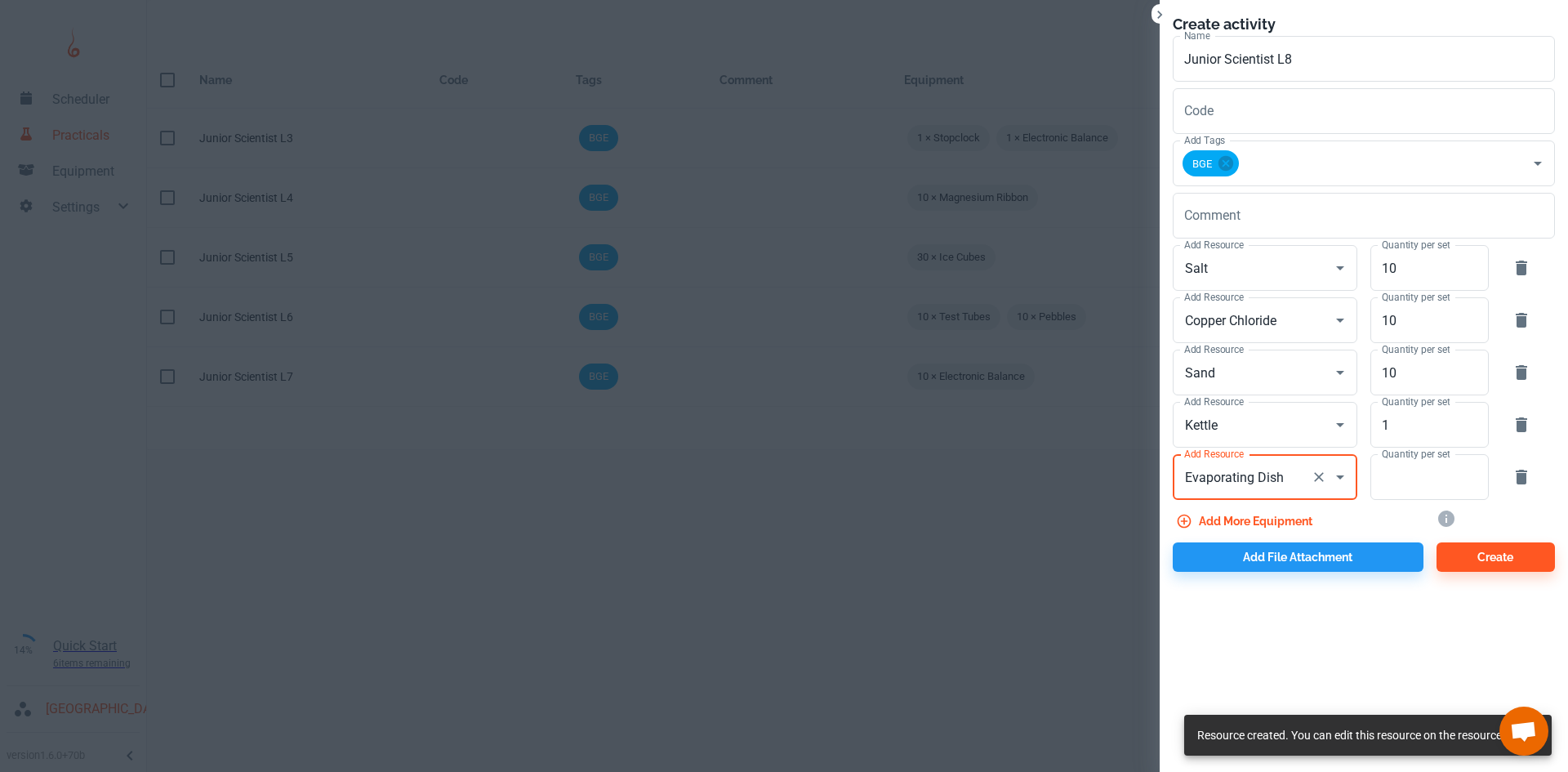
type input "Evaporating Dish"
click at [1383, 460] on label "Quantity per set" at bounding box center [1416, 454] width 68 height 14
click at [1383, 460] on input "Quantity per set" at bounding box center [1420, 476] width 100 height 45
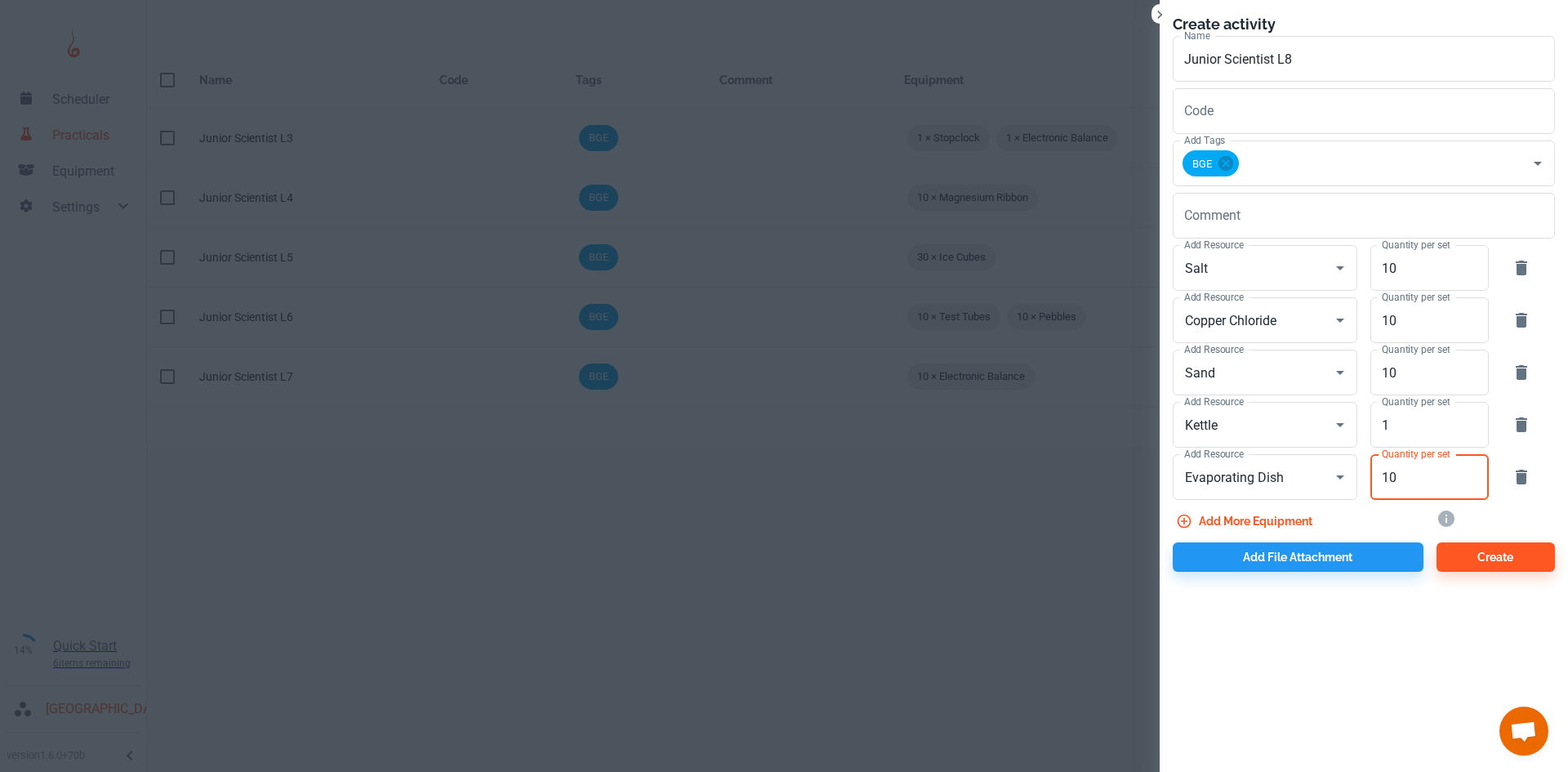
type input "10"
click at [1284, 563] on button "Add file attachment" at bounding box center [1298, 557] width 251 height 29
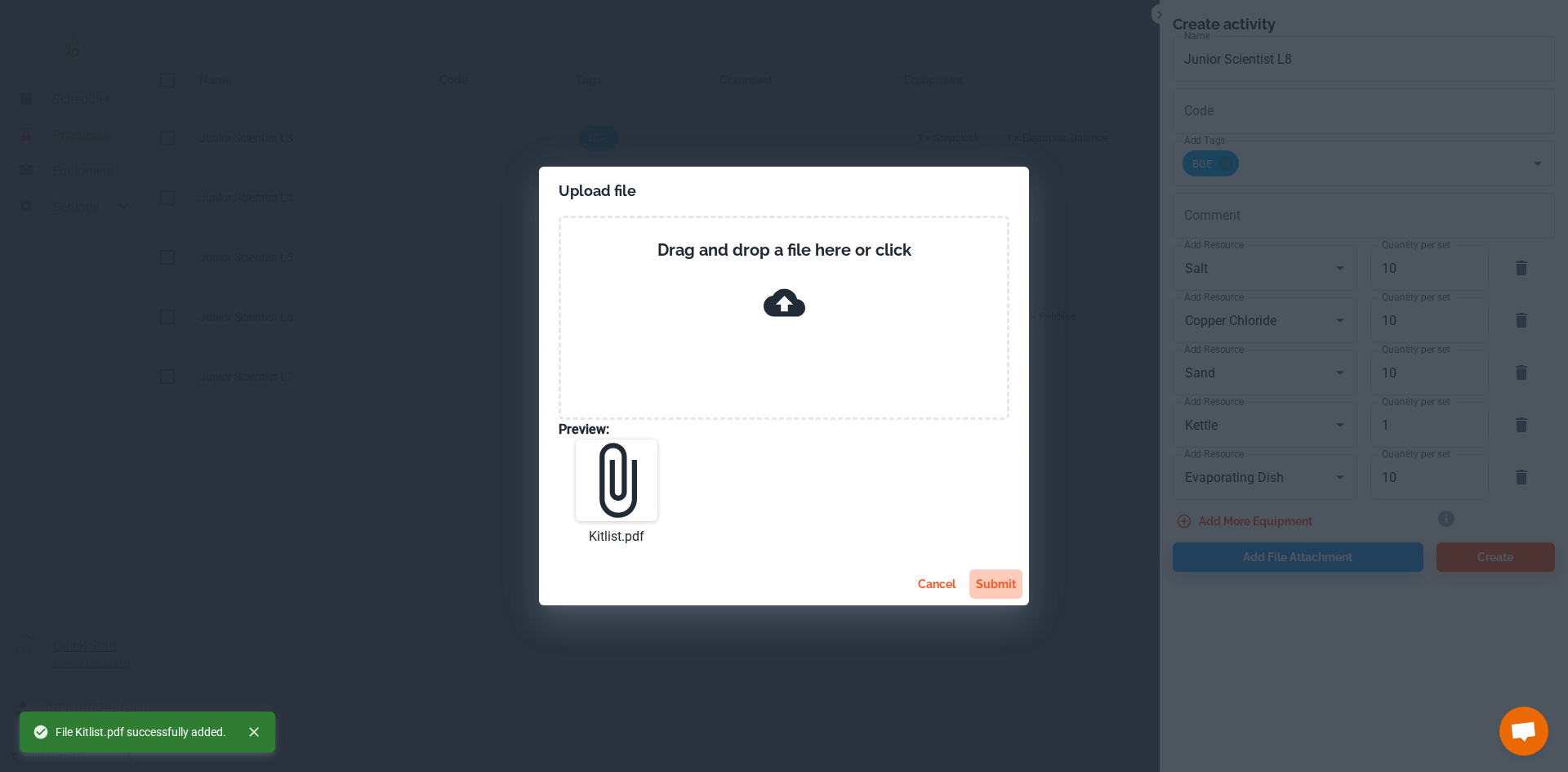
click at [998, 583] on button "submit" at bounding box center [995, 584] width 53 height 29
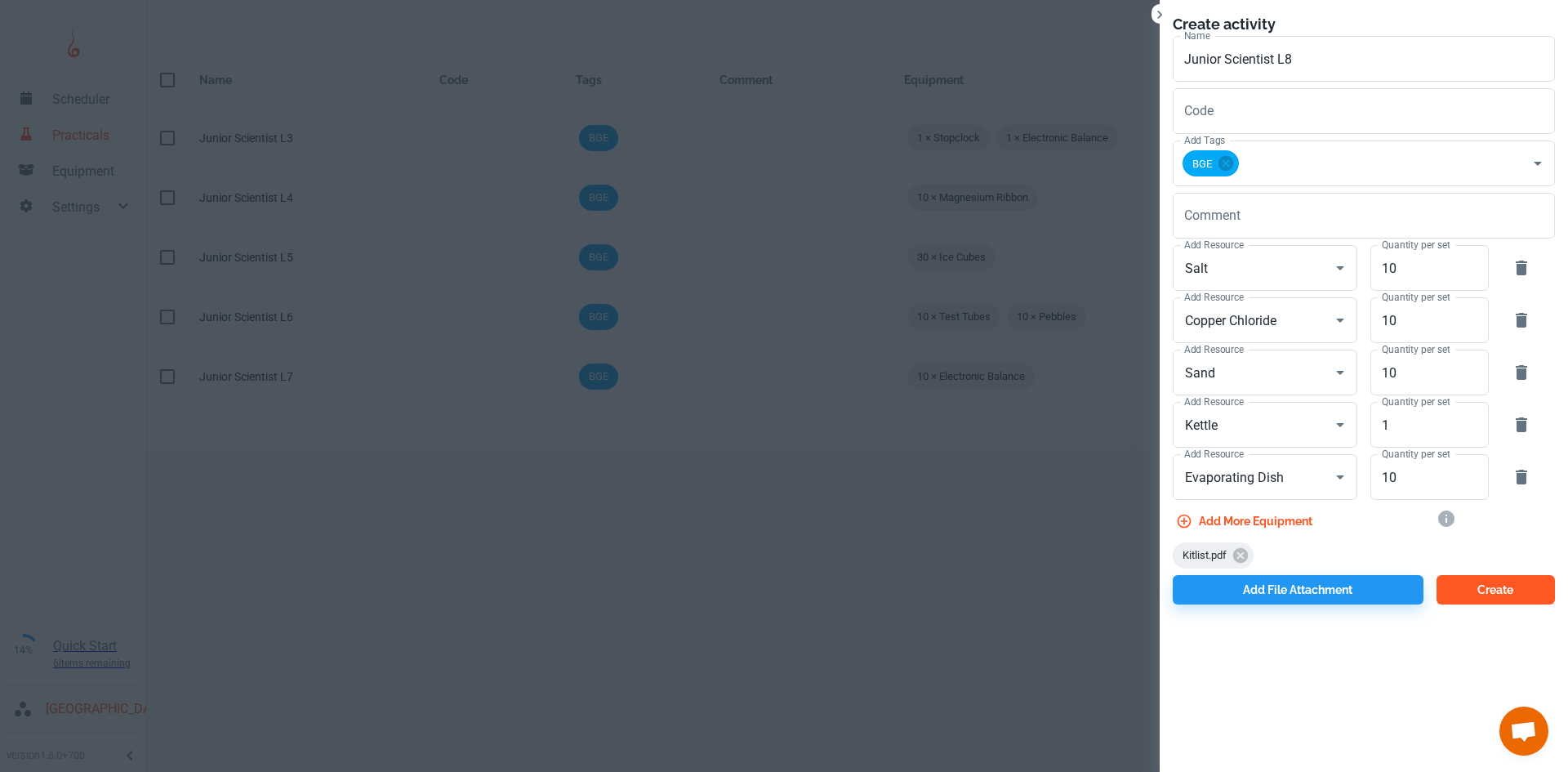
click at [1484, 587] on button "Create" at bounding box center [1495, 590] width 119 height 29
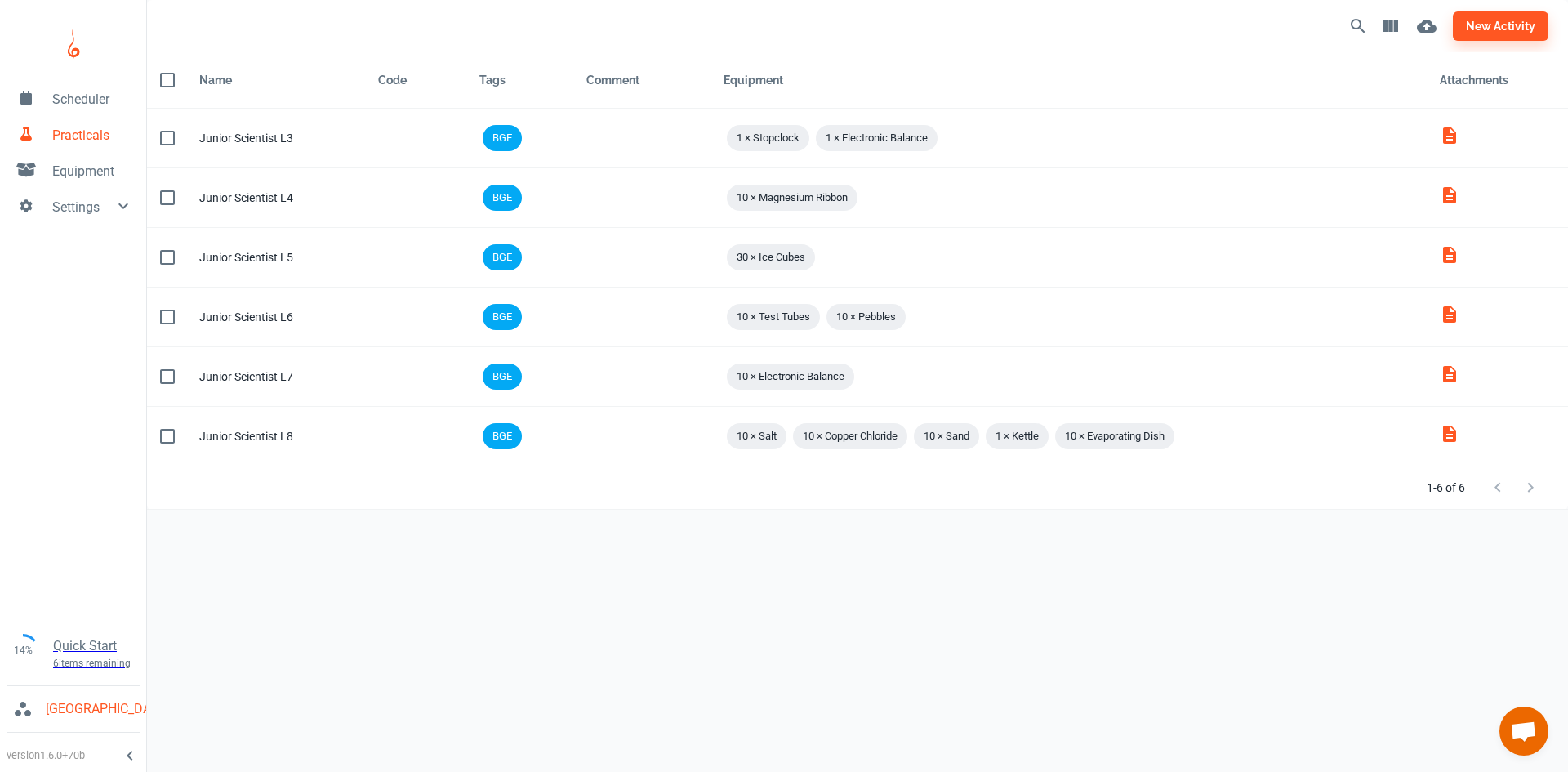
click at [88, 178] on span "Equipment" at bounding box center [93, 172] width 81 height 19
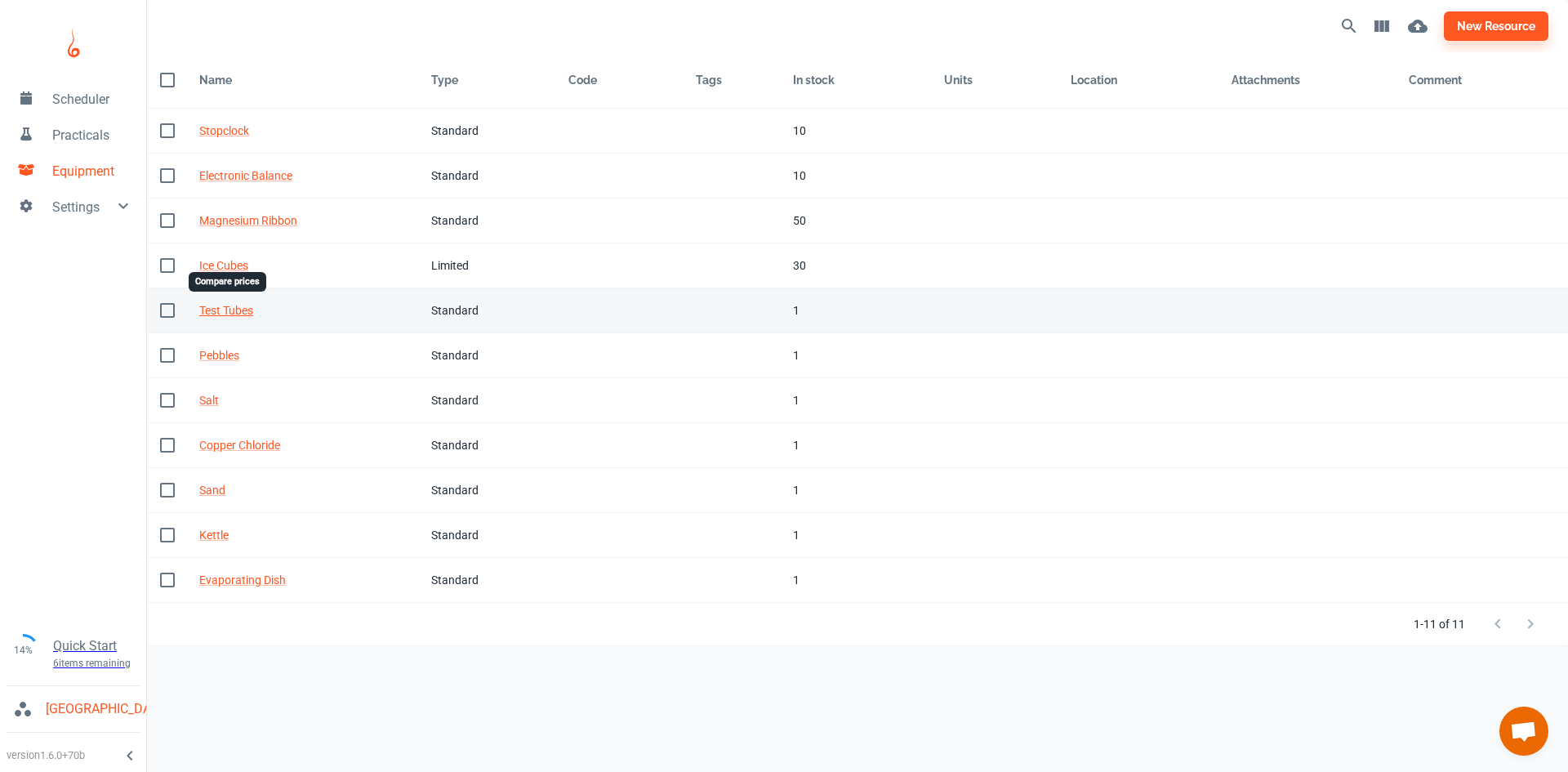
click at [222, 312] on link "Test Tubes" at bounding box center [226, 311] width 54 height 14
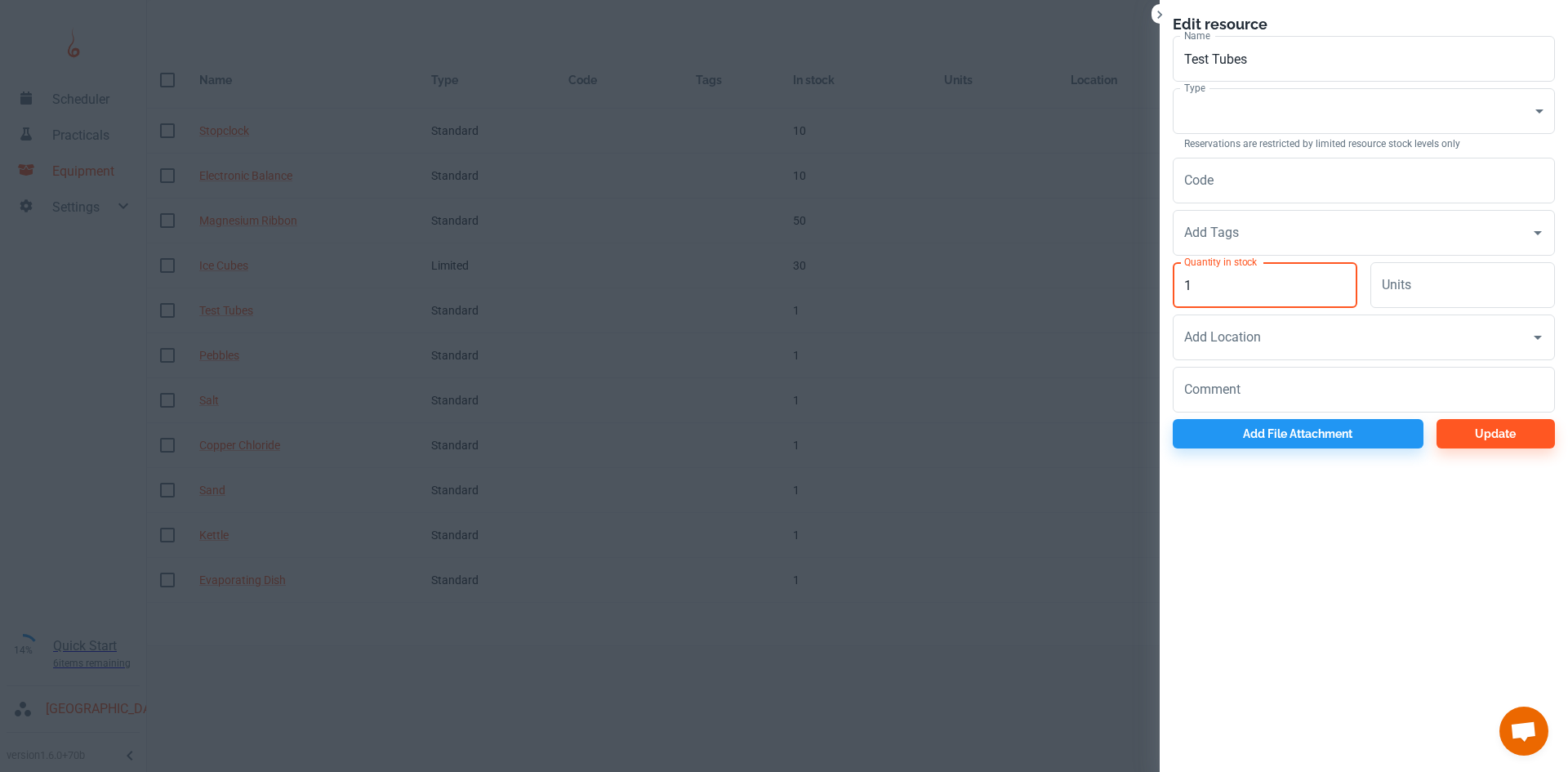
click at [1298, 290] on input "1" at bounding box center [1264, 285] width 184 height 45
type input "10"
click at [1502, 440] on button "Update" at bounding box center [1495, 433] width 119 height 29
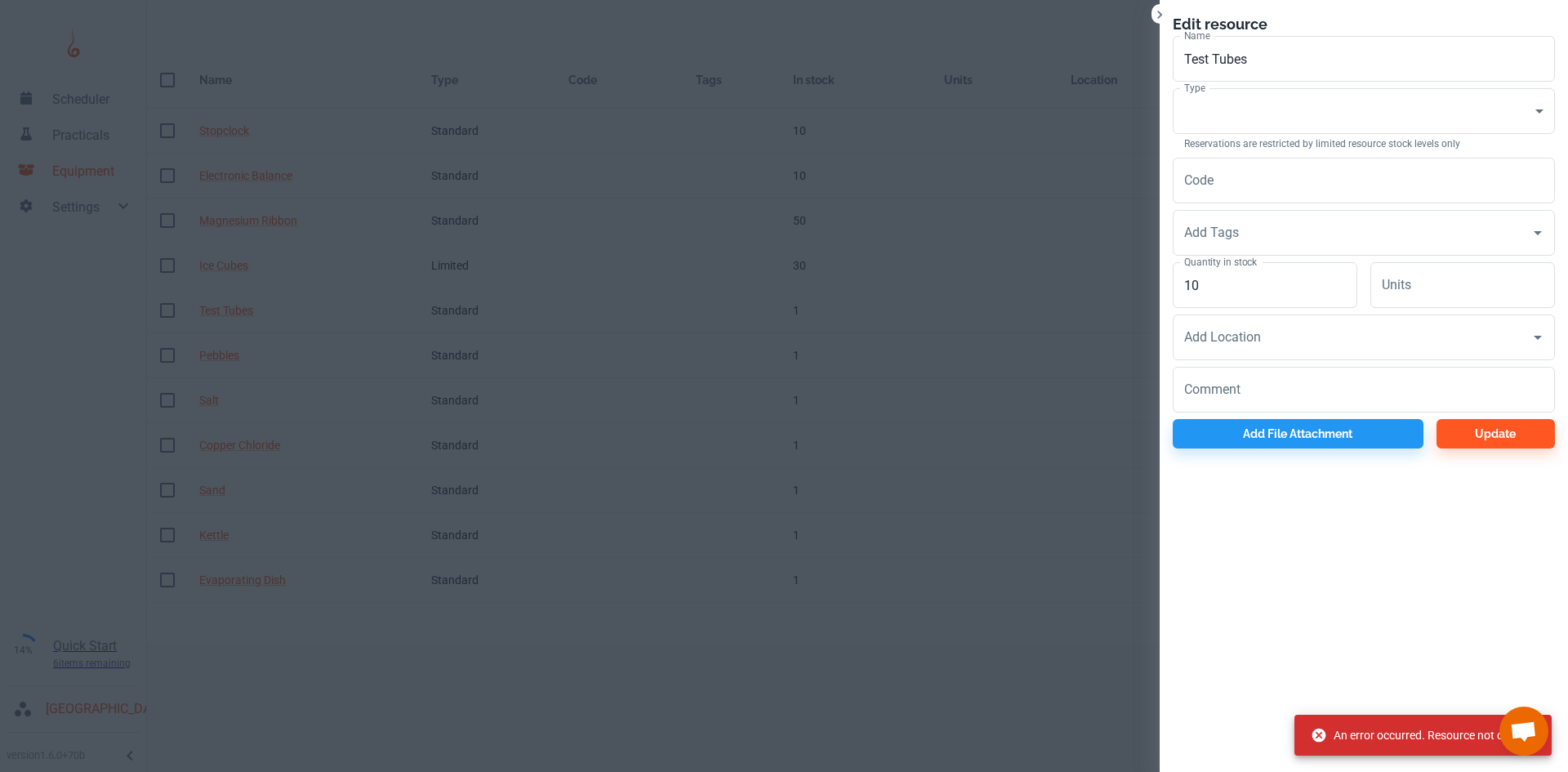
click at [1266, 86] on div "Type ​ Consumable Type Reservations are restricted by limited resource stock le…" at bounding box center [1358, 117] width 396 height 69
click at [1262, 113] on body "Scheduler Practicals Equipment Settings 14% Quick Start 6 items remaining St Ro…" at bounding box center [784, 386] width 1568 height 772
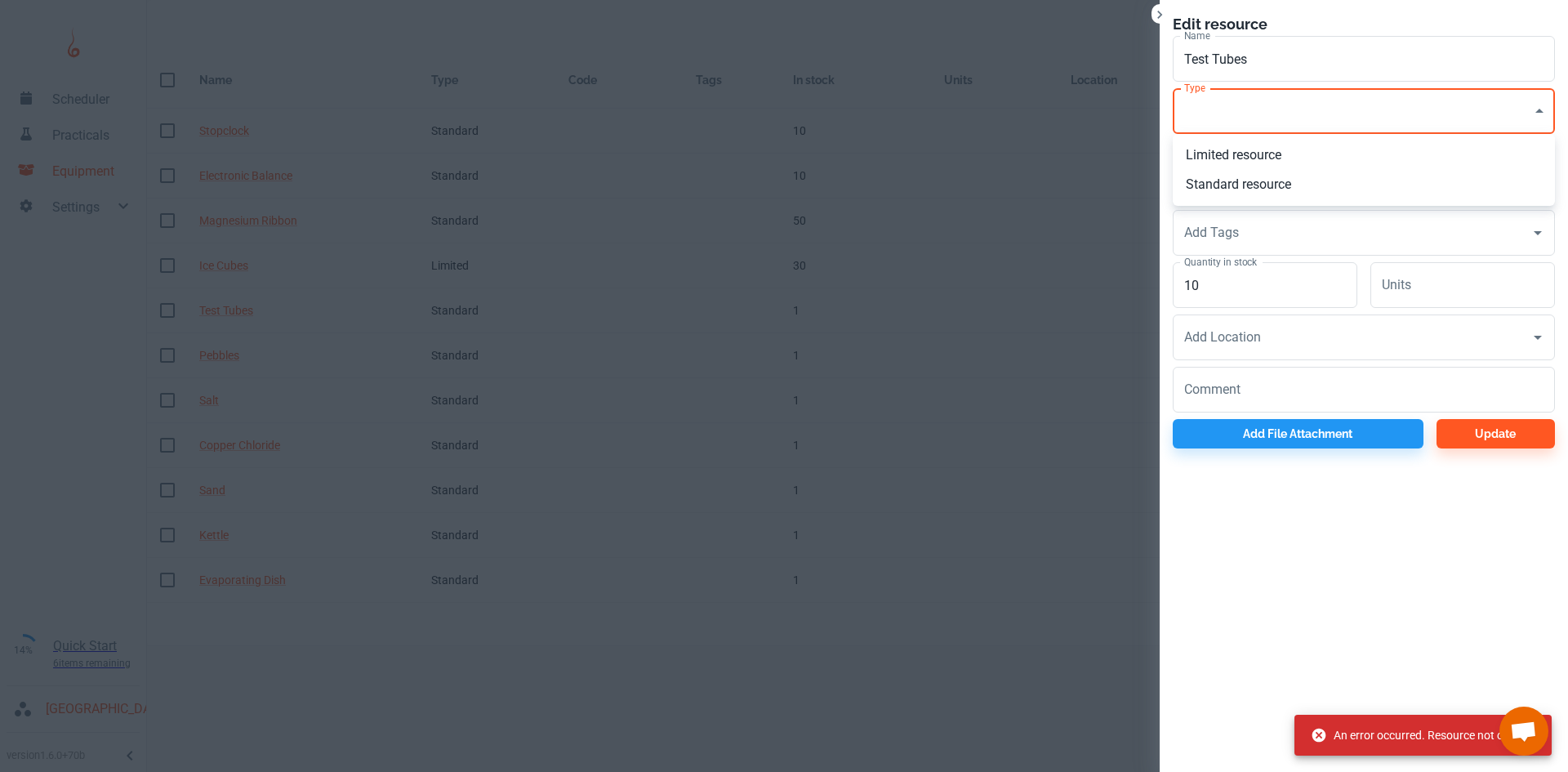
click at [1248, 183] on li "Standard resource" at bounding box center [1363, 184] width 382 height 29
type input "CO"
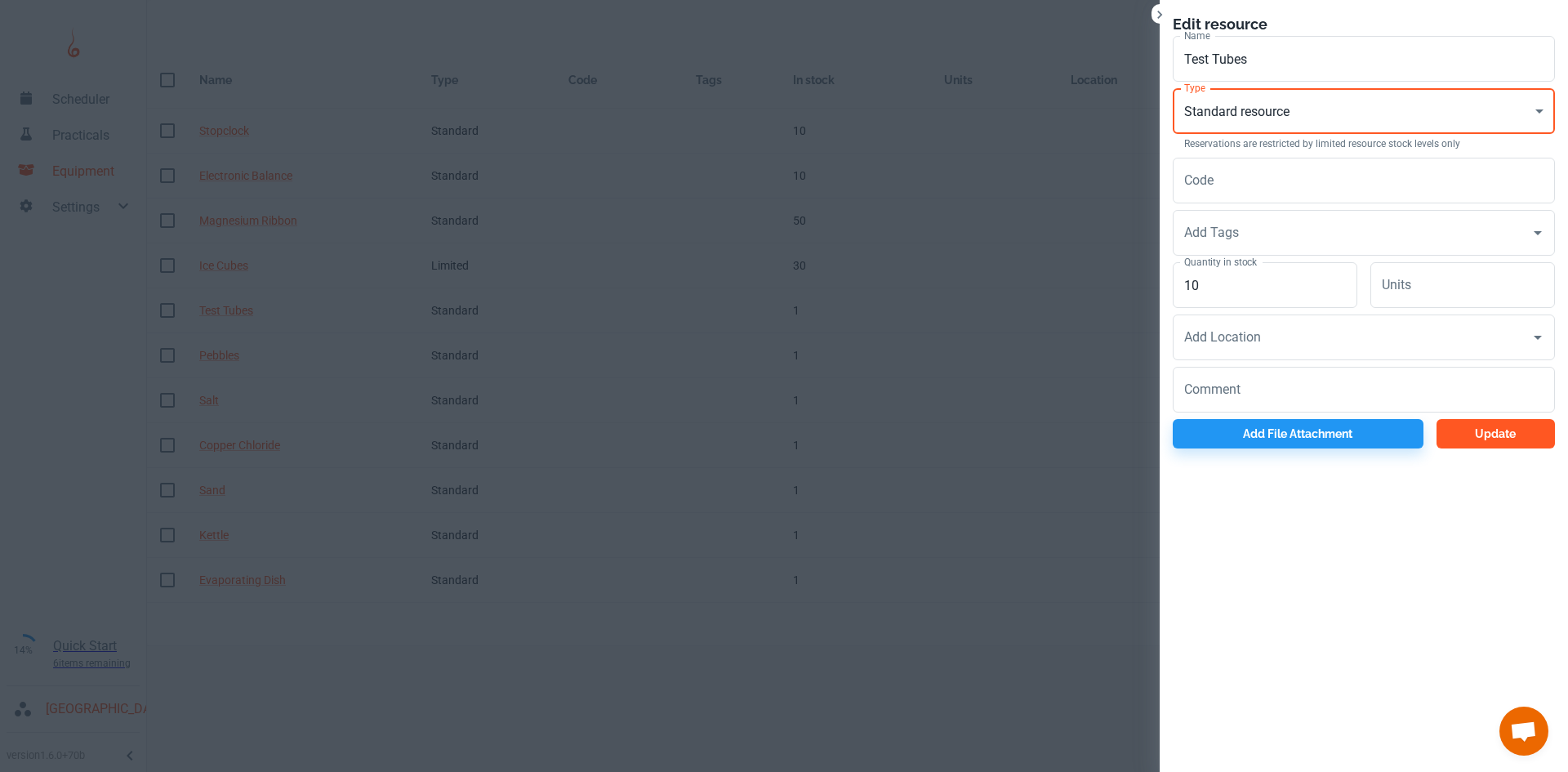
click at [1451, 443] on button "Update" at bounding box center [1495, 433] width 119 height 29
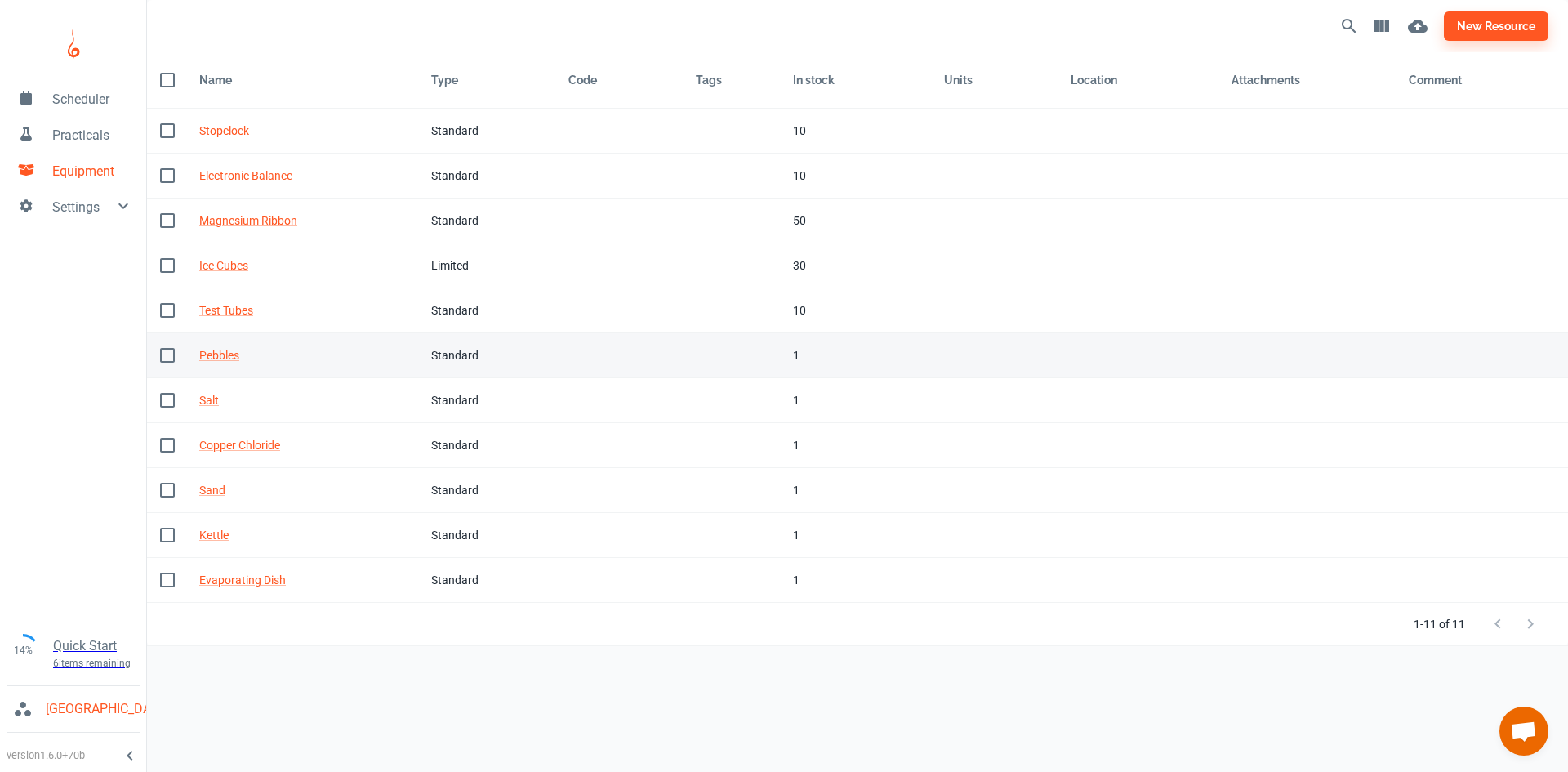
click at [470, 354] on div "Standard" at bounding box center [486, 355] width 111 height 18
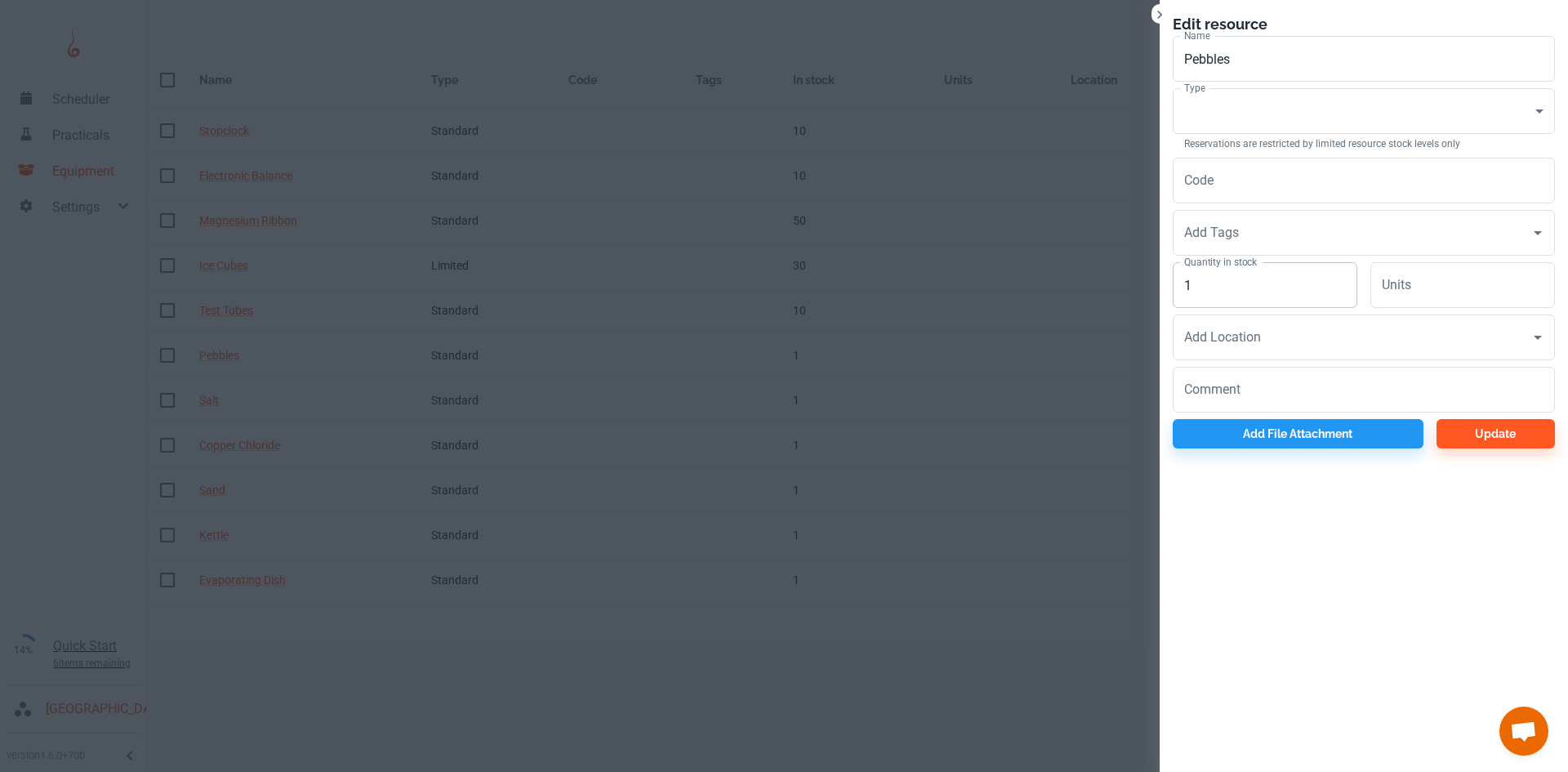
click at [1236, 290] on input "1" at bounding box center [1264, 285] width 184 height 45
type input "10"
click at [1264, 110] on body "Scheduler Practicals Equipment Settings 14% Quick Start 6 items remaining St Ro…" at bounding box center [784, 386] width 1568 height 772
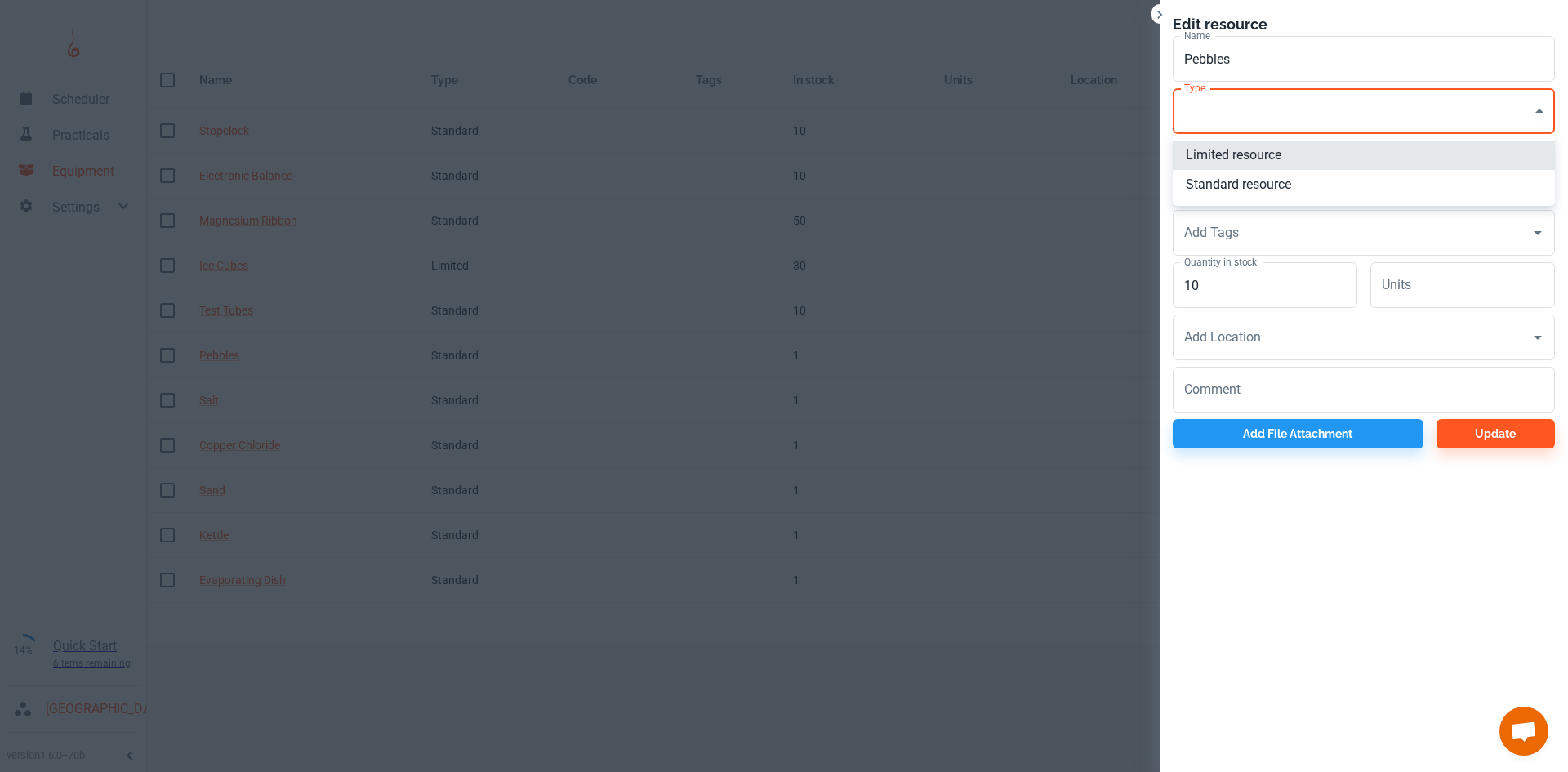
click at [1240, 179] on li "Standard resource" at bounding box center [1363, 184] width 382 height 29
type input "CO"
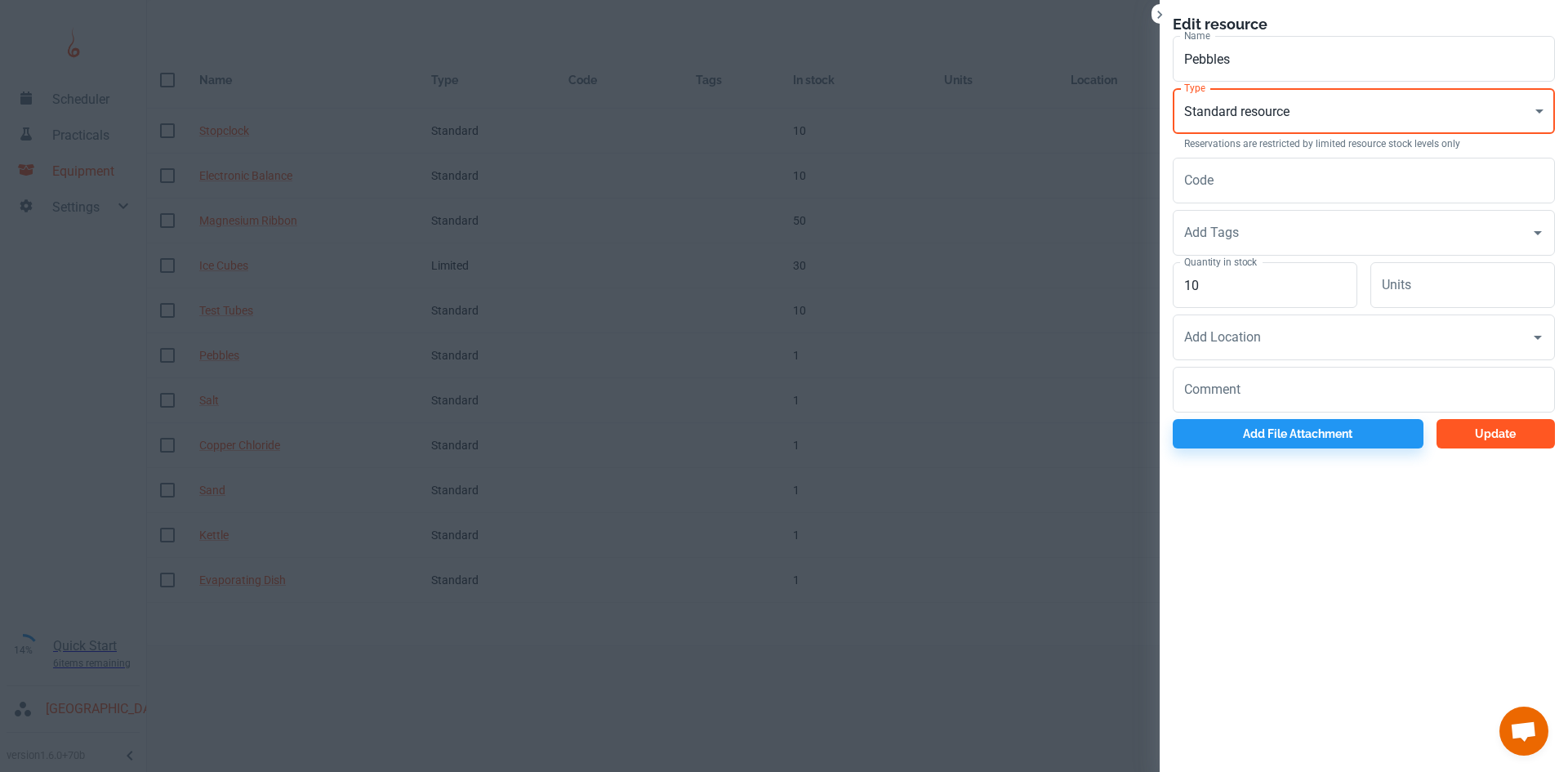
click at [1483, 437] on button "Update" at bounding box center [1495, 433] width 119 height 29
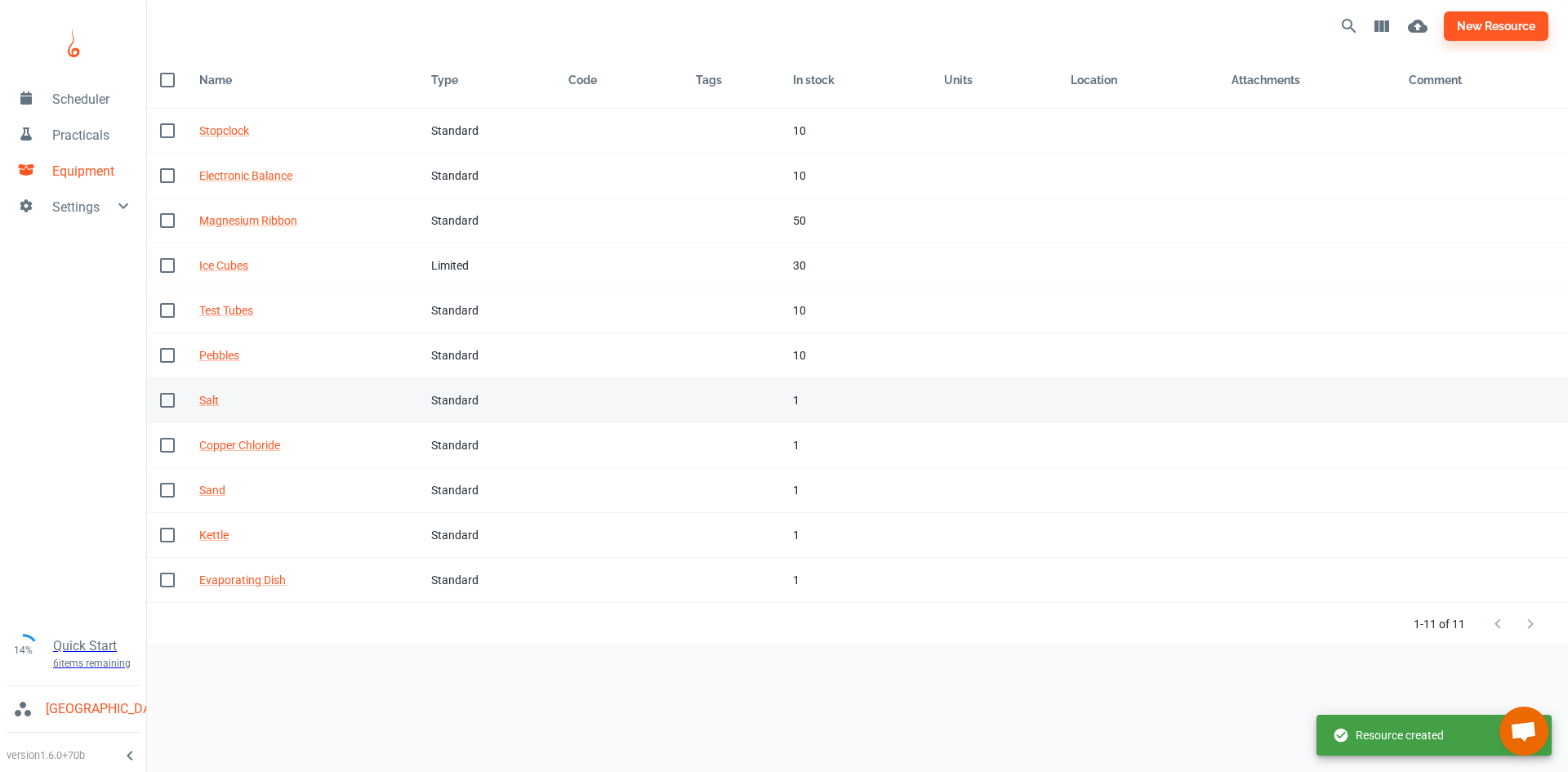
click at [414, 400] on td "Name Salt" at bounding box center [302, 400] width 232 height 45
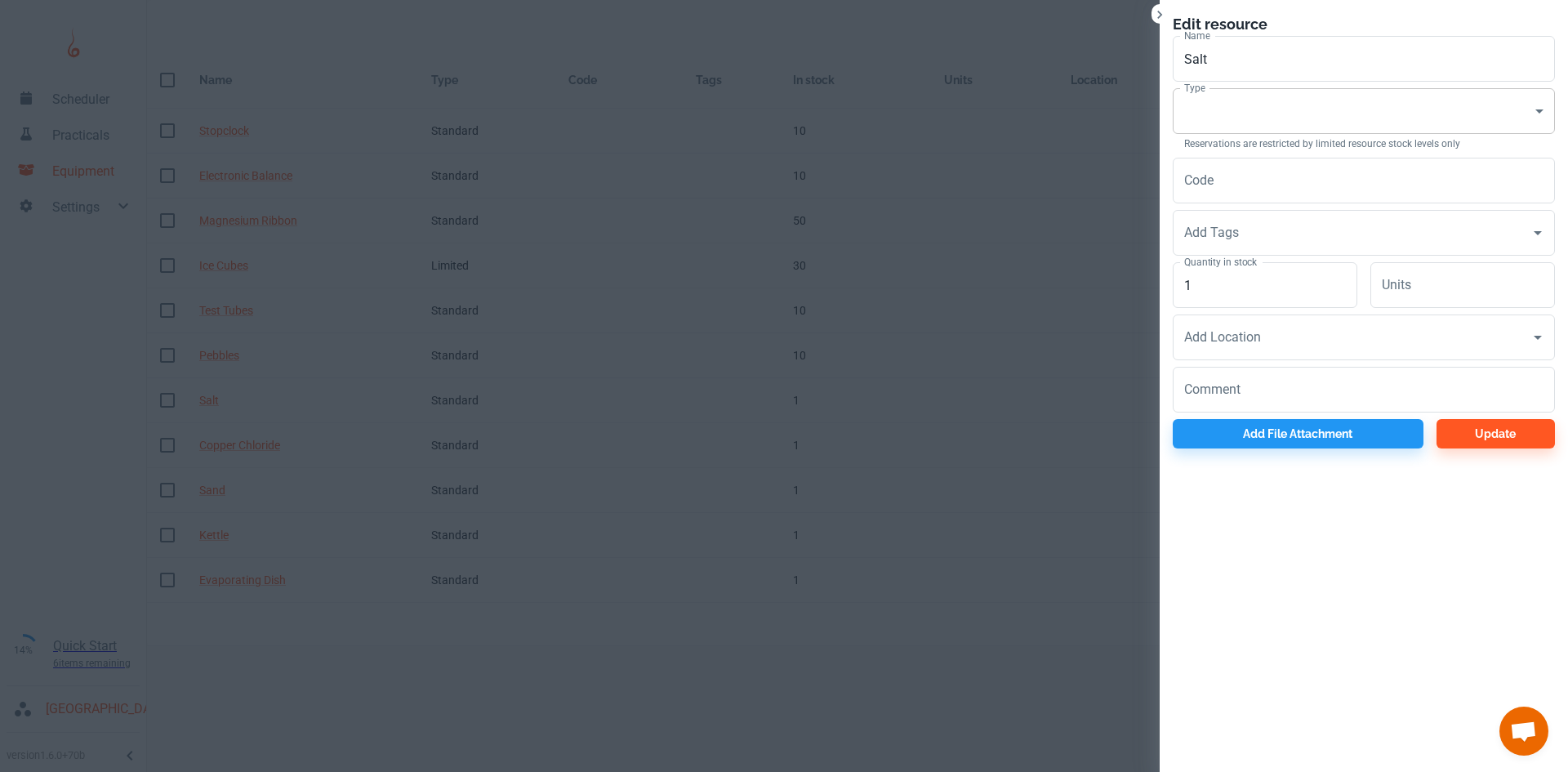
click at [1288, 114] on body "Scheduler Practicals Equipment Settings 14% Quick Start 6 items remaining St Ro…" at bounding box center [784, 386] width 1568 height 772
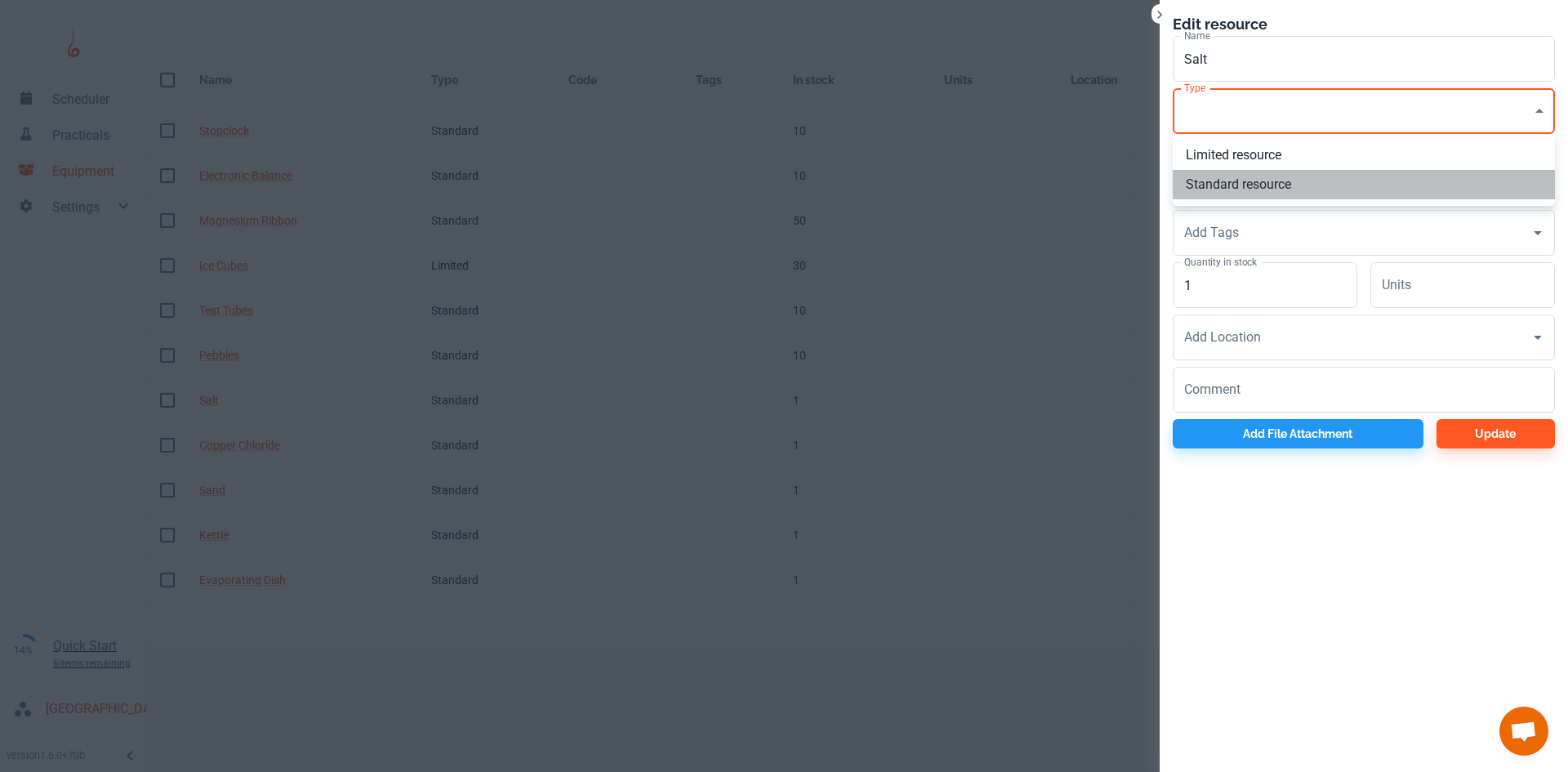
click at [1261, 178] on li "Standard resource" at bounding box center [1363, 184] width 382 height 29
type input "CO"
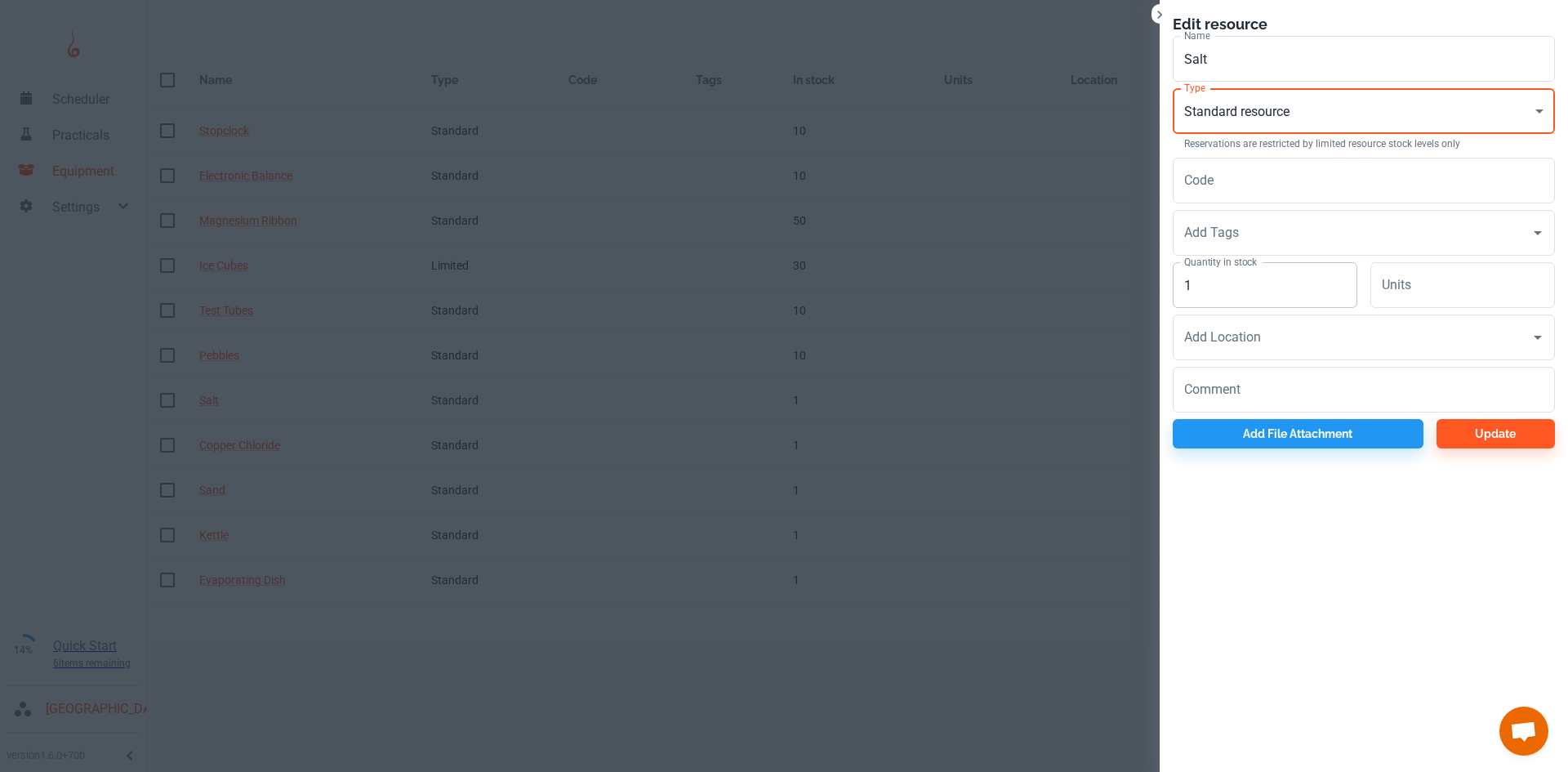
click at [1247, 285] on input "1" at bounding box center [1264, 285] width 184 height 45
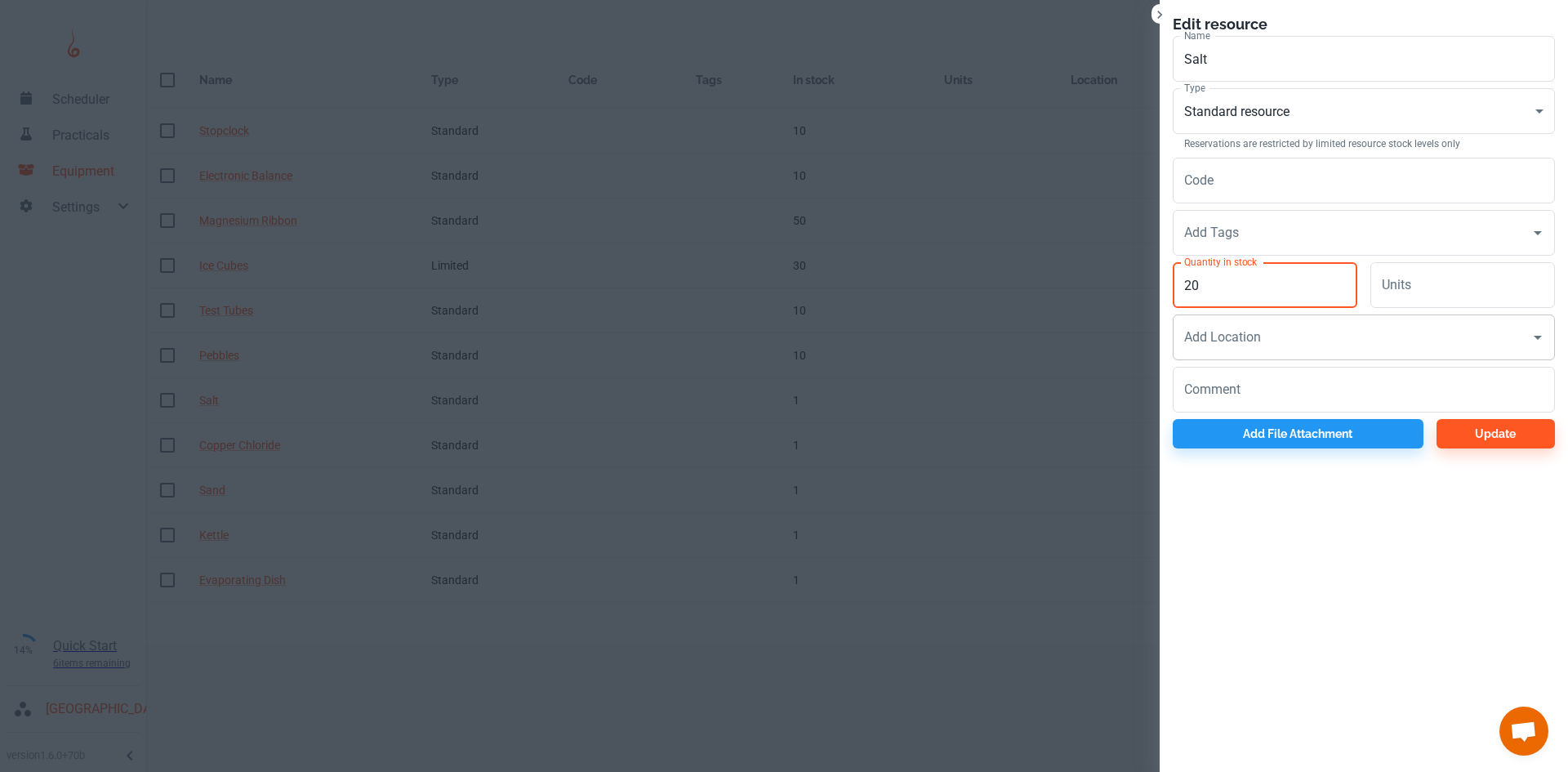
click at [1548, 335] on button "Open" at bounding box center [1538, 338] width 23 height 23
type input "20"
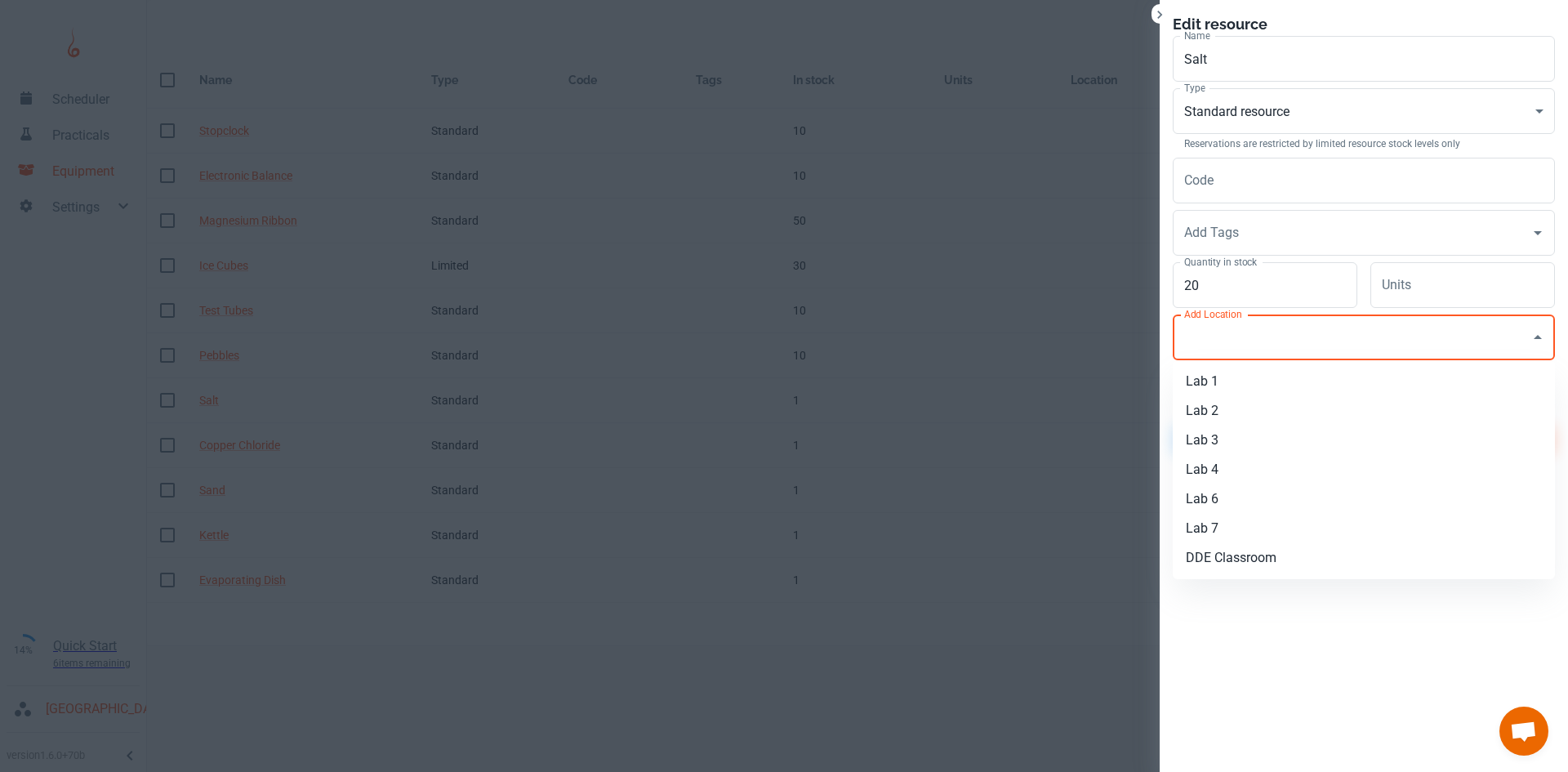
click at [1548, 335] on button "Close" at bounding box center [1538, 338] width 23 height 23
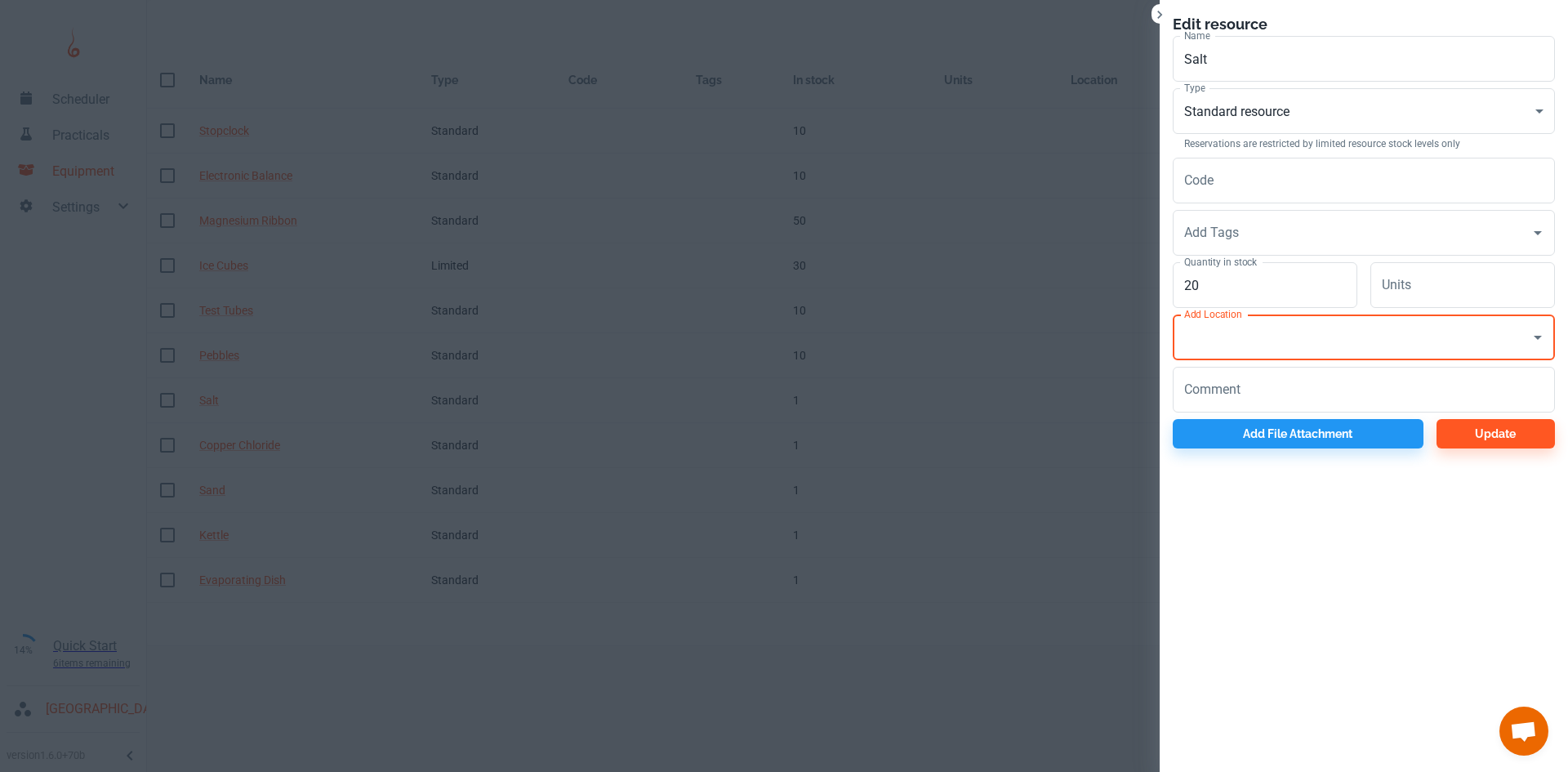
click at [1549, 299] on div "Units Units" at bounding box center [1455, 282] width 198 height 52
click at [1312, 13] on div "Edit resource Name Salt Name Type Standard resource CO Type Reservations are re…" at bounding box center [1363, 231] width 408 height 461
click at [1488, 431] on button "Update" at bounding box center [1495, 433] width 119 height 29
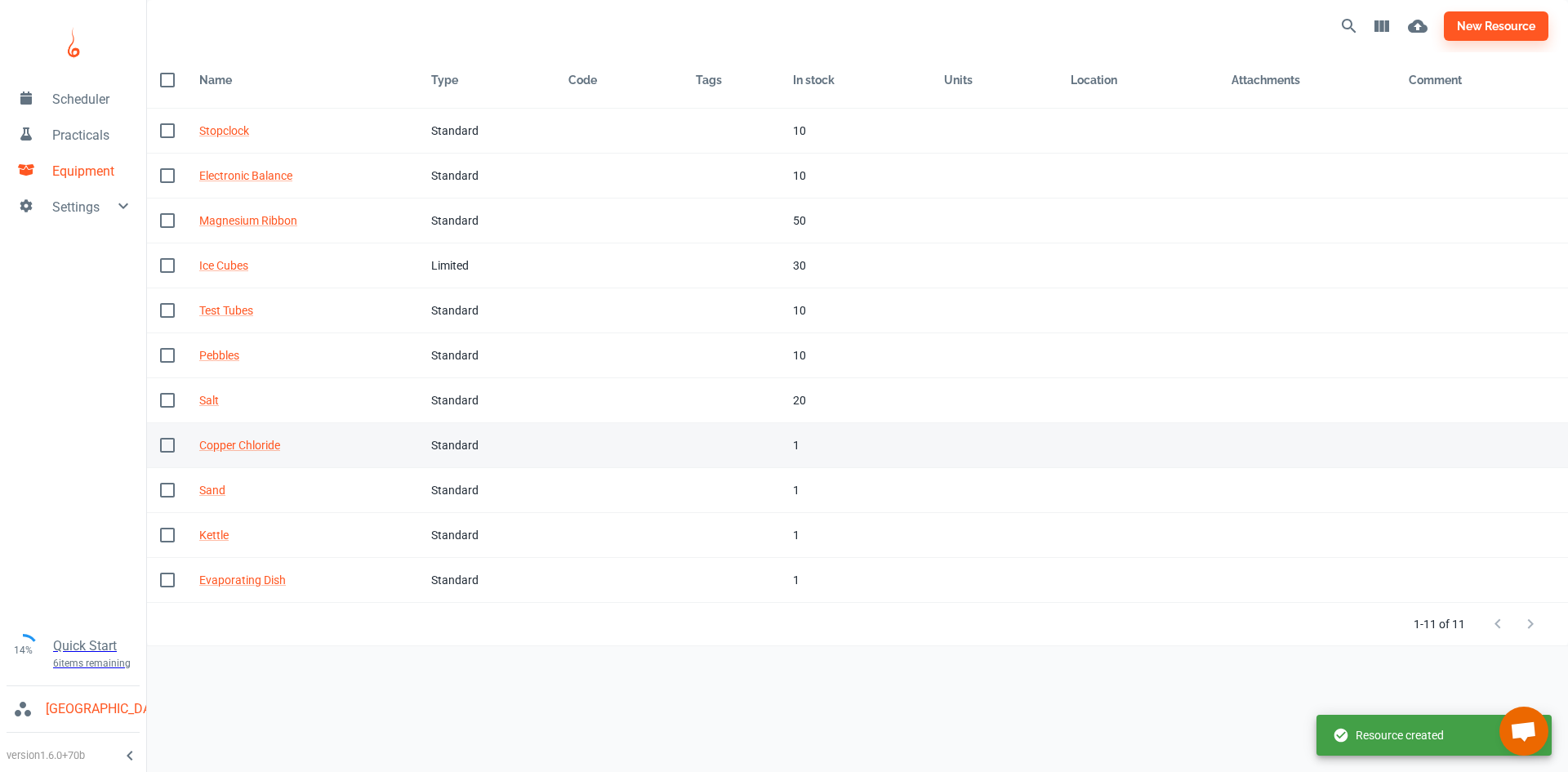
click at [446, 438] on div "Standard" at bounding box center [486, 445] width 111 height 18
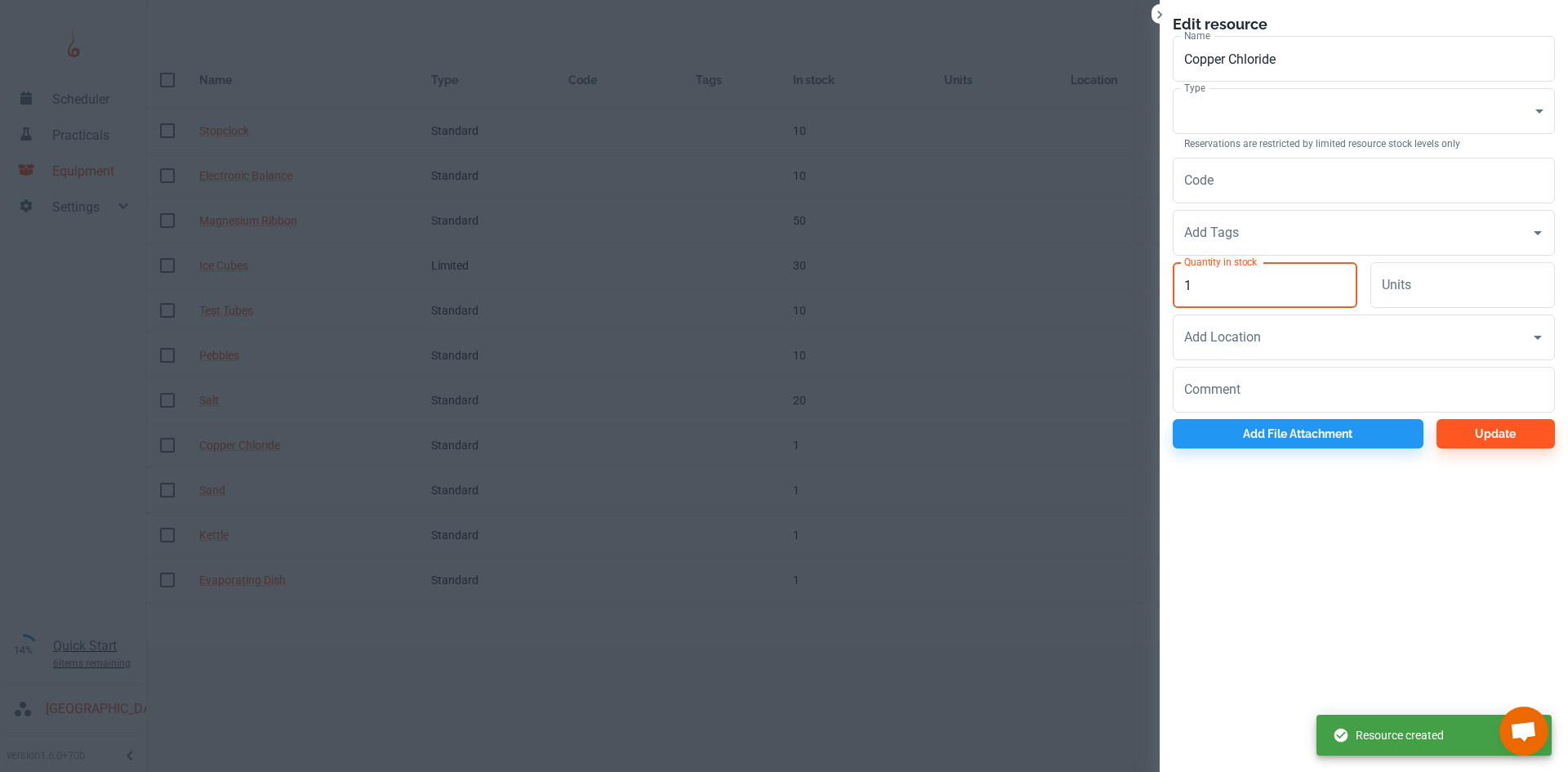
click at [1246, 295] on input "1" at bounding box center [1264, 285] width 184 height 45
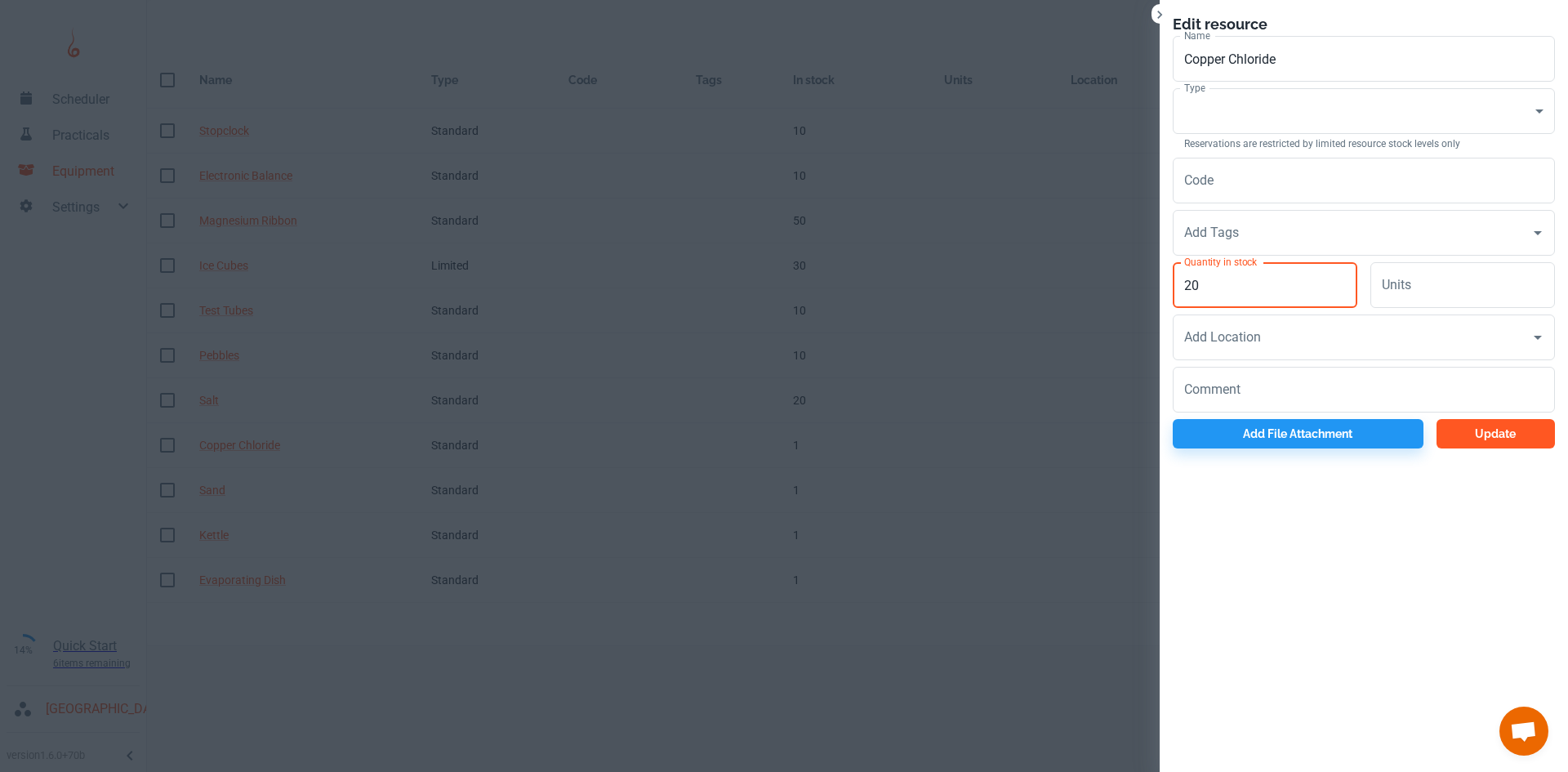
type input "20"
click at [1478, 437] on button "Update" at bounding box center [1495, 433] width 119 height 29
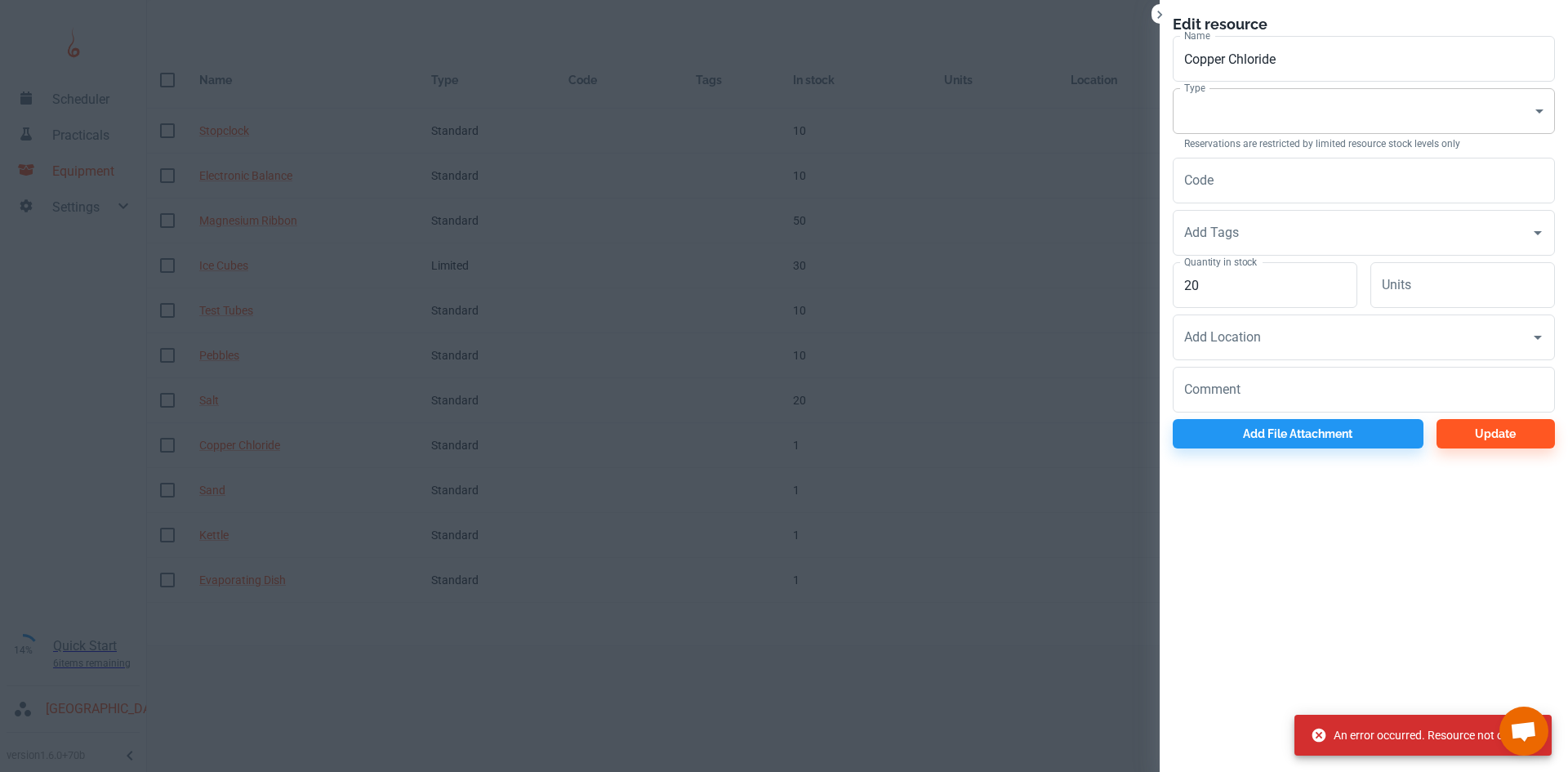
click at [1242, 117] on body "Scheduler Practicals Equipment Settings 14% Quick Start 6 items remaining St Ro…" at bounding box center [784, 386] width 1568 height 772
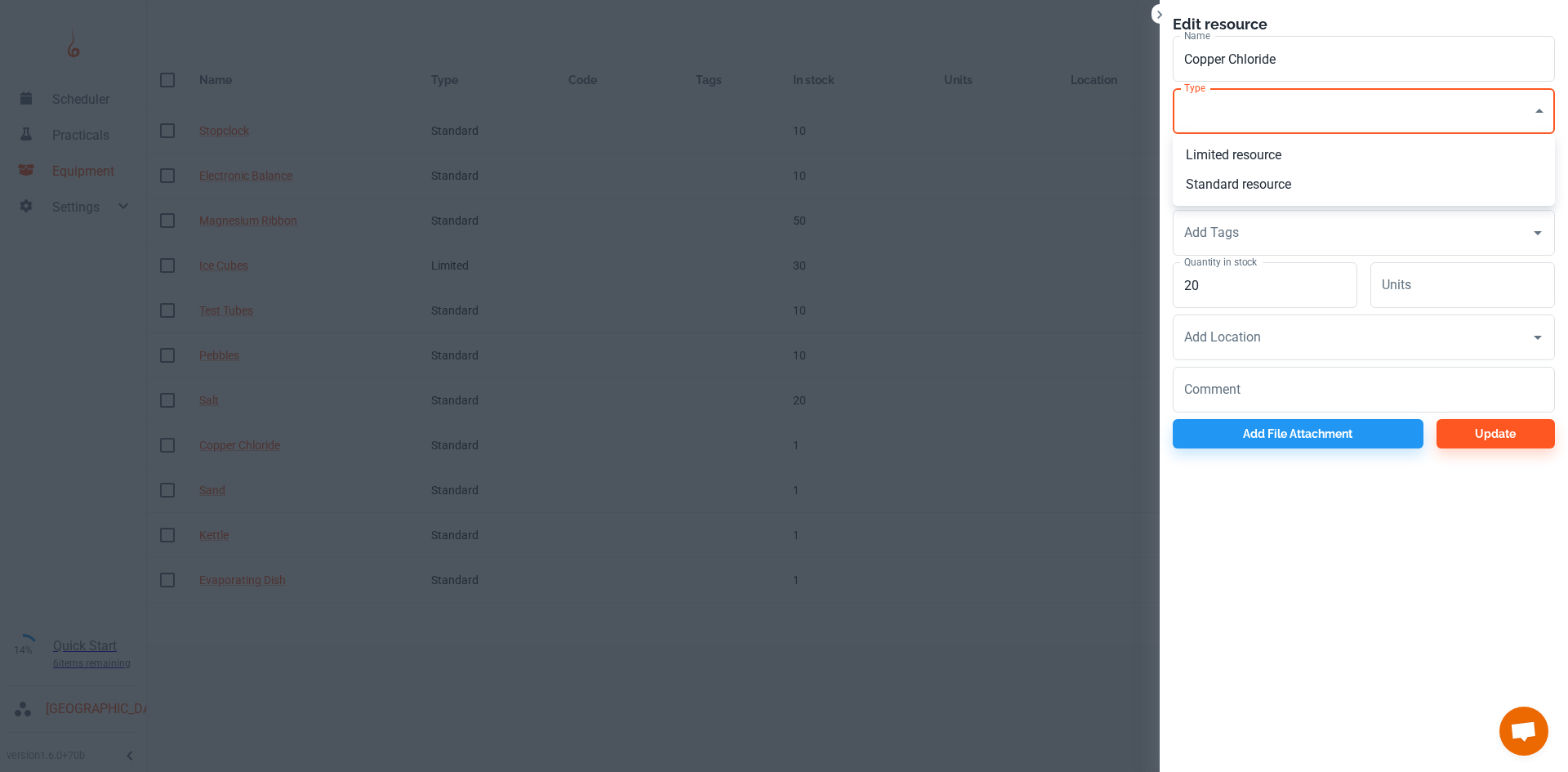
click at [1244, 180] on li "Standard resource" at bounding box center [1363, 184] width 382 height 29
type input "CO"
click at [1479, 448] on button "Update" at bounding box center [1495, 433] width 119 height 29
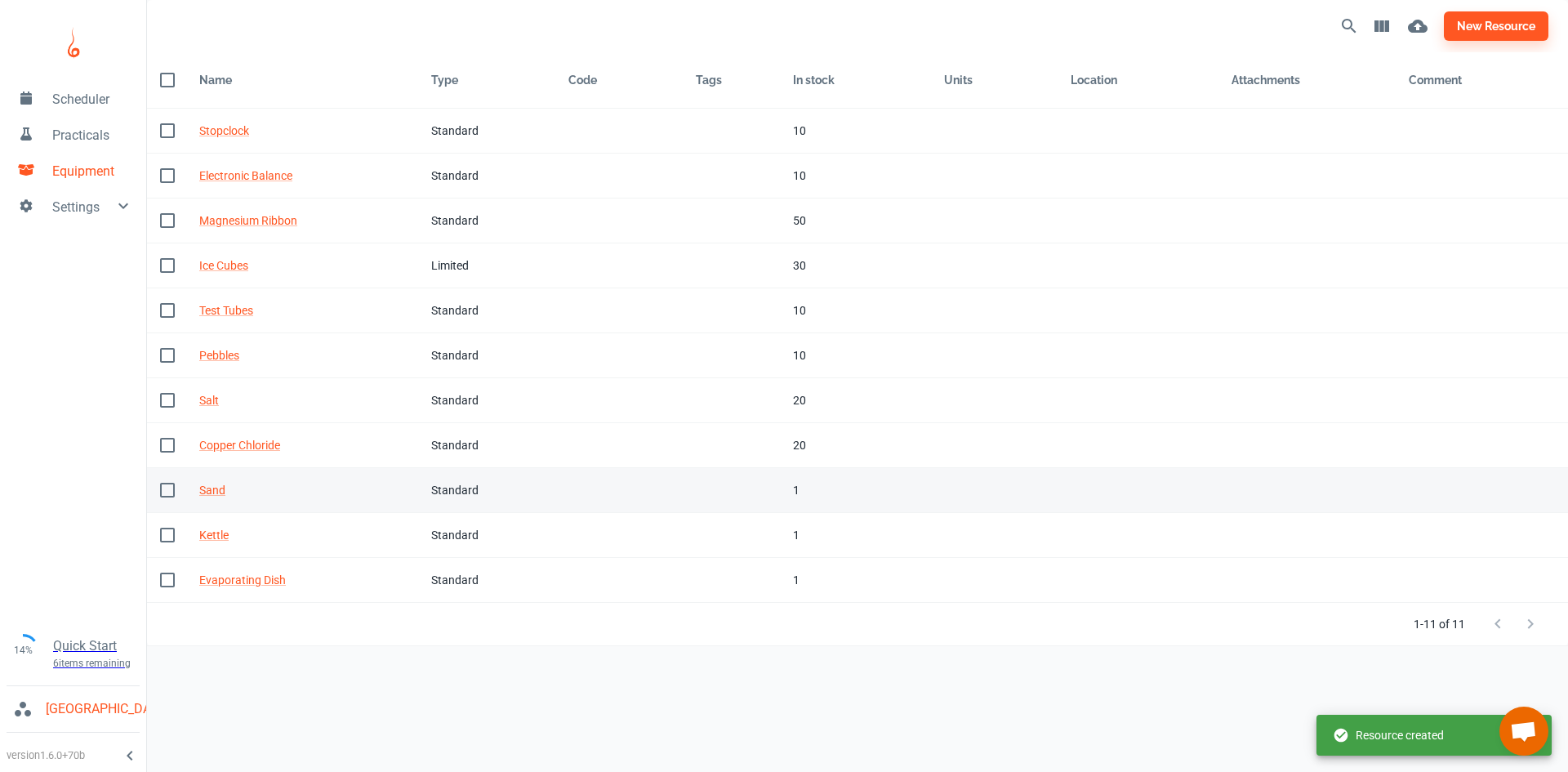
click at [438, 488] on div "Standard" at bounding box center [486, 489] width 111 height 18
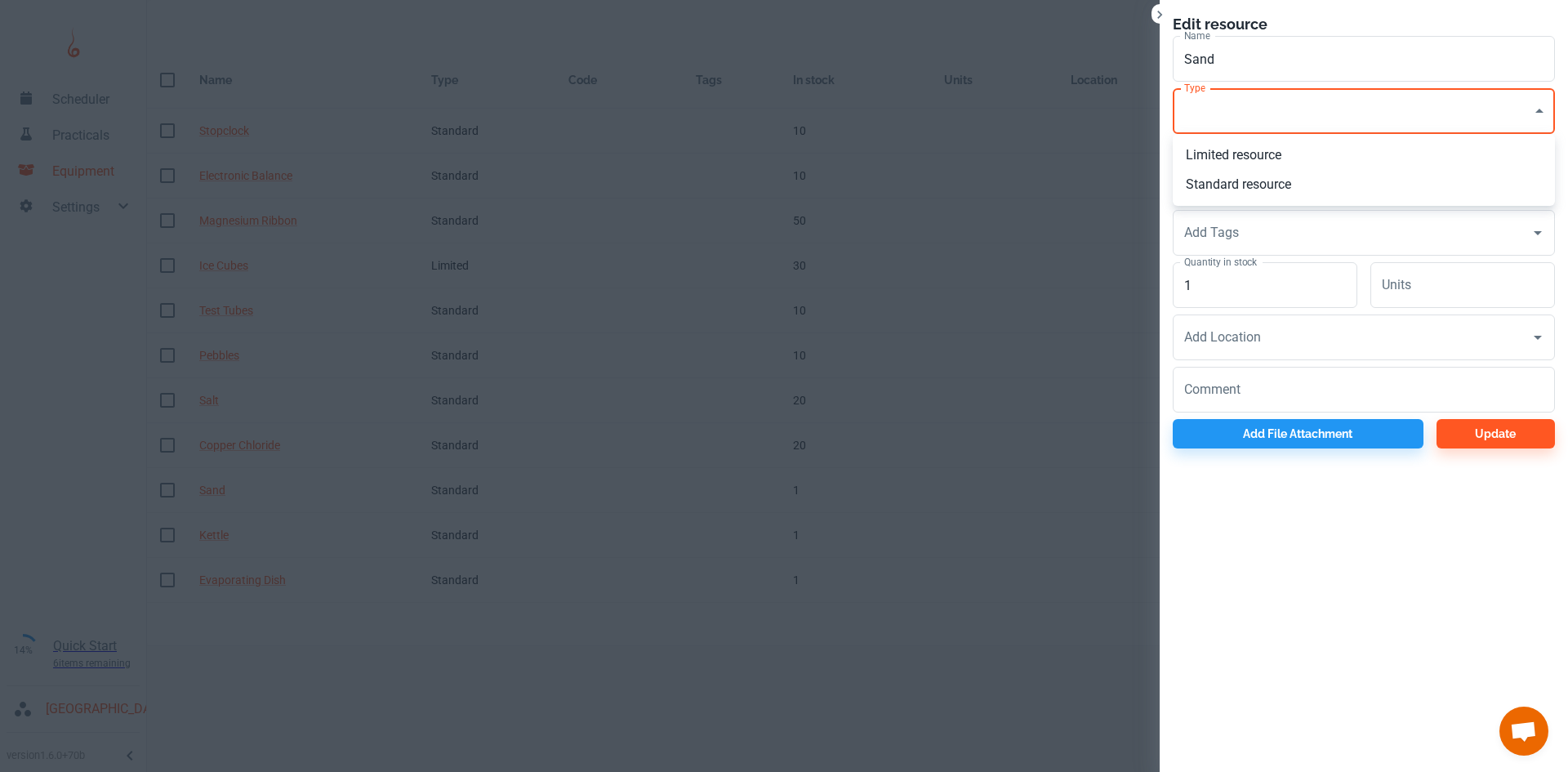
click at [1225, 114] on body "Scheduler Practicals Equipment Settings 14% Quick Start 6 items remaining St Ro…" at bounding box center [784, 386] width 1568 height 772
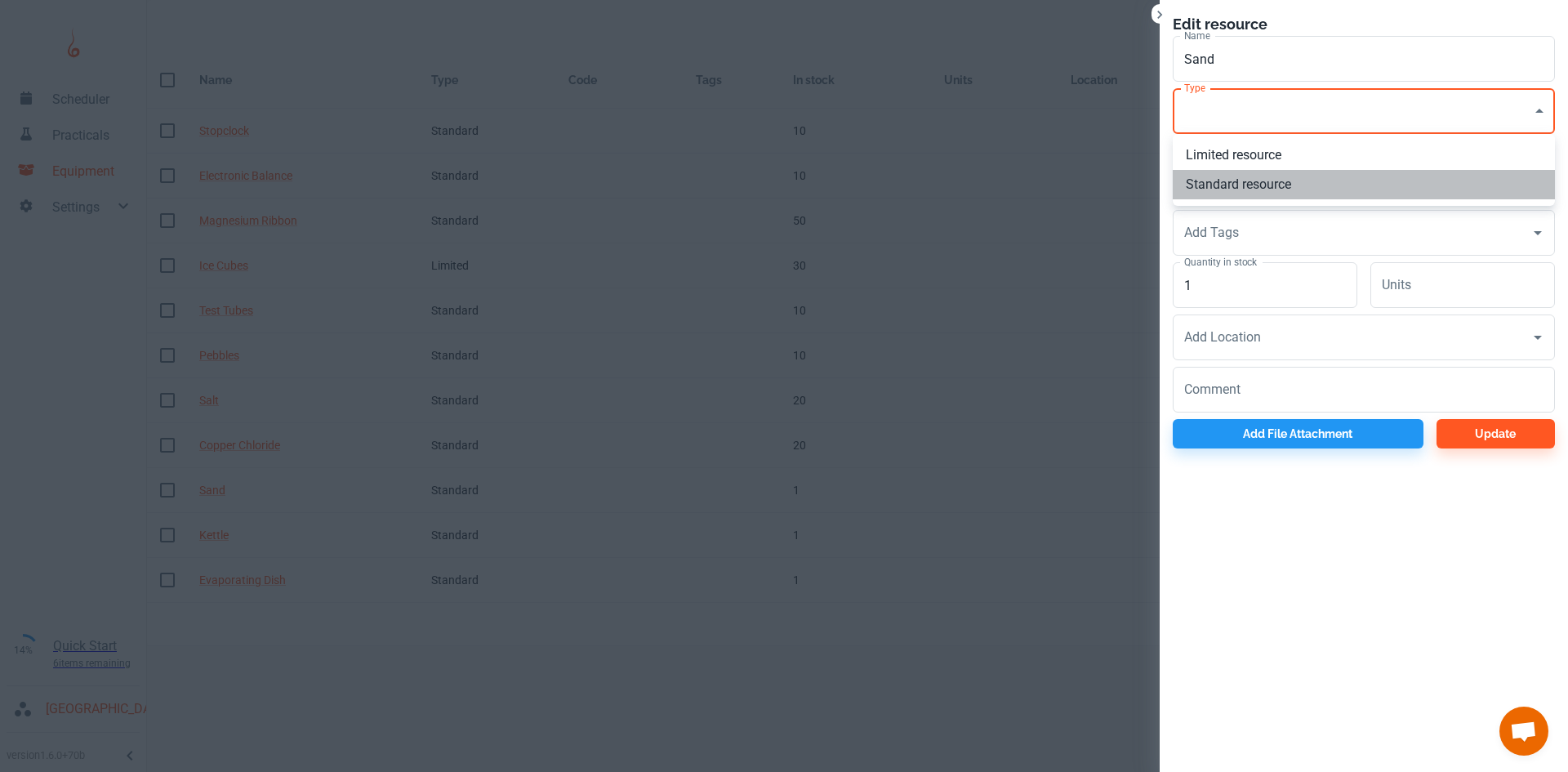
click at [1236, 183] on li "Standard resource" at bounding box center [1363, 184] width 382 height 29
type input "CO"
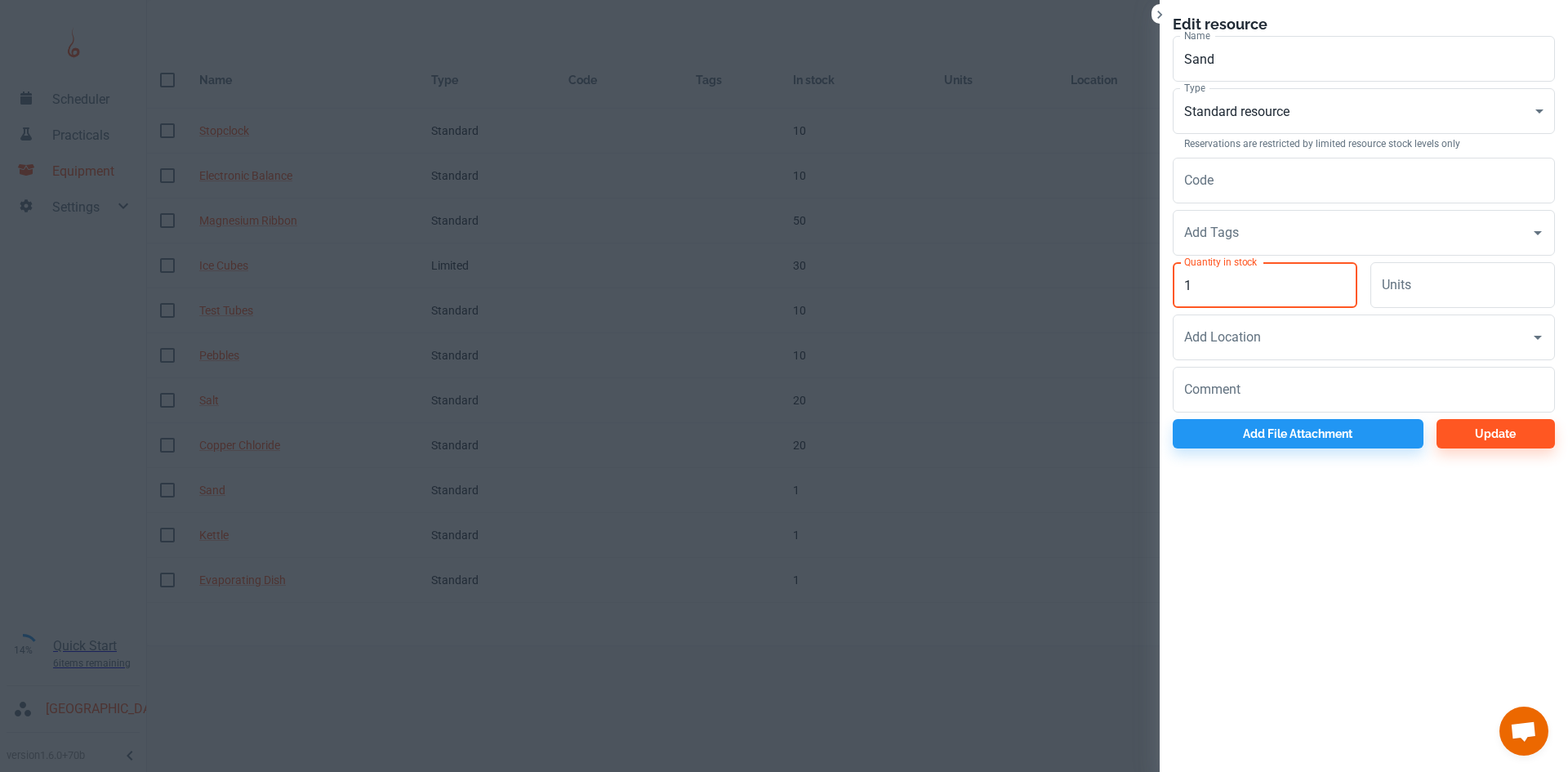
click at [1197, 283] on input "1" at bounding box center [1264, 285] width 184 height 45
type input "20"
click at [1497, 432] on button "Update" at bounding box center [1495, 433] width 119 height 29
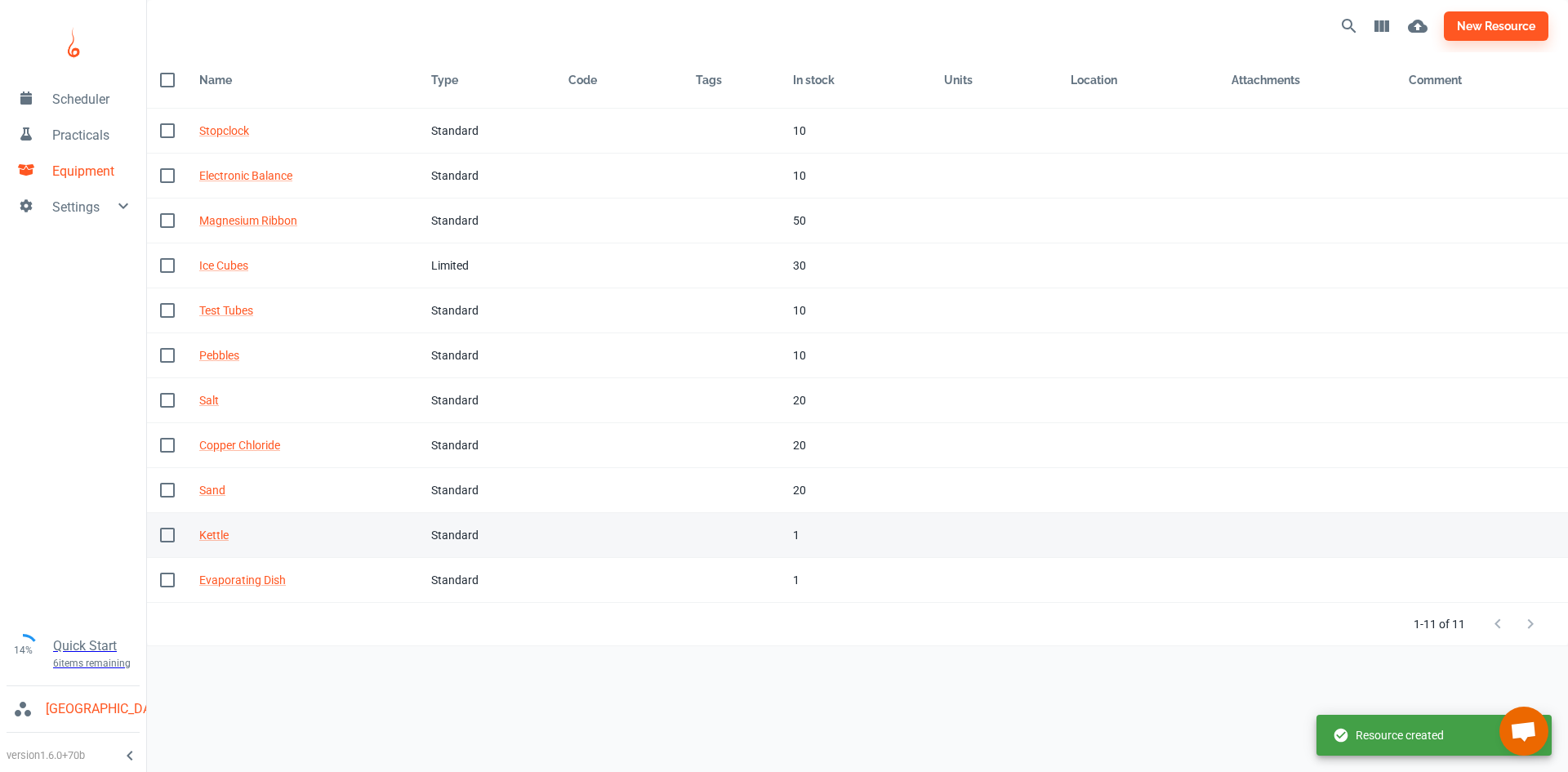
click at [462, 534] on div "Standard" at bounding box center [486, 535] width 111 height 18
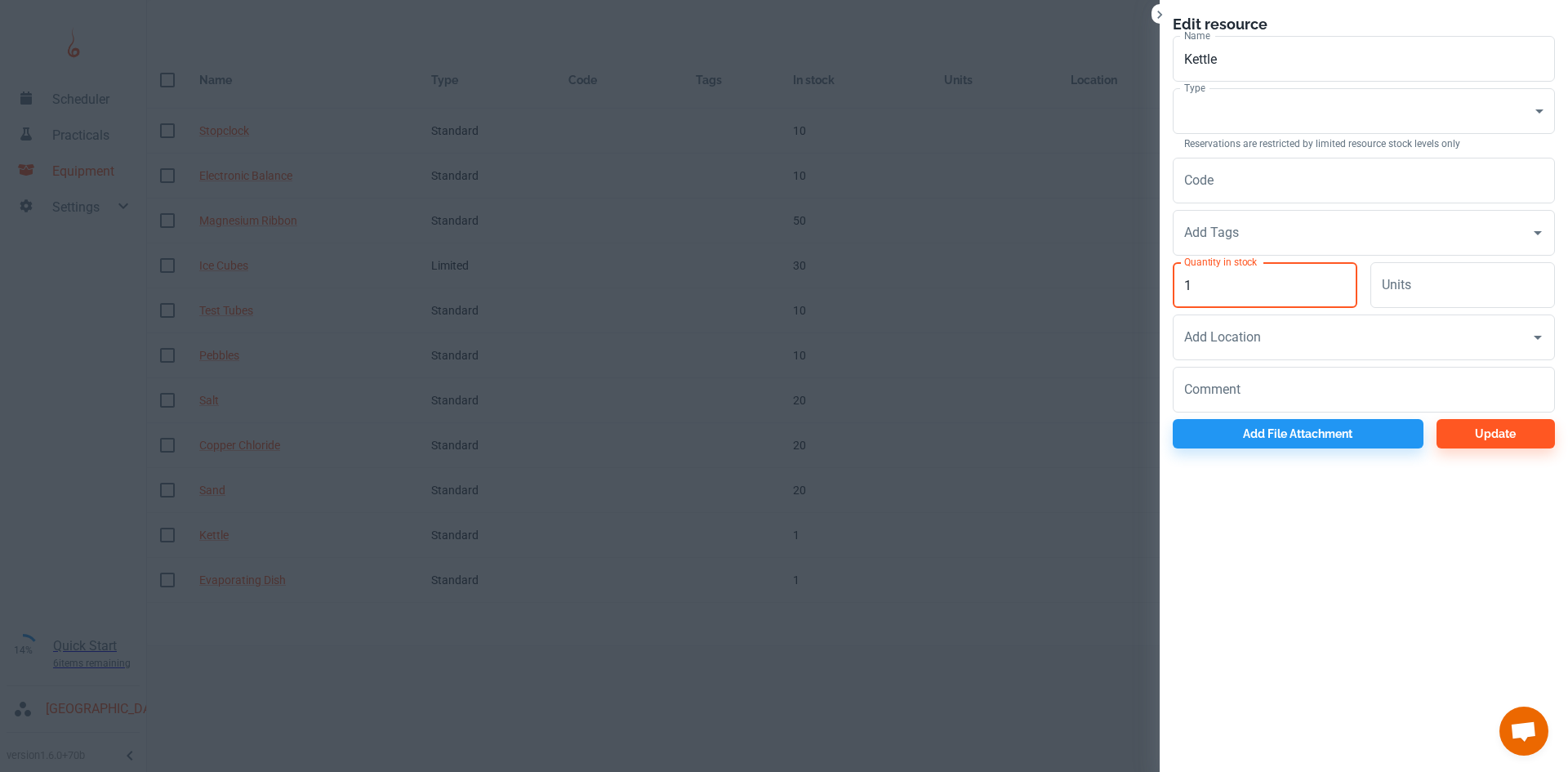
click at [1250, 291] on input "1" at bounding box center [1264, 285] width 184 height 45
type input "5"
click at [1311, 111] on body "Scheduler Practicals Equipment Settings 14% Quick Start 6 items remaining St Ro…" at bounding box center [784, 386] width 1568 height 772
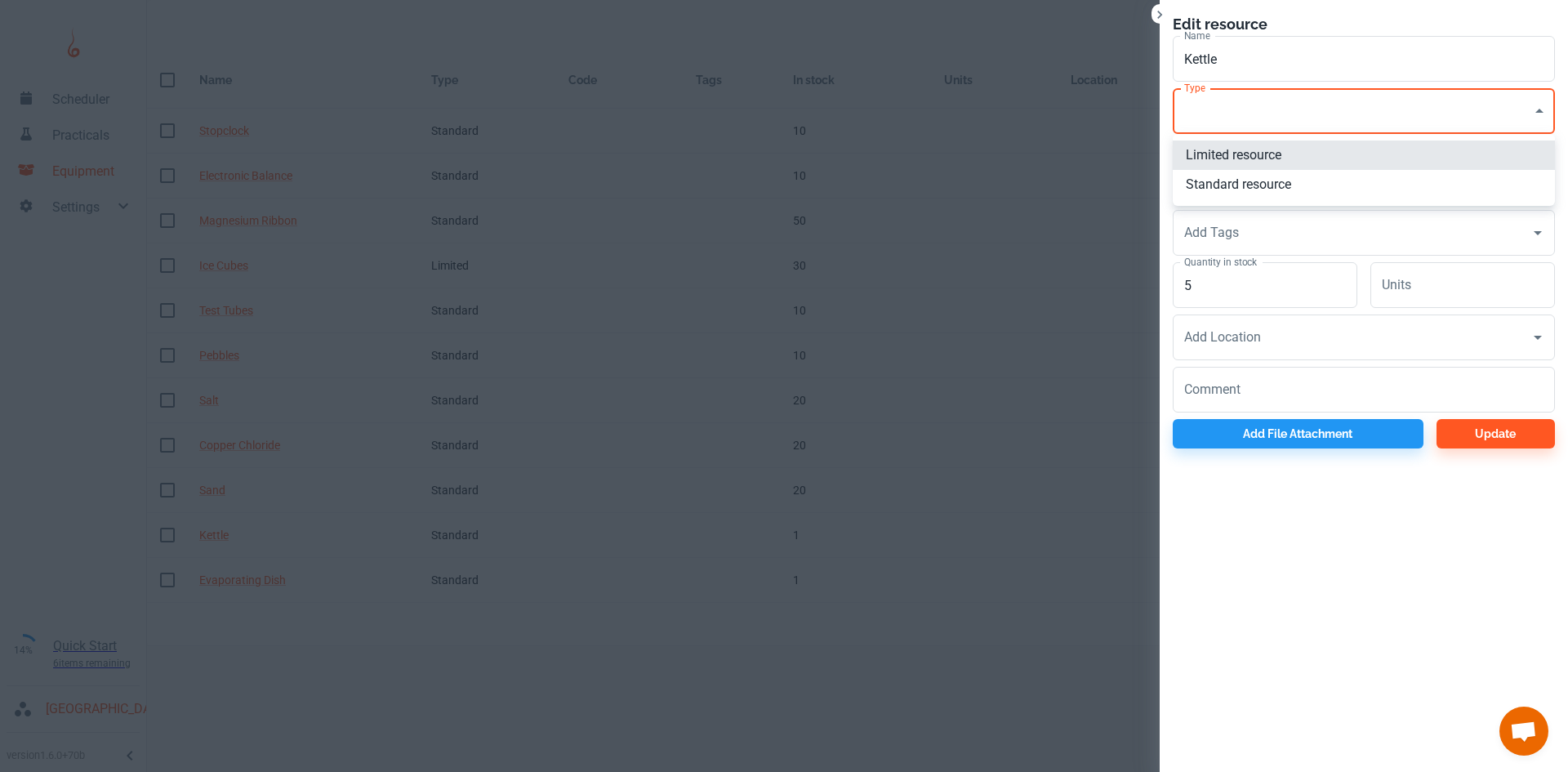
click at [1275, 155] on li "Limited resource" at bounding box center [1363, 155] width 382 height 29
type input "EQ"
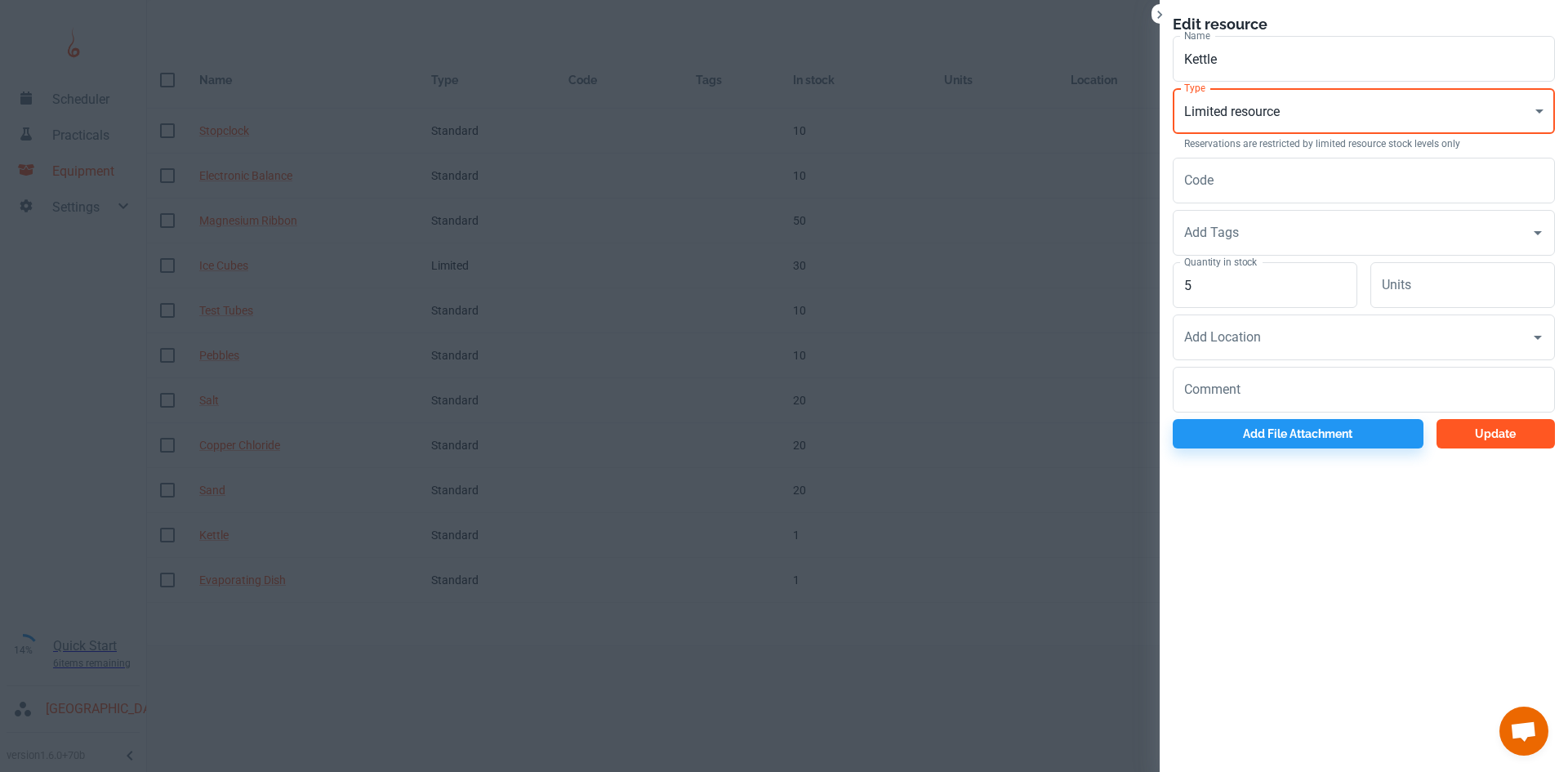
click at [1477, 430] on button "Update" at bounding box center [1495, 433] width 119 height 29
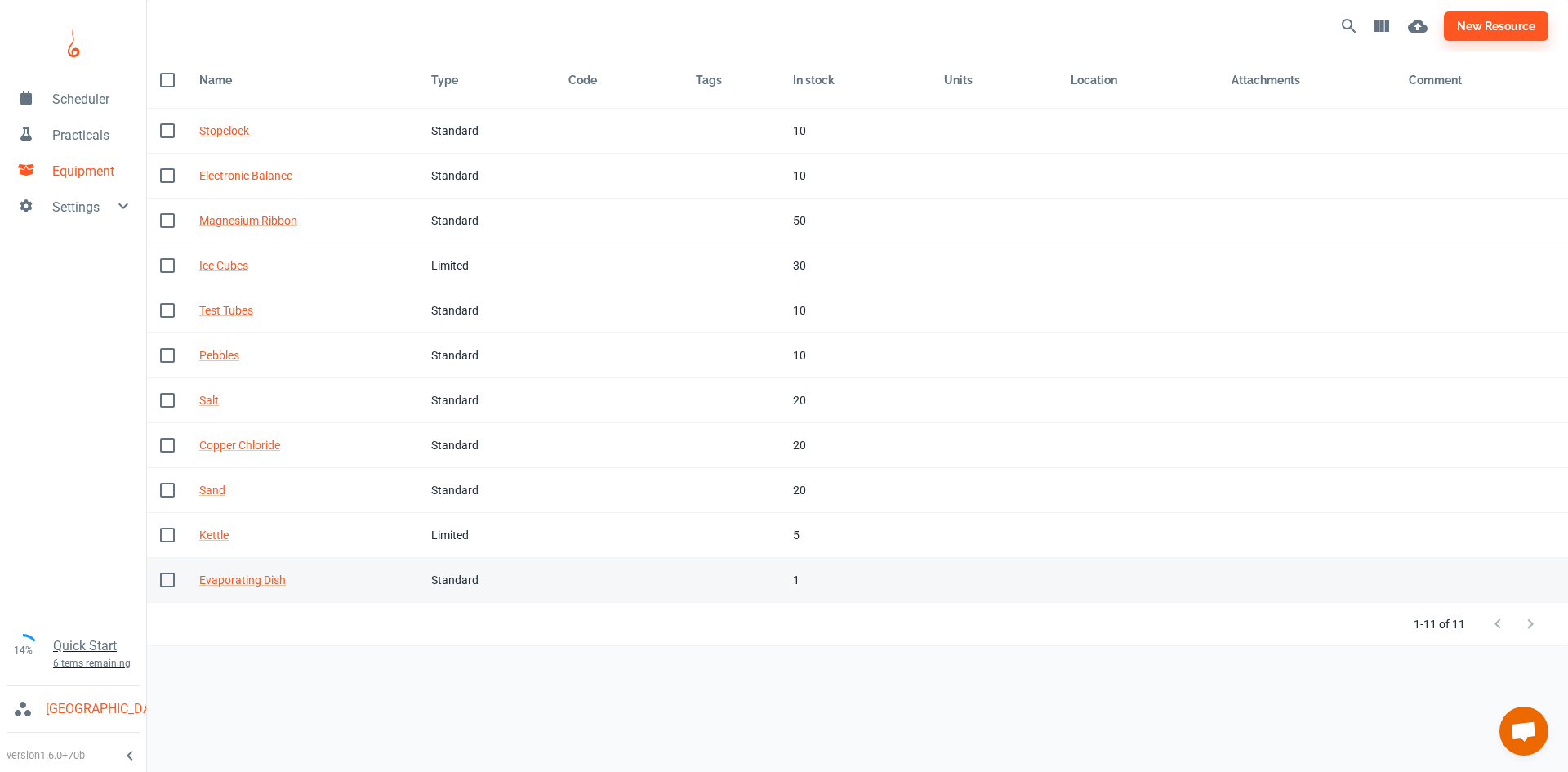
click at [431, 584] on div "Standard" at bounding box center [486, 580] width 111 height 18
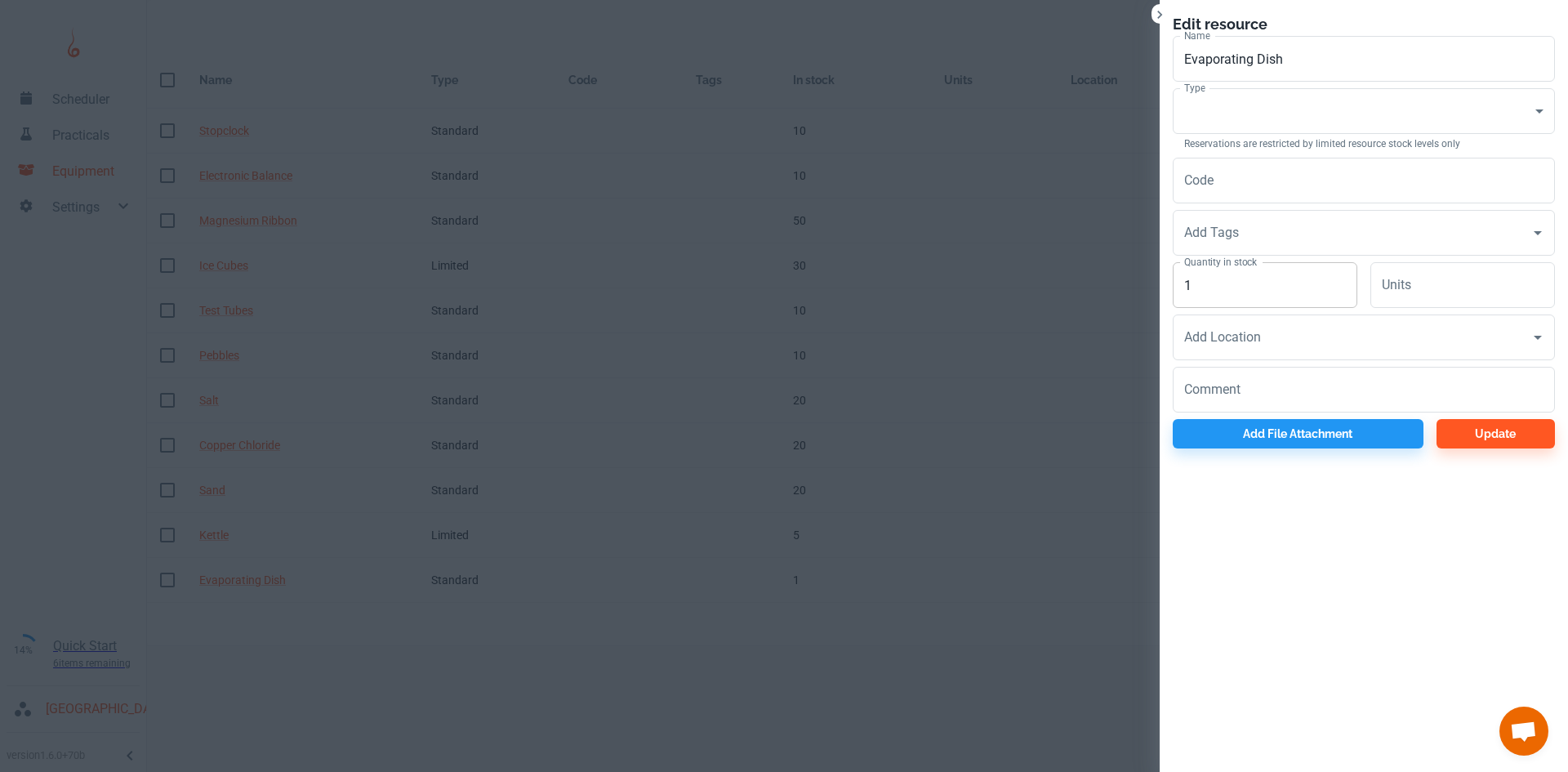
click at [1256, 285] on input "1" at bounding box center [1264, 285] width 184 height 45
type input "10"
click at [1252, 183] on input "Code" at bounding box center [1363, 179] width 382 height 45
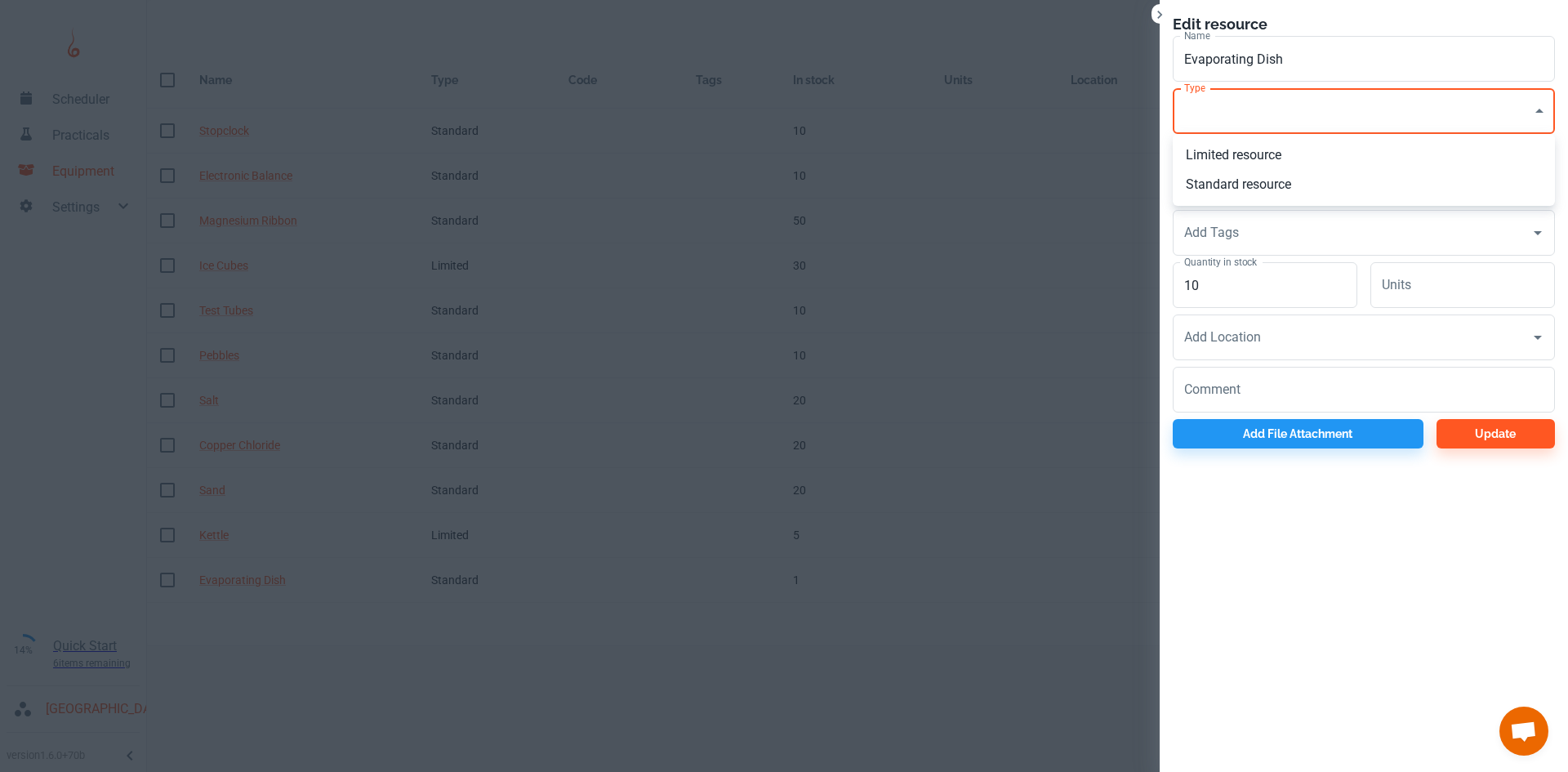
click at [1236, 102] on body "Scheduler Practicals Equipment Settings 14% Quick Start 6 items remaining St Ro…" at bounding box center [784, 386] width 1568 height 772
click at [1240, 178] on li "Standard resource" at bounding box center [1363, 184] width 382 height 29
type input "CO"
click at [1472, 438] on button "Update" at bounding box center [1495, 433] width 119 height 29
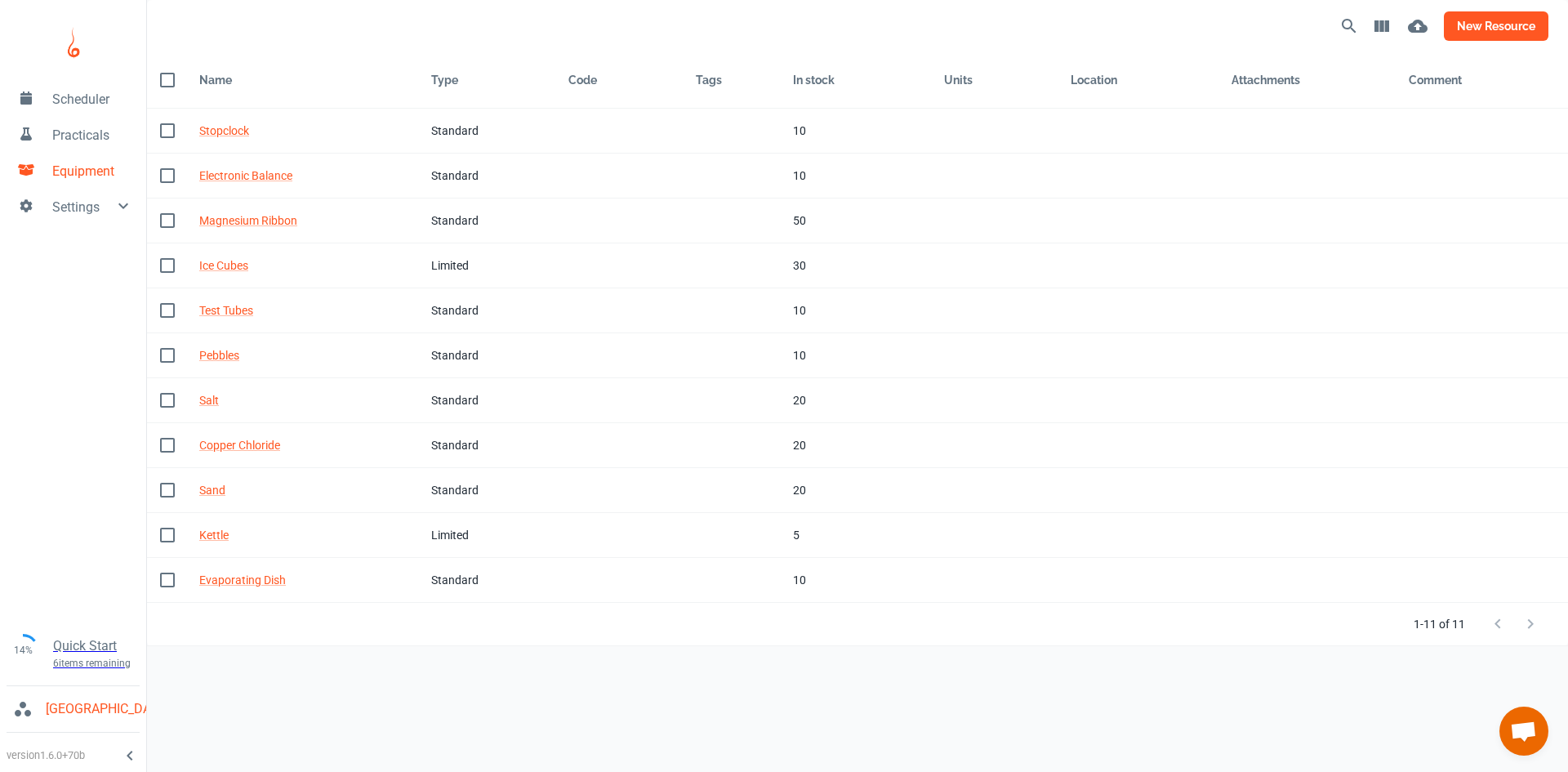
click at [1510, 24] on button "new resource" at bounding box center [1496, 26] width 104 height 29
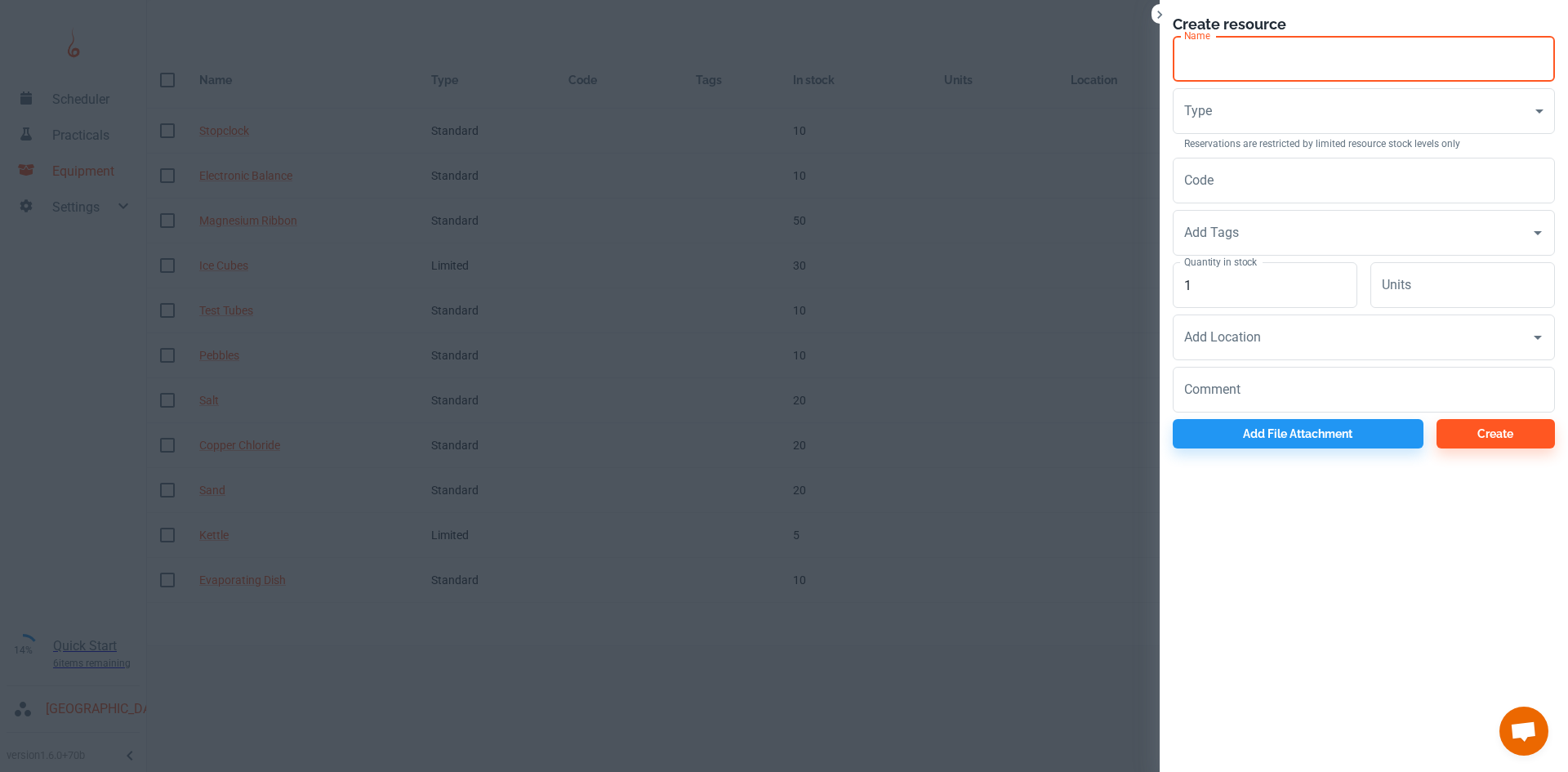
click at [1222, 47] on input "Name" at bounding box center [1363, 58] width 382 height 45
type input "Junior Scientist L9"
click at [1255, 117] on body "Scheduler Practicals Equipment Settings 14% Quick Start 6 items remaining St Ro…" at bounding box center [784, 386] width 1568 height 772
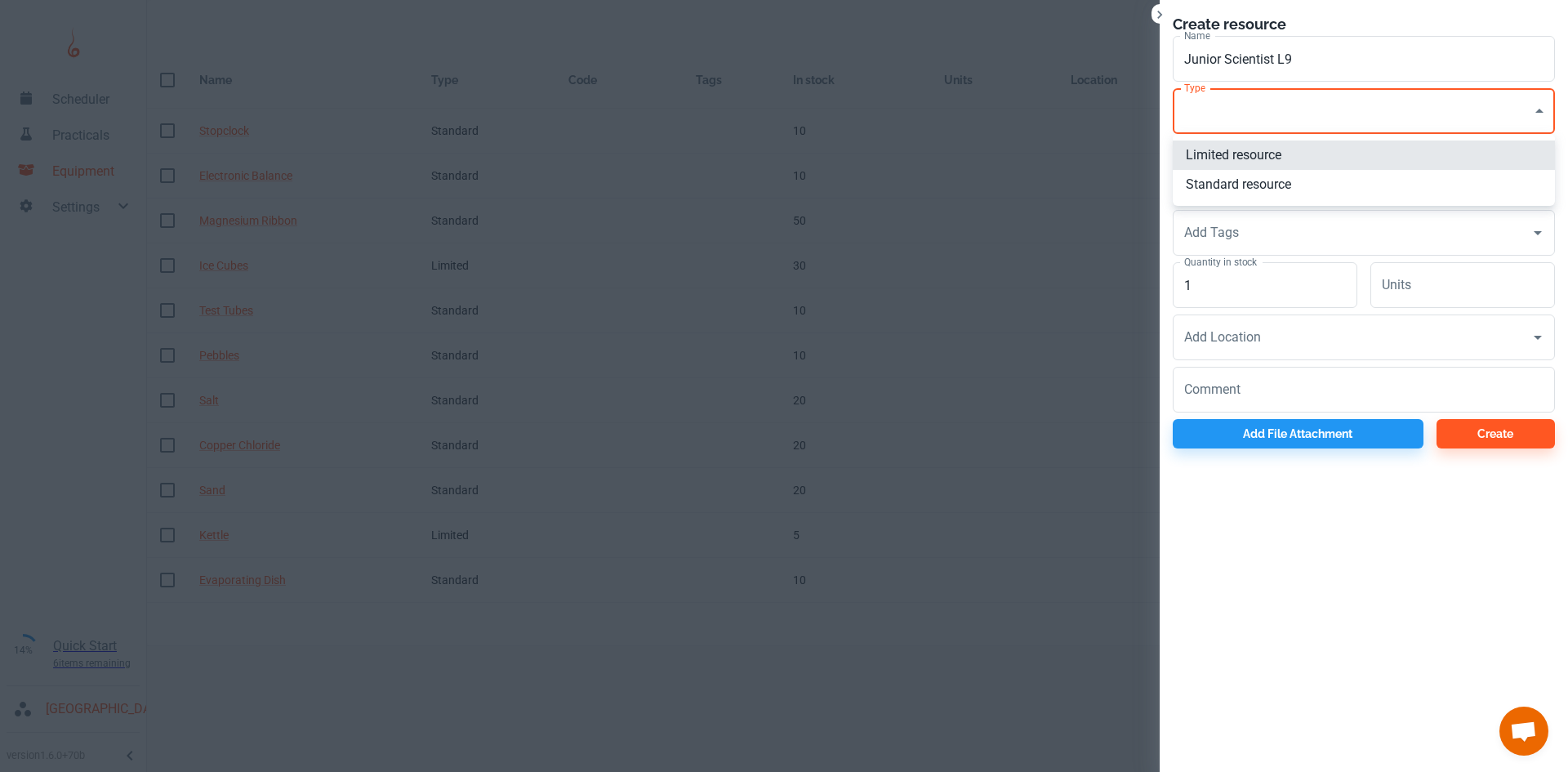
click at [1274, 101] on div at bounding box center [784, 386] width 1568 height 772
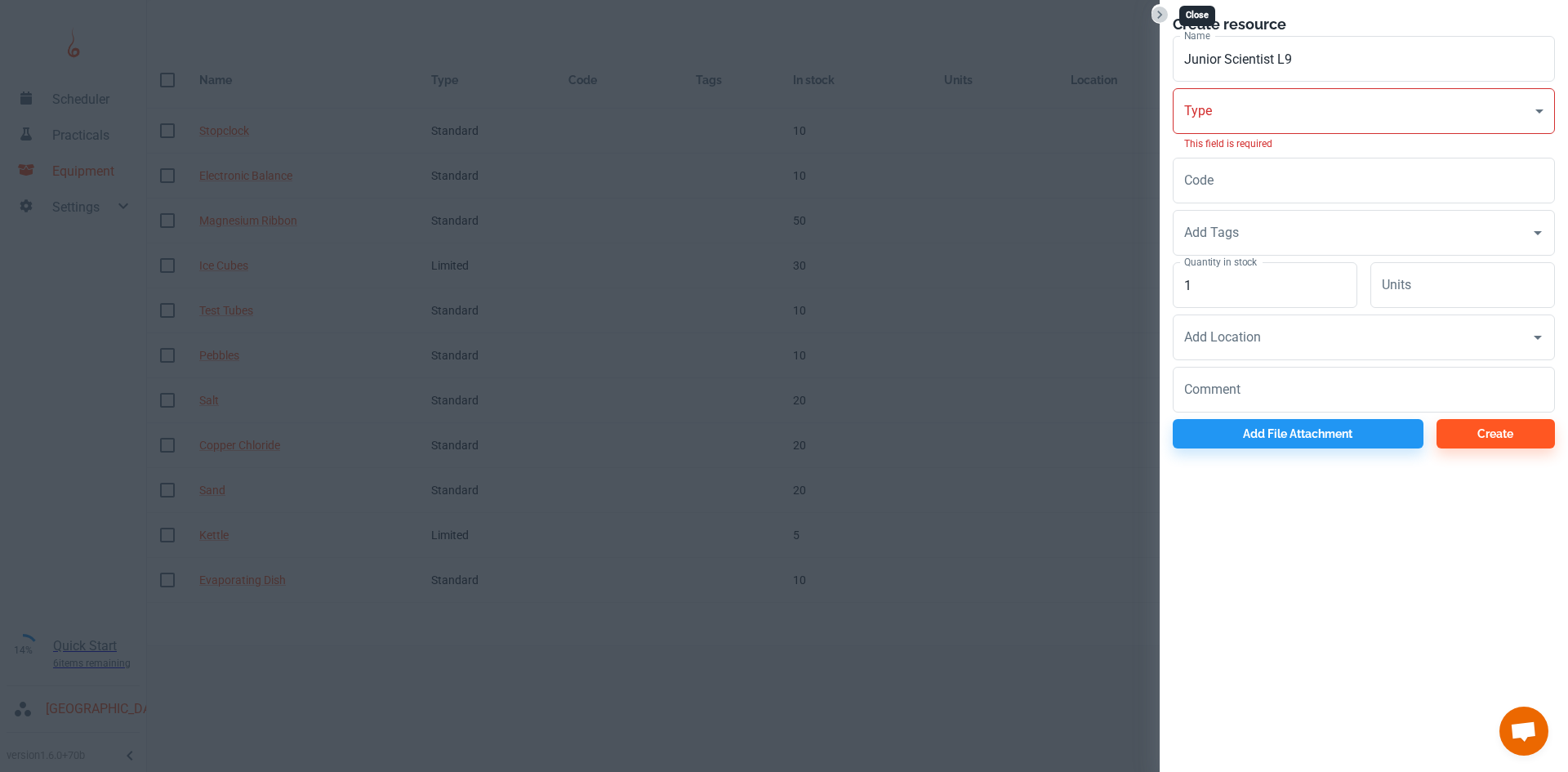
click at [1152, 14] on icon "Close" at bounding box center [1159, 14] width 16 height 16
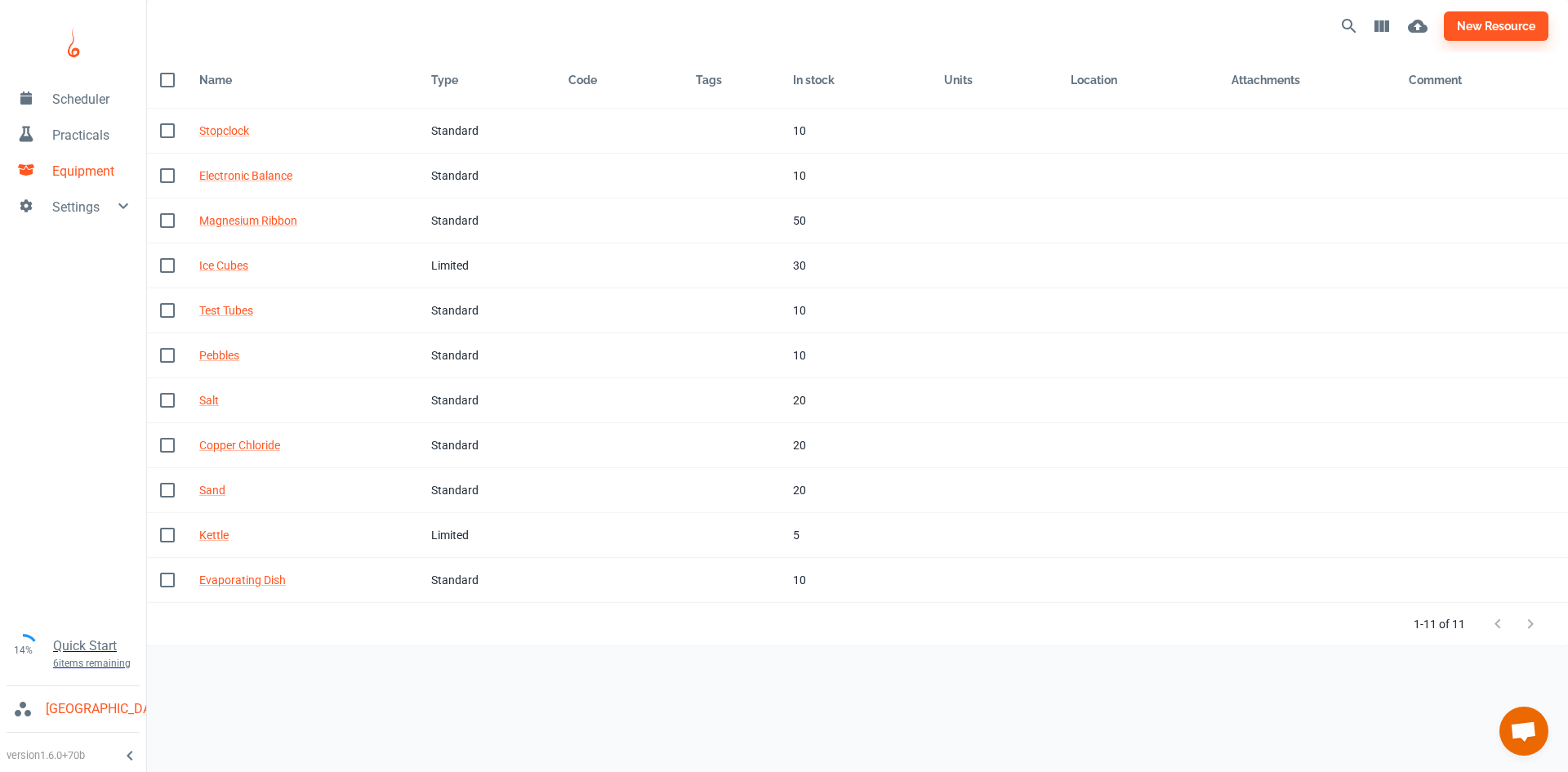
click at [88, 143] on span "Practicals" at bounding box center [93, 135] width 81 height 19
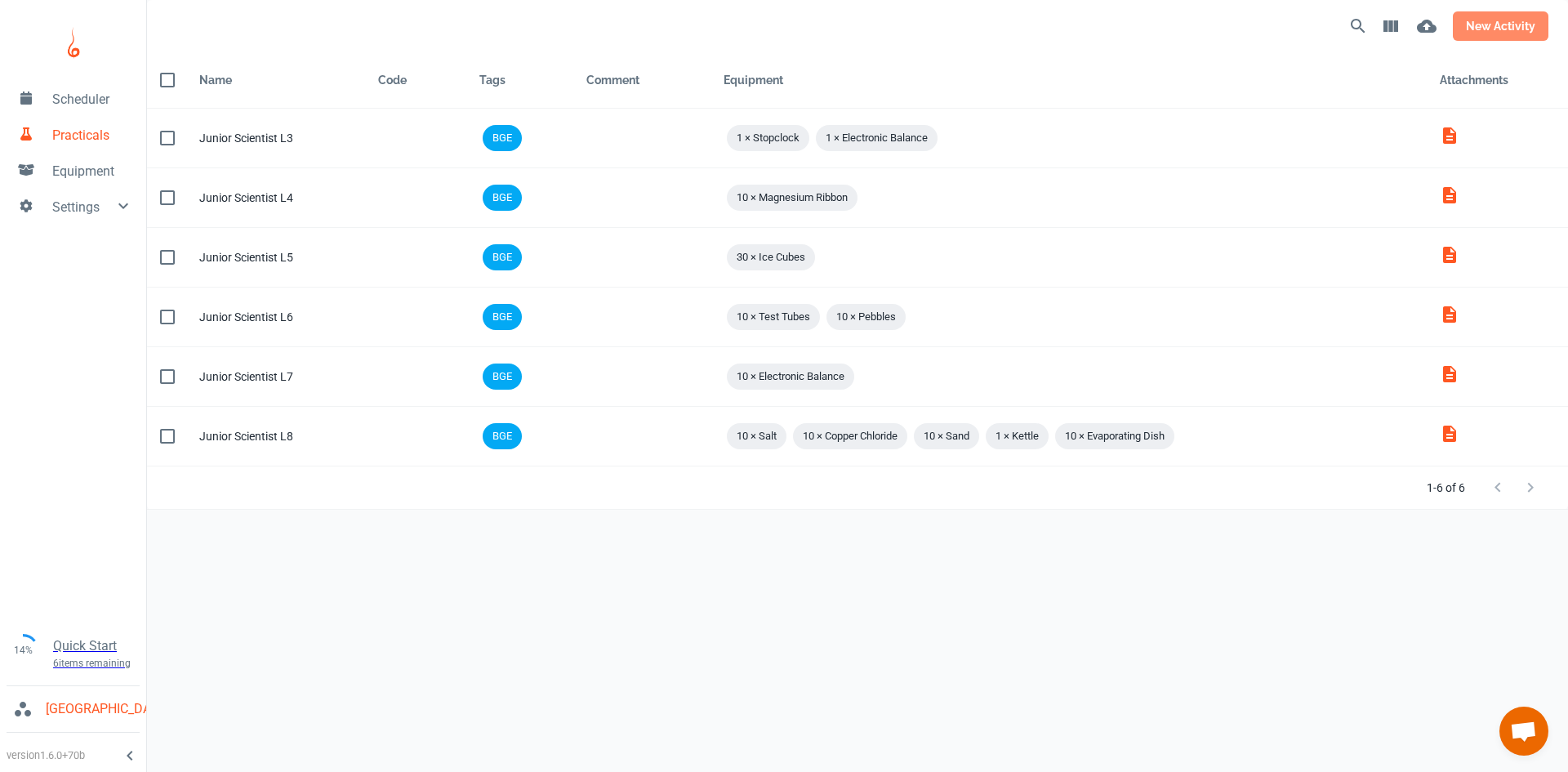
click at [1514, 23] on button "new activity" at bounding box center [1499, 26] width 96 height 29
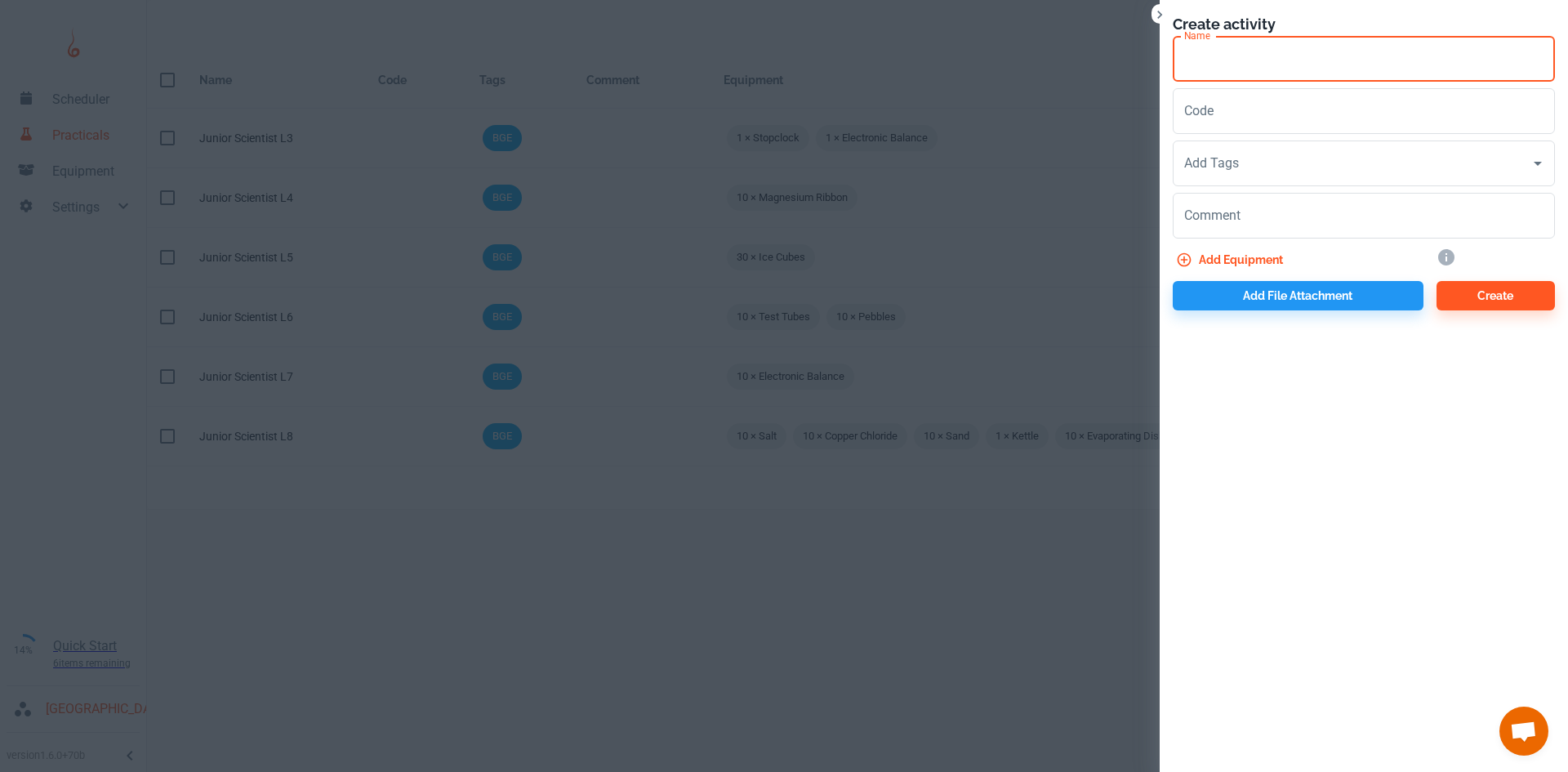
click at [1239, 63] on input "Name" at bounding box center [1363, 58] width 382 height 45
type input "j"
type input "Junior Scientist L9"
click at [1235, 165] on input "Add Tags" at bounding box center [1351, 163] width 343 height 31
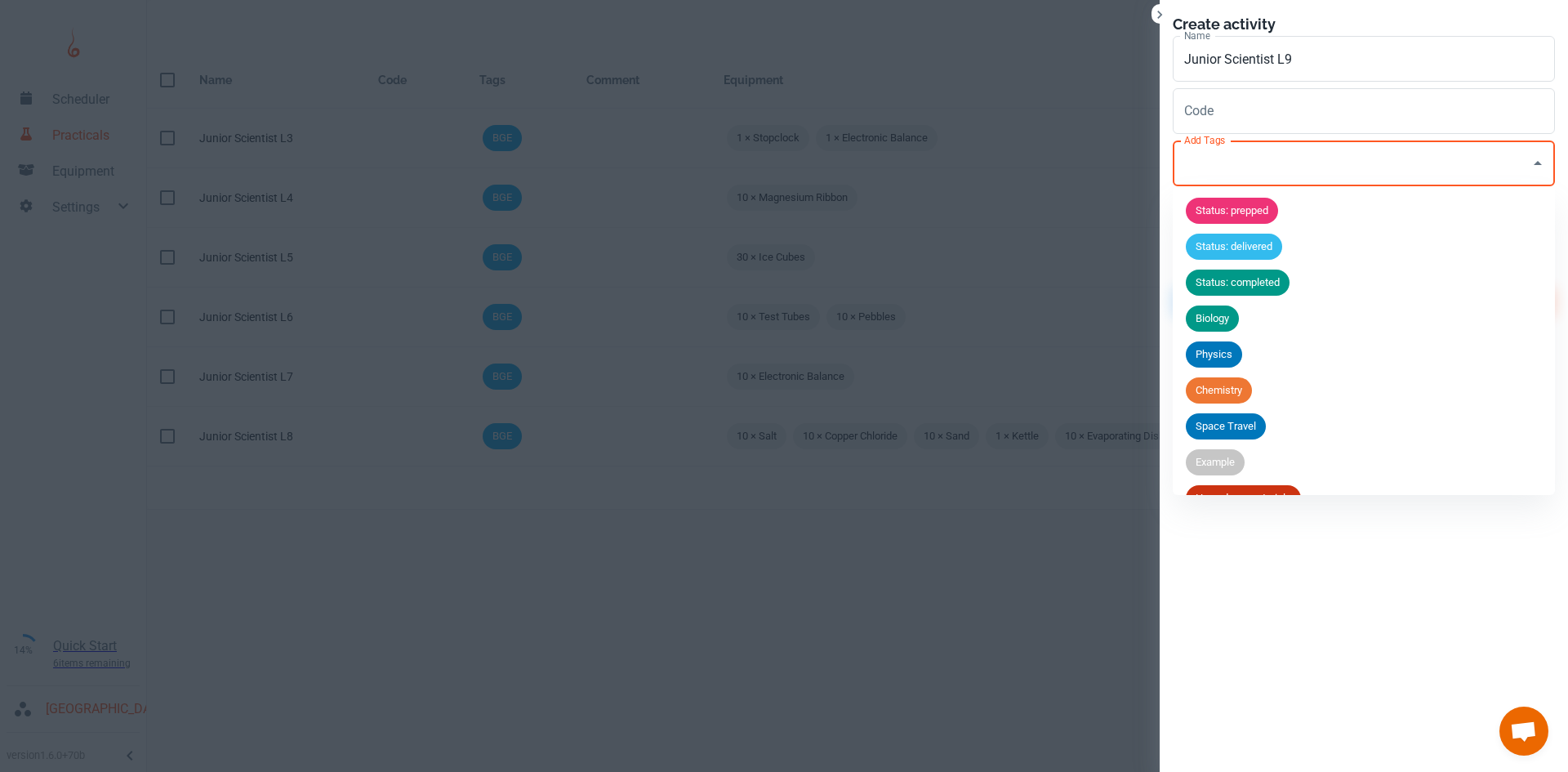
scroll to position [64, 0]
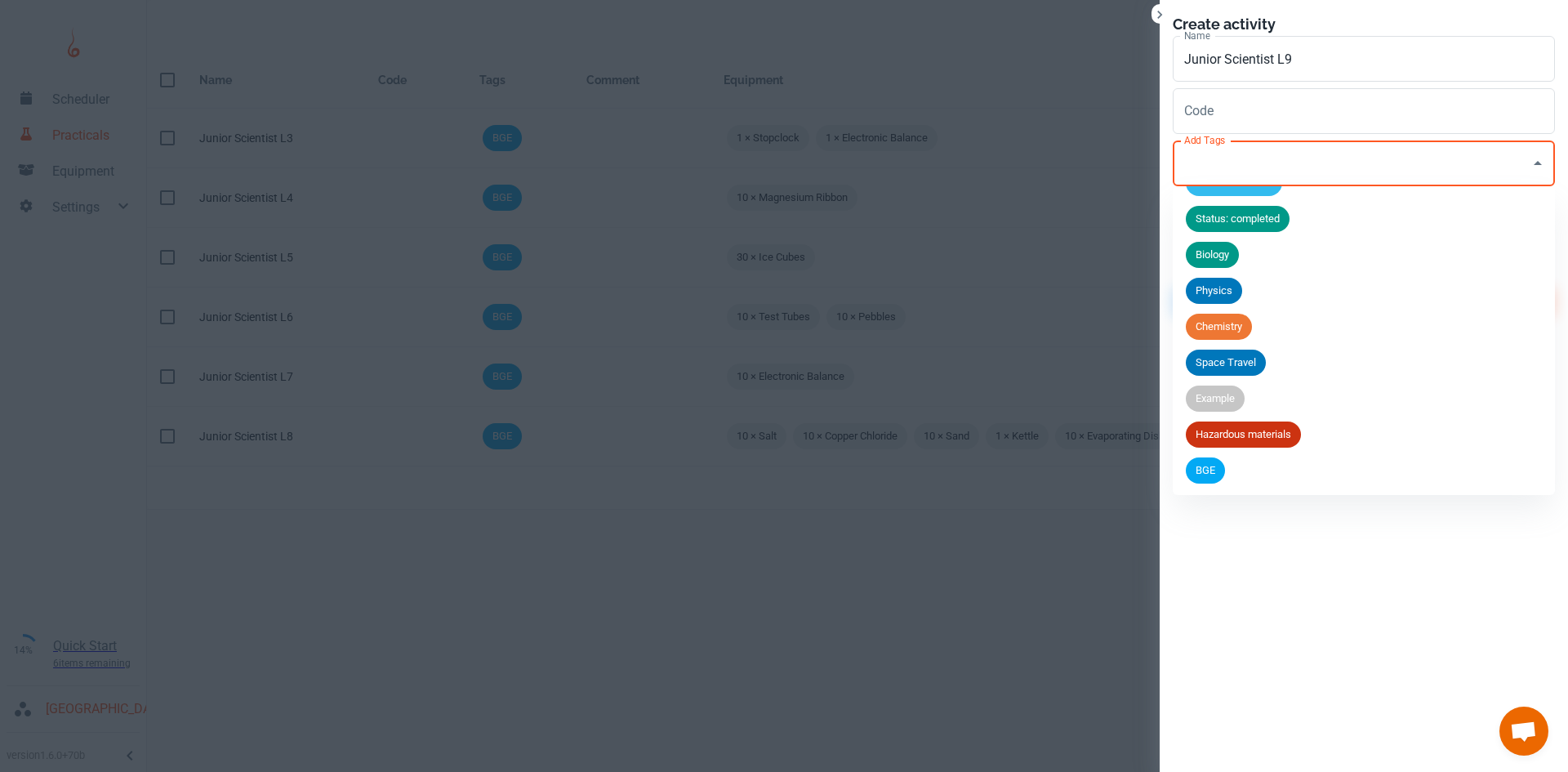
click at [1223, 474] on span "BGE" at bounding box center [1205, 470] width 40 height 16
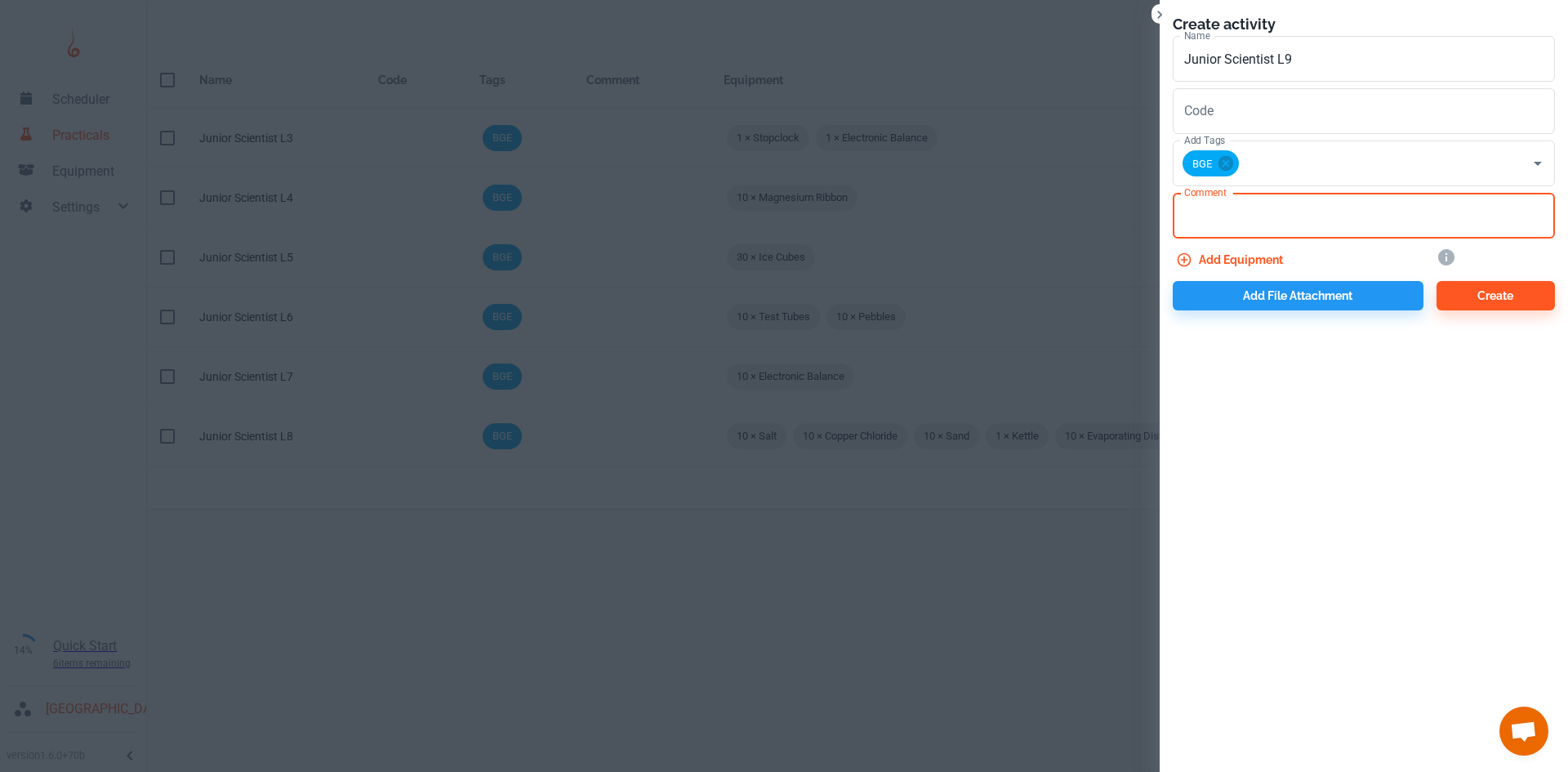
click at [1241, 221] on textarea "Comment" at bounding box center [1363, 215] width 359 height 18
type textarea "F"
click at [1193, 257] on button "Add equipment" at bounding box center [1230, 260] width 117 height 29
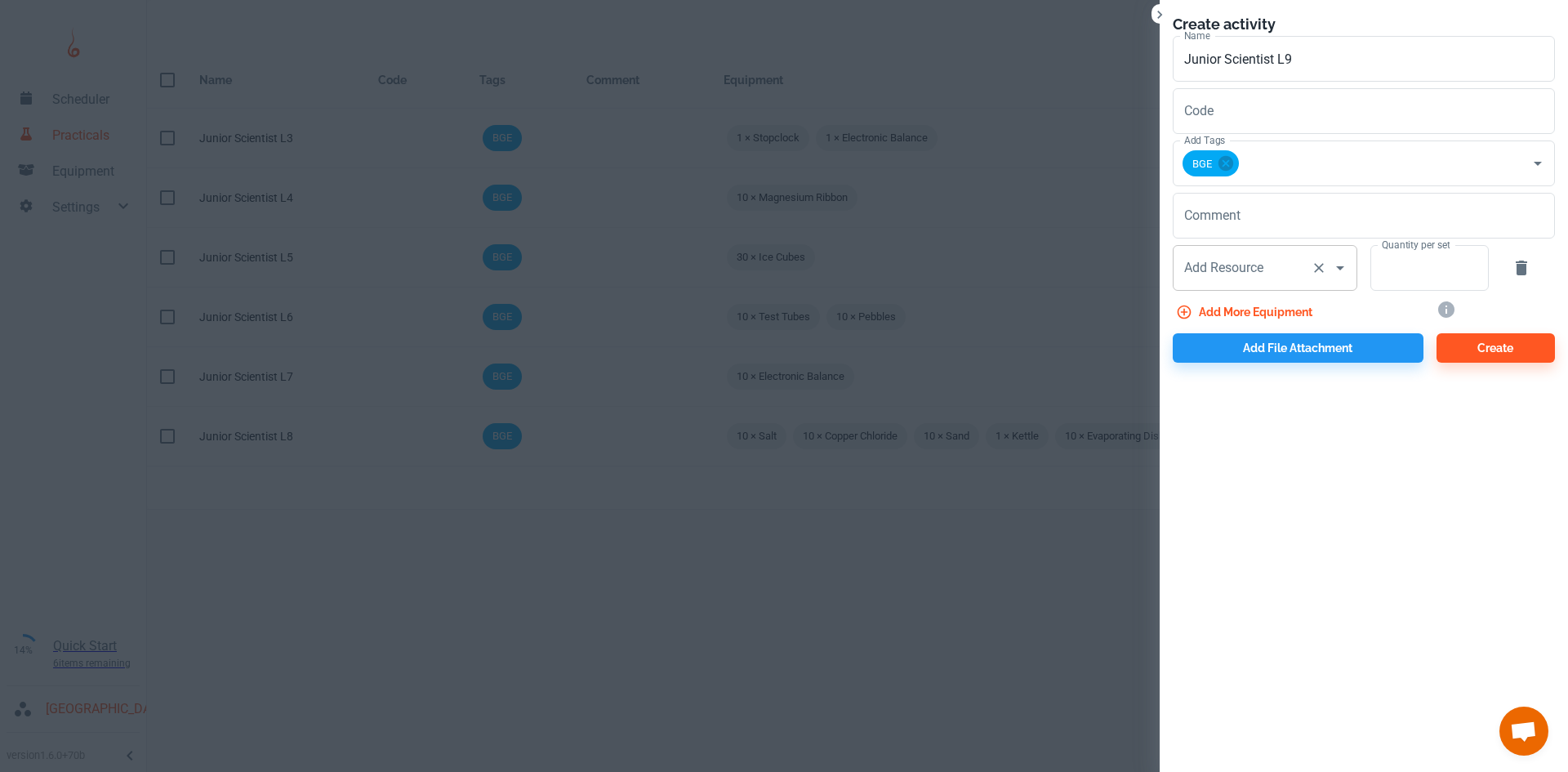
click at [1204, 268] on input "Add Resource" at bounding box center [1242, 267] width 124 height 31
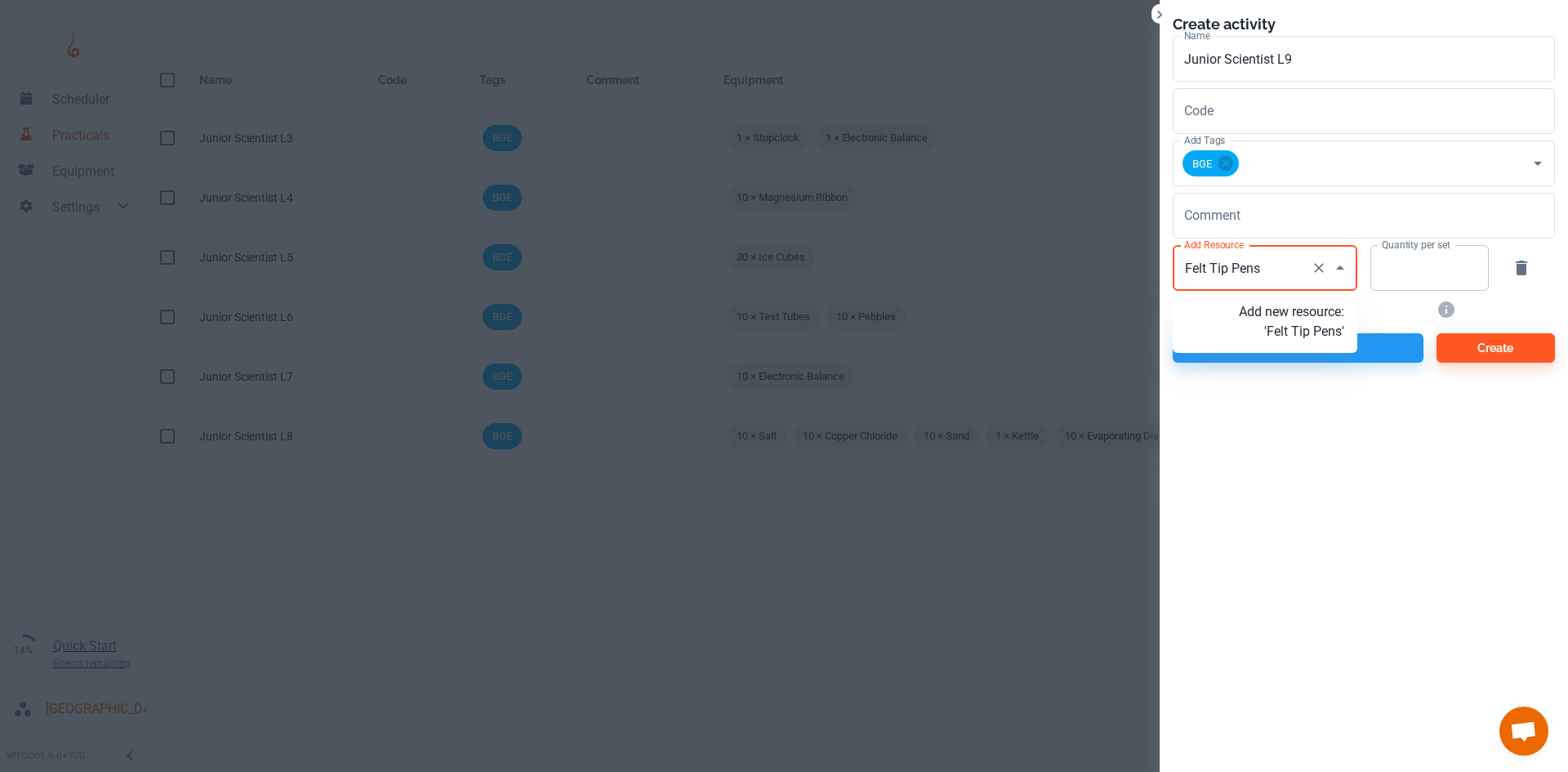
type input "Felt Tip Pens"
click at [1420, 255] on input "Quantity per set" at bounding box center [1420, 267] width 100 height 45
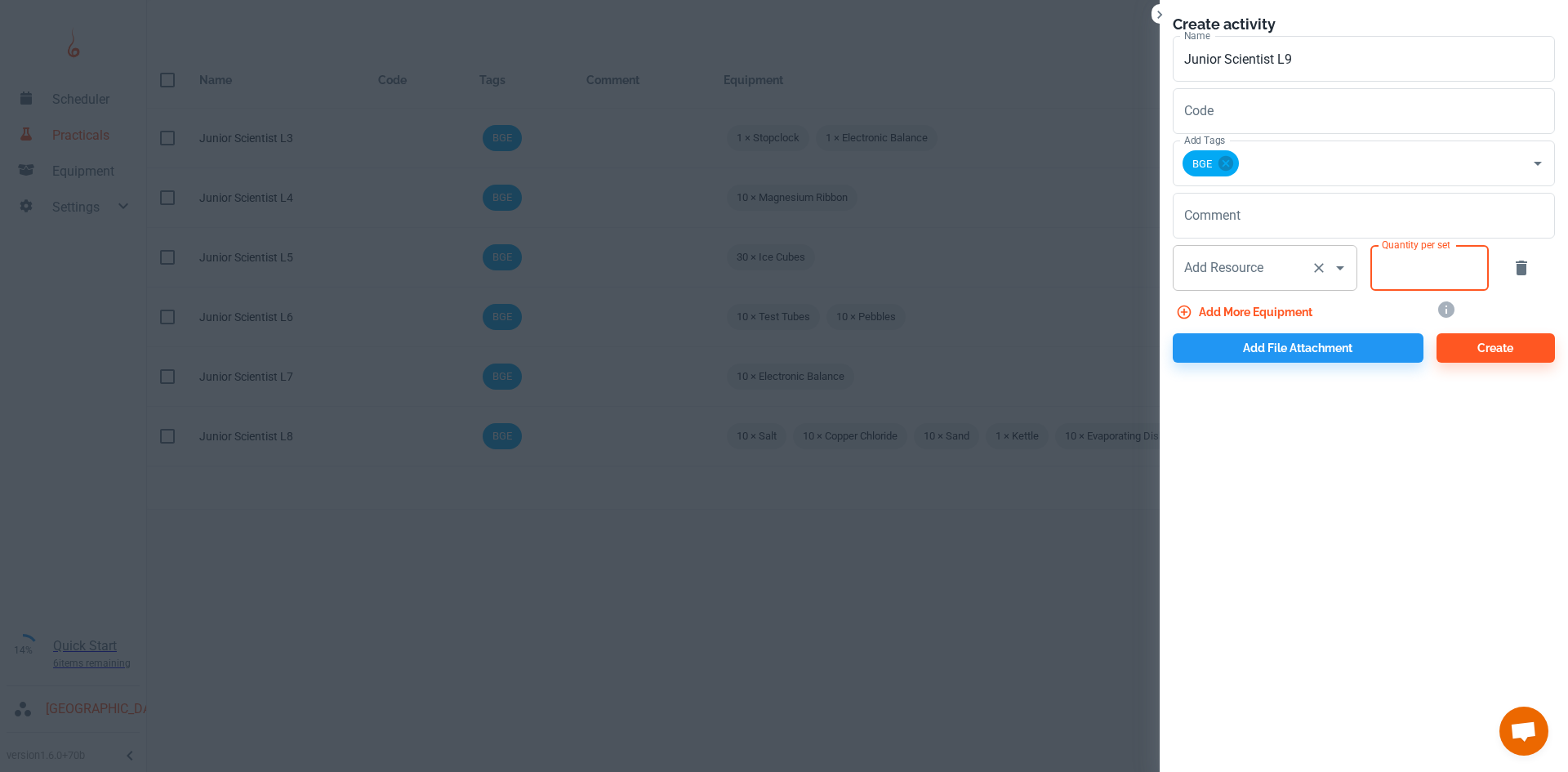
click at [1304, 267] on div "Add Resource" at bounding box center [1264, 267] width 184 height 45
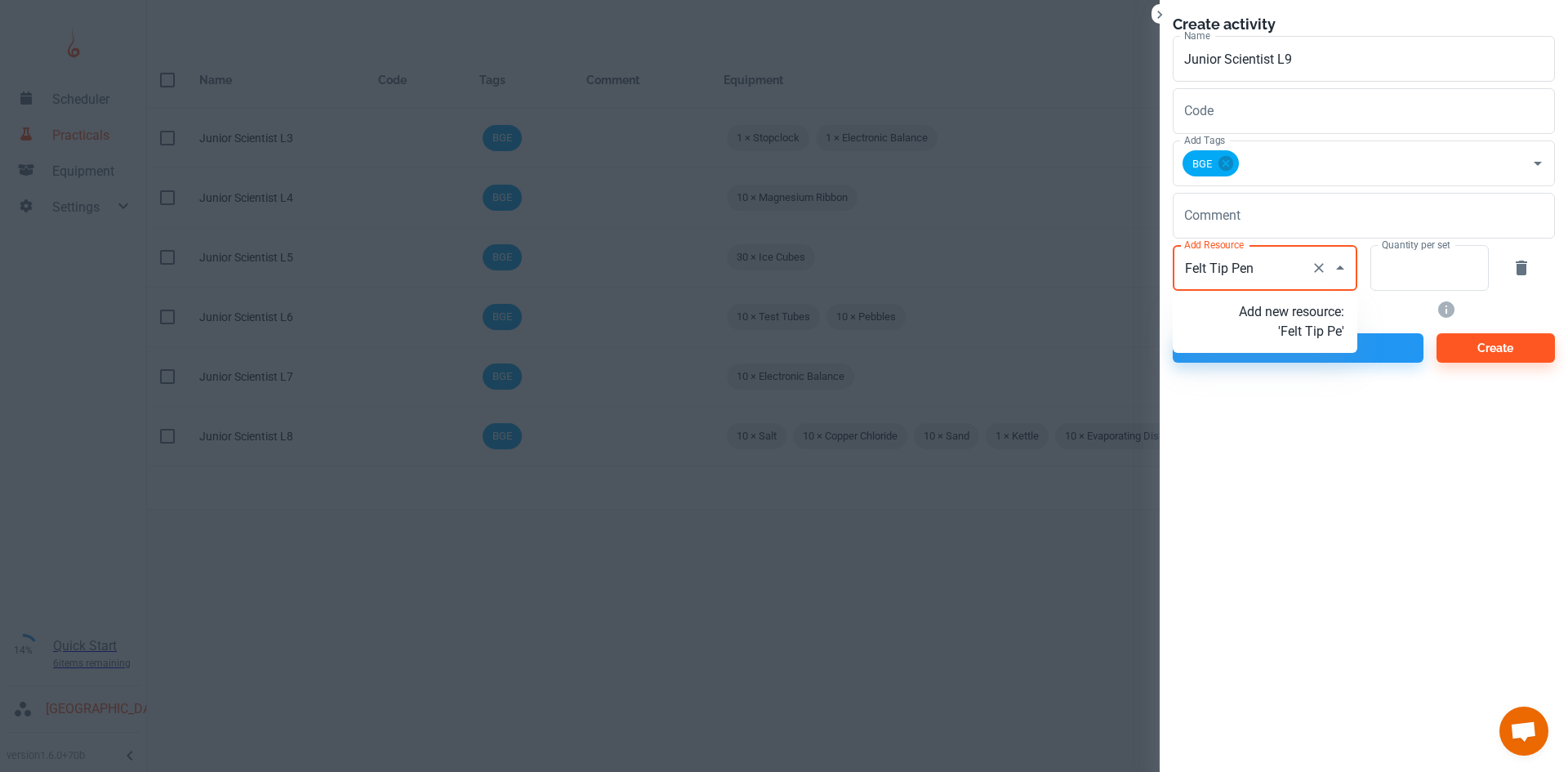
type input "Felt Tip Pens"
click at [1308, 338] on p "Add new resource: 'Felt Tip Pens'" at bounding box center [1291, 321] width 105 height 40
type input "Felt Tip Pens"
click at [1405, 263] on input "Quantity per set" at bounding box center [1420, 267] width 100 height 45
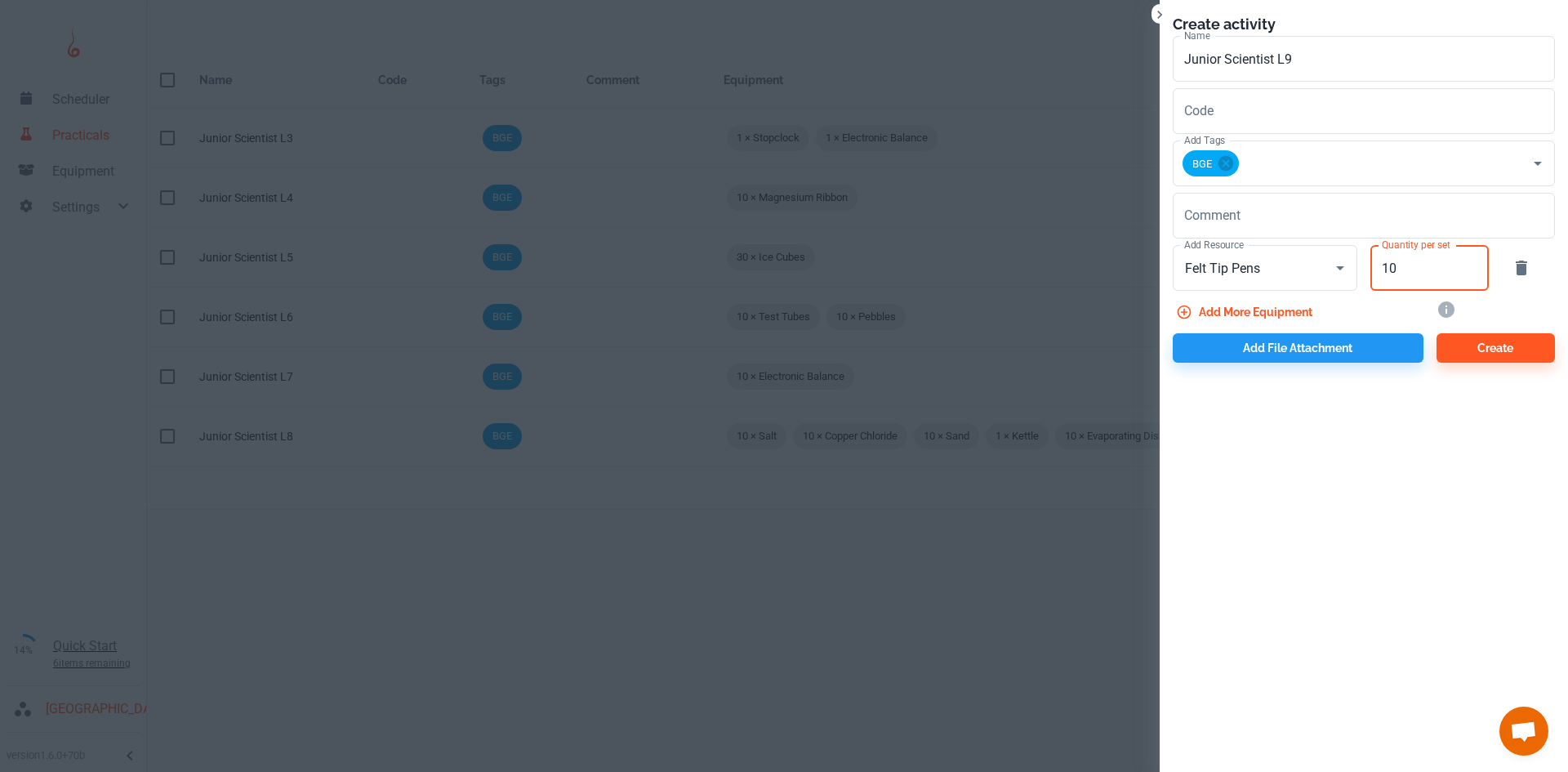
type input "10"
click at [1270, 308] on button "Add more equipment" at bounding box center [1245, 312] width 146 height 29
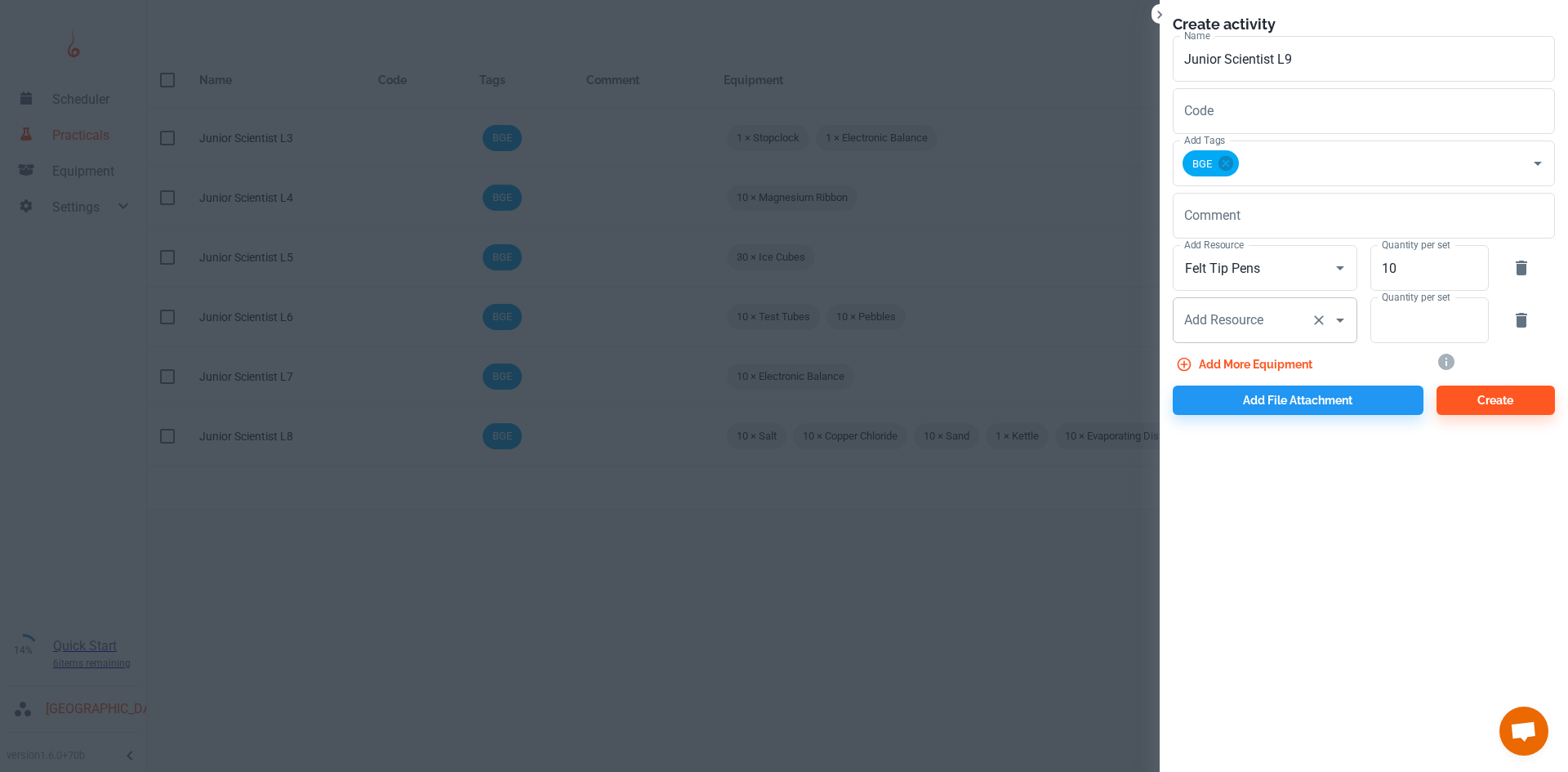
click at [1240, 326] on input "Add Resource" at bounding box center [1242, 320] width 124 height 31
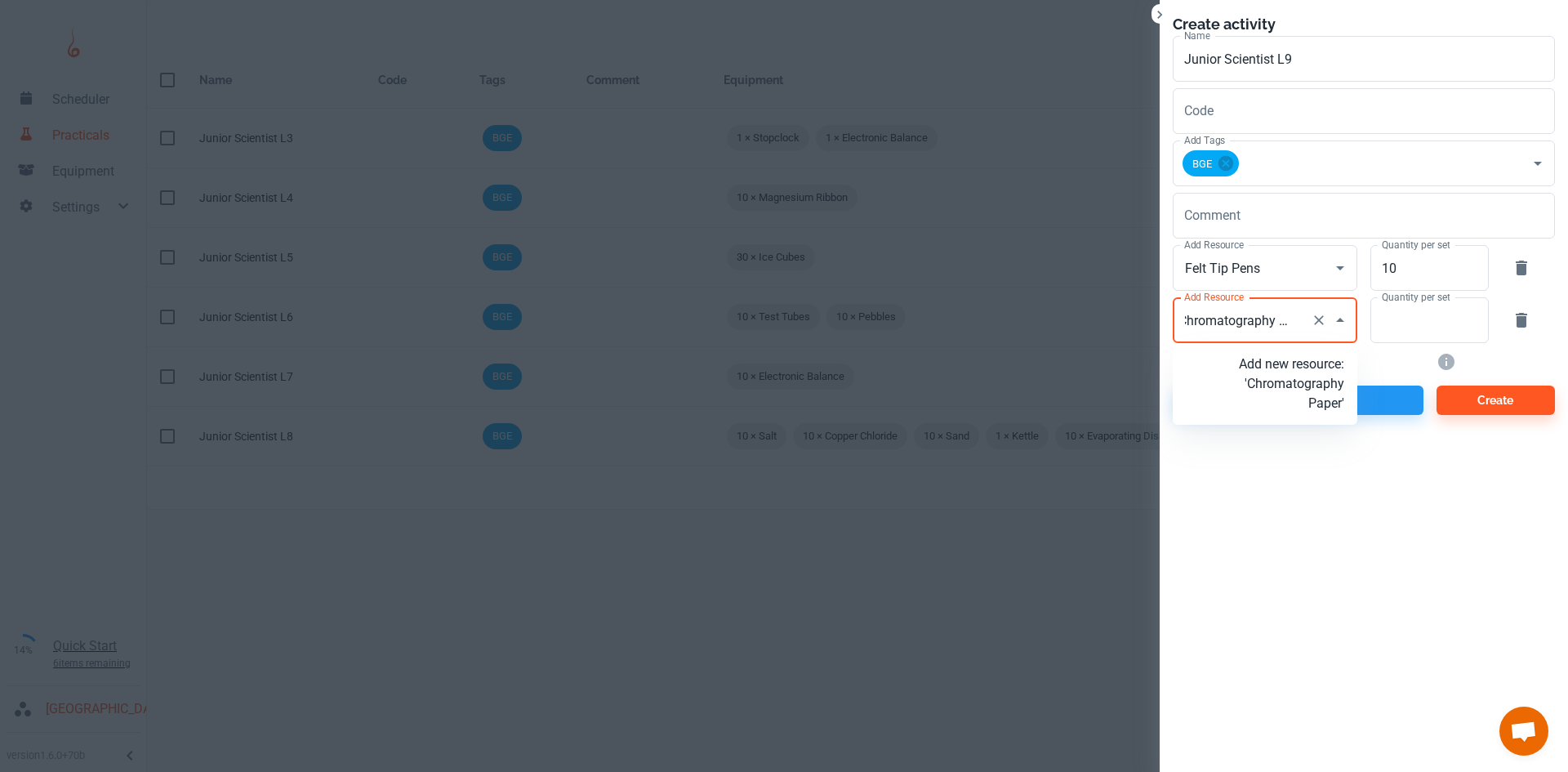
scroll to position [0, 18]
type input "Chromatography Paper"
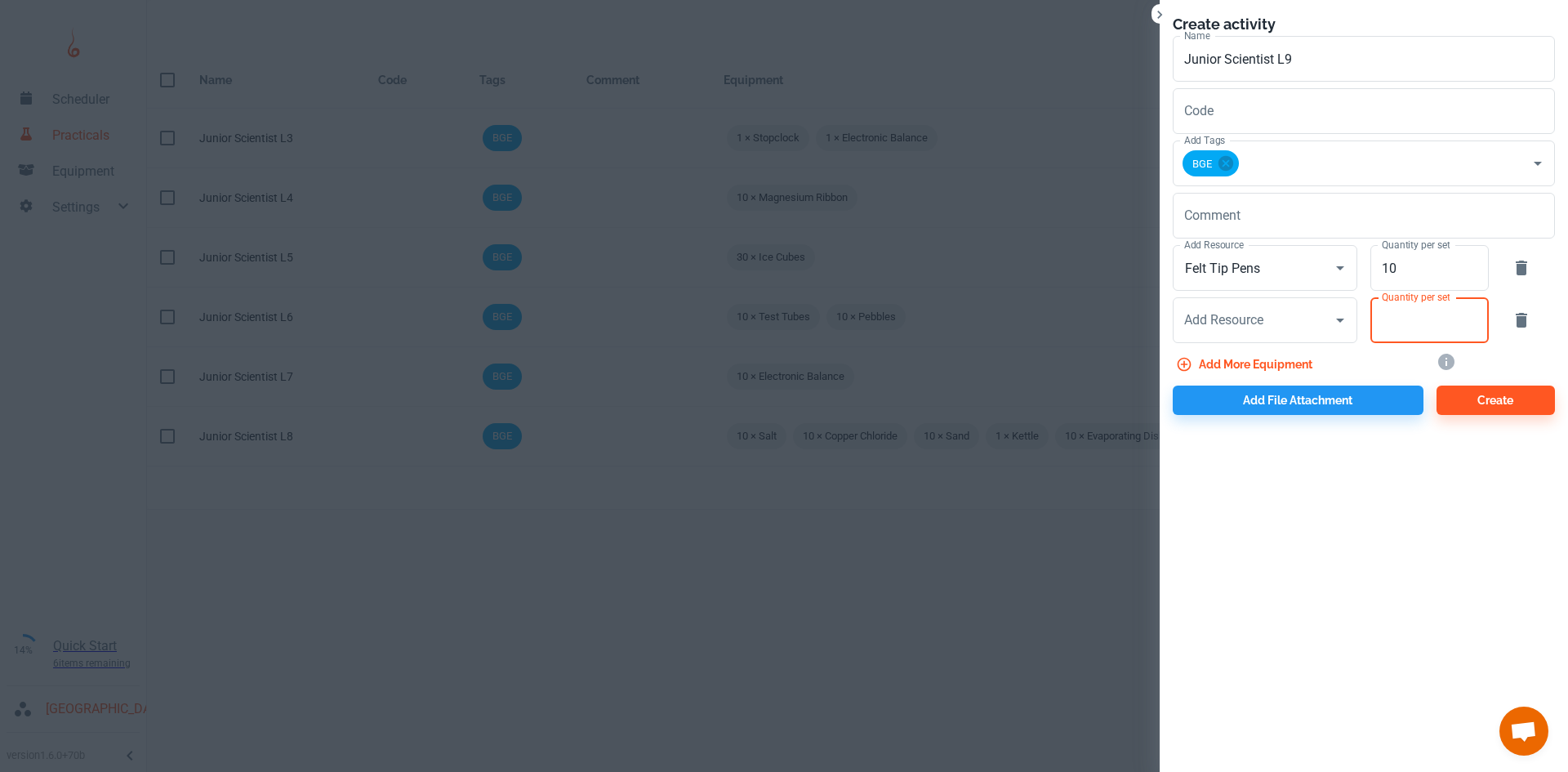
click at [1405, 321] on input "Quantity per set" at bounding box center [1420, 319] width 100 height 45
click at [1335, 324] on icon "Open" at bounding box center [1339, 320] width 19 height 19
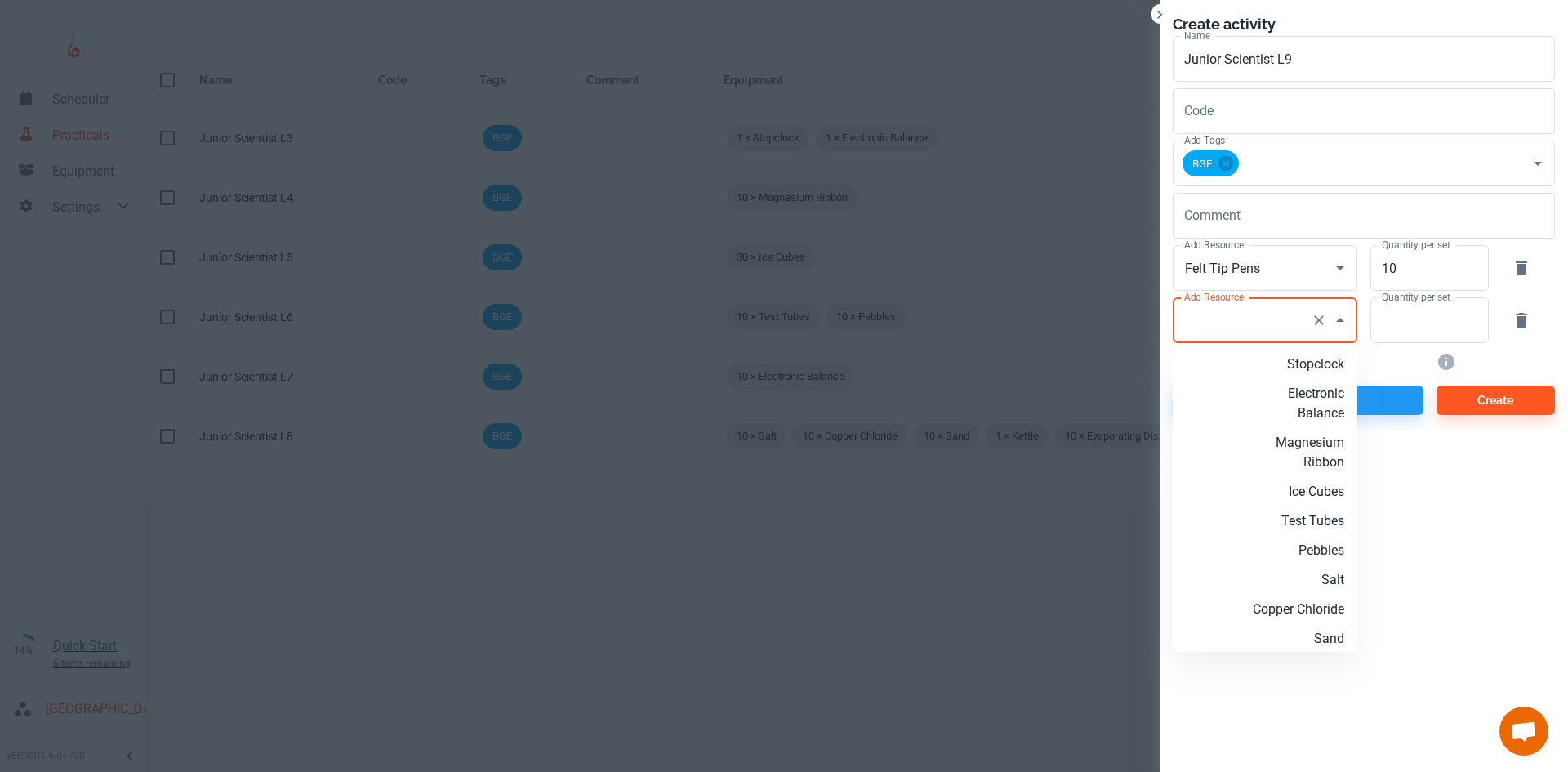
click at [1272, 314] on input "Add Resource" at bounding box center [1242, 320] width 124 height 31
click at [1268, 314] on input "Add Resource" at bounding box center [1242, 320] width 124 height 31
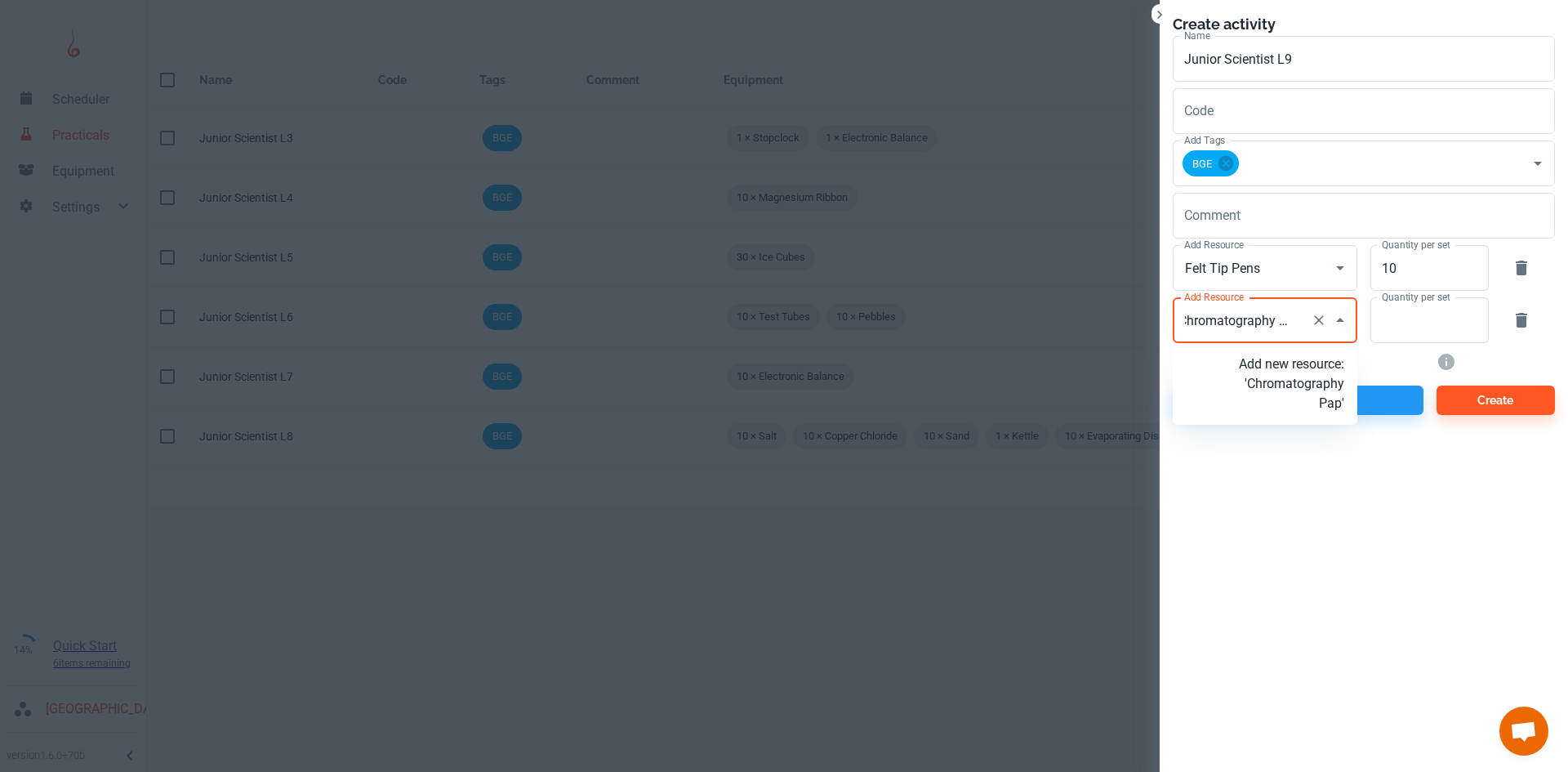
scroll to position [0, 18]
type input "Chromatography Paper"
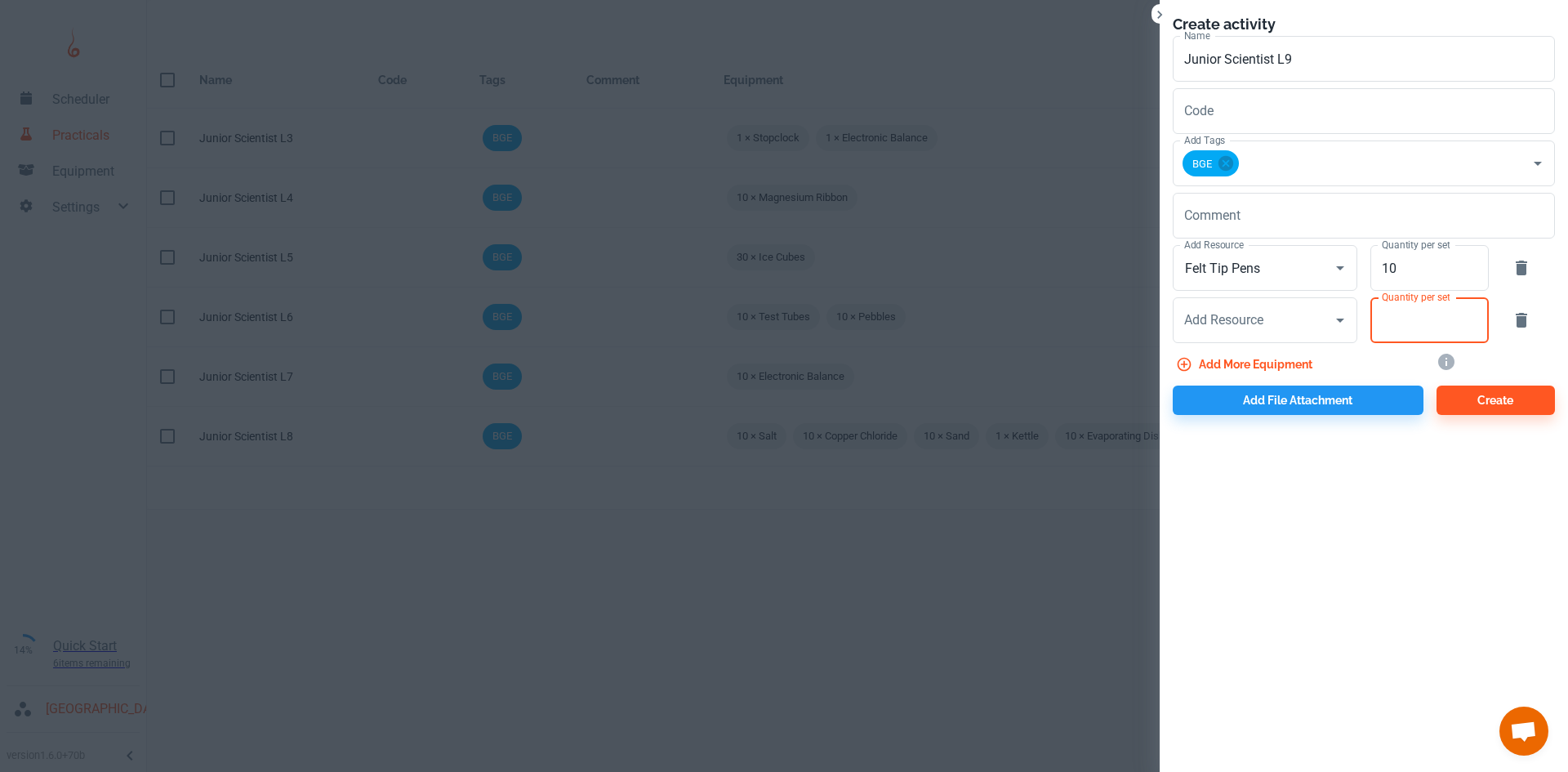
click at [1399, 317] on input "Quantity per set" at bounding box center [1420, 319] width 100 height 45
click at [1240, 338] on div "Add Resource" at bounding box center [1264, 319] width 184 height 45
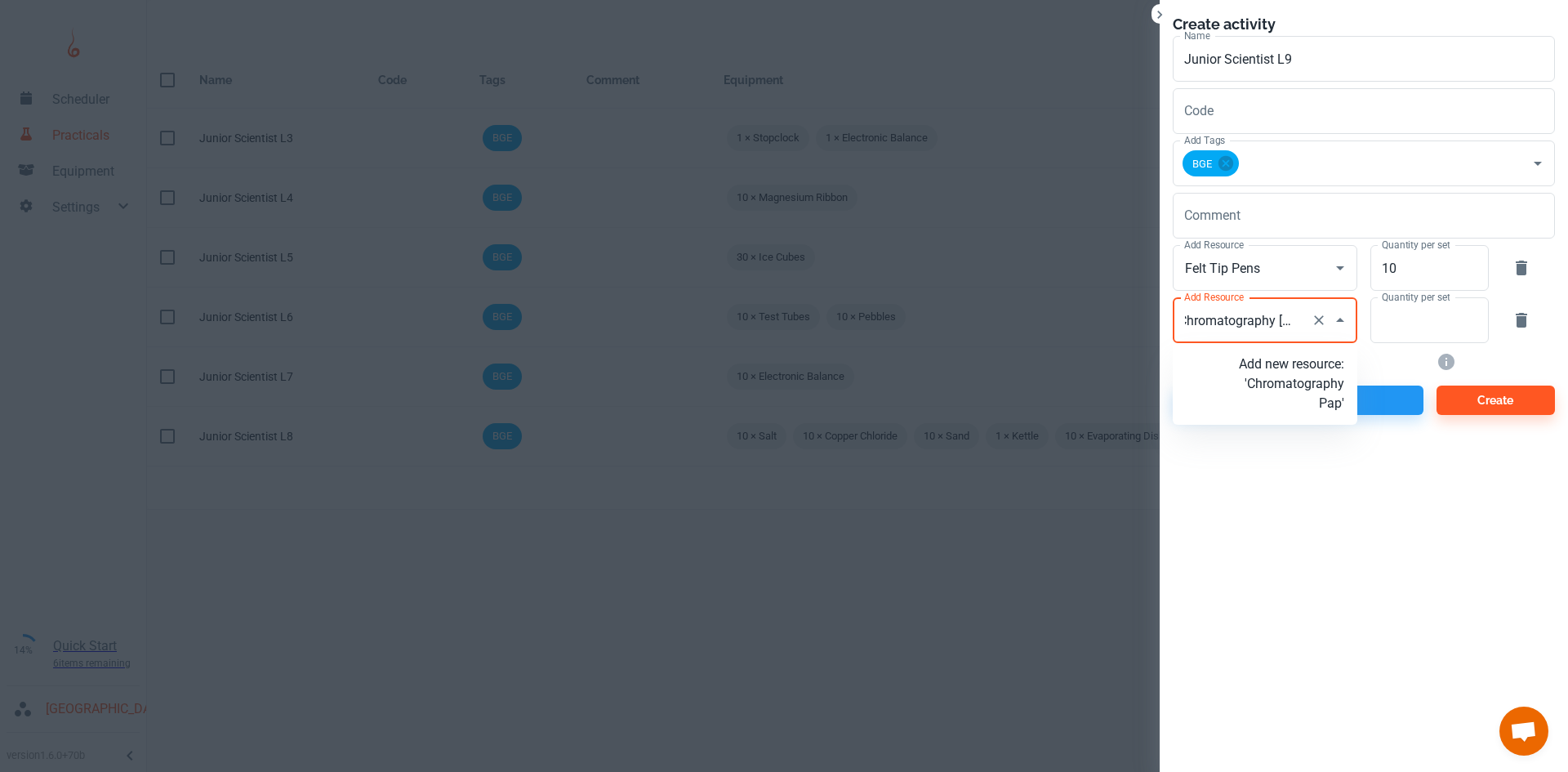
type input "Chromatography Paper"
click at [1285, 407] on p "Add new resource: 'Chromatography Paper'" at bounding box center [1291, 383] width 105 height 59
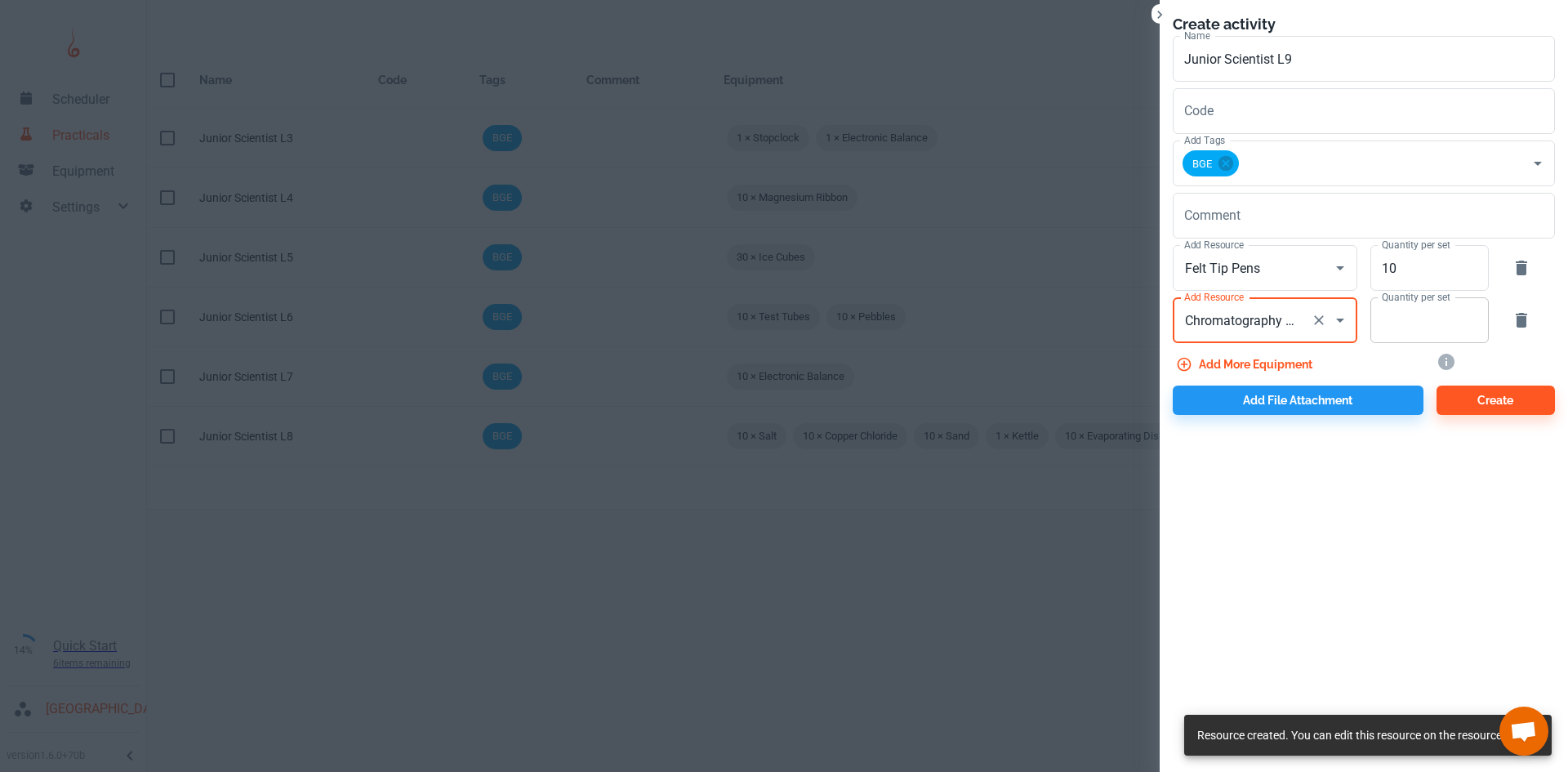
type input "Chromatography Paper"
click at [1401, 321] on input "Quantity per set" at bounding box center [1420, 319] width 100 height 45
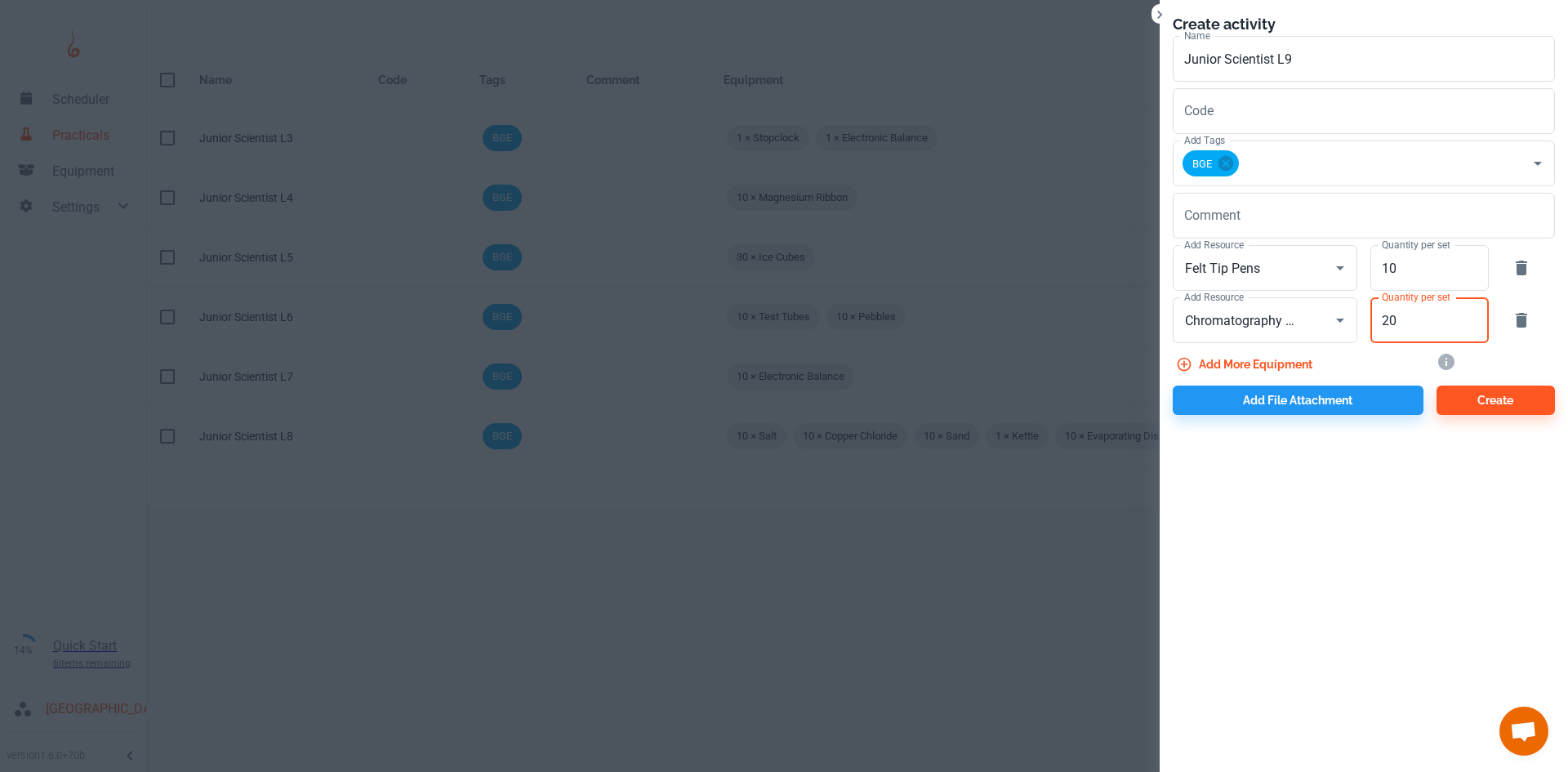
type input "20"
click at [1250, 364] on button "Add more equipment" at bounding box center [1245, 364] width 146 height 29
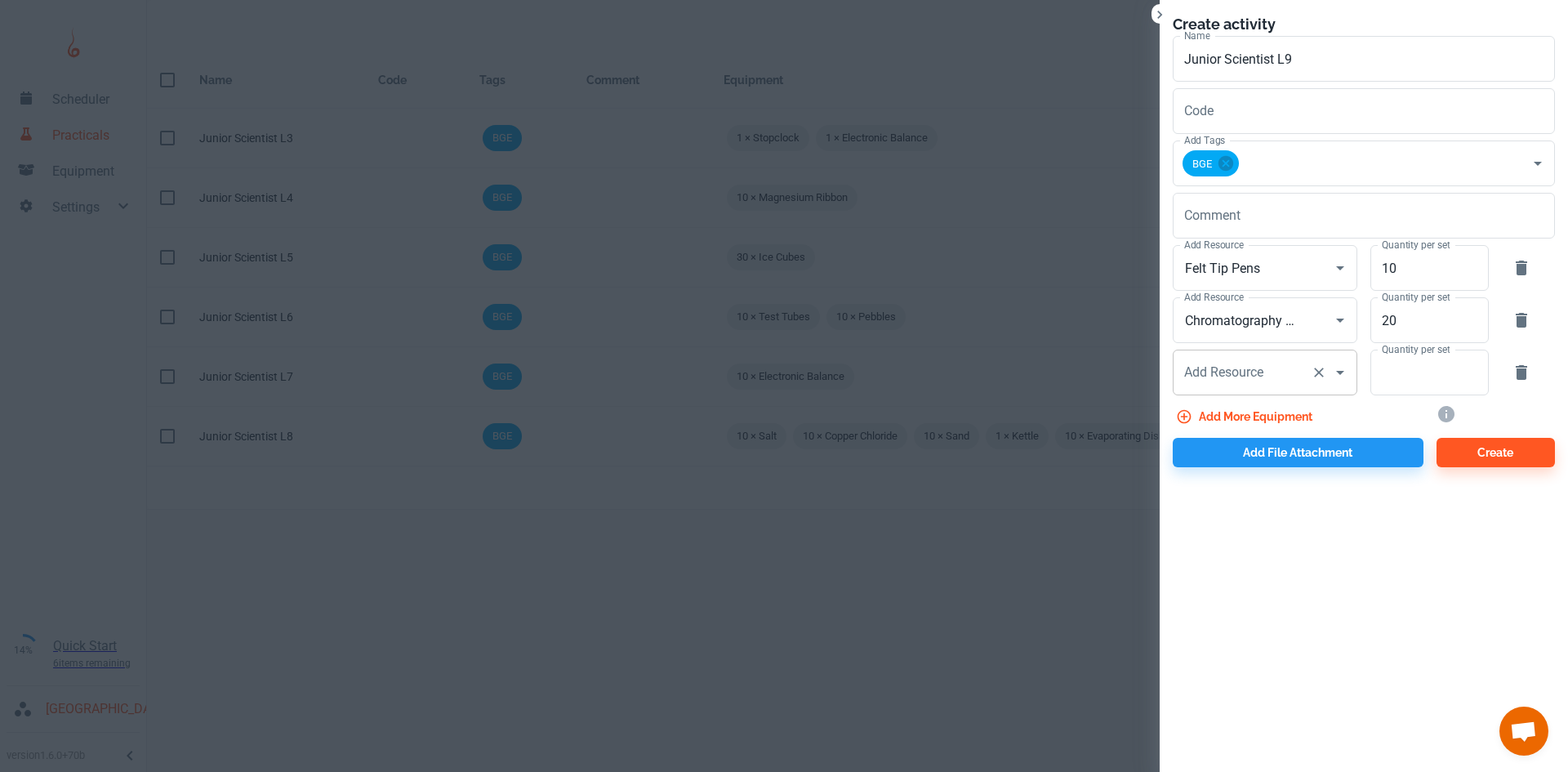
click at [1256, 376] on input "Add Resource" at bounding box center [1242, 372] width 124 height 31
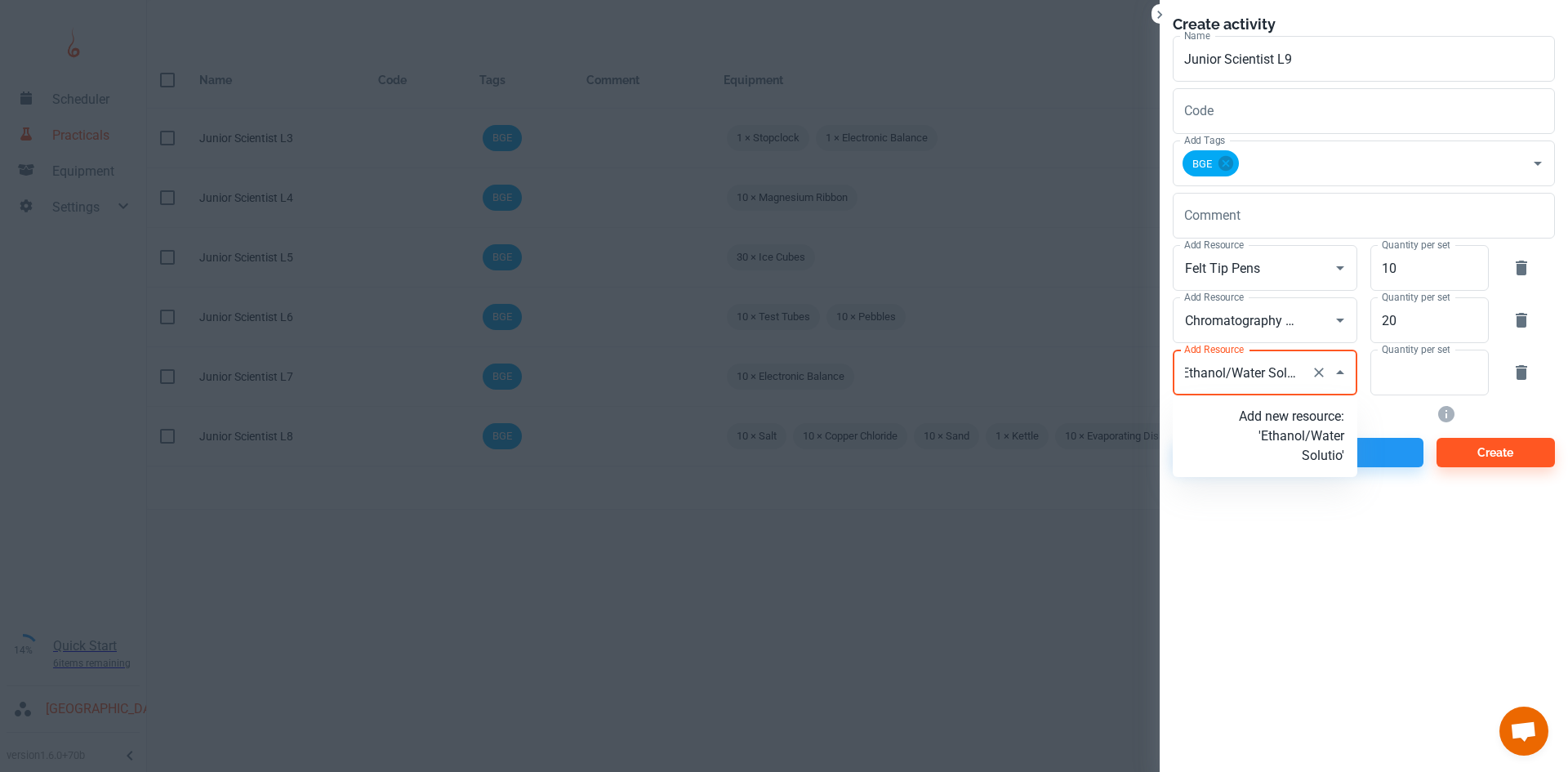
type input "Ethanol/Water Solution"
click at [1301, 454] on p "Add new resource: 'Ethanol/Water Solution'" at bounding box center [1291, 435] width 105 height 59
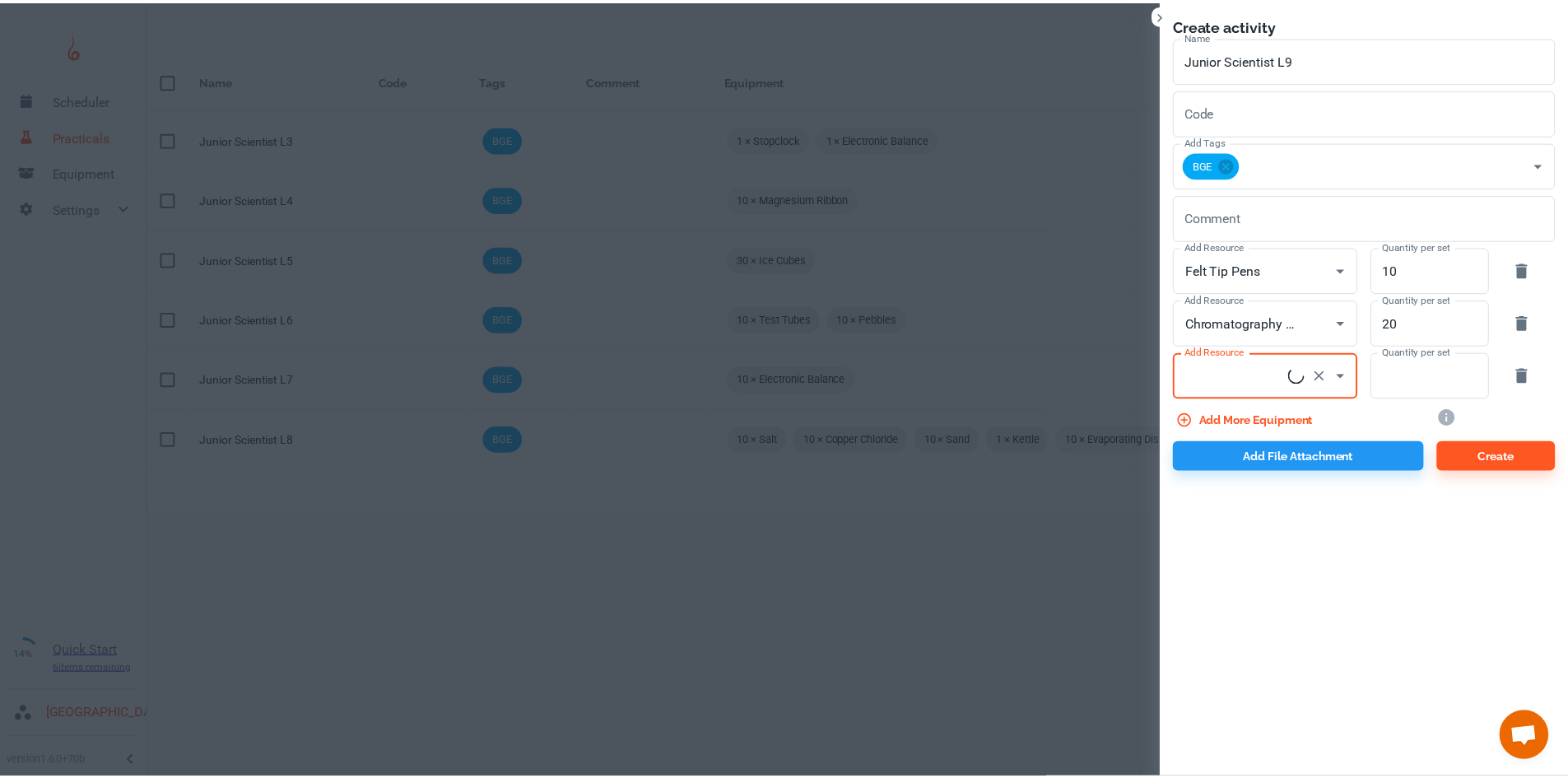
scroll to position [0, 0]
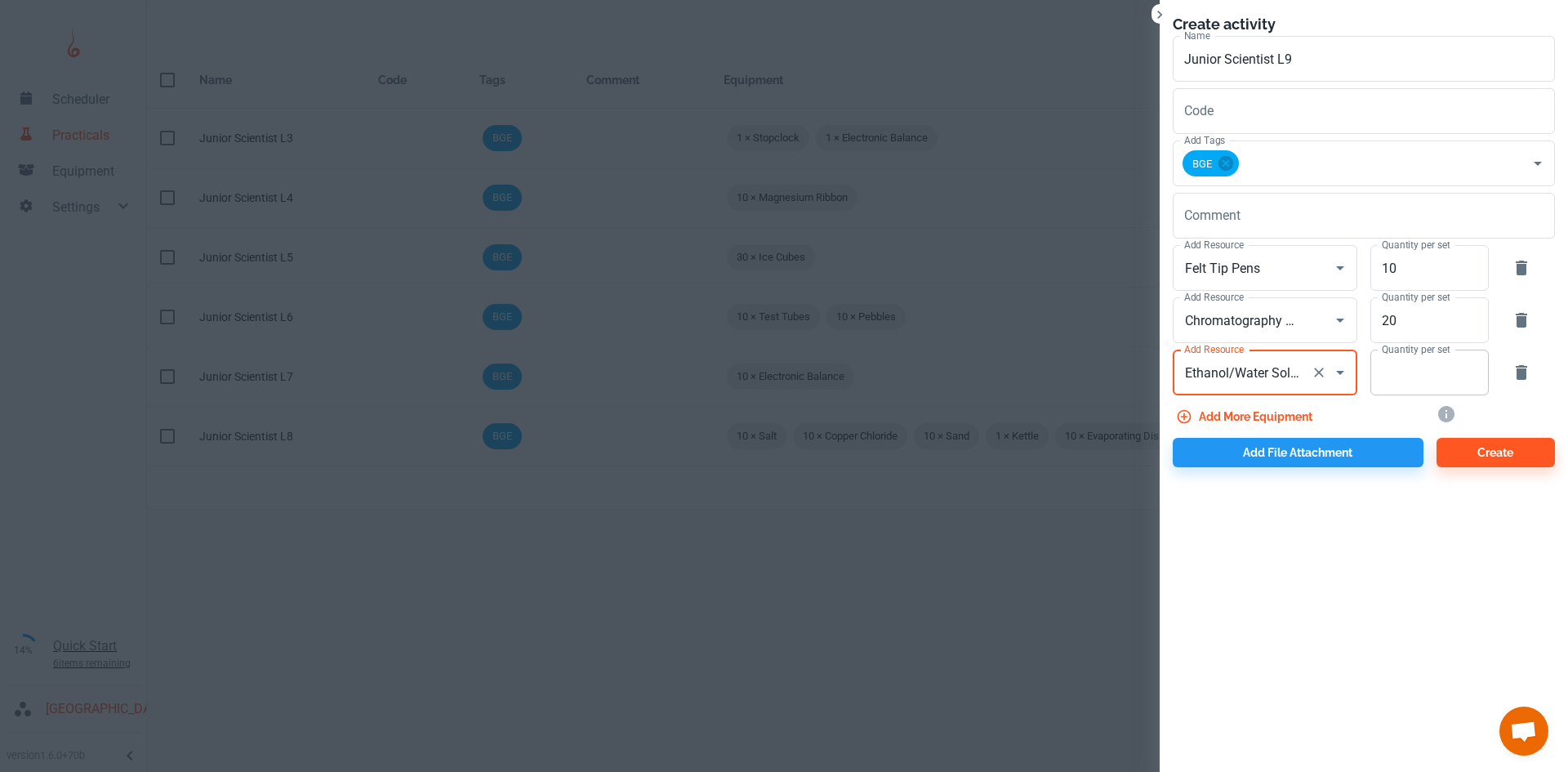
type input "Ethanol/Water Solution"
click at [1393, 377] on input "Quantity per set" at bounding box center [1420, 372] width 100 height 45
type input "10"
click at [1235, 417] on button "Add more equipment" at bounding box center [1245, 416] width 146 height 29
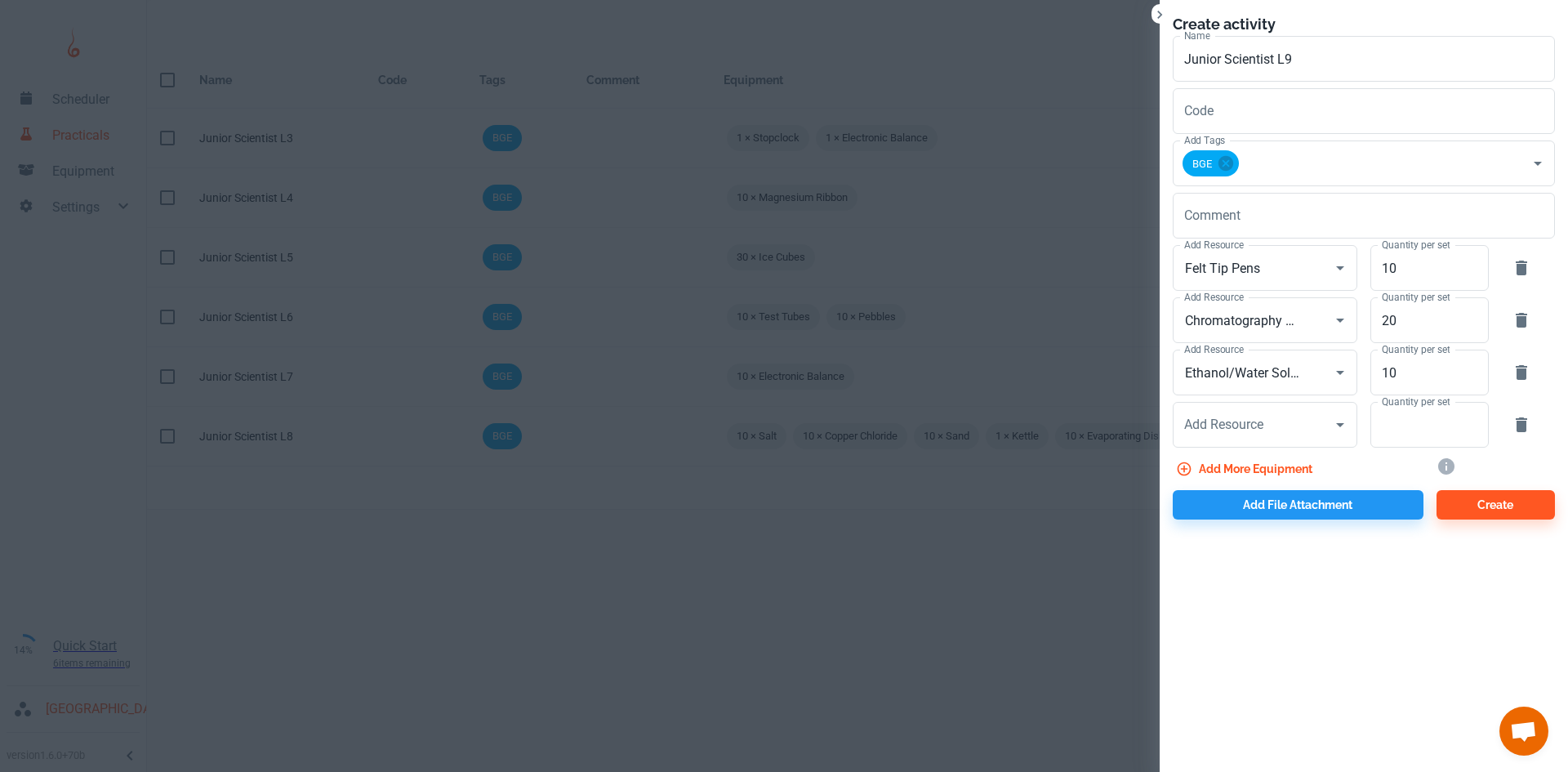
click at [1520, 427] on icon "button" at bounding box center [1522, 424] width 12 height 14
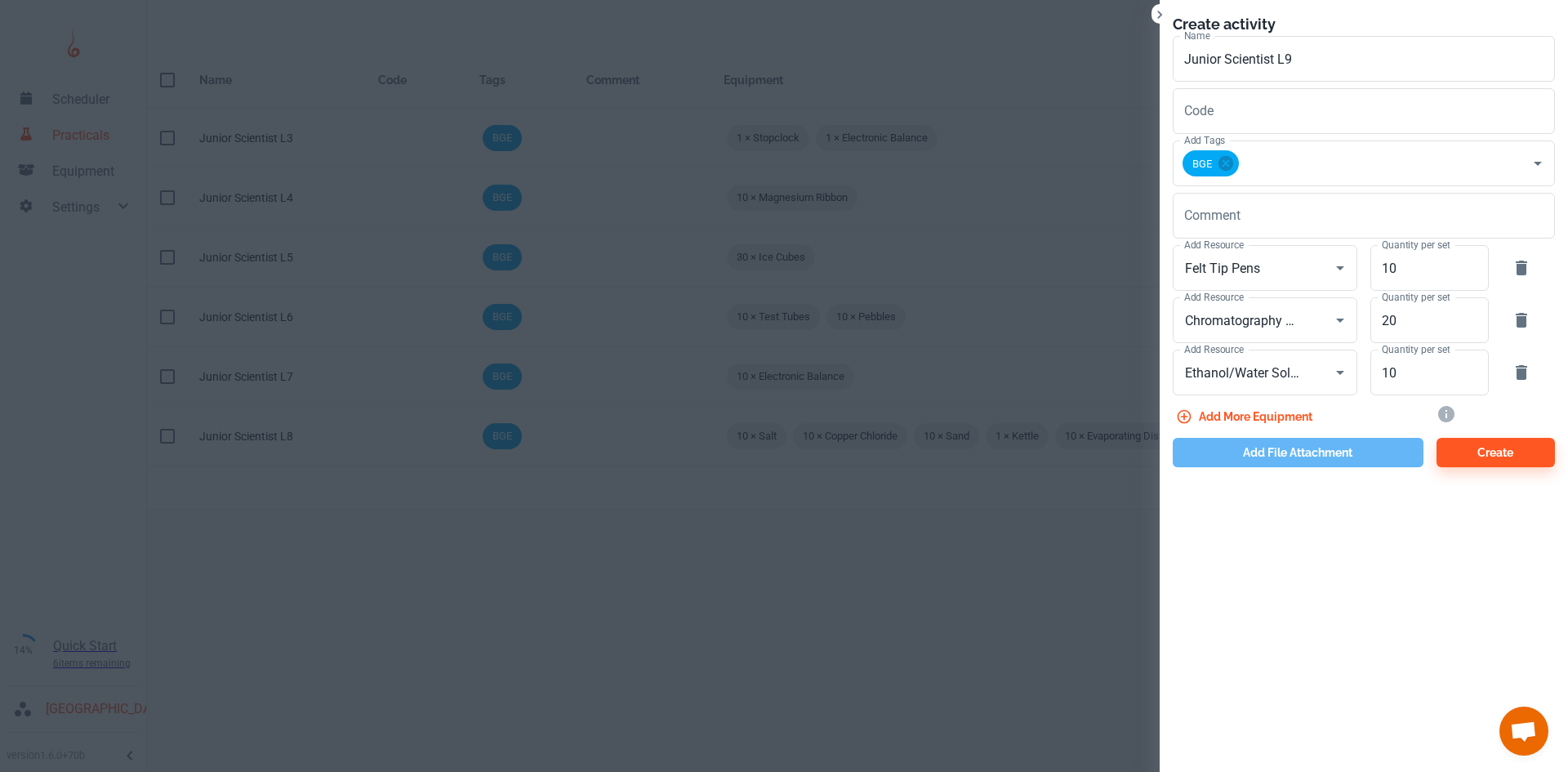
click at [1240, 466] on button "Add file attachment" at bounding box center [1298, 453] width 251 height 29
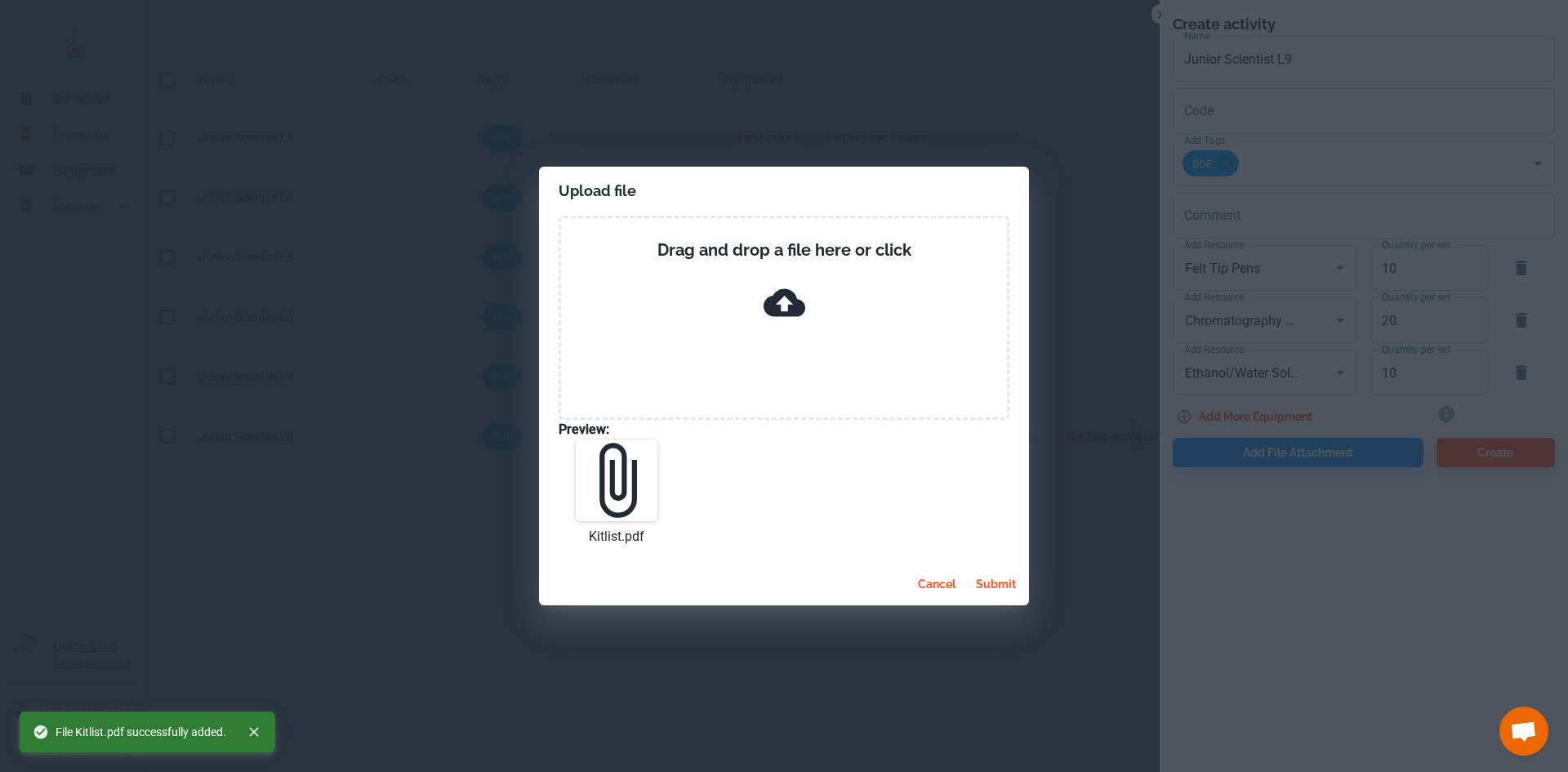
click at [993, 589] on button "submit" at bounding box center [995, 584] width 53 height 29
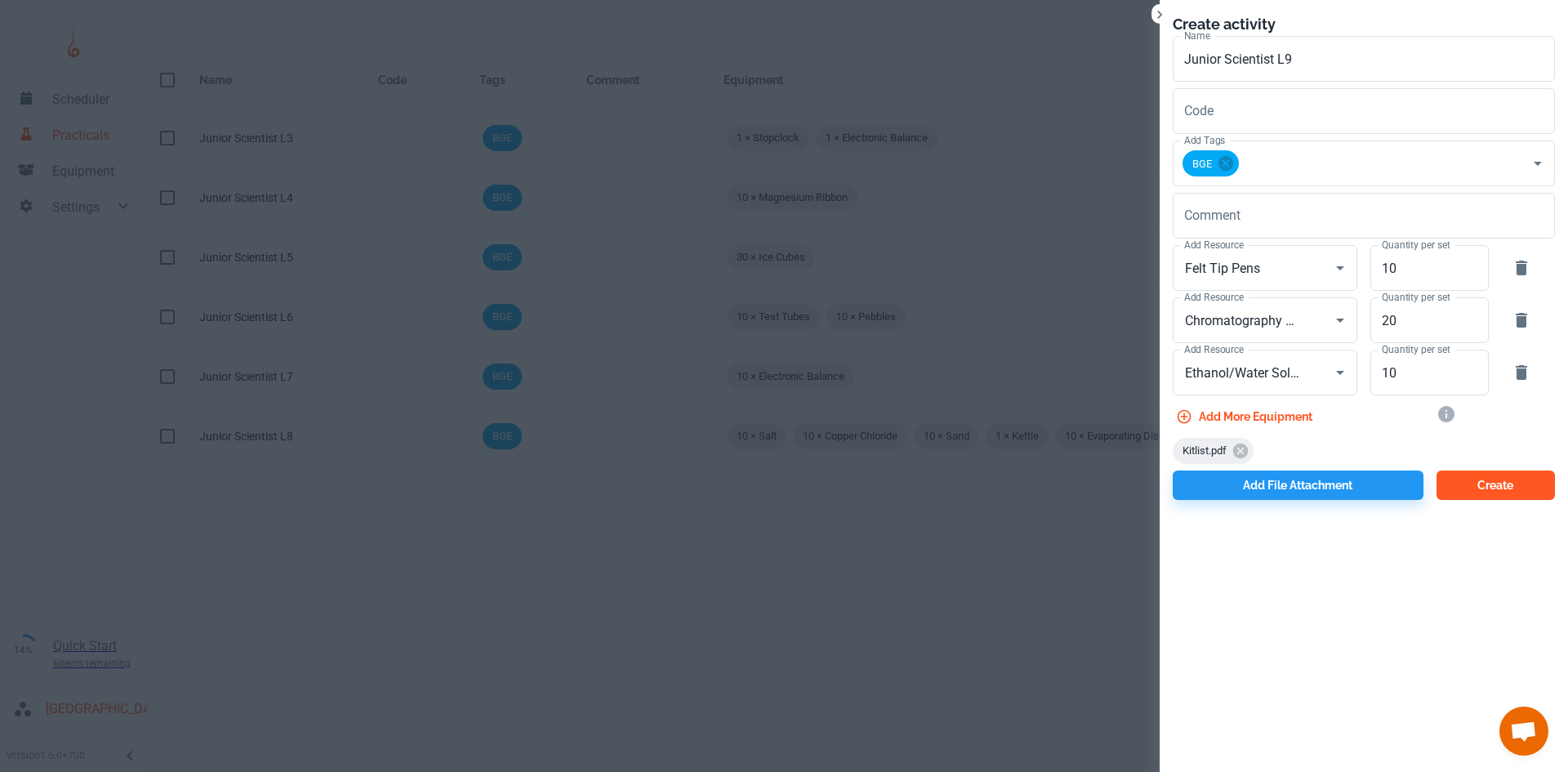
click at [1484, 492] on button "Create" at bounding box center [1495, 484] width 119 height 29
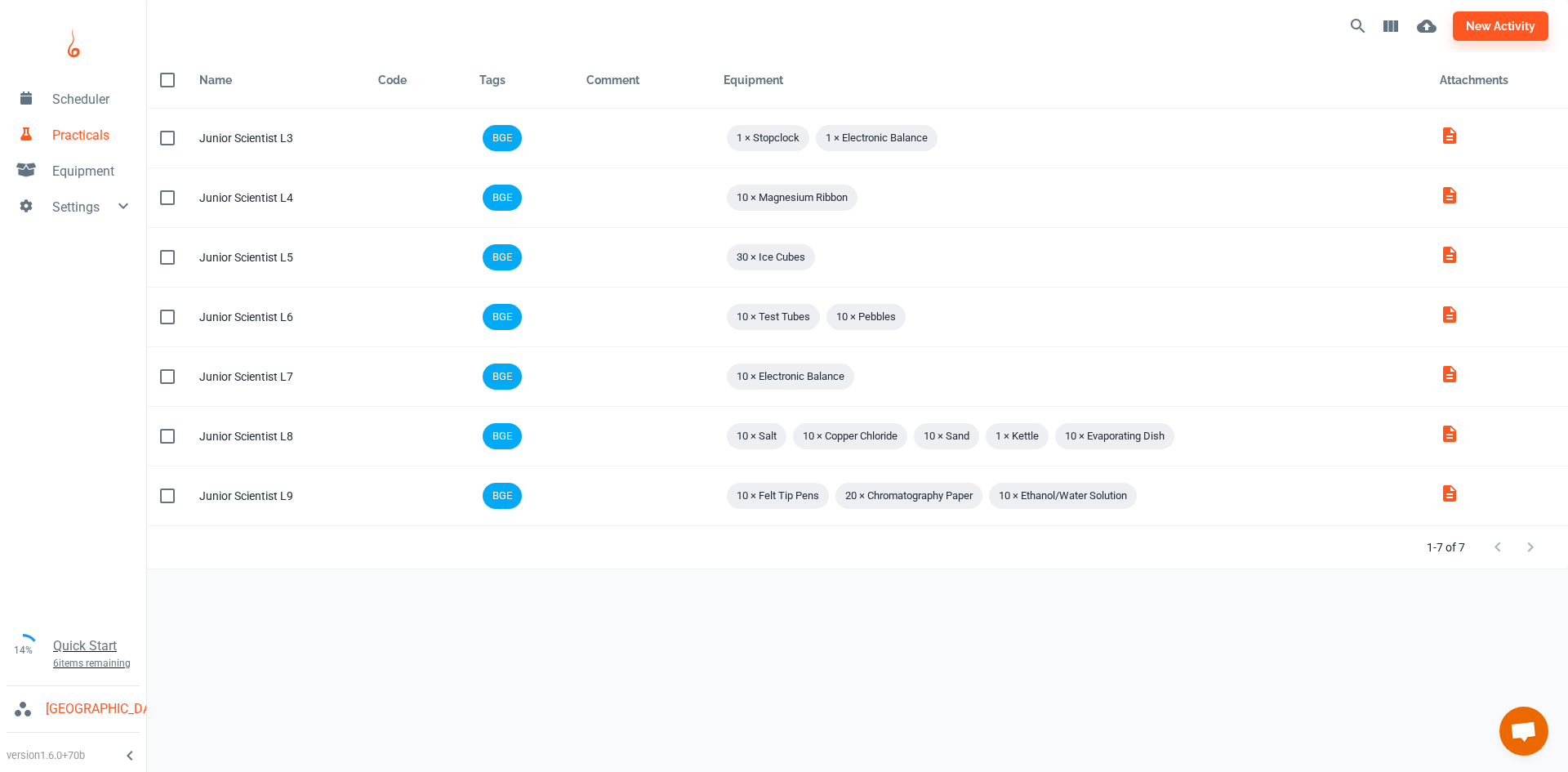
click at [62, 179] on span "Equipment" at bounding box center [93, 172] width 81 height 19
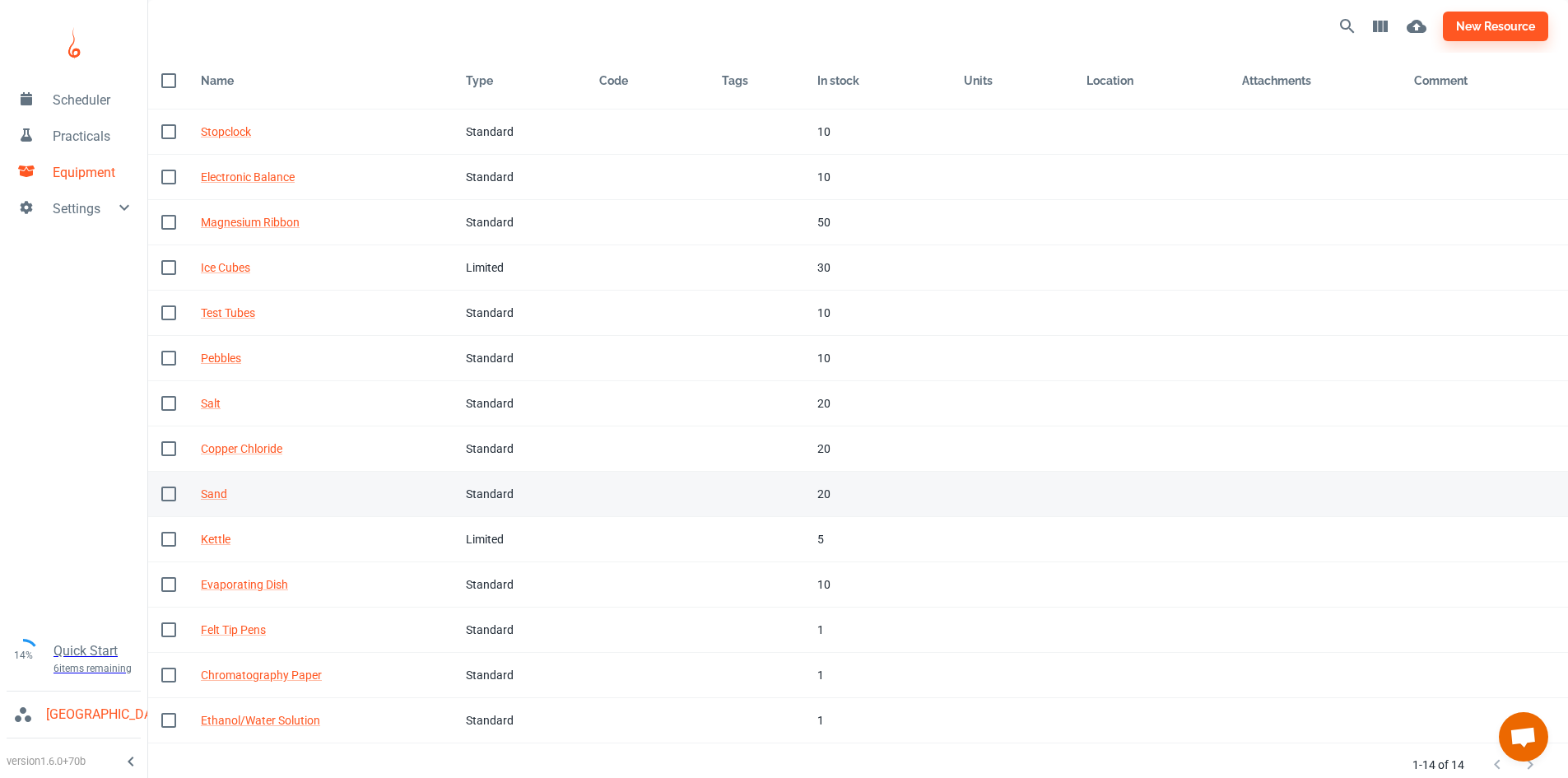
scroll to position [9, 0]
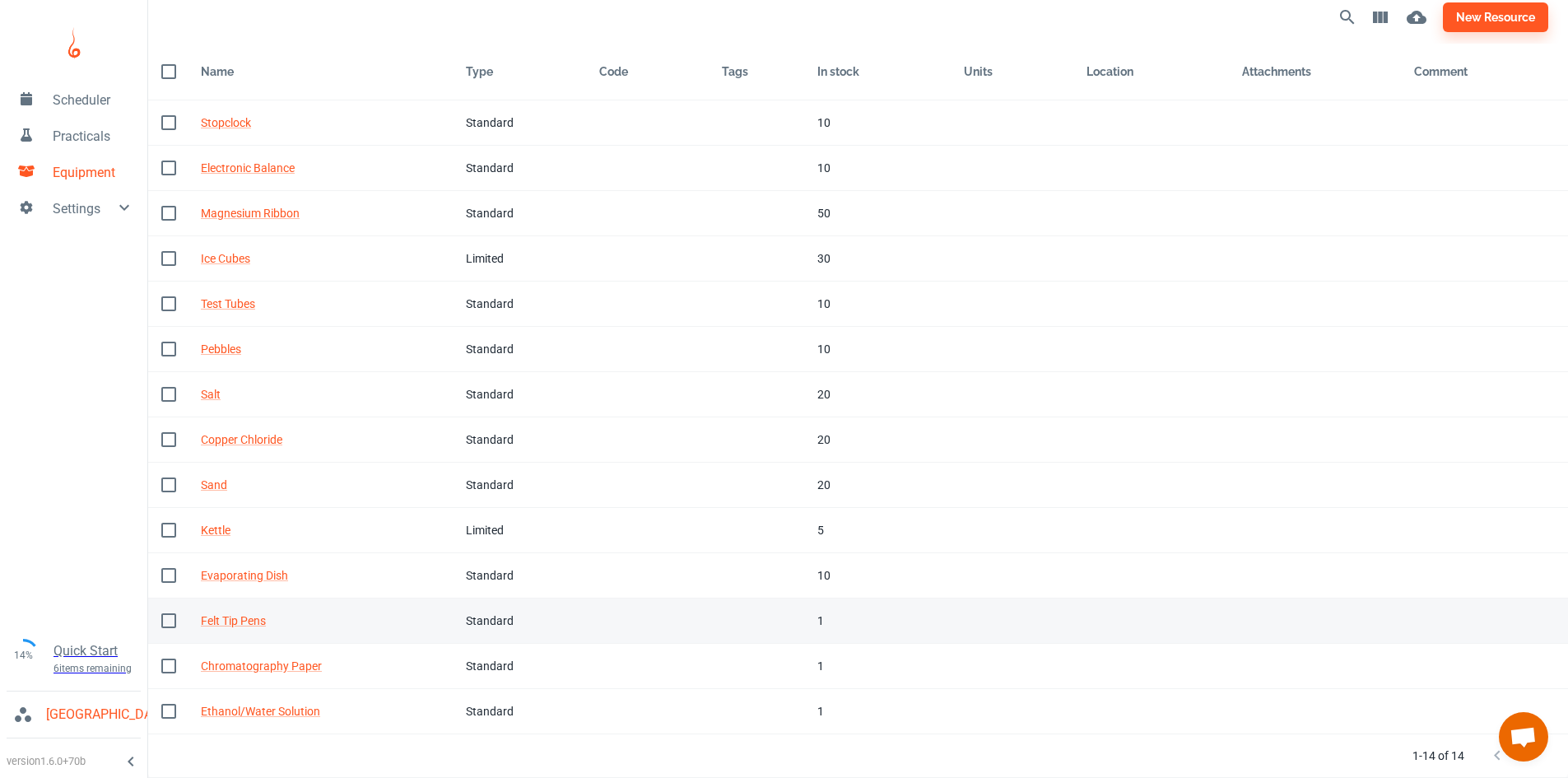
click at [468, 618] on div "Standard" at bounding box center [519, 620] width 107 height 18
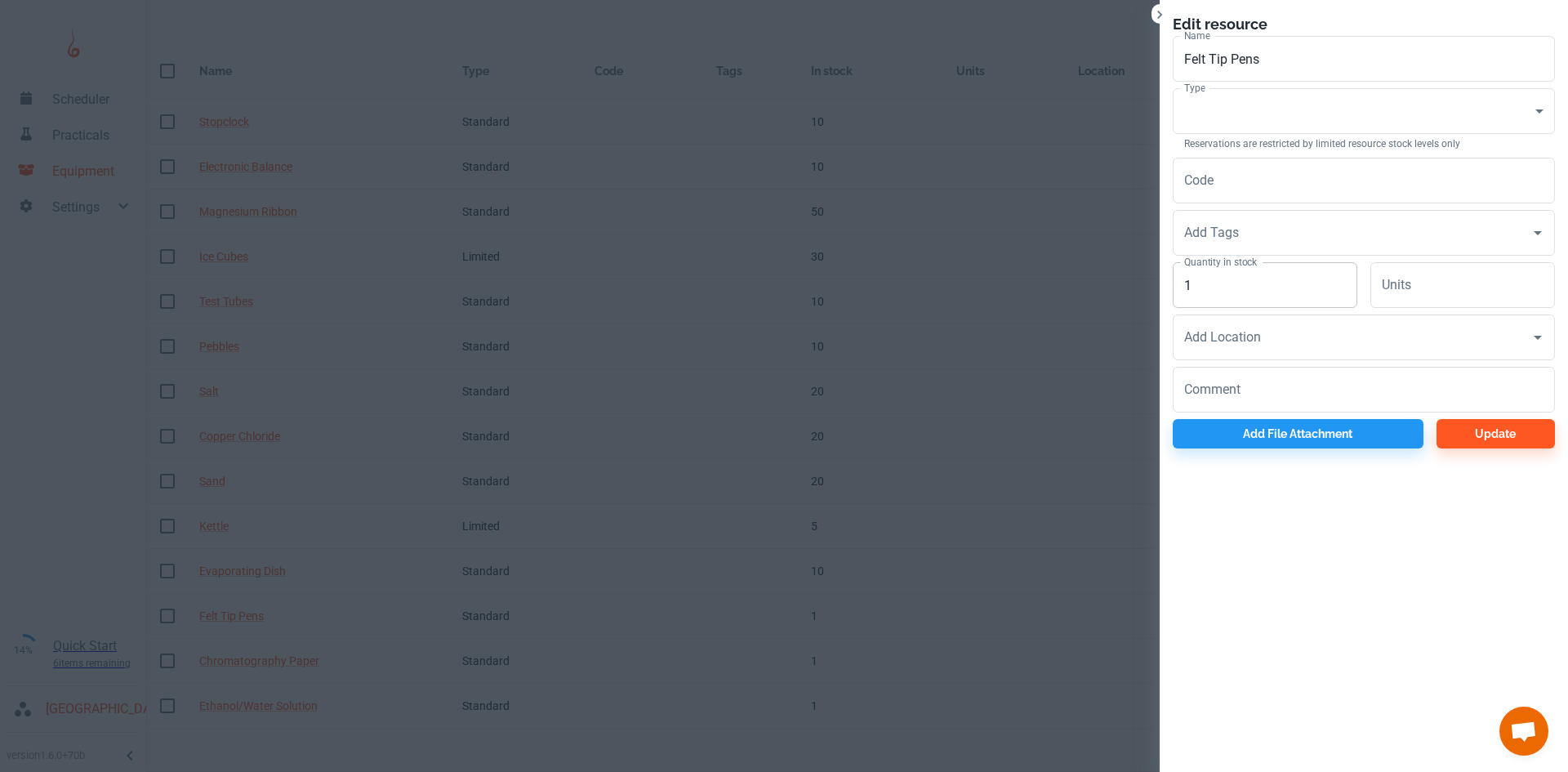
click at [1252, 279] on input "1" at bounding box center [1264, 285] width 184 height 45
type input "20"
click at [1496, 448] on button "Update" at bounding box center [1495, 433] width 119 height 29
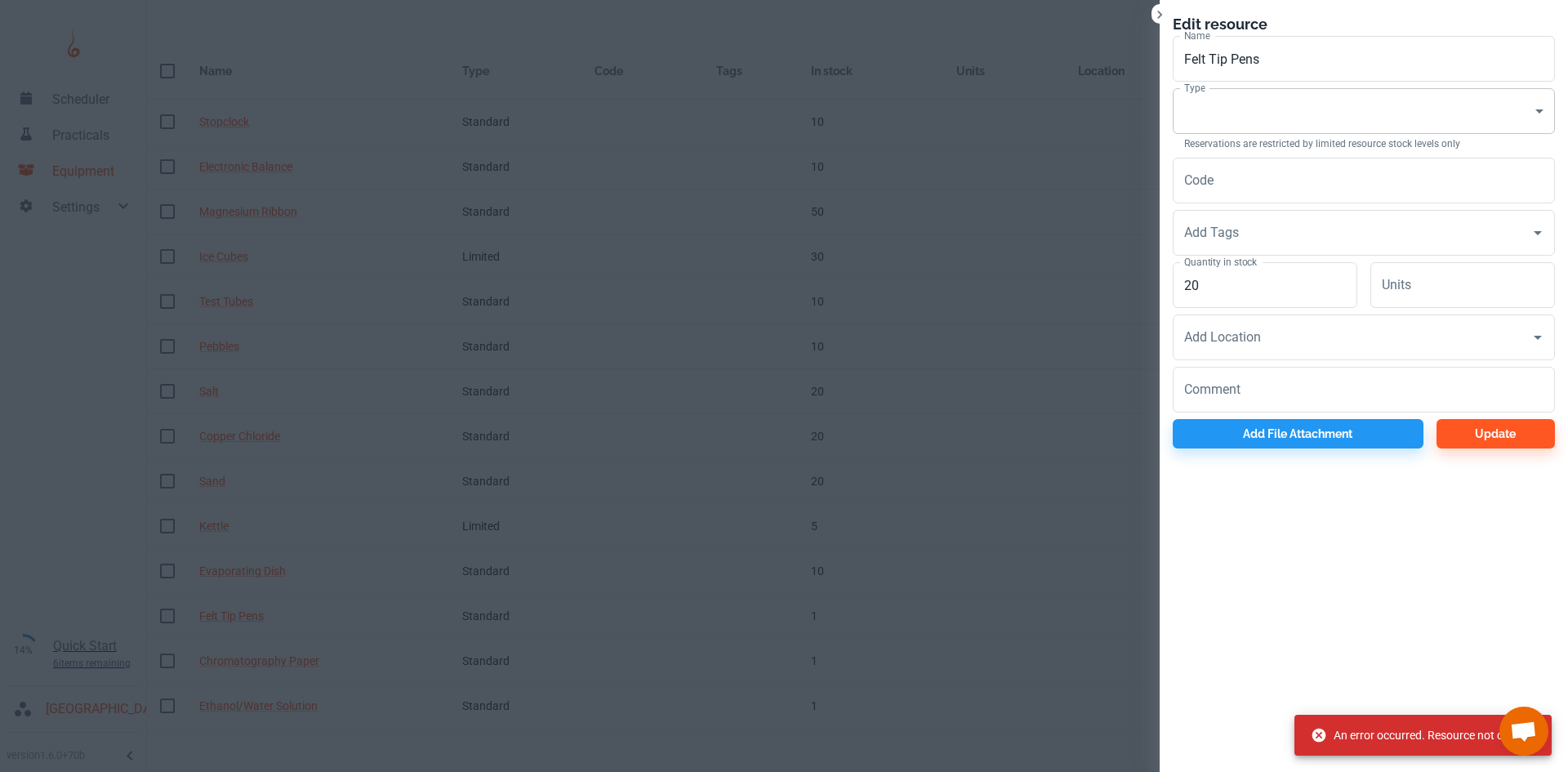
click at [1252, 132] on body "Scheduler Practicals Equipment Settings 14% Quick Start 6 items remaining St Ro…" at bounding box center [784, 377] width 1568 height 772
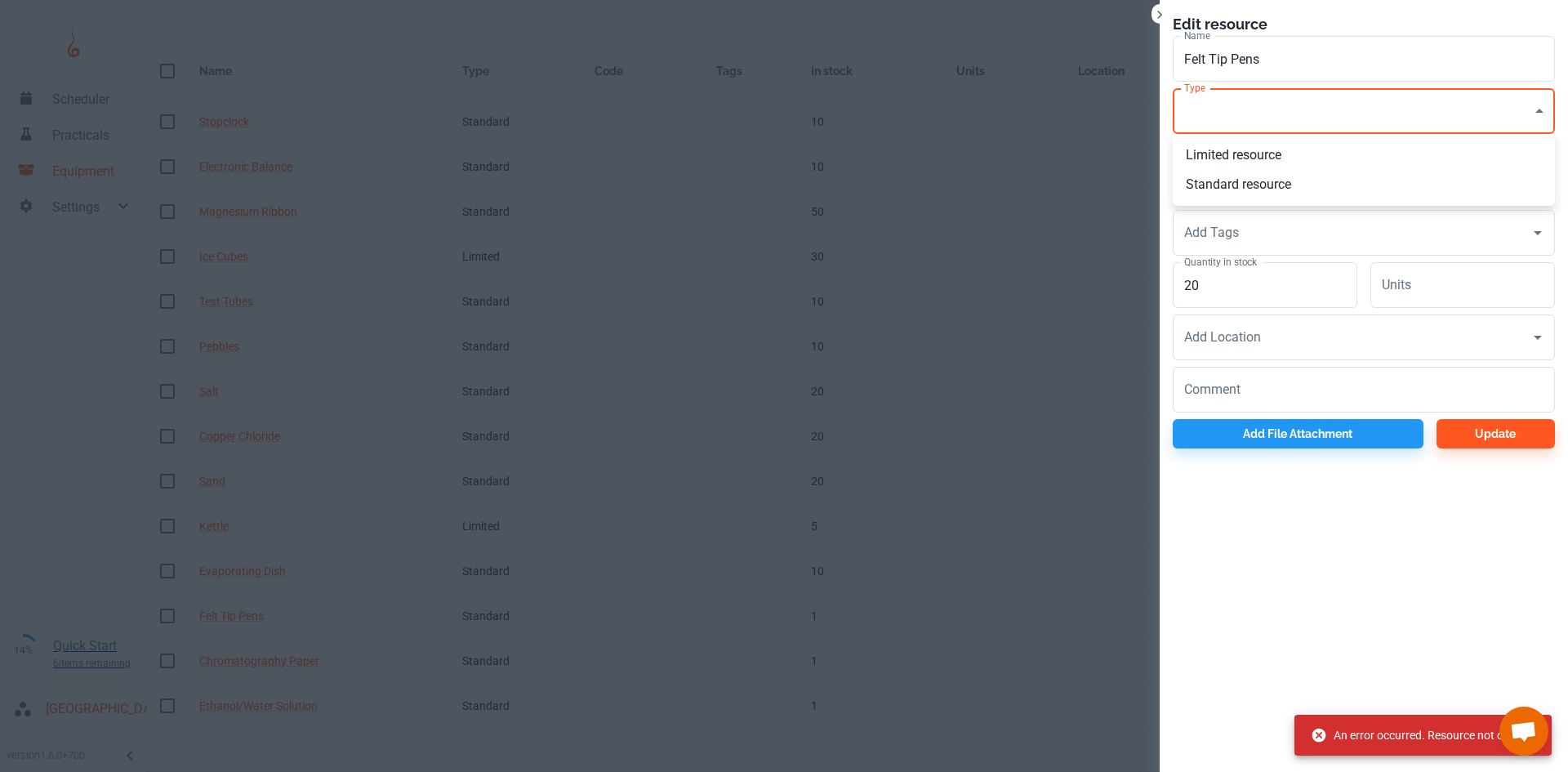
click at [1252, 186] on li "Standard resource" at bounding box center [1363, 184] width 382 height 29
type input "CO"
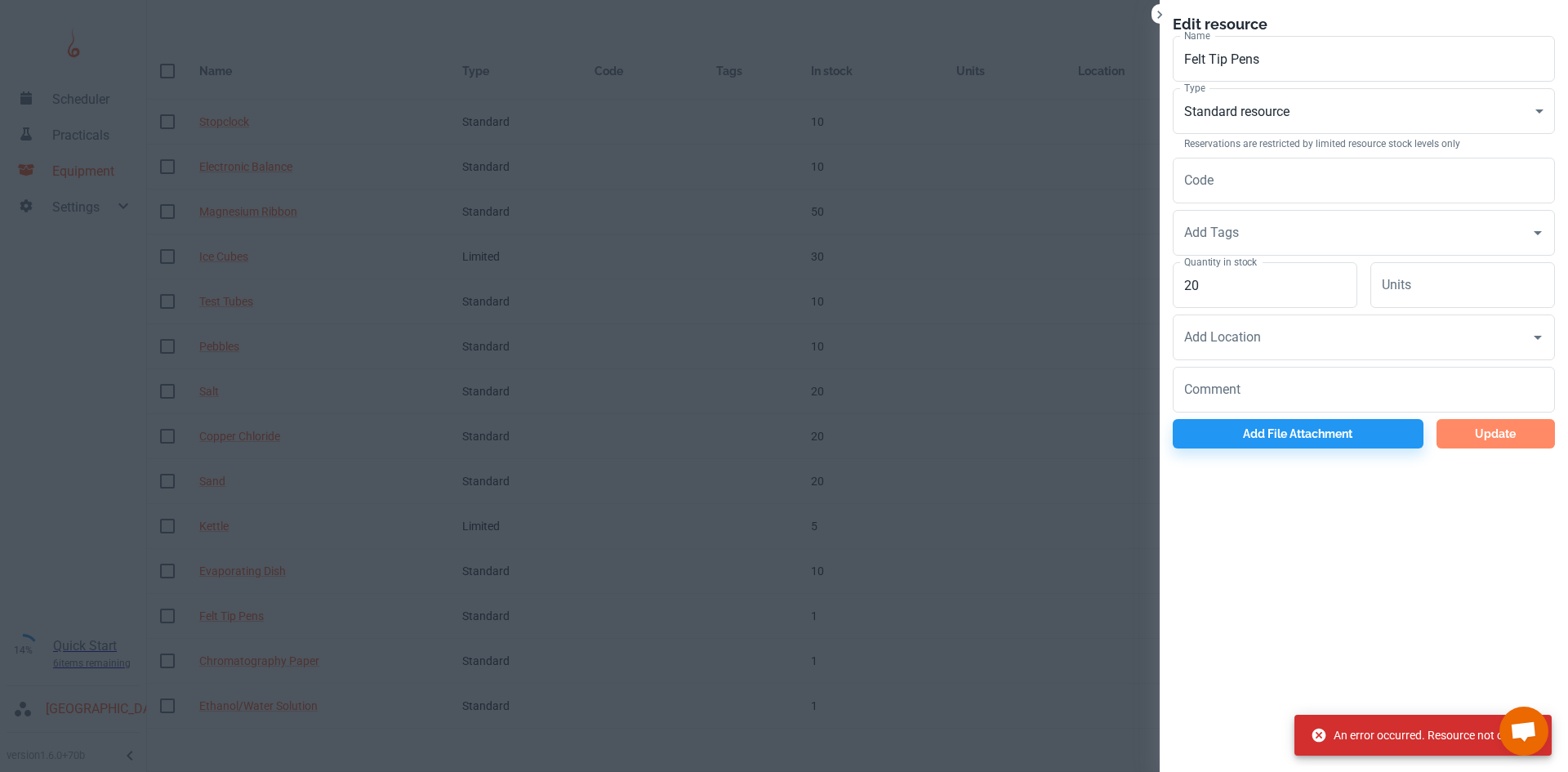
click at [1511, 436] on button "Update" at bounding box center [1495, 433] width 119 height 29
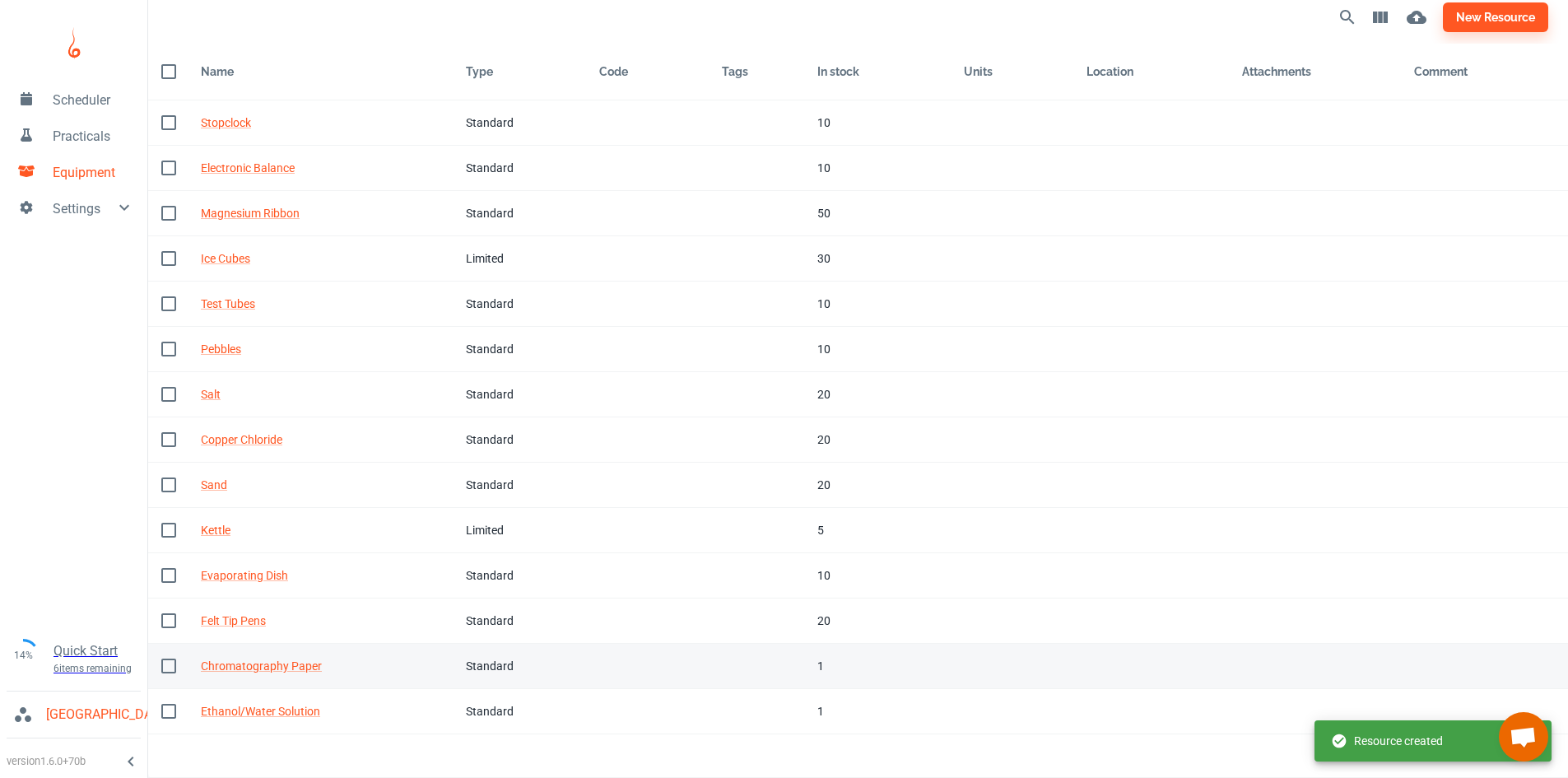
click at [525, 667] on div "Standard" at bounding box center [519, 665] width 107 height 18
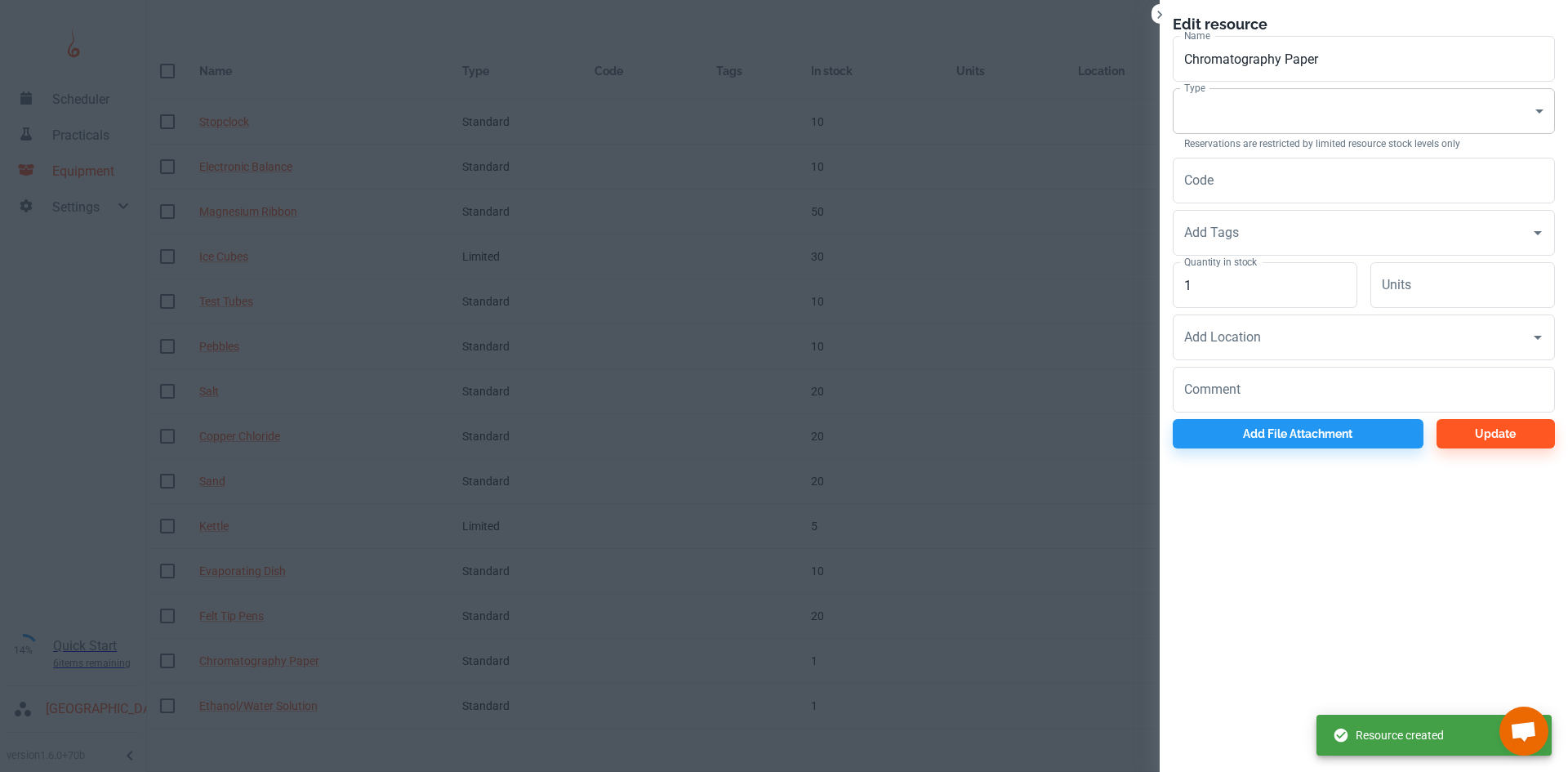
click at [1254, 110] on body "Scheduler Practicals Equipment Settings 14% Quick Start 6 items remaining St Ro…" at bounding box center [784, 377] width 1568 height 772
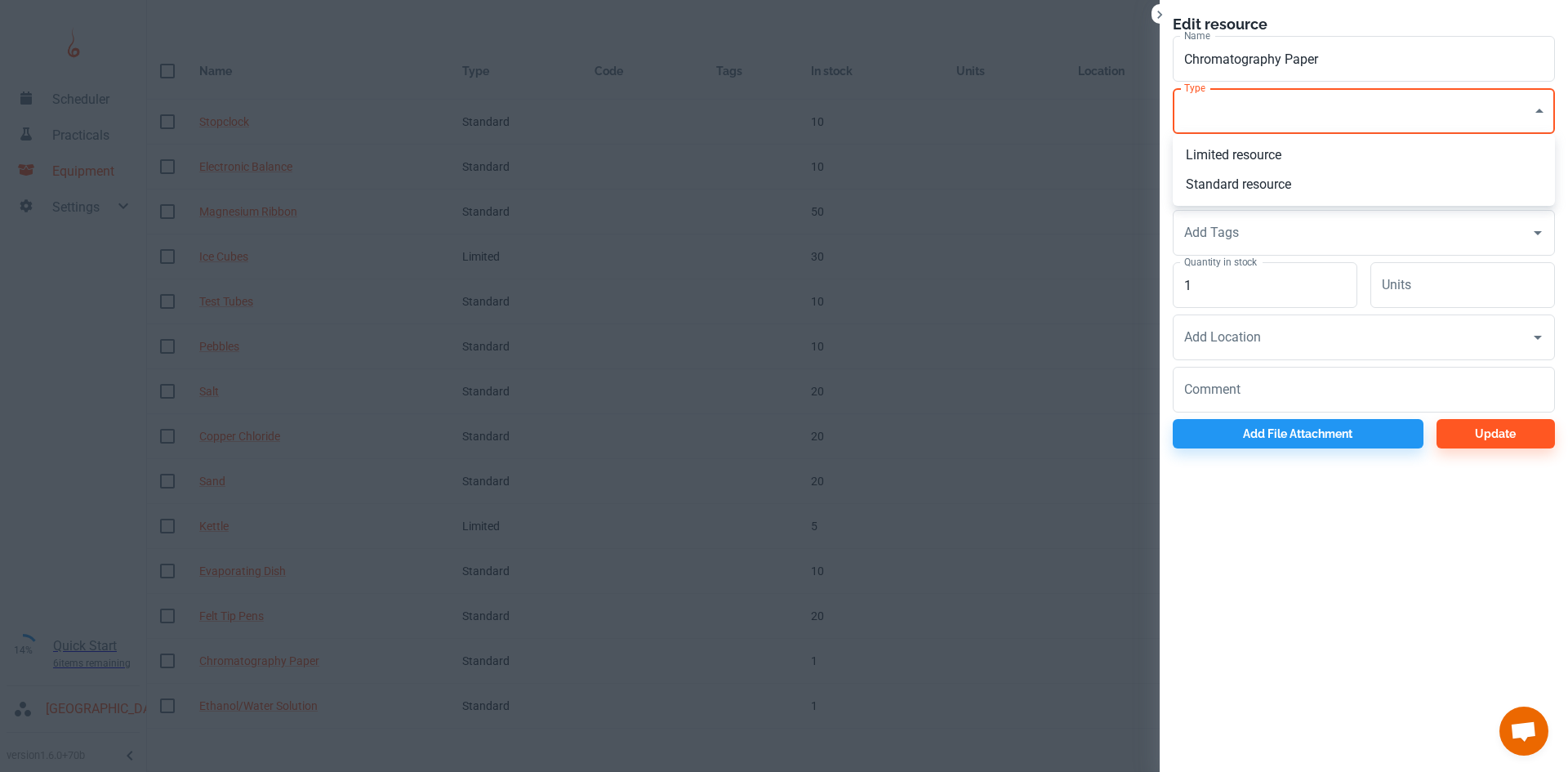
click at [1255, 179] on li "Standard resource" at bounding box center [1363, 184] width 382 height 29
type input "CO"
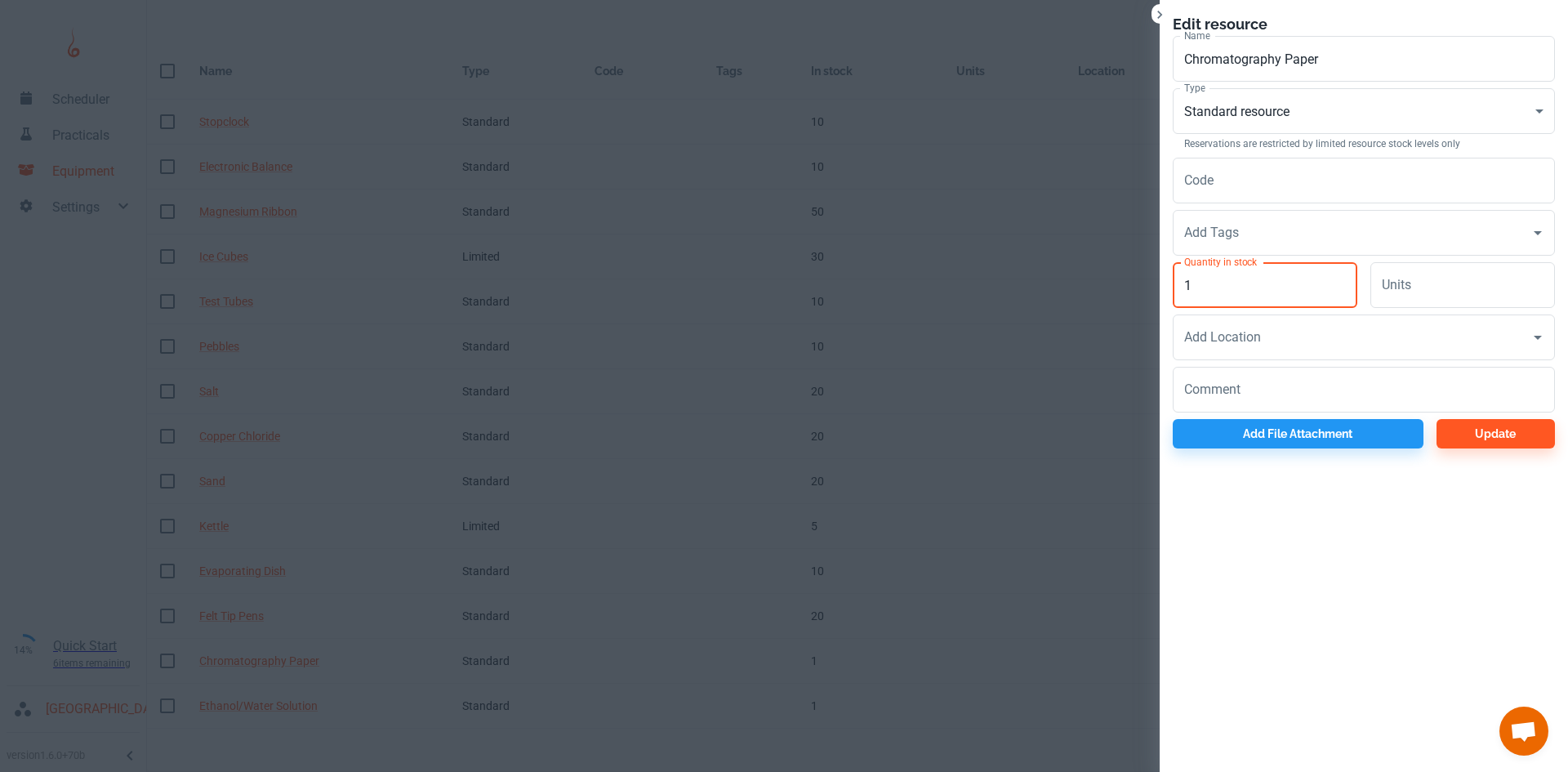
click at [1279, 281] on input "1" at bounding box center [1264, 285] width 184 height 45
type input "20"
click at [1538, 440] on button "Update" at bounding box center [1495, 433] width 119 height 29
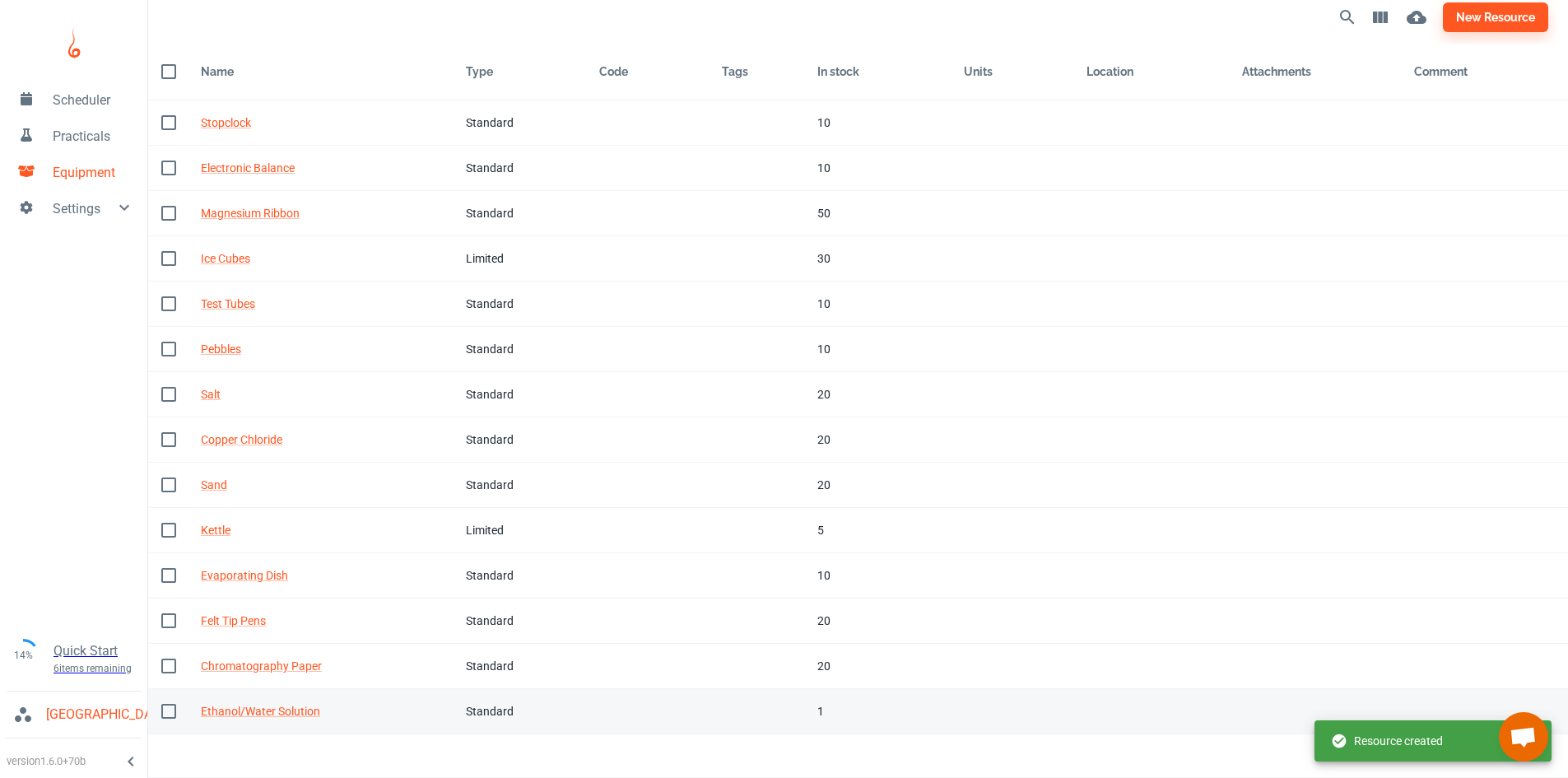
click at [538, 714] on div "Standard" at bounding box center [519, 711] width 107 height 18
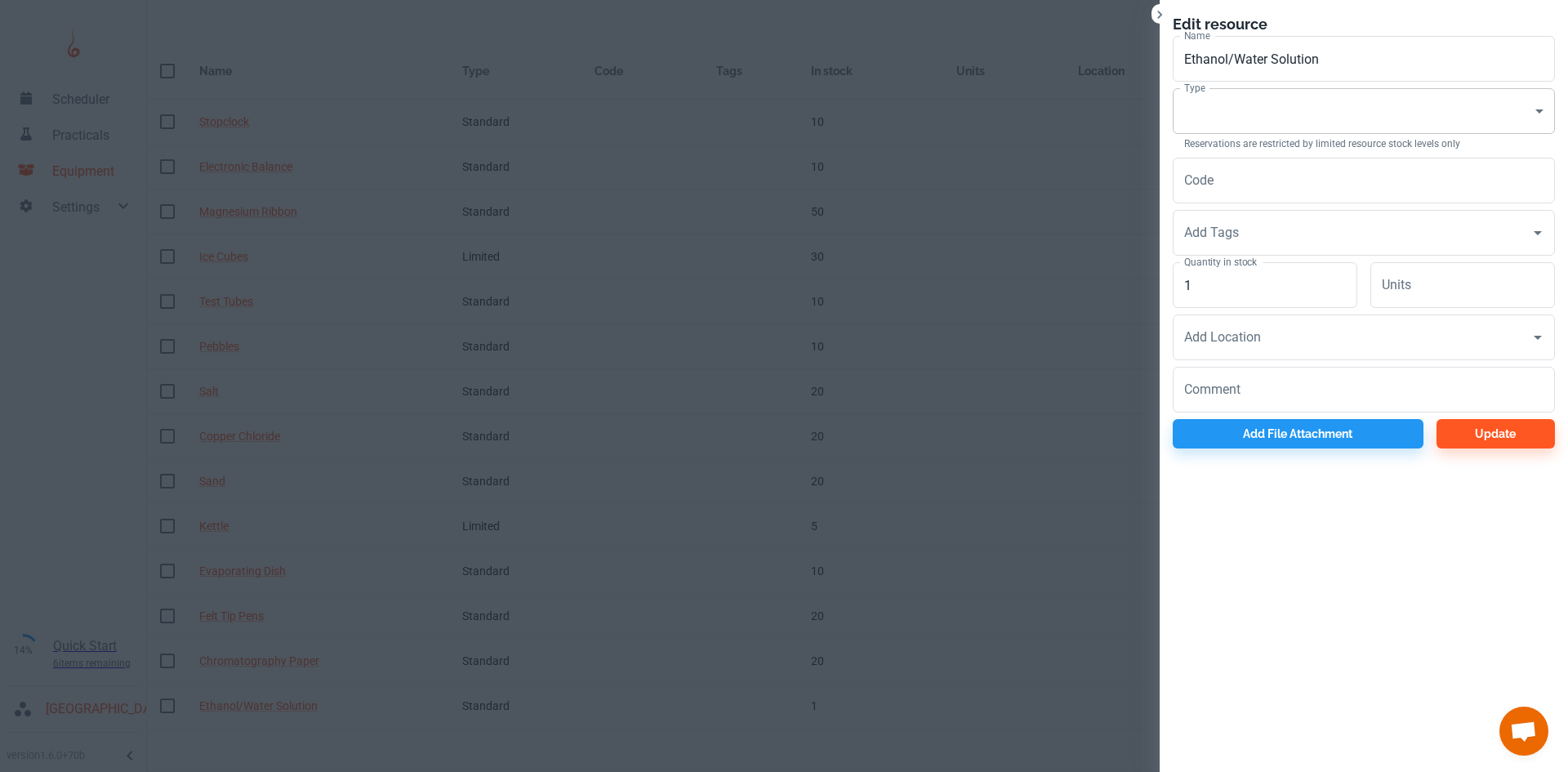
click at [1253, 108] on body "Scheduler Practicals Equipment Settings 14% Quick Start 6 items remaining St Ro…" at bounding box center [784, 377] width 1568 height 772
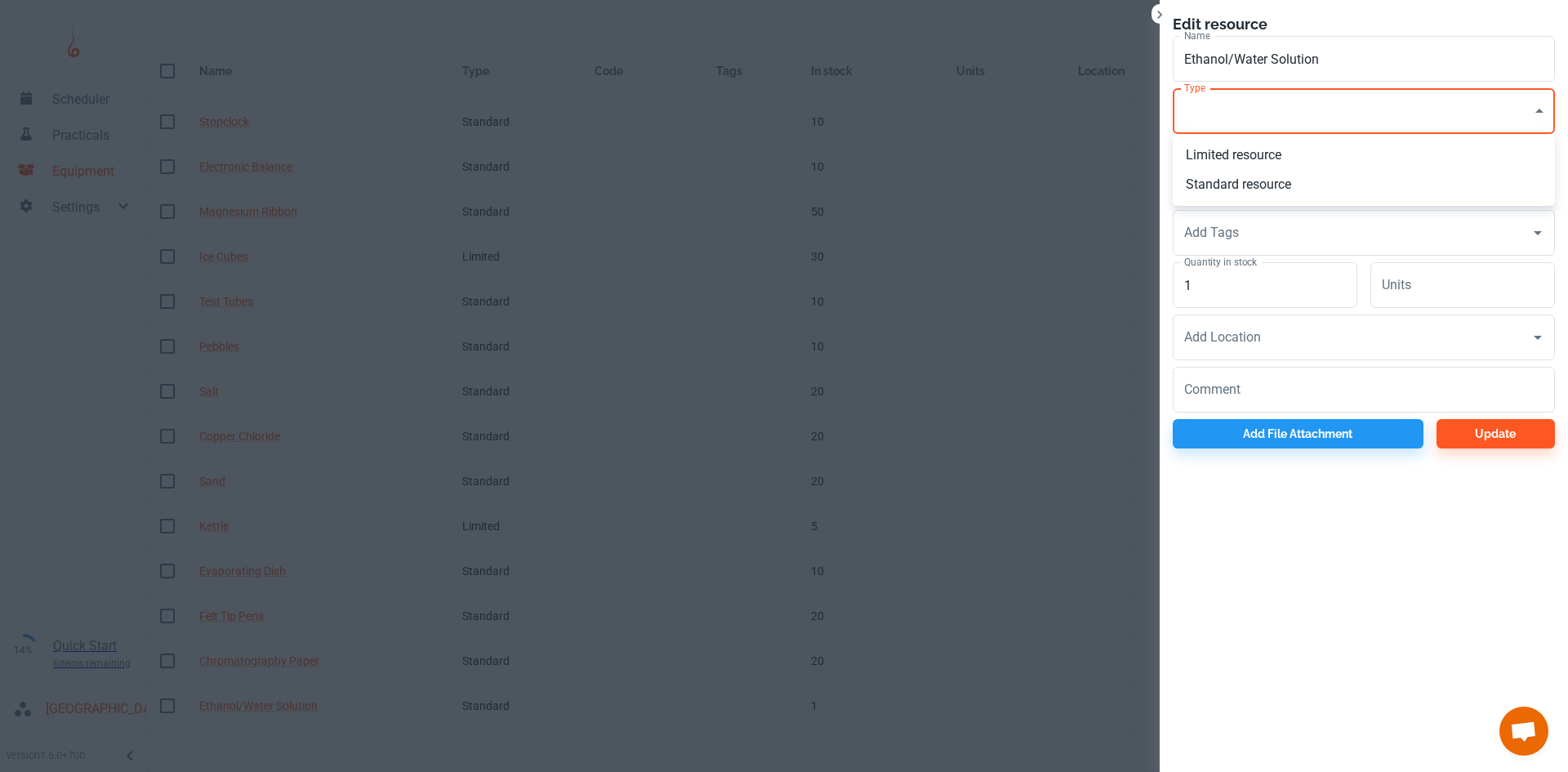
click at [1237, 182] on li "Standard resource" at bounding box center [1363, 184] width 382 height 29
type input "CO"
click at [1240, 277] on input "1" at bounding box center [1264, 285] width 184 height 45
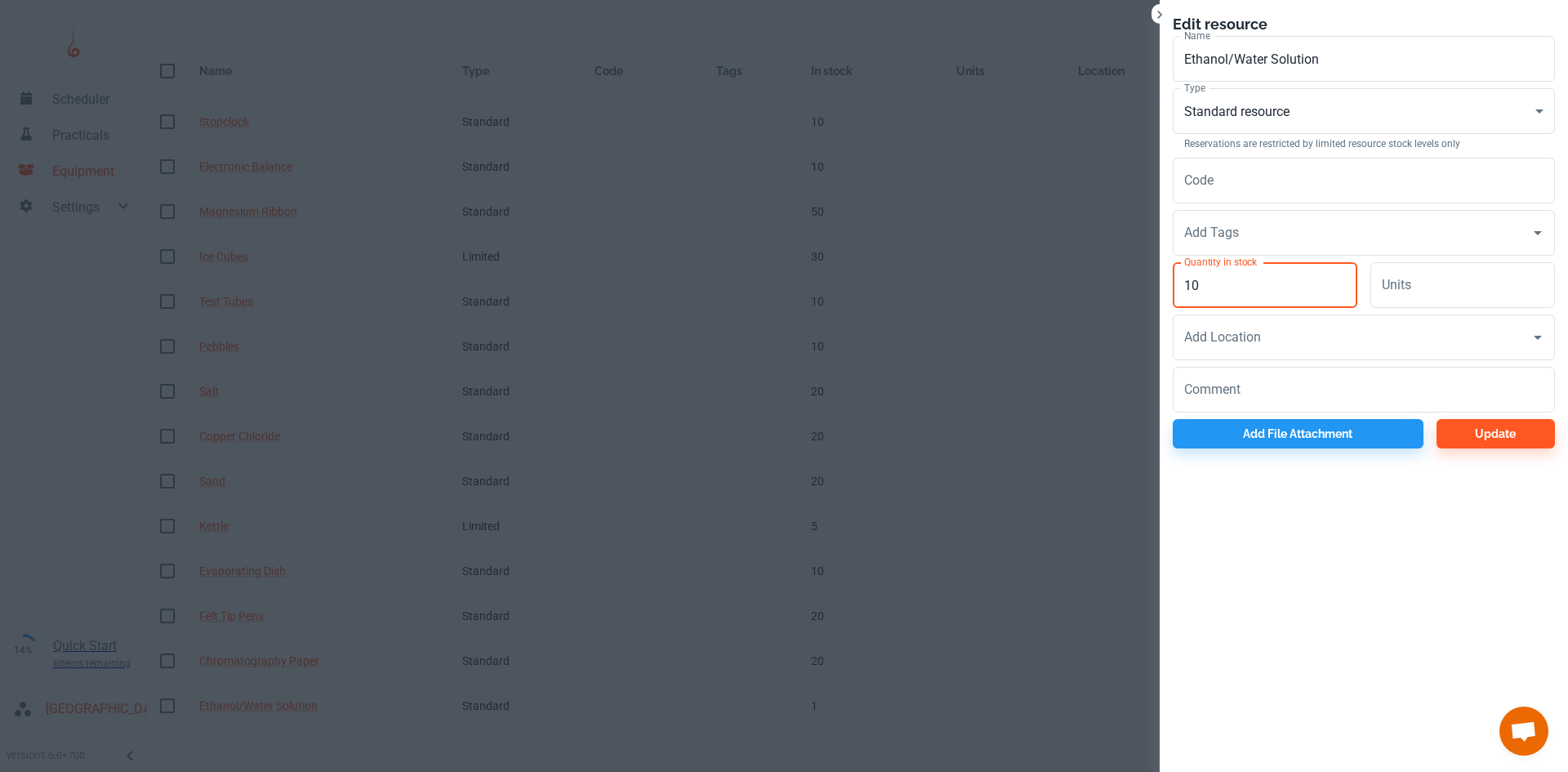
type input "10"
click at [1468, 449] on div "Edit resource Name Ethanol/Water Solution Name Type Standard resource CO Type R…" at bounding box center [1363, 231] width 408 height 461
click at [1481, 431] on button "Update" at bounding box center [1495, 433] width 119 height 29
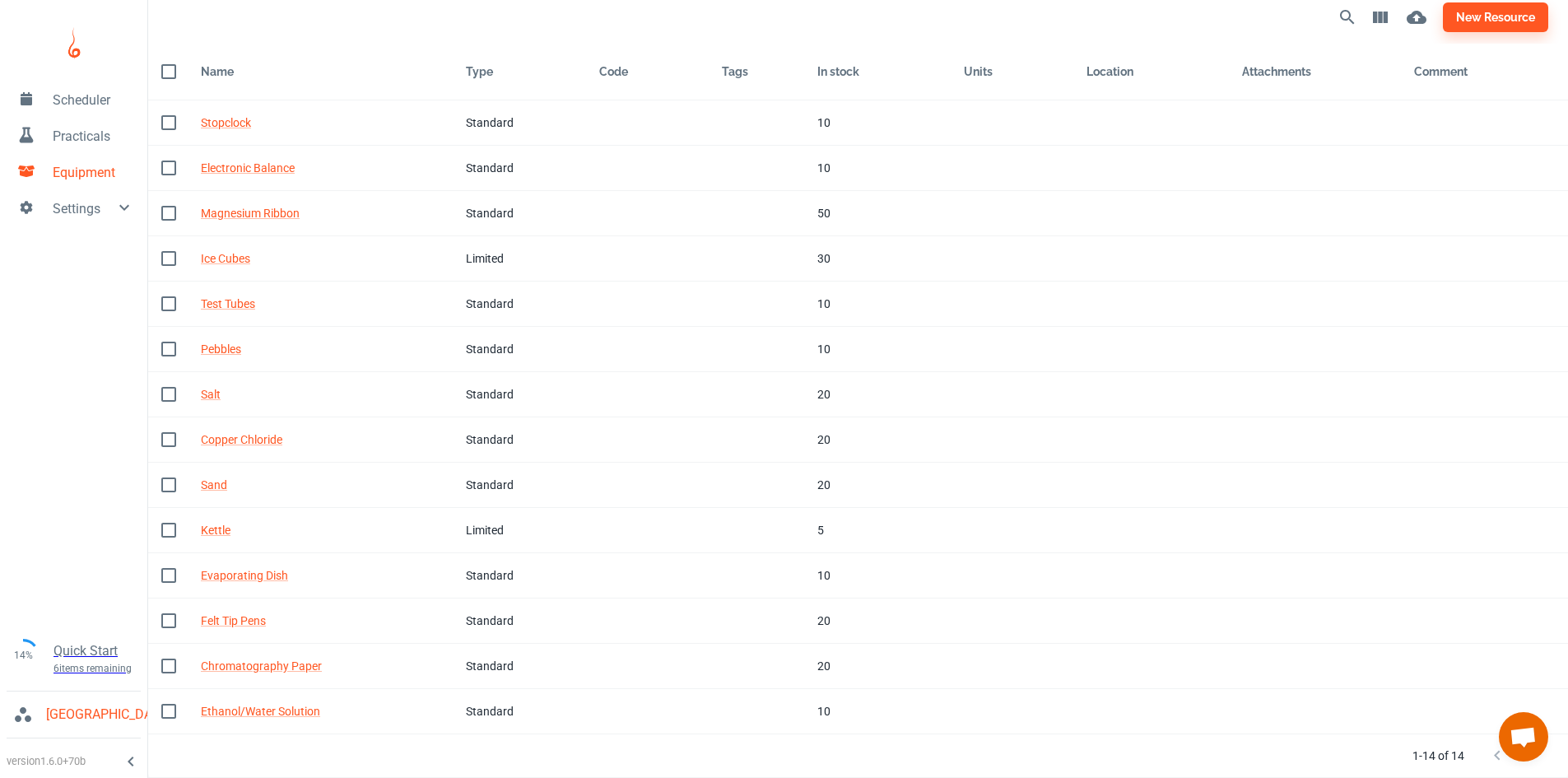
click at [83, 134] on span "Practicals" at bounding box center [93, 136] width 82 height 19
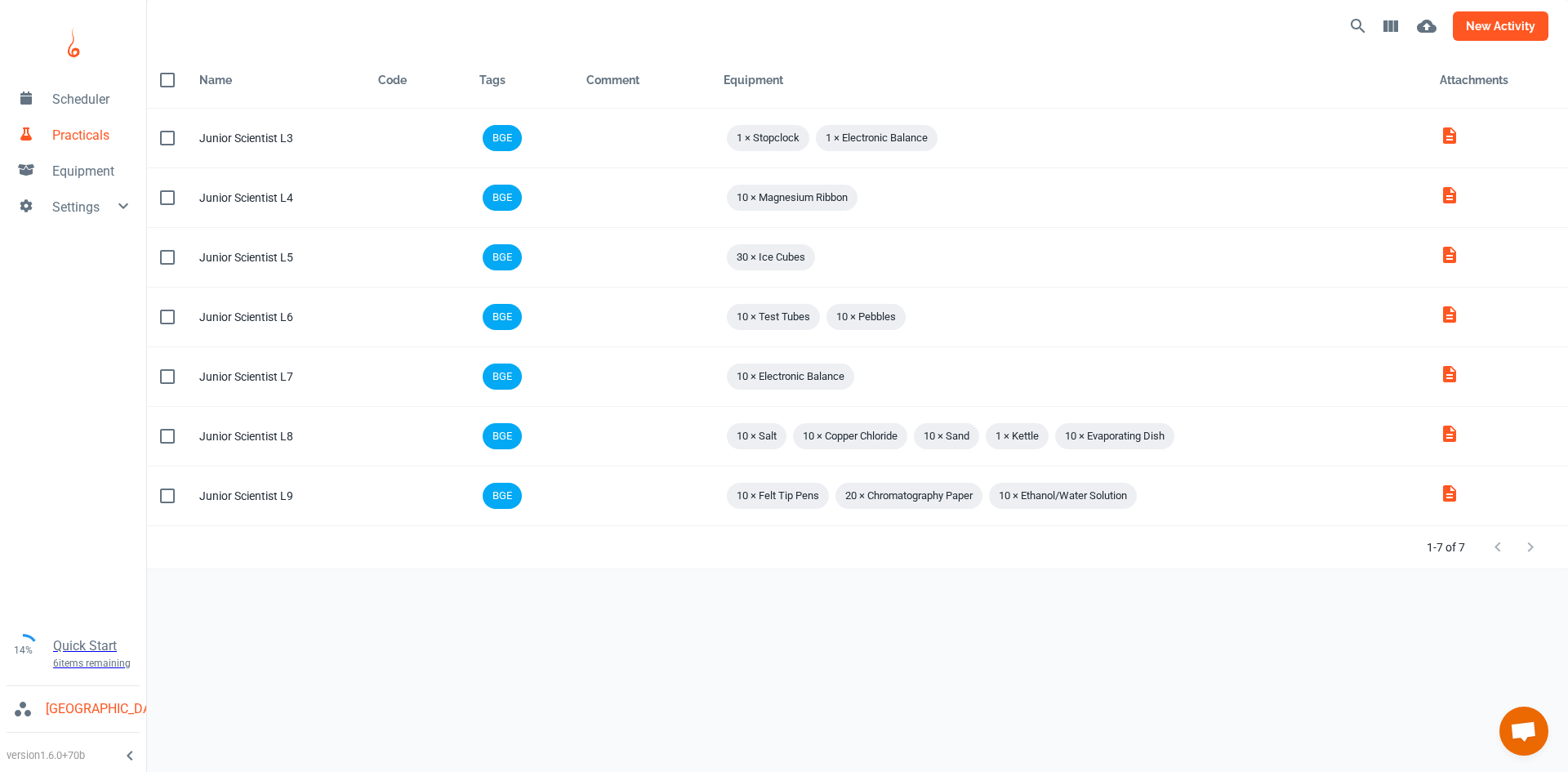
click at [1509, 28] on button "new activity" at bounding box center [1499, 26] width 96 height 29
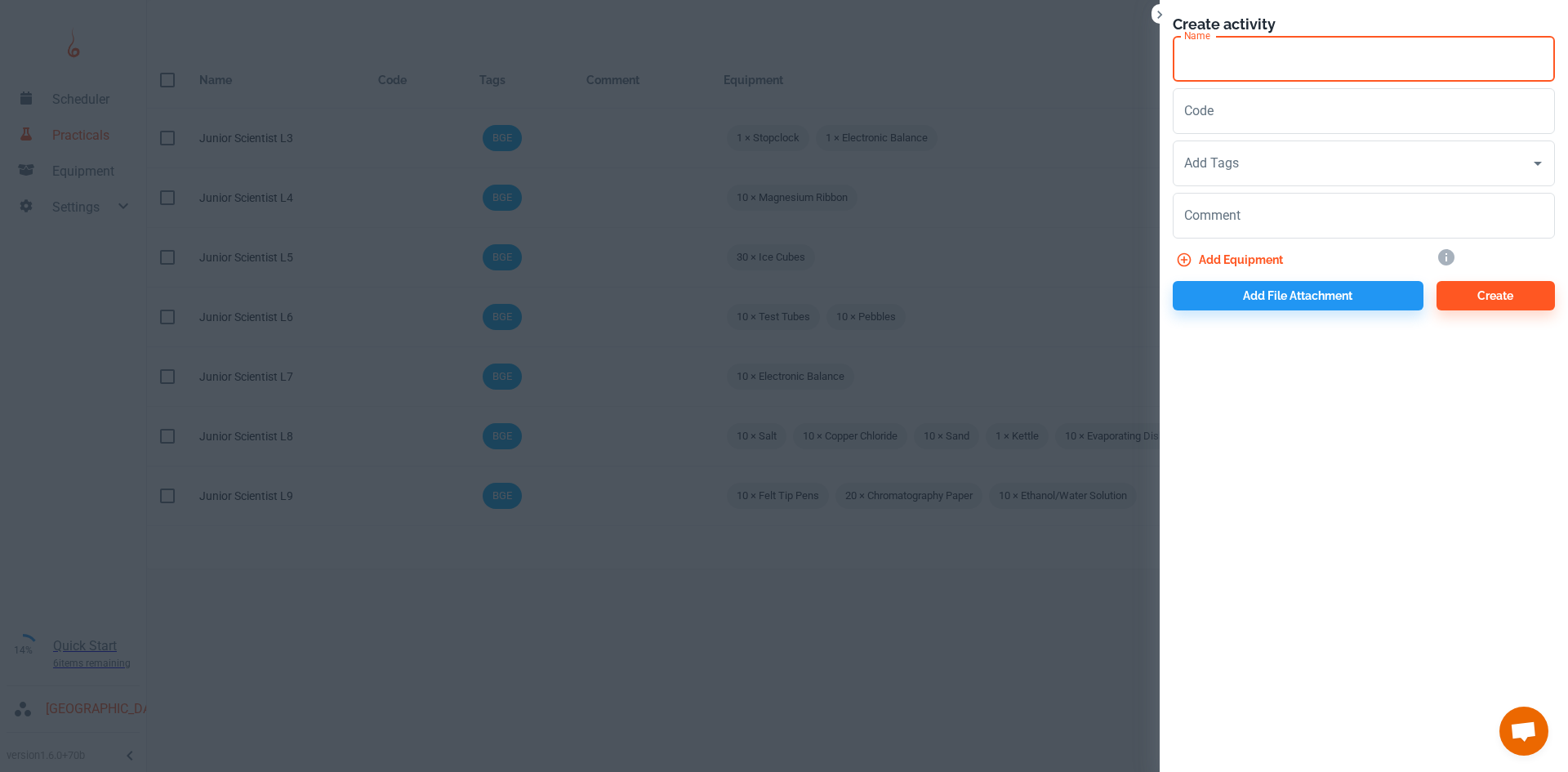
click at [1325, 66] on input "Name" at bounding box center [1363, 58] width 382 height 45
type input "Matter L2"
click at [1260, 157] on input "Add Tags" at bounding box center [1351, 163] width 343 height 31
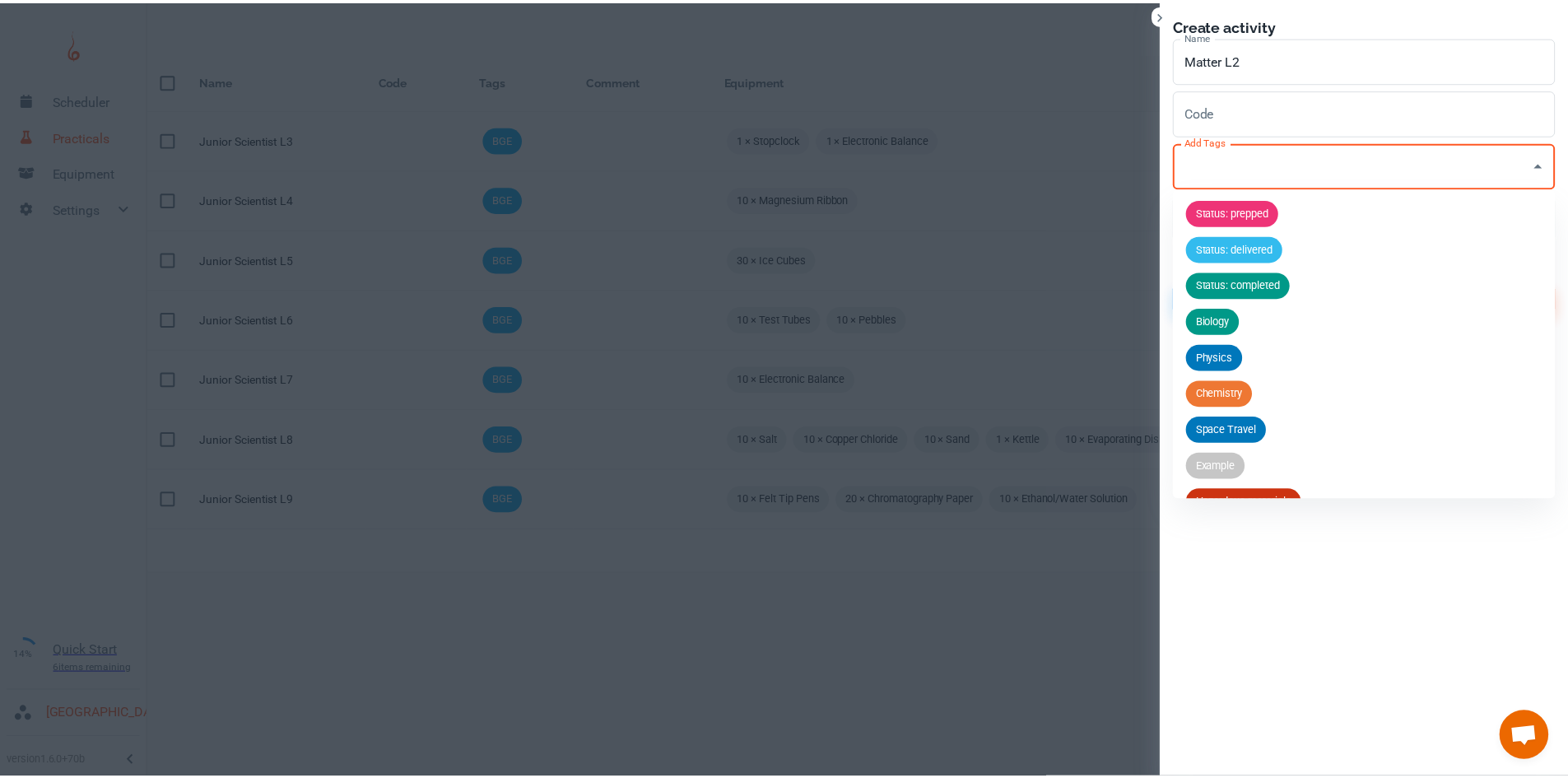
scroll to position [64, 0]
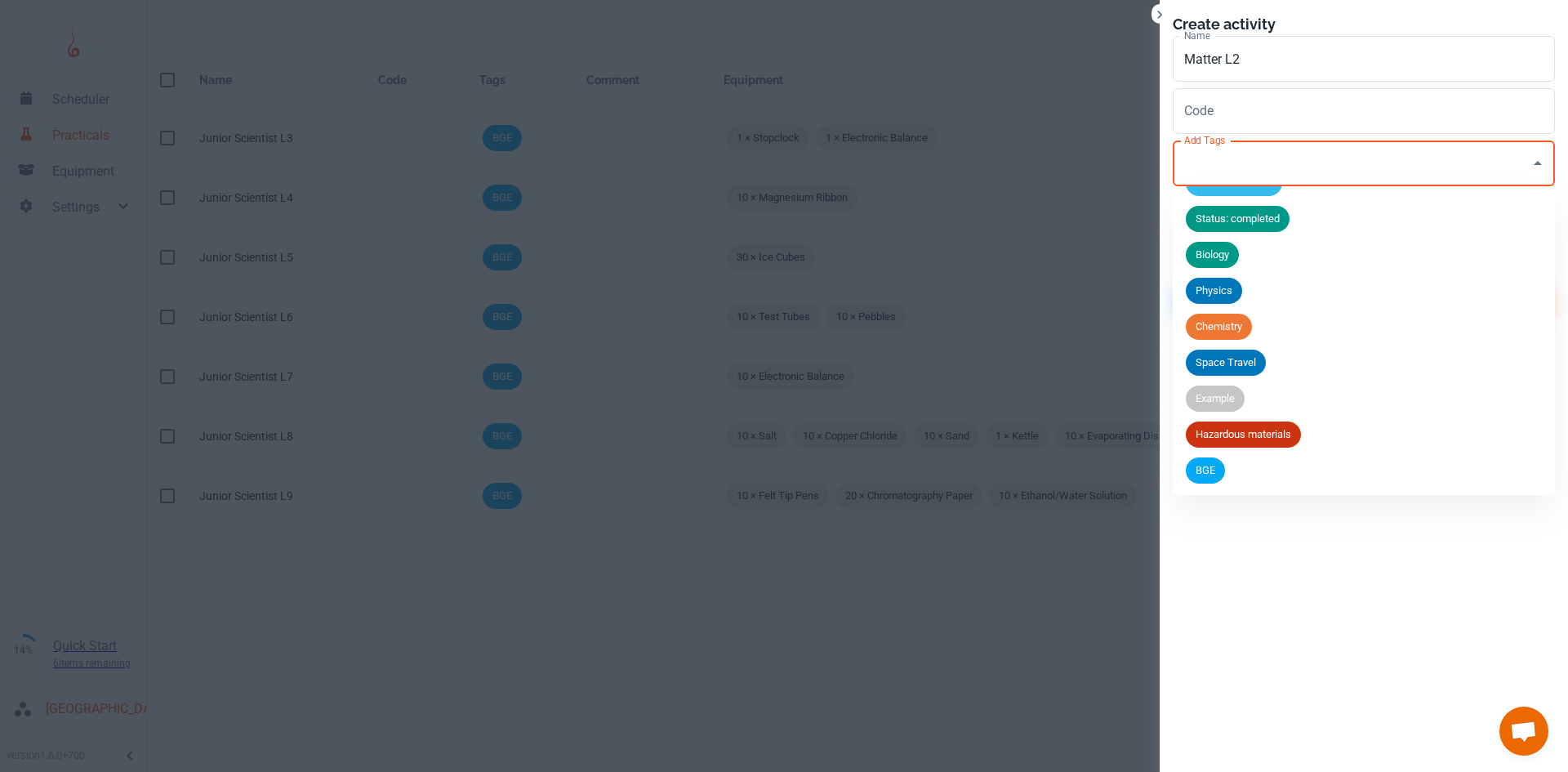
click at [1224, 472] on span "BGE" at bounding box center [1205, 470] width 40 height 16
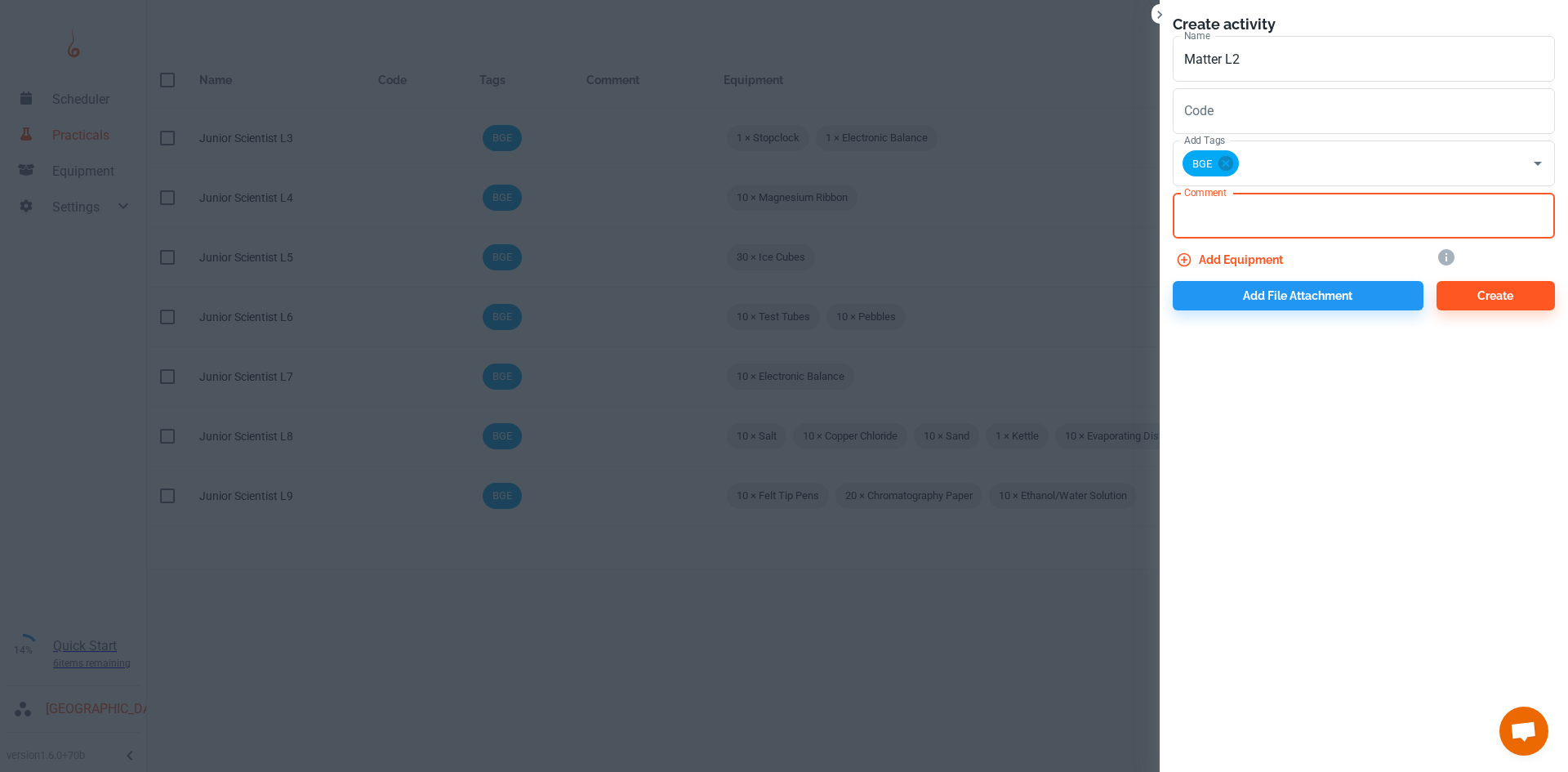
click at [1245, 213] on textarea "Comment" at bounding box center [1363, 215] width 359 height 18
click at [1209, 255] on button "Add equipment" at bounding box center [1230, 260] width 117 height 29
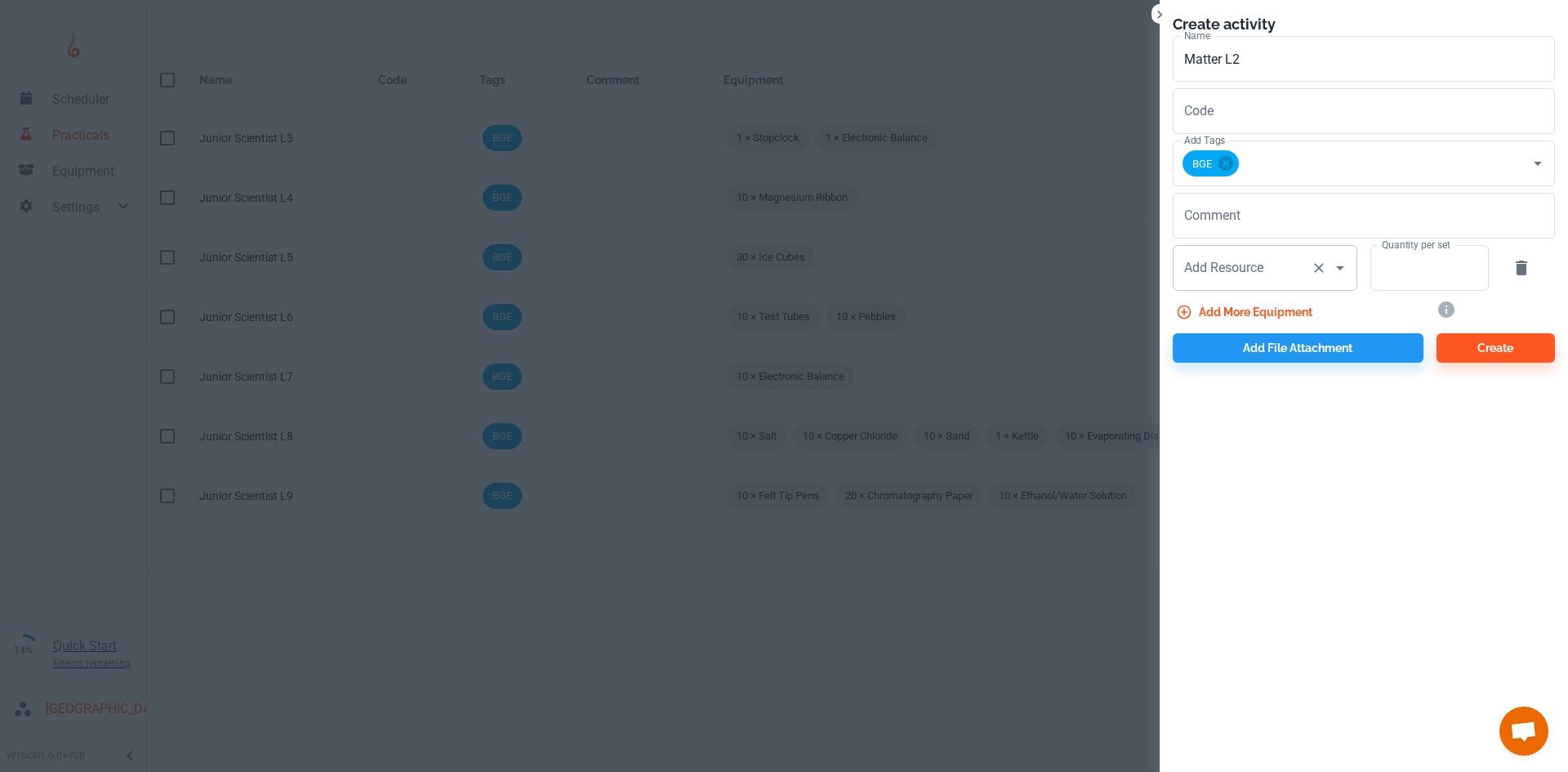
click at [1232, 274] on input "Add Resource" at bounding box center [1242, 267] width 124 height 31
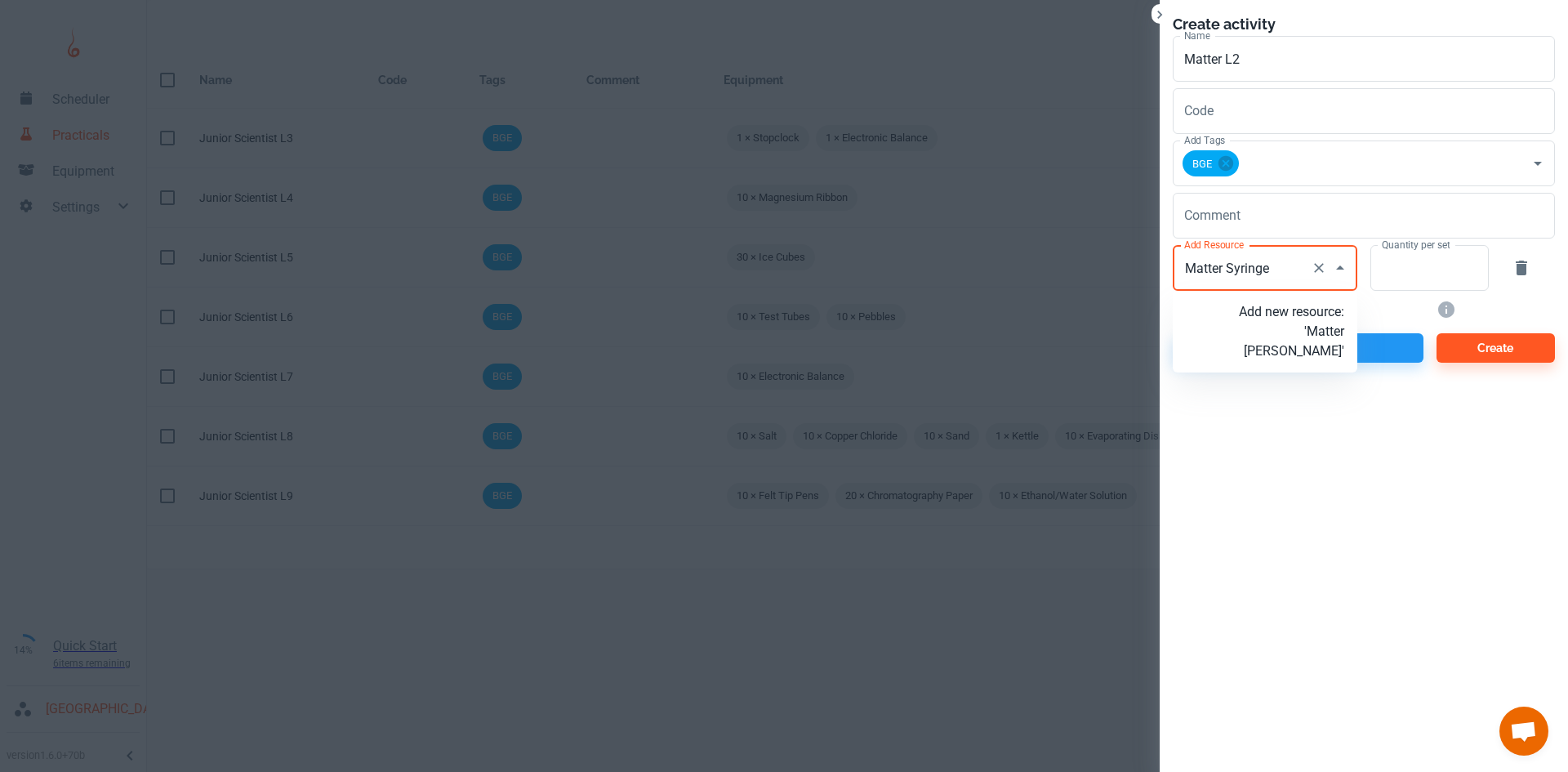
type input "Matter Syringes"
click at [1275, 340] on p "Add new resource: 'Matter Syringes'" at bounding box center [1291, 321] width 105 height 40
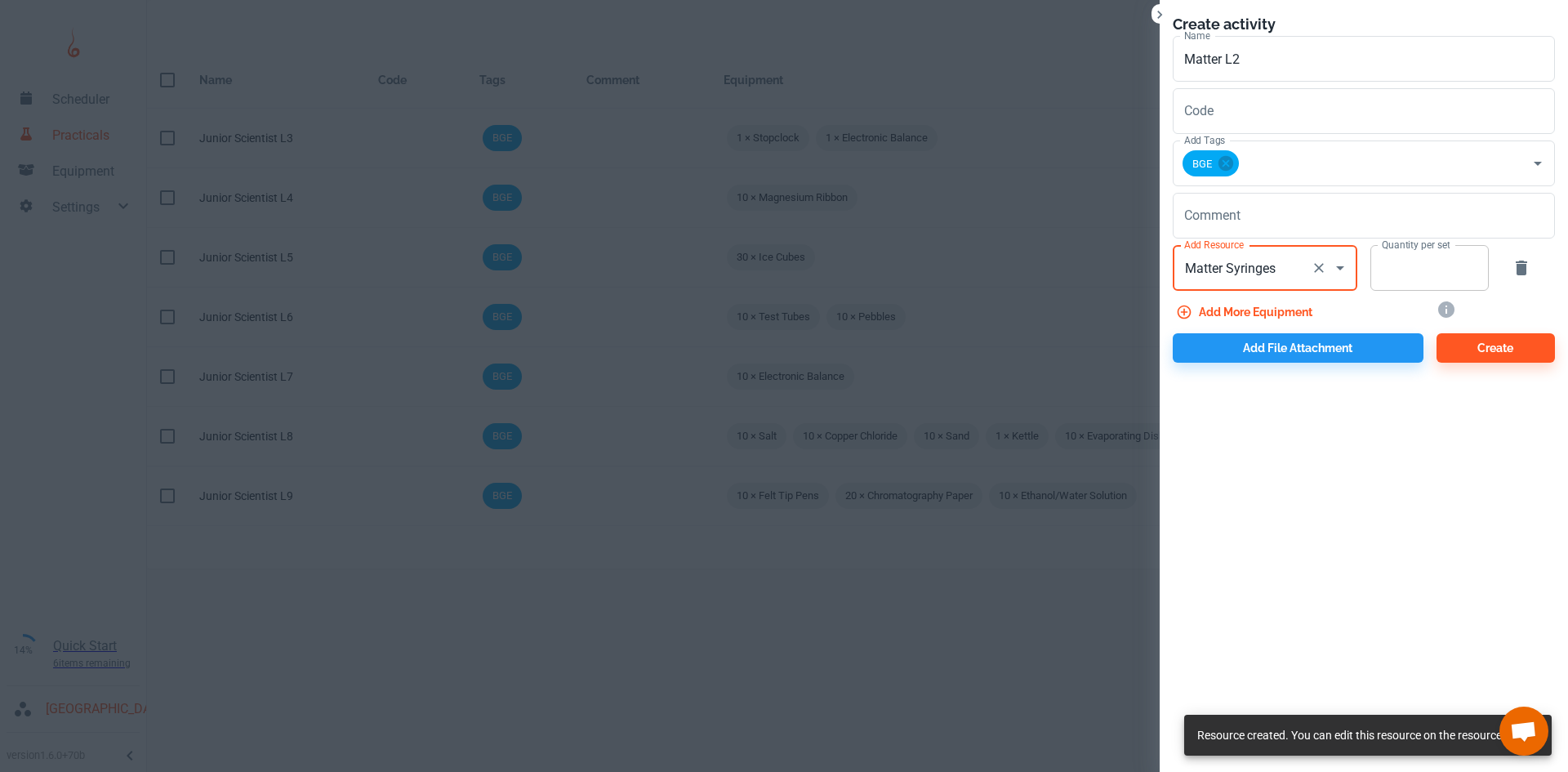
type input "Matter Syringes"
click at [1404, 273] on input "Quantity per set" at bounding box center [1420, 267] width 100 height 45
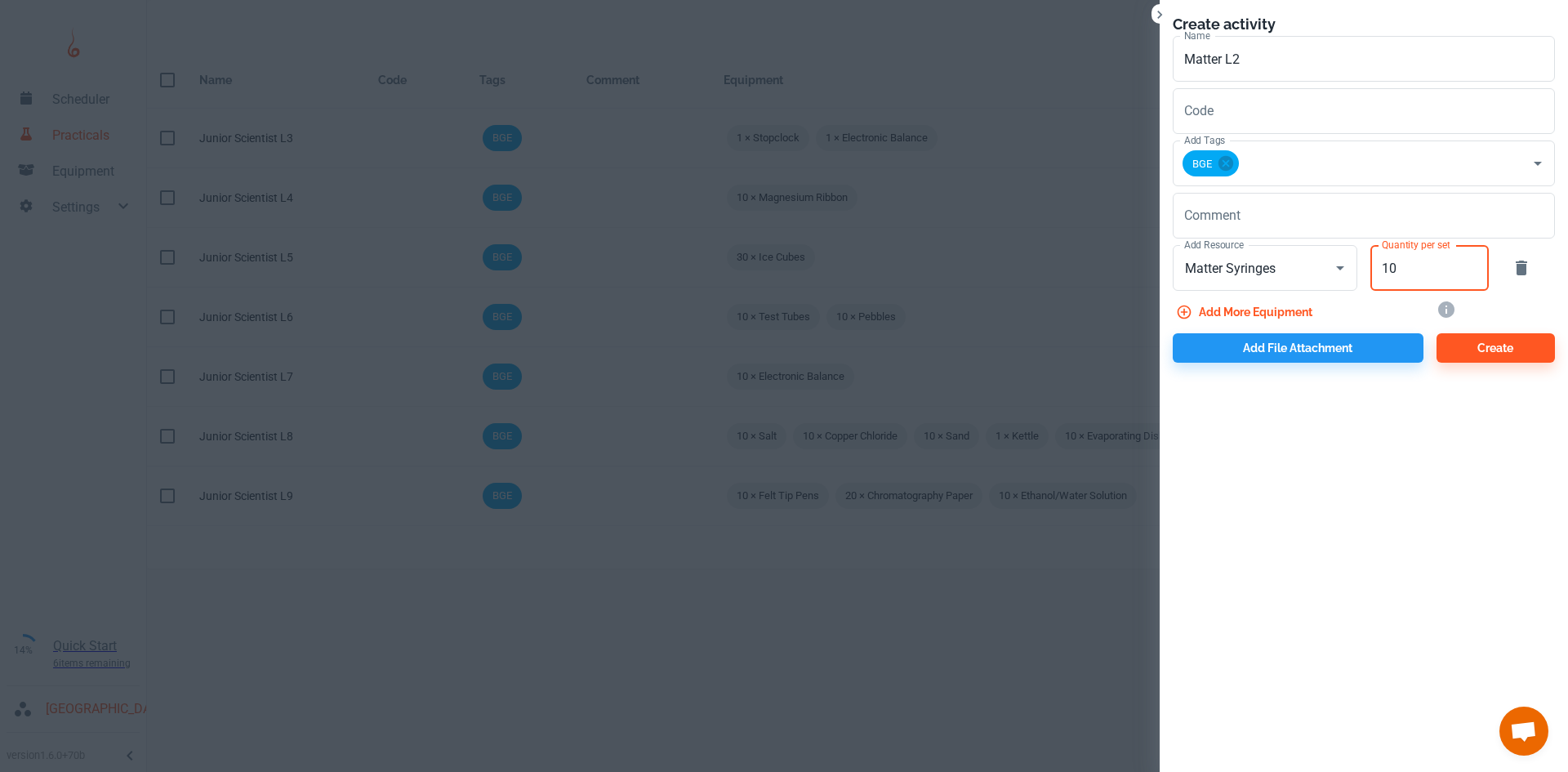
type input "10"
click at [1246, 312] on button "Add more equipment" at bounding box center [1245, 312] width 146 height 29
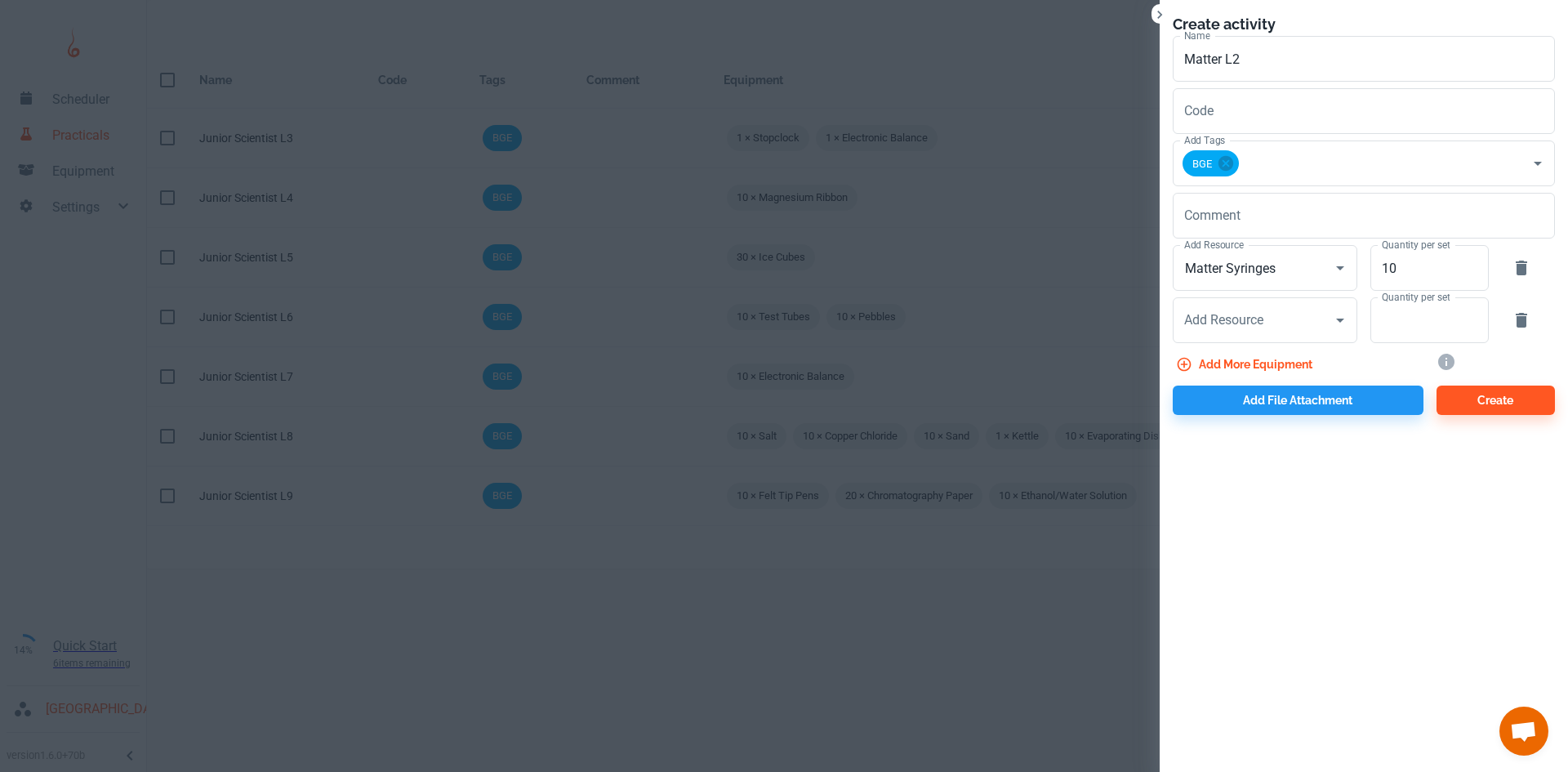
click at [1529, 327] on icon "button" at bounding box center [1521, 320] width 19 height 19
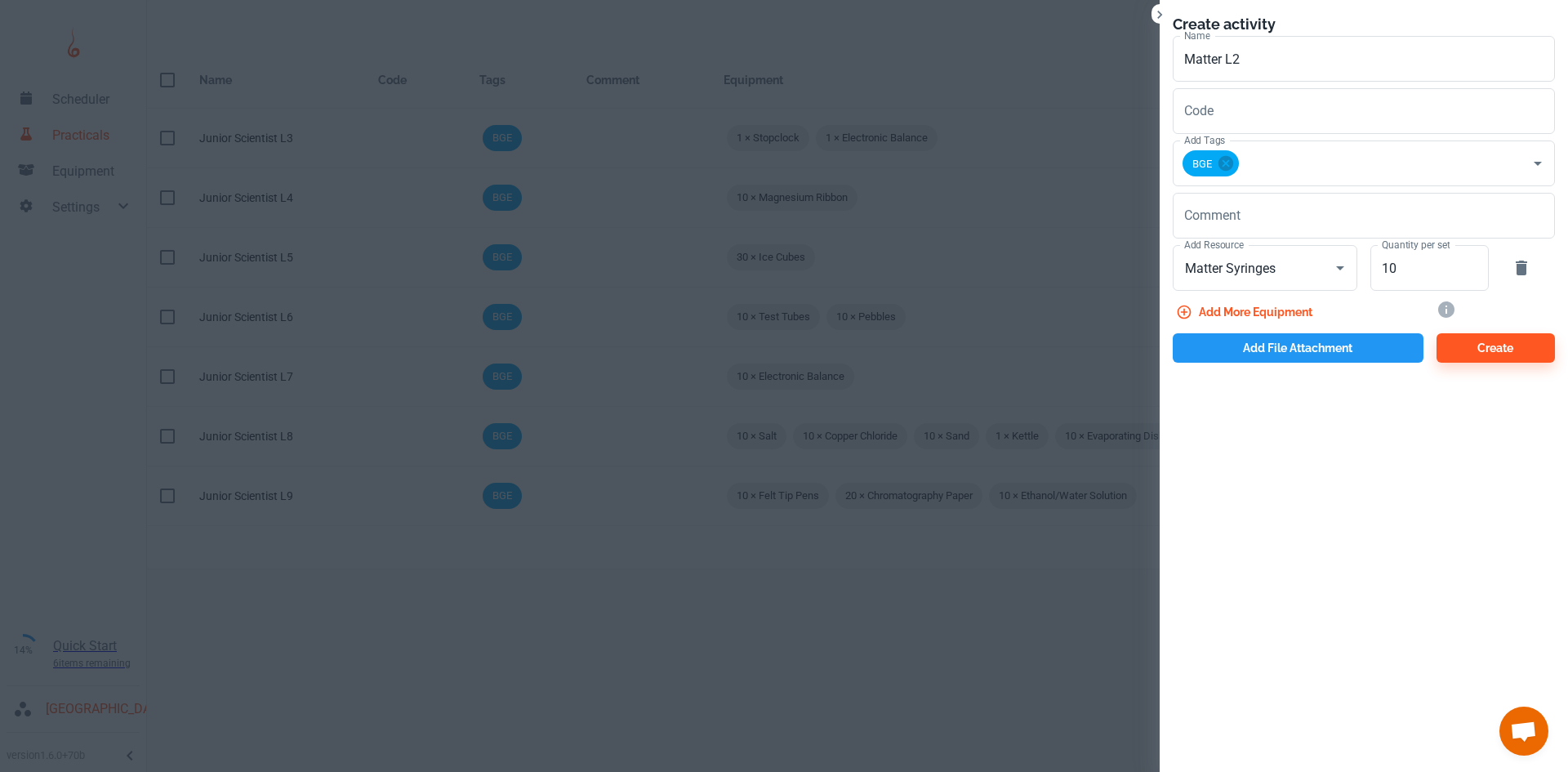
click at [1279, 351] on button "Add file attachment" at bounding box center [1298, 347] width 251 height 29
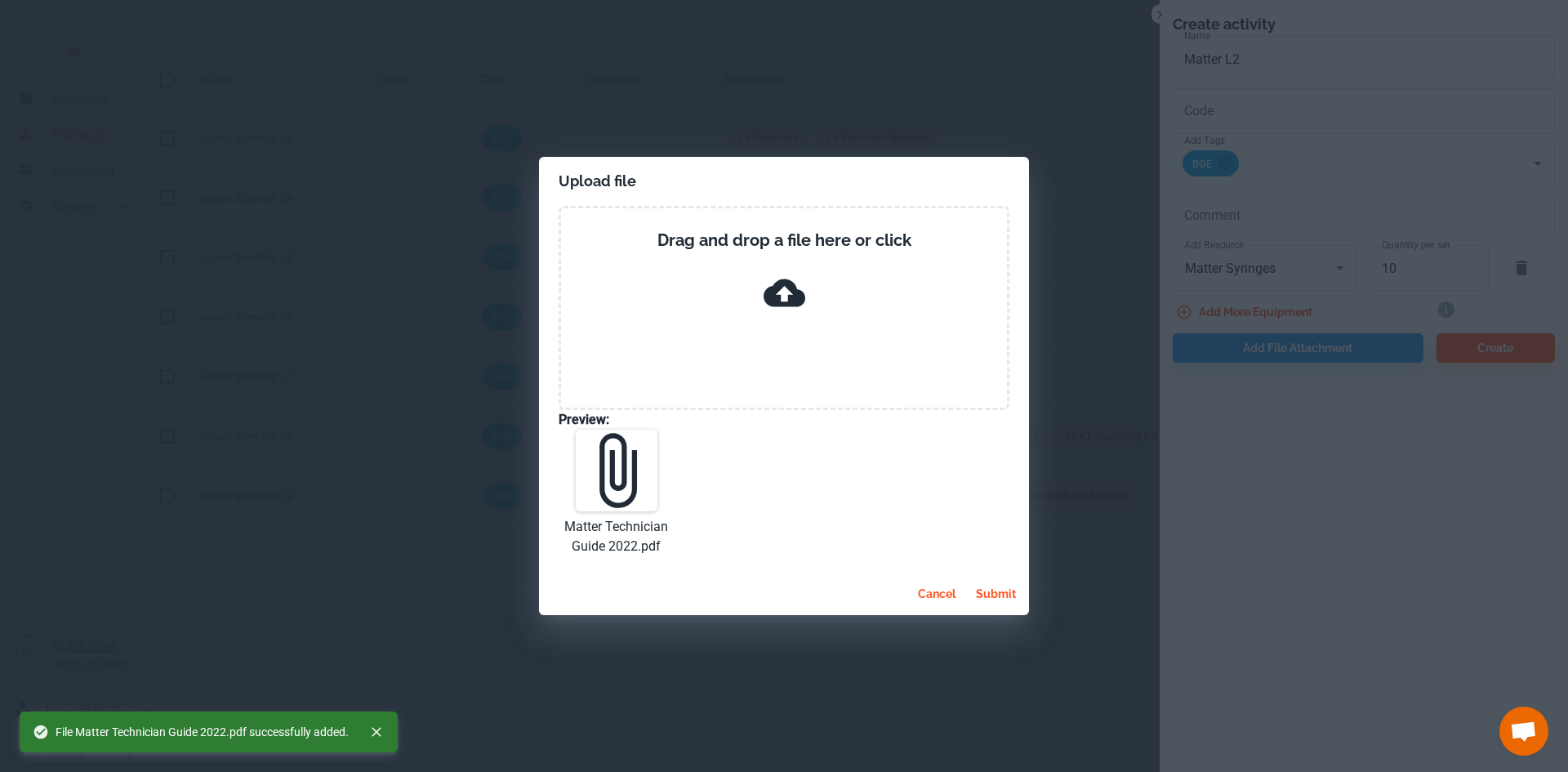
click at [996, 594] on button "submit" at bounding box center [995, 593] width 53 height 29
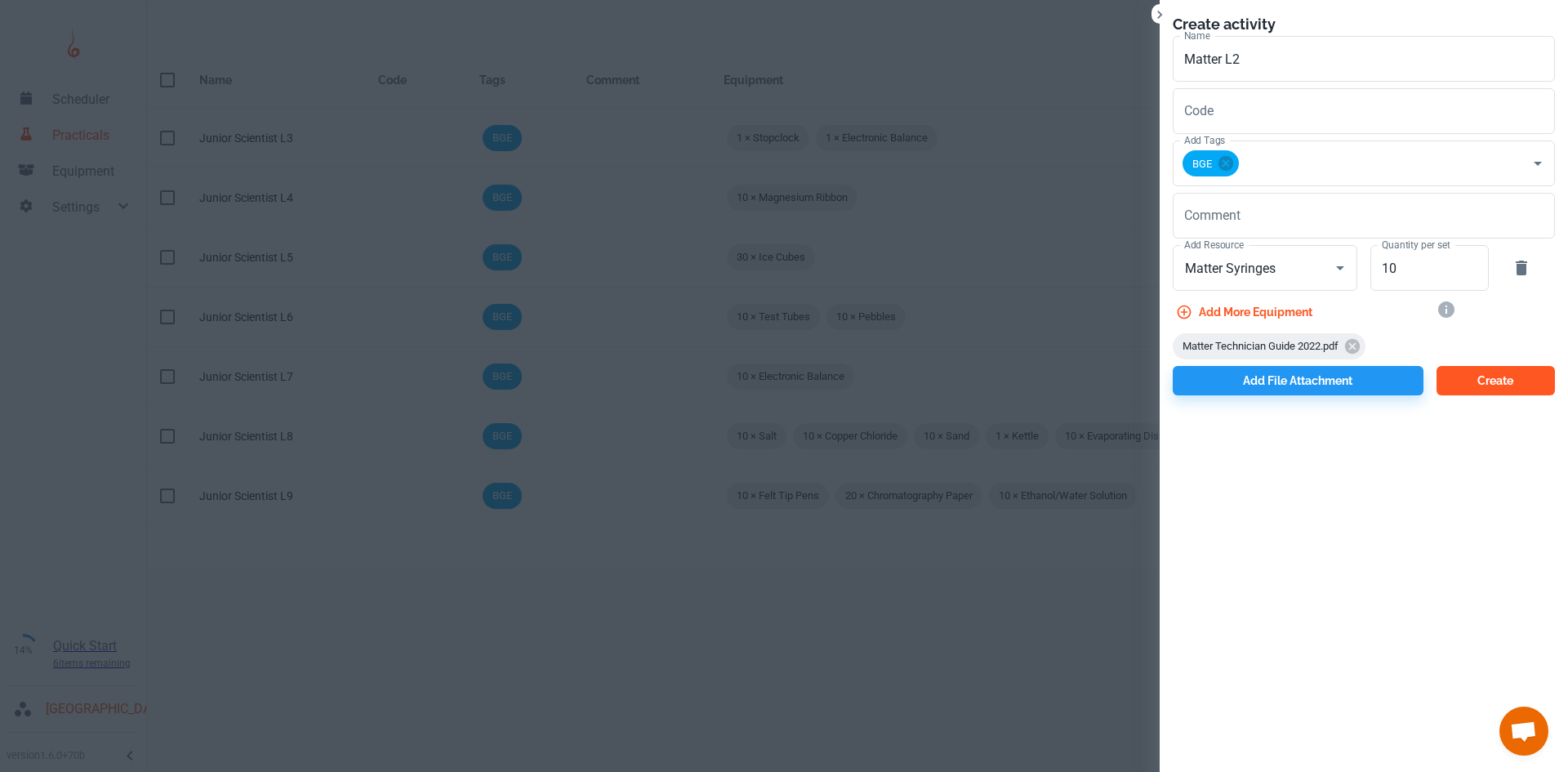
click at [1476, 382] on button "Create" at bounding box center [1495, 380] width 119 height 29
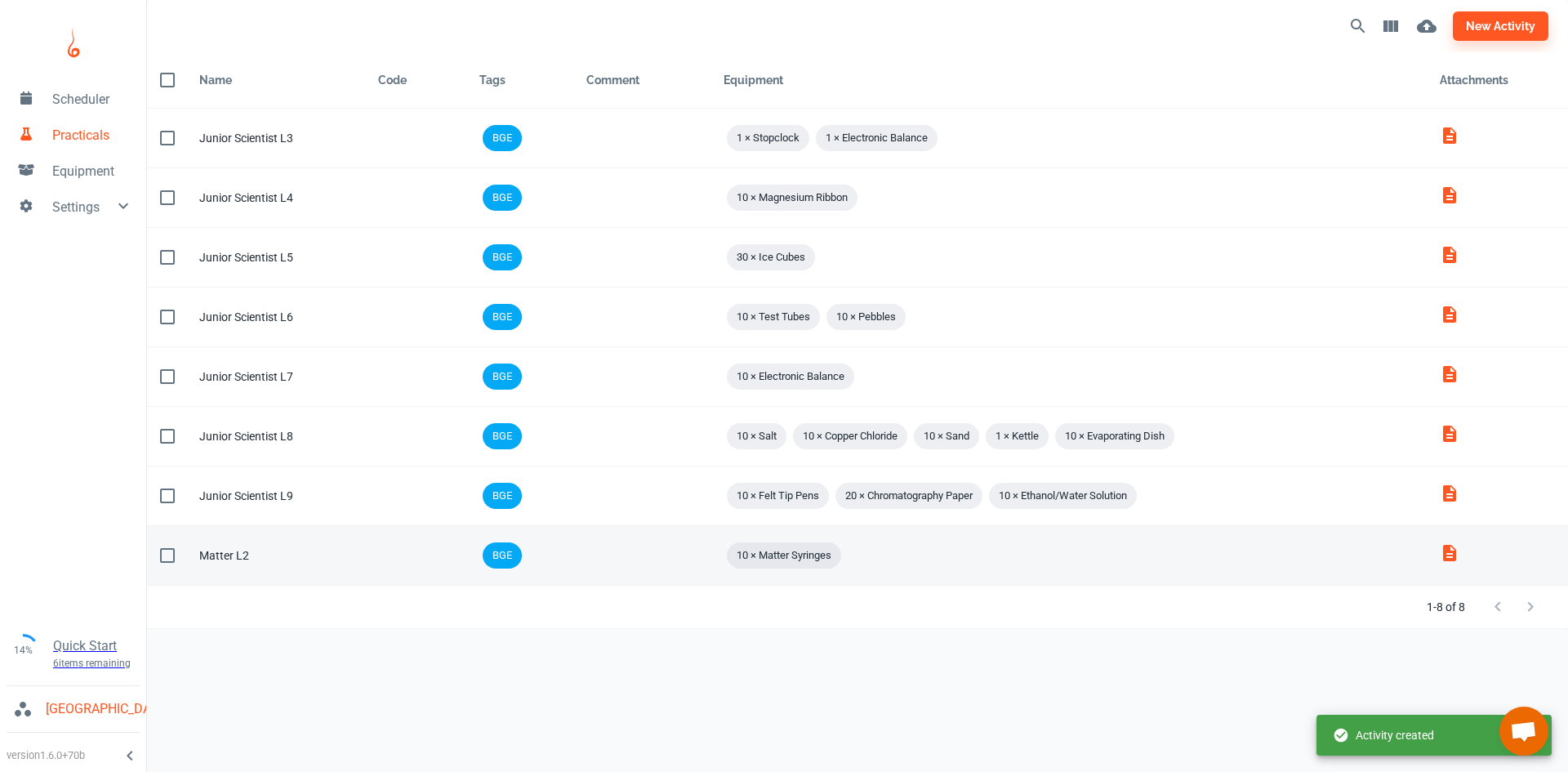
click at [1451, 555] on icon "Matter_Technician_Guide_2022.pdf" at bounding box center [1449, 552] width 14 height 16
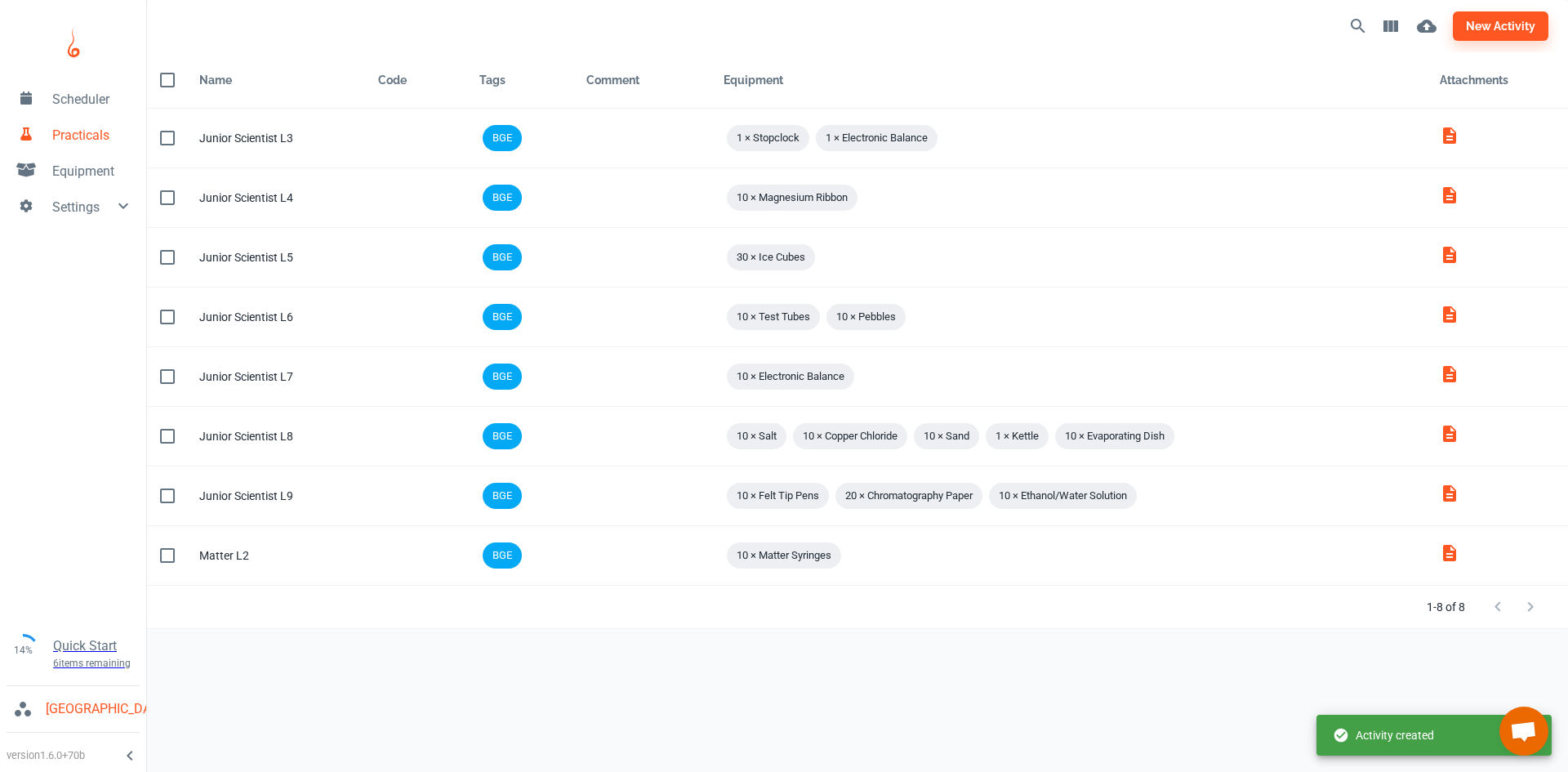
click at [69, 176] on span "Equipment" at bounding box center [93, 172] width 81 height 19
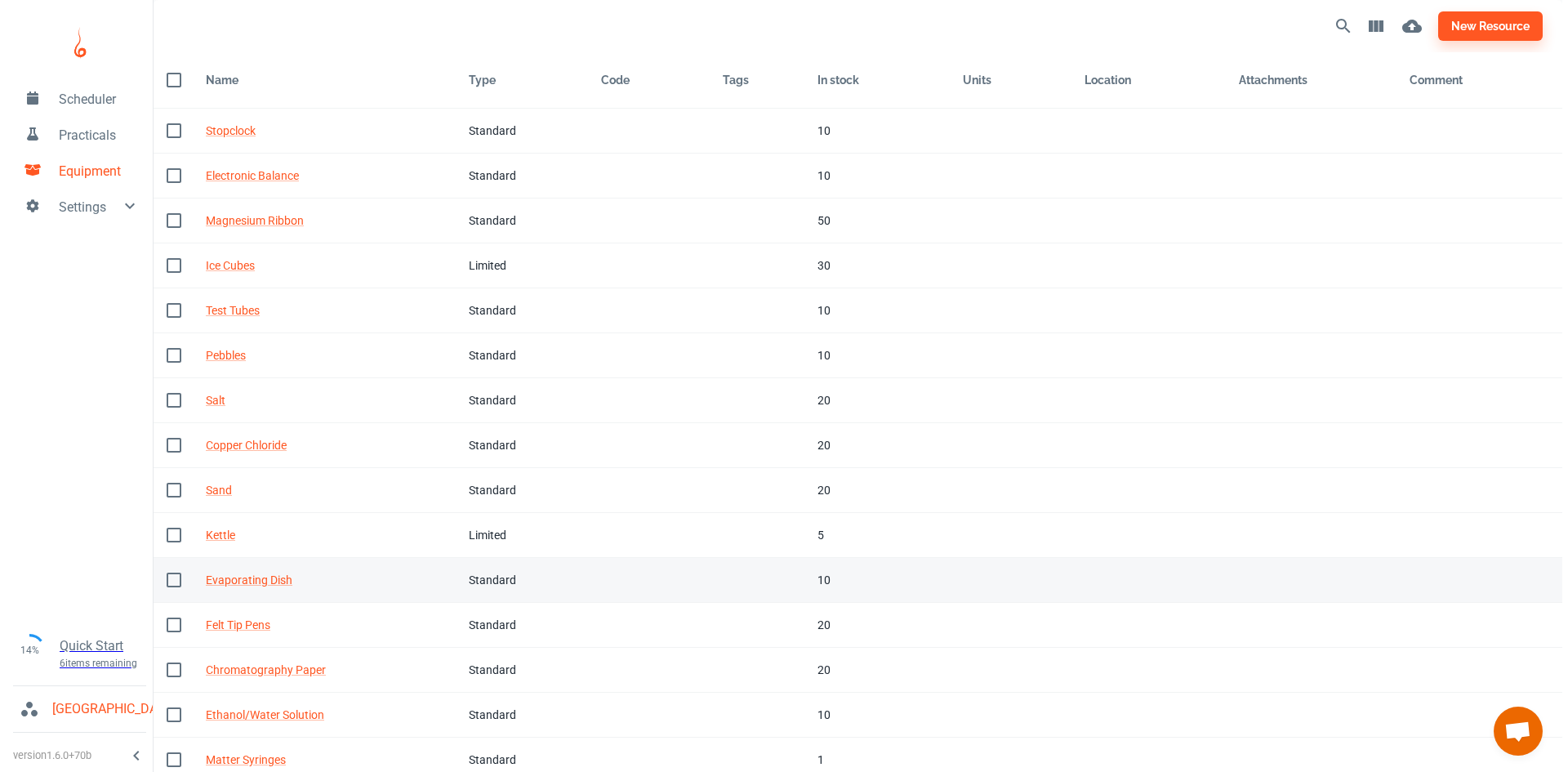
scroll to position [54, 0]
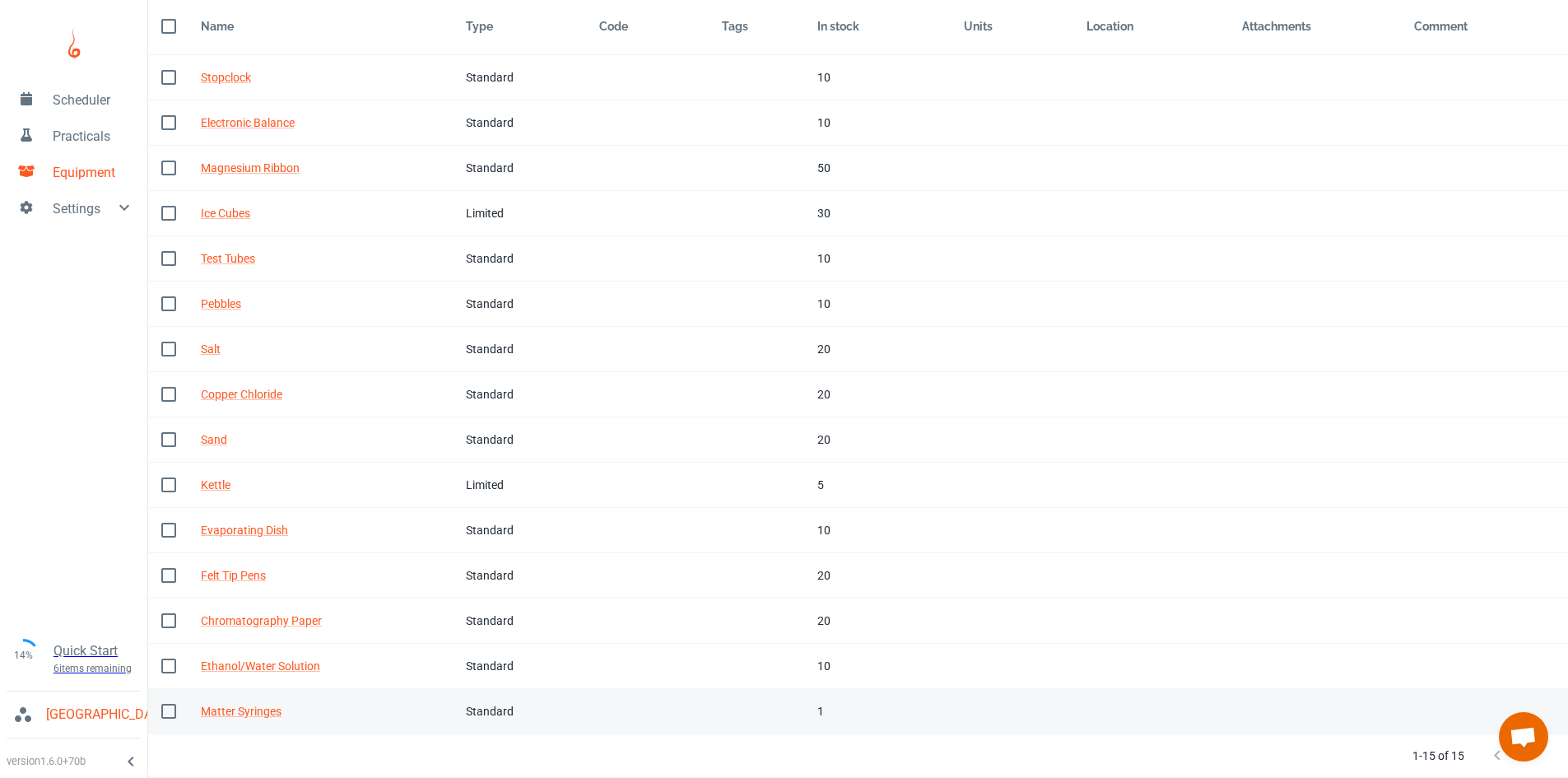
click at [415, 710] on div "Matter Syringes" at bounding box center [319, 711] width 238 height 18
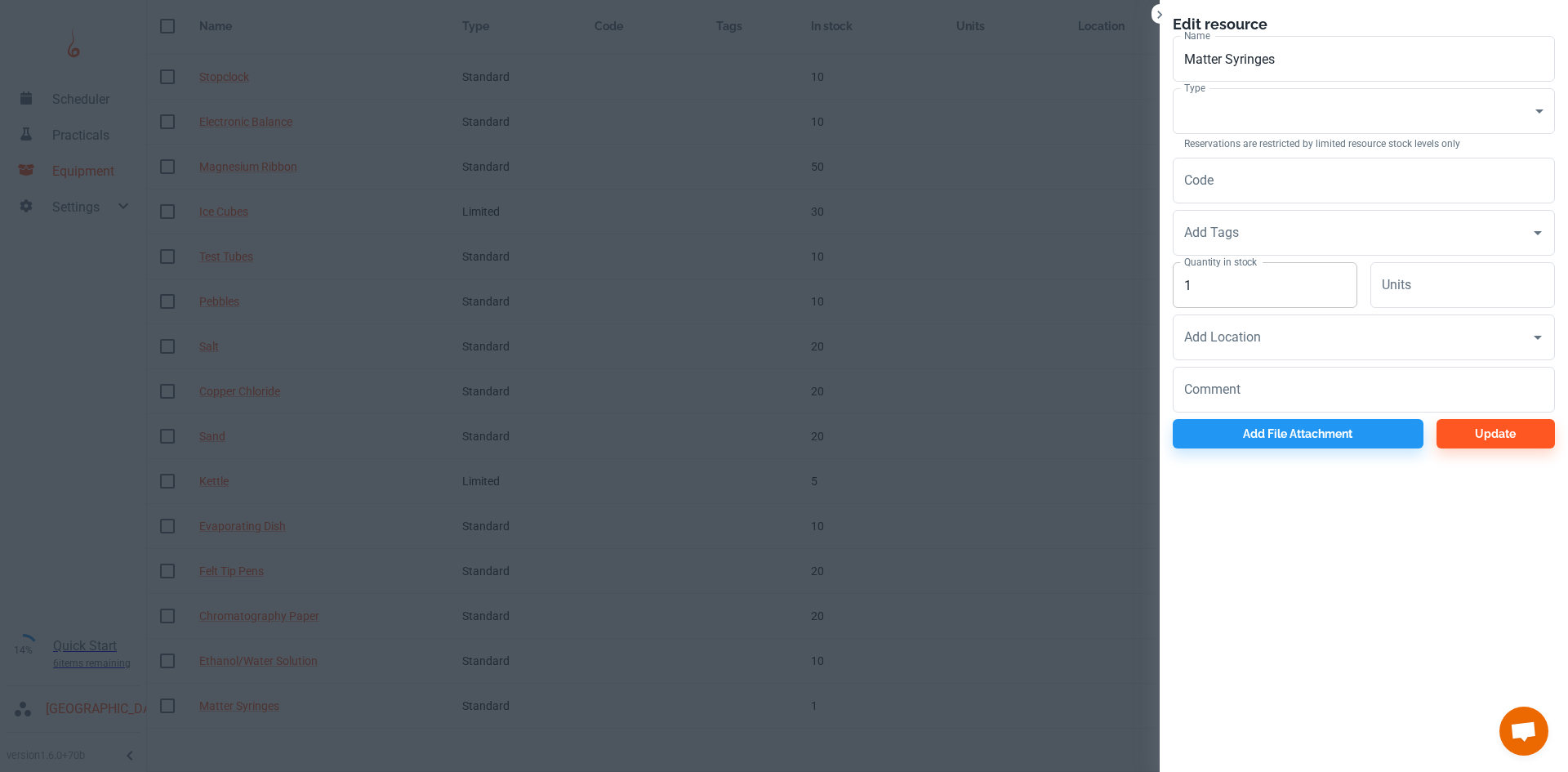
click at [1254, 279] on input "1" at bounding box center [1264, 285] width 184 height 45
type input "10"
click at [1304, 95] on body "Scheduler Practicals Equipment Settings 14% Quick Start 6 items remaining St Ro…" at bounding box center [784, 332] width 1568 height 772
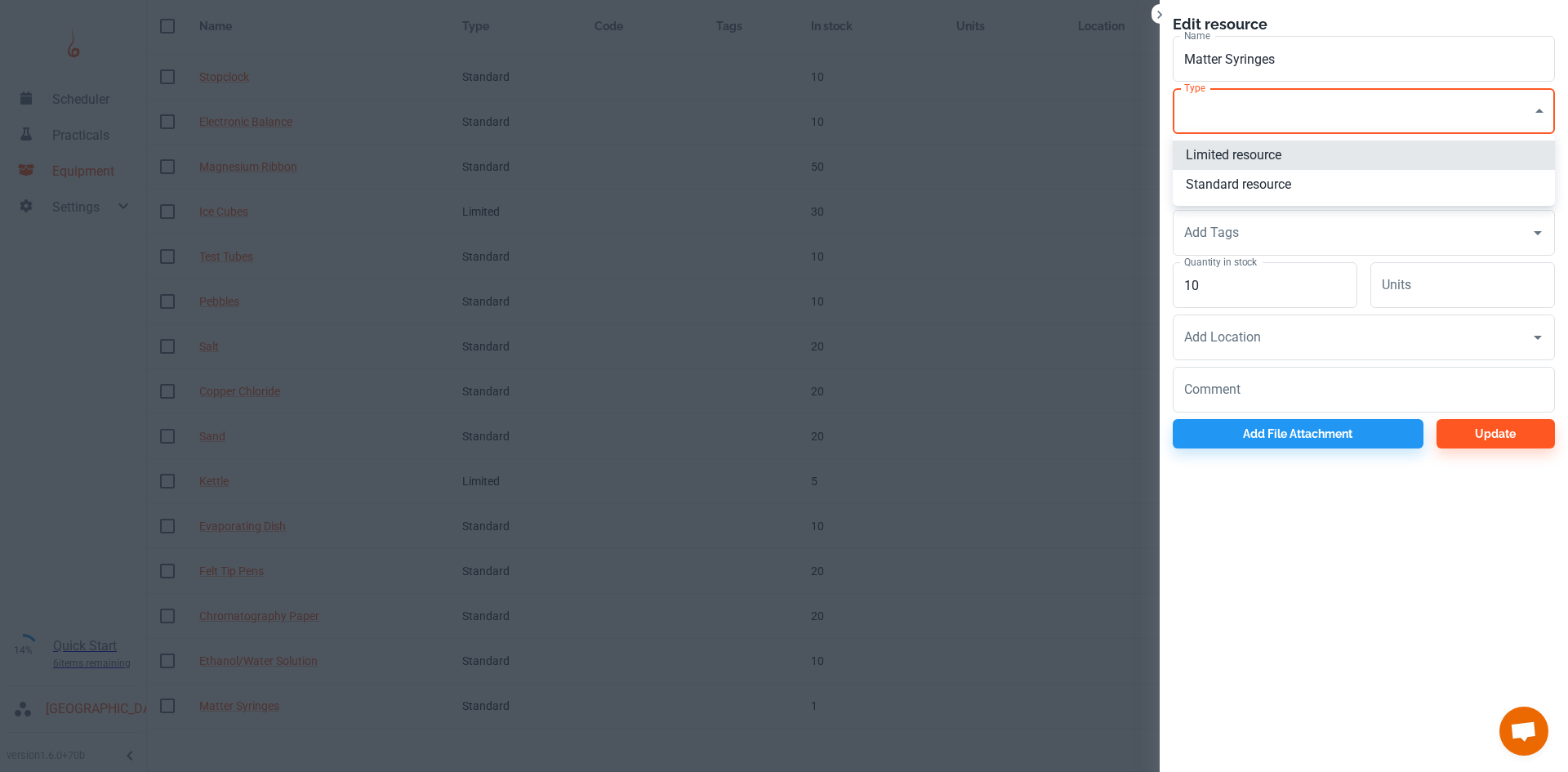
click at [1268, 188] on li "Standard resource" at bounding box center [1363, 184] width 382 height 29
type input "CO"
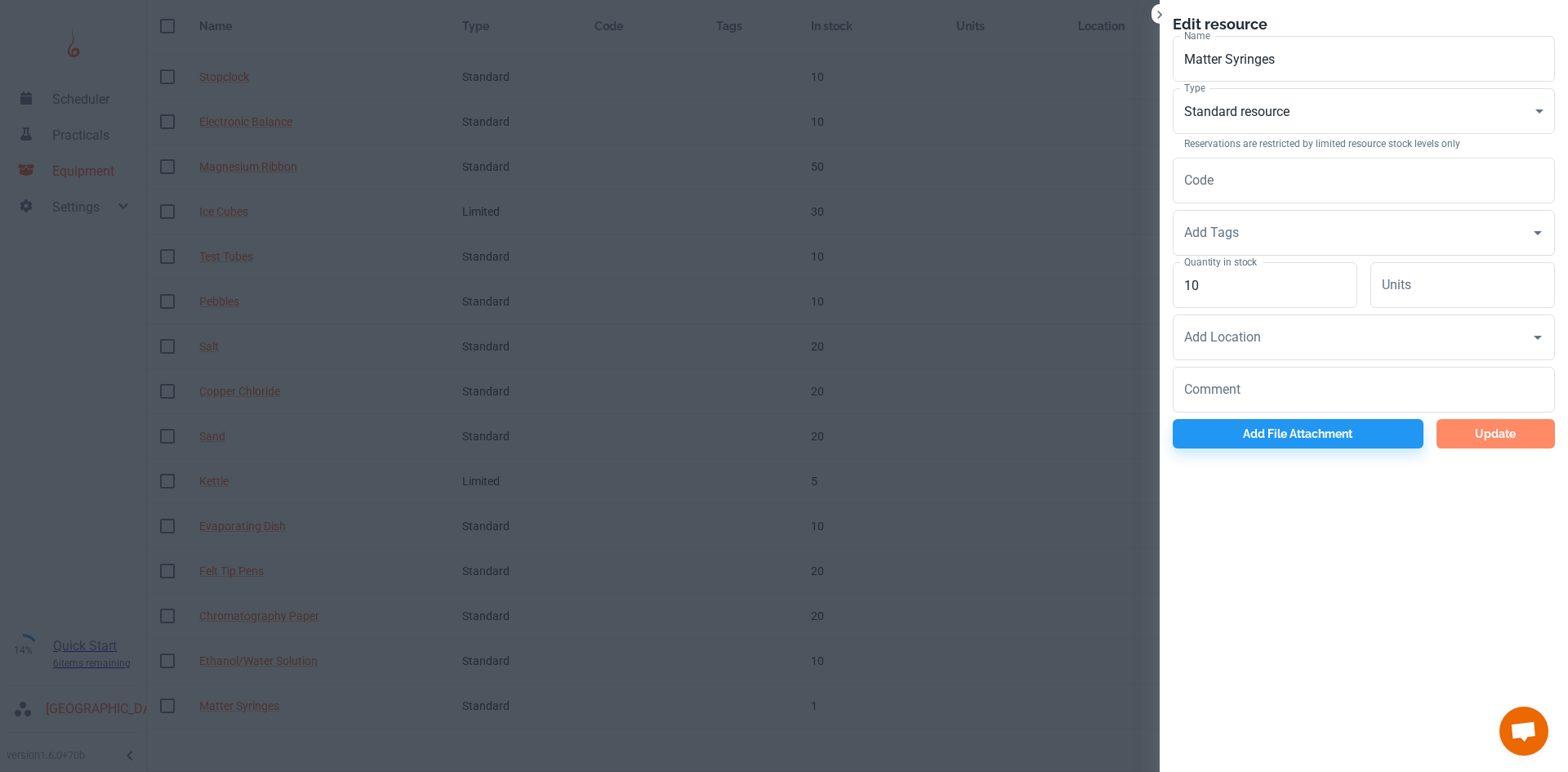
click at [1510, 434] on button "Update" at bounding box center [1495, 433] width 119 height 29
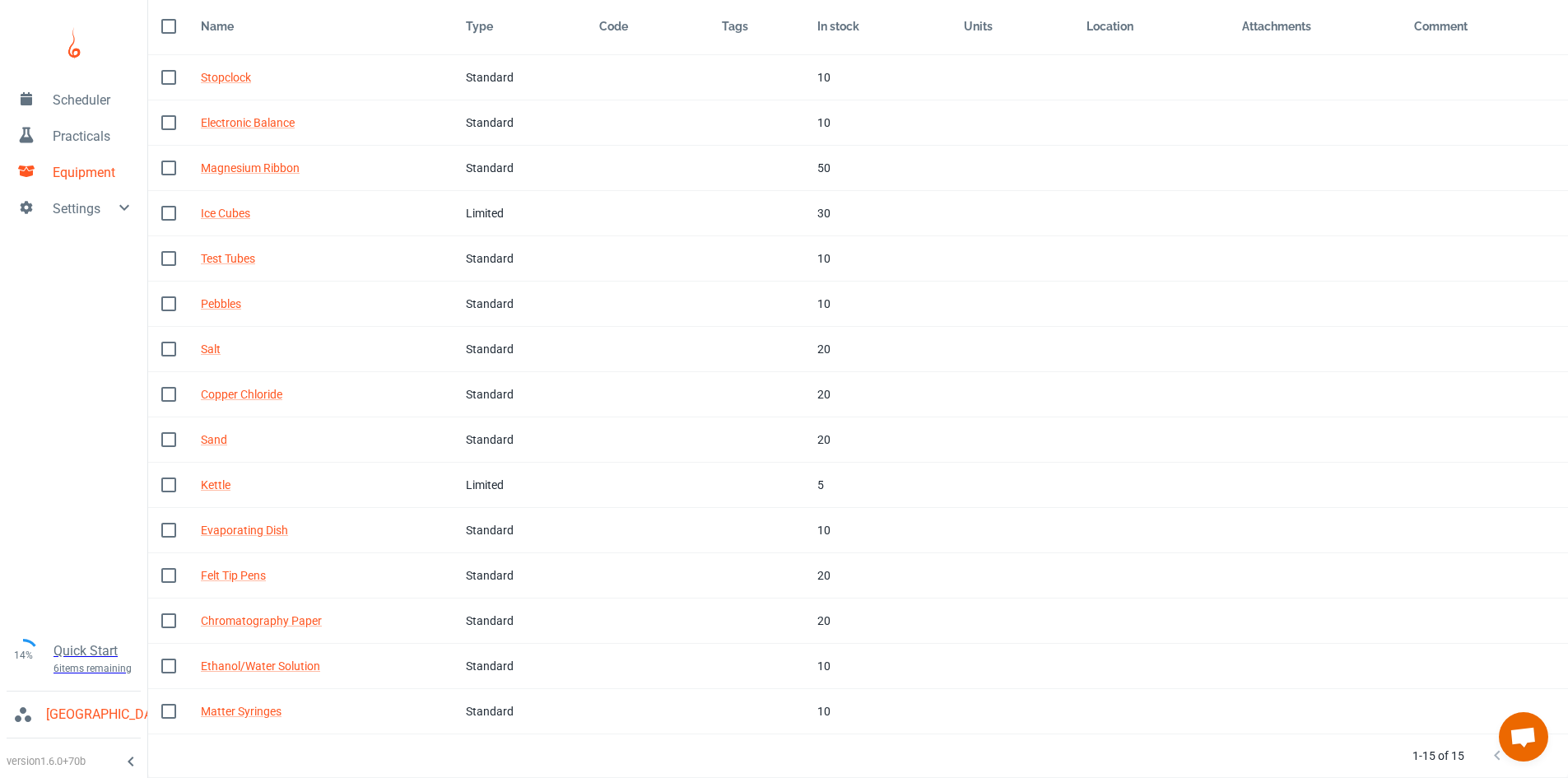
click at [86, 143] on span "Practicals" at bounding box center [93, 136] width 82 height 19
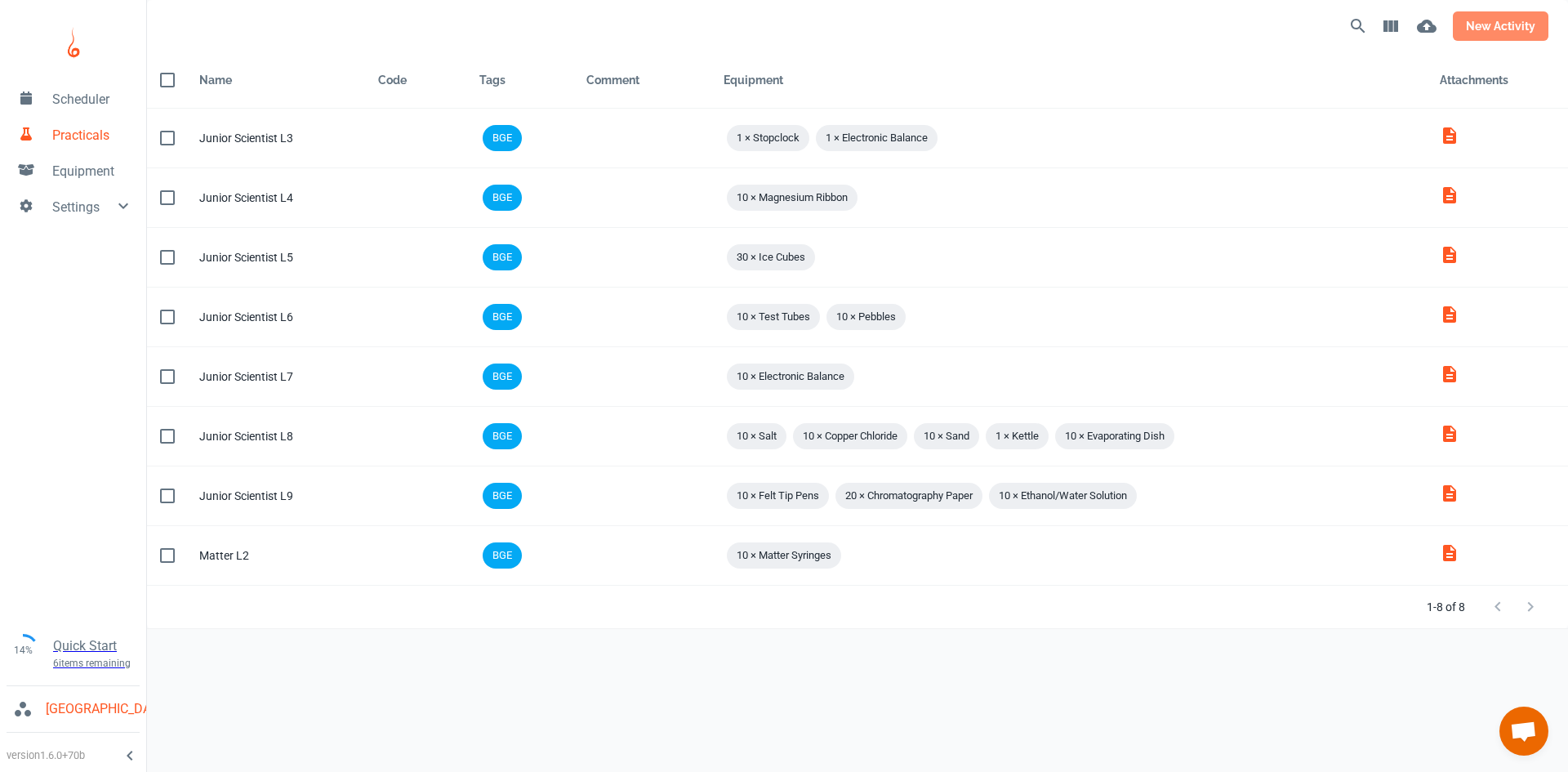
click at [1478, 24] on button "new activity" at bounding box center [1499, 26] width 96 height 29
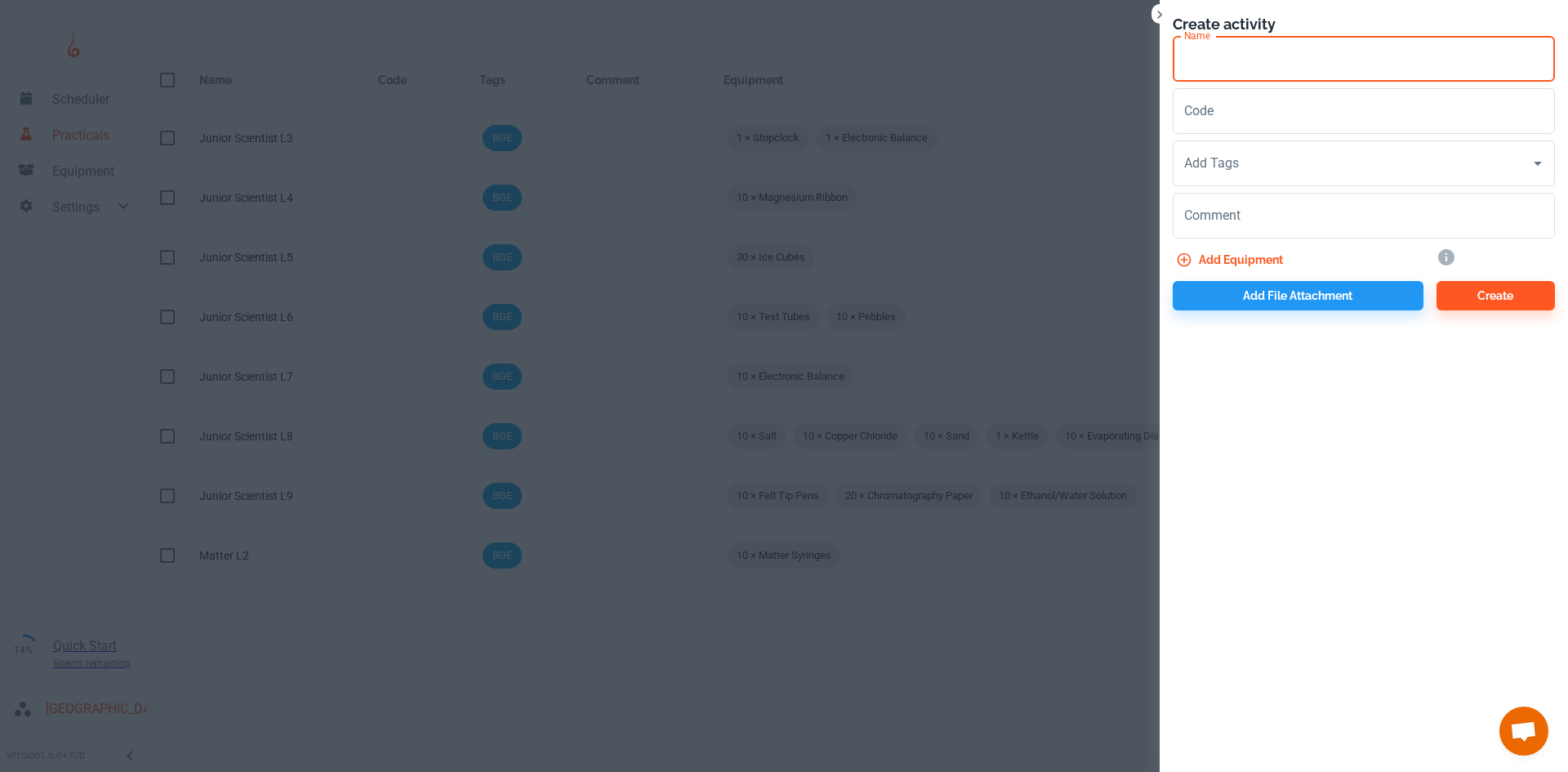
click at [1340, 56] on input "Name" at bounding box center [1363, 58] width 382 height 45
type input "Matter L3"
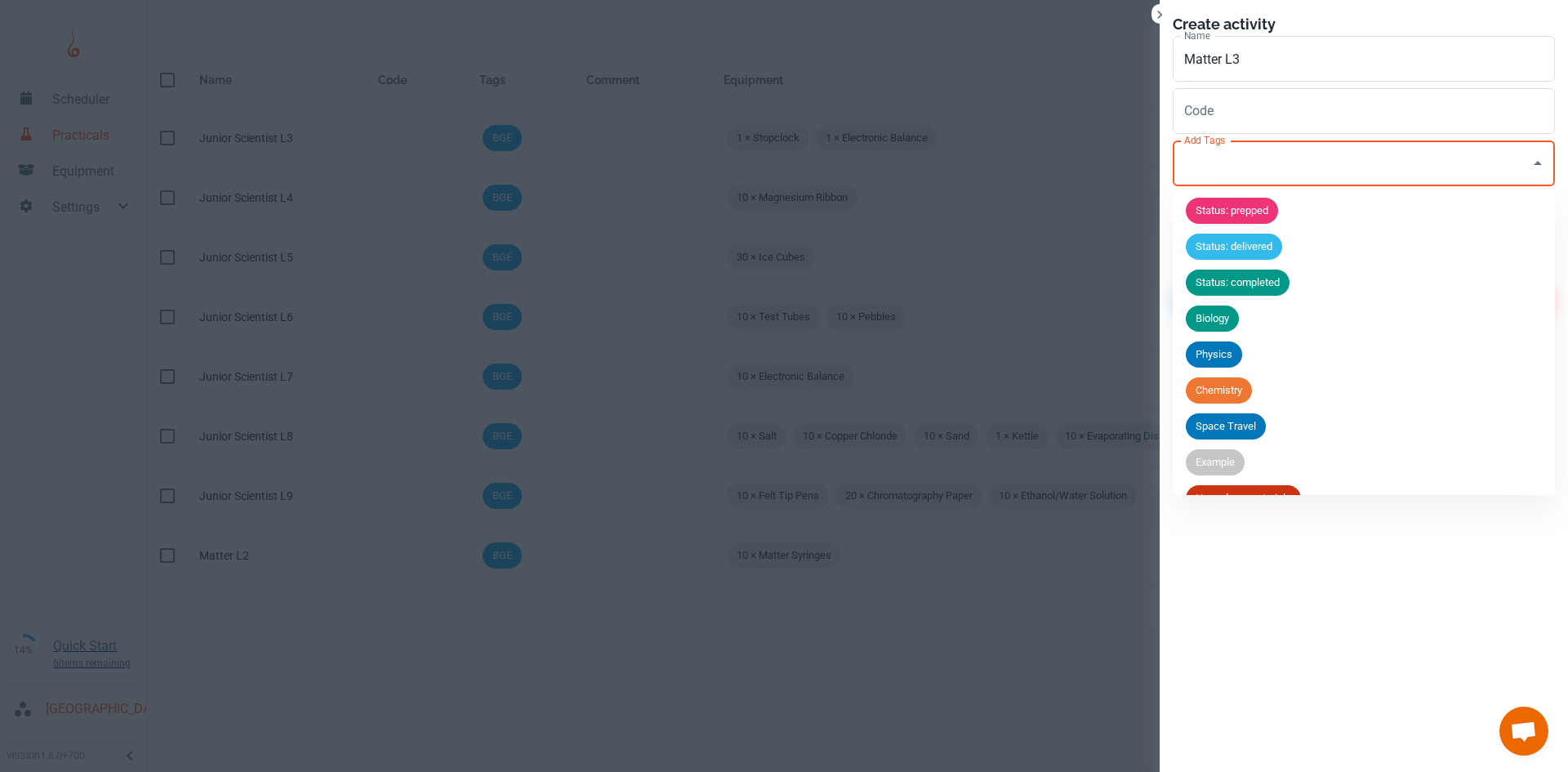
click at [1258, 160] on input "Add Tags" at bounding box center [1351, 163] width 343 height 31
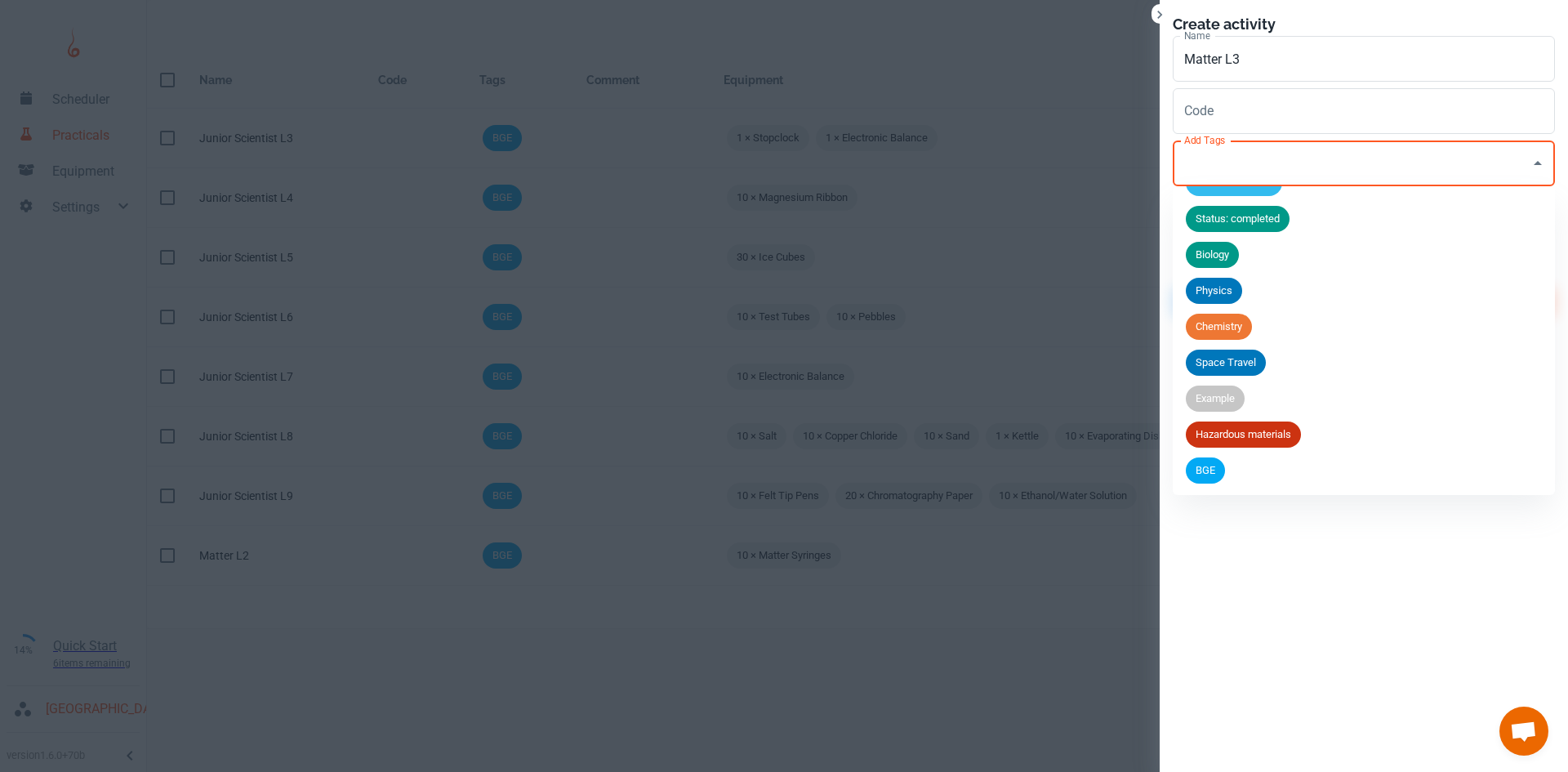
click at [1201, 473] on span "BGE" at bounding box center [1205, 470] width 40 height 16
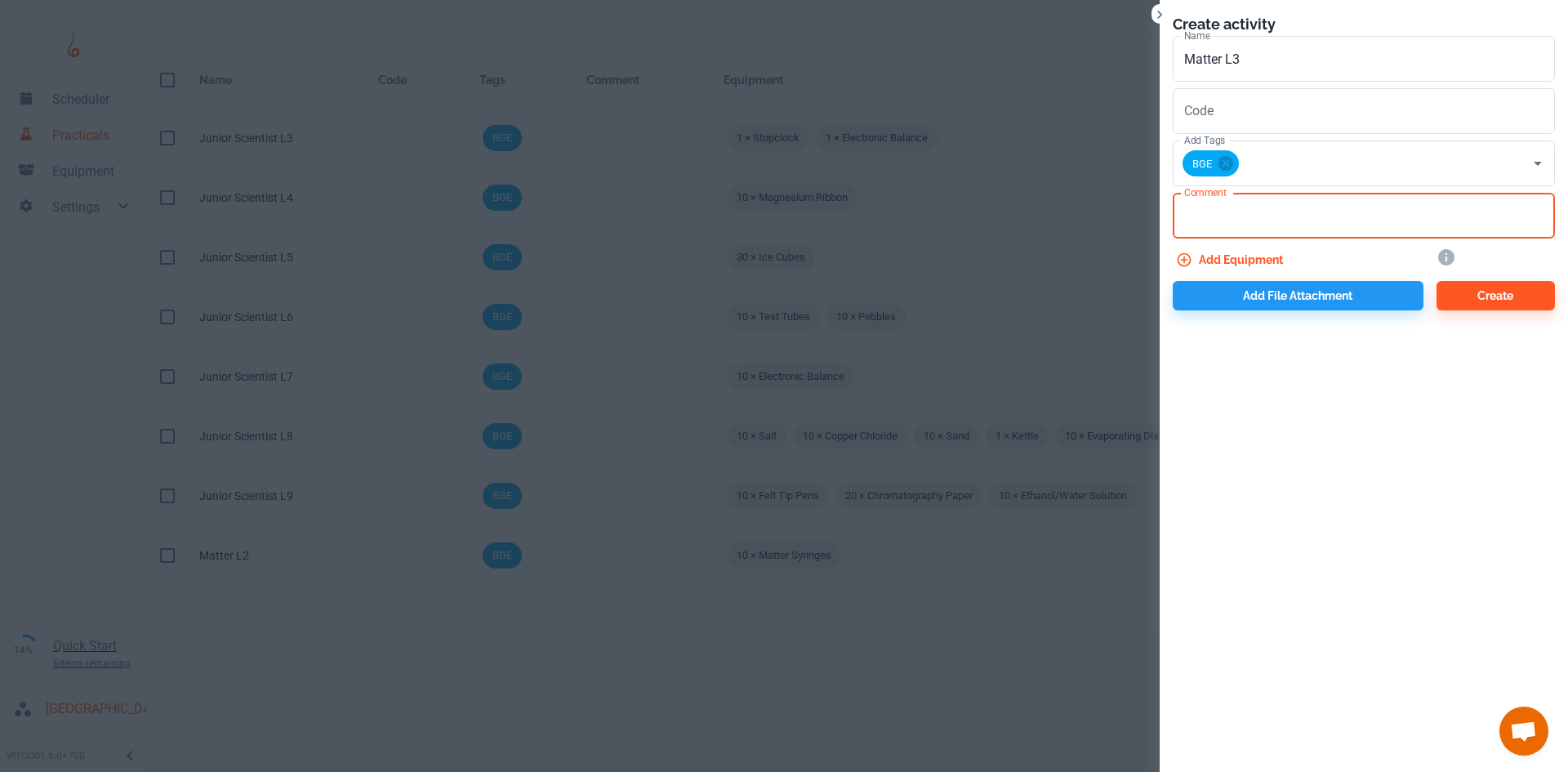
click at [1229, 208] on textarea "Comment" at bounding box center [1363, 215] width 359 height 18
click at [1208, 220] on textarea "Comment" at bounding box center [1363, 215] width 359 height 18
type textarea "Air Freshener"
drag, startPoint x: 1279, startPoint y: 214, endPoint x: 1133, endPoint y: 211, distance: 146.0
click at [1133, 211] on div "Create activity Name Matter L3 Name Code Code Add Tags BGE Add Tags Comment Air…" at bounding box center [784, 386] width 1568 height 772
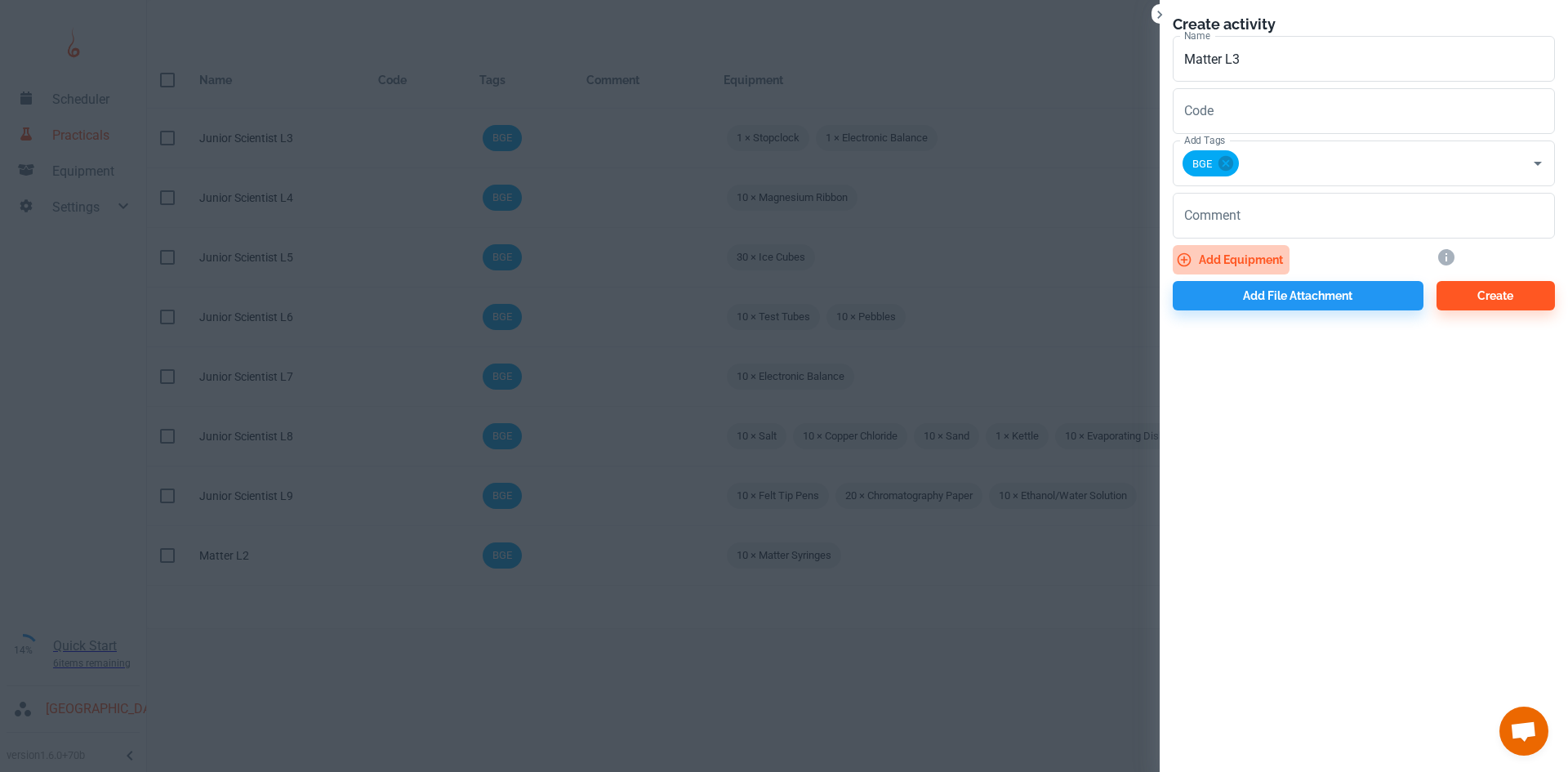
click at [1224, 251] on button "Add equipment" at bounding box center [1230, 260] width 117 height 29
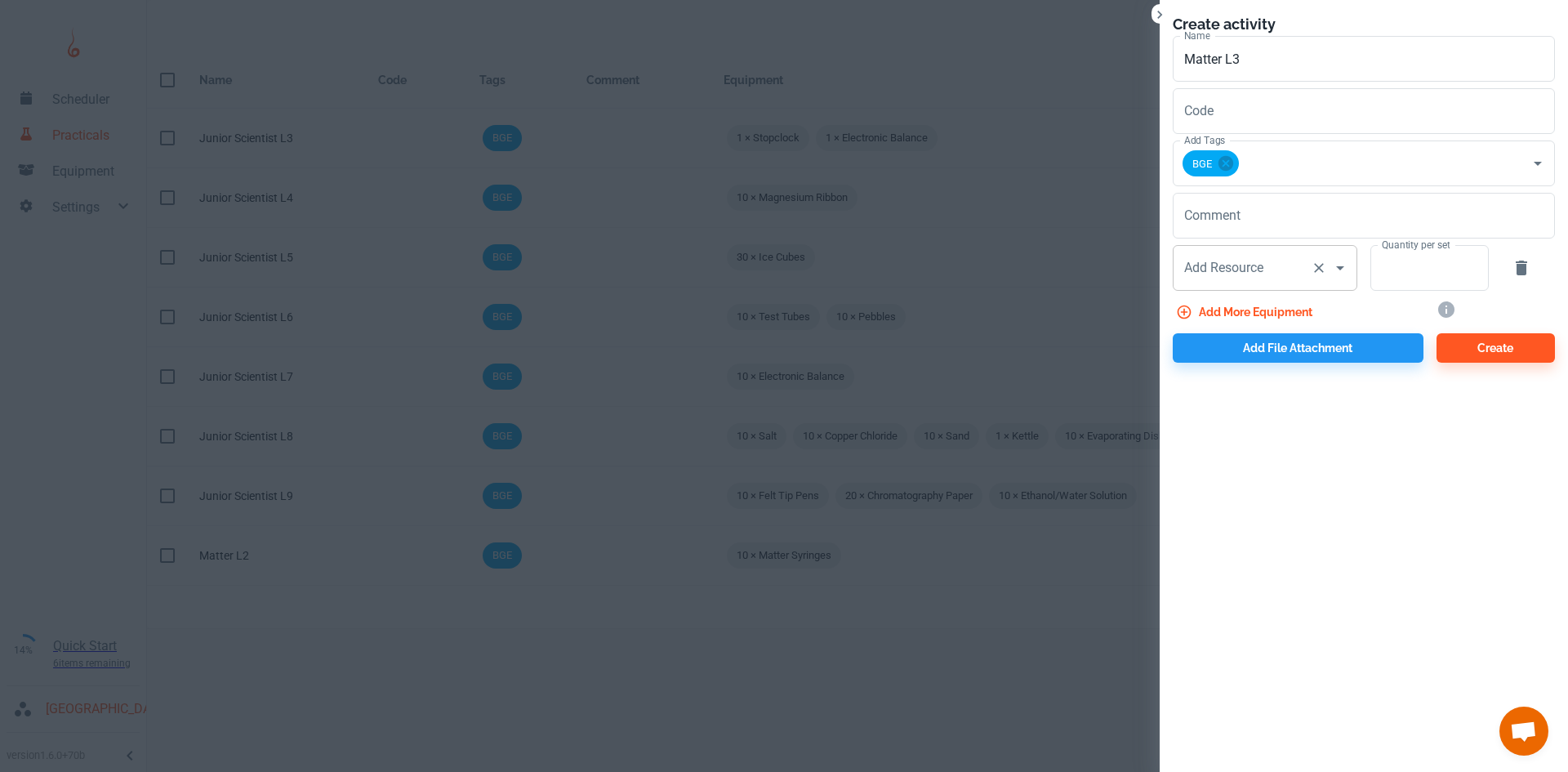
click at [1229, 268] on input "Add Resource" at bounding box center [1242, 267] width 124 height 31
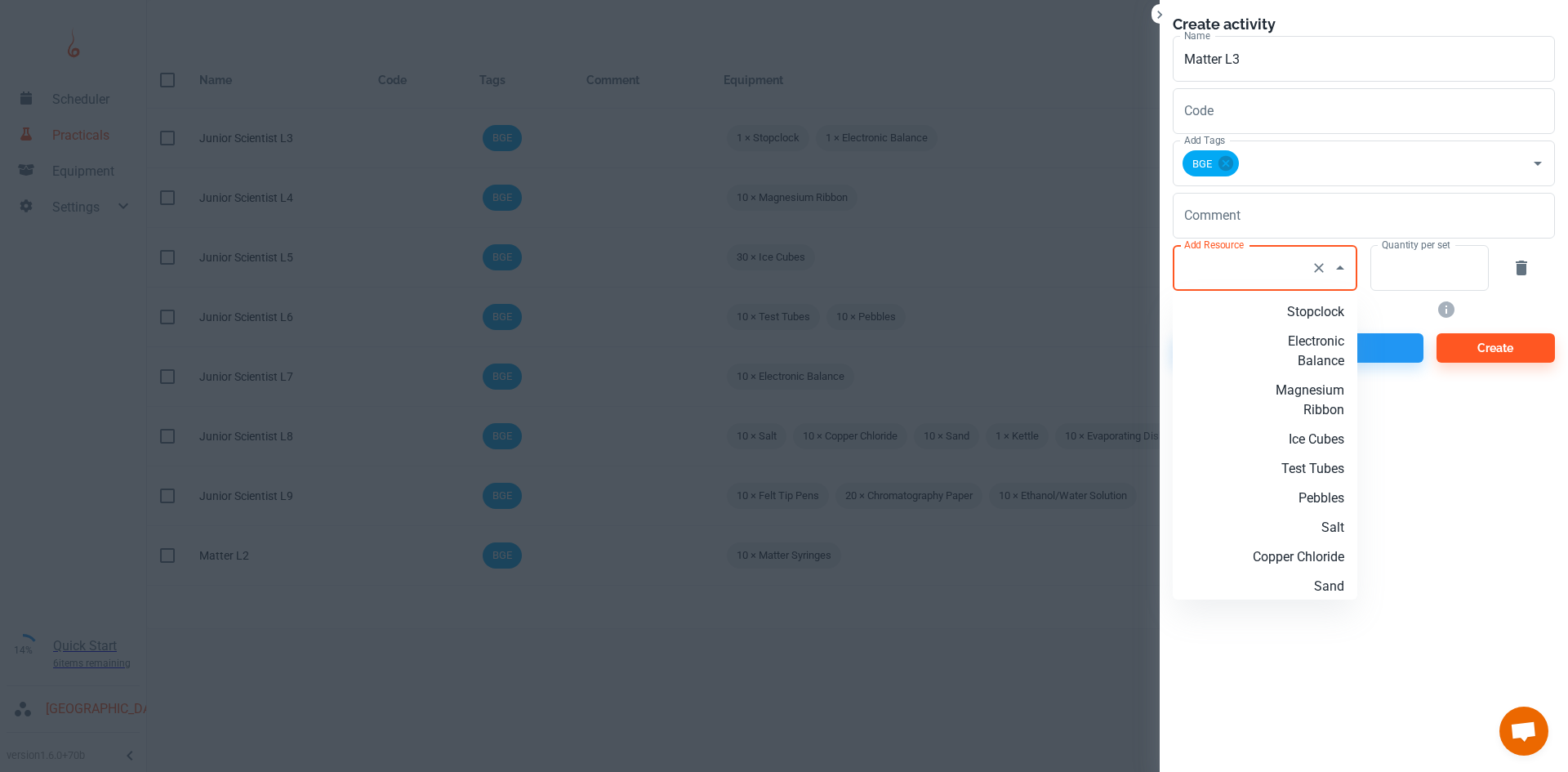
paste input "Air Freshener"
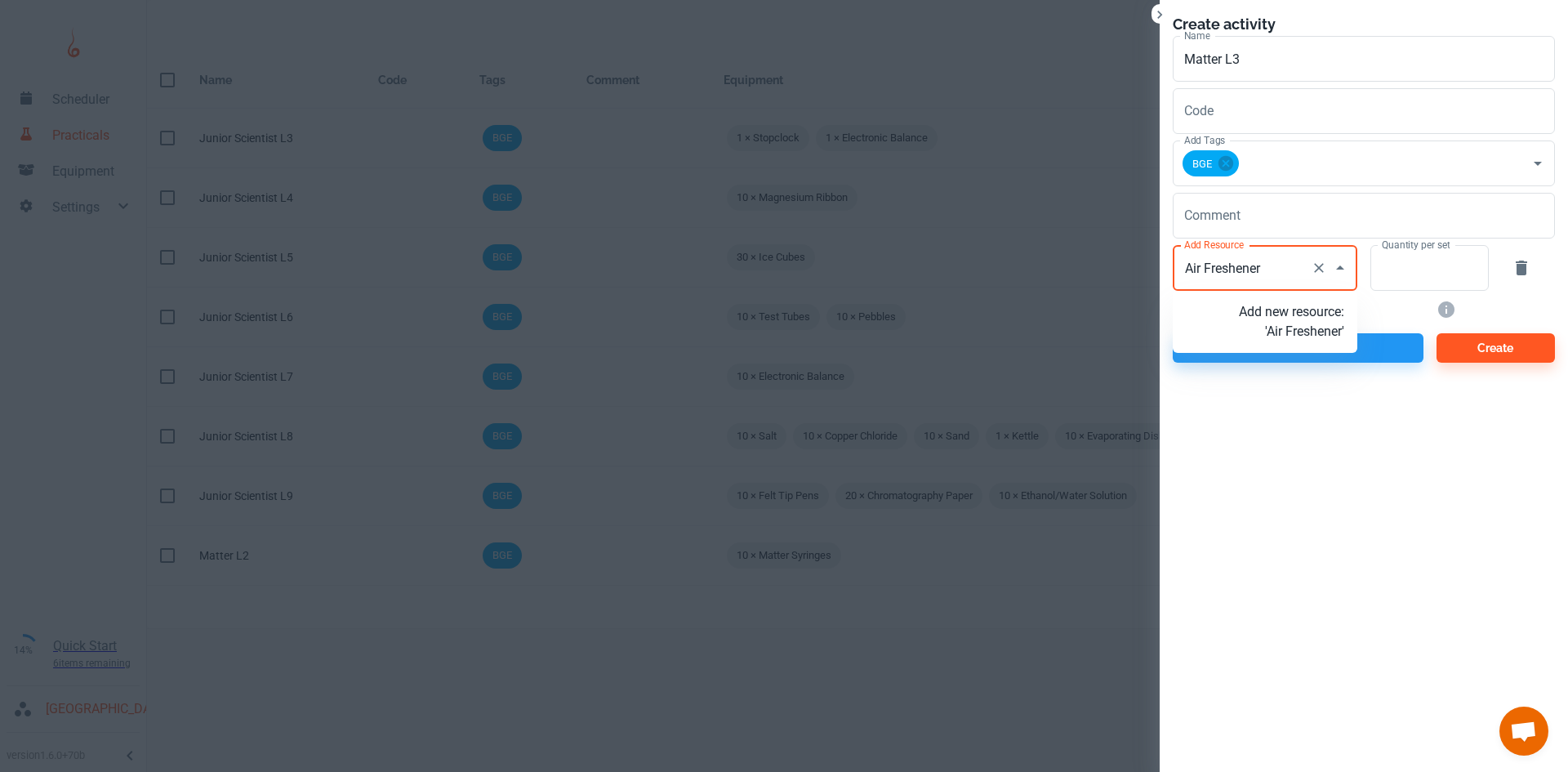
type input "Air Freshener"
click at [1293, 316] on p "Add new resource: 'Air Freshener'" at bounding box center [1291, 321] width 105 height 40
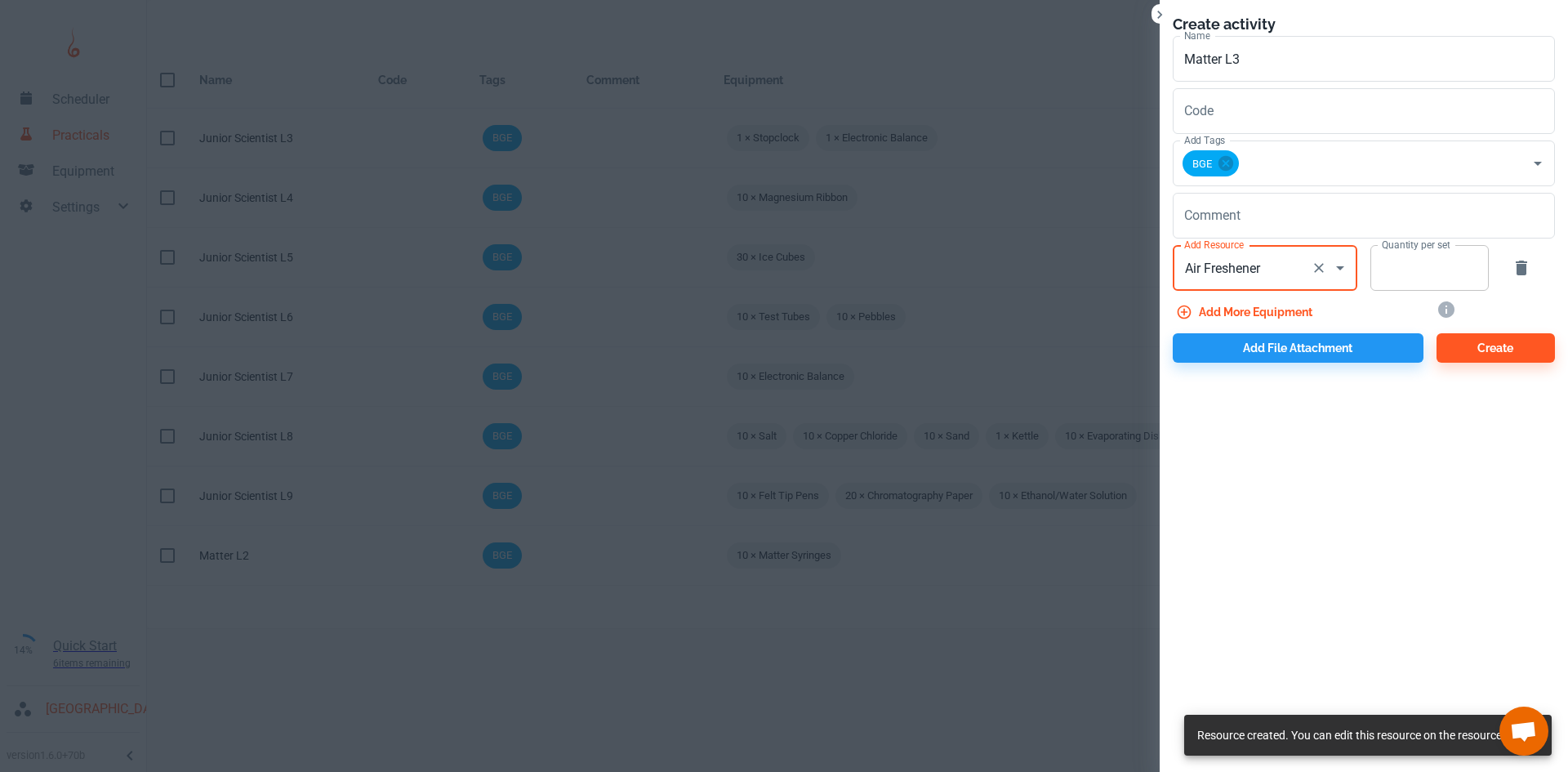
type input "Air Freshener"
click at [1416, 278] on input "Quantity per set" at bounding box center [1420, 267] width 100 height 45
type input "1"
click at [1253, 312] on button "Add more equipment" at bounding box center [1245, 312] width 146 height 29
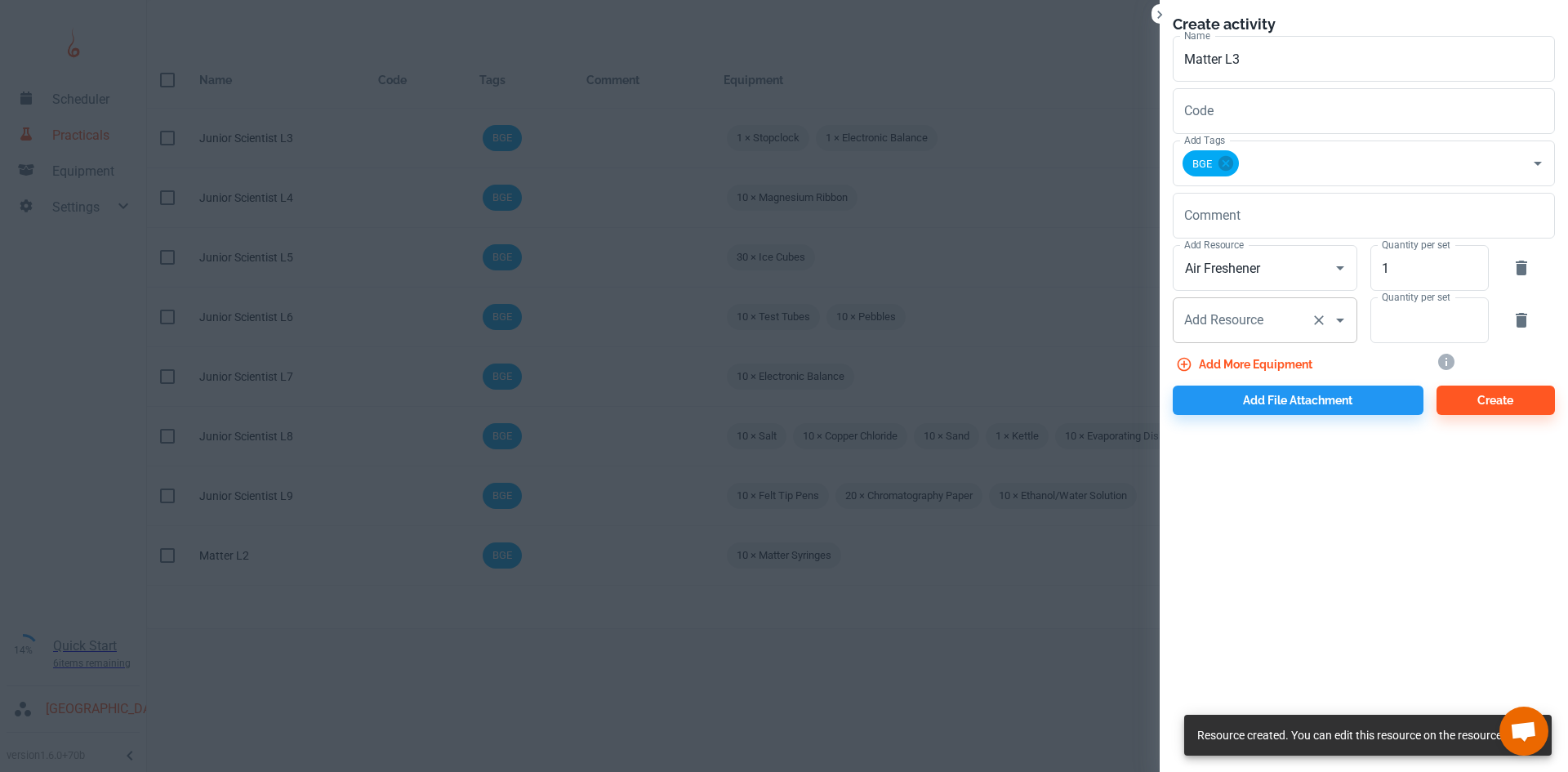
click at [1288, 326] on input "Add Resource" at bounding box center [1242, 320] width 124 height 31
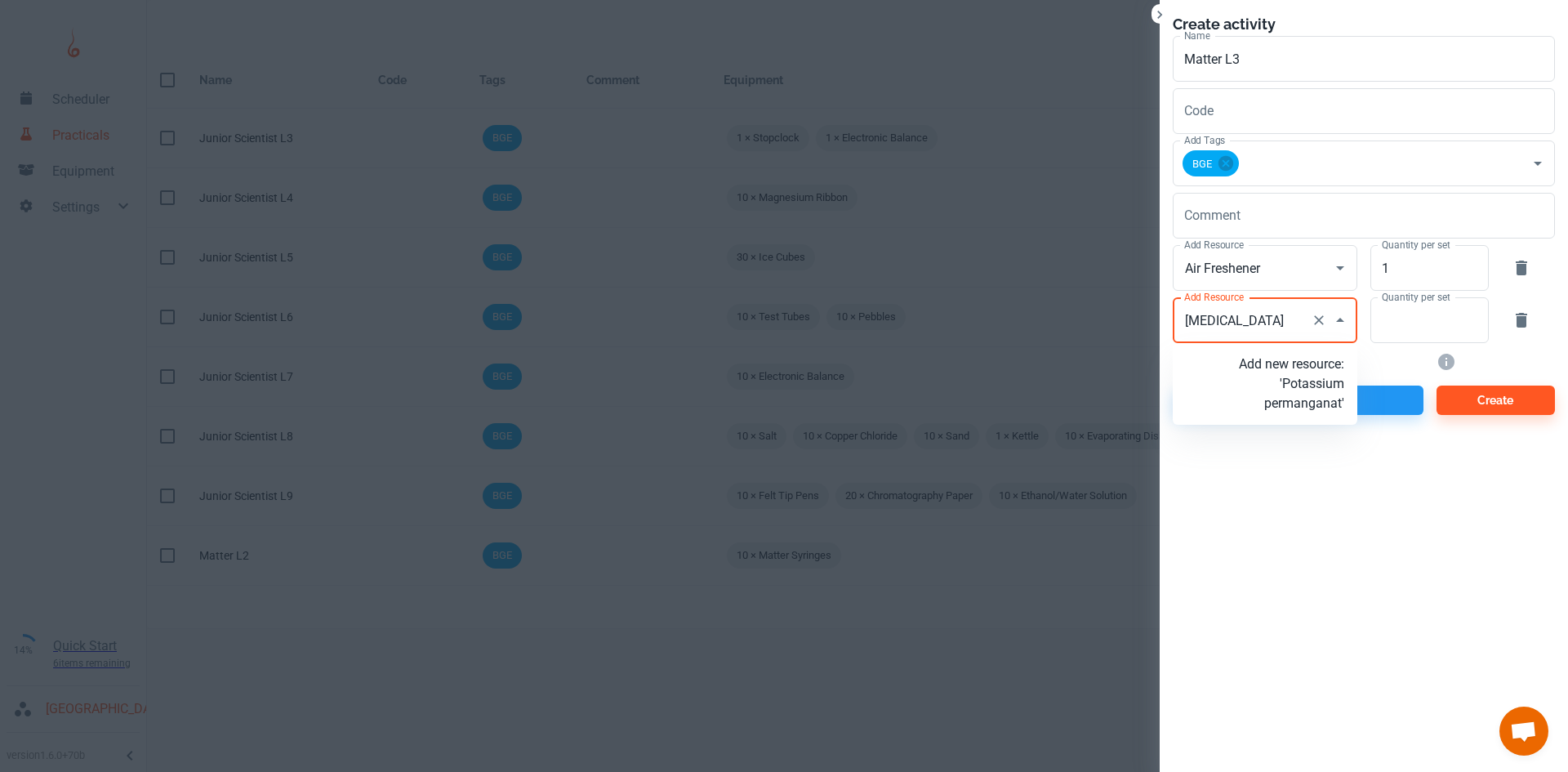
scroll to position [0, 34]
click at [1224, 318] on input "Potassium permanganate" at bounding box center [1242, 320] width 124 height 31
type input "Potassium Permanganate"
click at [1314, 386] on p "Add new resource: 'Potassium Permanganate'" at bounding box center [1291, 383] width 105 height 59
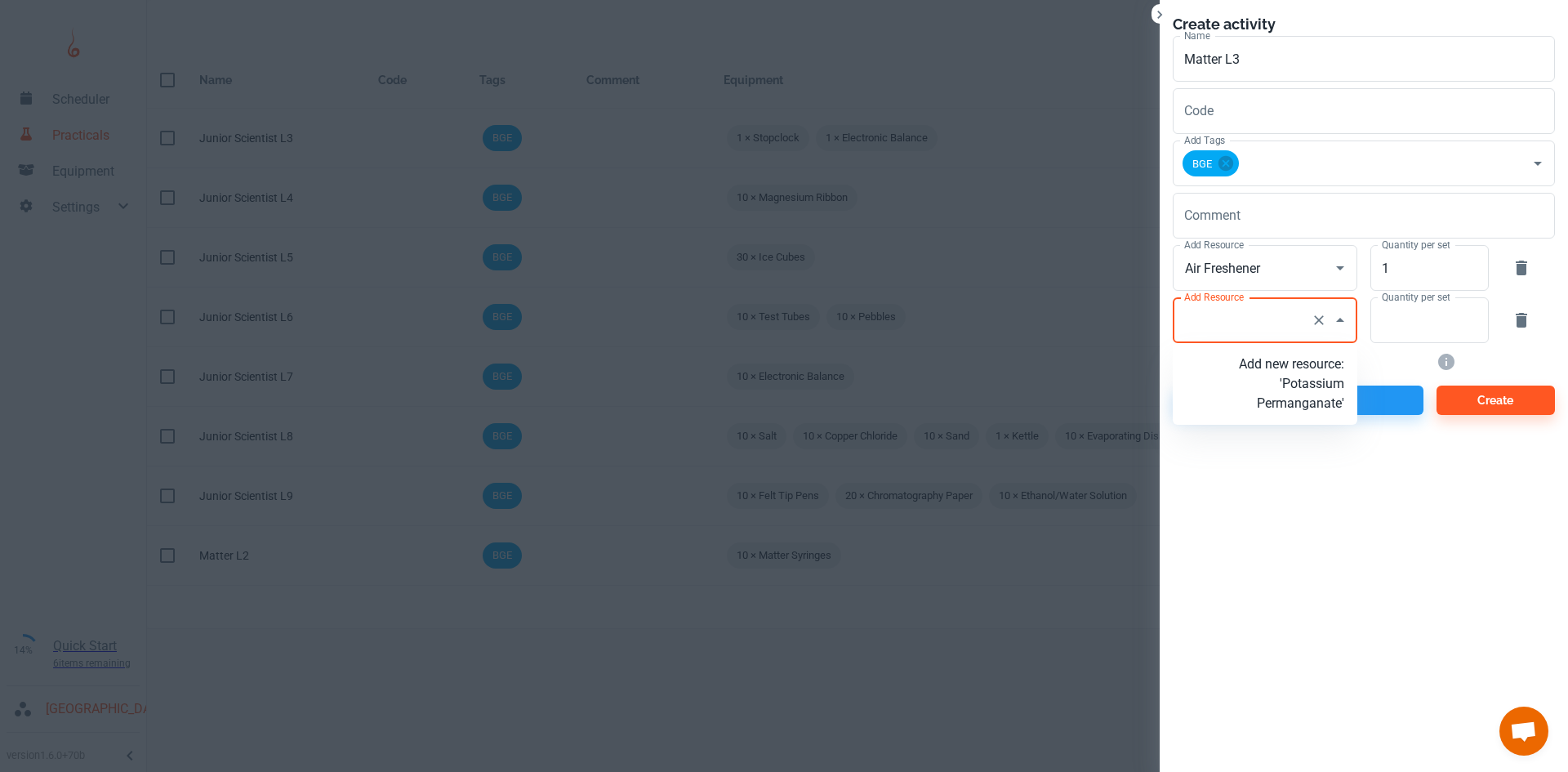
scroll to position [0, 0]
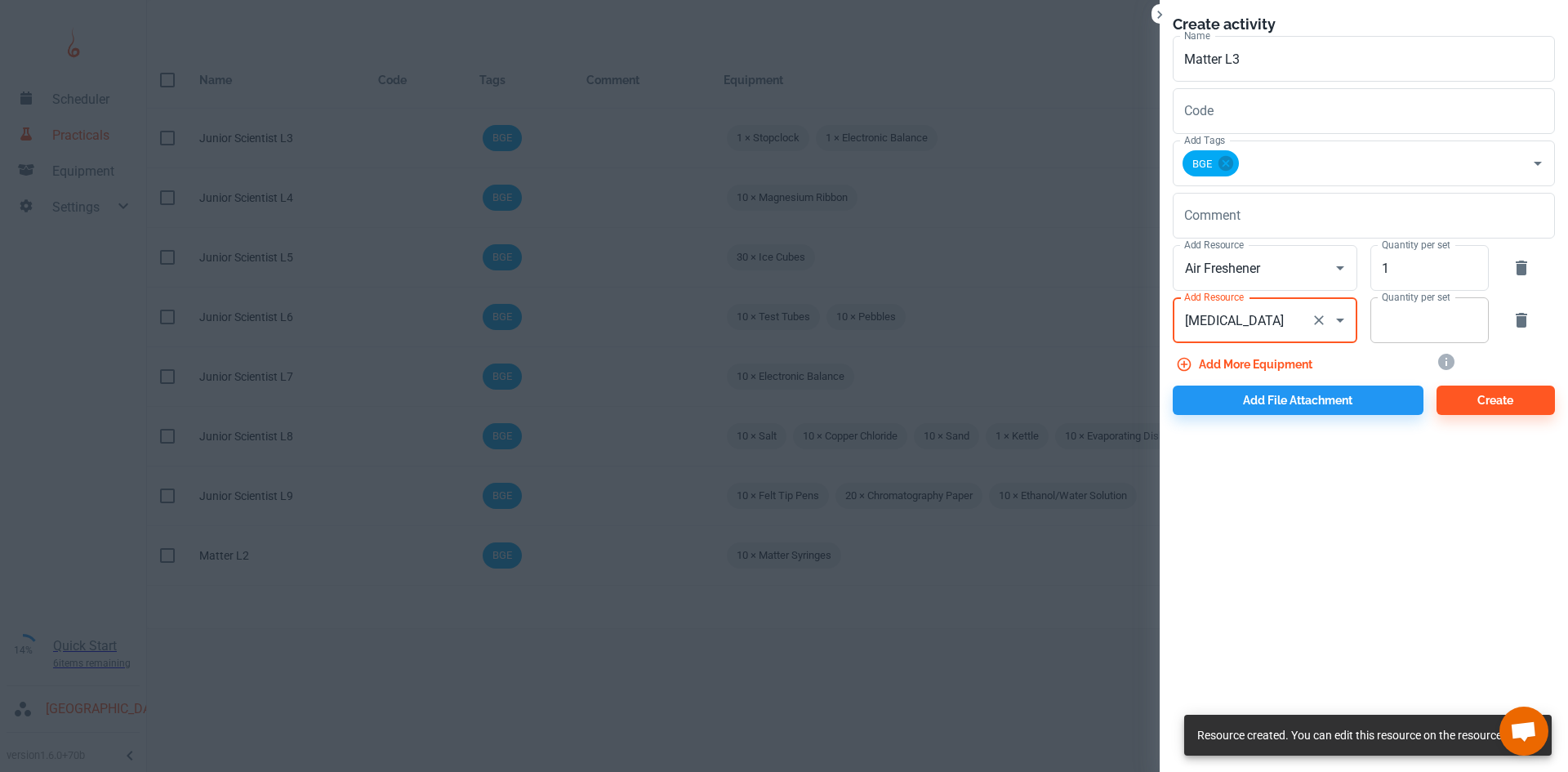
type input "Potassium Permanganate"
click at [1382, 321] on input "Quantity per set" at bounding box center [1420, 319] width 100 height 45
type input "1"
click at [1265, 362] on button "Add more equipment" at bounding box center [1245, 364] width 146 height 29
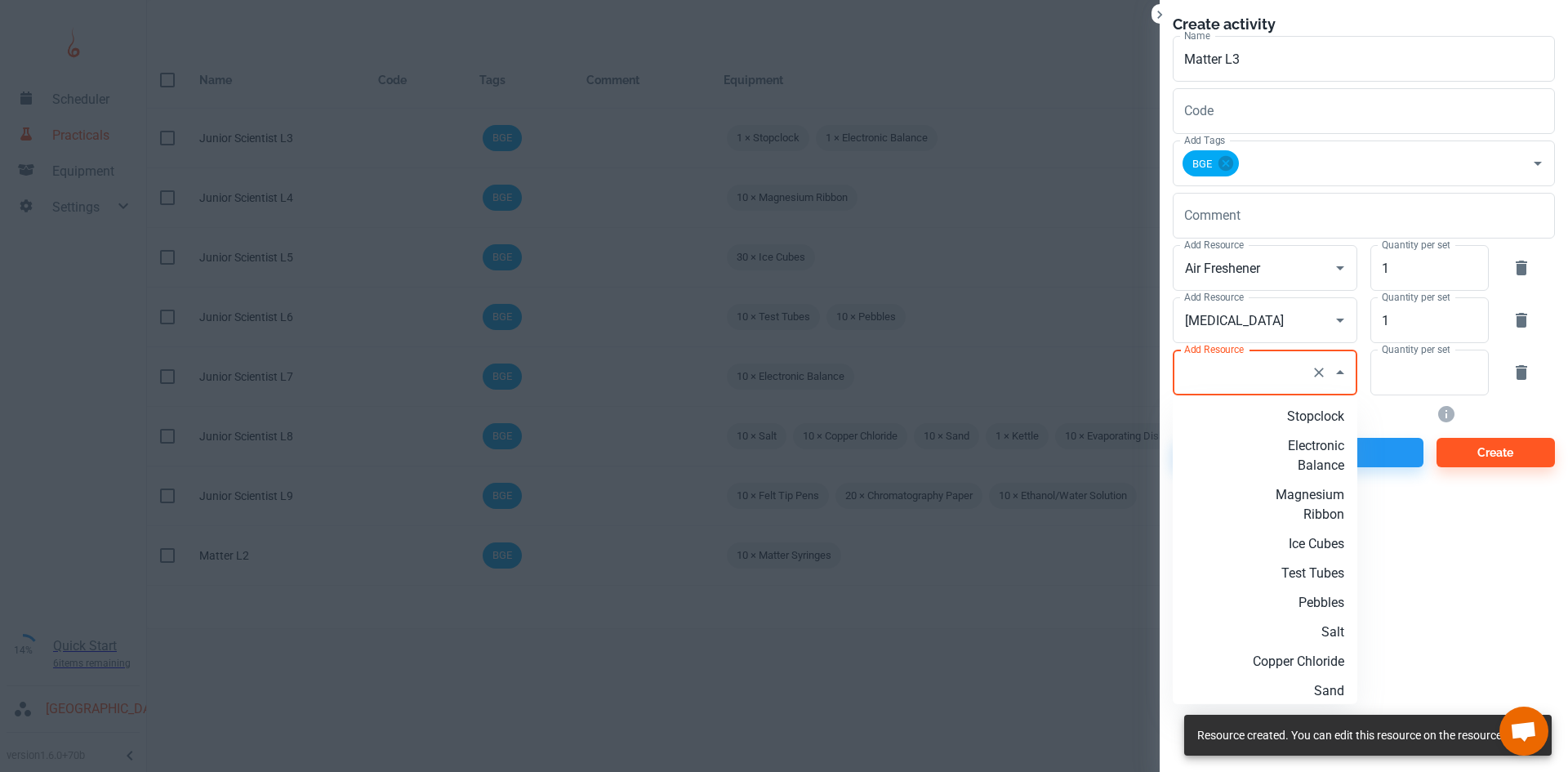
click at [1272, 364] on input "Add Resource" at bounding box center [1242, 372] width 124 height 31
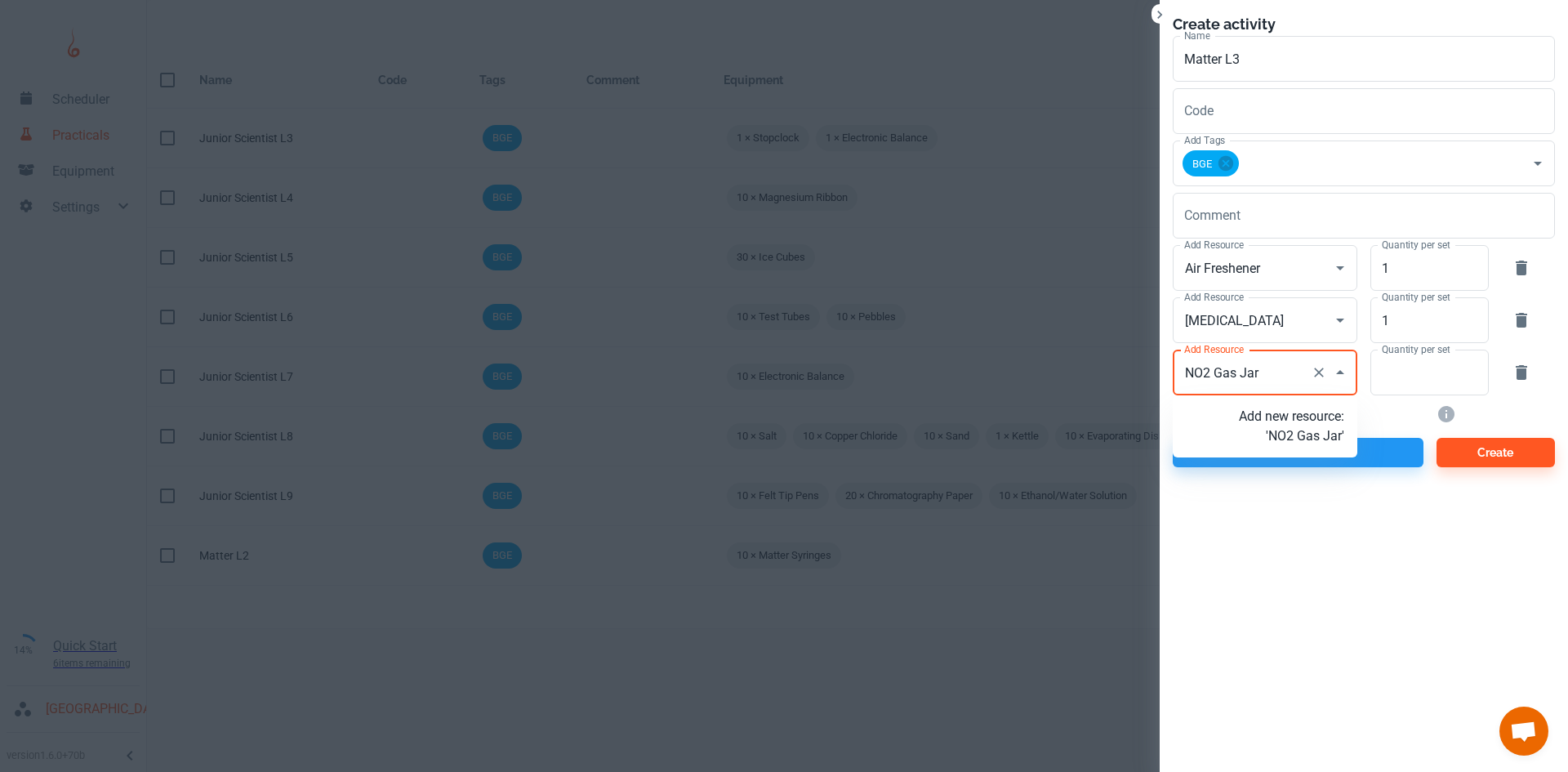
type input "NO2 Gas Jars"
click at [1294, 432] on p "Add new resource: 'NO2 Gas Jars'" at bounding box center [1291, 426] width 105 height 40
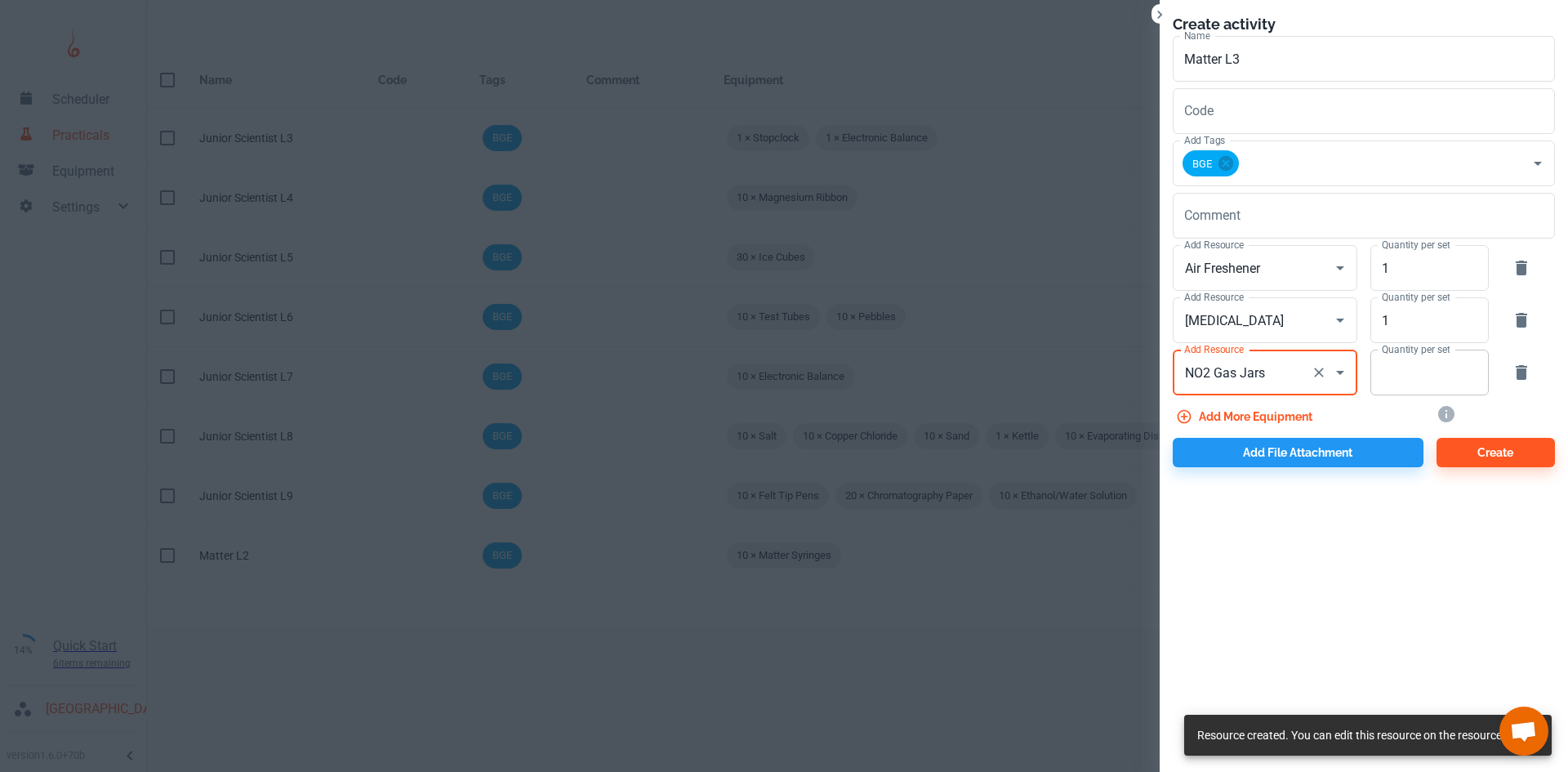
type input "NO2 Gas Jars"
click at [1414, 379] on input "Quantity per set" at bounding box center [1420, 372] width 100 height 45
type input "1"
click at [1234, 416] on button "Add more equipment" at bounding box center [1245, 416] width 146 height 29
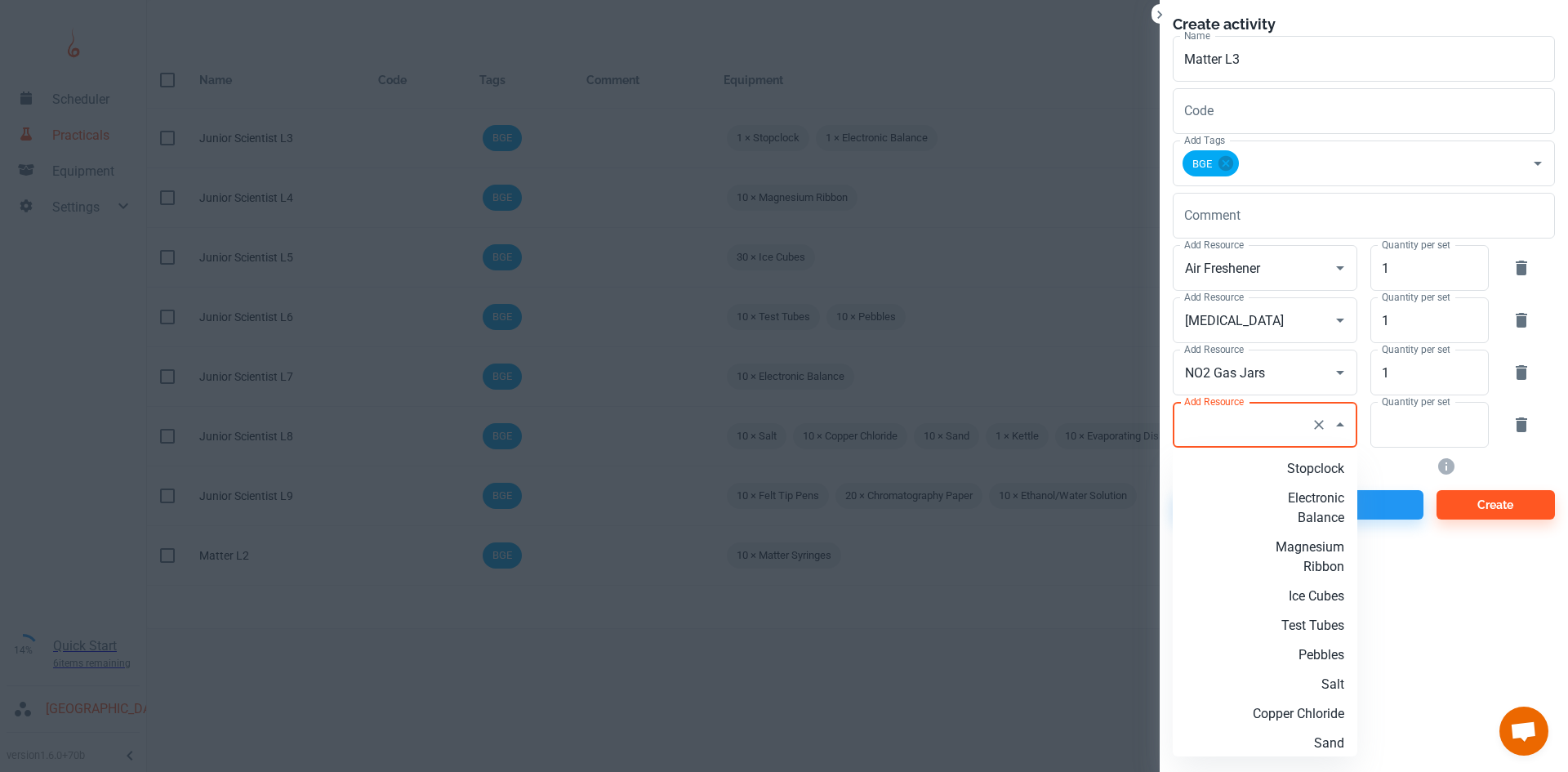
click at [1268, 432] on input "Add Resource" at bounding box center [1242, 425] width 124 height 31
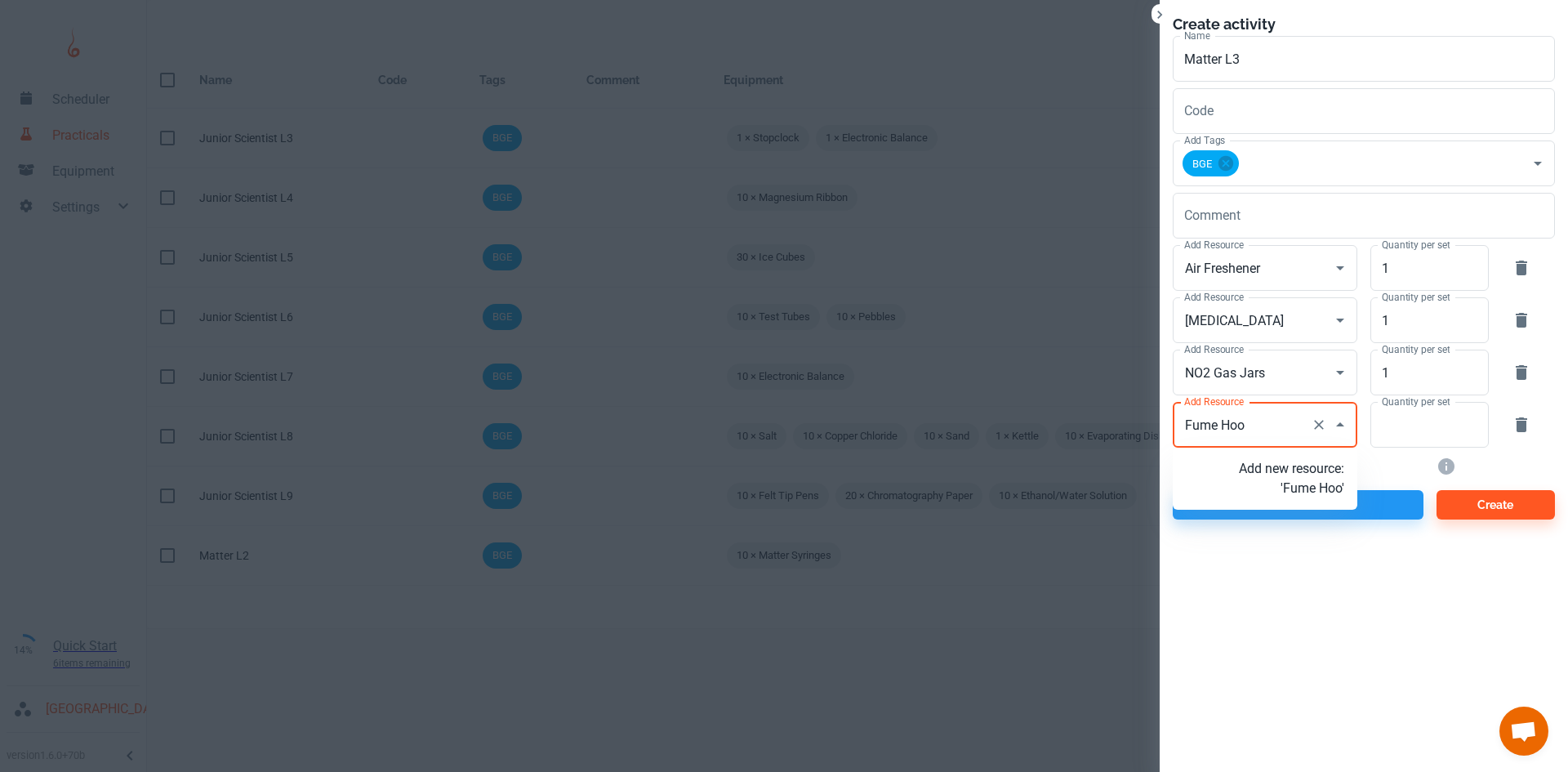
type input "Fume Hood"
click at [1310, 492] on p "Add new resource: 'Fume Hood'" at bounding box center [1291, 479] width 105 height 40
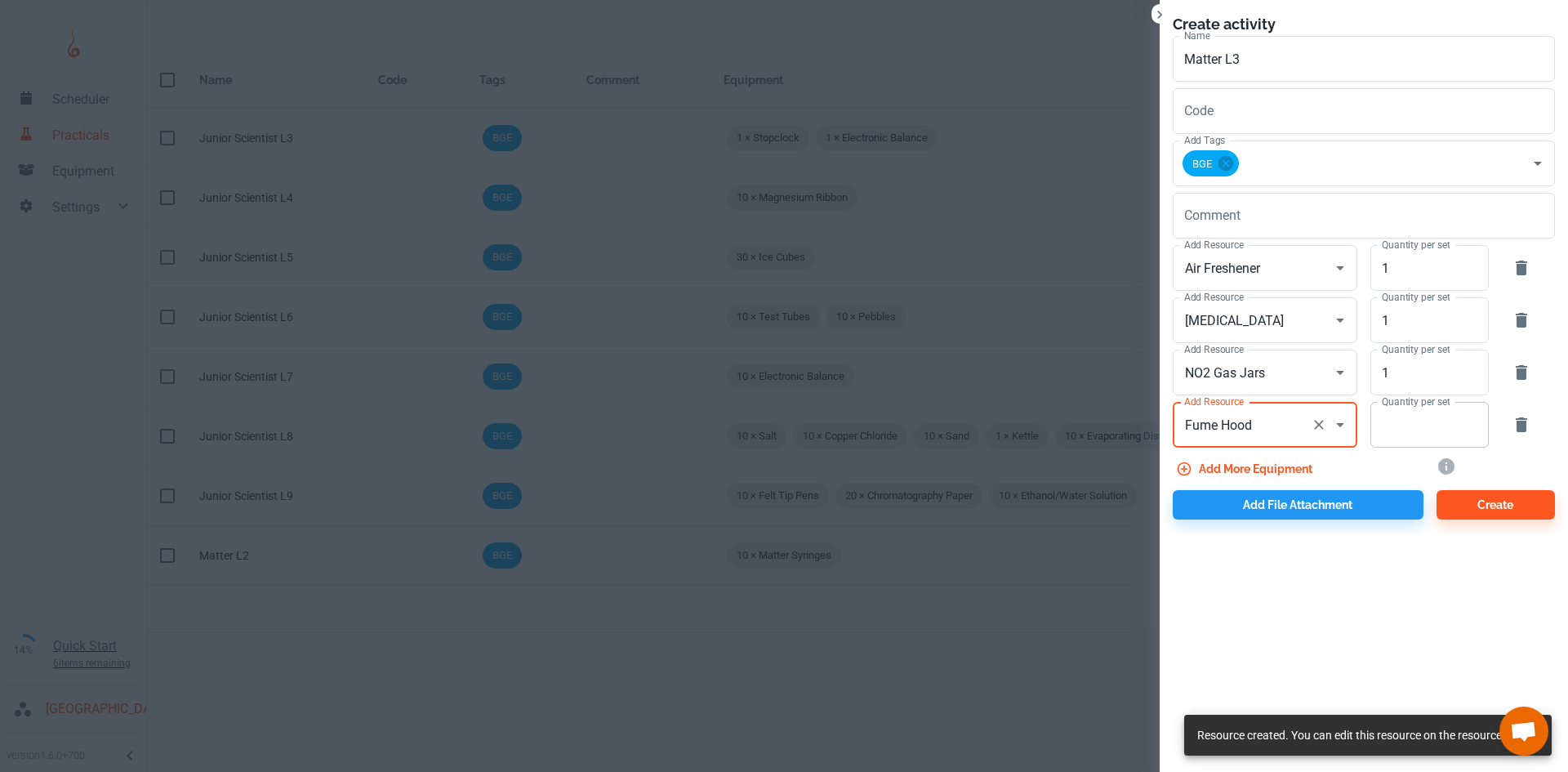
type input "Fume Hood"
click at [1396, 427] on input "Quantity per set" at bounding box center [1420, 424] width 100 height 45
type input "1"
click at [1268, 464] on button "Add more equipment" at bounding box center [1245, 468] width 146 height 29
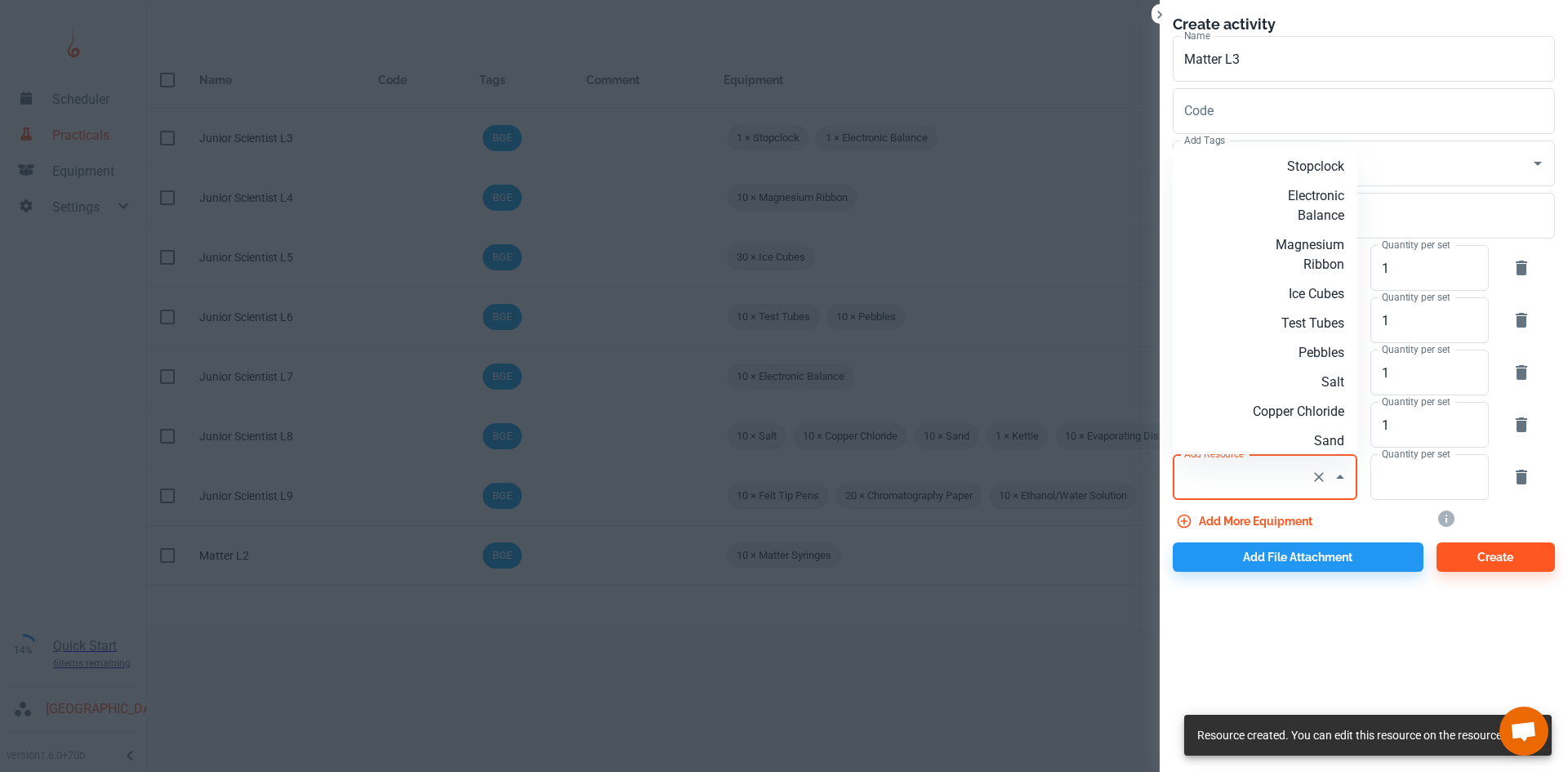
click at [1252, 483] on input "Add Resource" at bounding box center [1242, 477] width 124 height 31
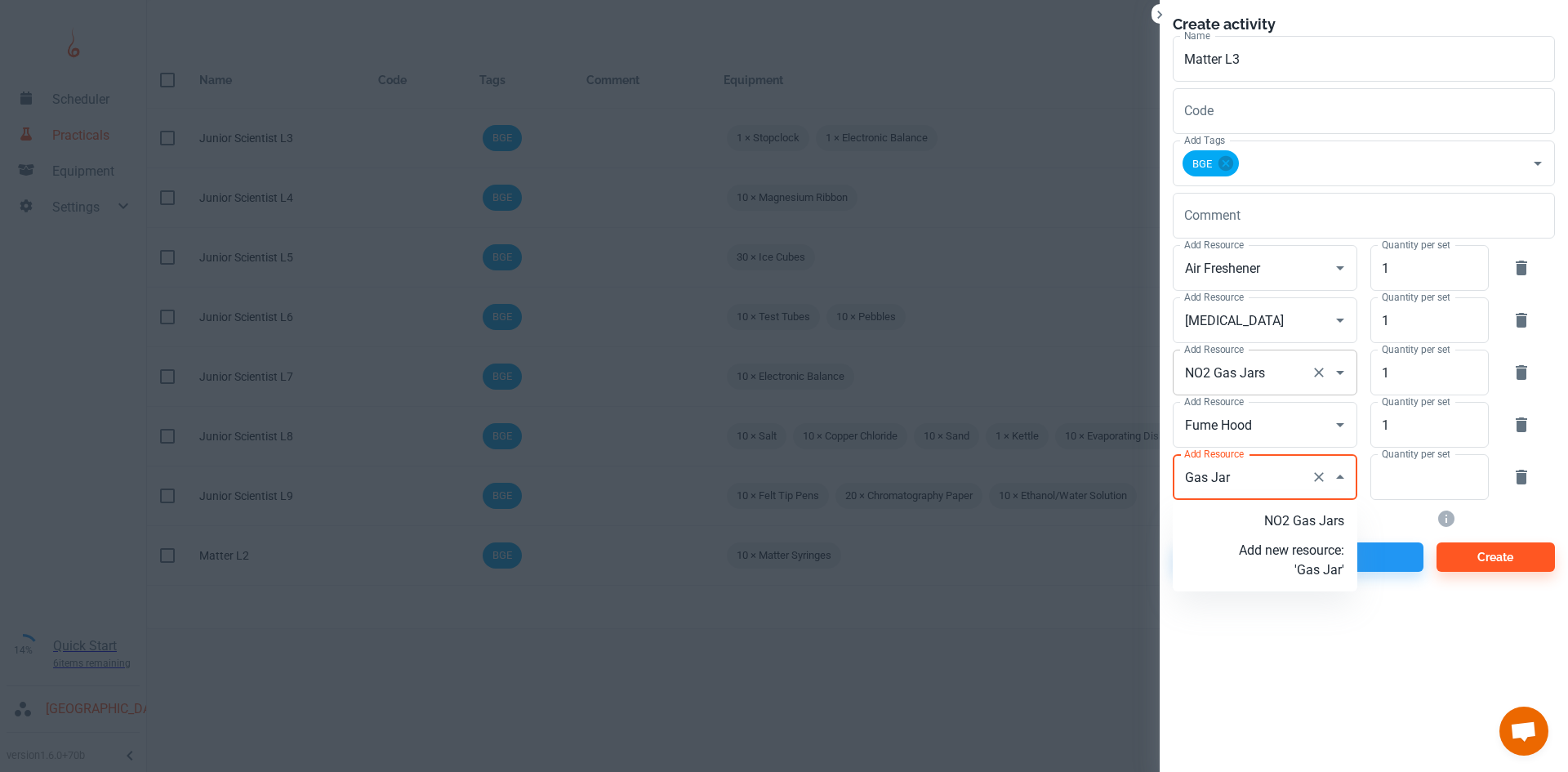
type input "Gas Jar"
click at [1266, 367] on input "NO2 Gas Jars" at bounding box center [1242, 372] width 124 height 31
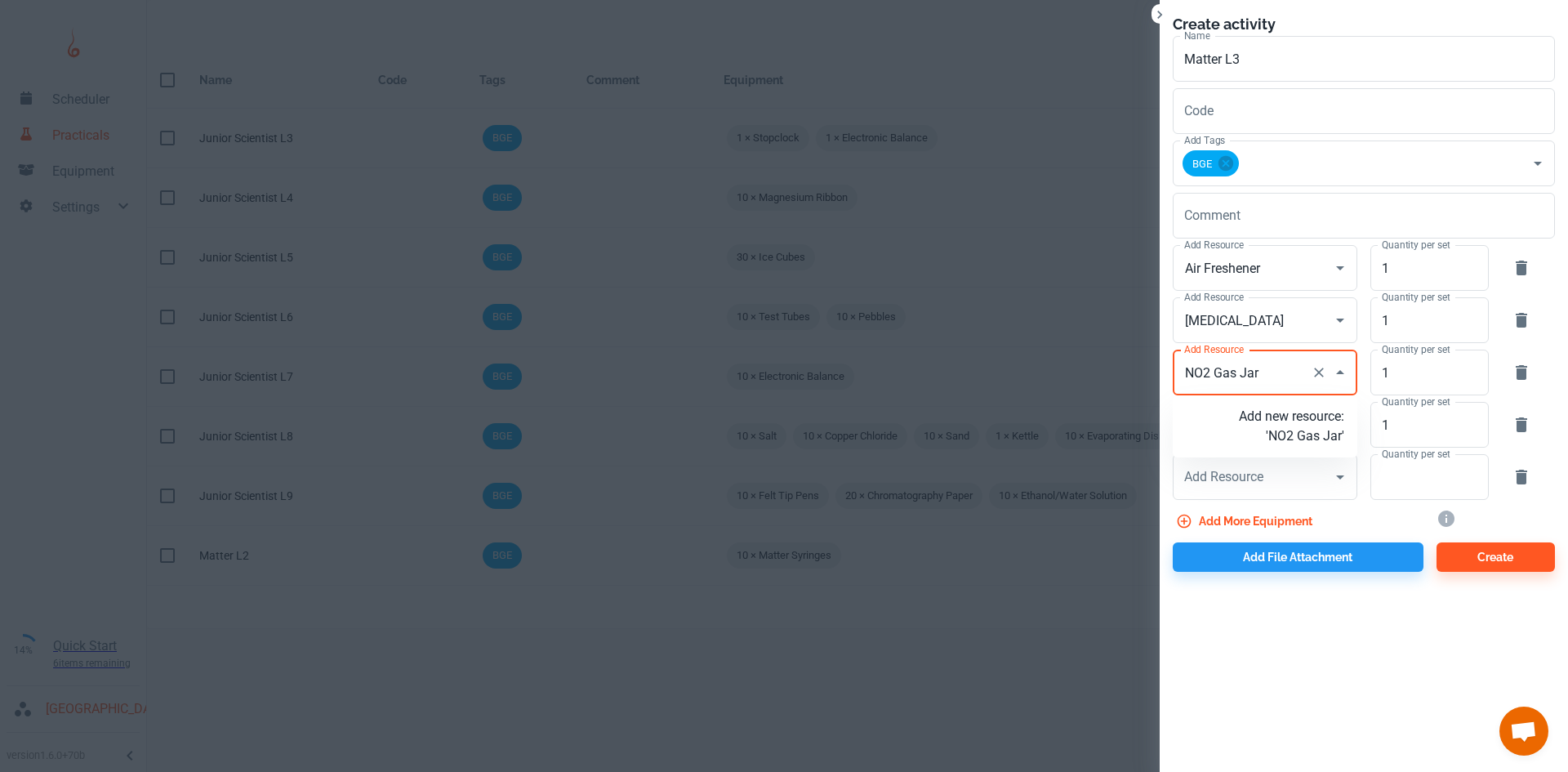
click at [1304, 431] on p "Add new resource: 'NO2 Gas Jar'" at bounding box center [1291, 426] width 105 height 40
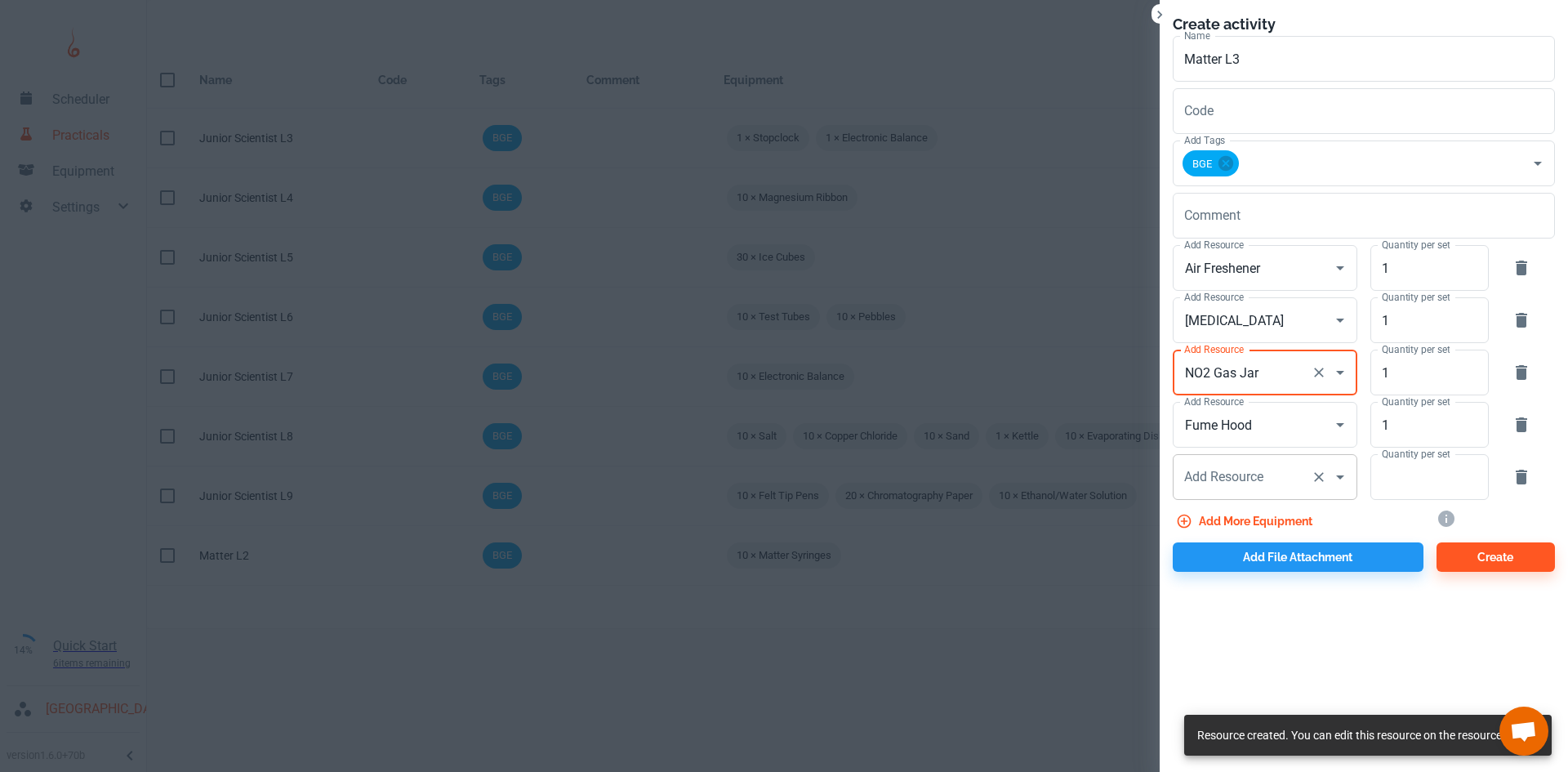
type input "NO2 Gas Jar"
click at [1234, 475] on input "Add Resource" at bounding box center [1242, 477] width 124 height 31
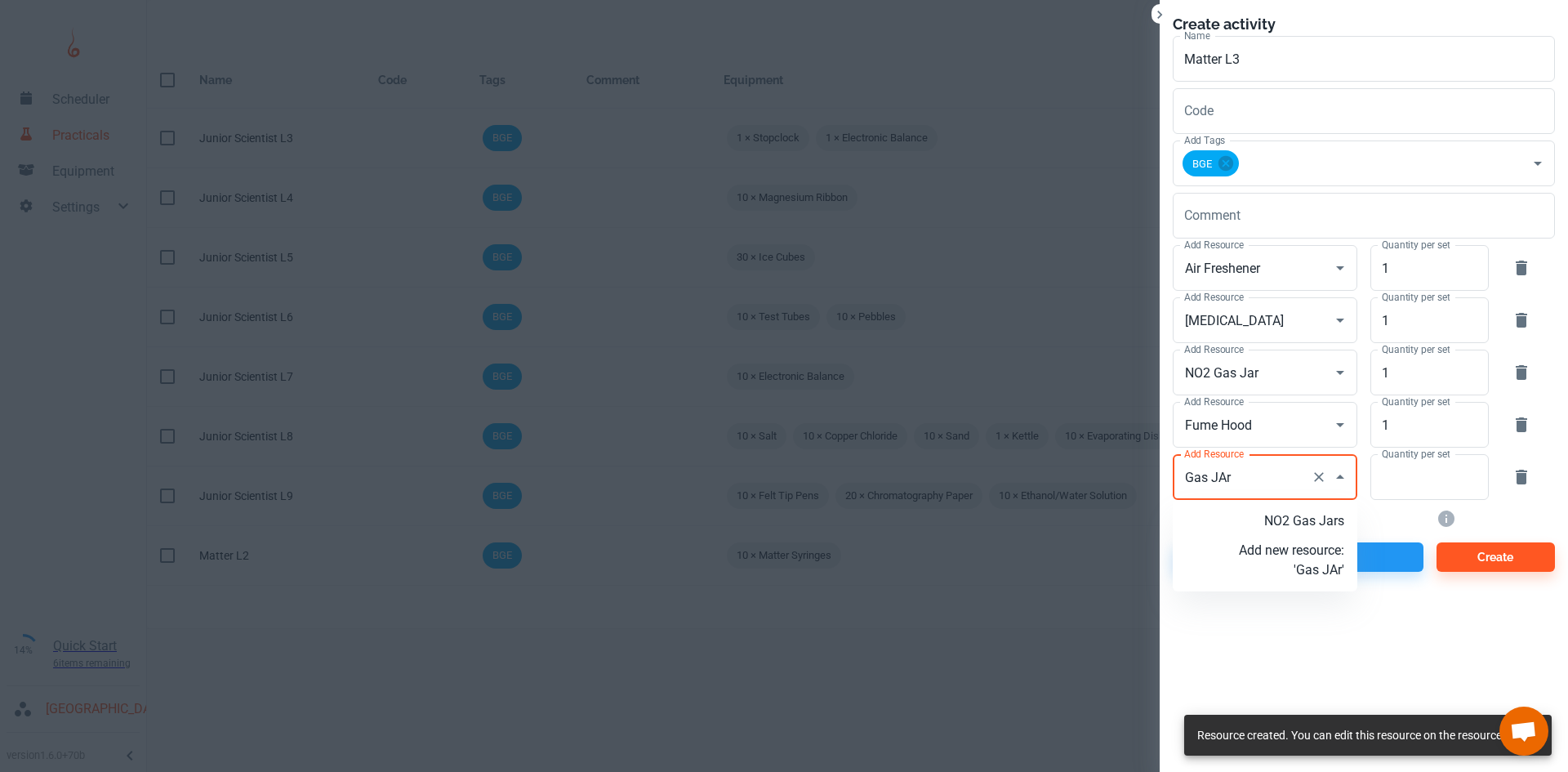
click at [1224, 475] on input "Gas JAr" at bounding box center [1242, 477] width 124 height 31
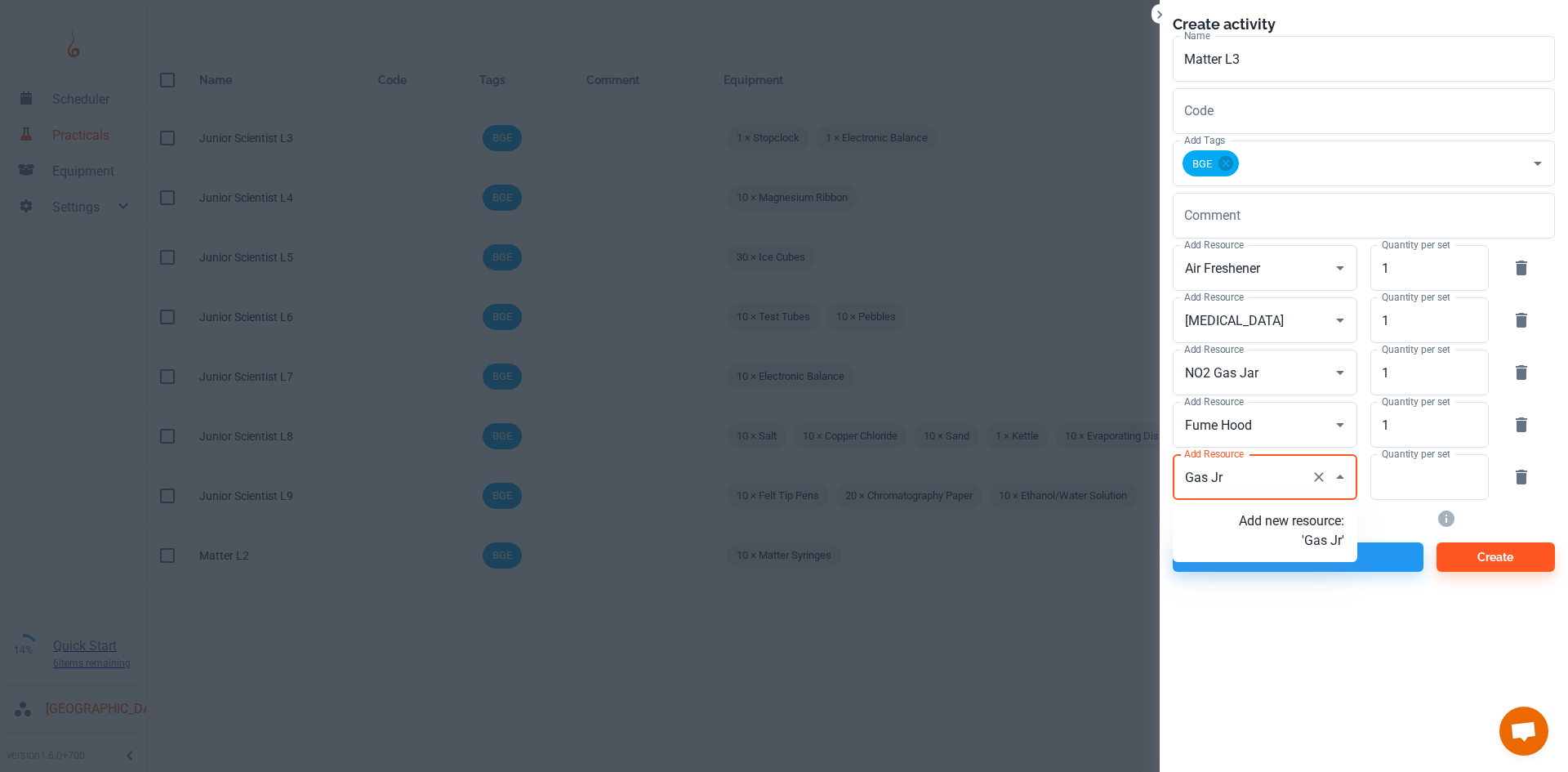
type input "Gas Jar"
click at [1303, 567] on p "Add new resource: 'Gas Jar'" at bounding box center [1291, 560] width 105 height 40
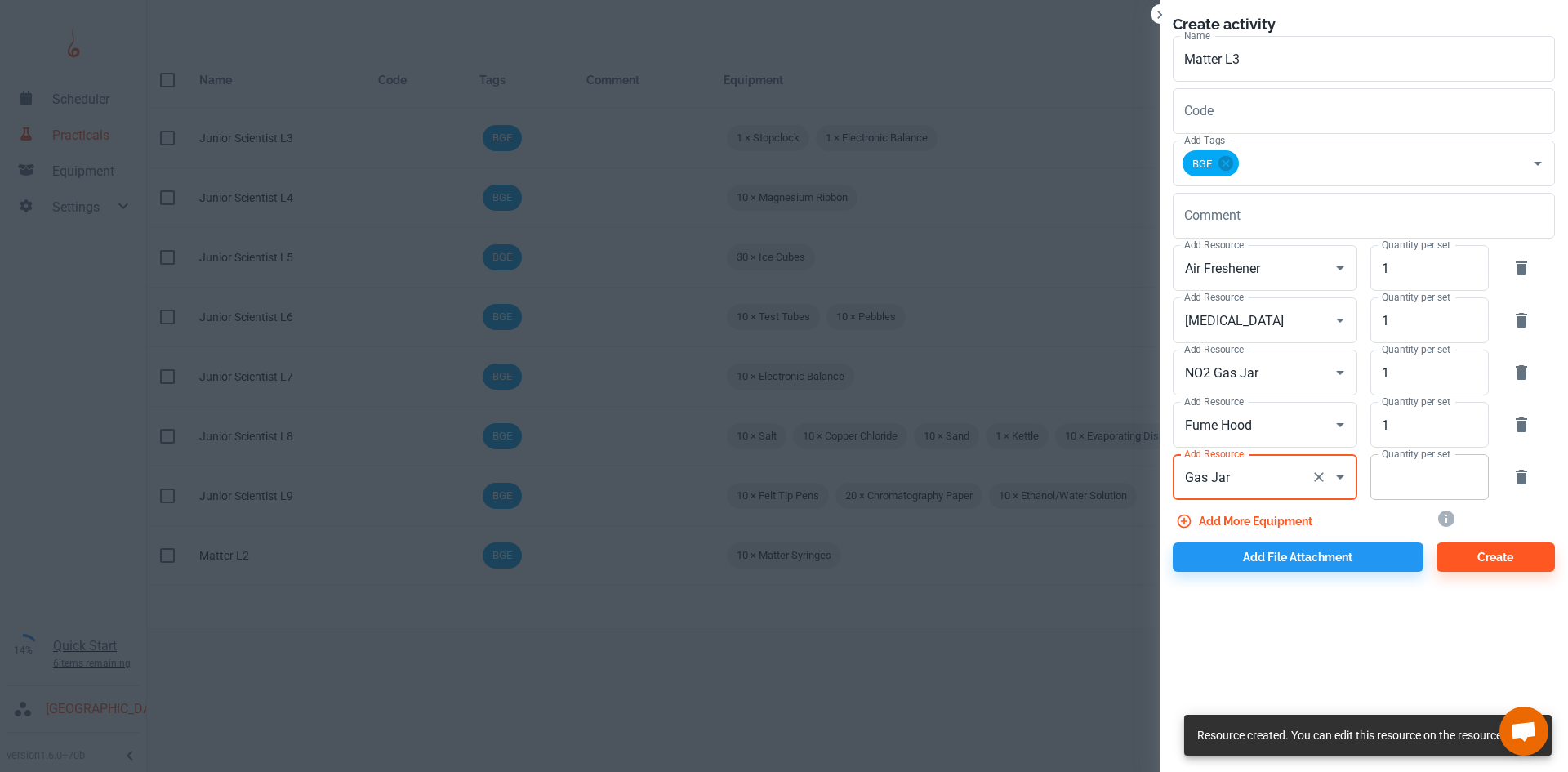
type input "Gas Jar"
click at [1433, 481] on input "Quantity per set" at bounding box center [1420, 476] width 100 height 45
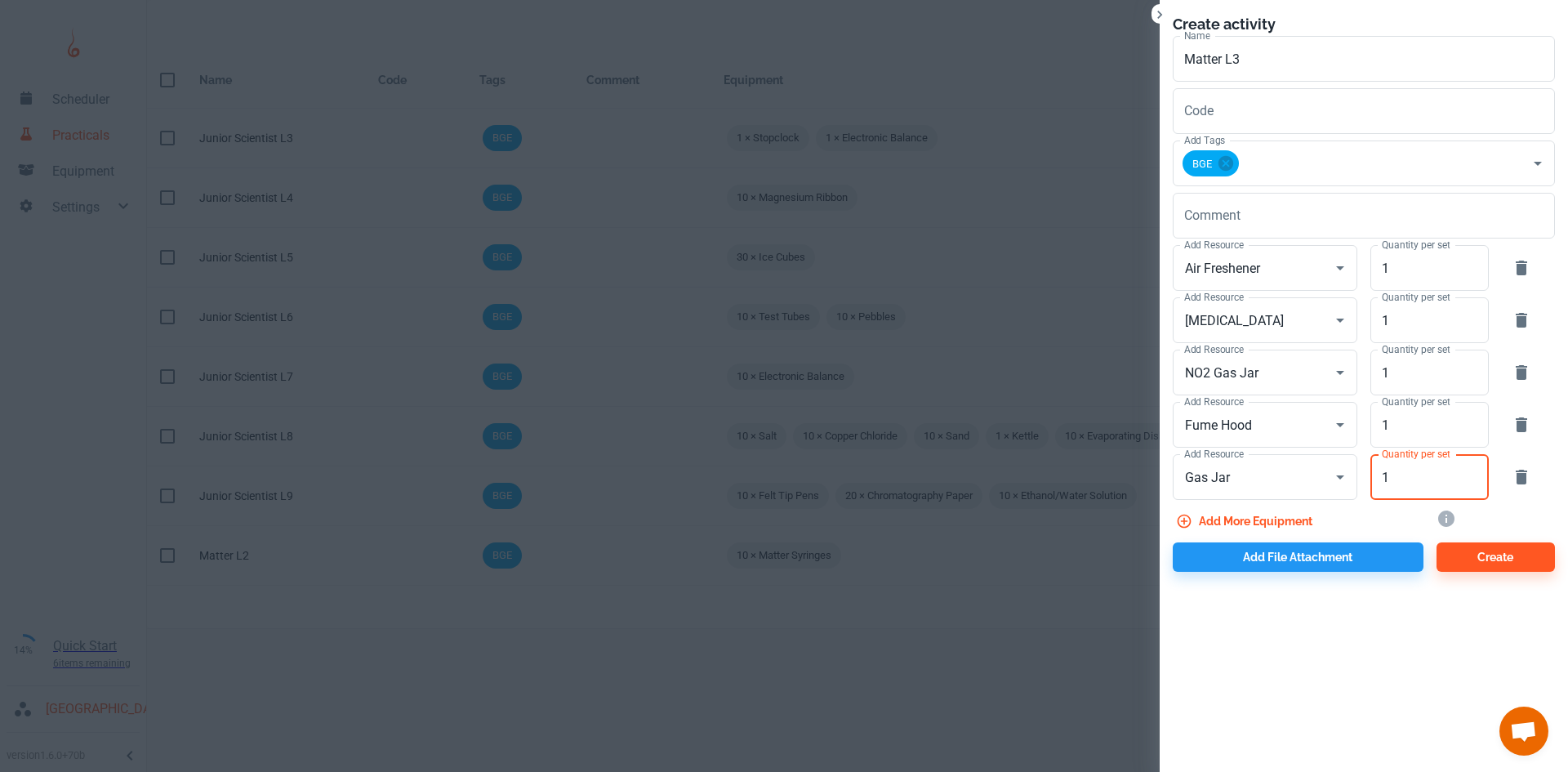
type input "1"
click at [1415, 602] on div "Create activity Name Matter L3 Name Code Code Add Tags BGE Add Tags Comment x C…" at bounding box center [1363, 386] width 408 height 772
click at [1300, 558] on button "Add file attachment" at bounding box center [1298, 557] width 251 height 29
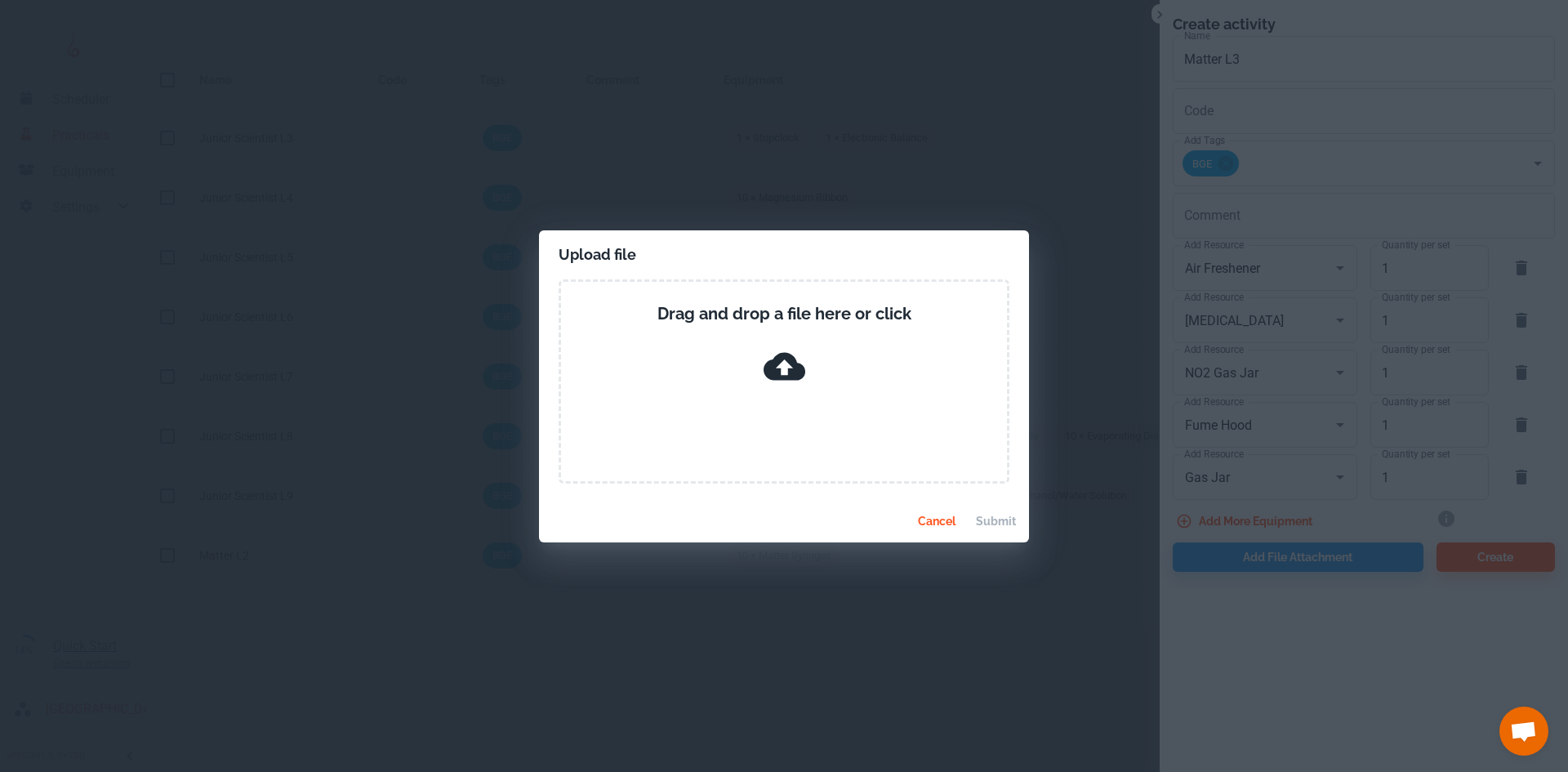
click at [397, 764] on div "Upload file Drag and drop a file here or click cancel submit" at bounding box center [784, 386] width 1568 height 772
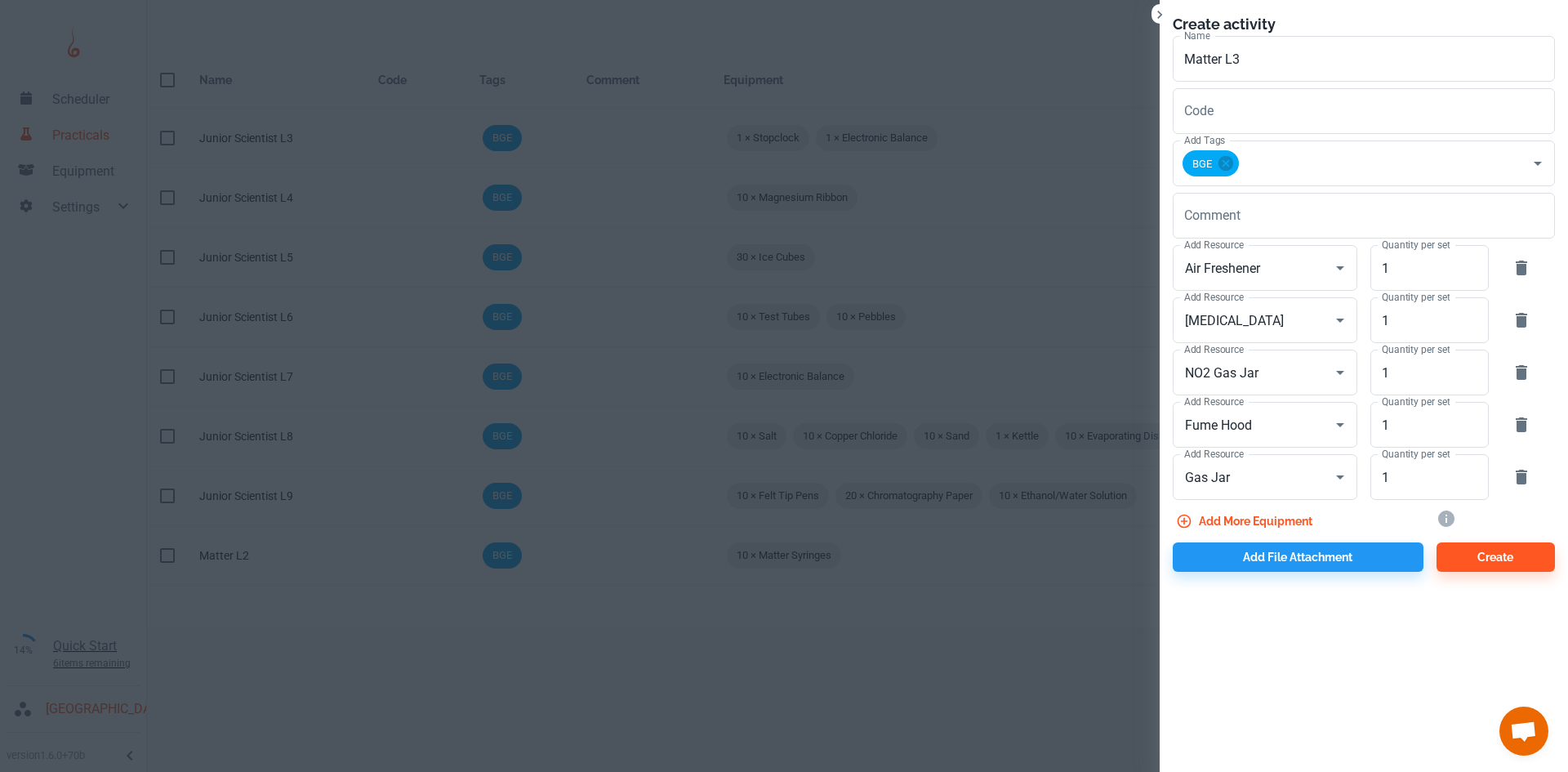
click at [1277, 593] on div "Create activity Name Matter L3 Name Code Code Add Tags BGE Add Tags Comment x C…" at bounding box center [1363, 386] width 408 height 772
click at [1282, 556] on button "Add file attachment" at bounding box center [1298, 557] width 251 height 29
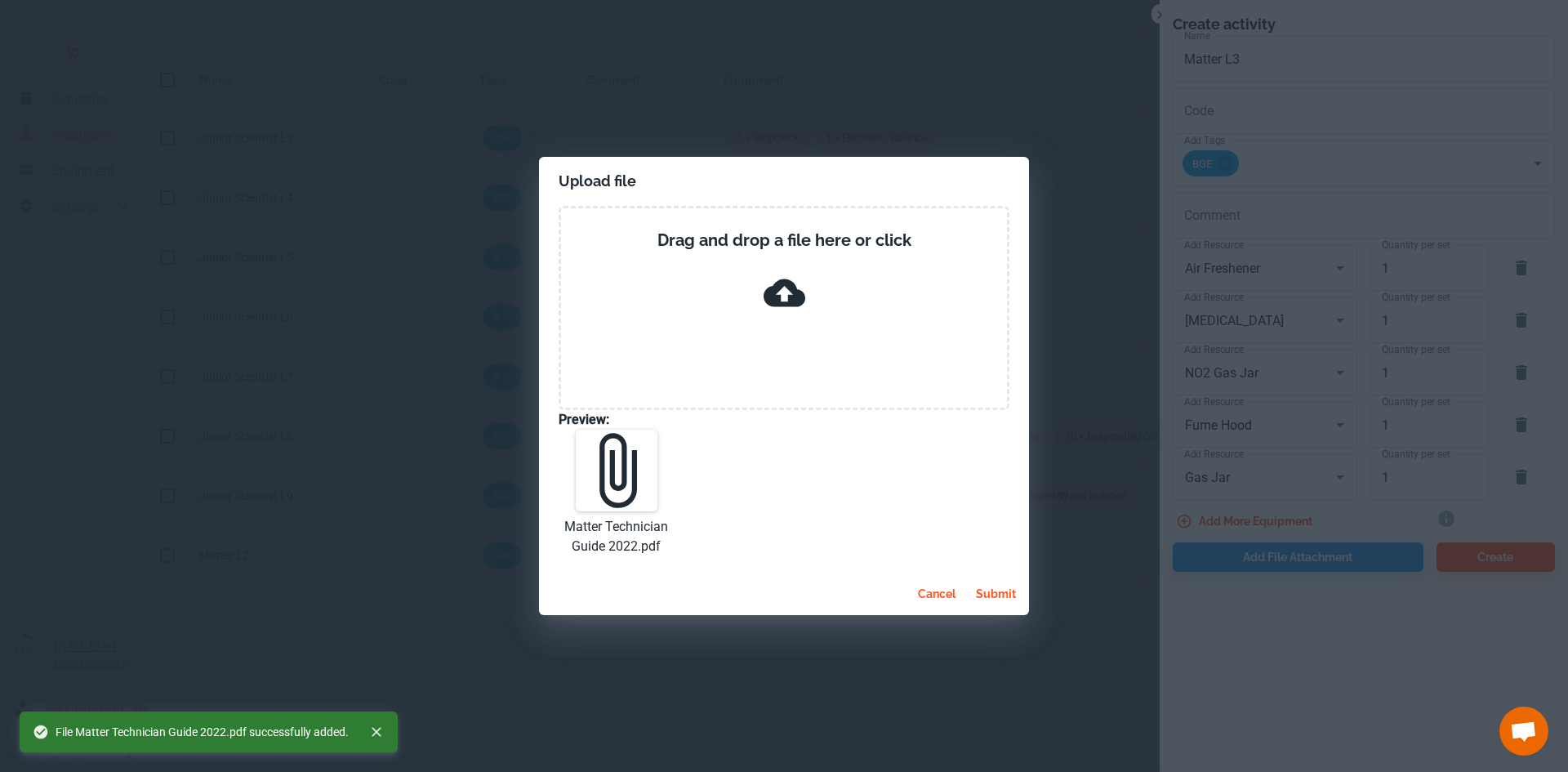
click at [988, 590] on button "submit" at bounding box center [995, 593] width 53 height 29
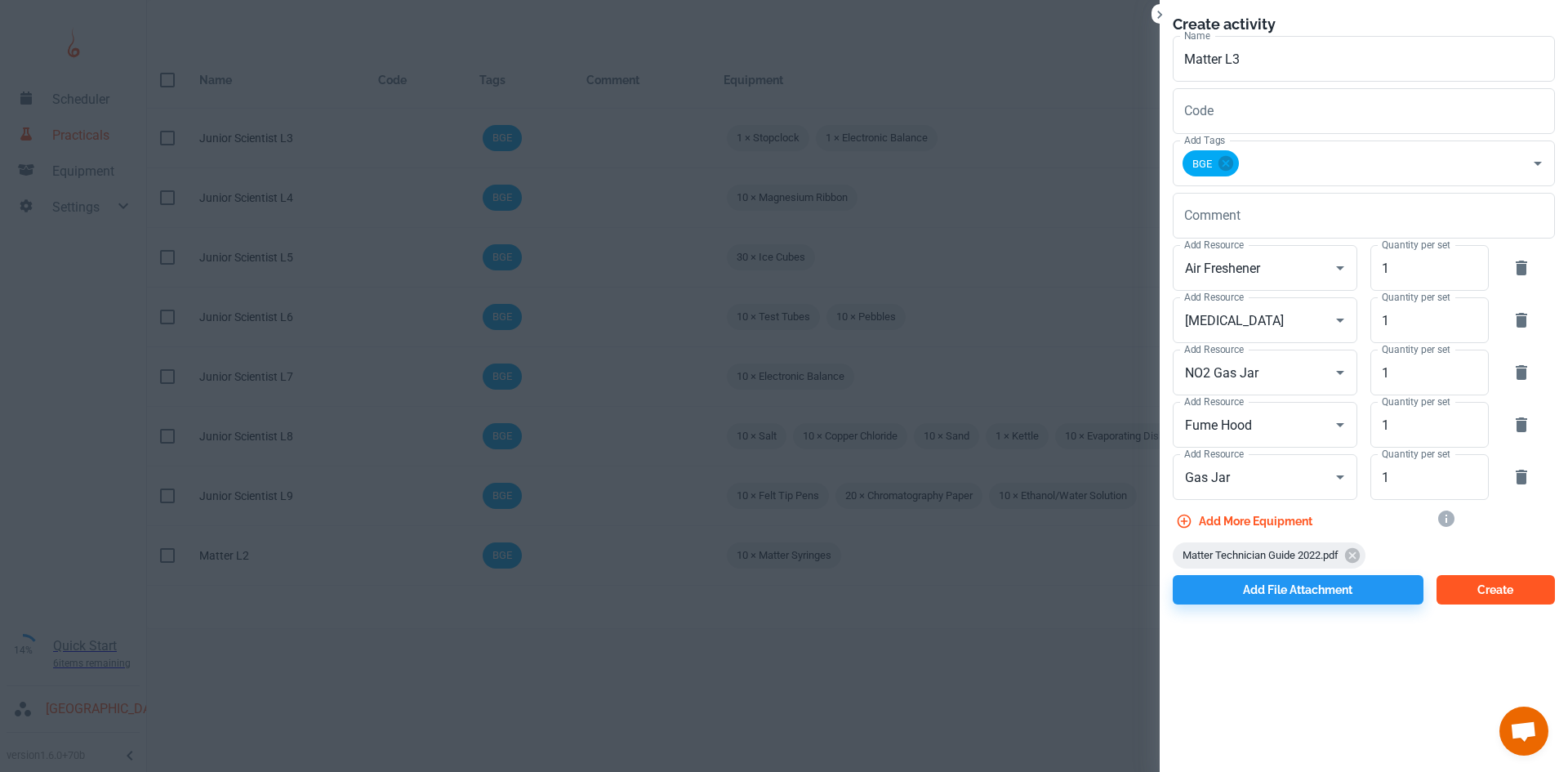
click at [1496, 593] on button "Create" at bounding box center [1495, 590] width 119 height 29
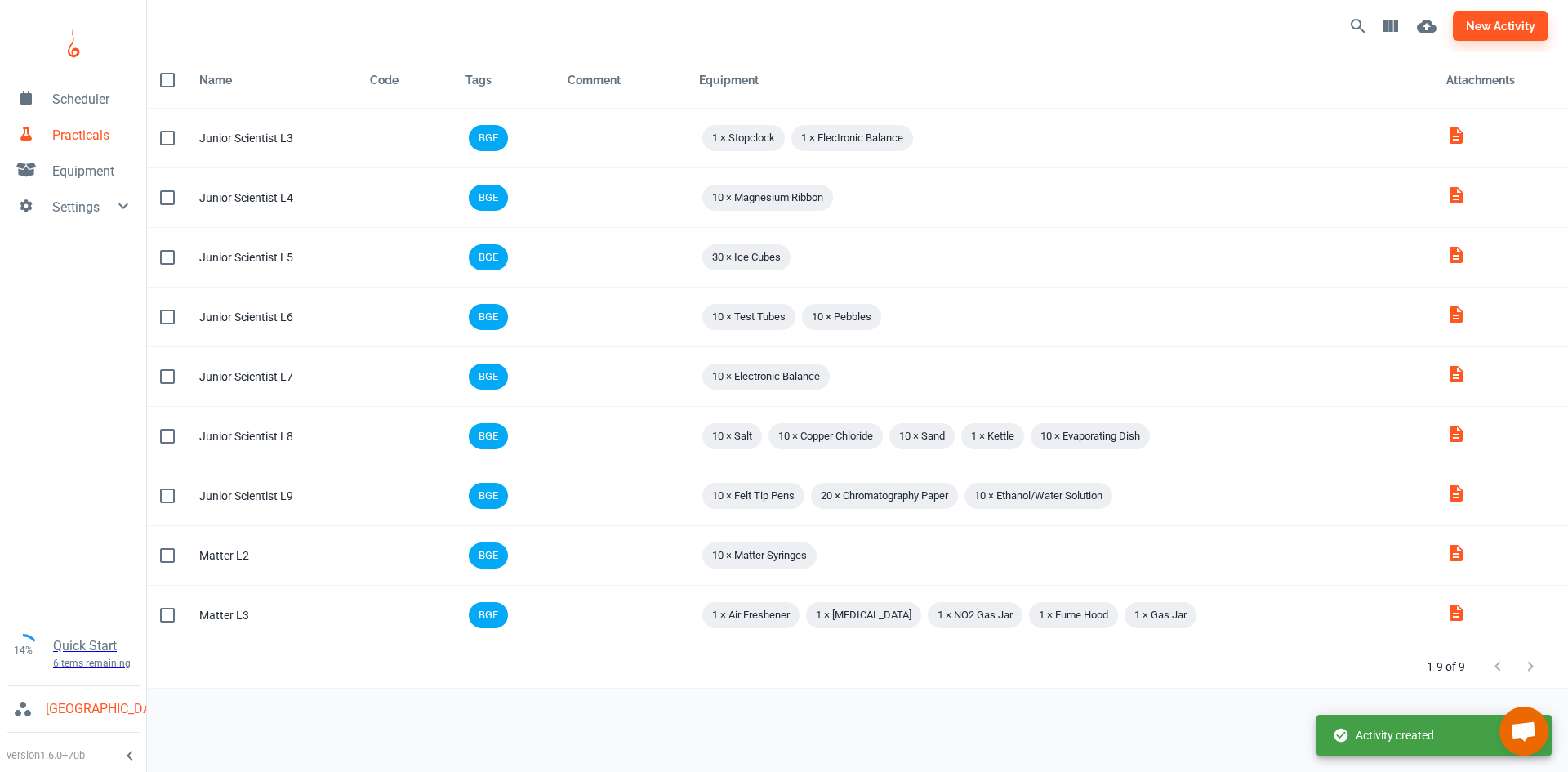
click at [79, 174] on span "Equipment" at bounding box center [93, 172] width 81 height 19
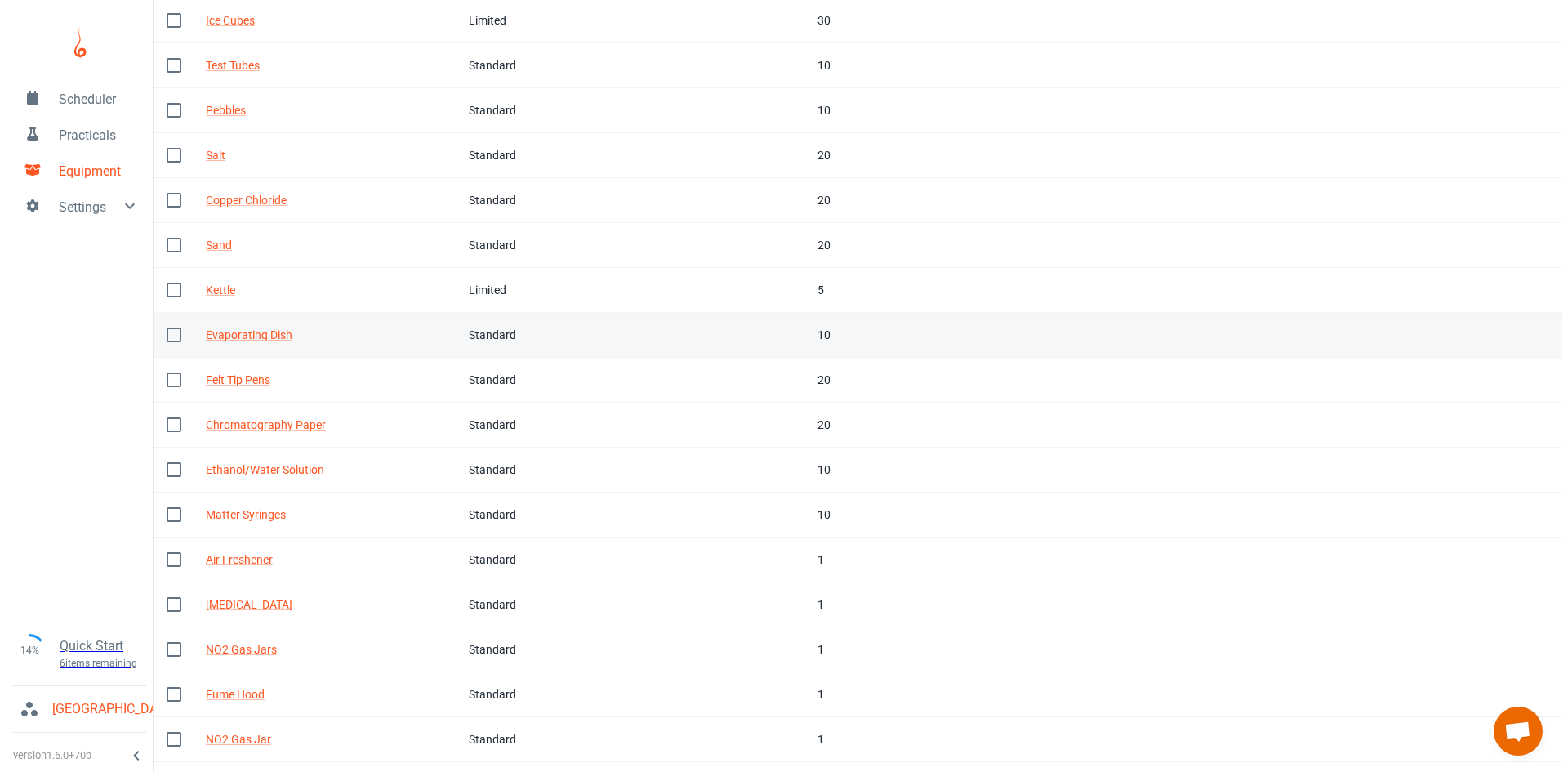
scroll to position [323, 0]
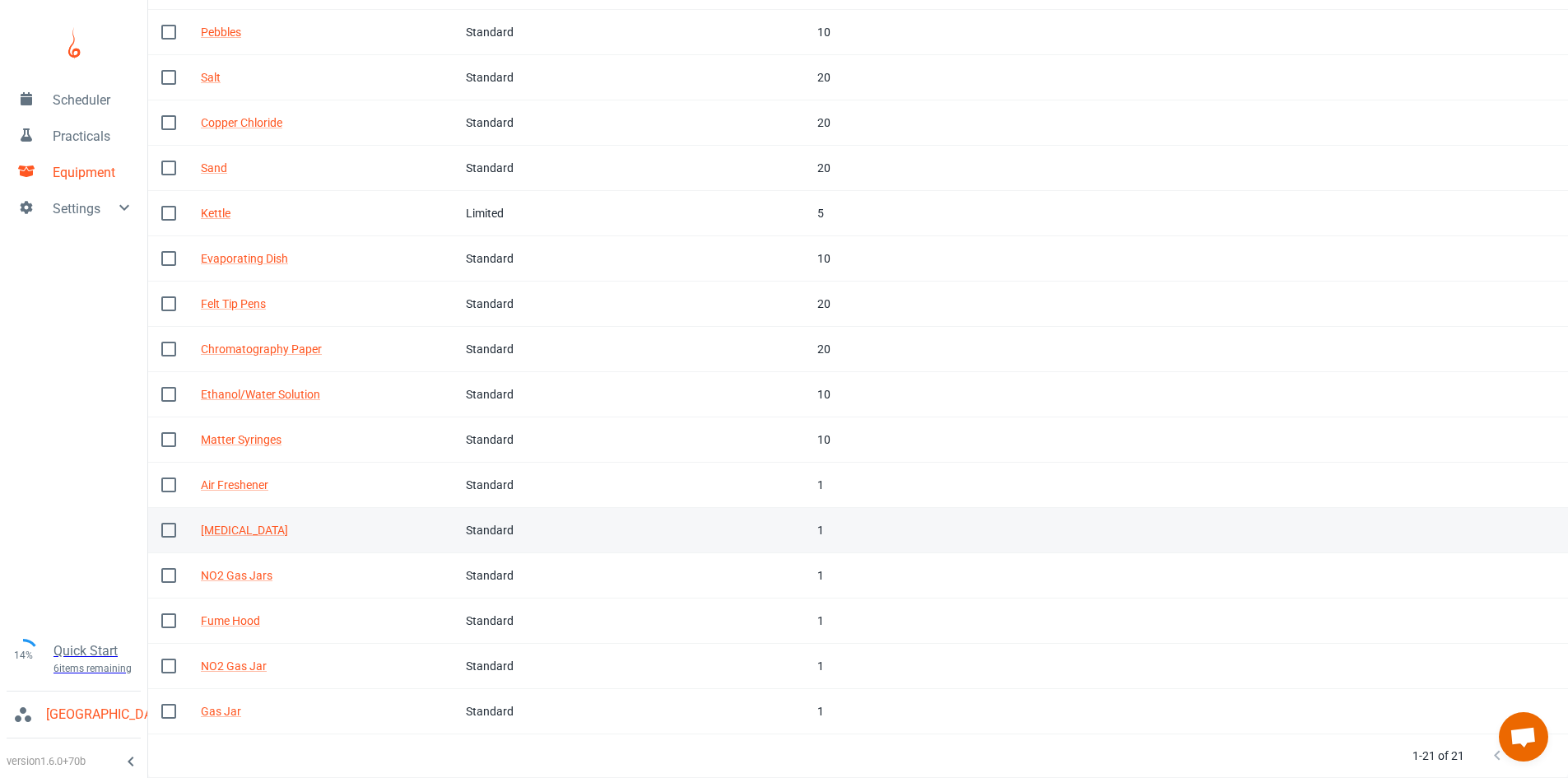
click at [440, 522] on div "Potassium Permanganate" at bounding box center [319, 530] width 238 height 18
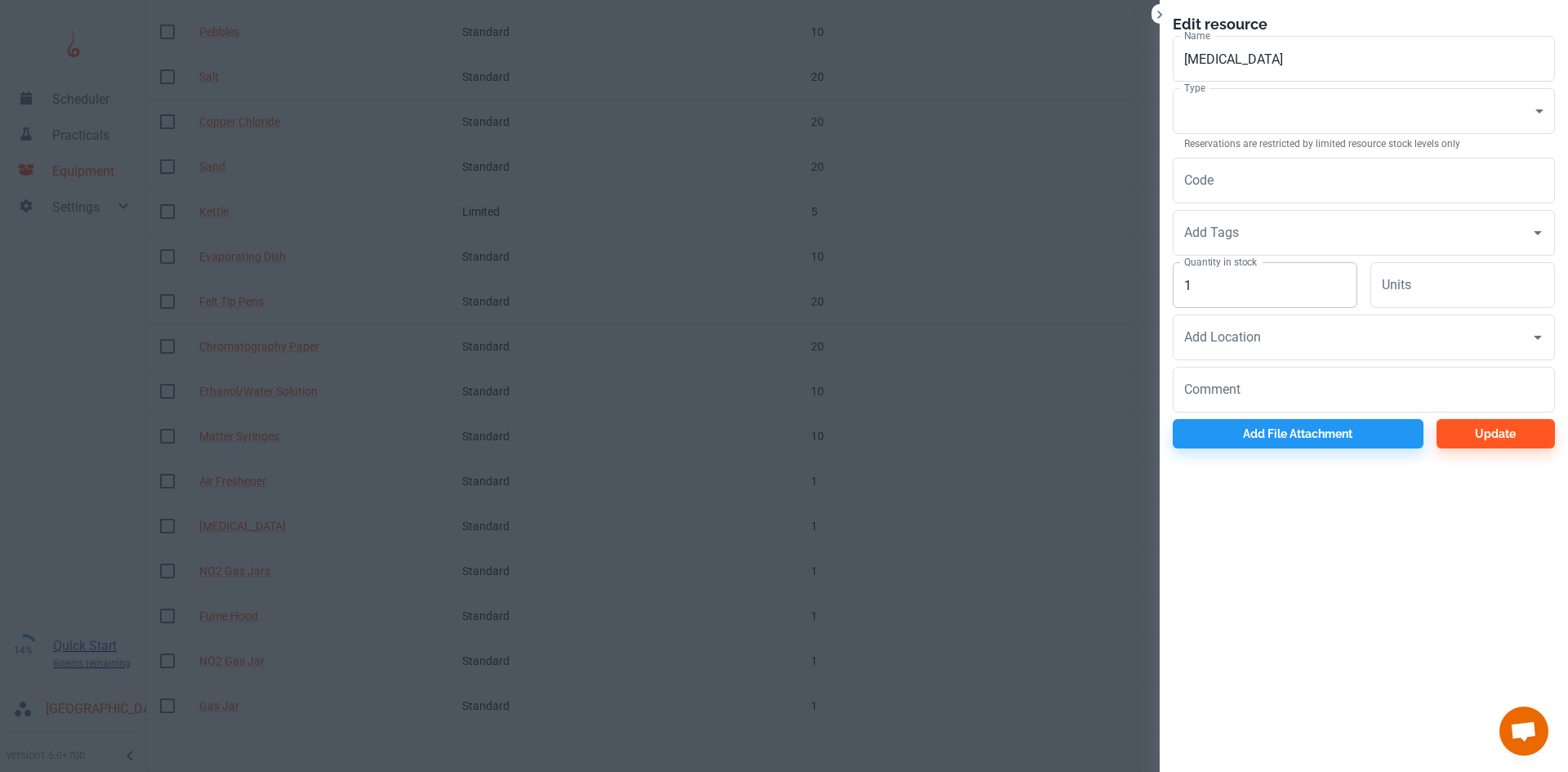
click at [1231, 288] on input "1" at bounding box center [1264, 285] width 184 height 45
type input "10"
click at [1485, 434] on button "Update" at bounding box center [1495, 433] width 119 height 29
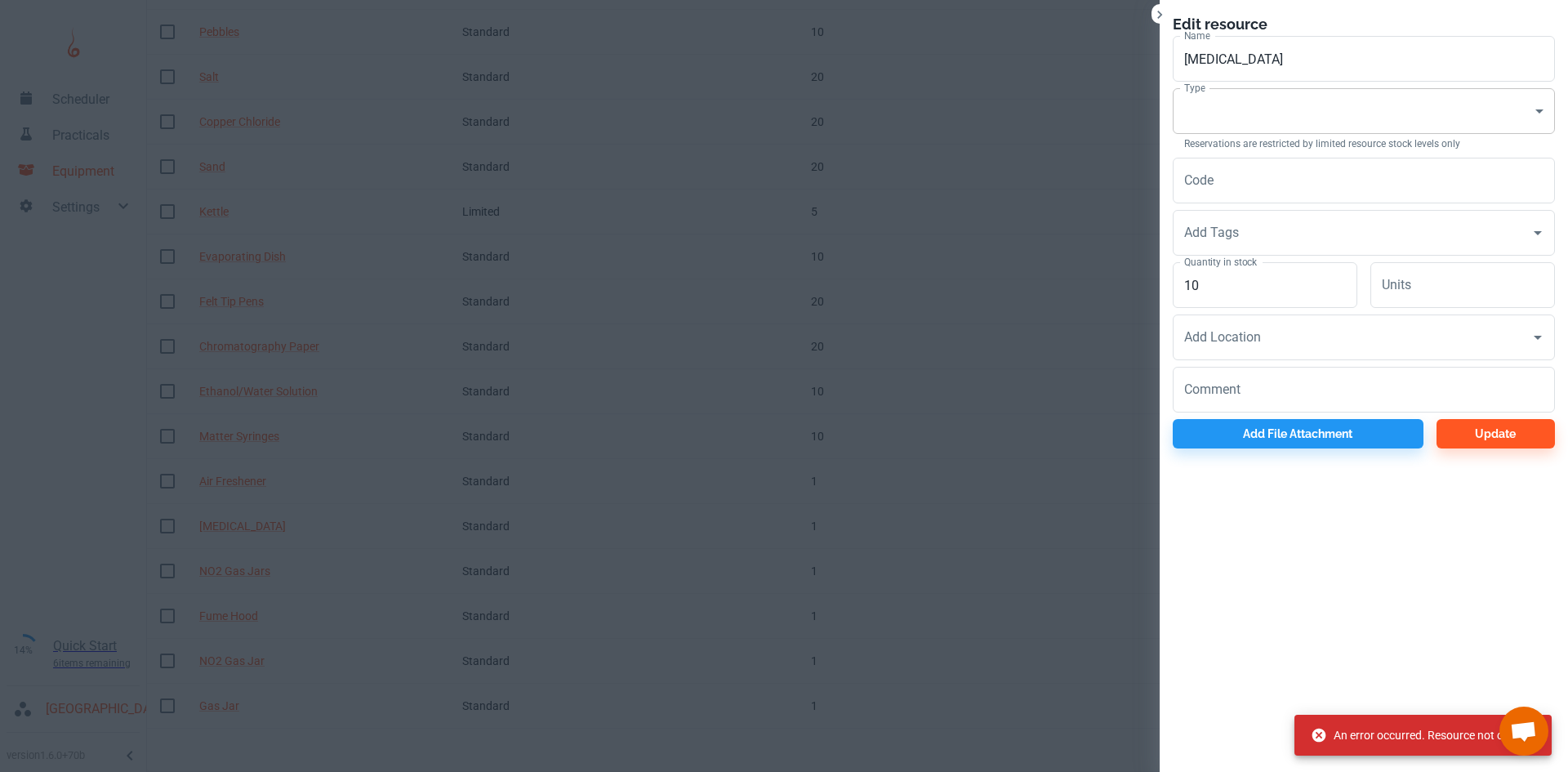
click at [1259, 115] on body "Scheduler Practicals Equipment Settings 14% Quick Start 6 items remaining St Ro…" at bounding box center [784, 63] width 1568 height 772
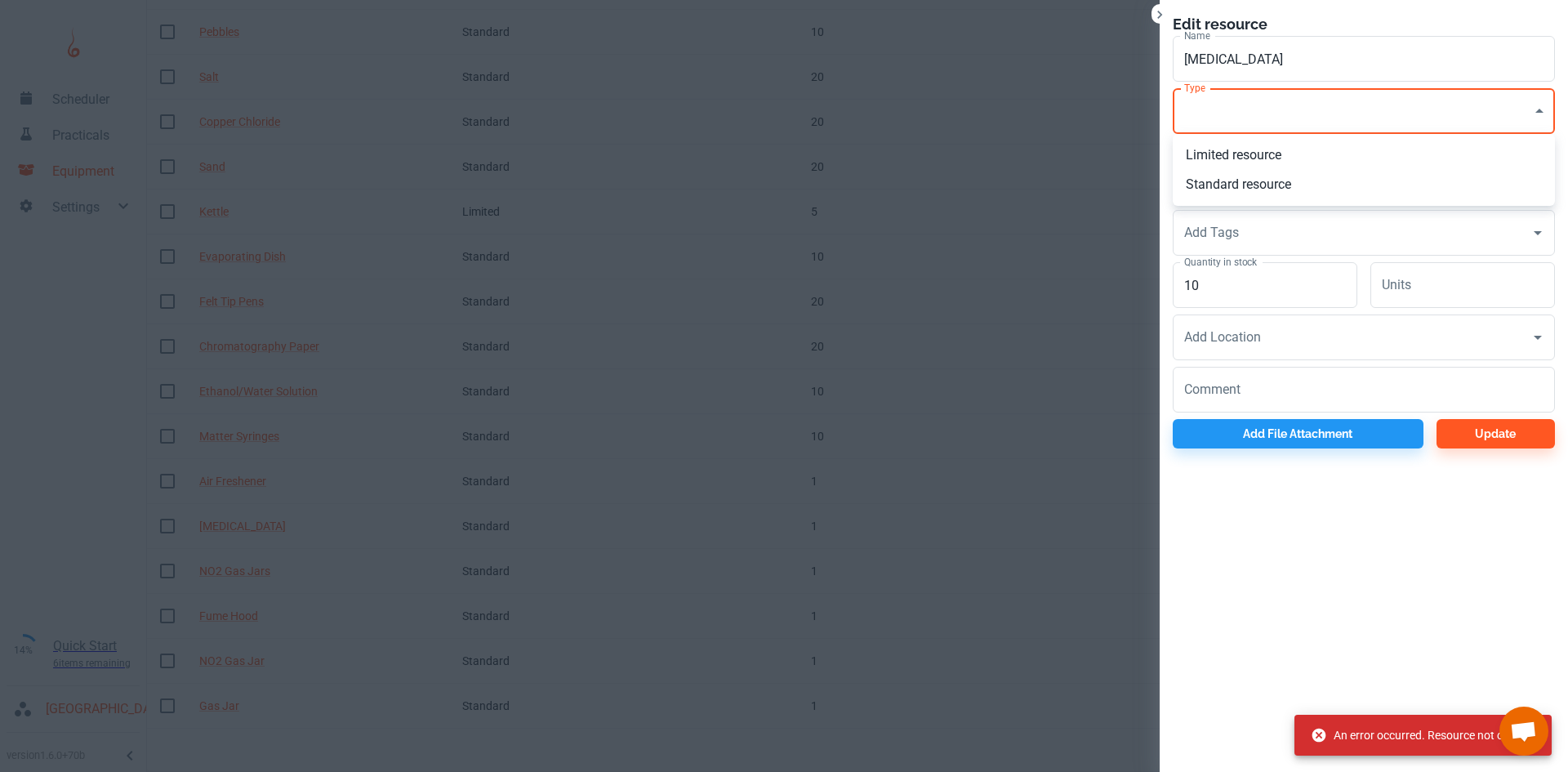
click at [1255, 181] on li "Standard resource" at bounding box center [1363, 184] width 382 height 29
type input "CO"
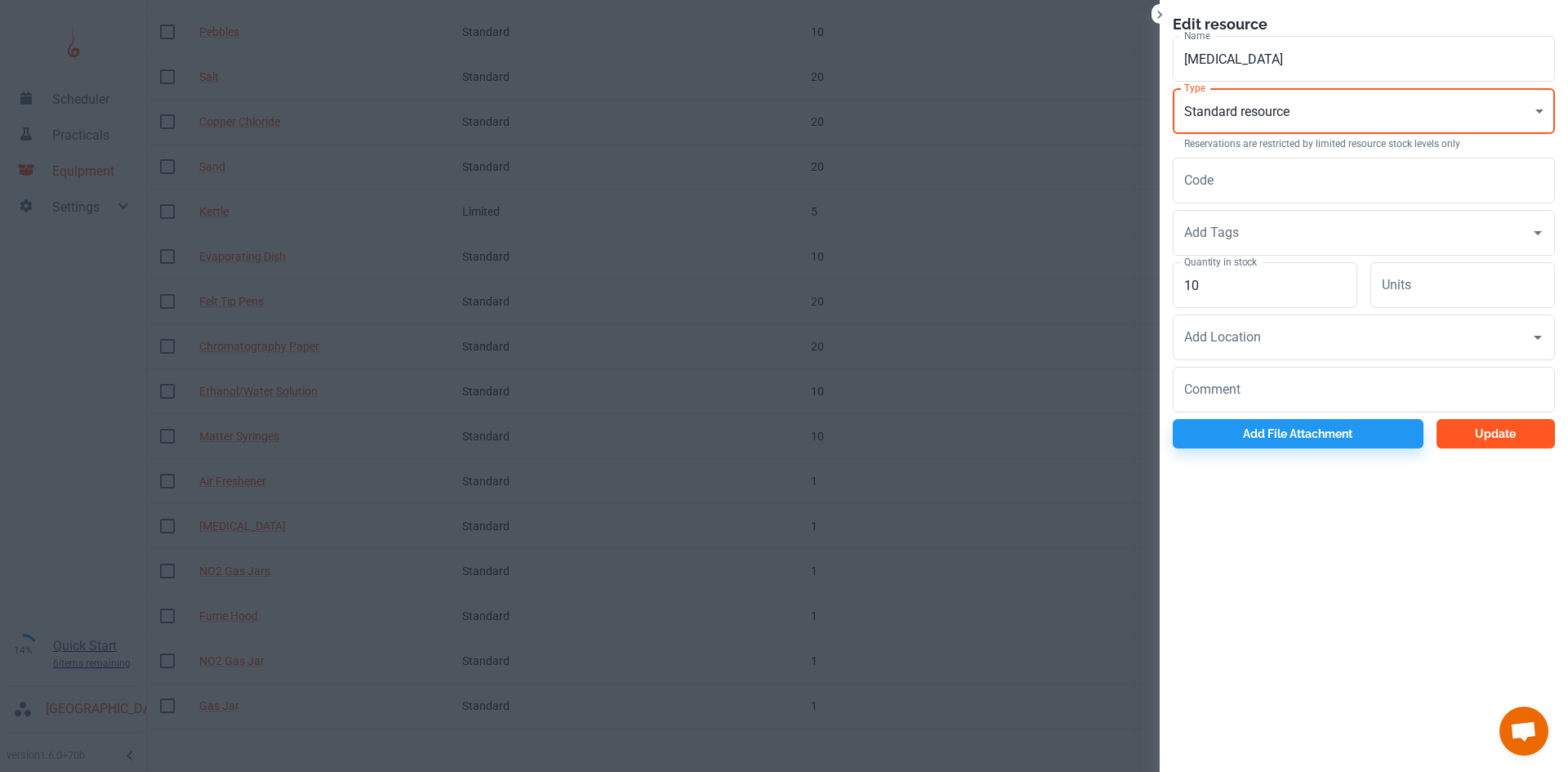
click at [1504, 441] on button "Update" at bounding box center [1495, 433] width 119 height 29
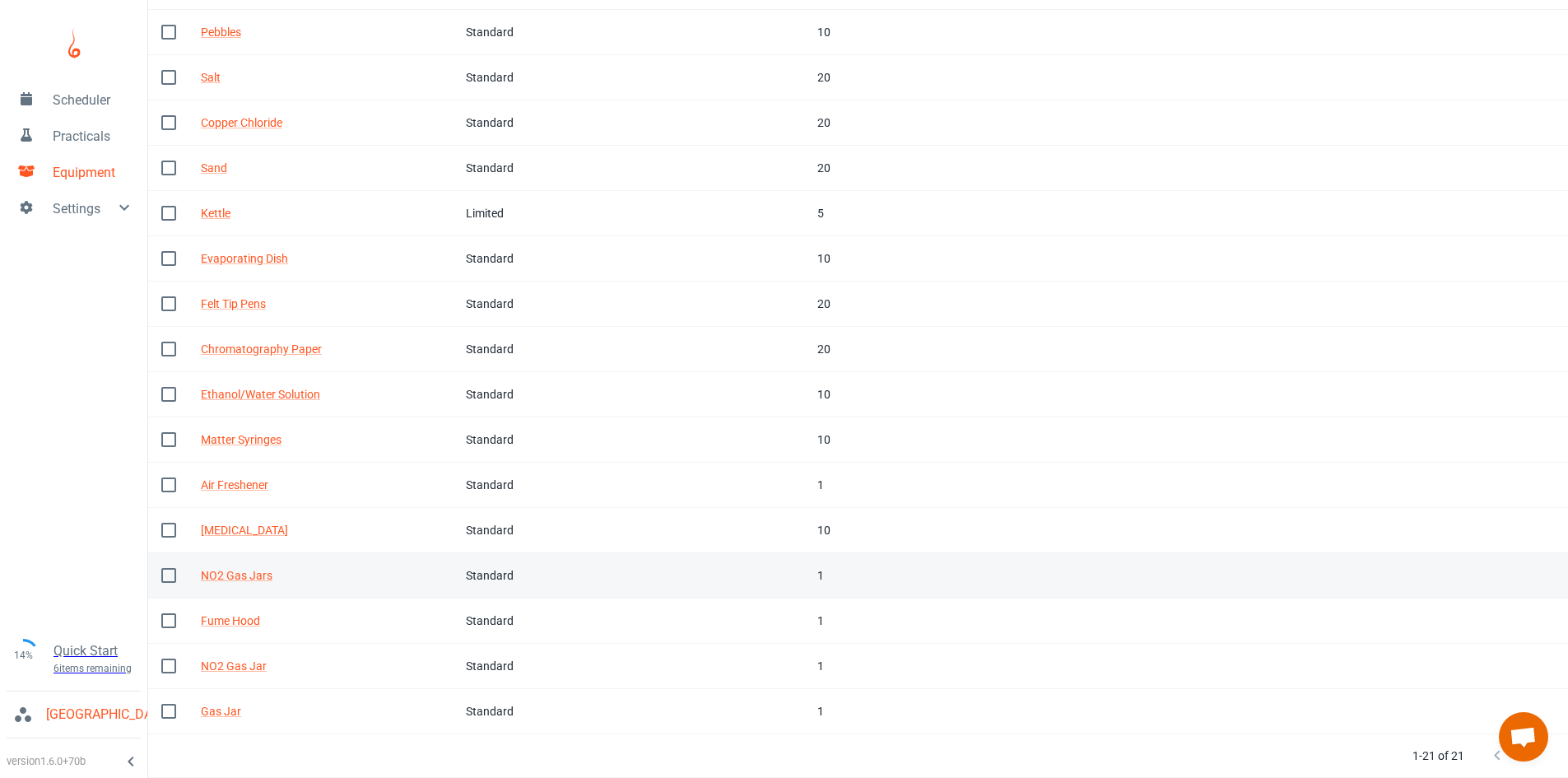
click at [512, 577] on div "Standard" at bounding box center [519, 575] width 107 height 18
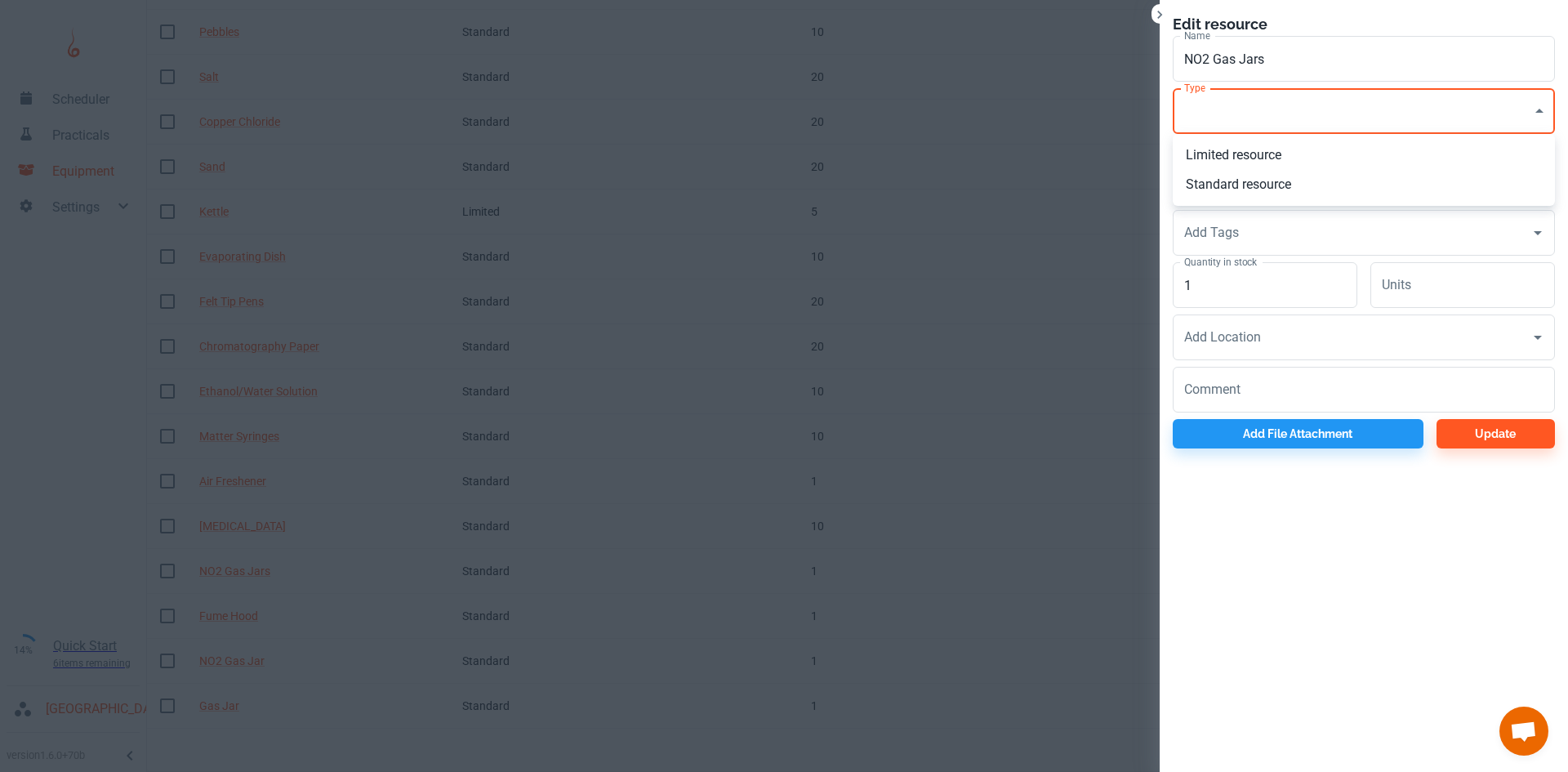
click at [1267, 114] on body "Scheduler Practicals Equipment Settings 14% Quick Start 6 items remaining St Ro…" at bounding box center [784, 63] width 1568 height 772
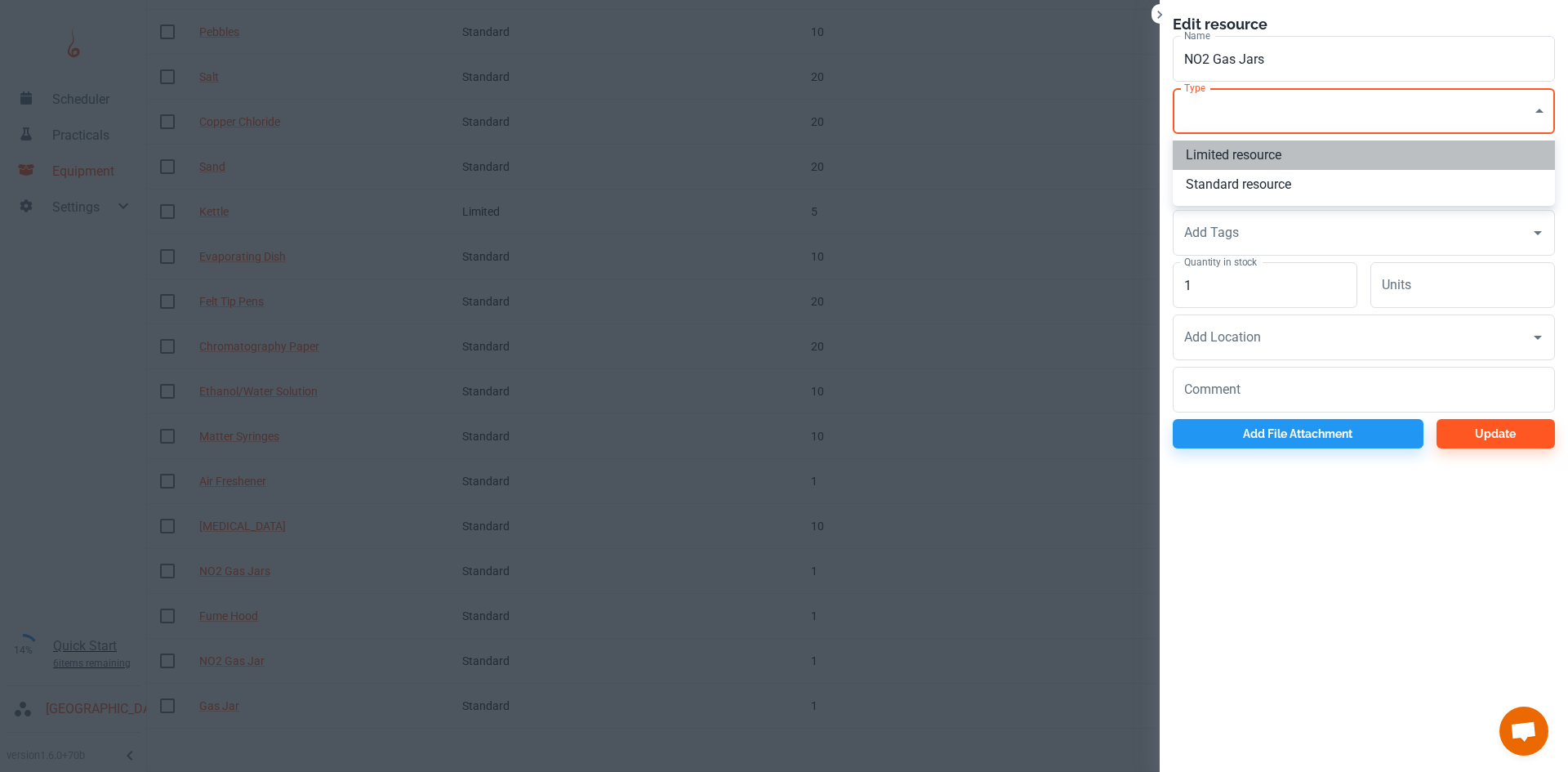
click at [1243, 164] on li "Limited resource" at bounding box center [1363, 155] width 382 height 29
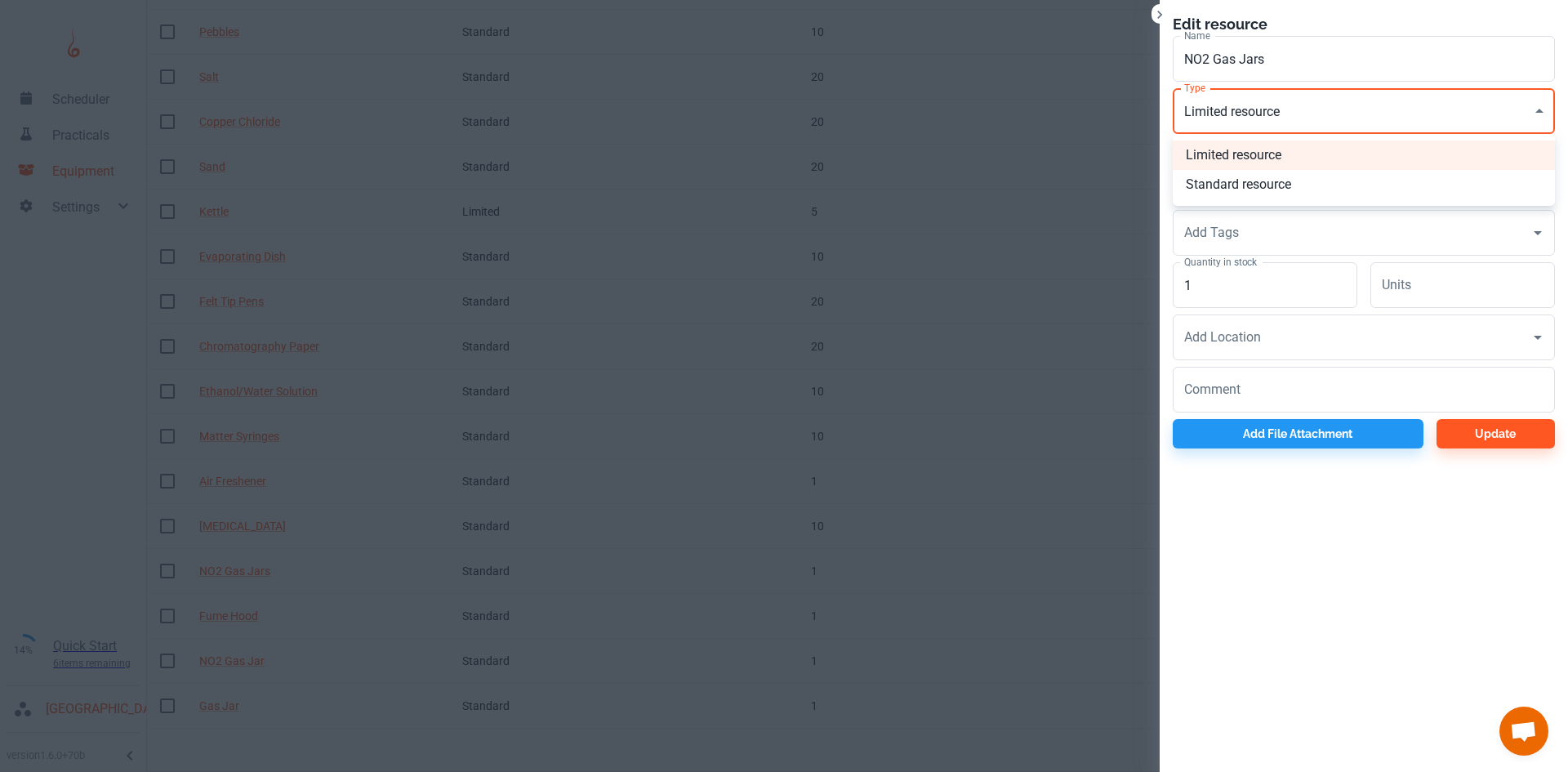
click at [1246, 122] on body "Scheduler Practicals Equipment Settings 14% Quick Start 6 items remaining St Ro…" at bounding box center [784, 63] width 1568 height 772
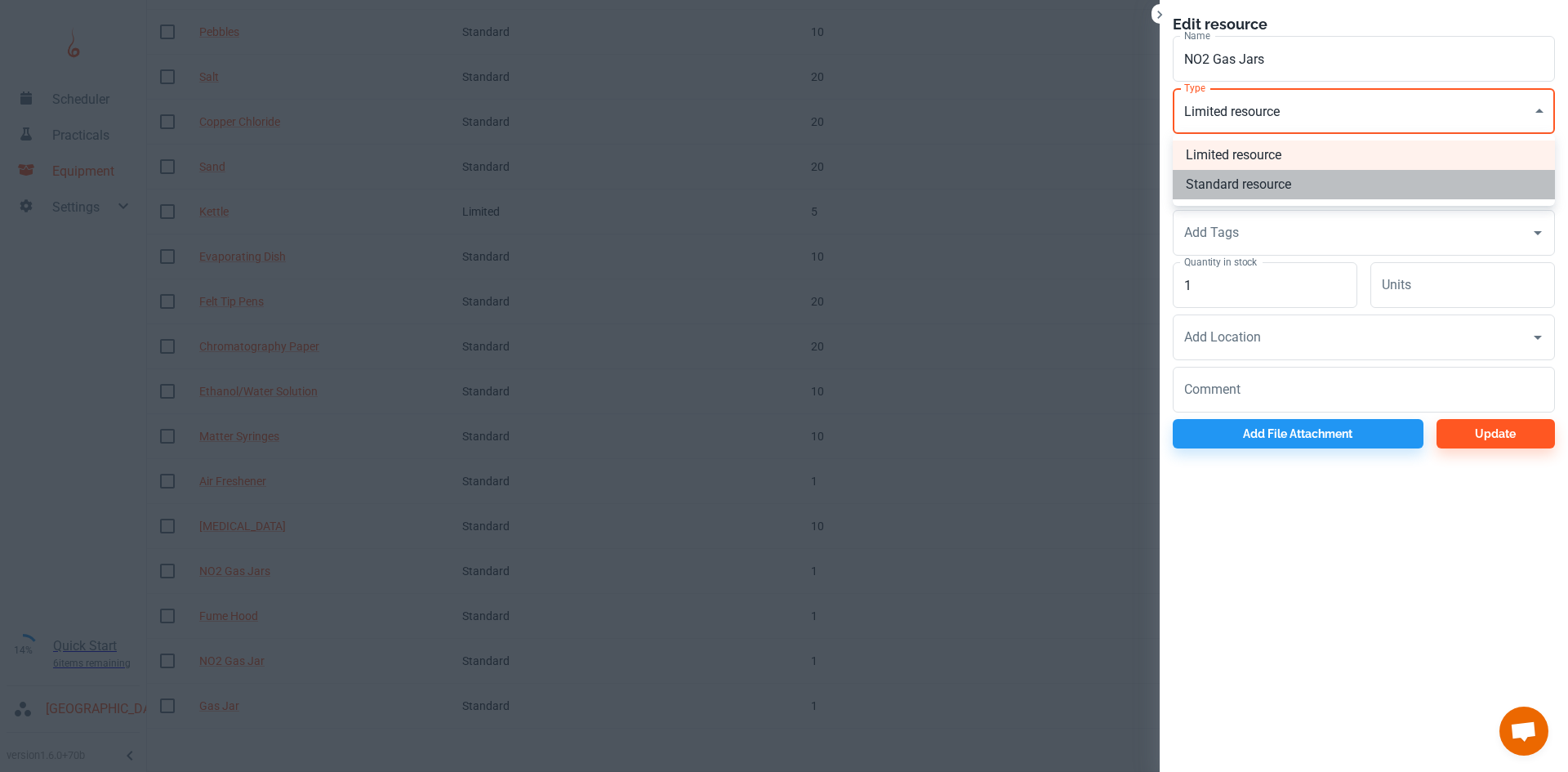
click at [1240, 175] on li "Standard resource" at bounding box center [1363, 184] width 382 height 29
type input "CO"
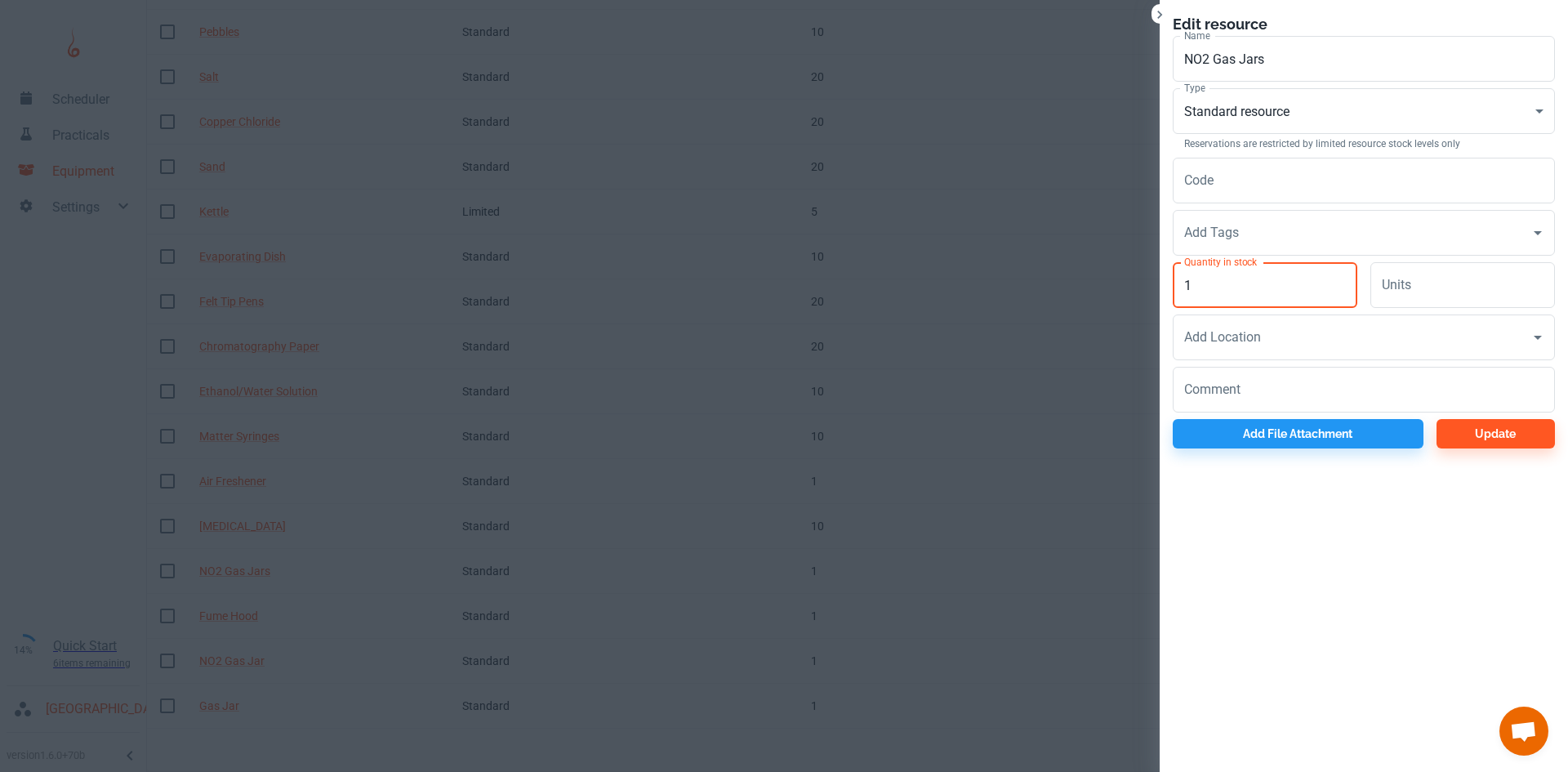
click at [1231, 283] on input "1" at bounding box center [1264, 285] width 184 height 45
type input "5"
type input "10"
click at [1375, 292] on input "Units" at bounding box center [1462, 285] width 184 height 45
click at [1362, 293] on div "Units Units" at bounding box center [1455, 282] width 198 height 52
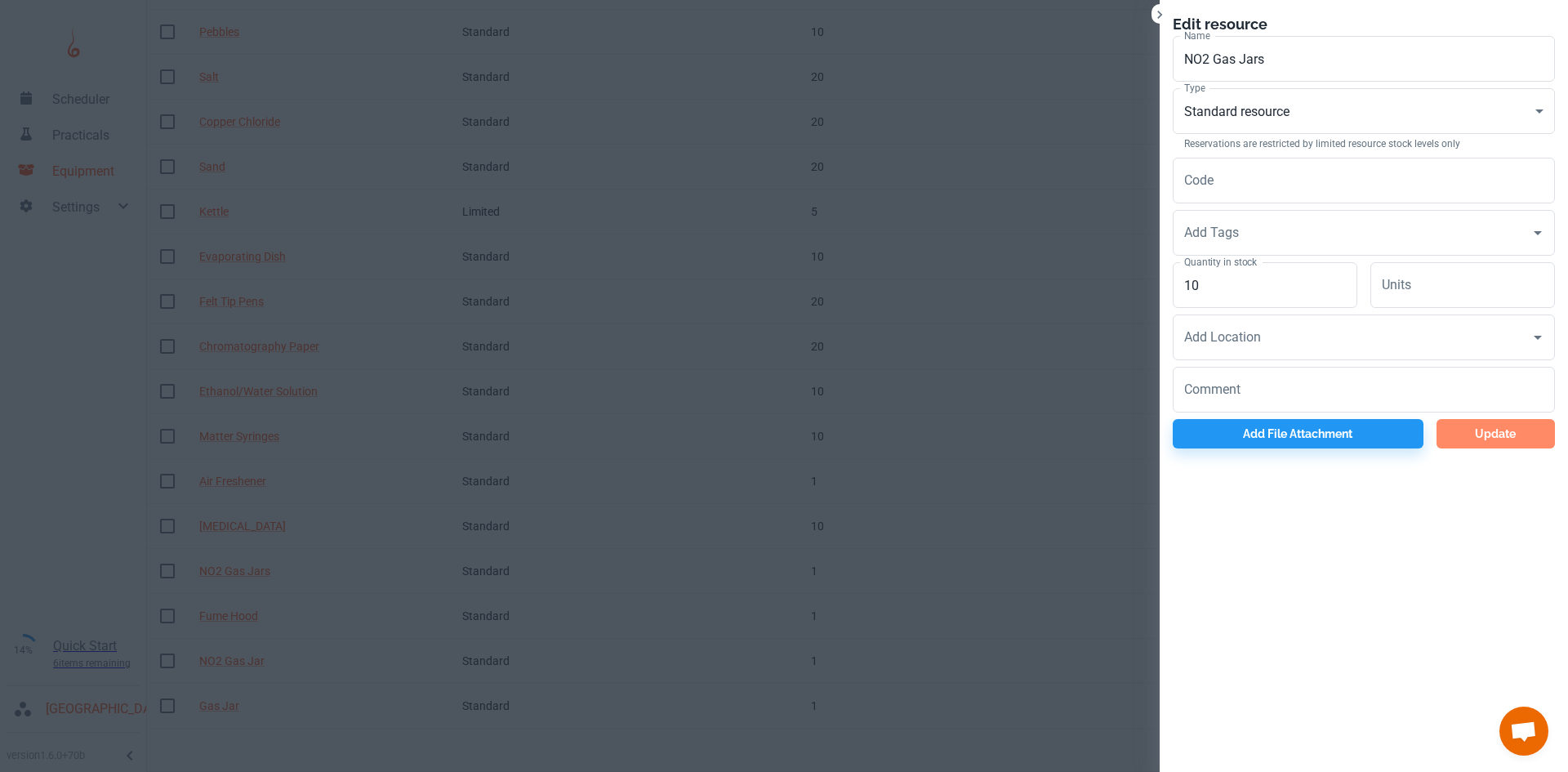
click at [1506, 438] on button "Update" at bounding box center [1495, 433] width 119 height 29
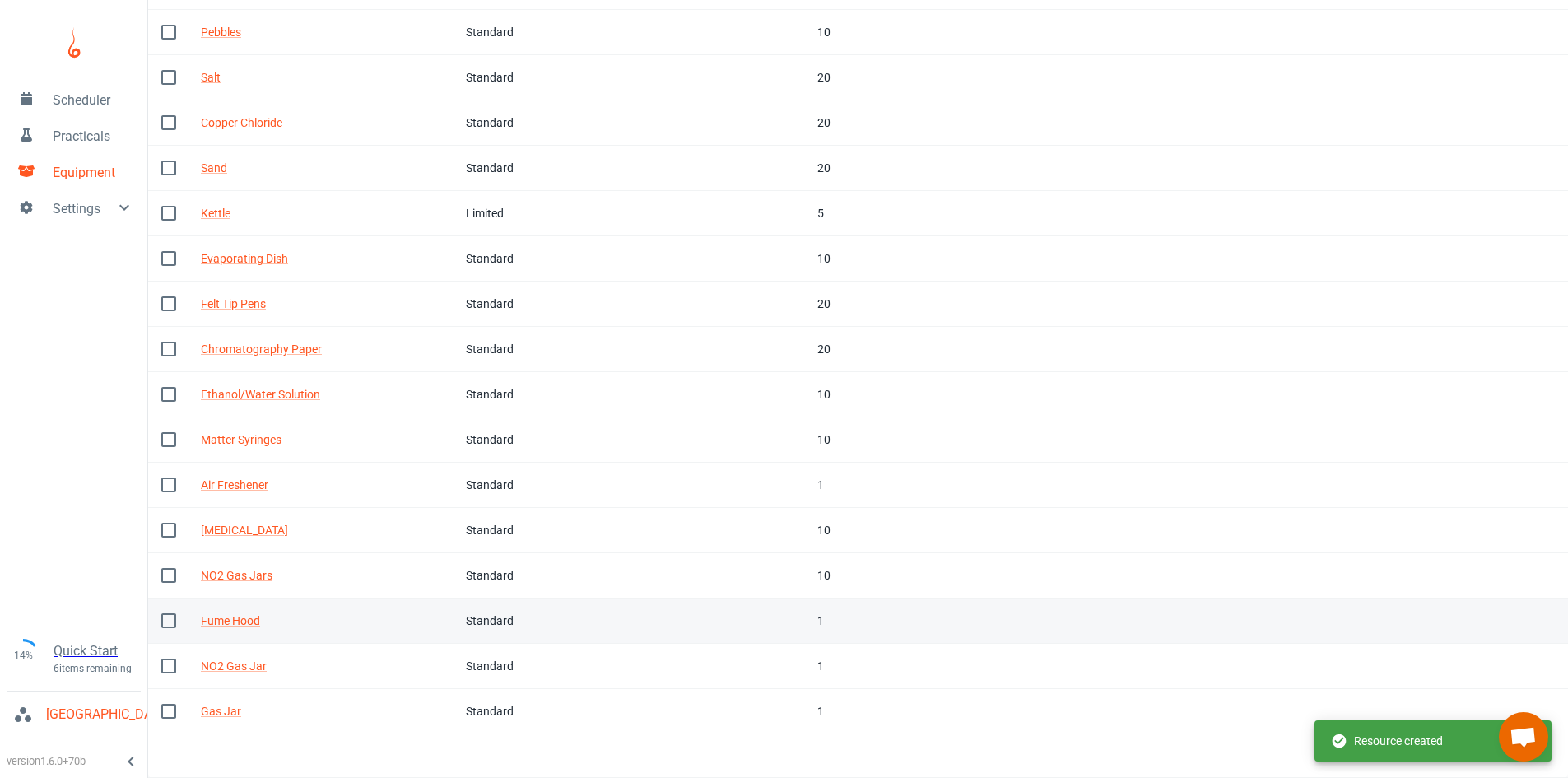
click at [530, 620] on div "Standard" at bounding box center [519, 620] width 107 height 18
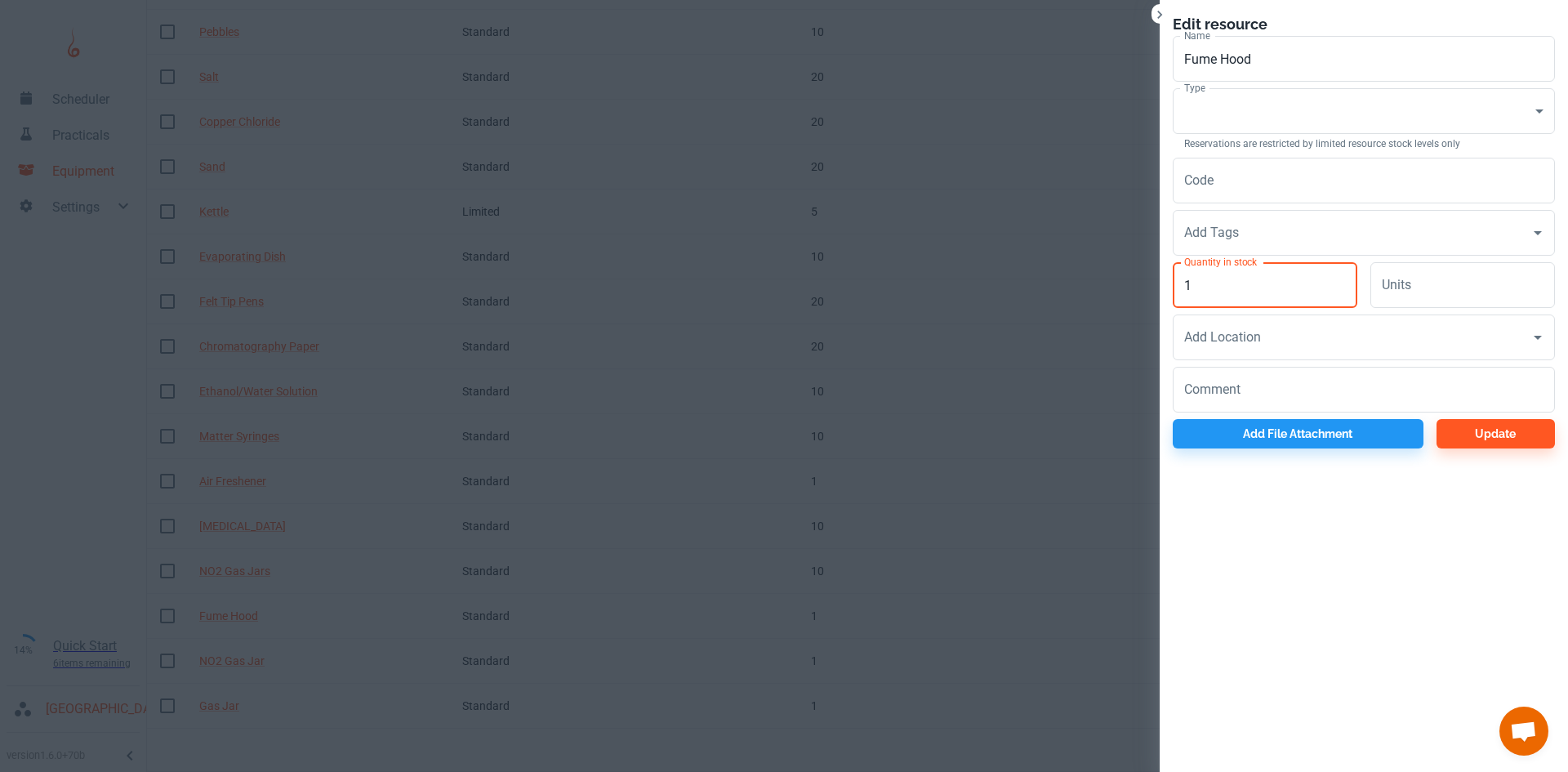
click at [1229, 287] on input "1" at bounding box center [1264, 285] width 184 height 45
type input "2"
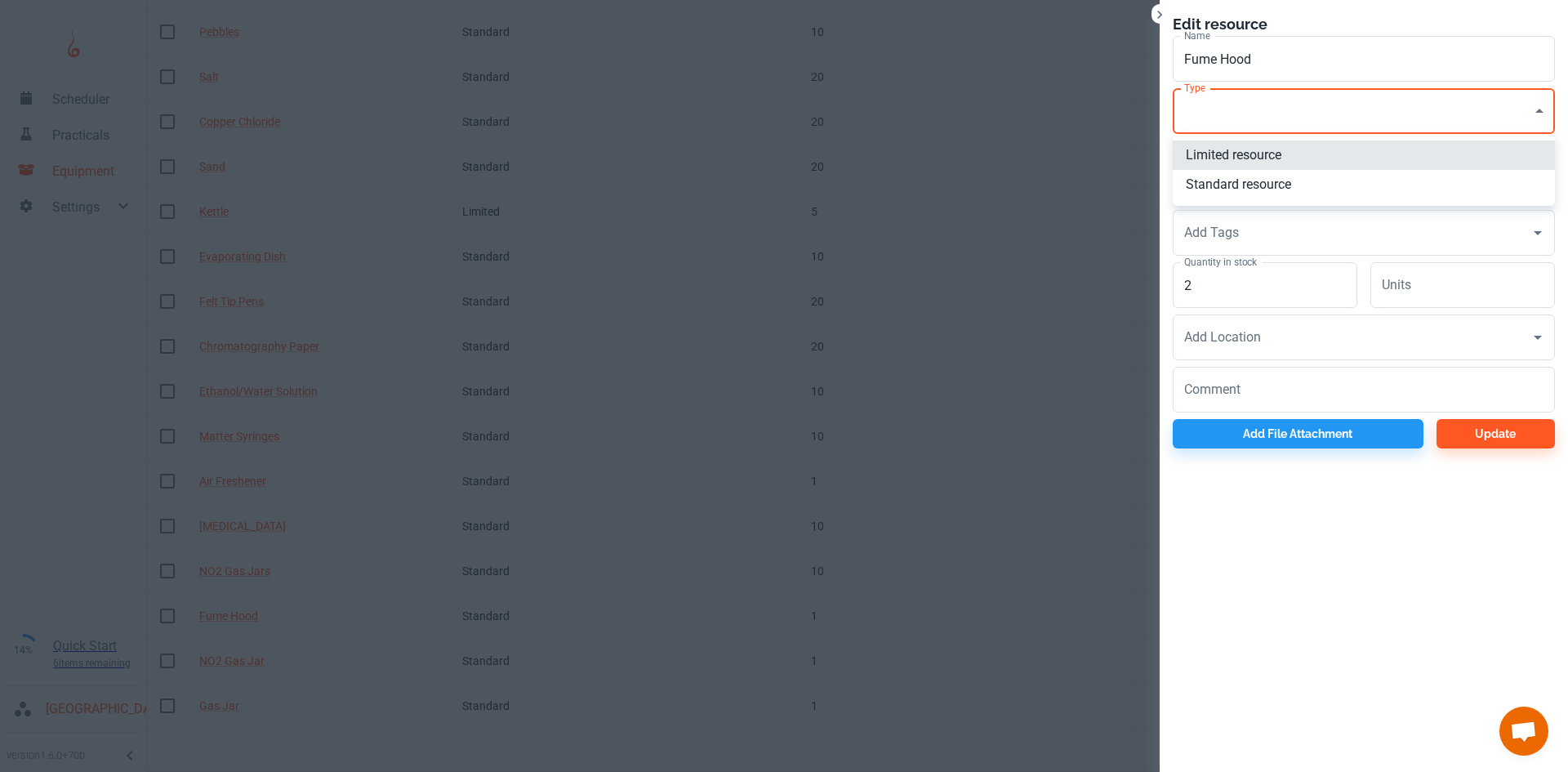
click at [1286, 126] on body "Scheduler Practicals Equipment Settings 14% Quick Start 6 items remaining St Ro…" at bounding box center [784, 63] width 1568 height 772
click at [1265, 152] on li "Limited resource" at bounding box center [1363, 155] width 382 height 29
type input "EQ"
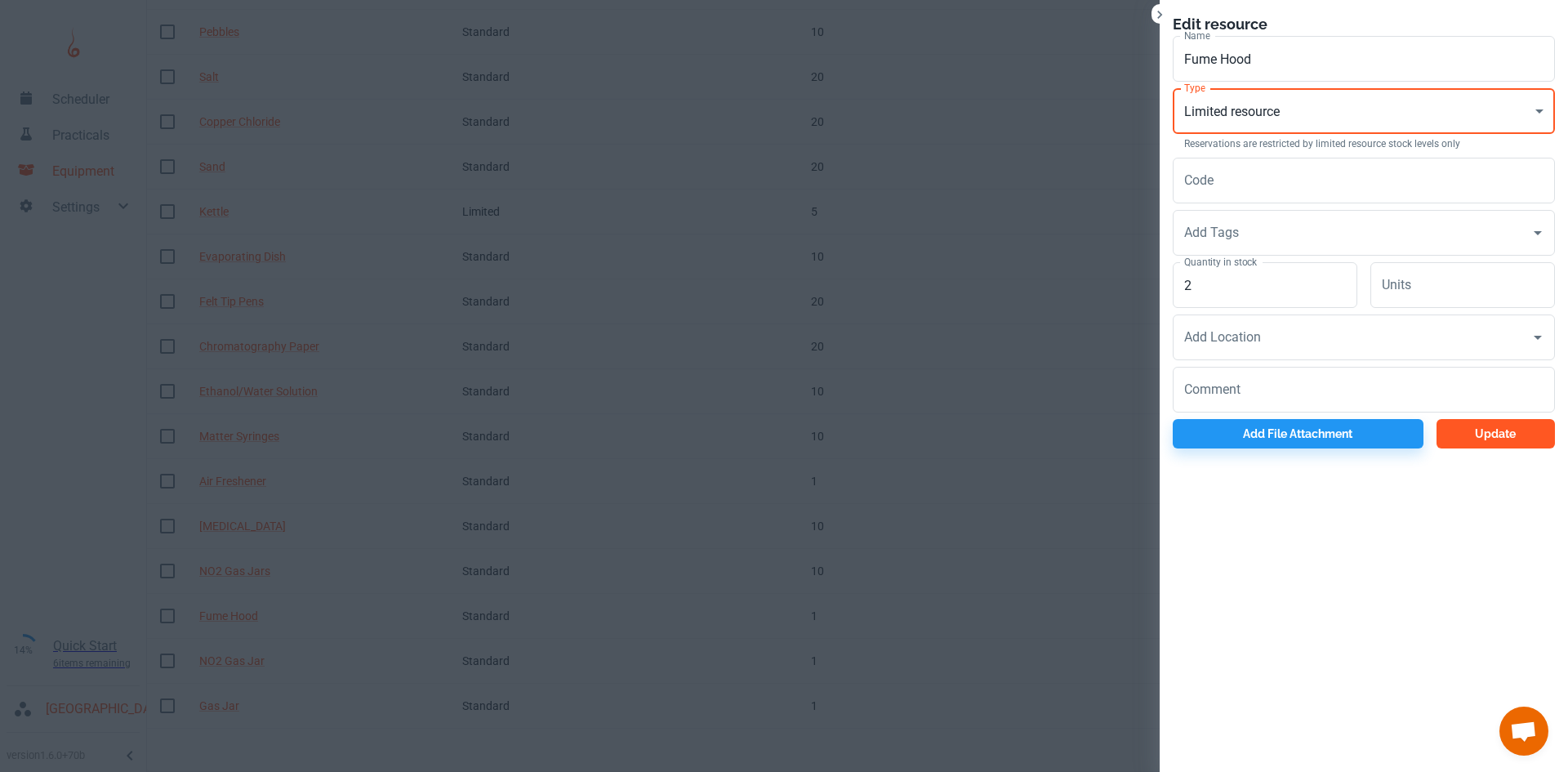
click at [1452, 438] on button "Update" at bounding box center [1495, 433] width 119 height 29
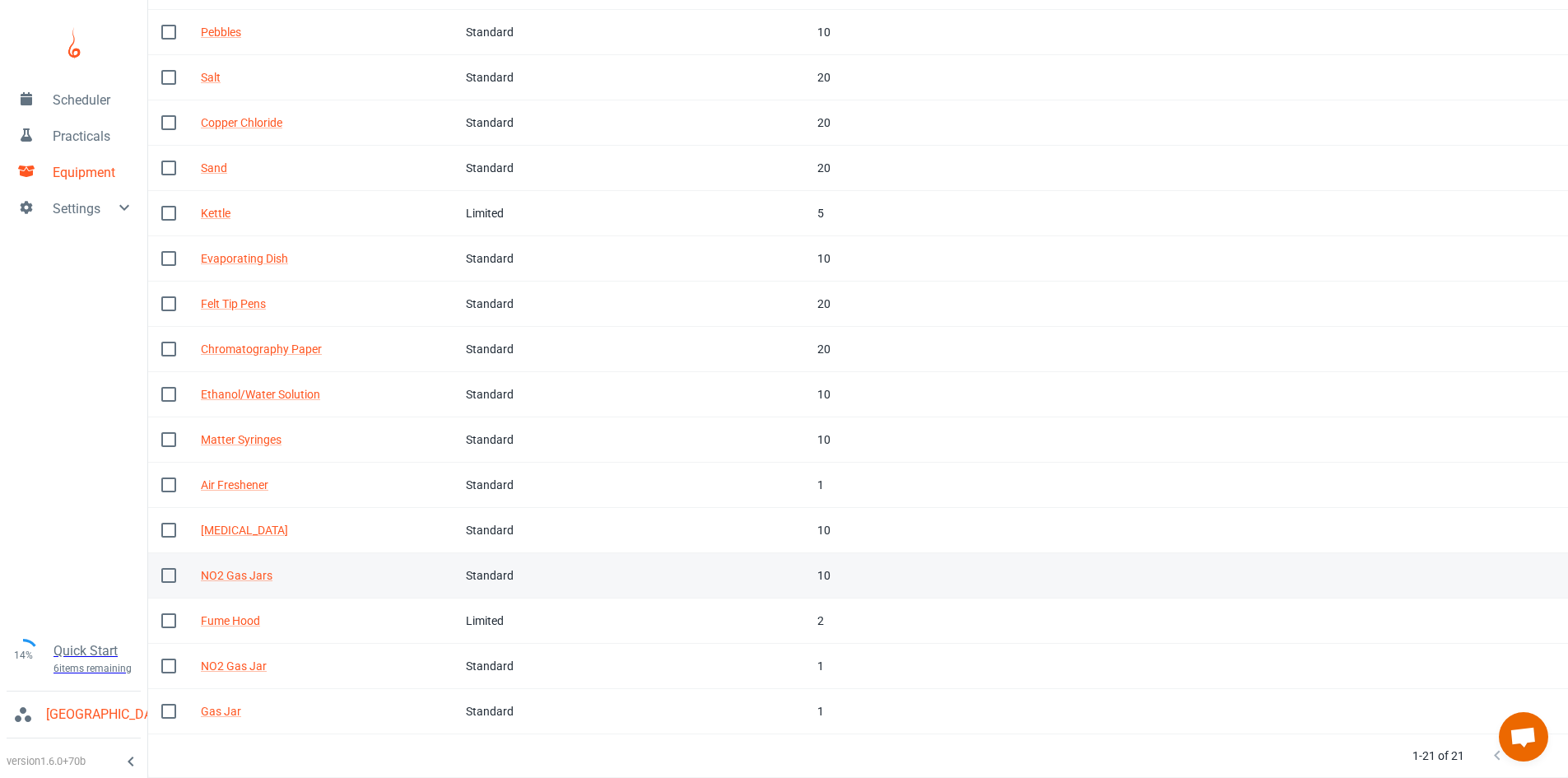
click at [171, 573] on input "checkbox" at bounding box center [169, 576] width 35 height 35
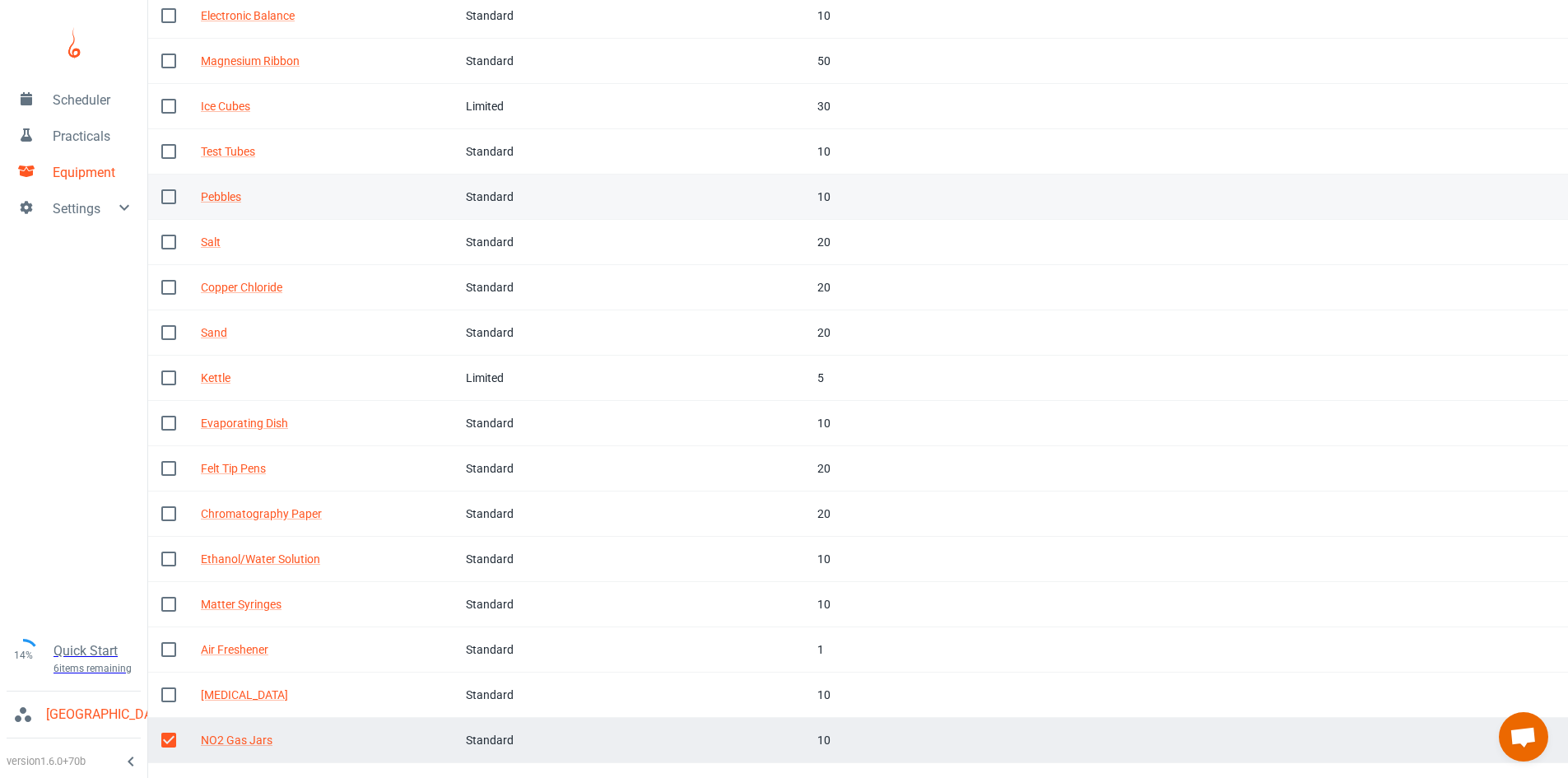
scroll to position [0, 0]
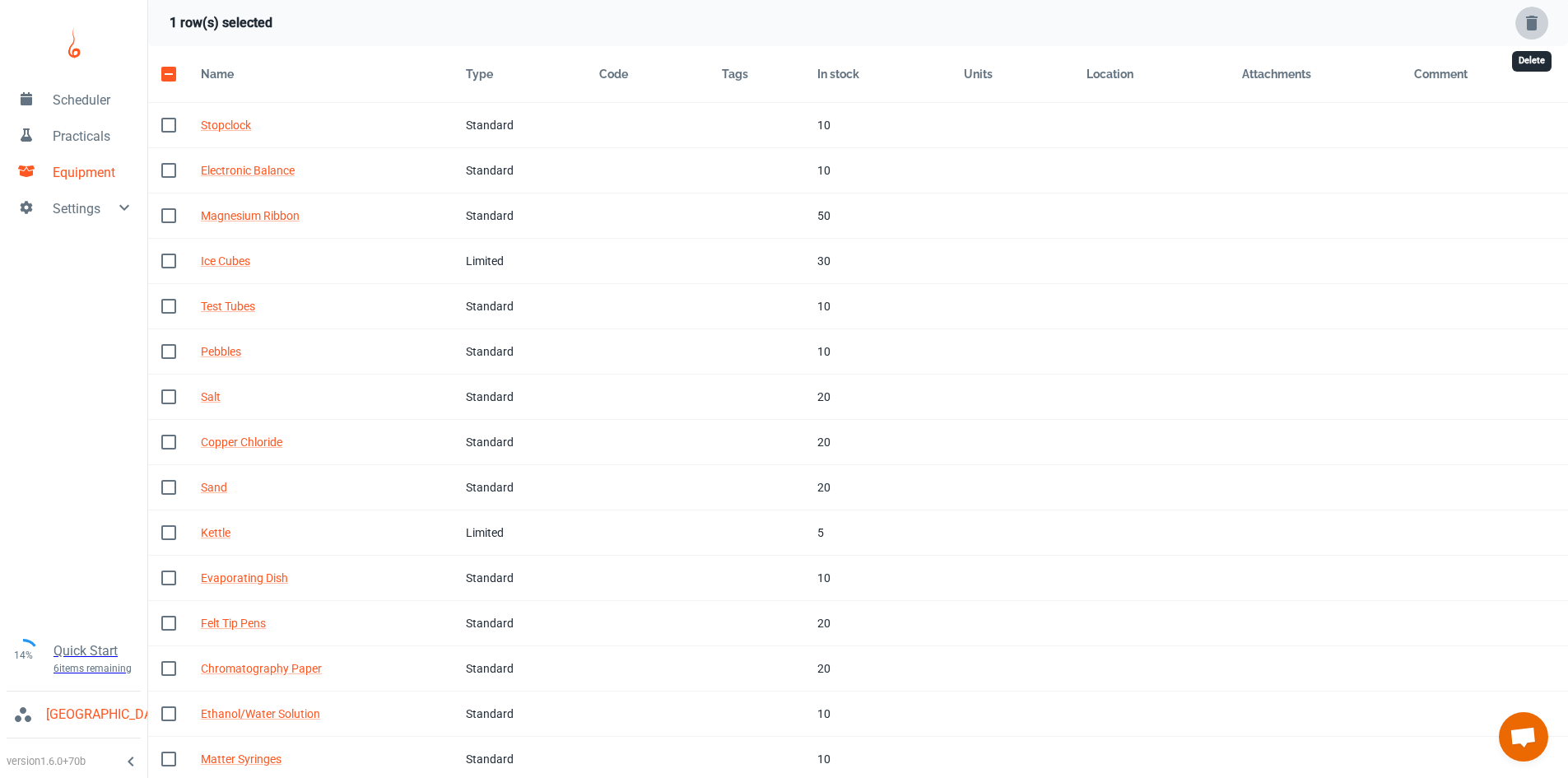
click at [1517, 14] on button "Delete Selected Rows" at bounding box center [1532, 23] width 33 height 33
checkbox input "false"
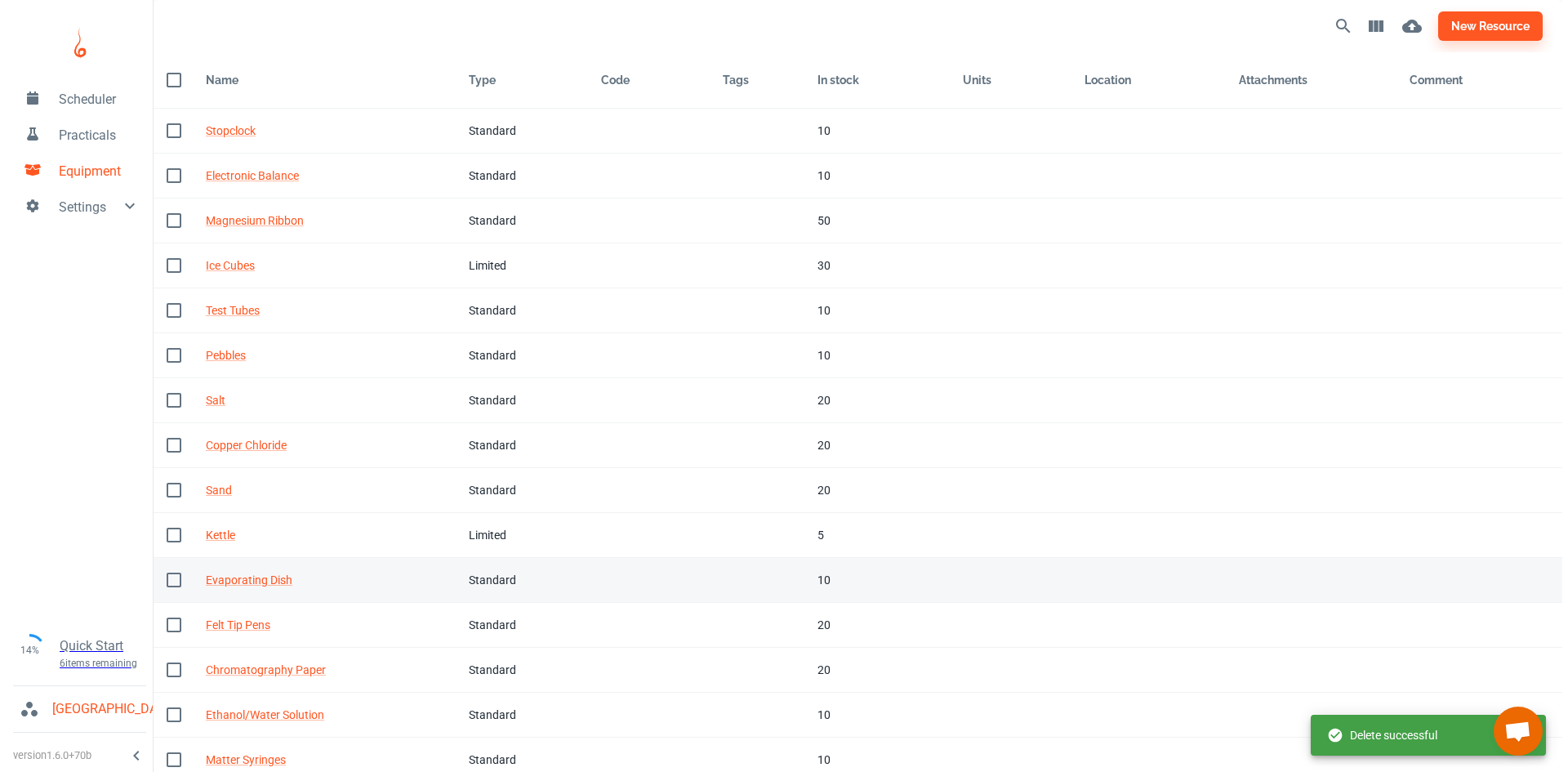
scroll to position [279, 0]
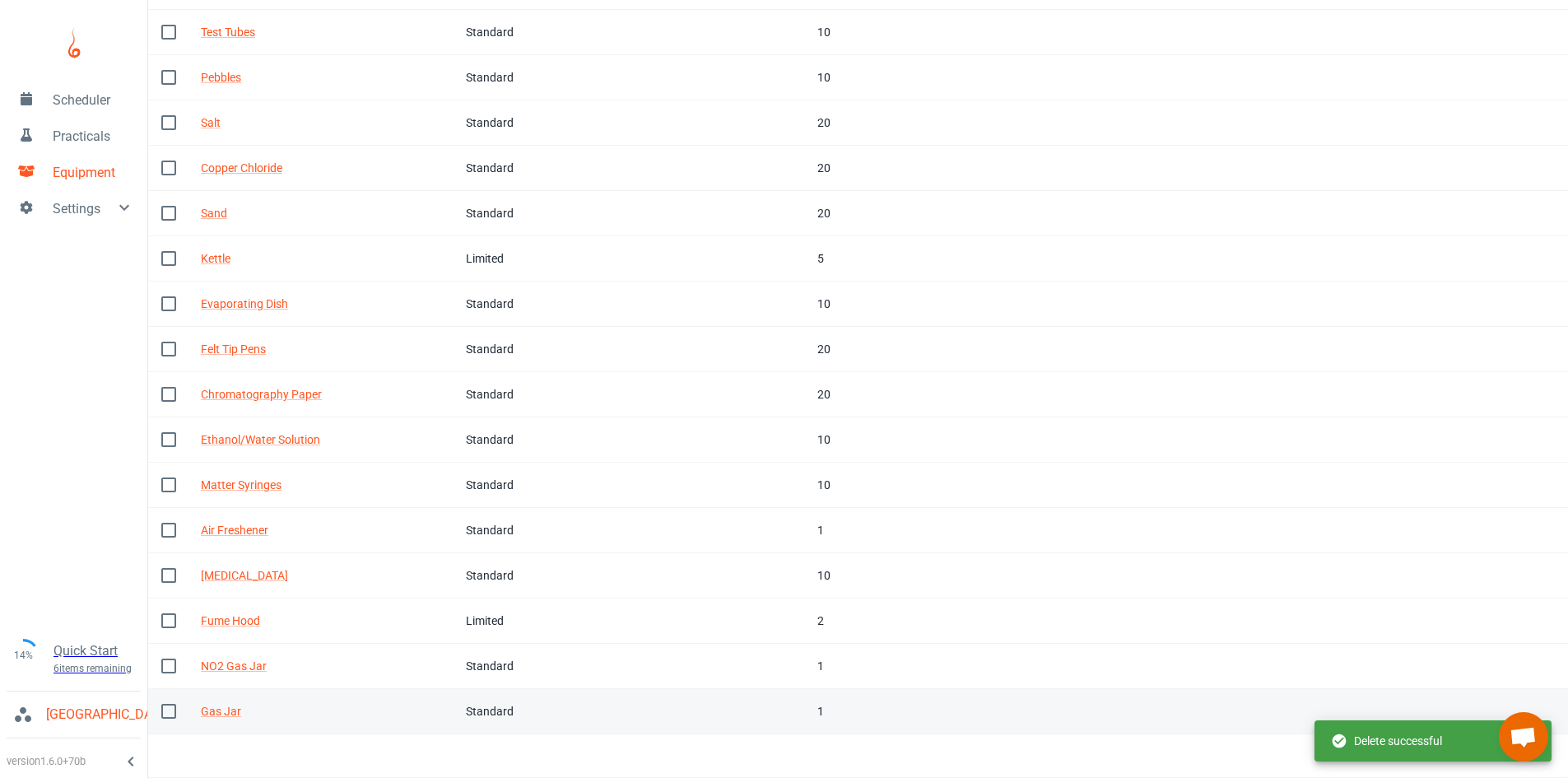
click at [587, 709] on td "Type Standard" at bounding box center [518, 711] width 133 height 46
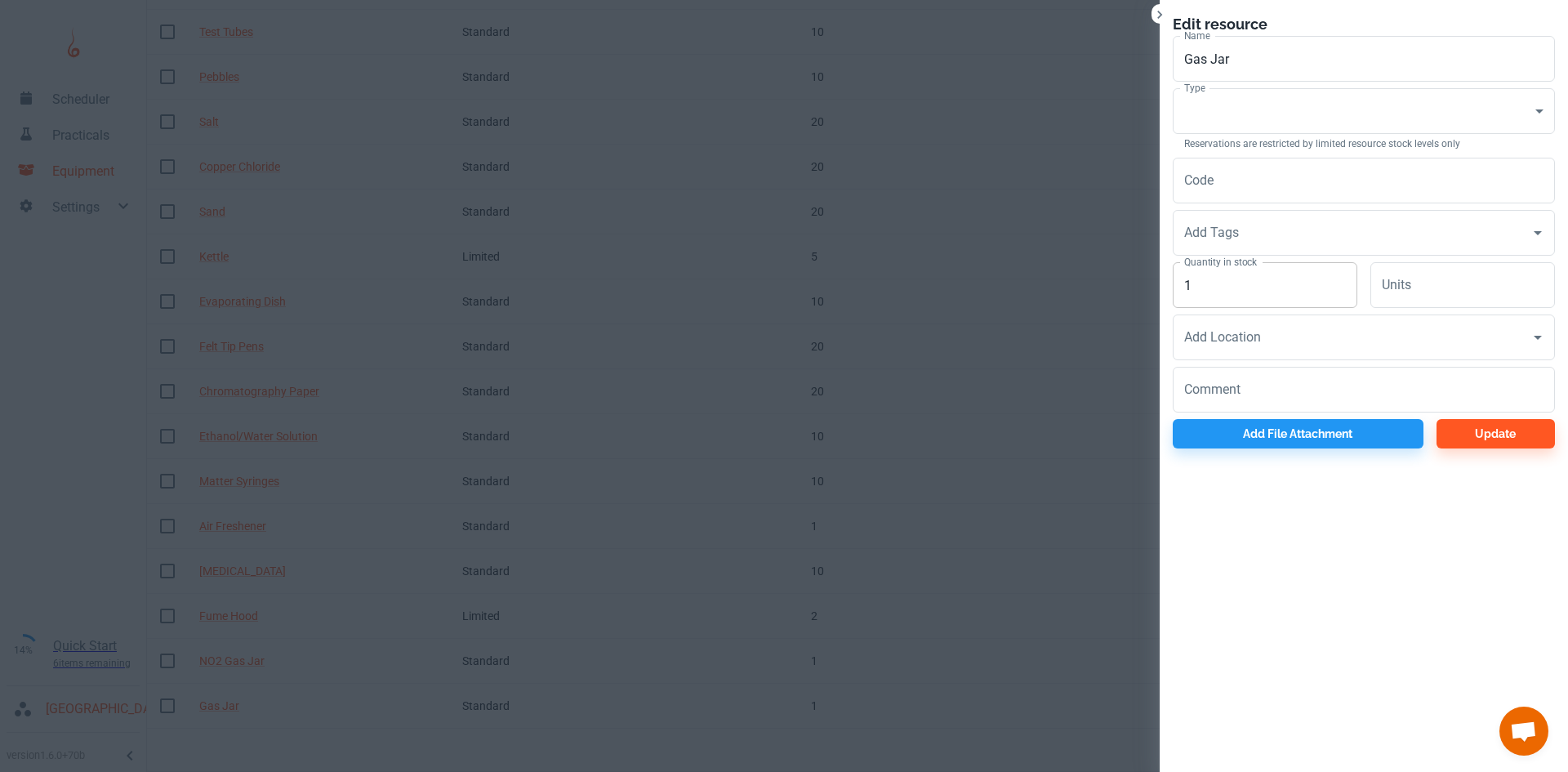
click at [1237, 271] on input "1" at bounding box center [1264, 285] width 184 height 45
type input "10"
click at [1287, 95] on body "Scheduler Practicals Equipment Settings 14% Quick Start 6 items remaining St Ro…" at bounding box center [784, 107] width 1568 height 772
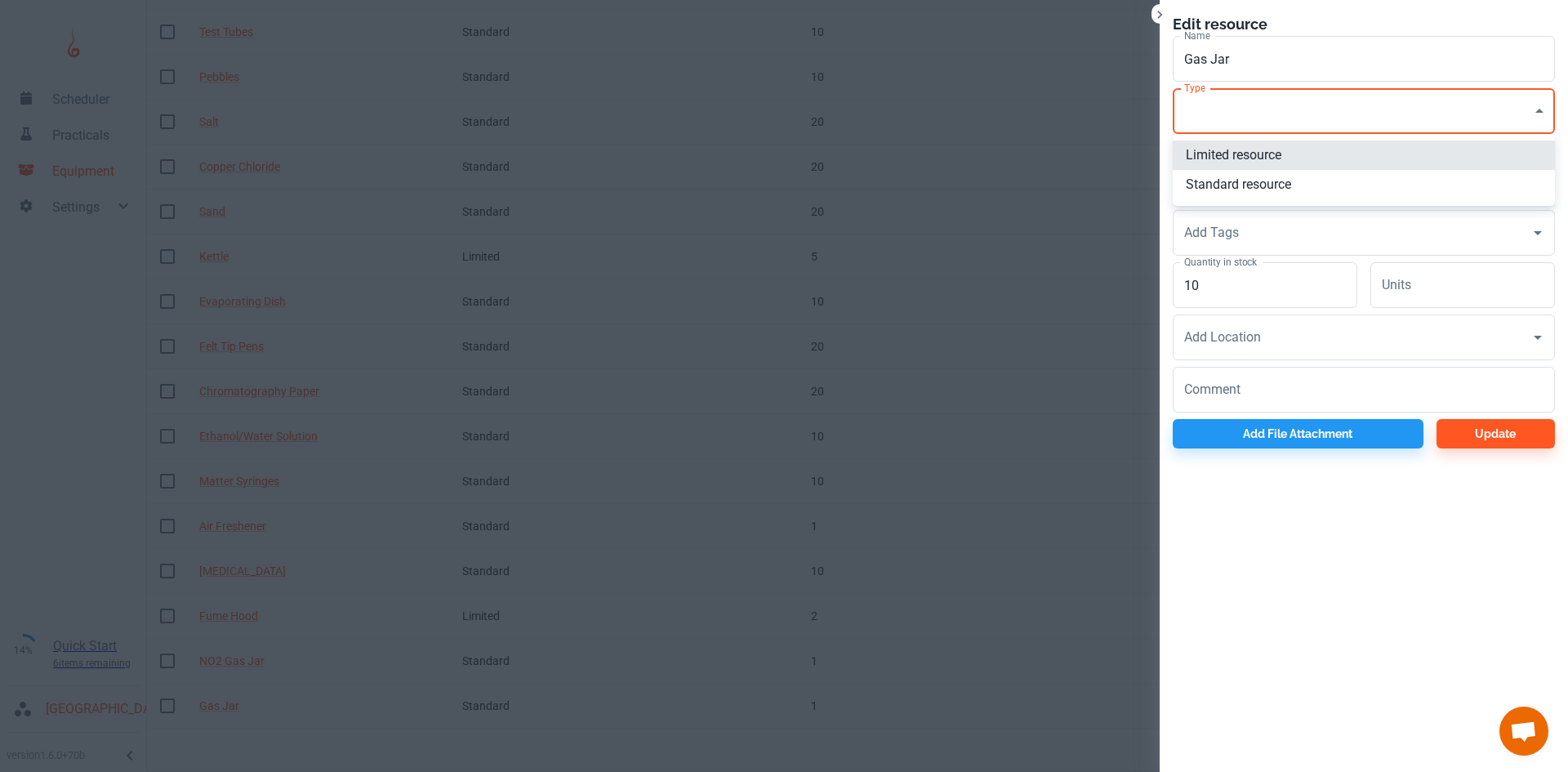
click at [1230, 192] on li "Standard resource" at bounding box center [1363, 184] width 382 height 29
type input "CO"
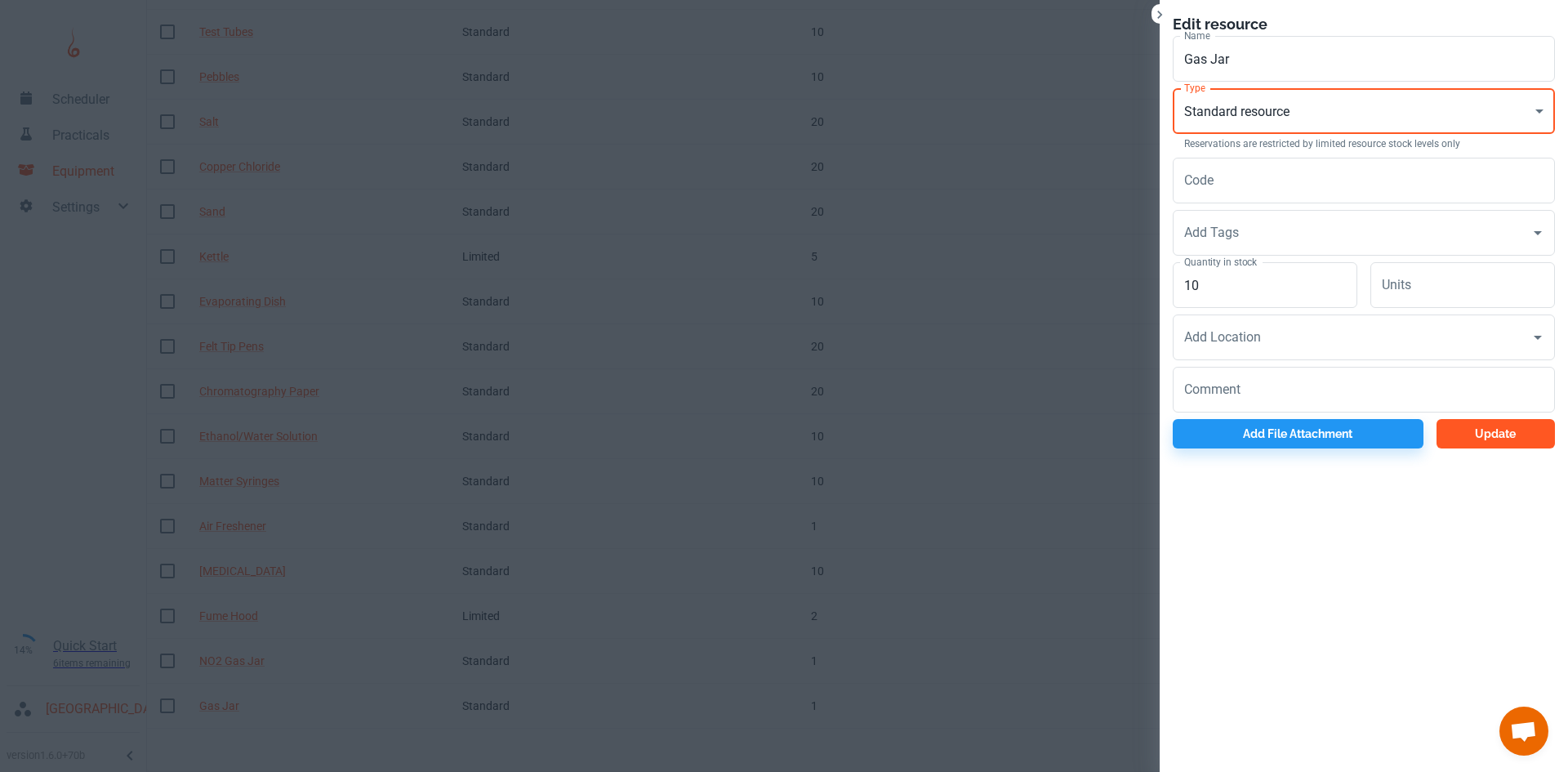
click at [1473, 433] on button "Update" at bounding box center [1495, 433] width 119 height 29
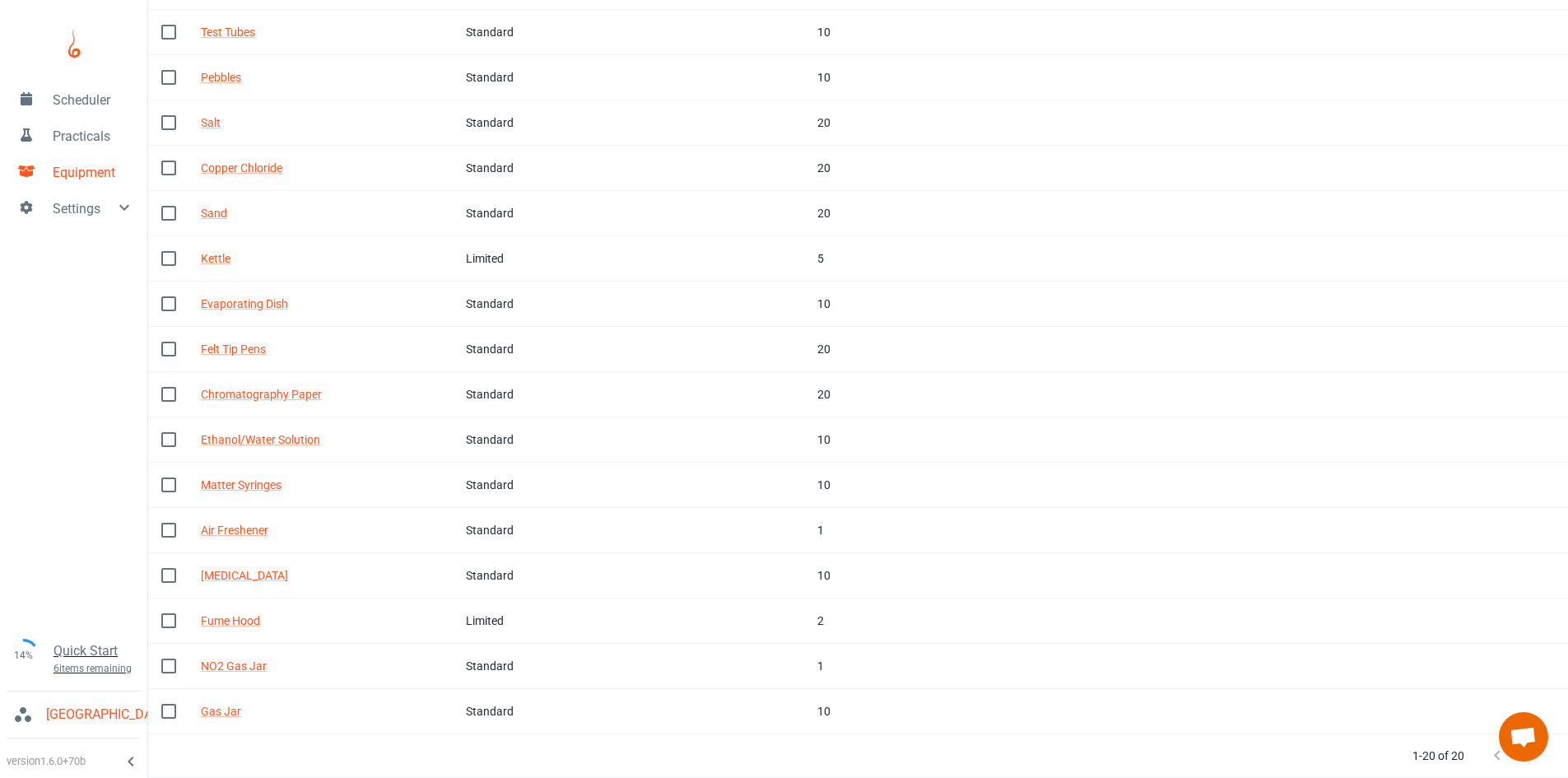
scroll to position [34, 0]
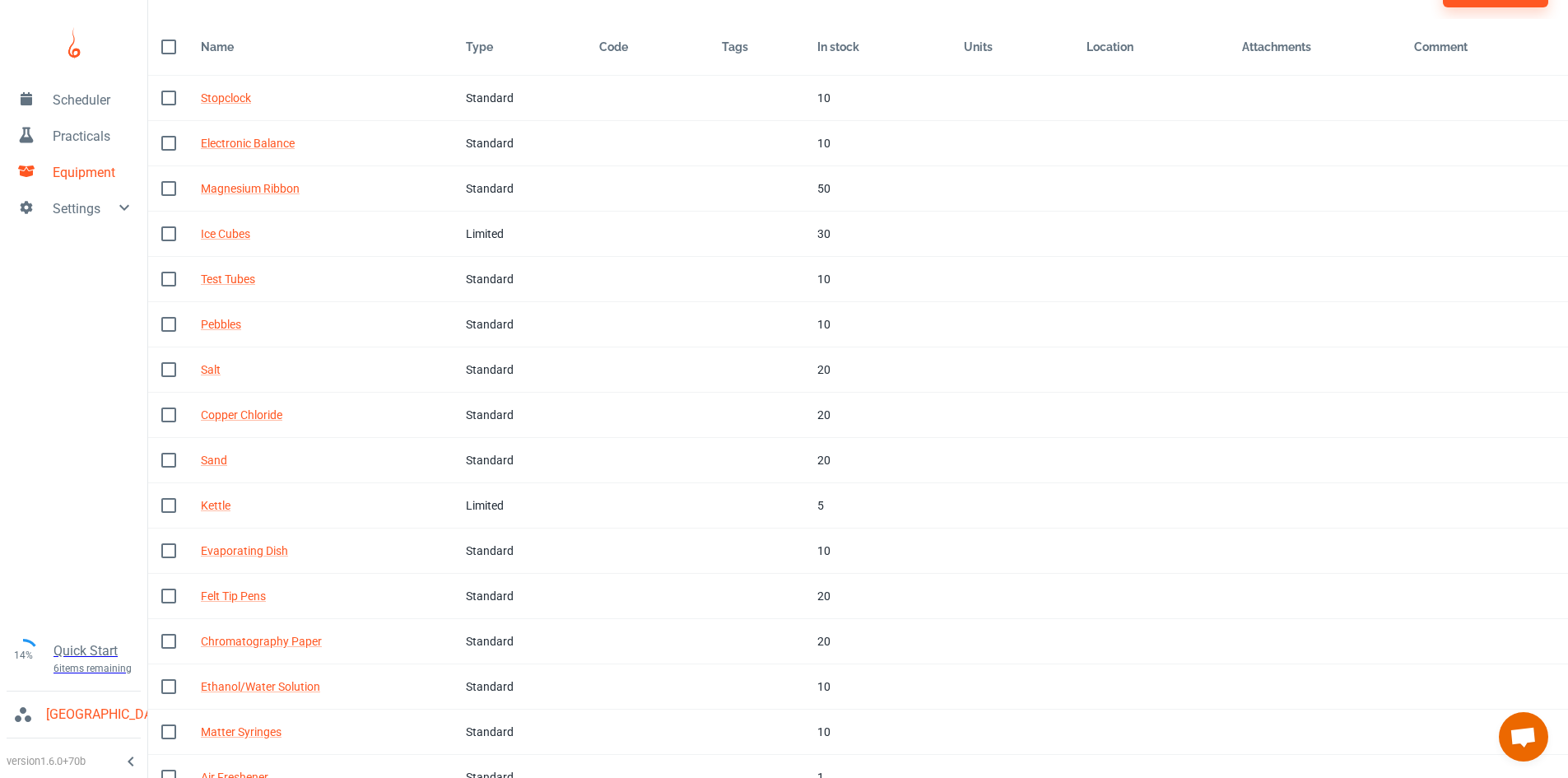
click at [61, 130] on span "Practicals" at bounding box center [93, 136] width 82 height 19
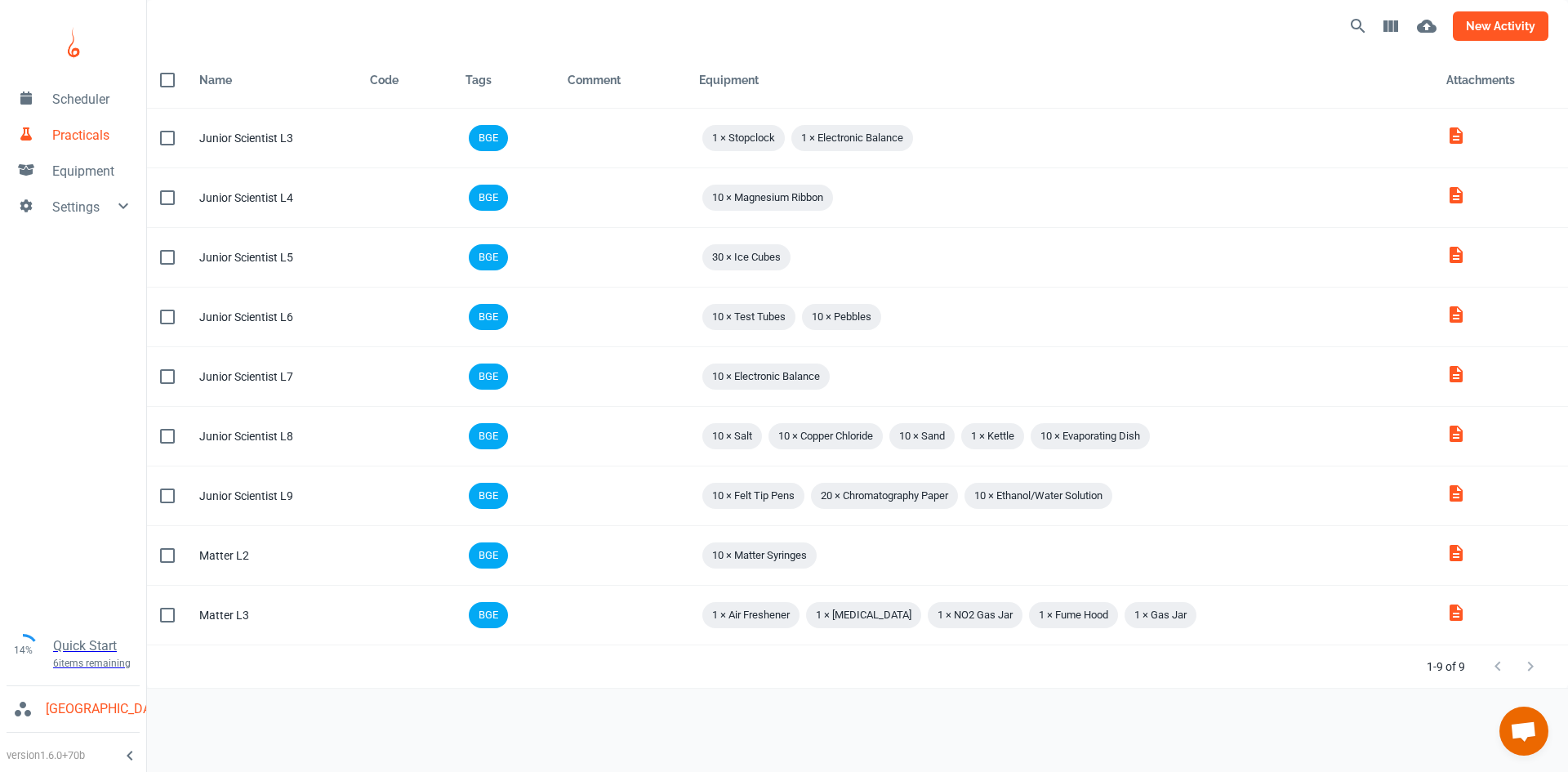
click at [1484, 19] on button "new activity" at bounding box center [1499, 26] width 96 height 29
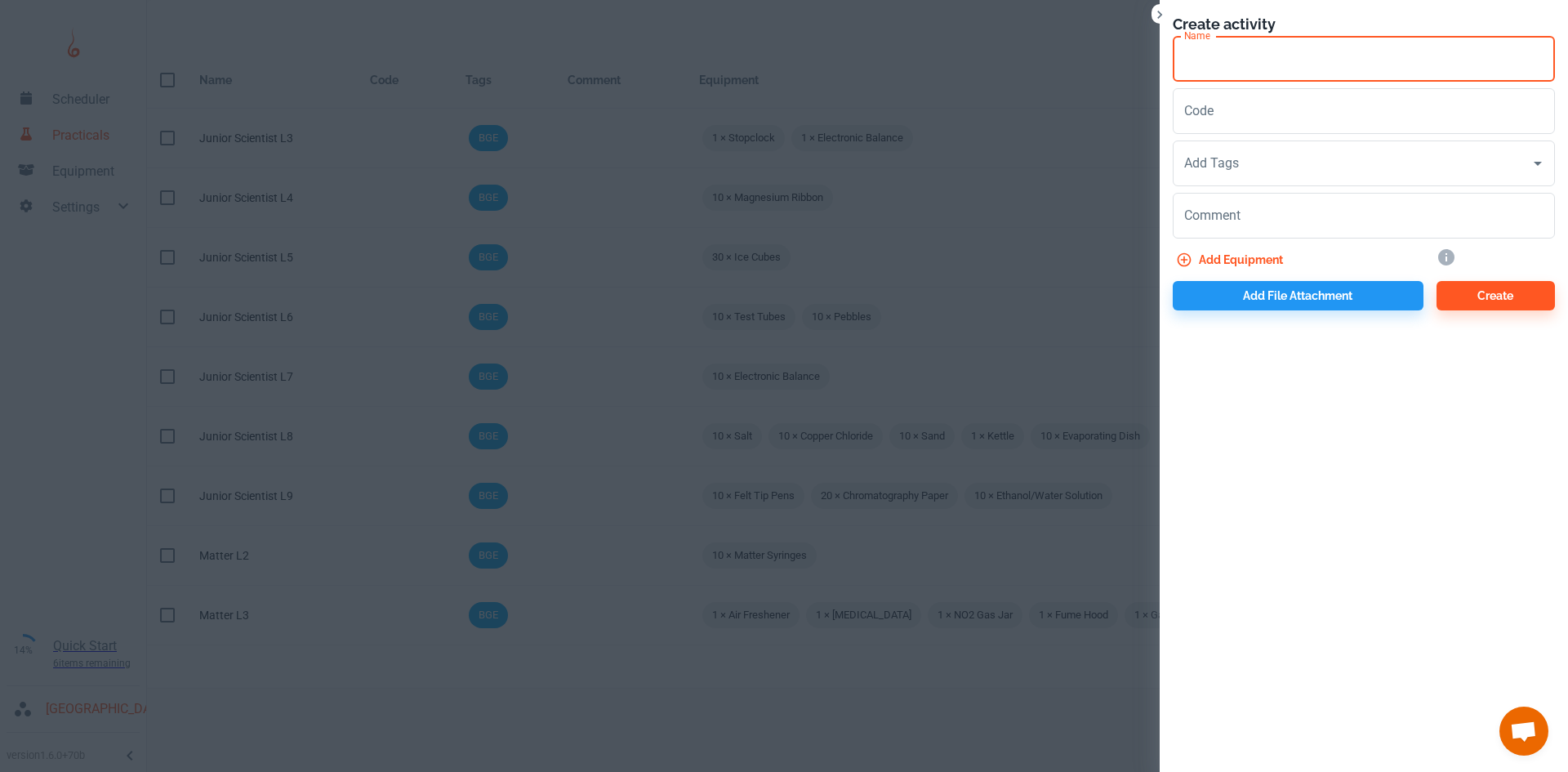
click at [1378, 61] on input "Name" at bounding box center [1363, 58] width 382 height 45
type input "Matter L4"
click at [1240, 126] on input "Code" at bounding box center [1363, 110] width 382 height 45
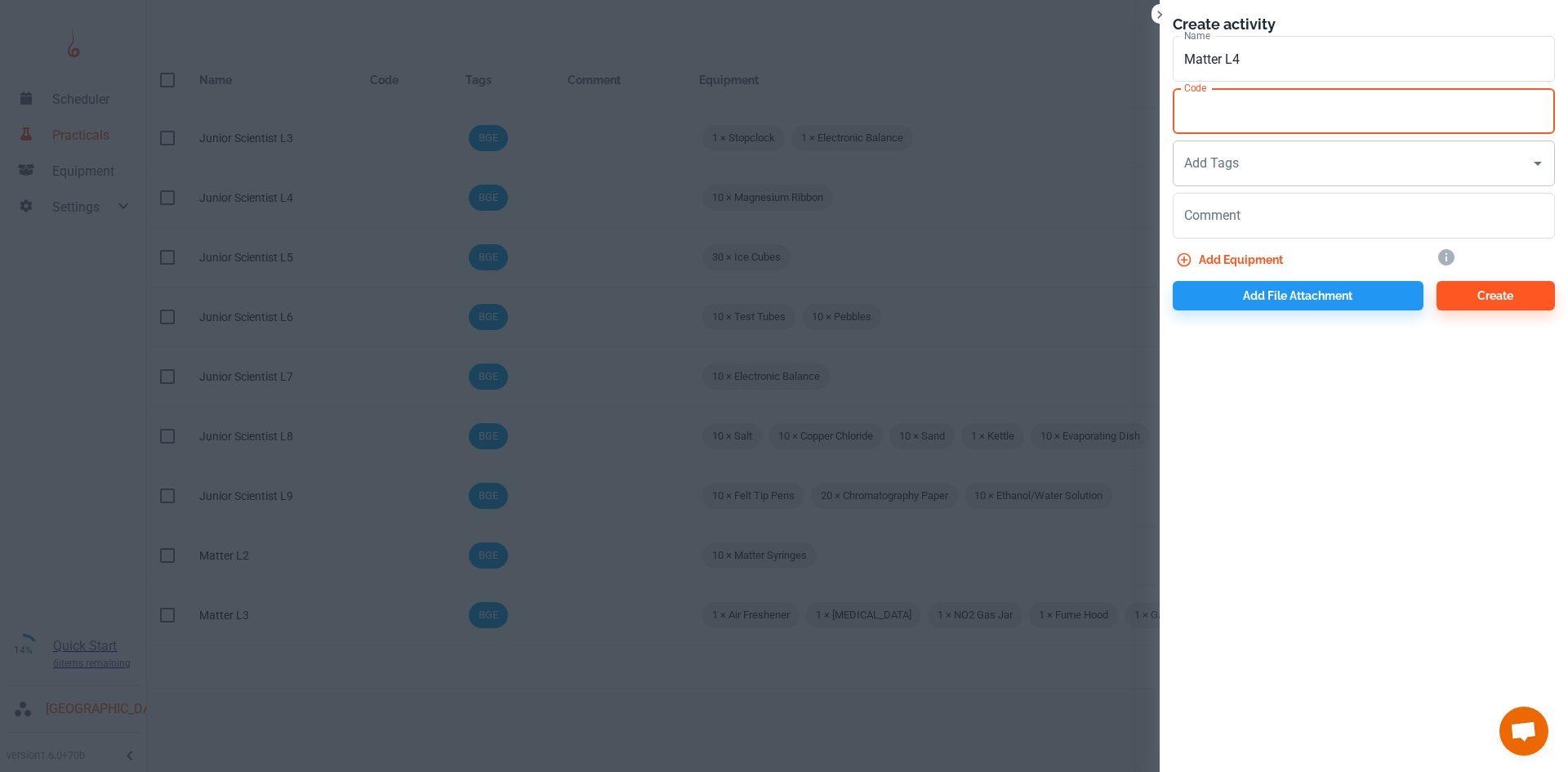
click at [1240, 165] on input "Add Tags" at bounding box center [1351, 163] width 343 height 31
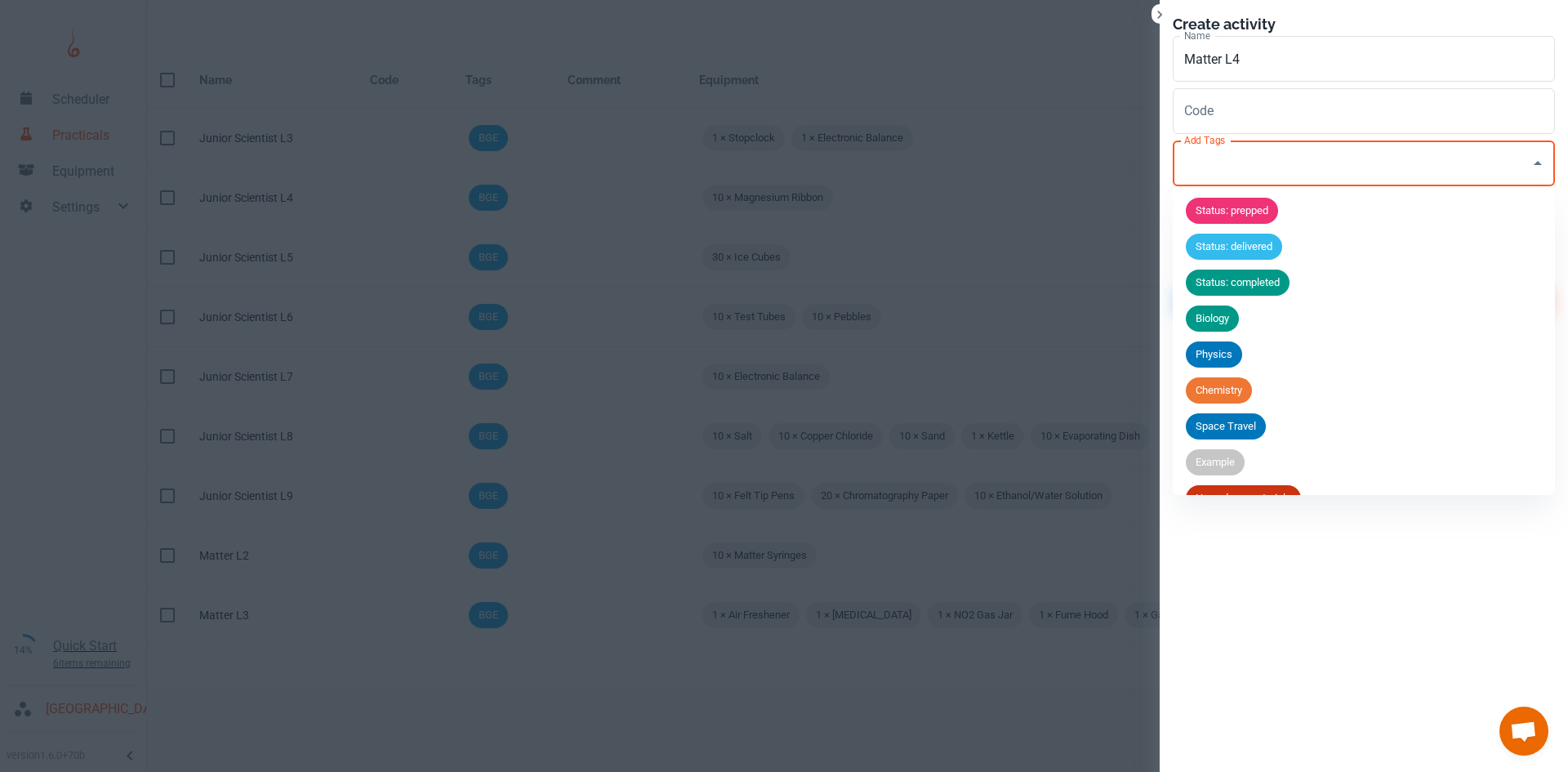
scroll to position [64, 0]
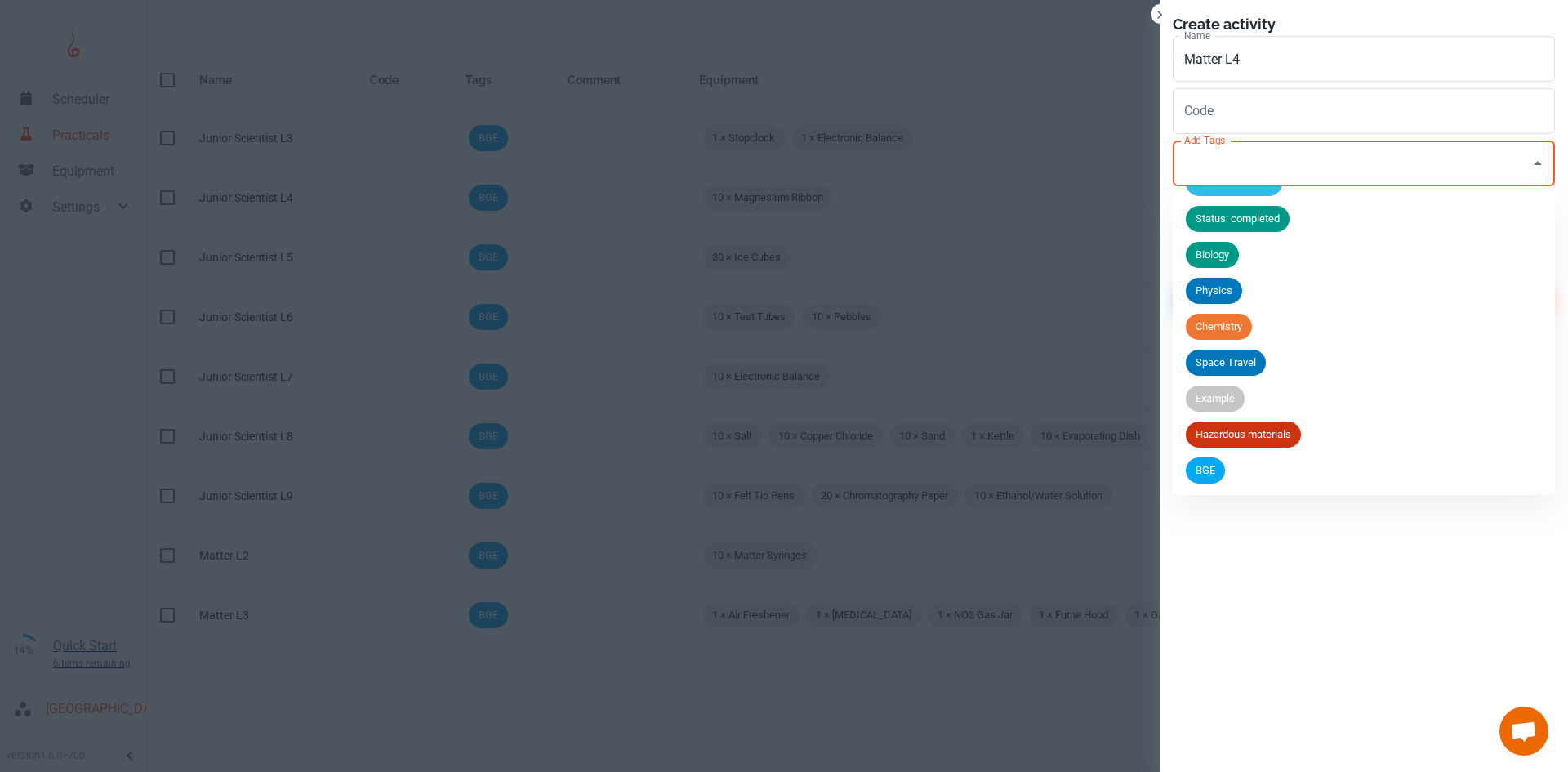
click at [1213, 465] on span "BGE" at bounding box center [1205, 470] width 40 height 16
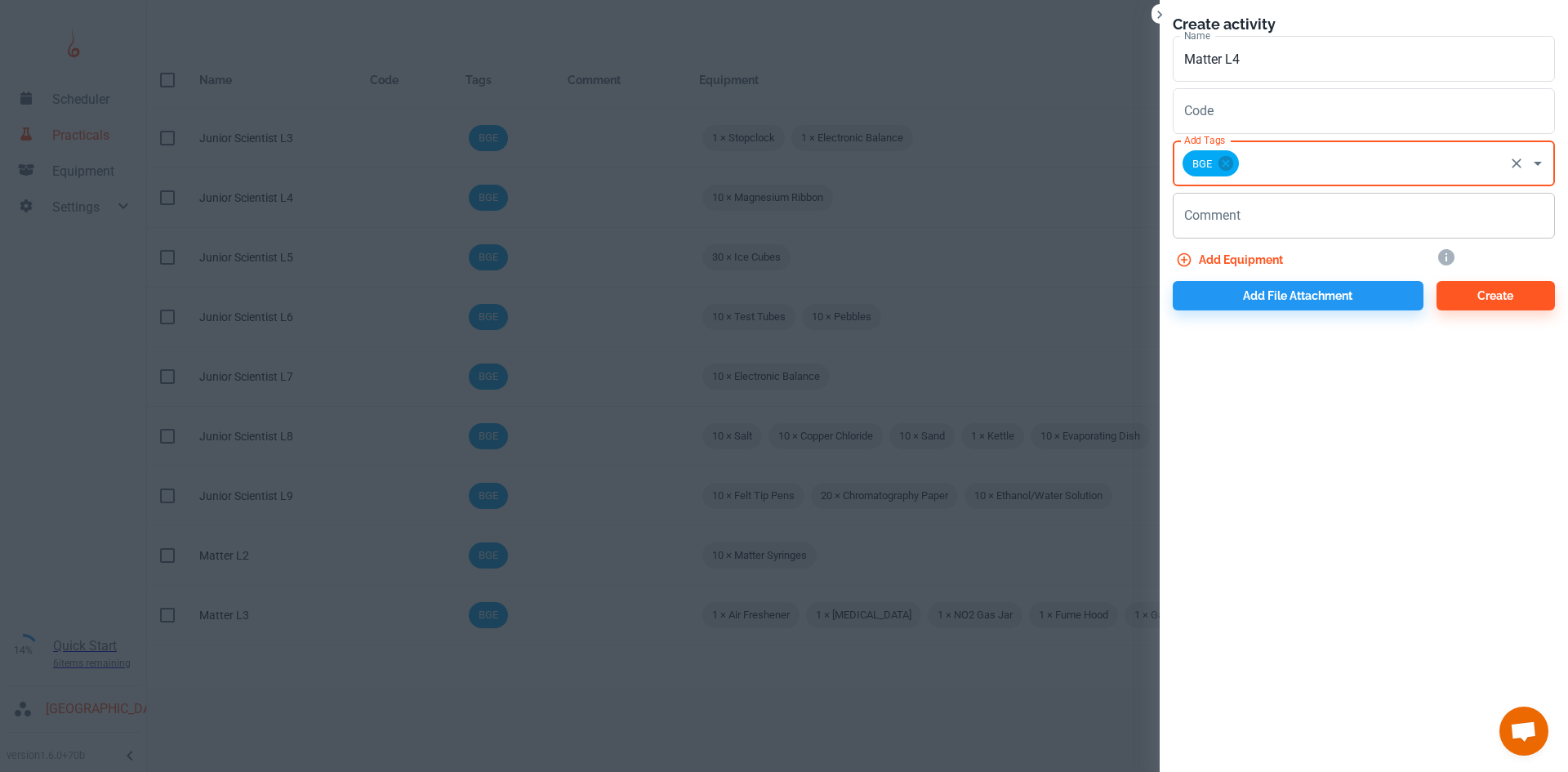
click at [1229, 222] on textarea "Comment" at bounding box center [1363, 215] width 359 height 18
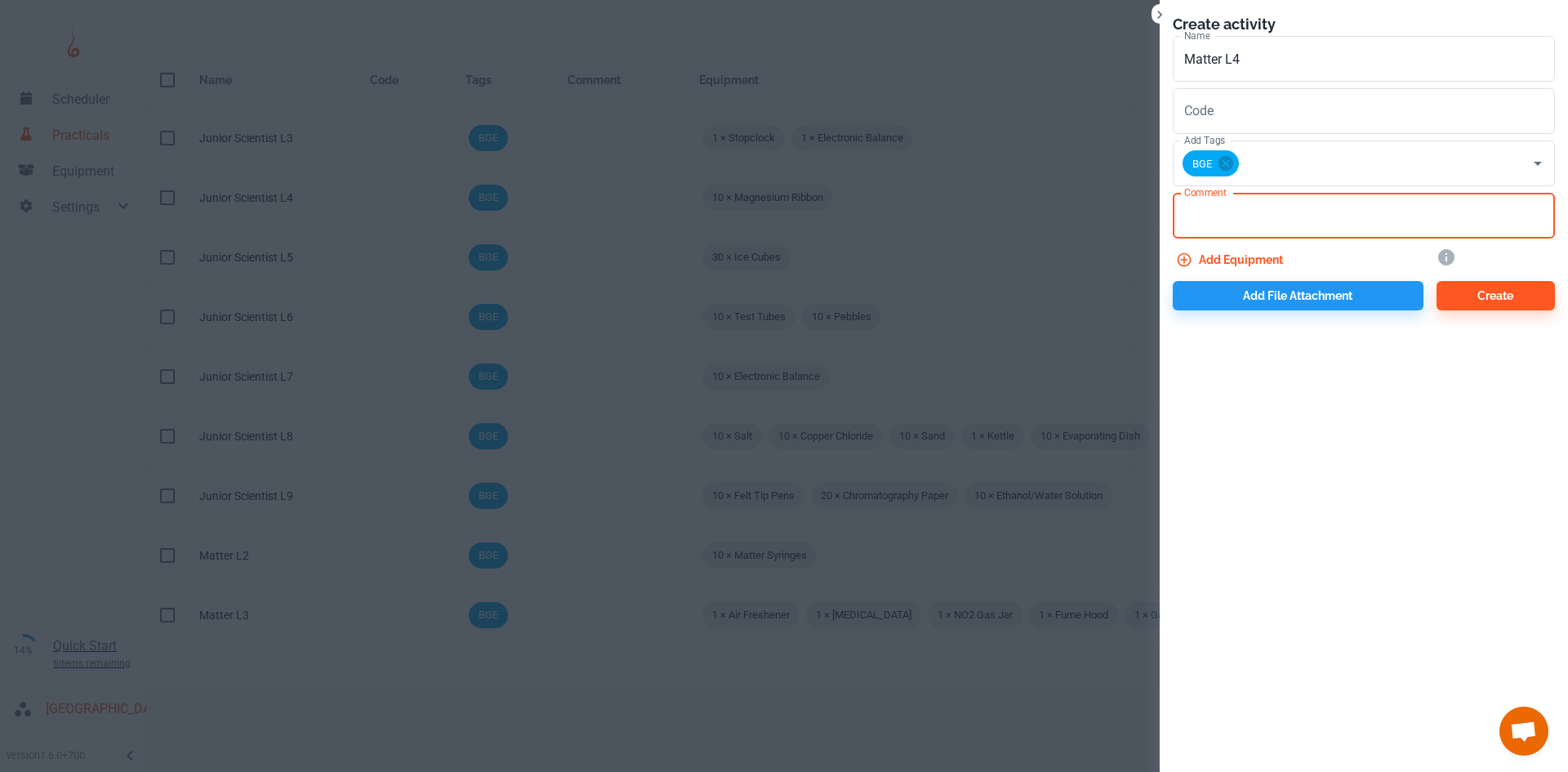
click at [1216, 261] on button "Add equipment" at bounding box center [1230, 260] width 117 height 29
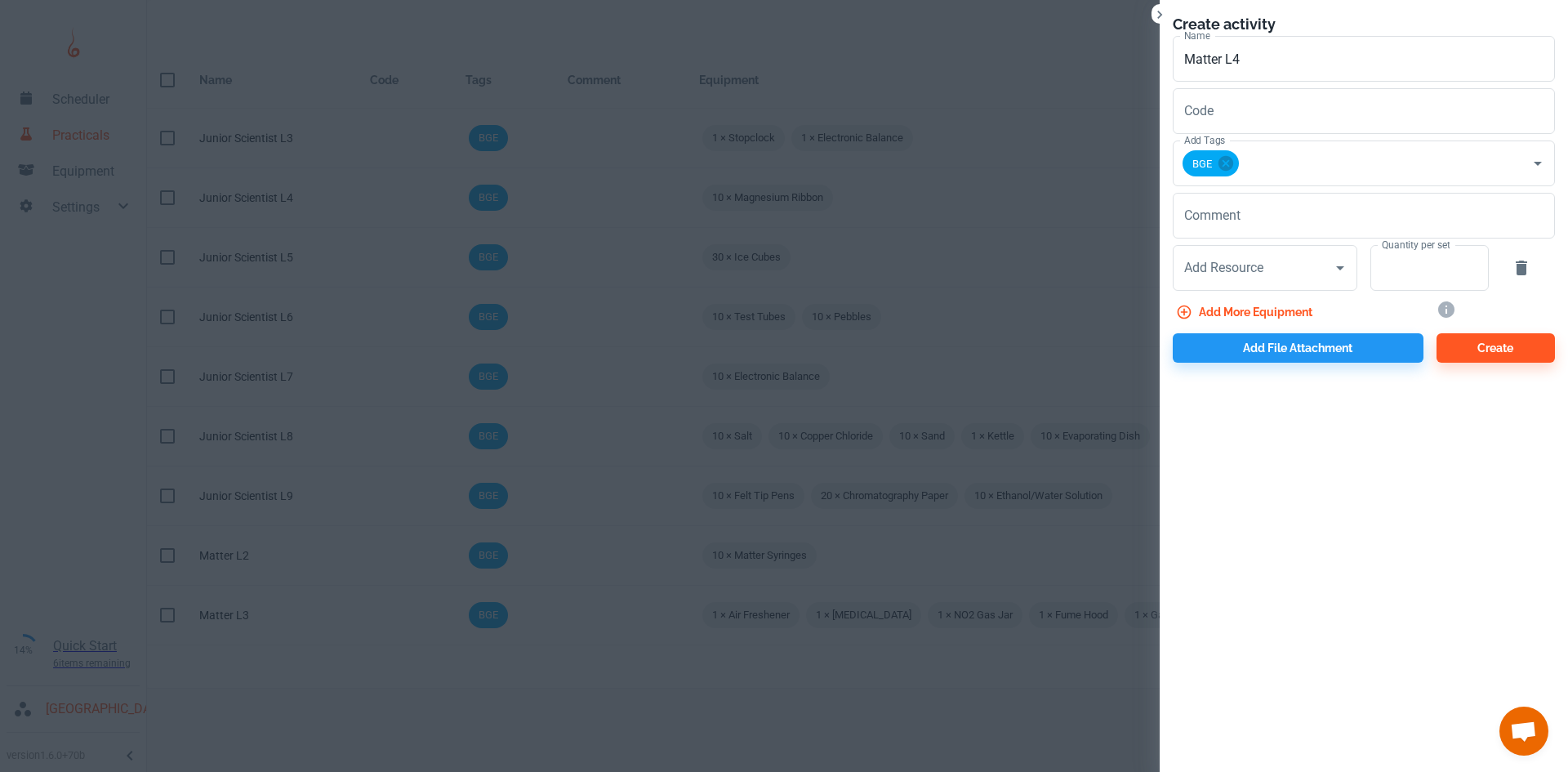
click at [1259, 306] on button "Add more equipment" at bounding box center [1245, 312] width 146 height 29
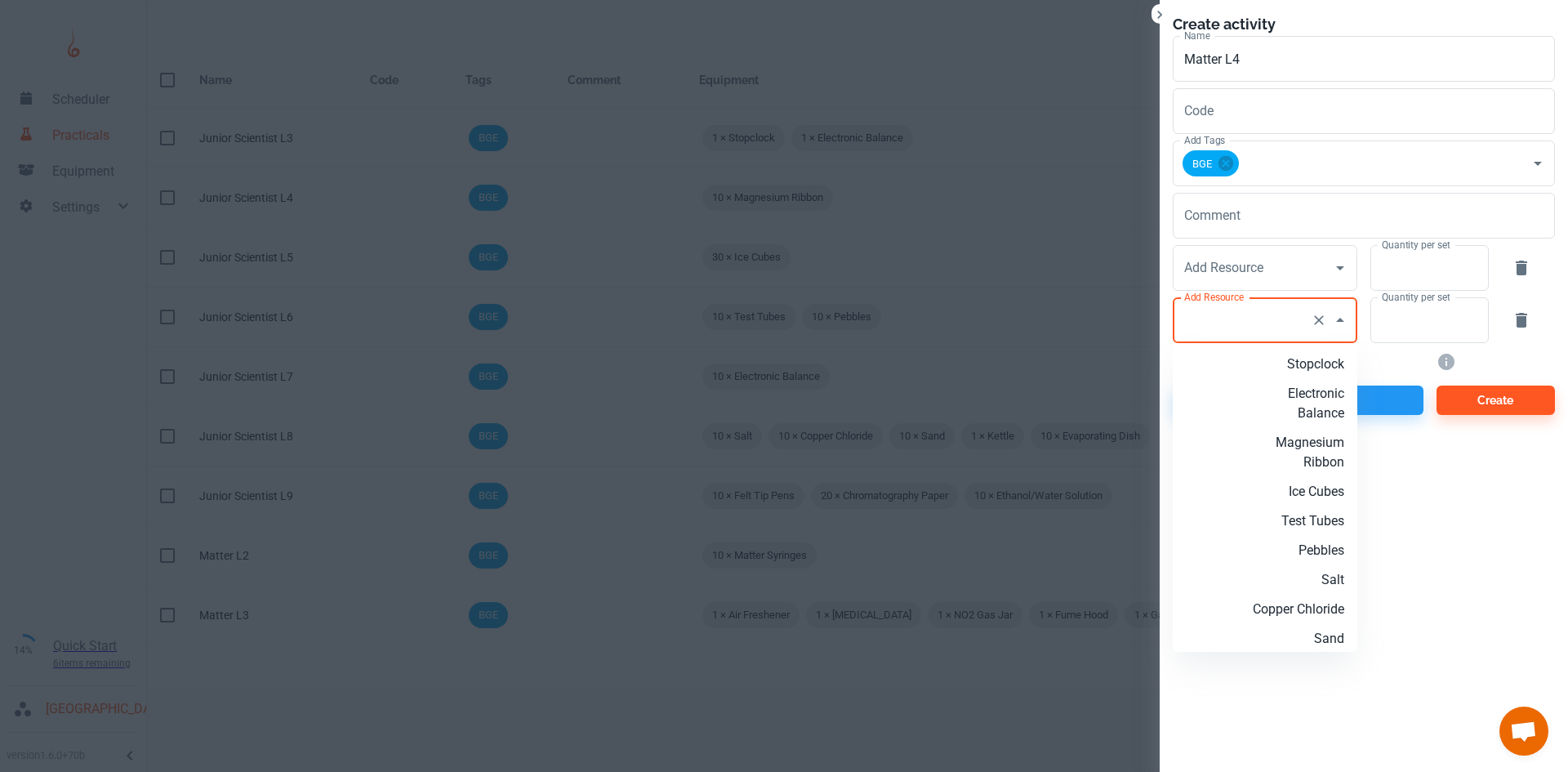
click at [1245, 321] on input "Add Resource" at bounding box center [1242, 320] width 124 height 31
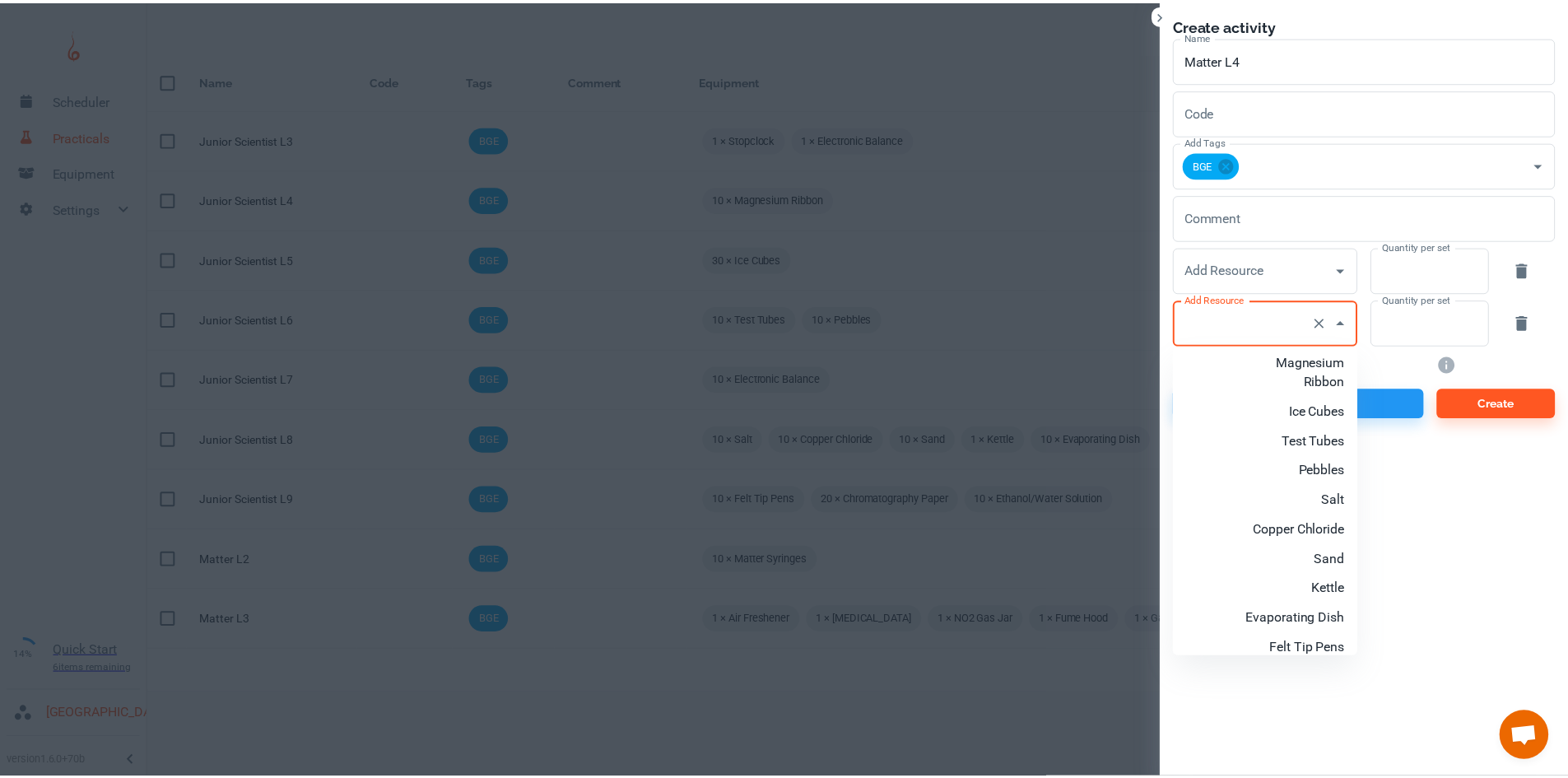
scroll to position [0, 0]
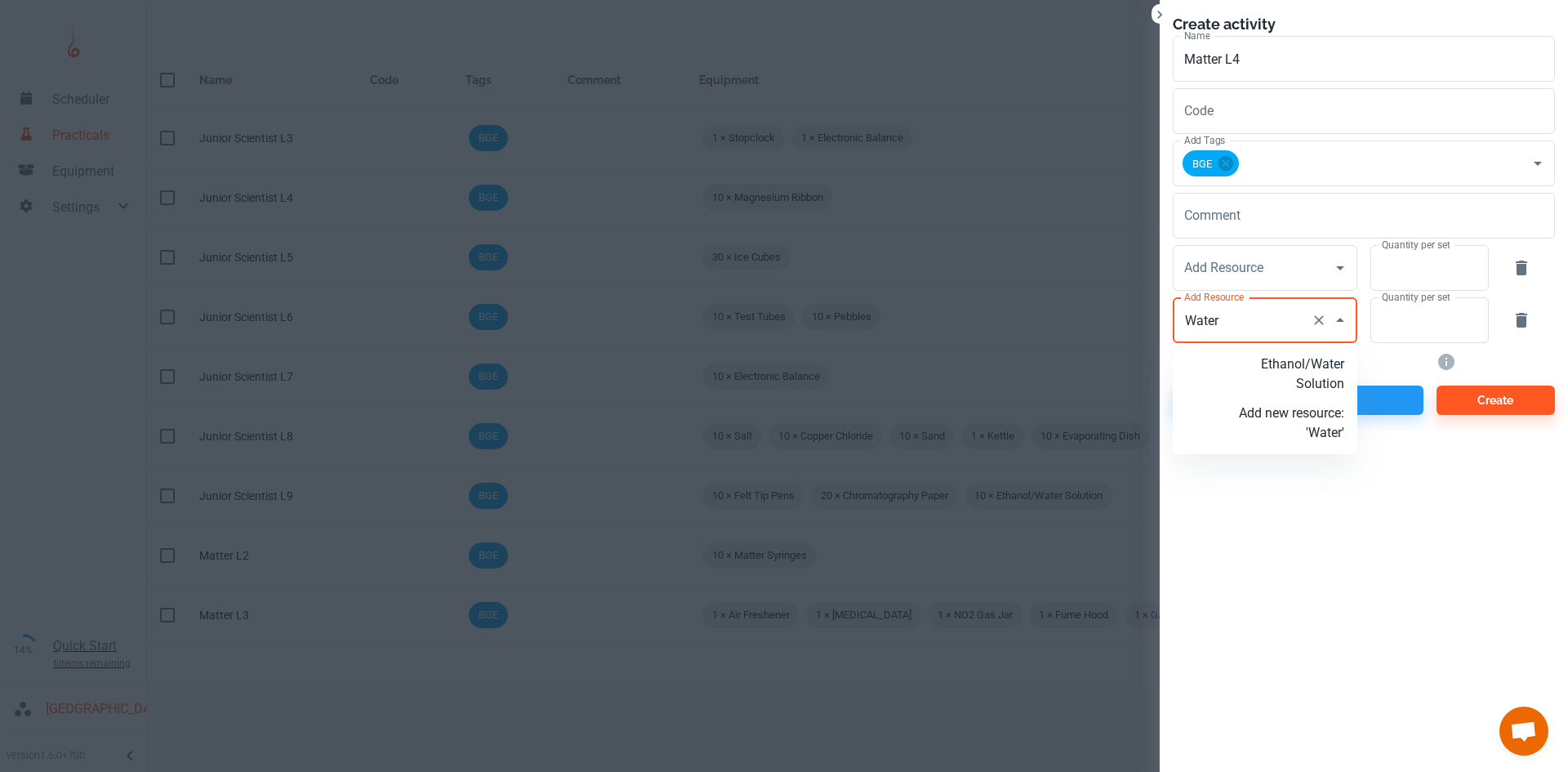
type input "Water"
type input "IMS"
click at [1289, 376] on p "Add new resource: 'IMS'" at bounding box center [1291, 373] width 105 height 40
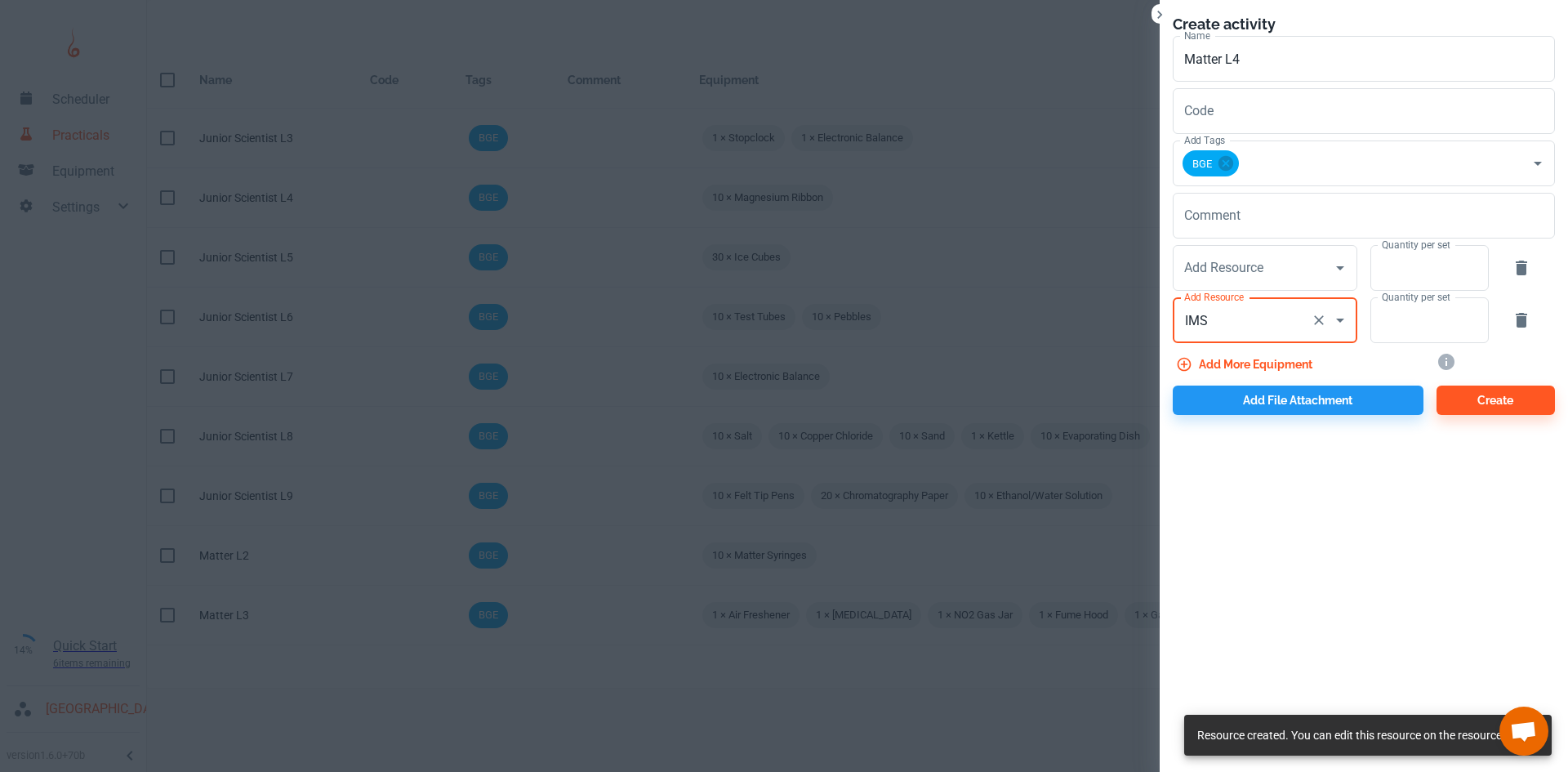
type input "IMS"
click at [1526, 268] on icon "button" at bounding box center [1522, 267] width 12 height 14
type input "IMS"
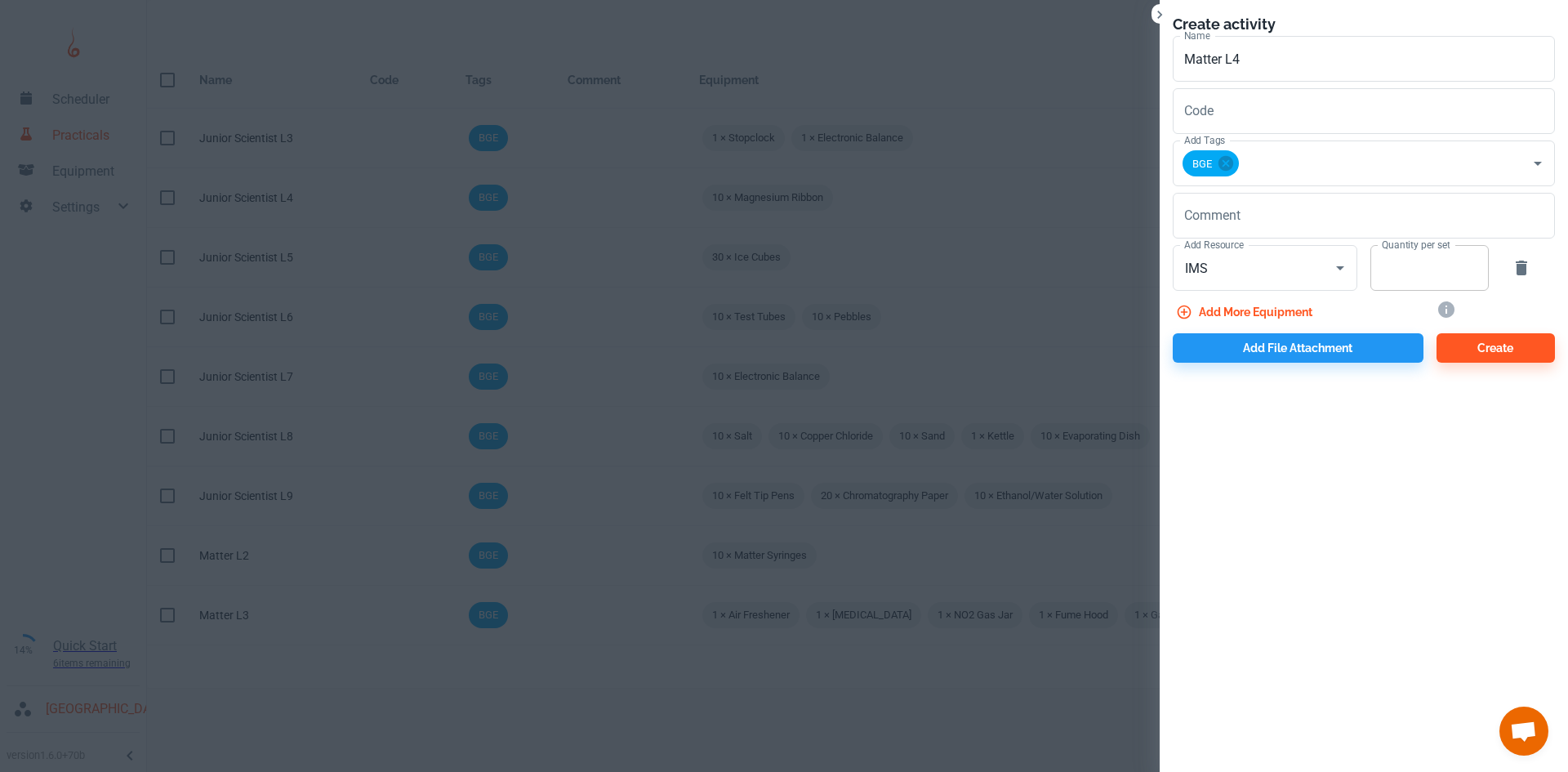
click at [1410, 275] on input "Quantity per set" at bounding box center [1420, 267] width 100 height 45
type input "1"
click at [1209, 315] on button "Add more equipment" at bounding box center [1245, 312] width 146 height 29
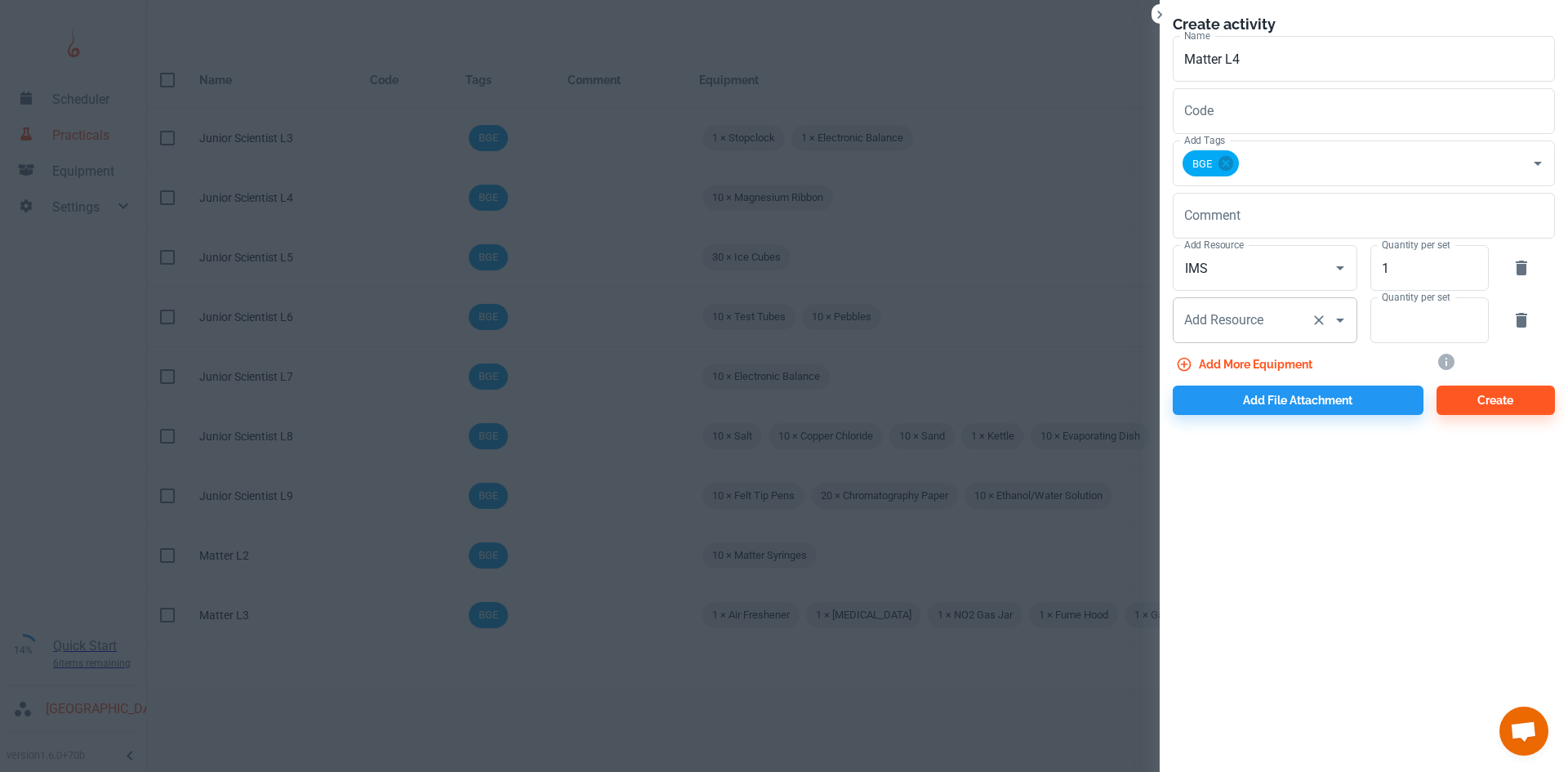
click at [1282, 318] on input "Add Resource" at bounding box center [1242, 320] width 124 height 31
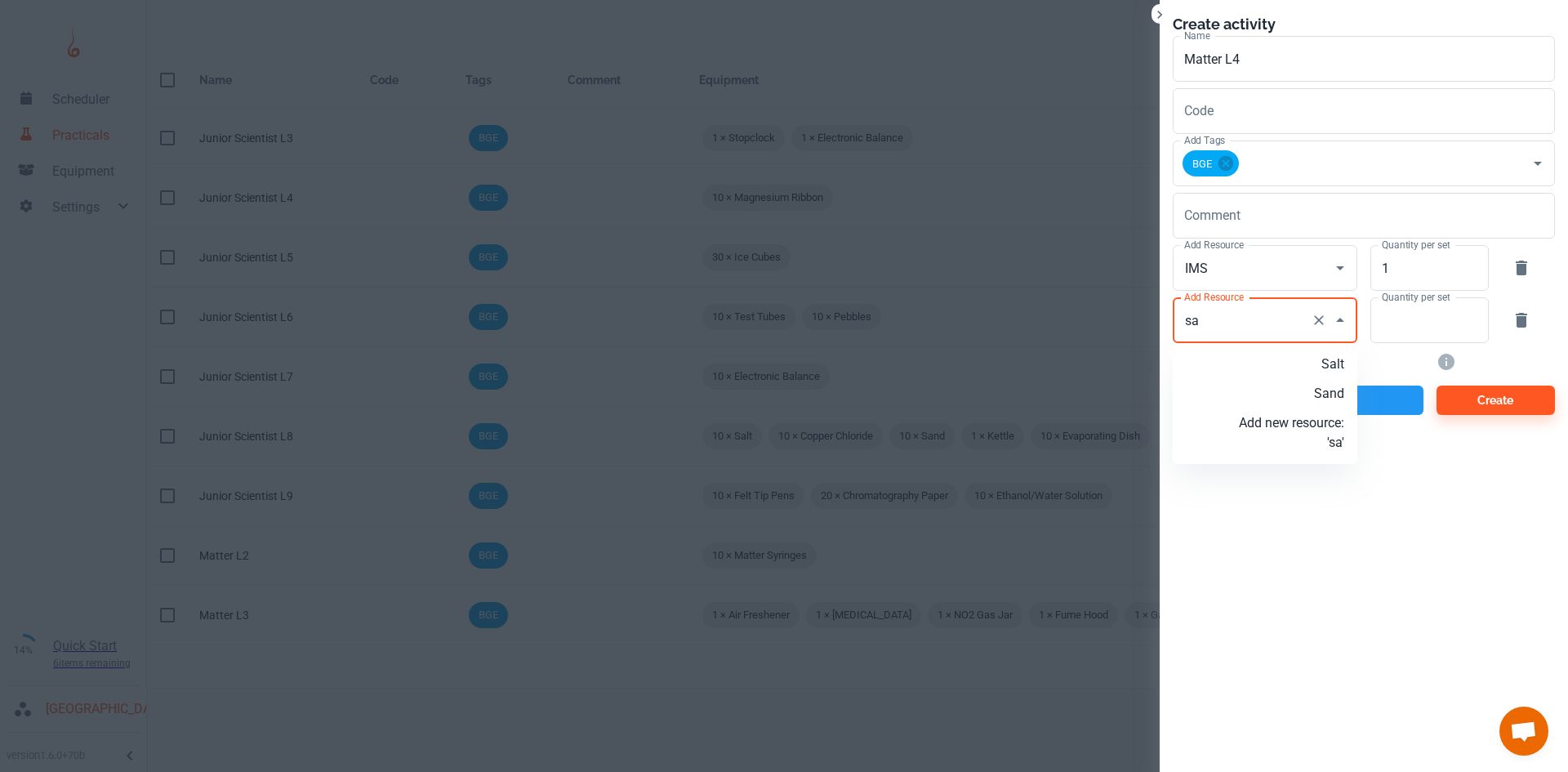
click at [1315, 400] on p "Sand" at bounding box center [1291, 394] width 105 height 19
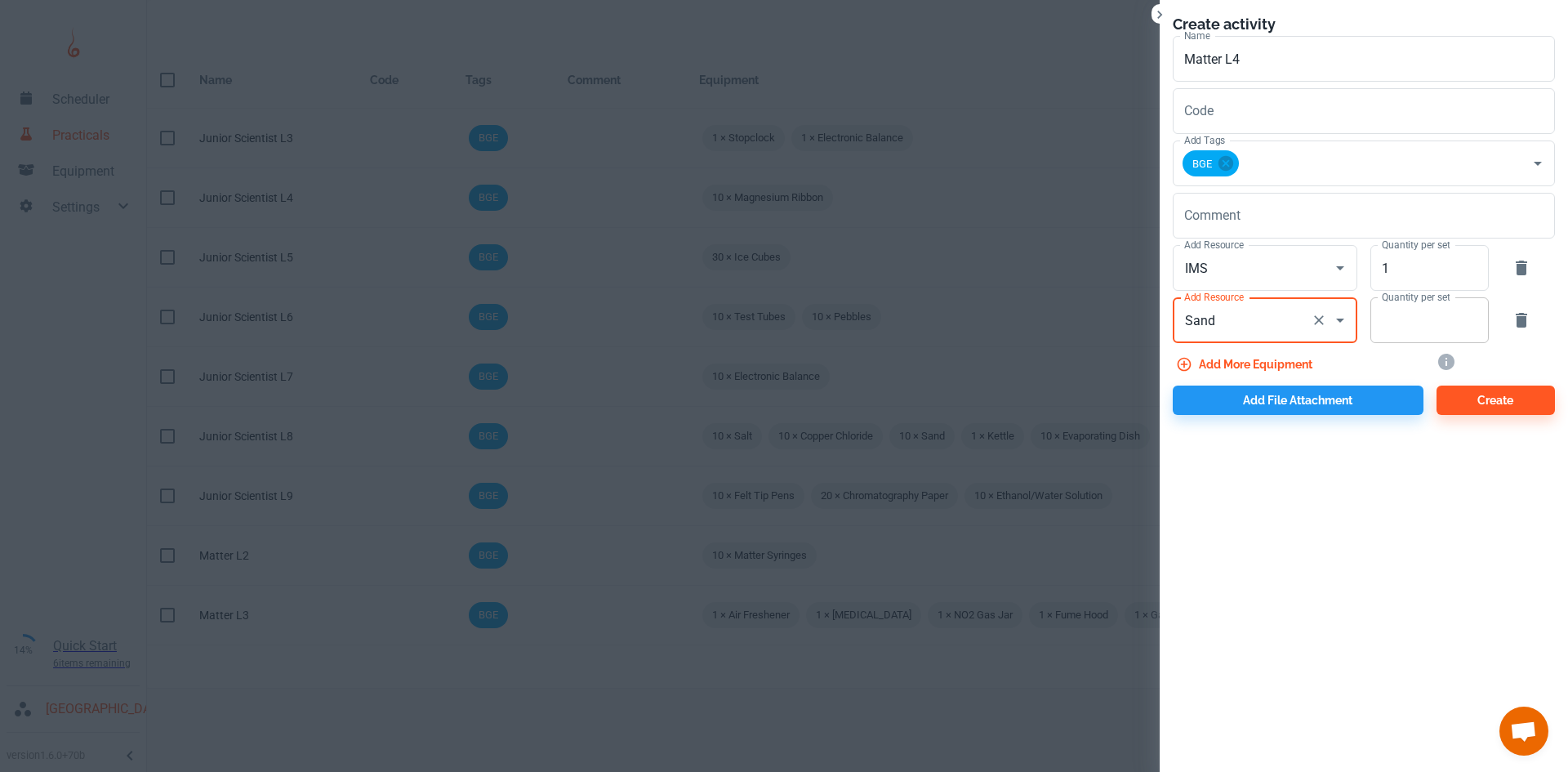
type input "Sand"
click at [1402, 330] on input "Quantity per set" at bounding box center [1420, 319] width 100 height 45
type input "10"
click at [1253, 358] on button "Add more equipment" at bounding box center [1245, 364] width 146 height 29
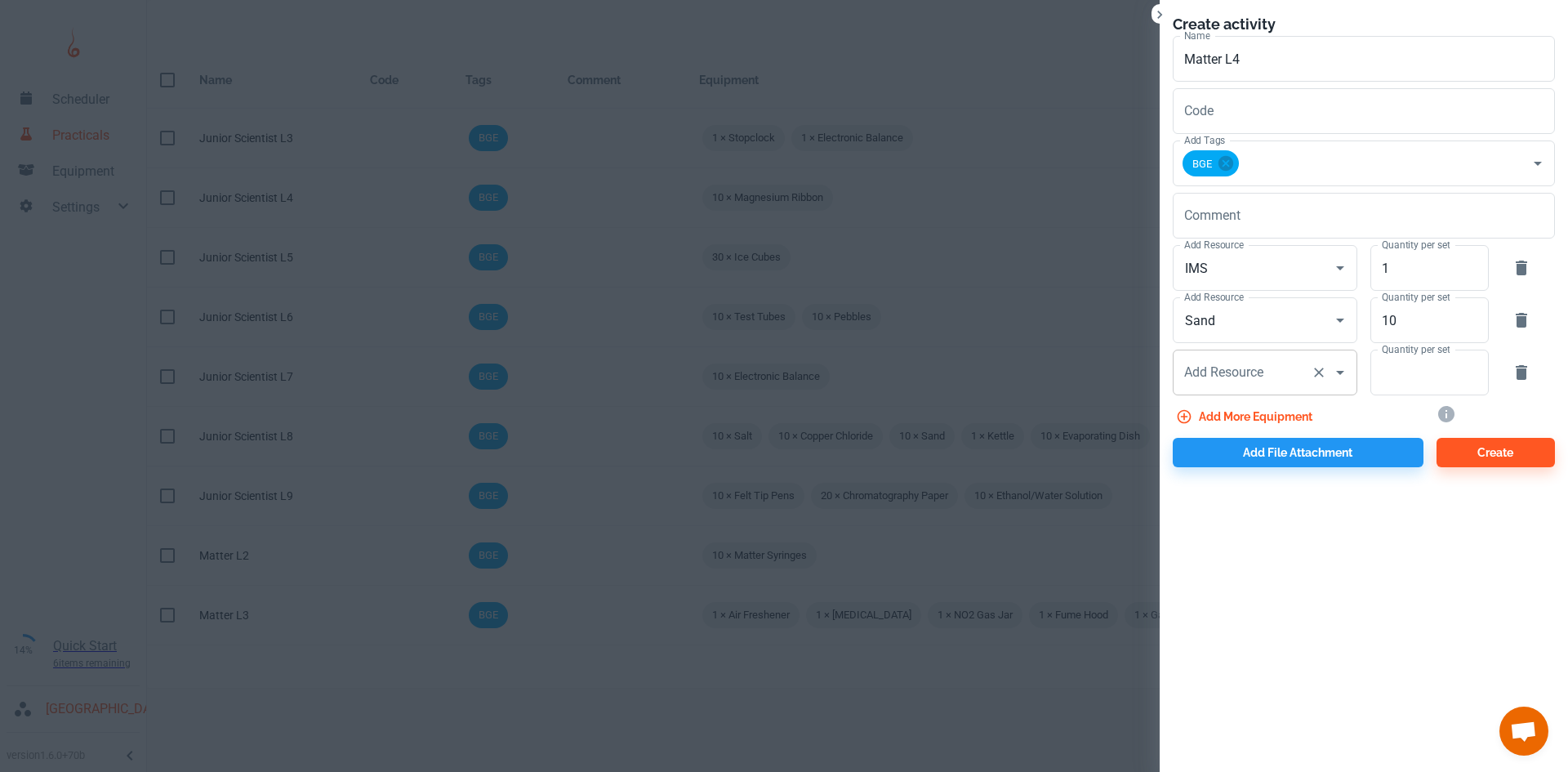
click at [1258, 378] on input "Add Resource" at bounding box center [1242, 372] width 124 height 31
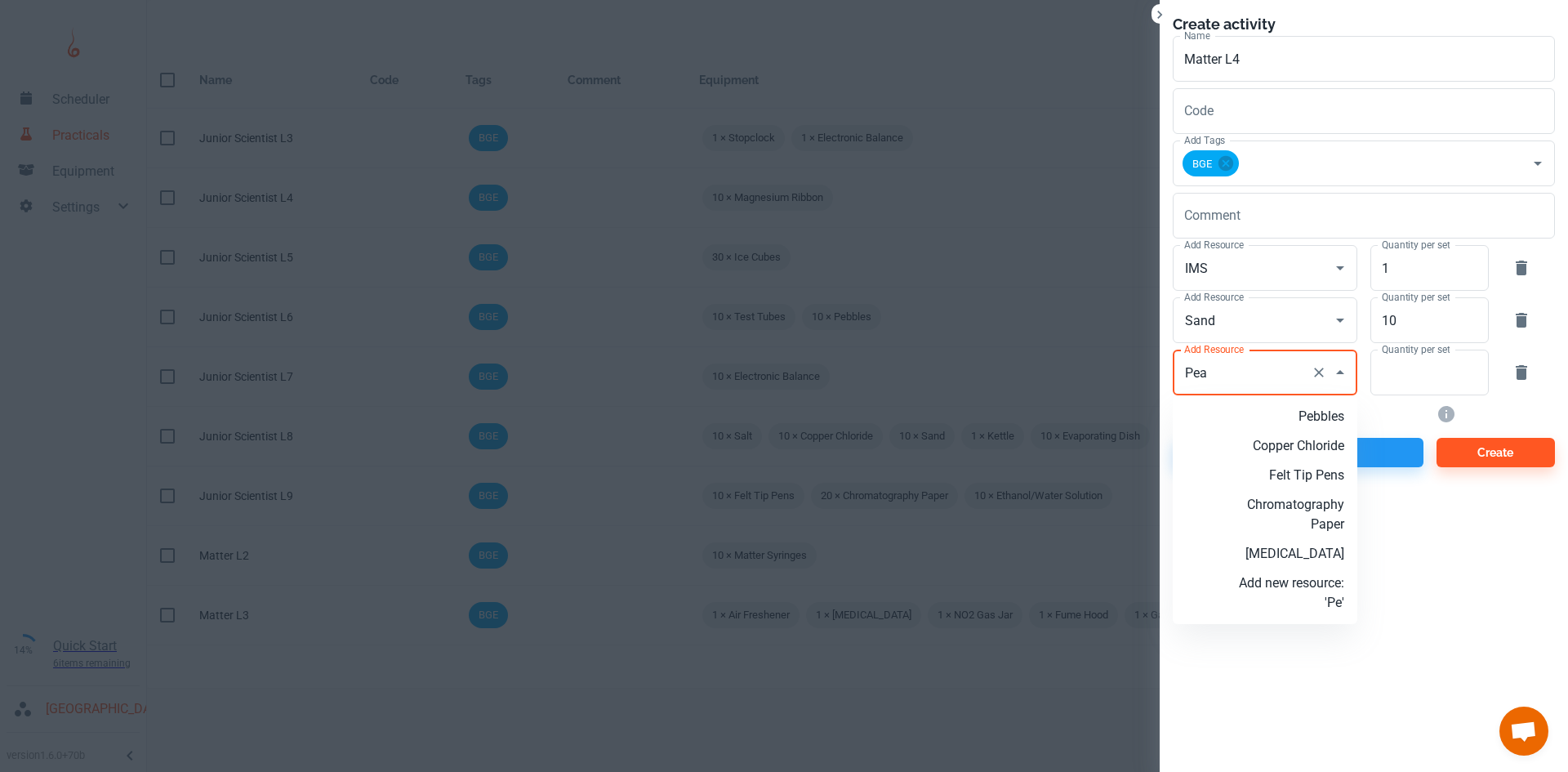
type input "Peas"
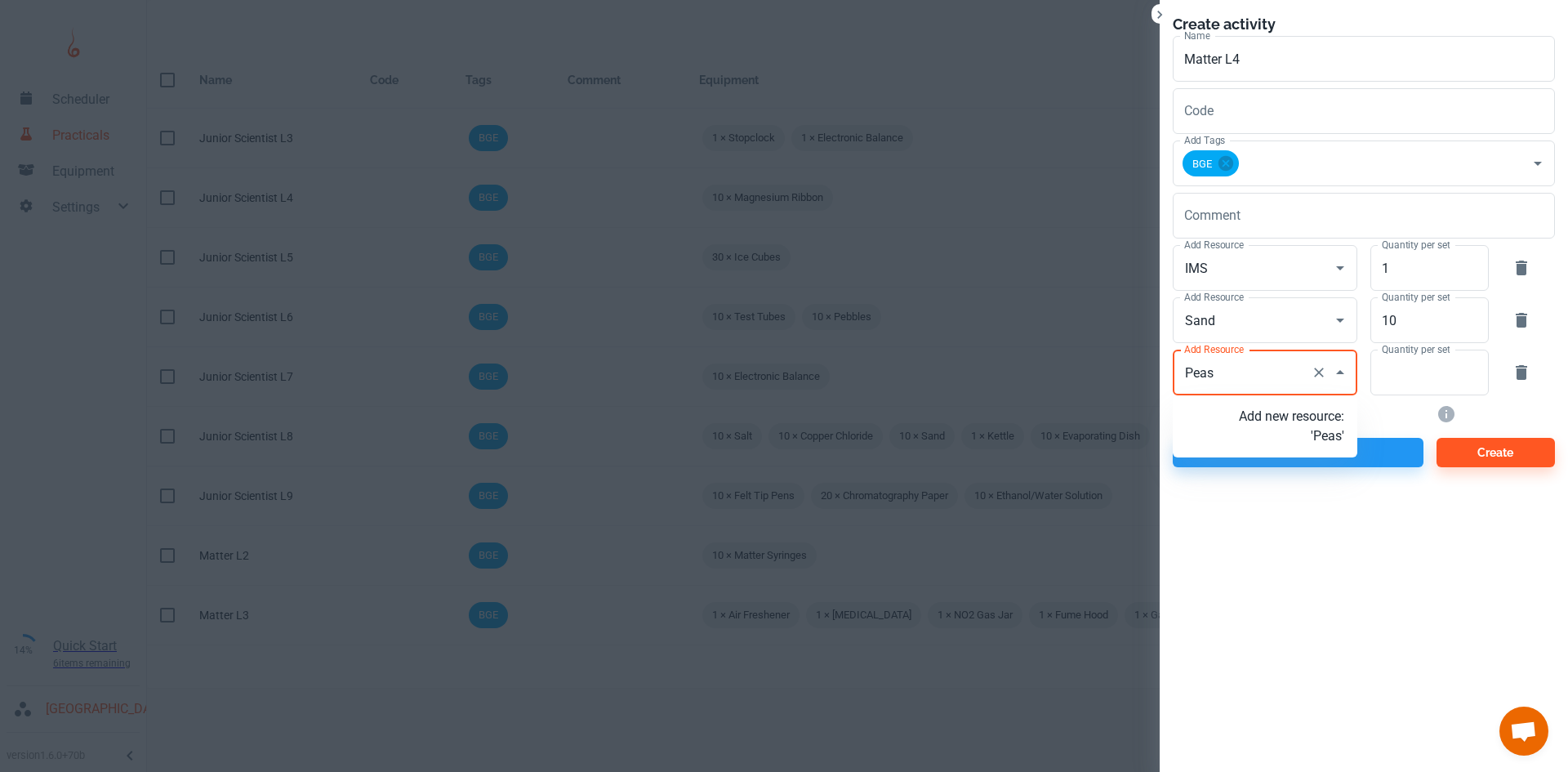
click at [1287, 427] on p "Add new resource: 'Peas'" at bounding box center [1291, 426] width 105 height 40
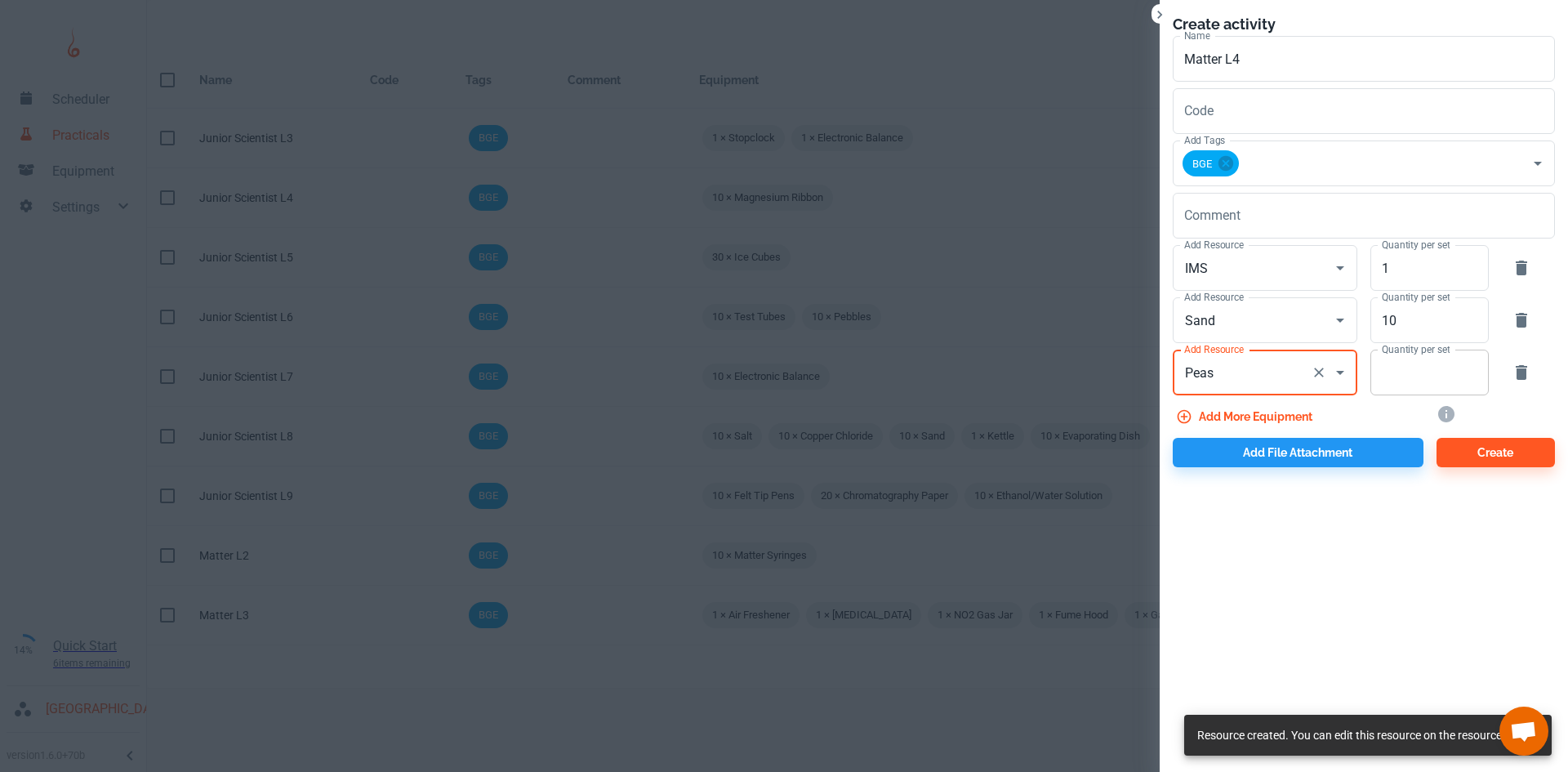
type input "Peas"
click at [1422, 382] on input "Quantity per set" at bounding box center [1420, 372] width 100 height 45
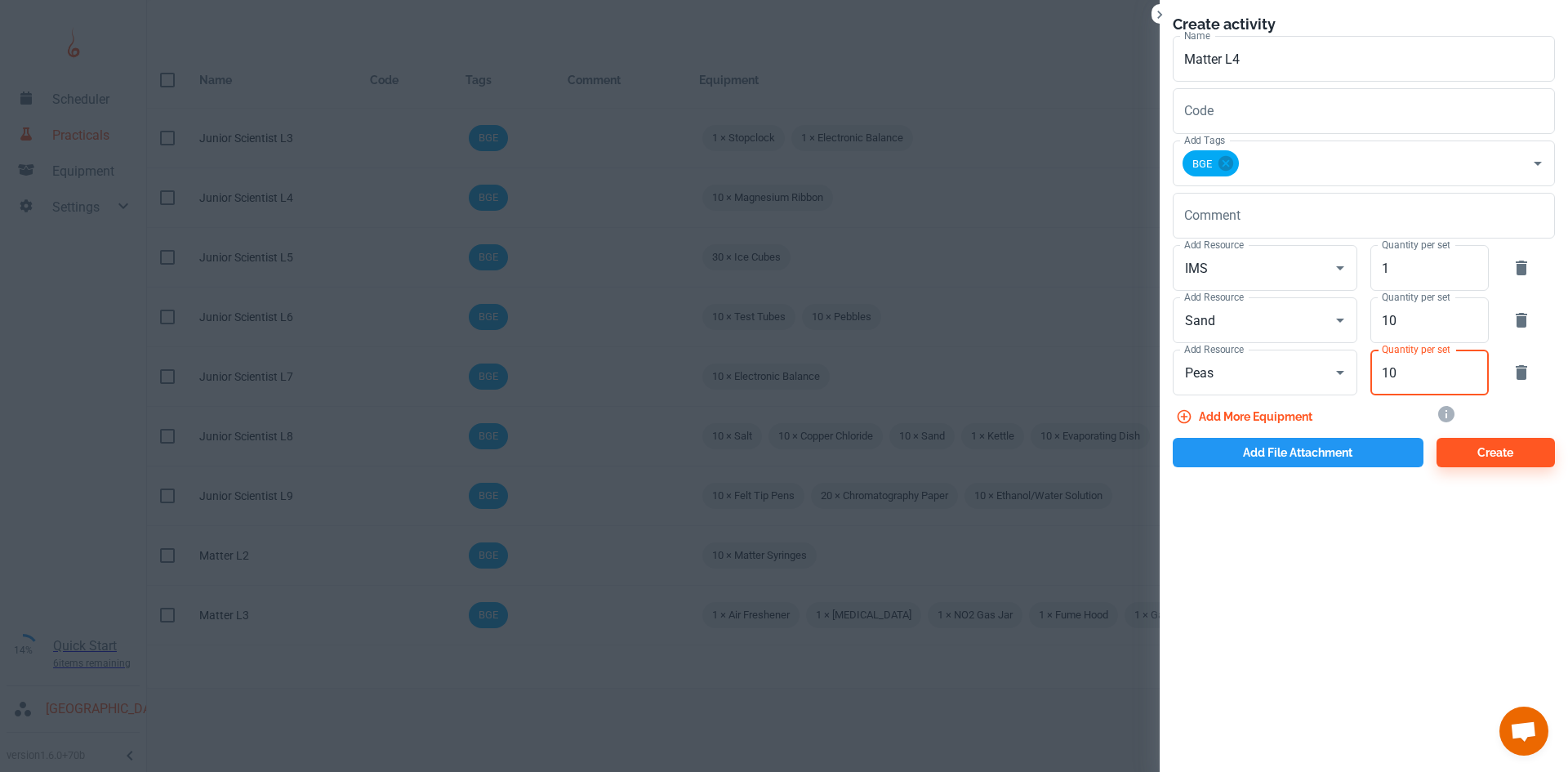
type input "10"
click at [1328, 452] on button "Add file attachment" at bounding box center [1298, 453] width 251 height 29
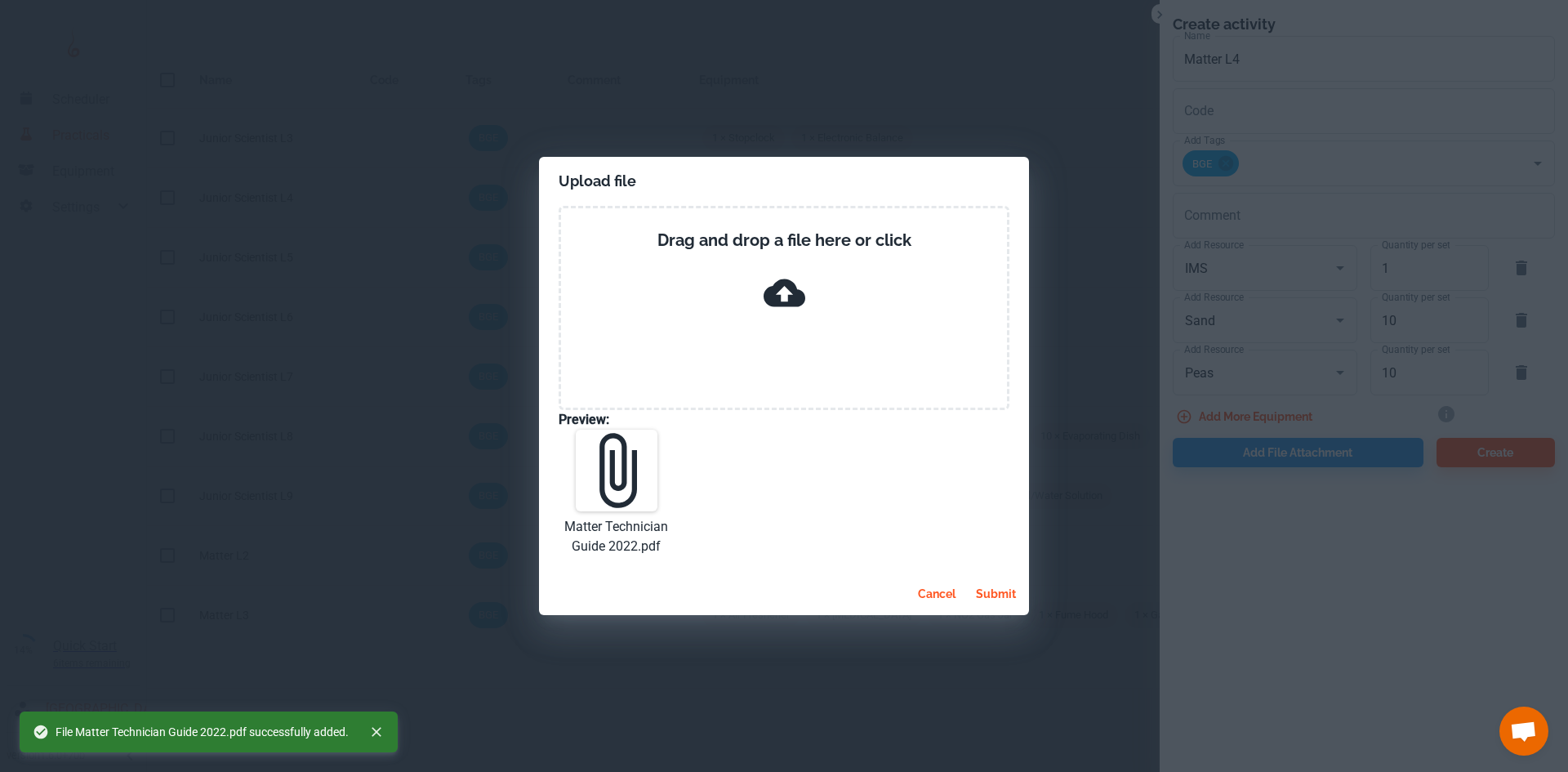
click at [994, 596] on button "submit" at bounding box center [995, 593] width 53 height 29
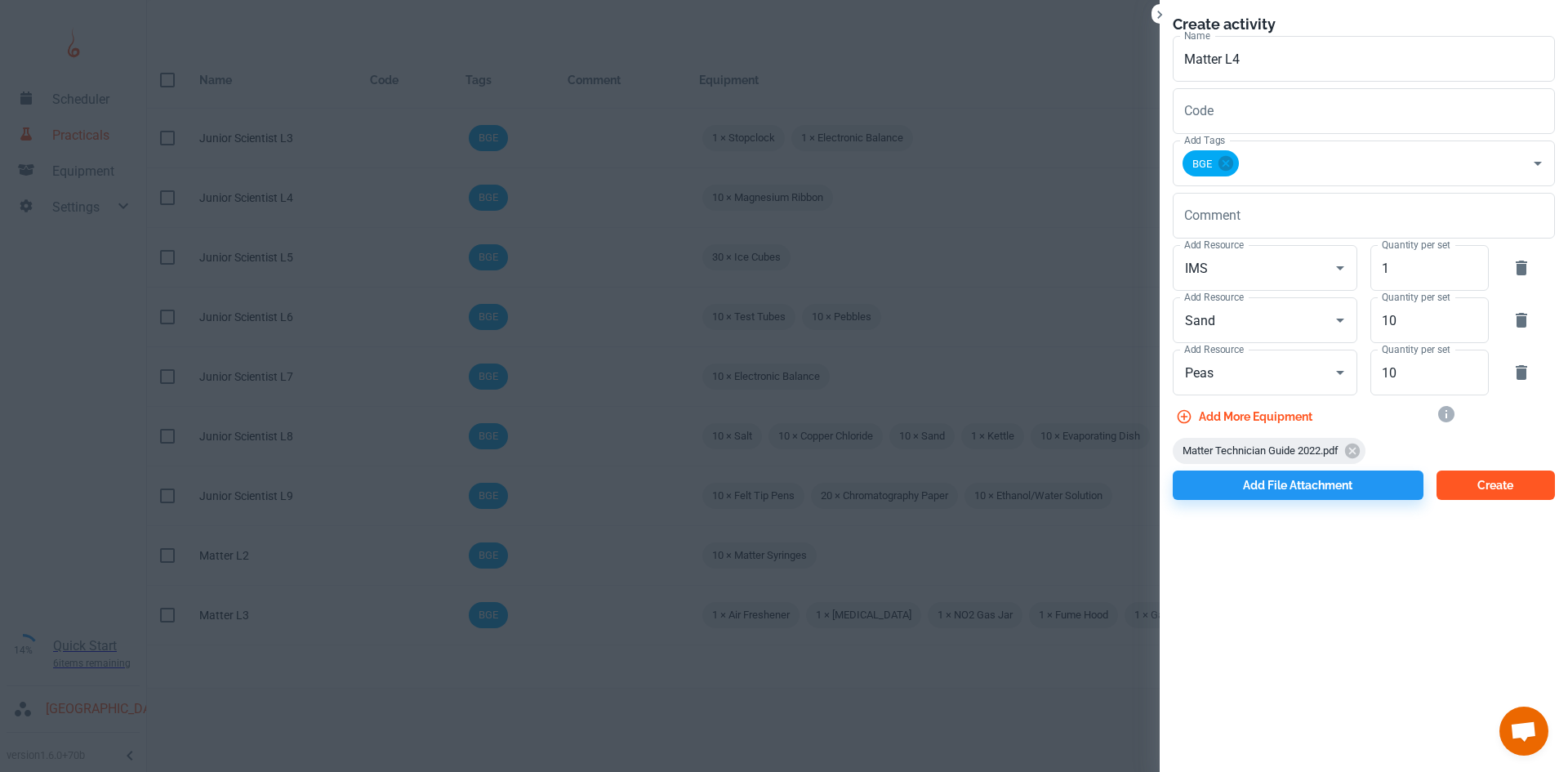
click at [1475, 472] on button "Create" at bounding box center [1495, 484] width 119 height 29
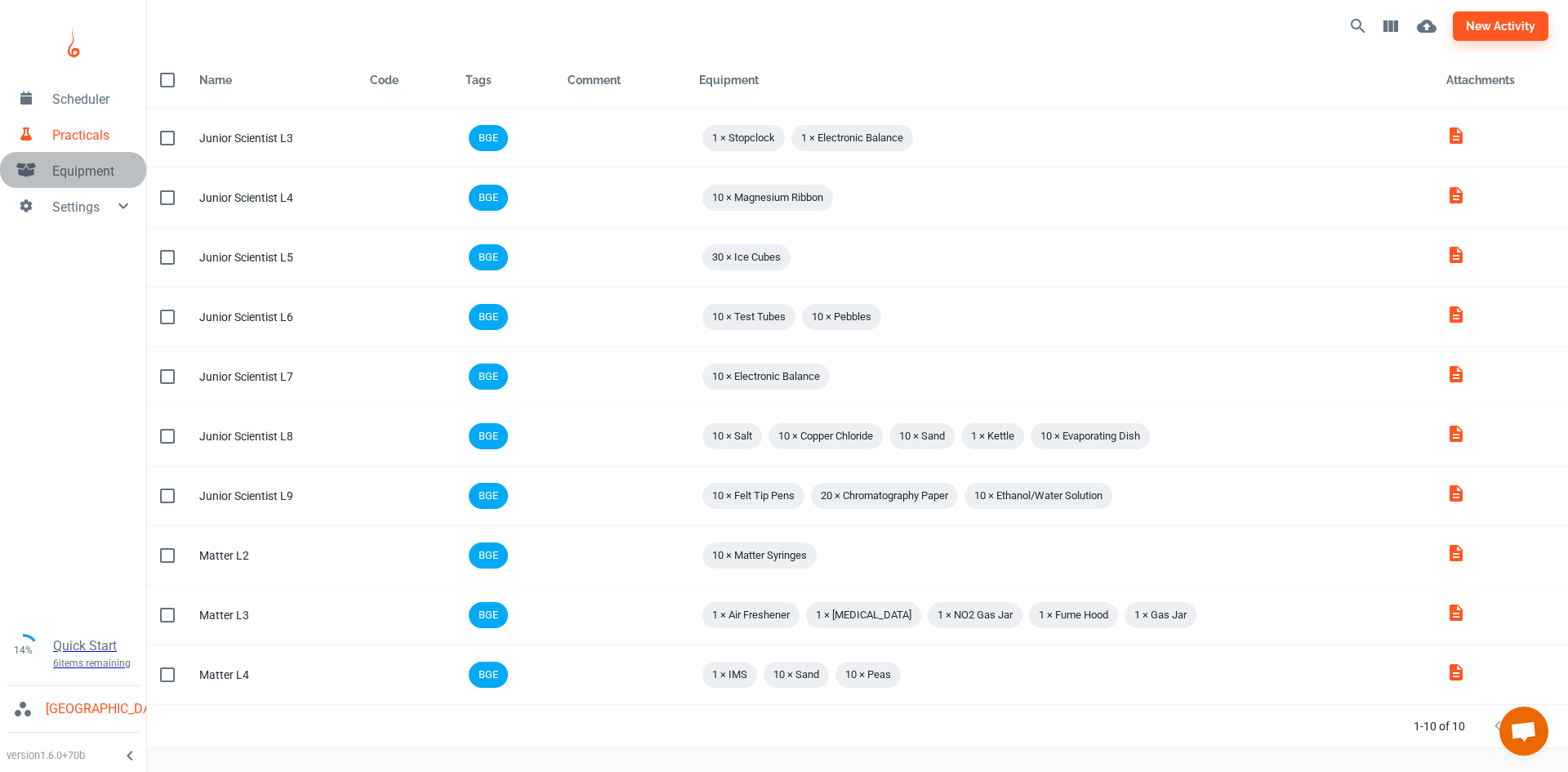
click at [79, 167] on span "Equipment" at bounding box center [93, 172] width 81 height 19
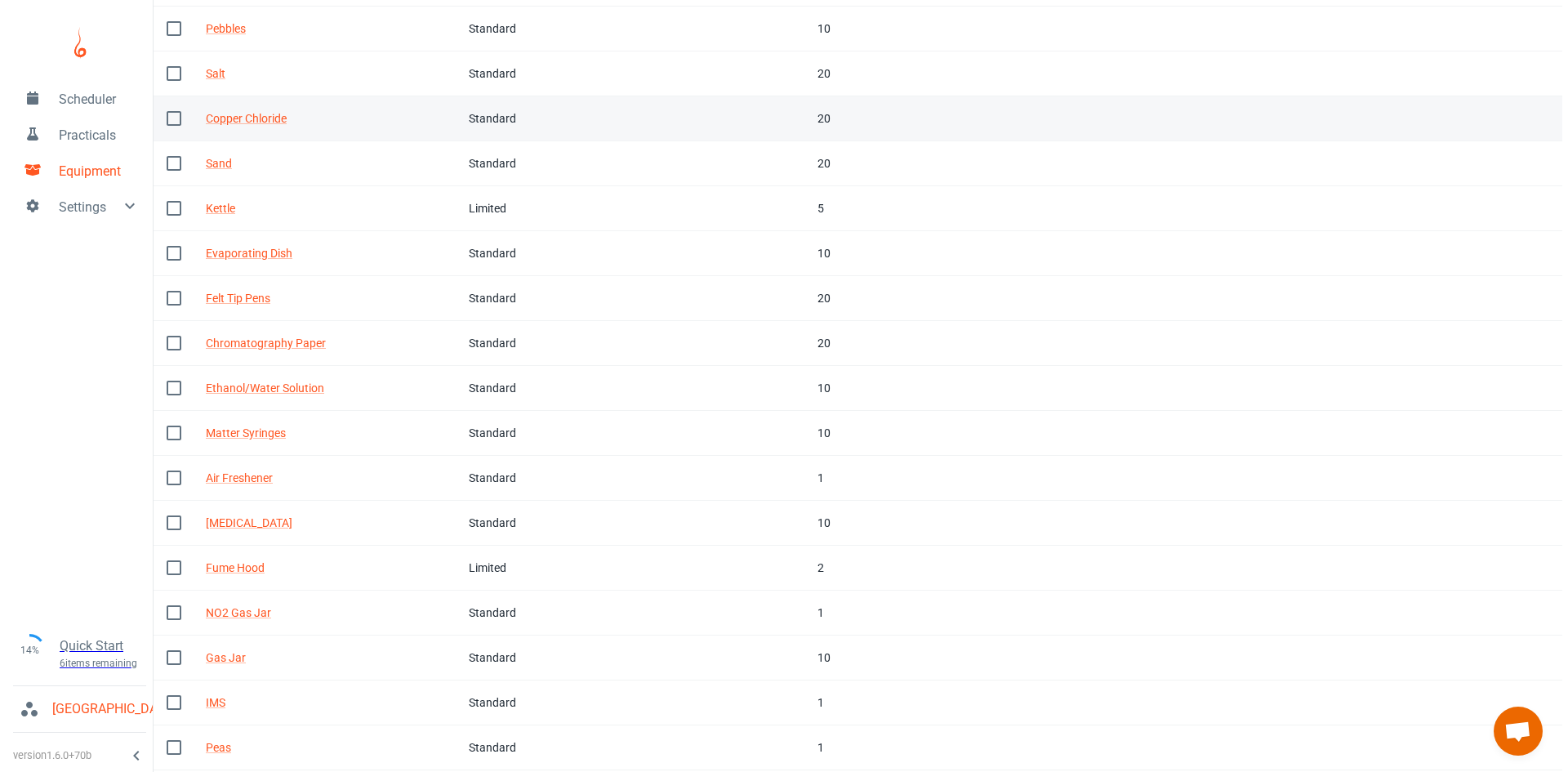
scroll to position [369, 0]
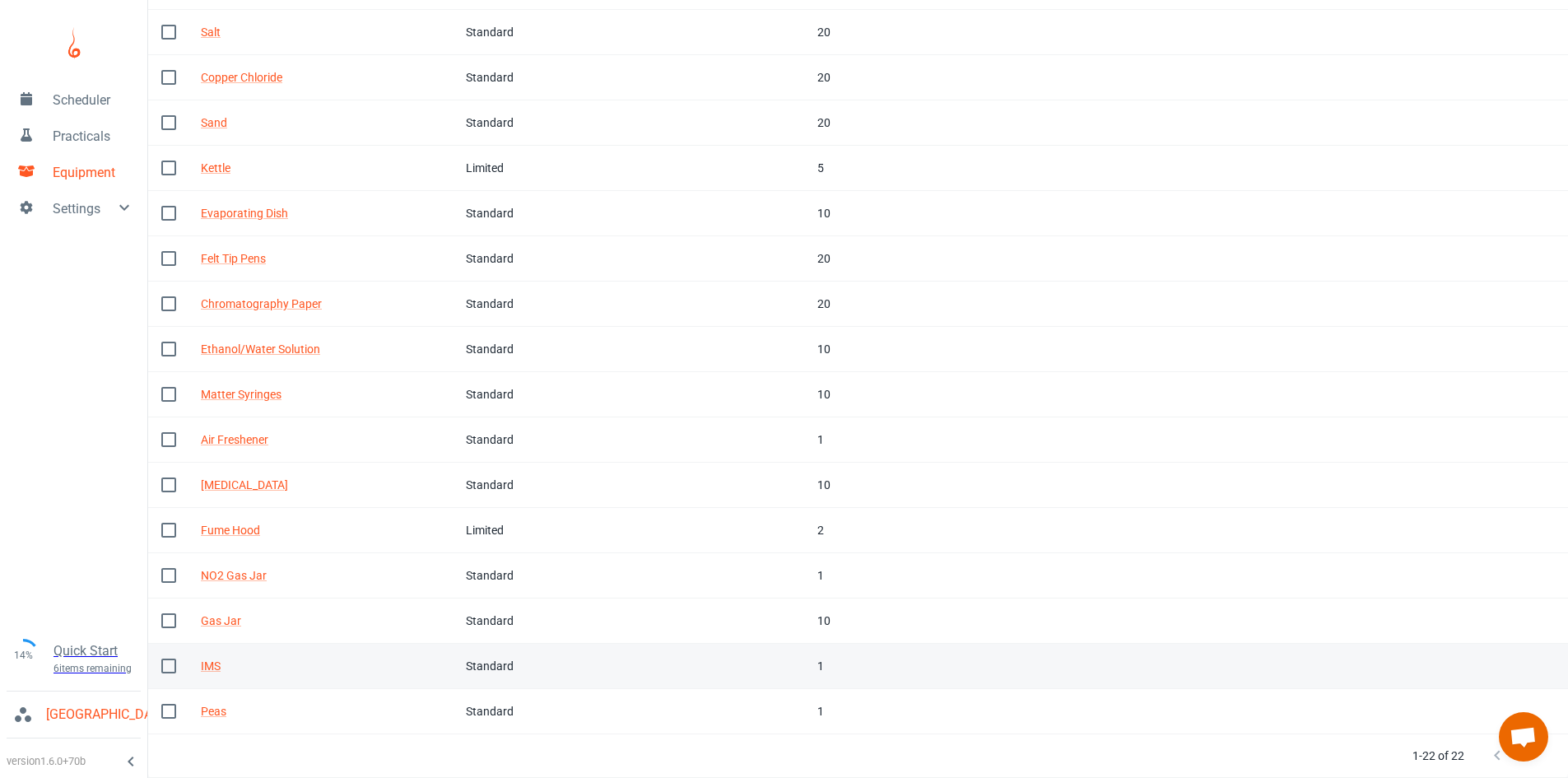
click at [327, 674] on div "IMS" at bounding box center [319, 665] width 238 height 18
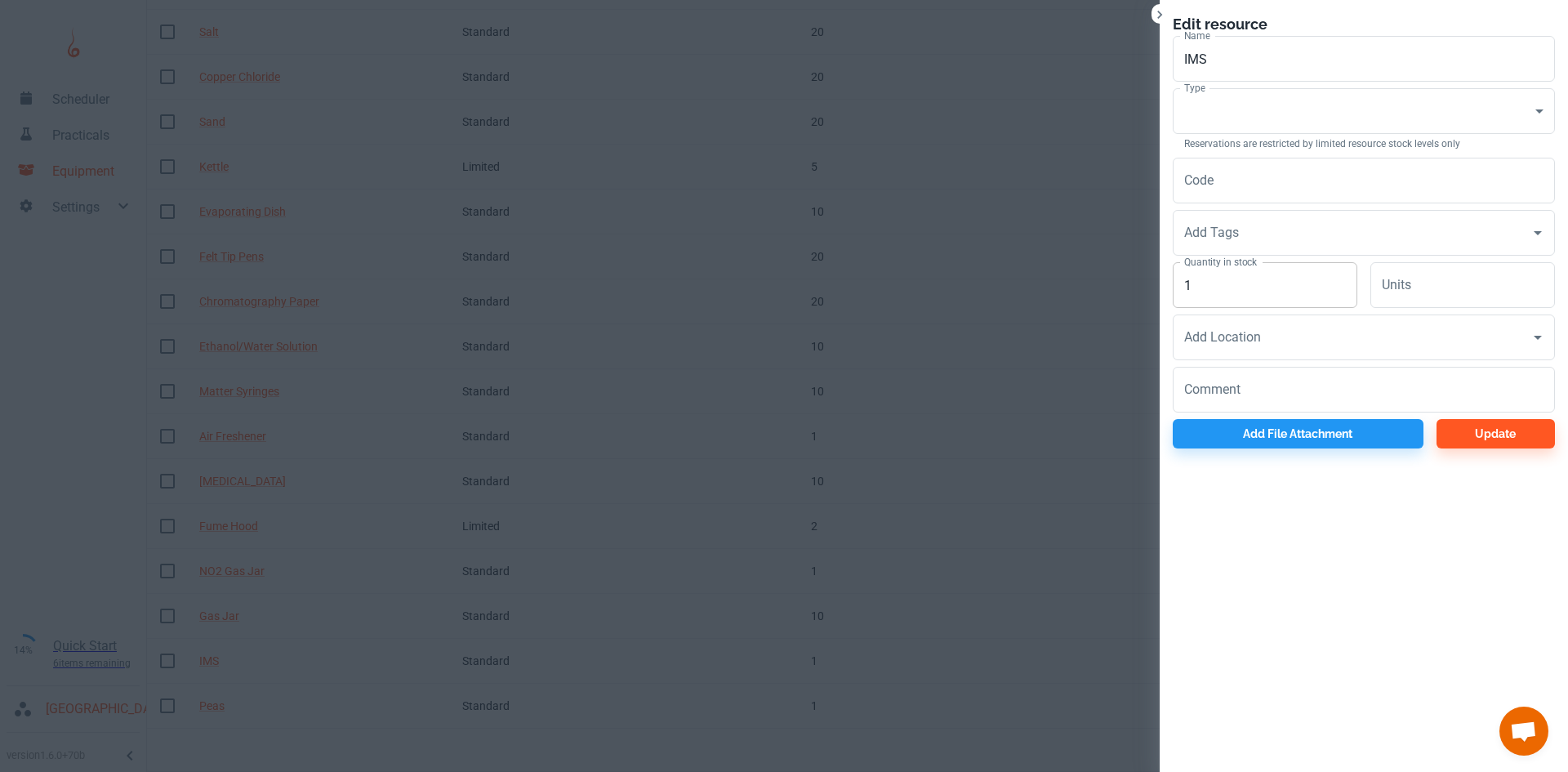
click at [1224, 284] on input "1" at bounding box center [1264, 285] width 184 height 45
type input "10"
click at [1245, 114] on body "Scheduler Practicals Equipment Settings 14% Quick Start 6 items remaining St Ro…" at bounding box center [784, 17] width 1568 height 772
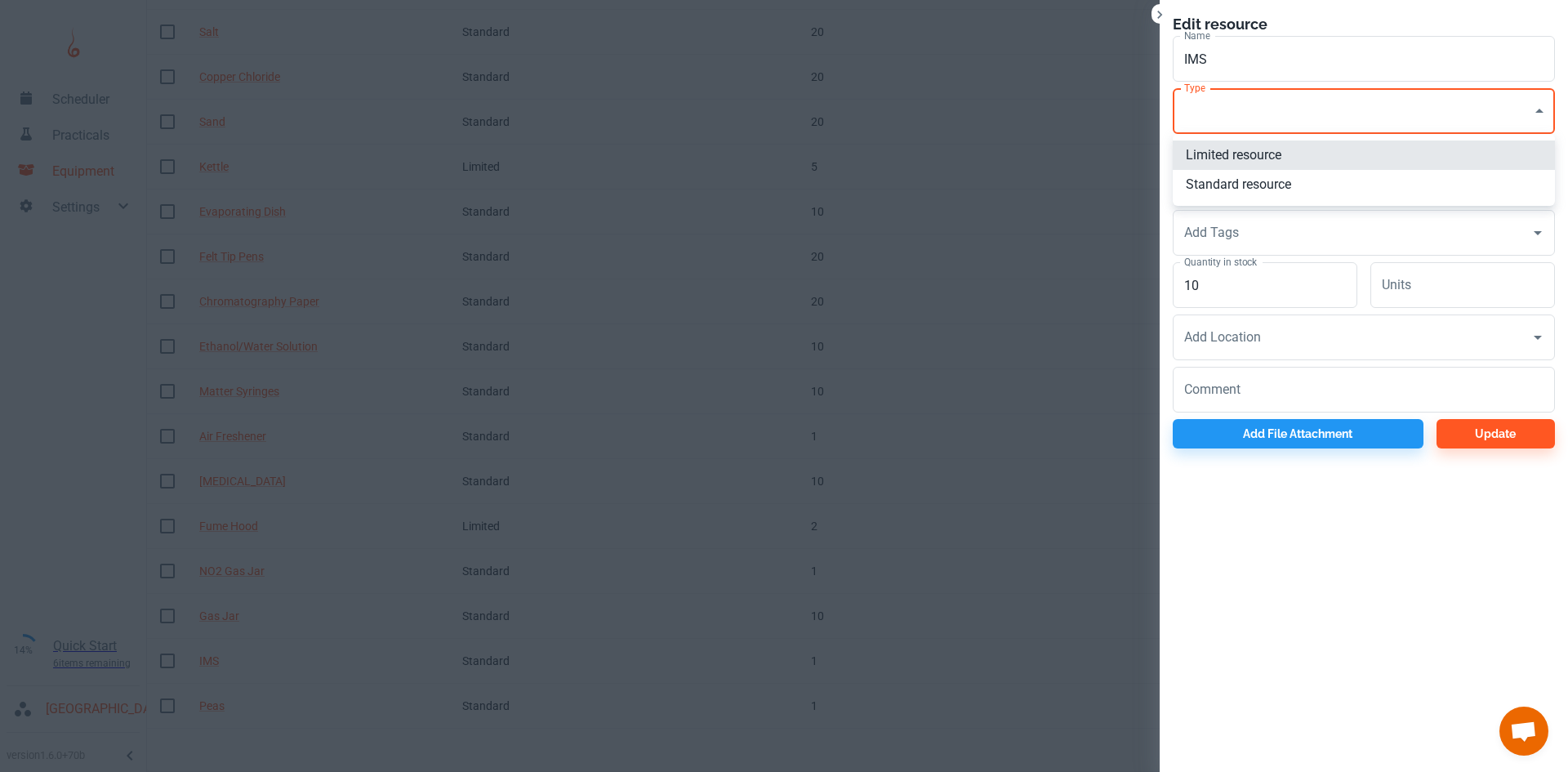
click at [1240, 192] on li "Standard resource" at bounding box center [1363, 184] width 382 height 29
type input "CO"
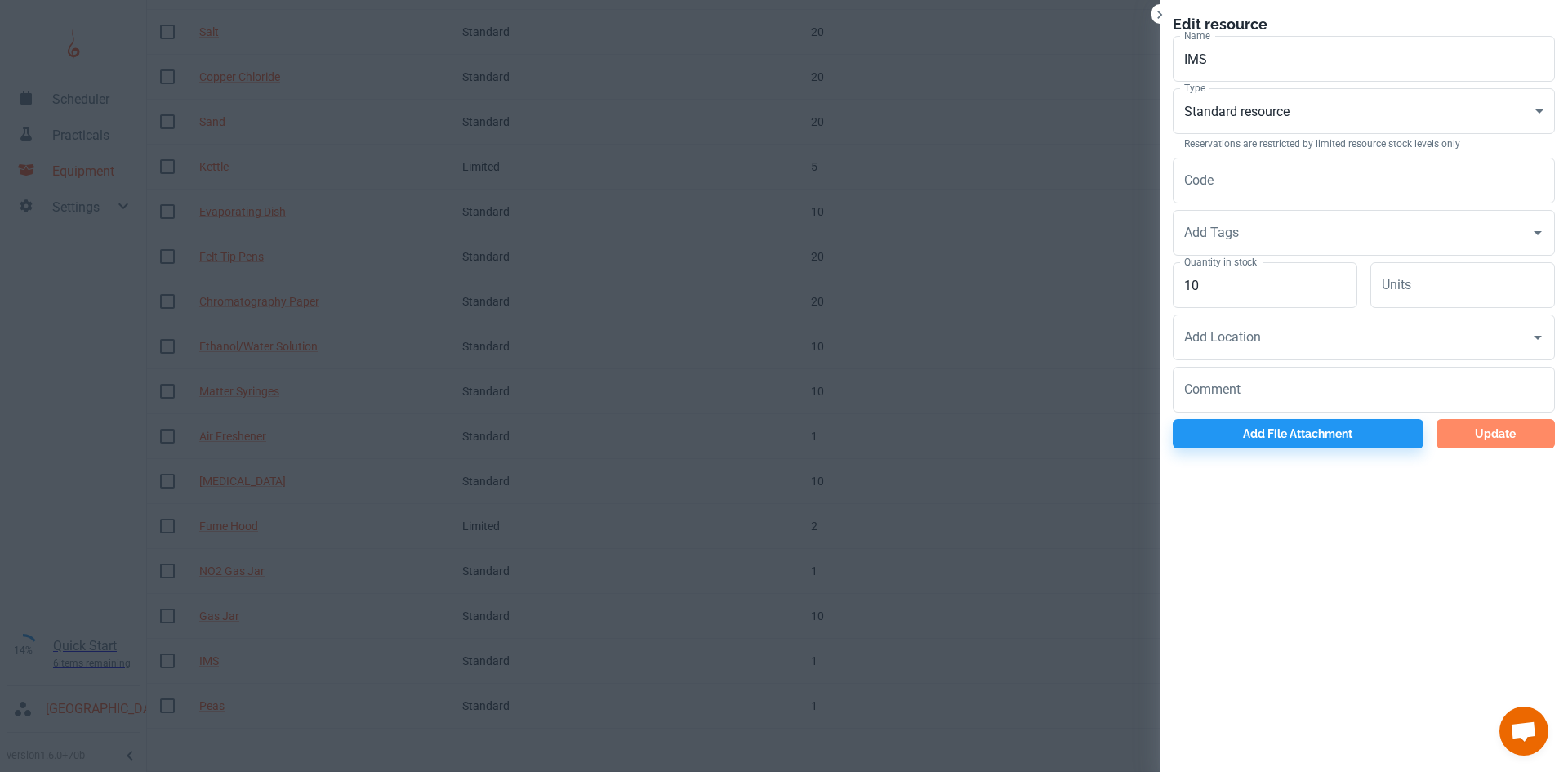
click at [1468, 426] on button "Update" at bounding box center [1495, 433] width 119 height 29
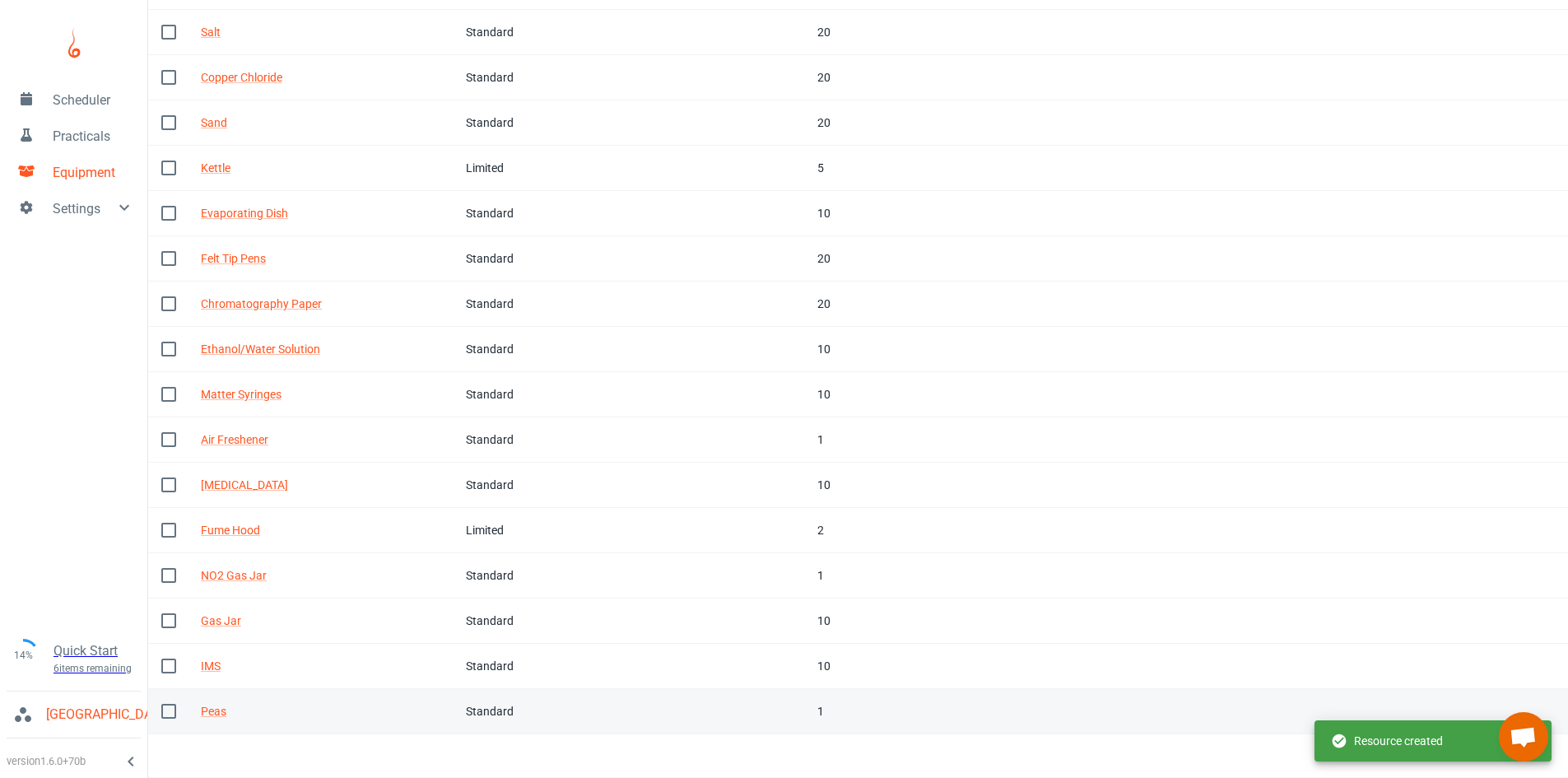
click at [517, 709] on div "Standard" at bounding box center [519, 711] width 107 height 18
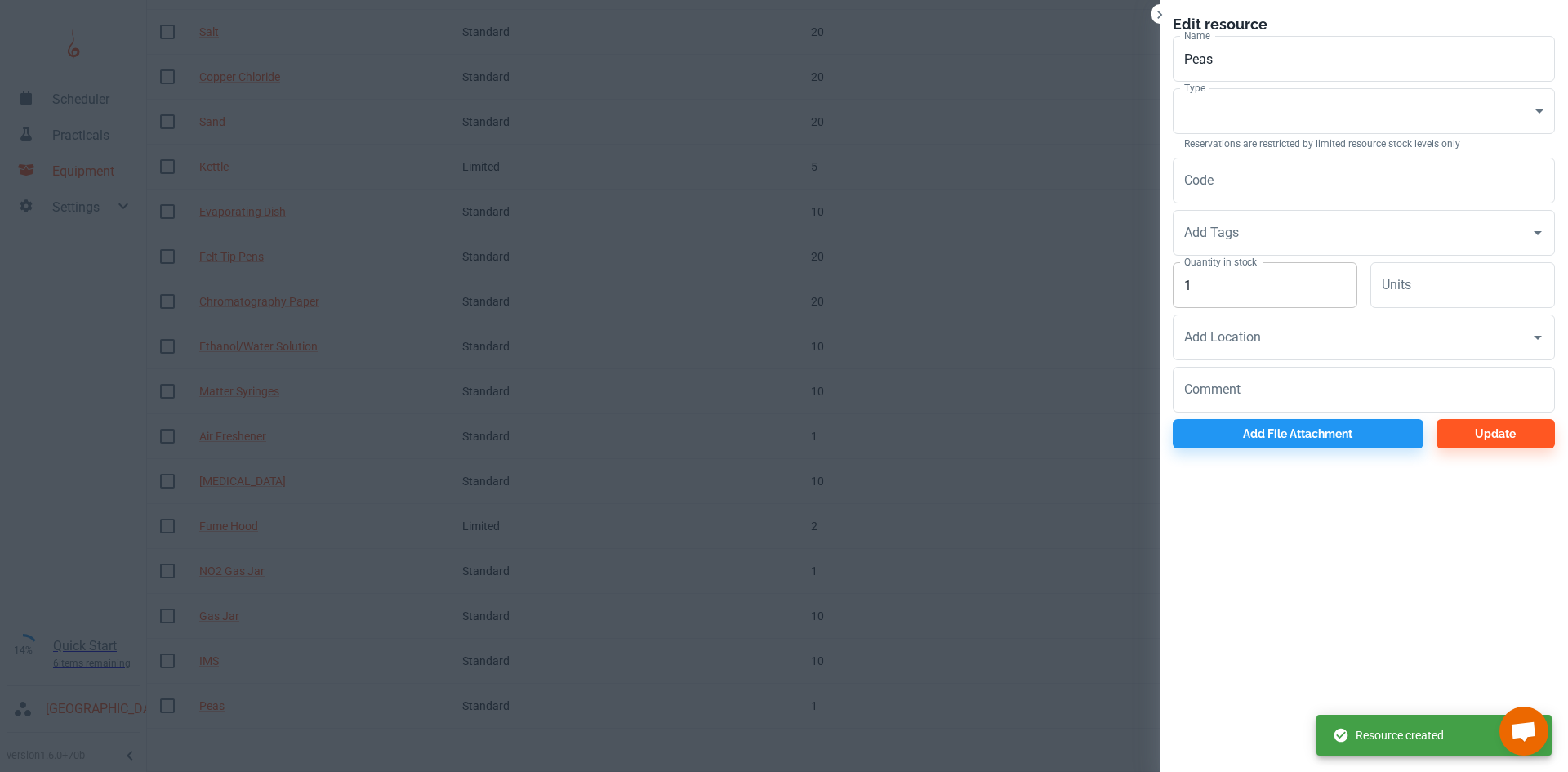
click at [1202, 278] on input "1" at bounding box center [1264, 285] width 184 height 45
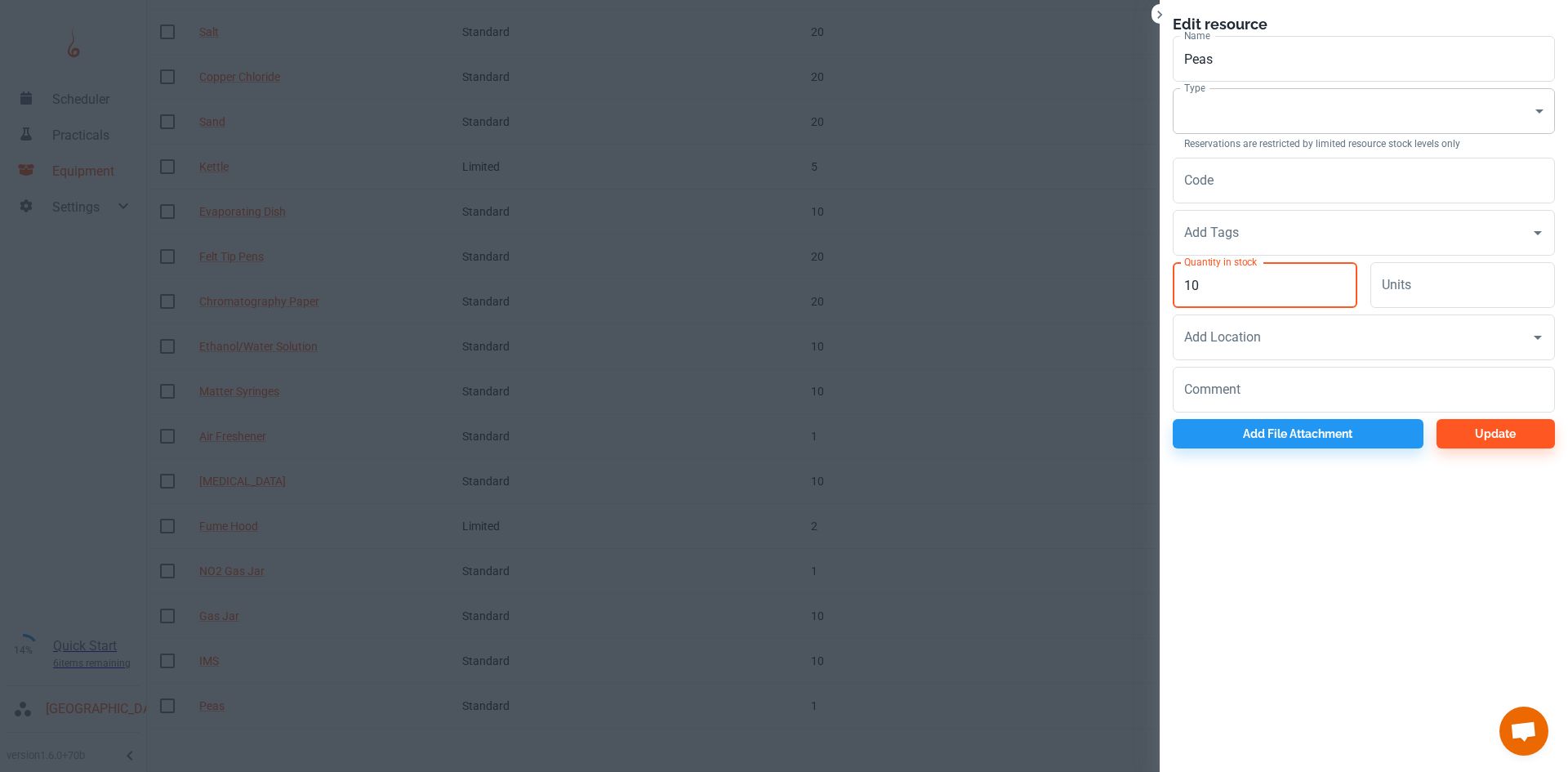
type input "10"
click at [1255, 116] on body "Scheduler Practicals Equipment Settings 14% Quick Start 6 items remaining St Ro…" at bounding box center [784, 17] width 1568 height 772
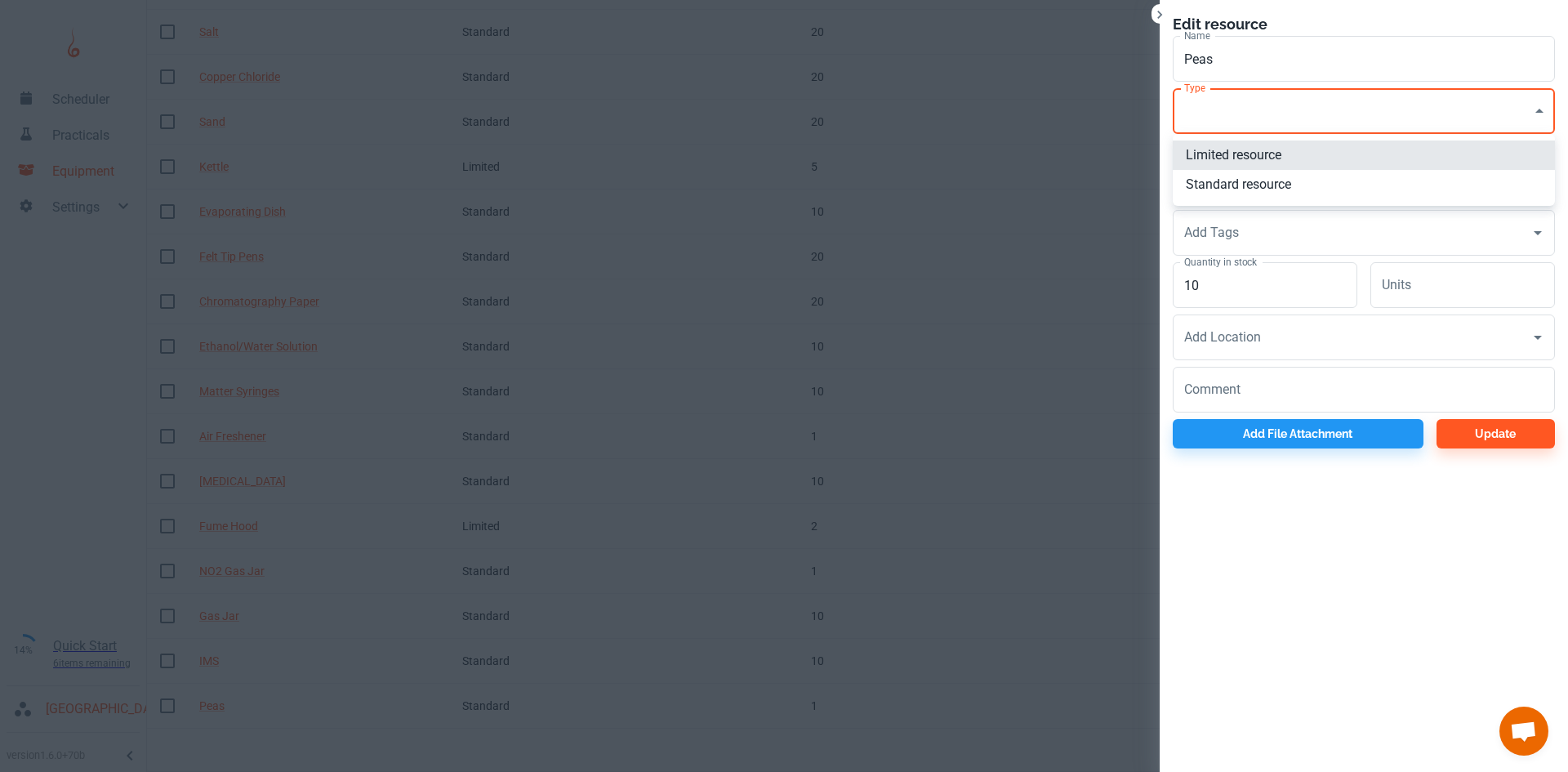
click at [1241, 180] on li "Standard resource" at bounding box center [1363, 184] width 382 height 29
type input "CO"
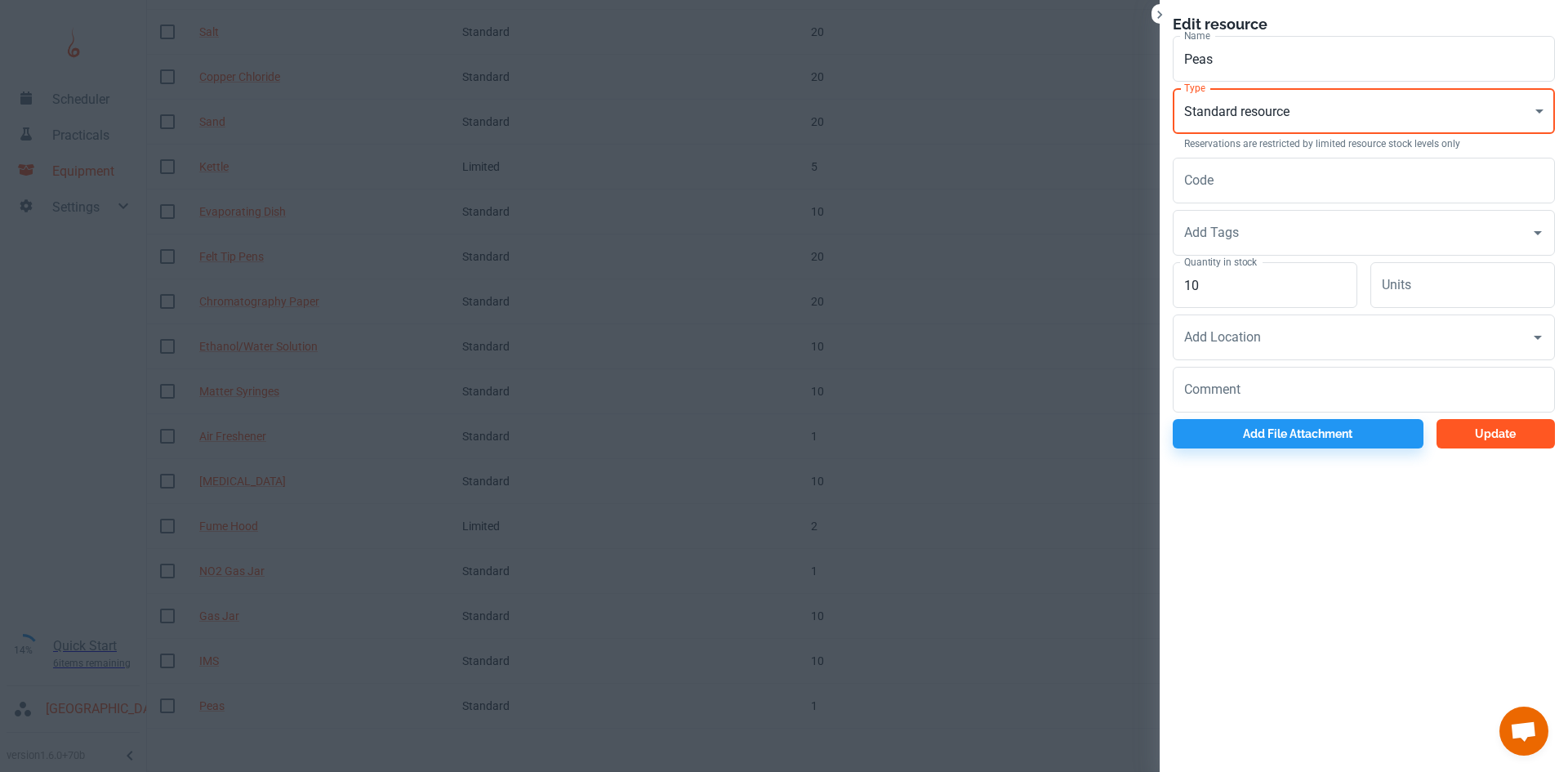
click at [1488, 442] on button "Update" at bounding box center [1495, 433] width 119 height 29
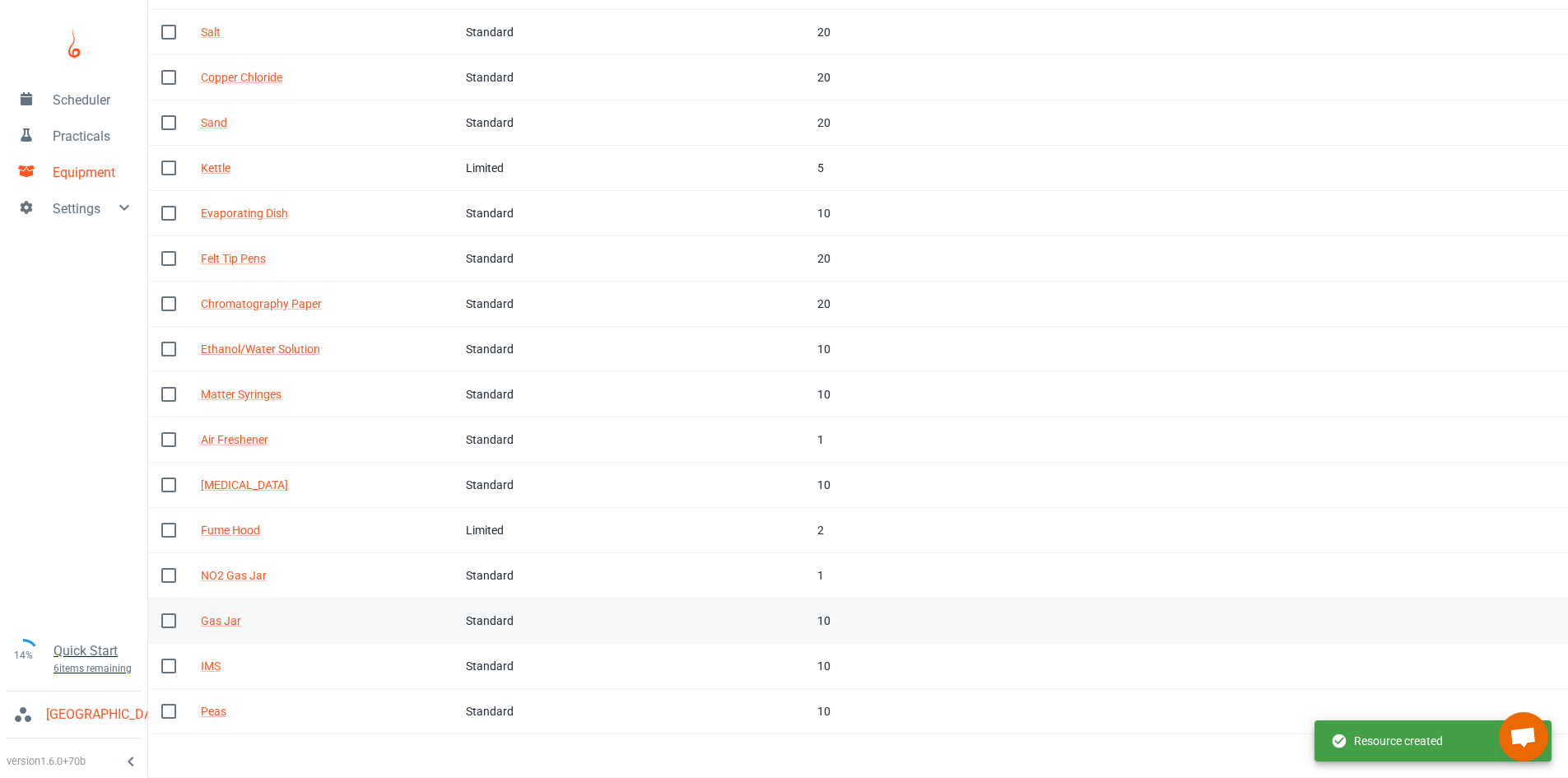
scroll to position [0, 0]
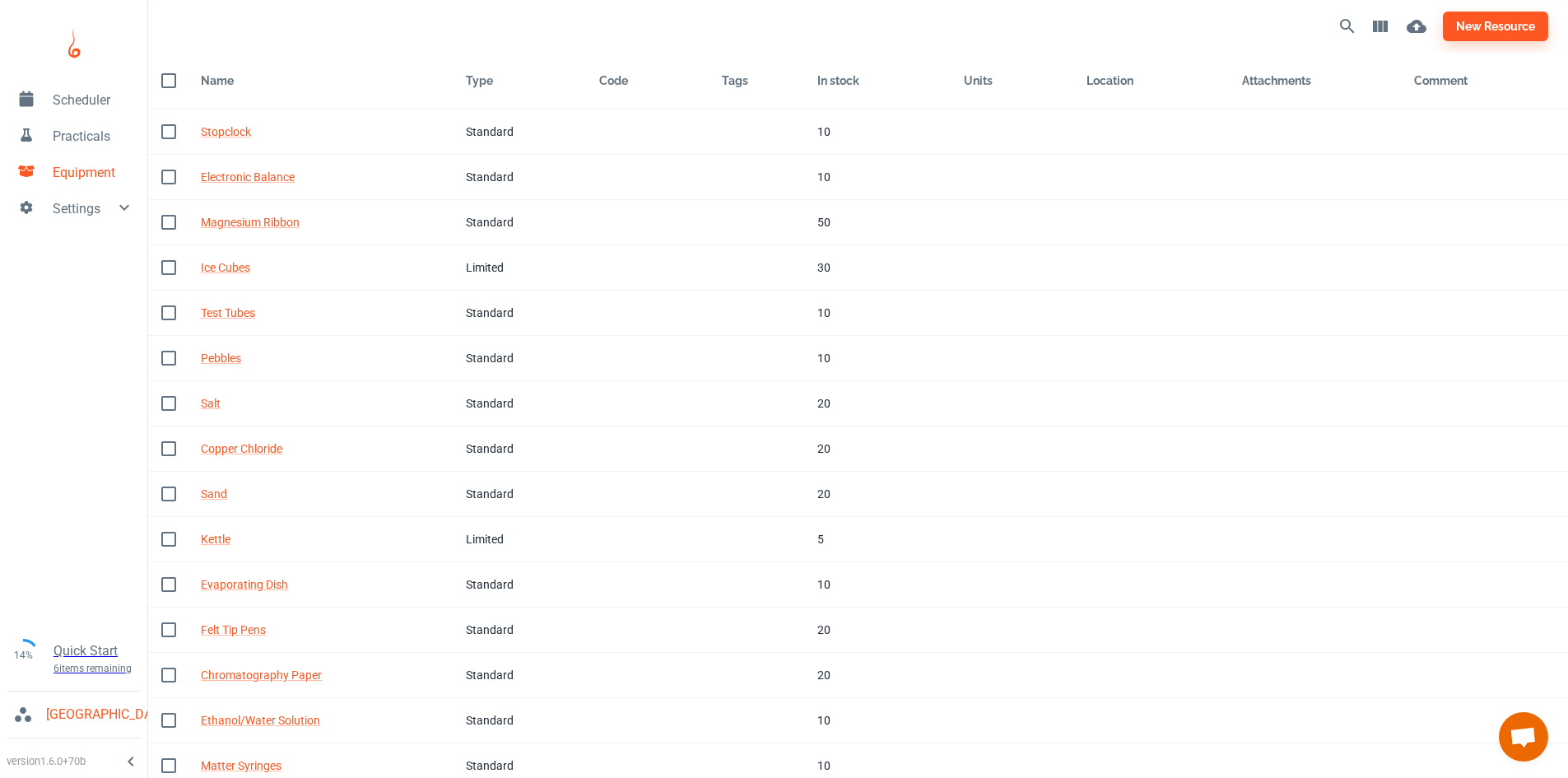
click at [76, 96] on span "Scheduler" at bounding box center [93, 100] width 82 height 19
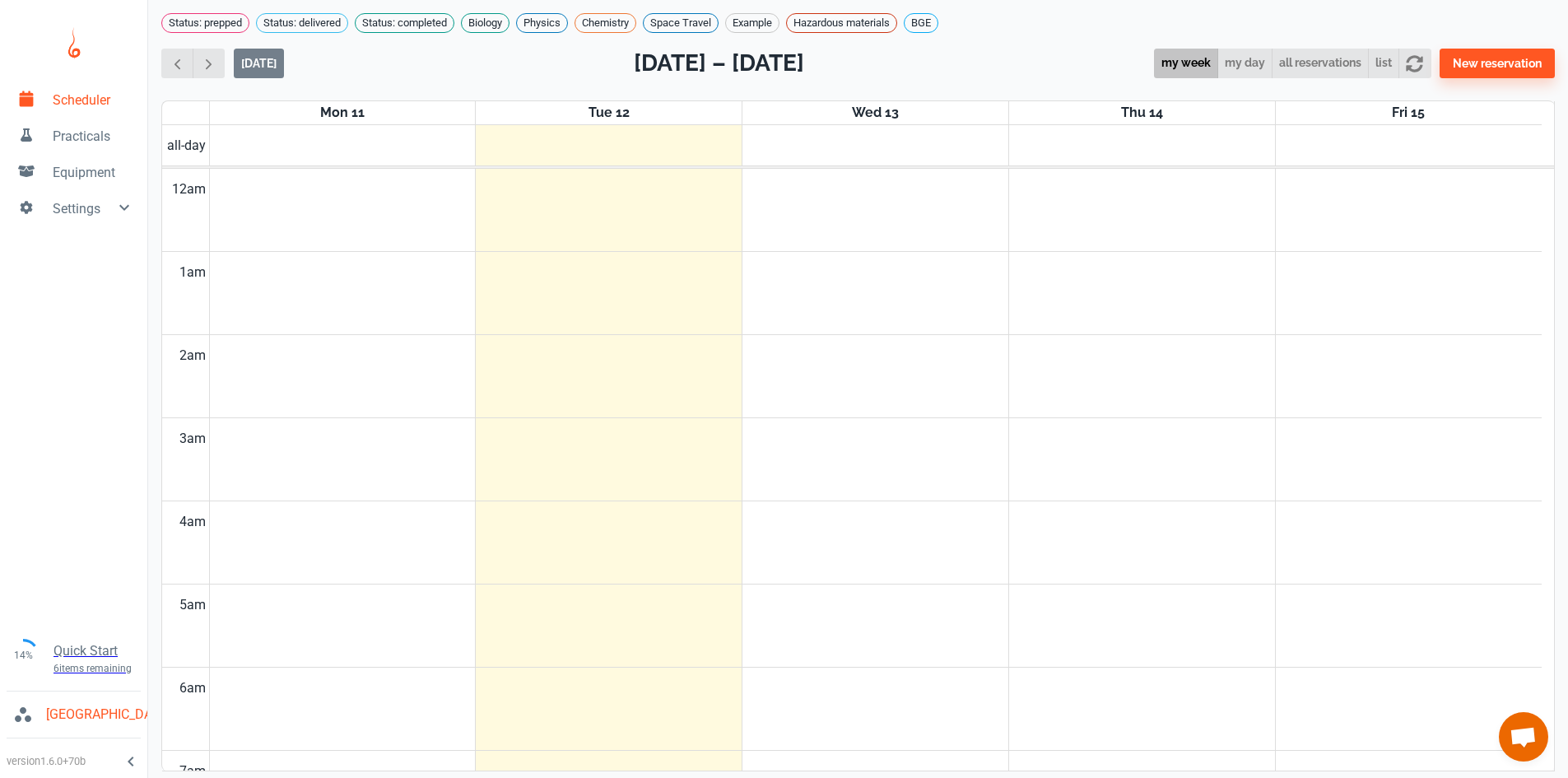
scroll to position [666, 0]
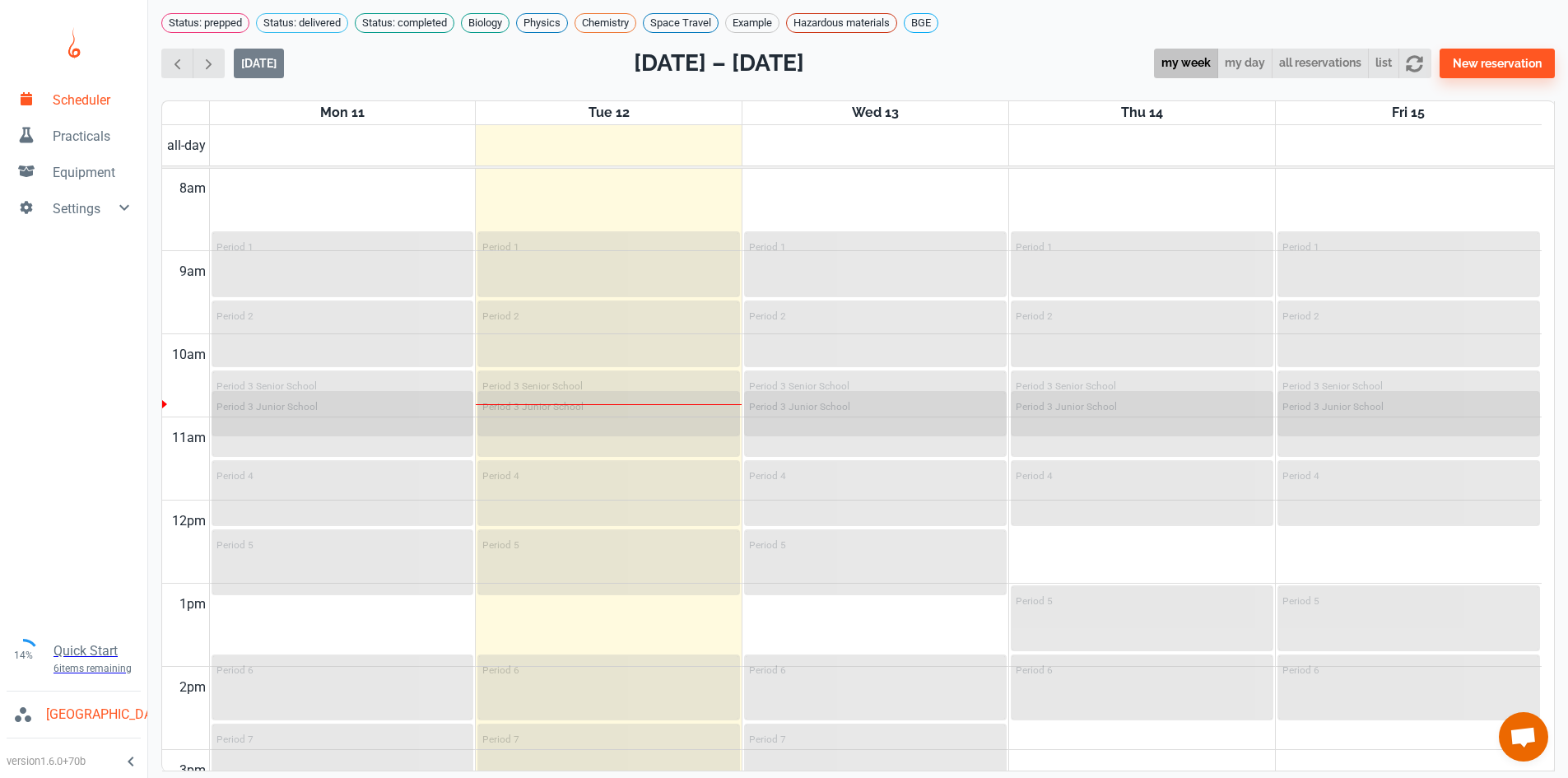
click at [64, 143] on span "Practicals" at bounding box center [93, 136] width 82 height 19
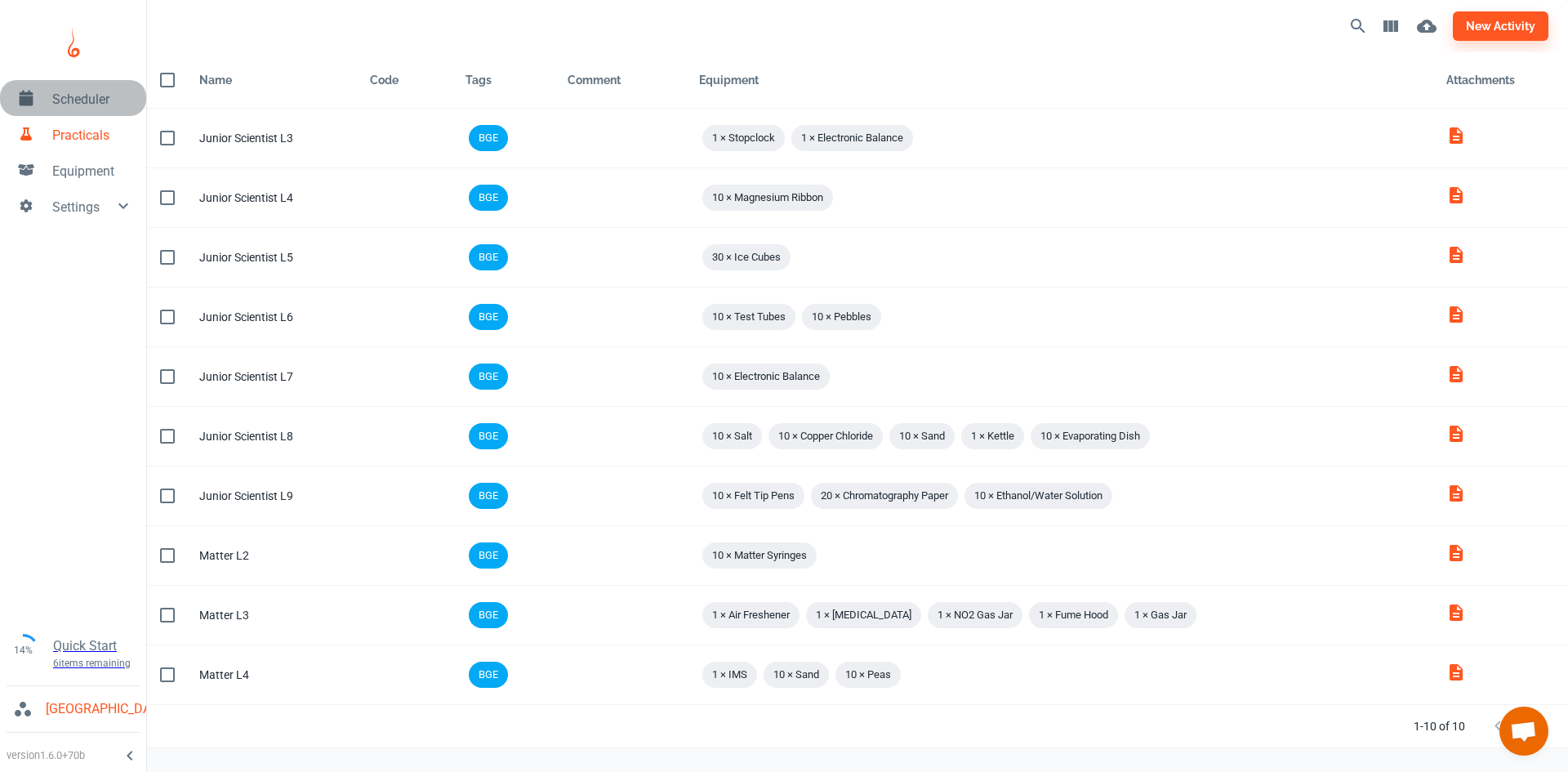
click at [78, 88] on link "Scheduler" at bounding box center [72, 97] width 146 height 36
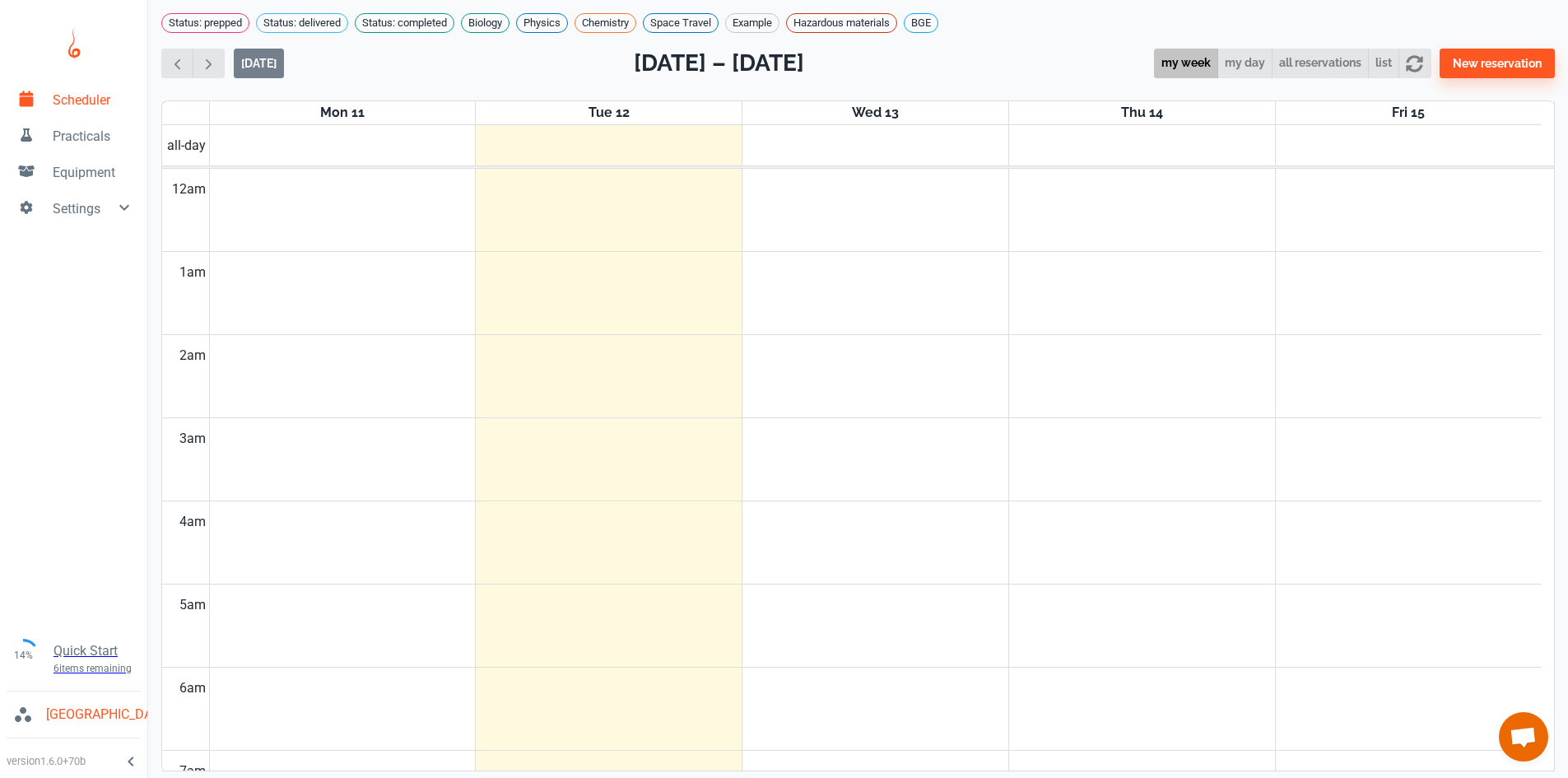
scroll to position [666, 0]
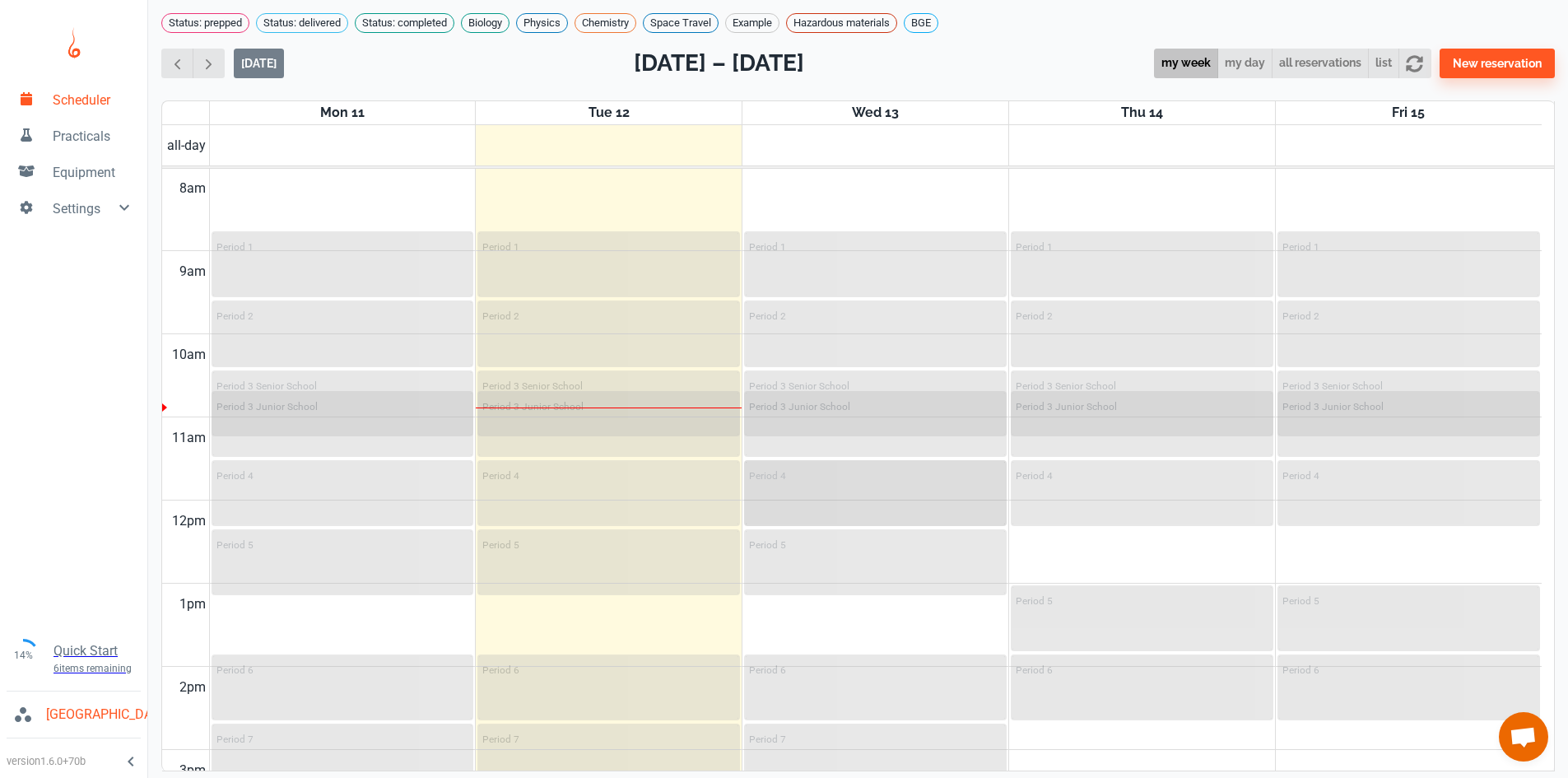
click at [855, 521] on div "Period 4" at bounding box center [875, 493] width 260 height 62
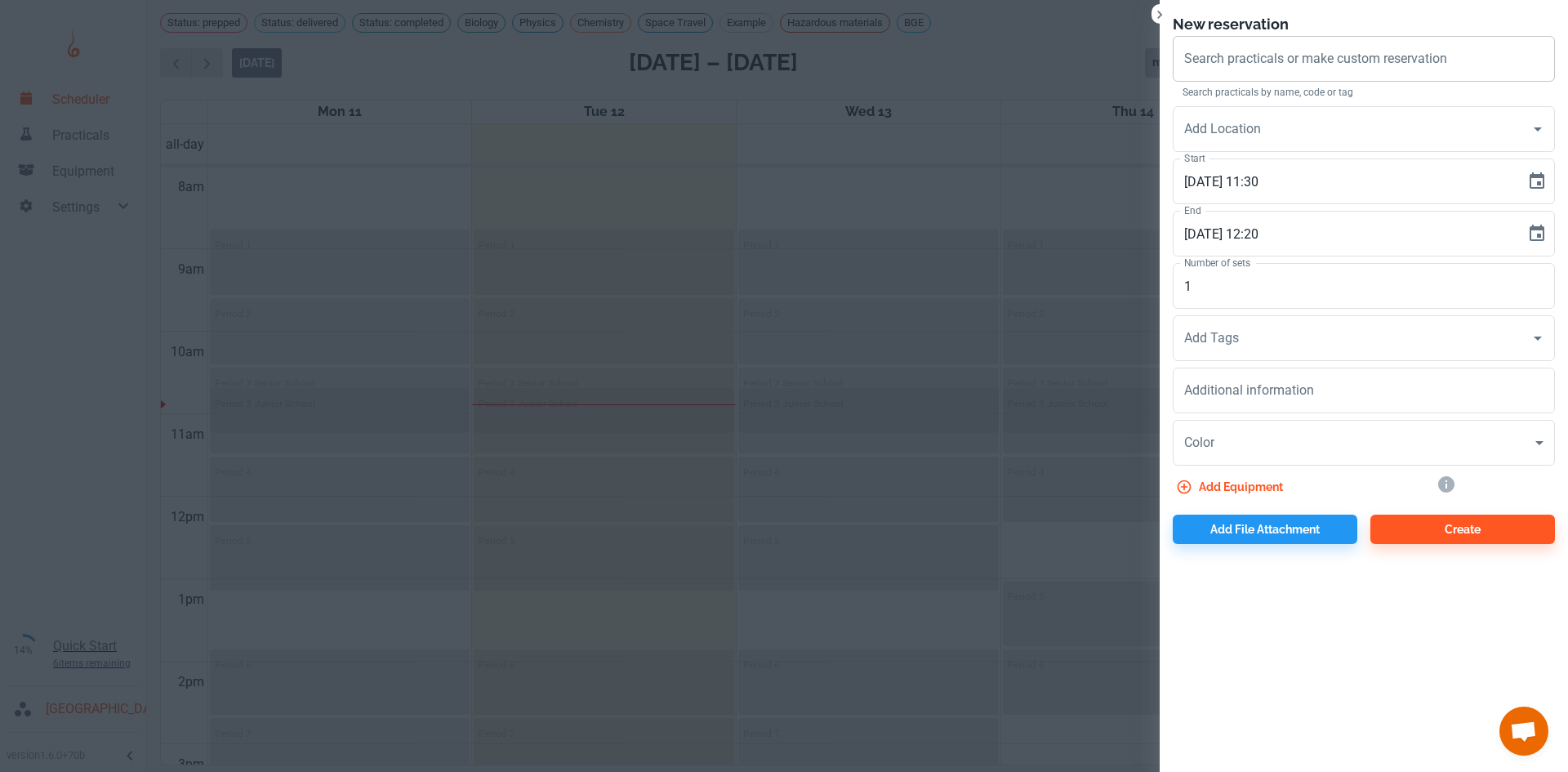
click at [1369, 67] on input "Search practicals or make custom reservation" at bounding box center [1363, 59] width 368 height 31
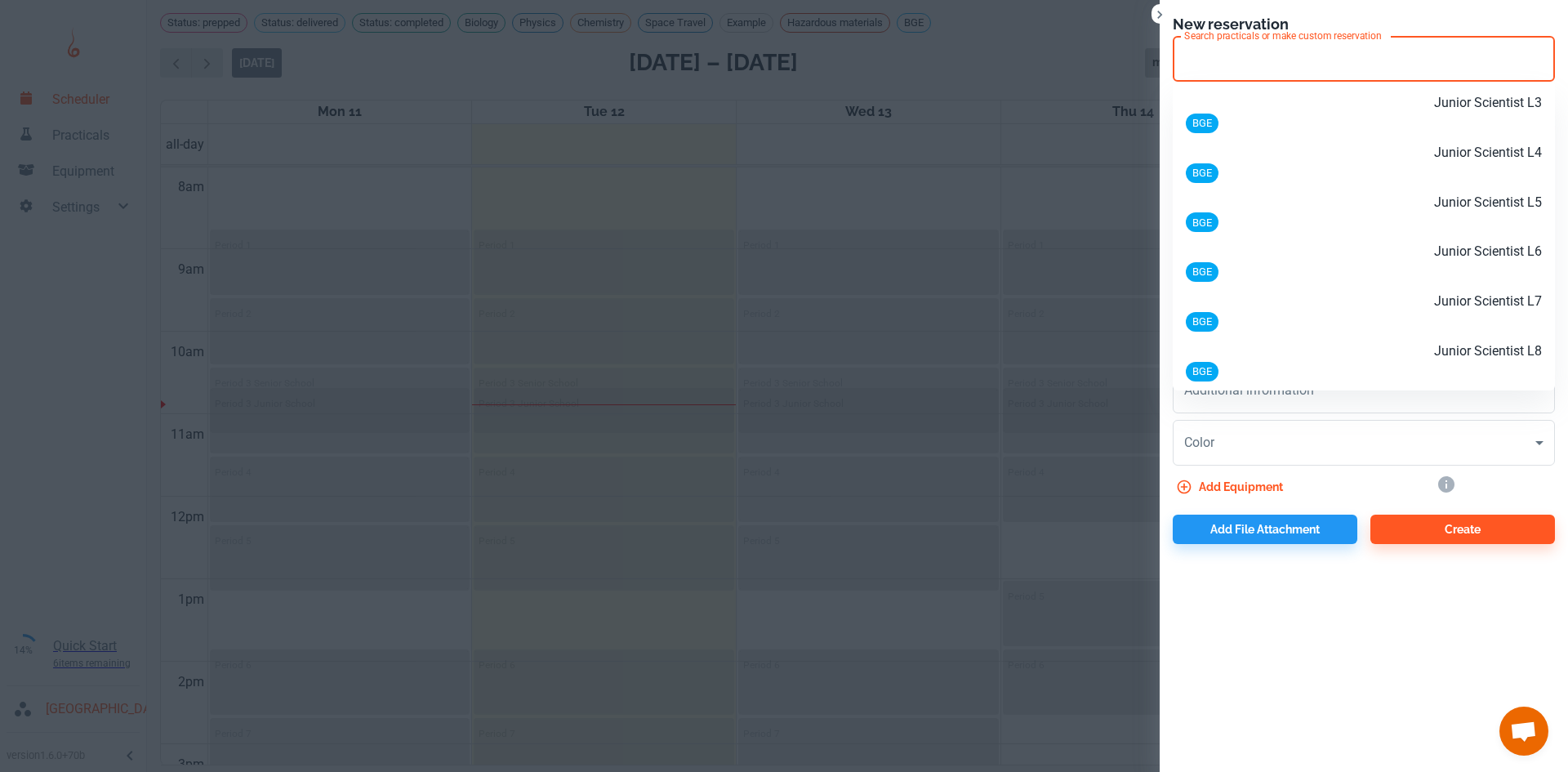
click at [1303, 114] on div "BGE" at bounding box center [1363, 123] width 356 height 20
type input "Junior Scientist L3"
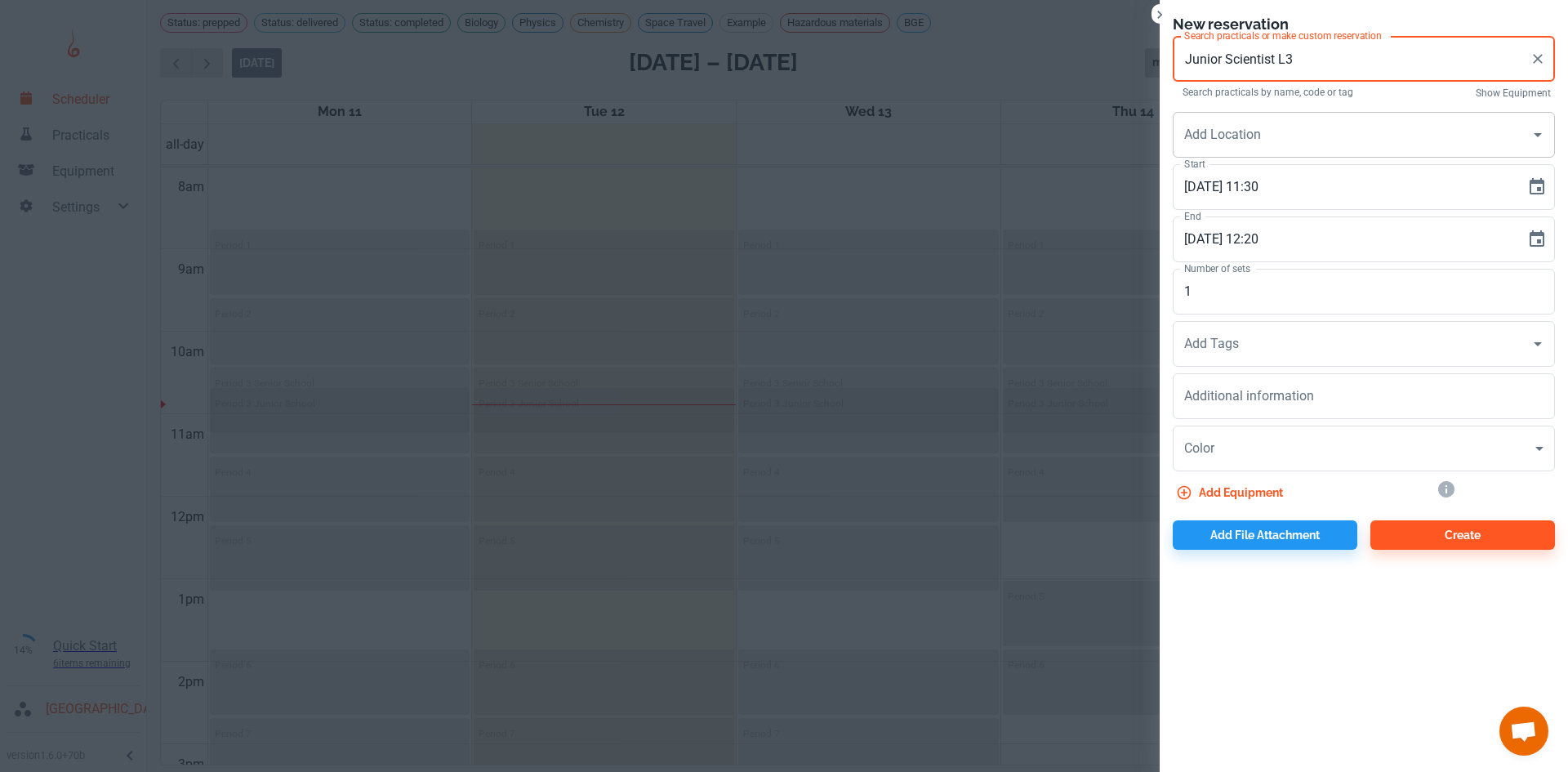
click at [1372, 148] on input "Add Location" at bounding box center [1351, 135] width 343 height 31
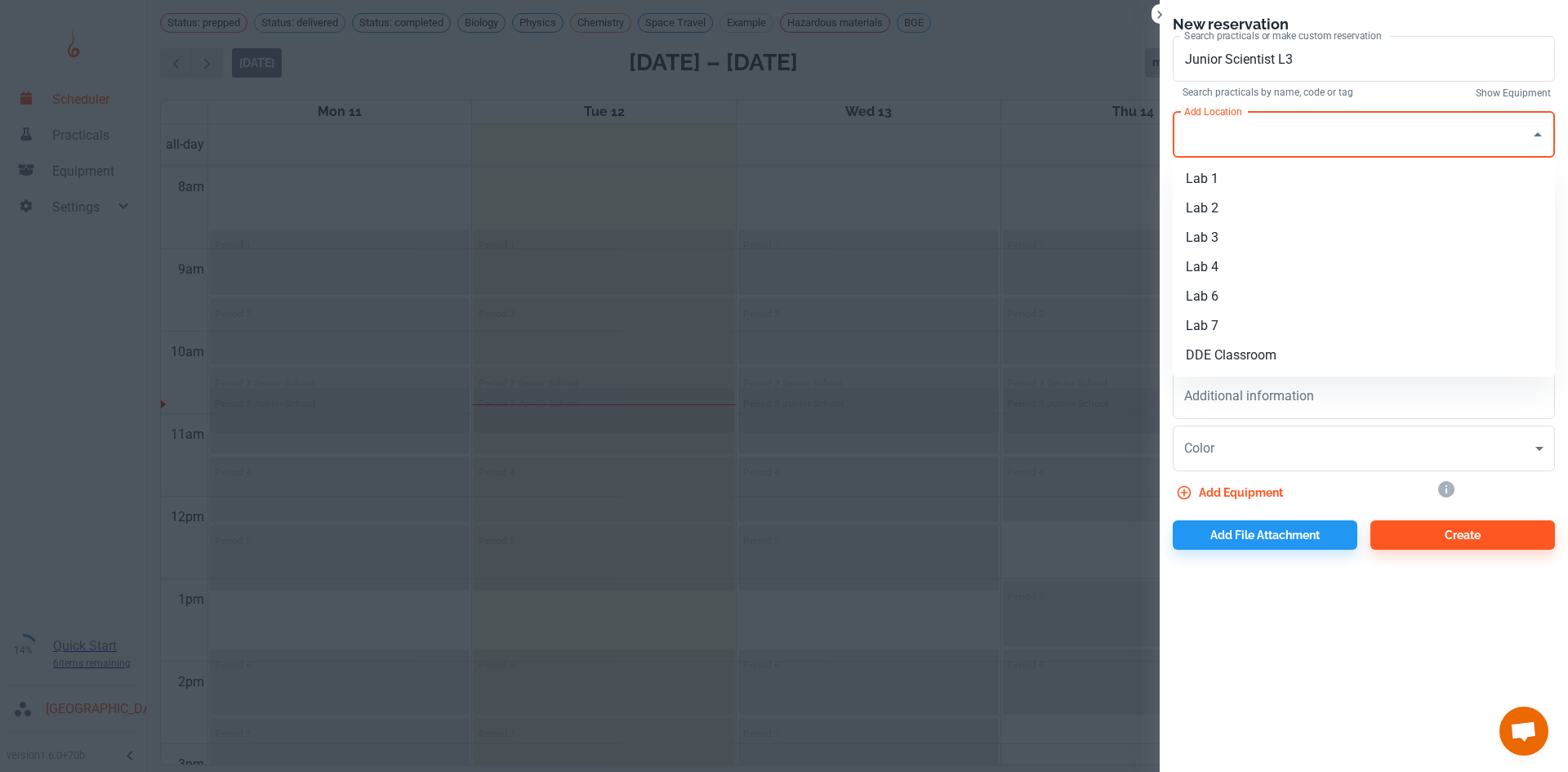
click at [1219, 174] on li "Lab 1" at bounding box center [1363, 179] width 382 height 29
type input "Lab 1"
click at [1429, 437] on body "Scheduler Practicals Equipment Settings 14% Quick Start 6 items remaining St Ro…" at bounding box center [784, 386] width 1568 height 772
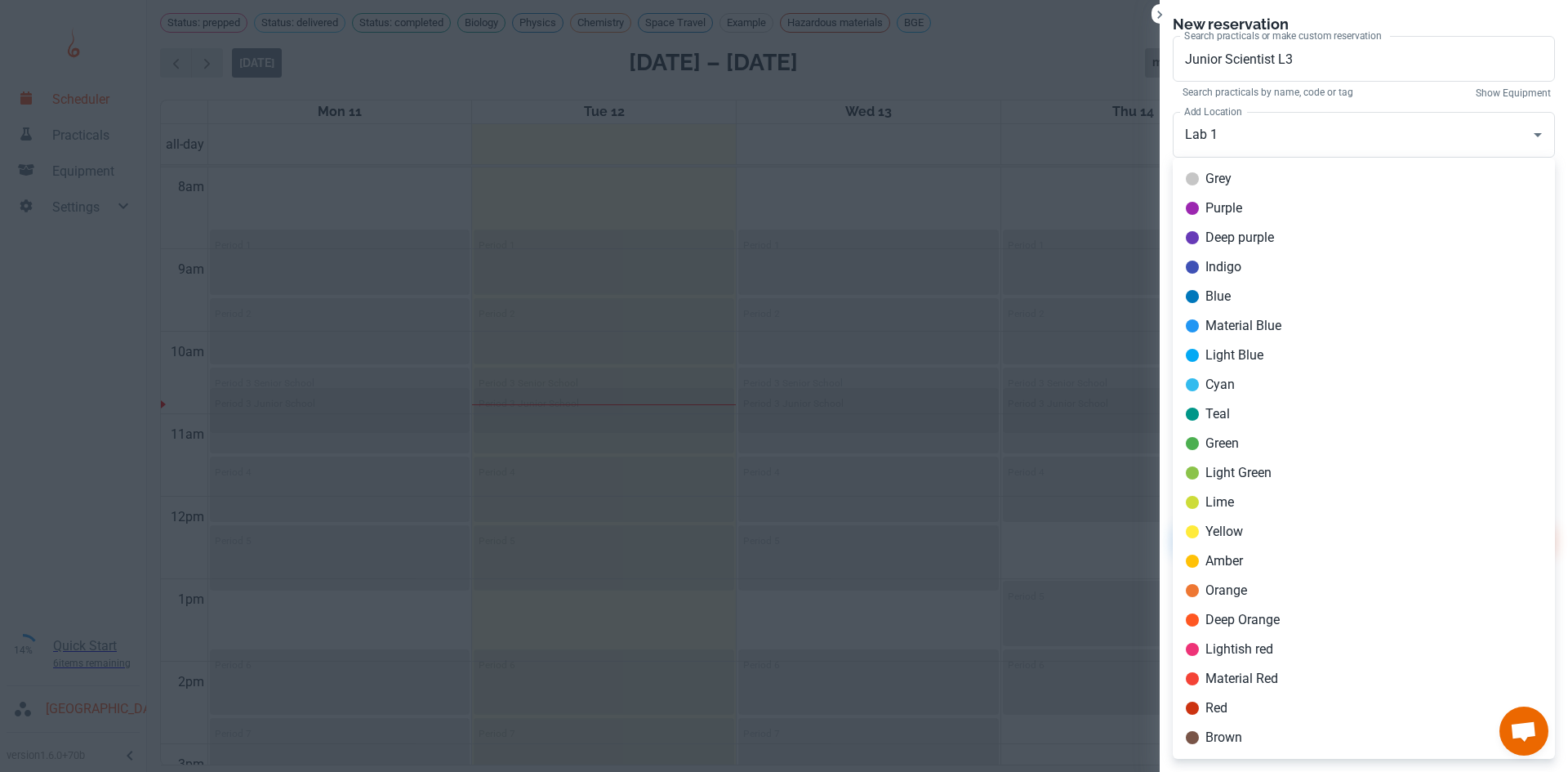
click at [1379, 96] on div at bounding box center [784, 386] width 1568 height 772
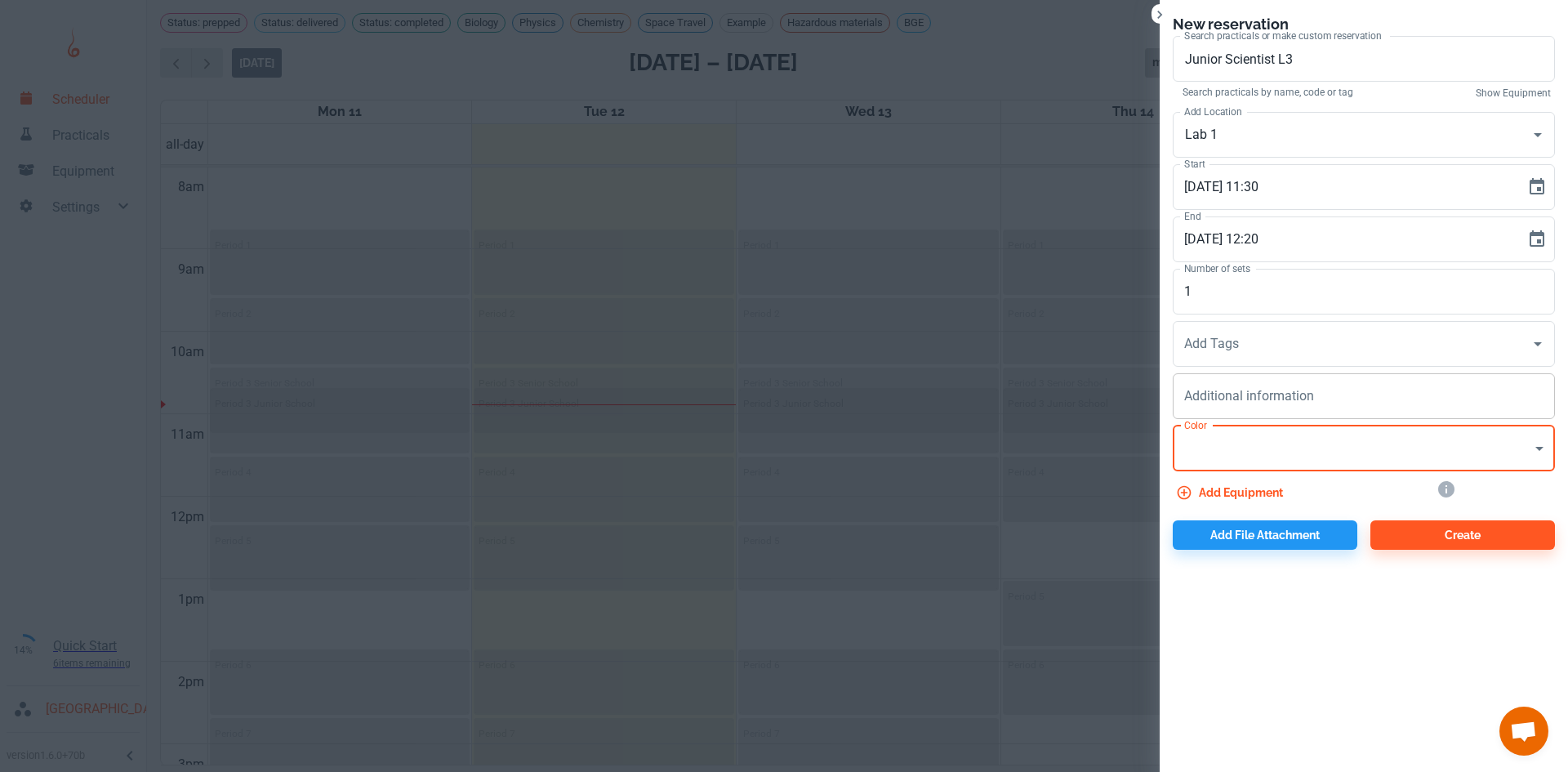
click at [1355, 398] on textarea "Additional information" at bounding box center [1363, 395] width 359 height 18
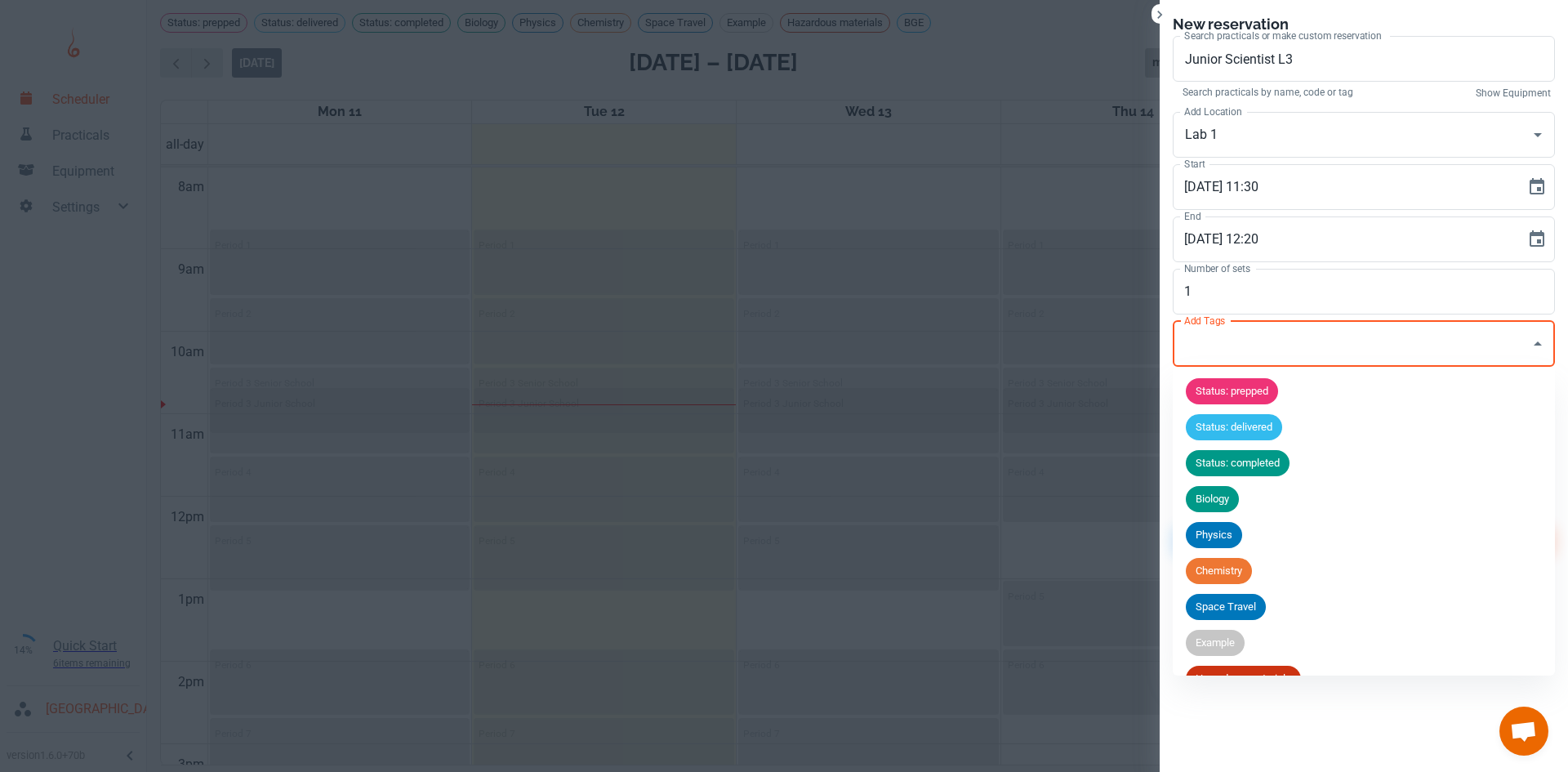
click at [1366, 347] on input "Add Tags" at bounding box center [1351, 344] width 343 height 31
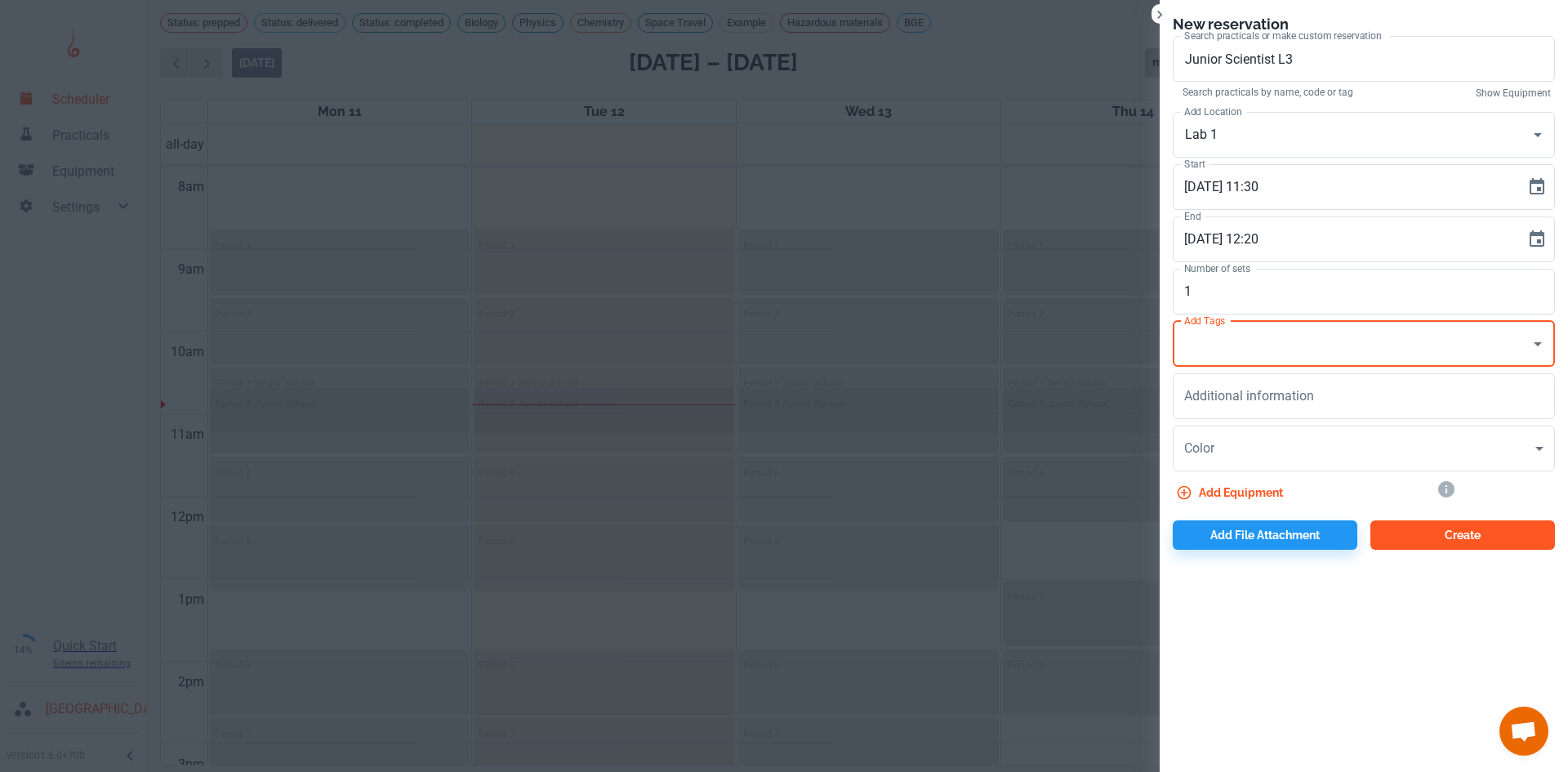
click at [1438, 529] on button "Create" at bounding box center [1462, 535] width 184 height 29
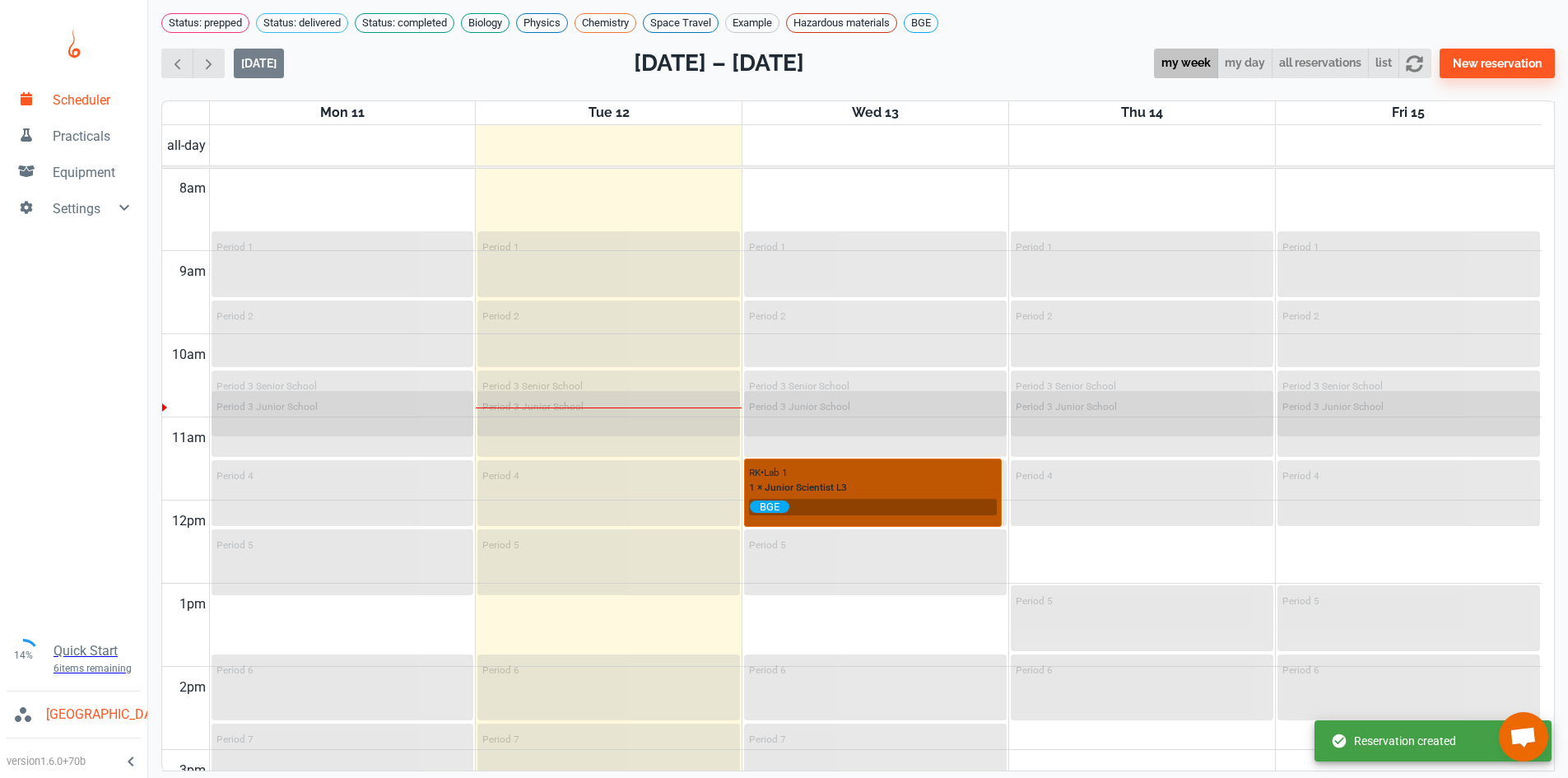
click at [865, 513] on input "text" at bounding box center [893, 507] width 206 height 14
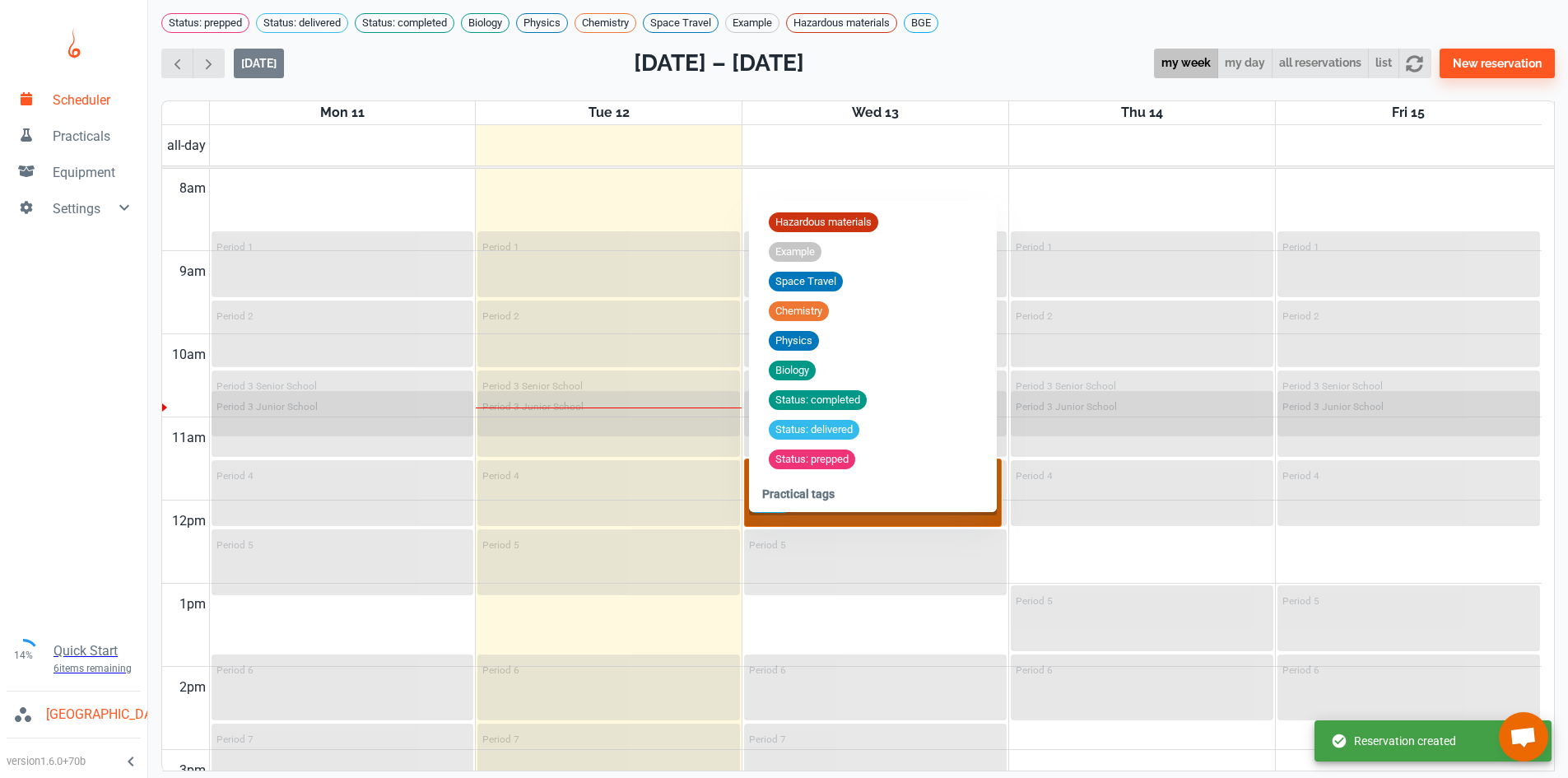
scroll to position [31, 0]
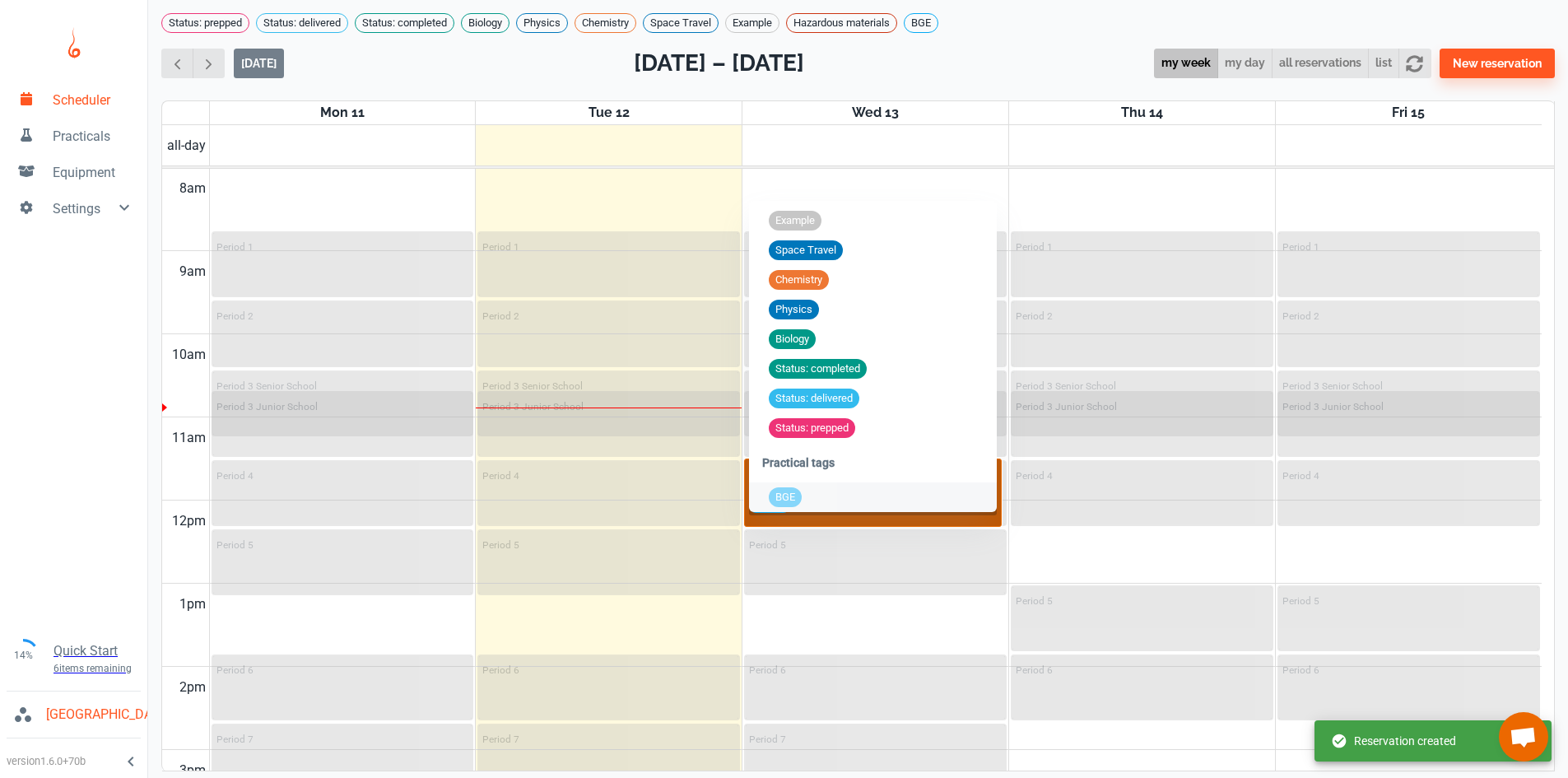
click at [865, 513] on input "text" at bounding box center [893, 507] width 206 height 14
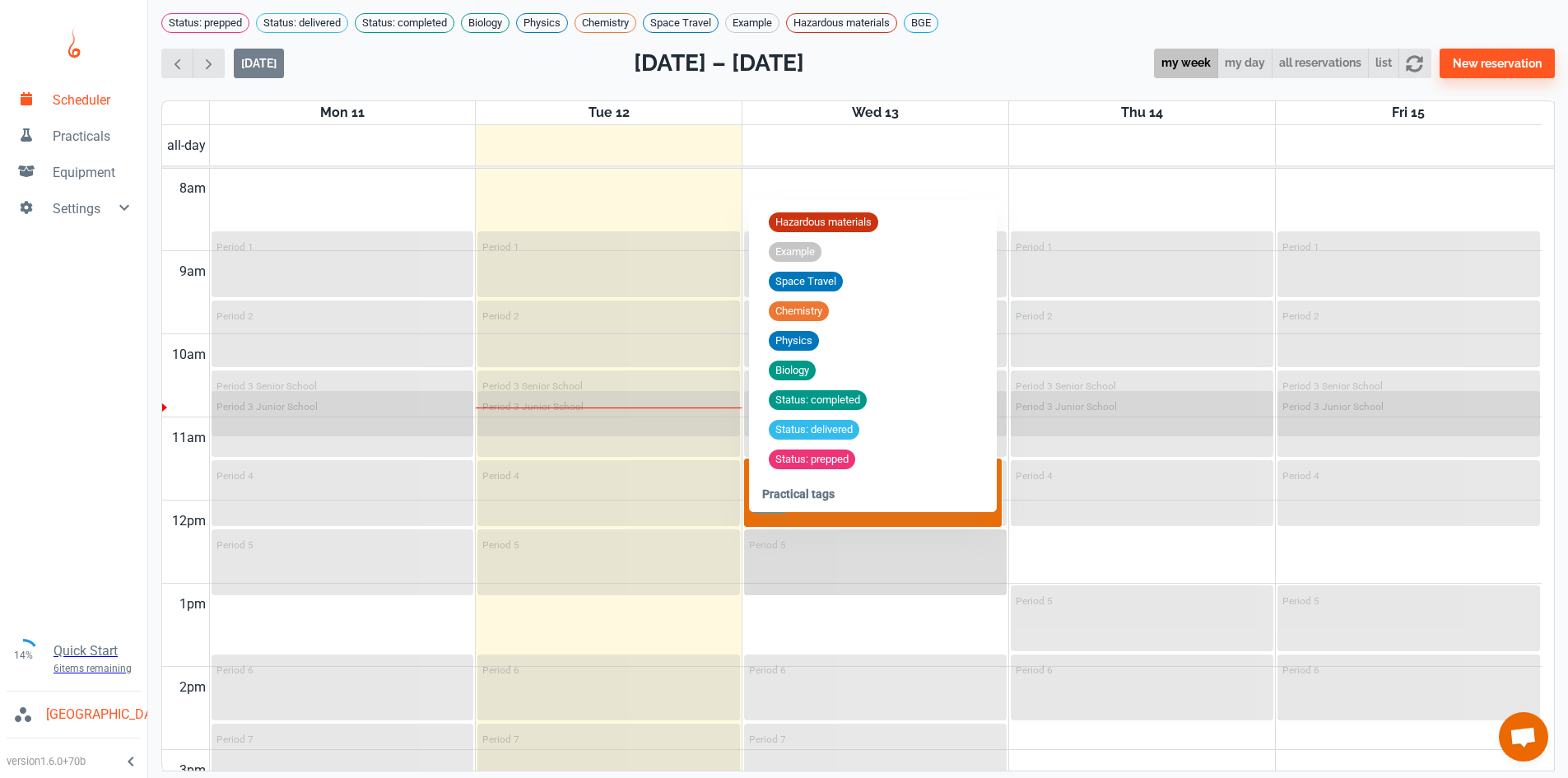
click at [895, 548] on div "Period 5" at bounding box center [875, 544] width 253 height 19
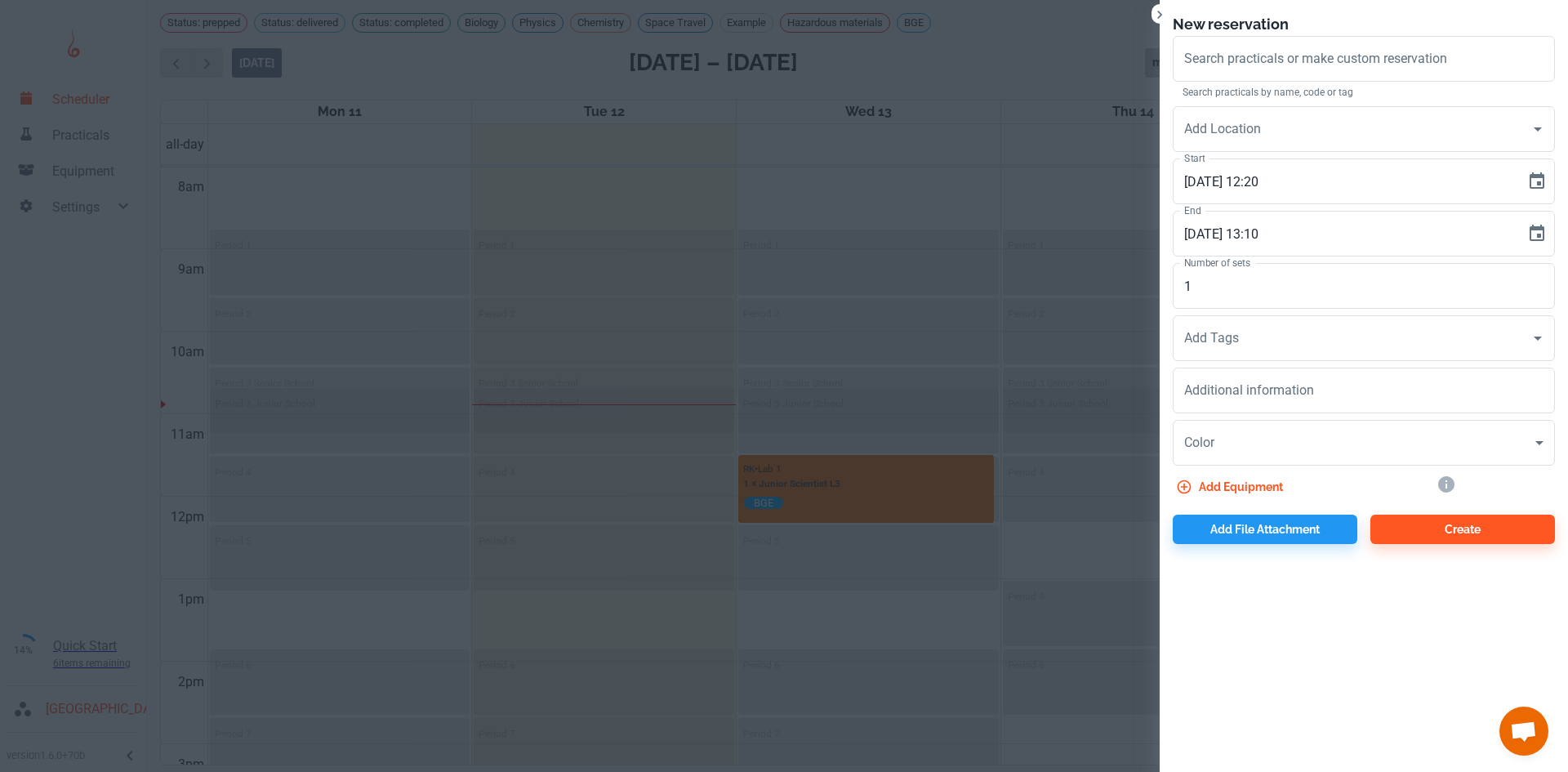
click at [874, 483] on div at bounding box center [784, 386] width 1568 height 772
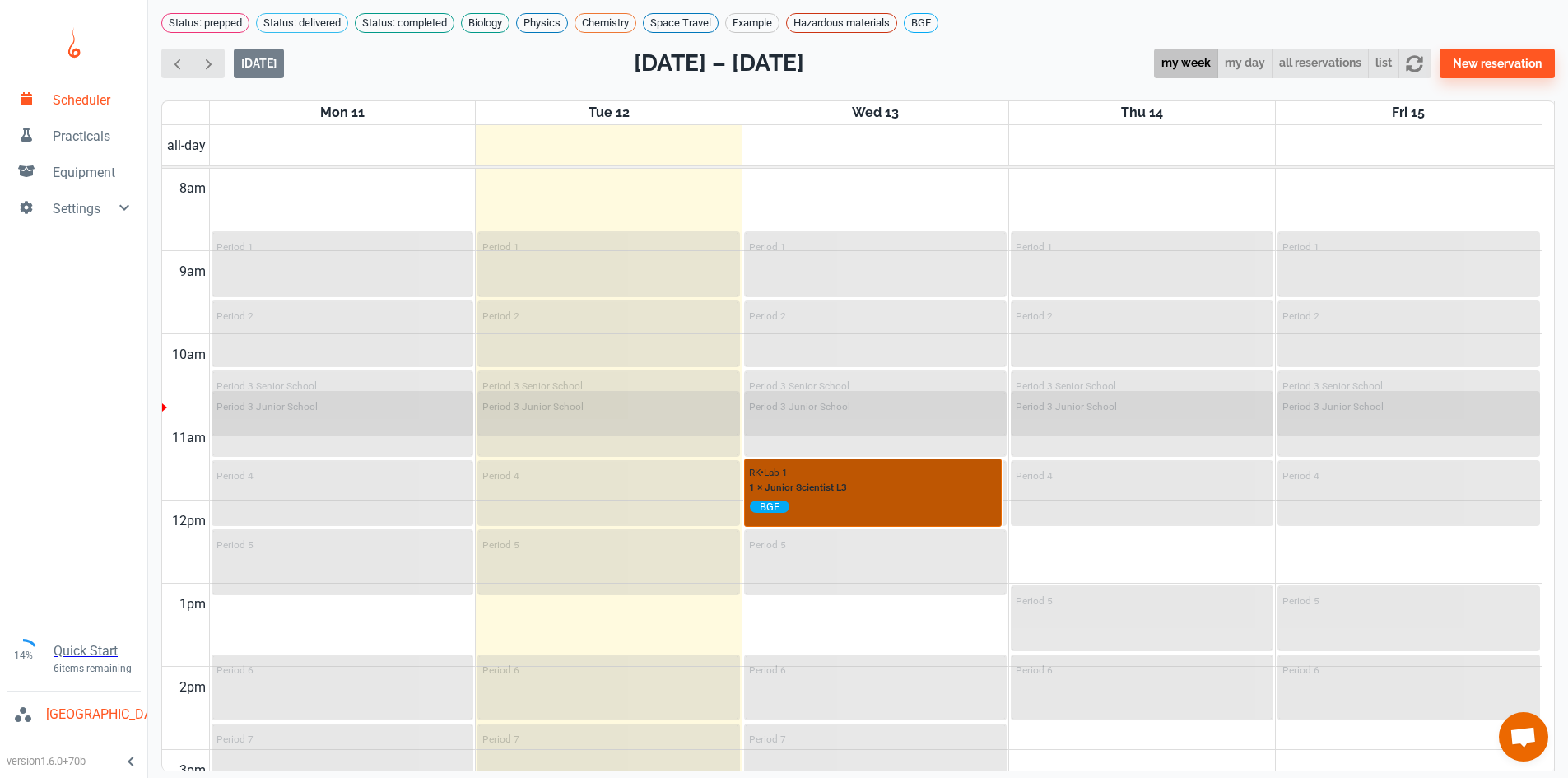
click at [838, 495] on p "1 × Junior Scientist L3" at bounding box center [798, 487] width 98 height 15
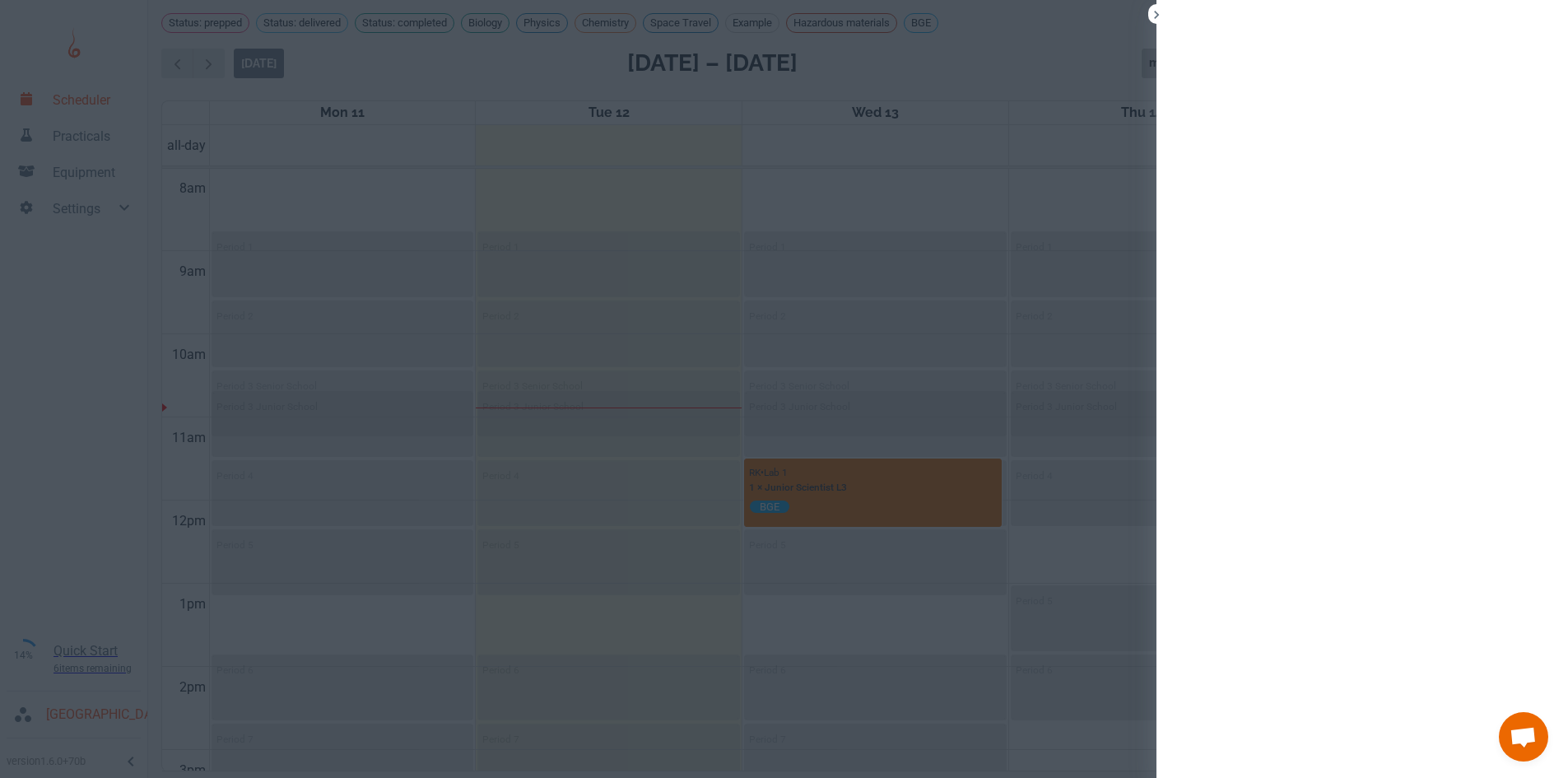
click at [838, 498] on div at bounding box center [784, 389] width 1568 height 778
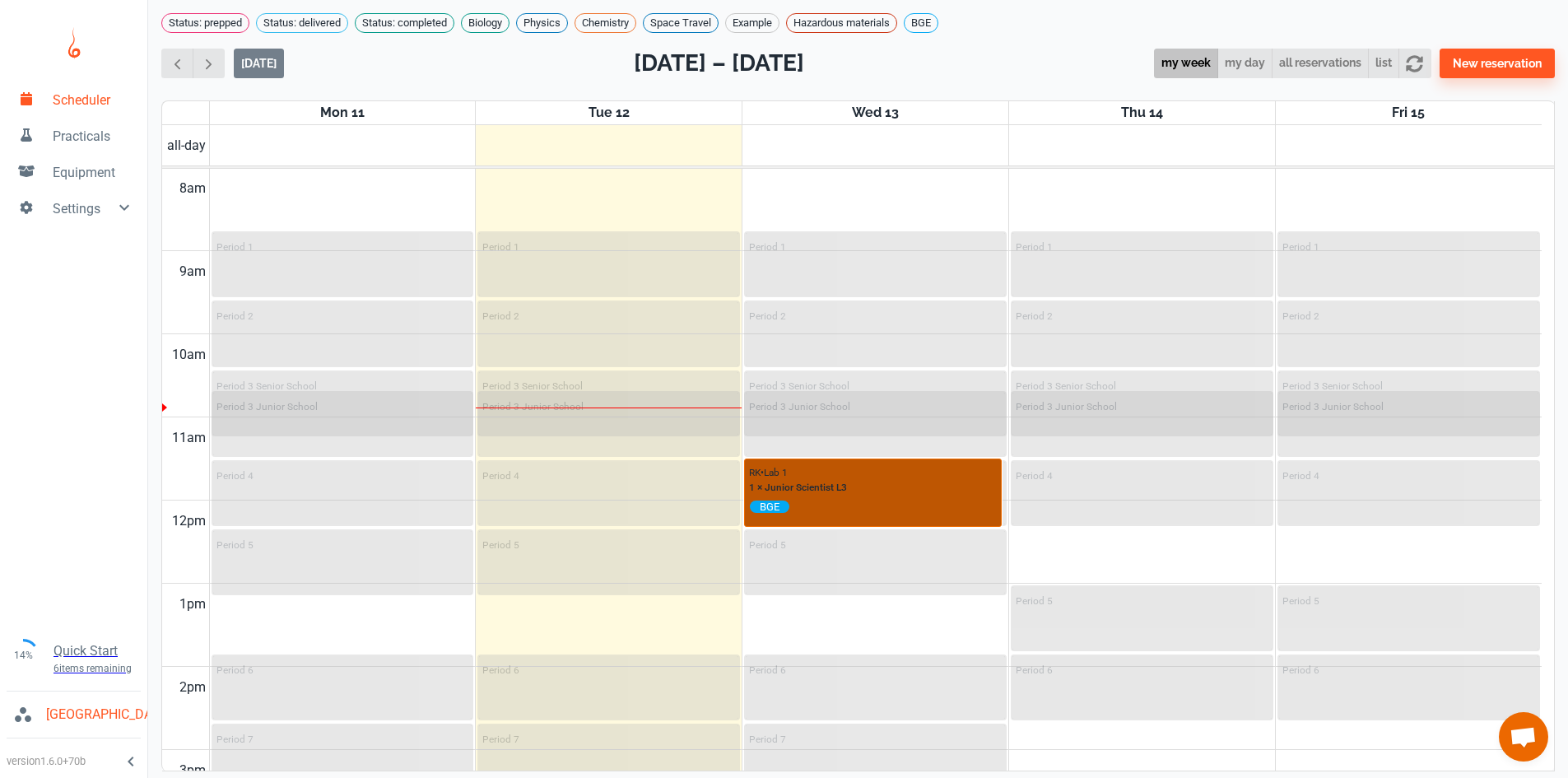
click at [838, 495] on p "1 × Junior Scientist L3" at bounding box center [798, 487] width 98 height 15
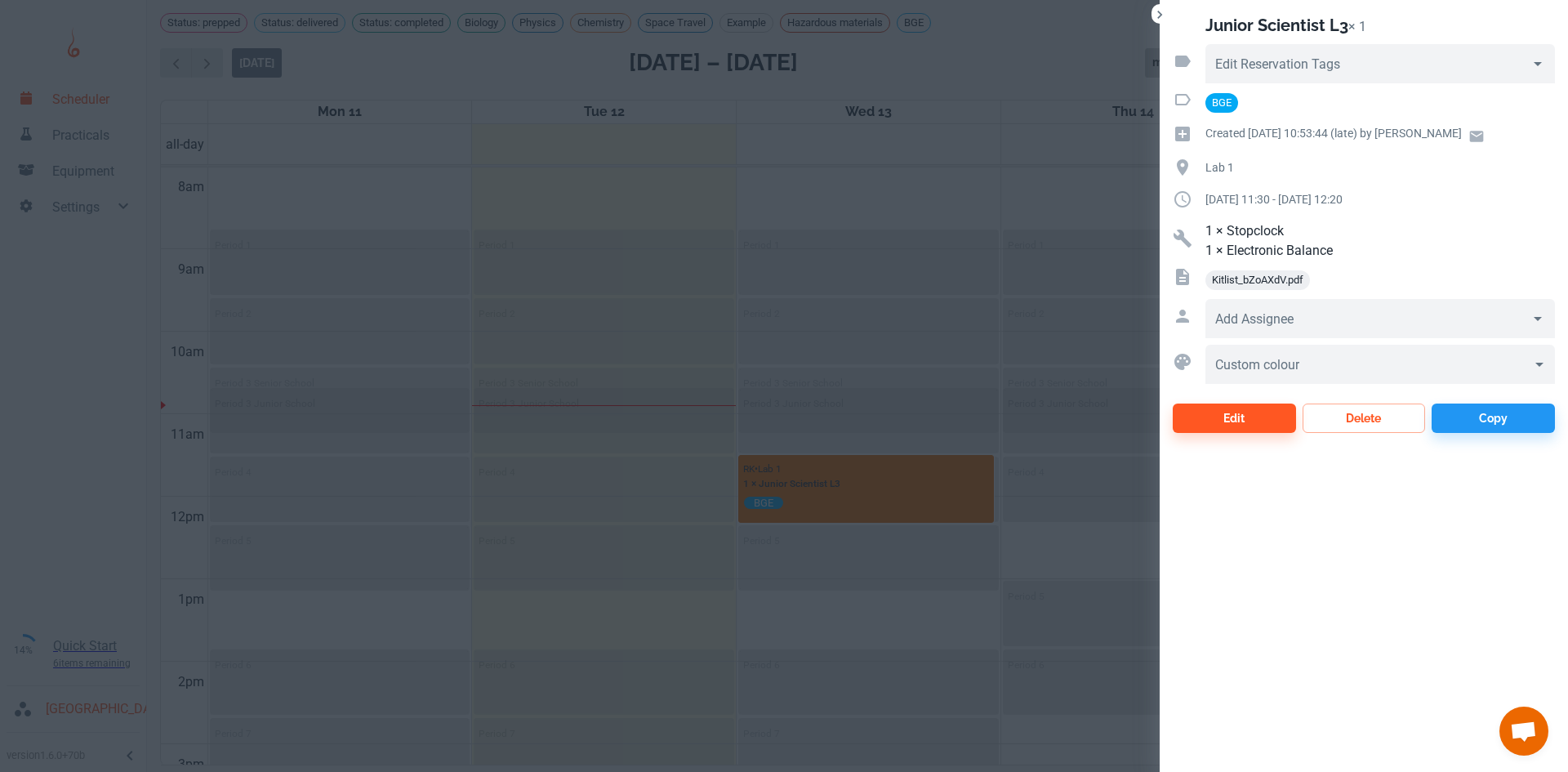
click at [1233, 283] on span "Kitlist_bZoAXdV.pdf" at bounding box center [1257, 280] width 104 height 16
click at [1446, 65] on input "Edit Reservation Tags" at bounding box center [1367, 71] width 311 height 23
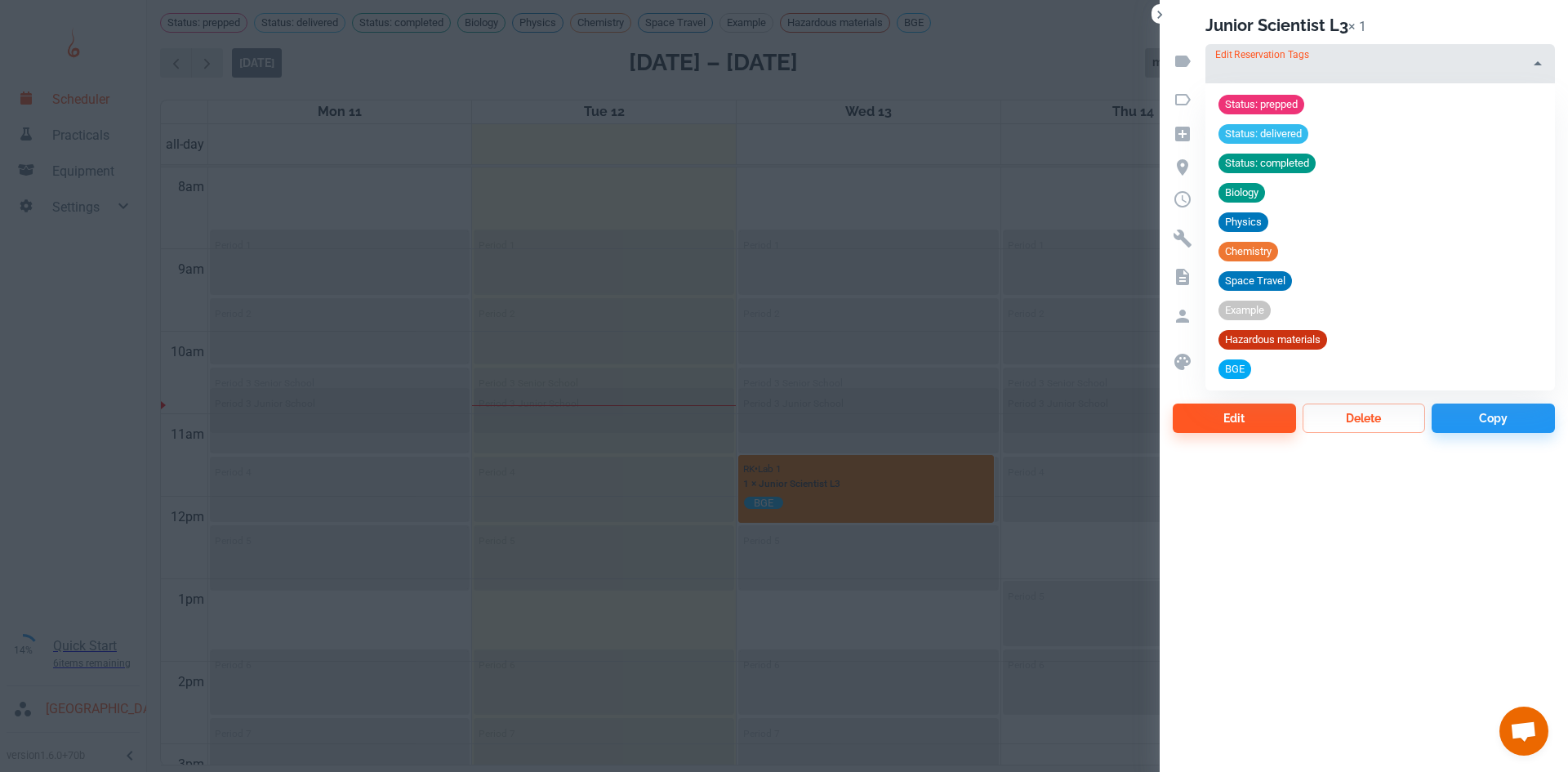
click at [1446, 65] on input "Edit Reservation Tags" at bounding box center [1367, 71] width 311 height 23
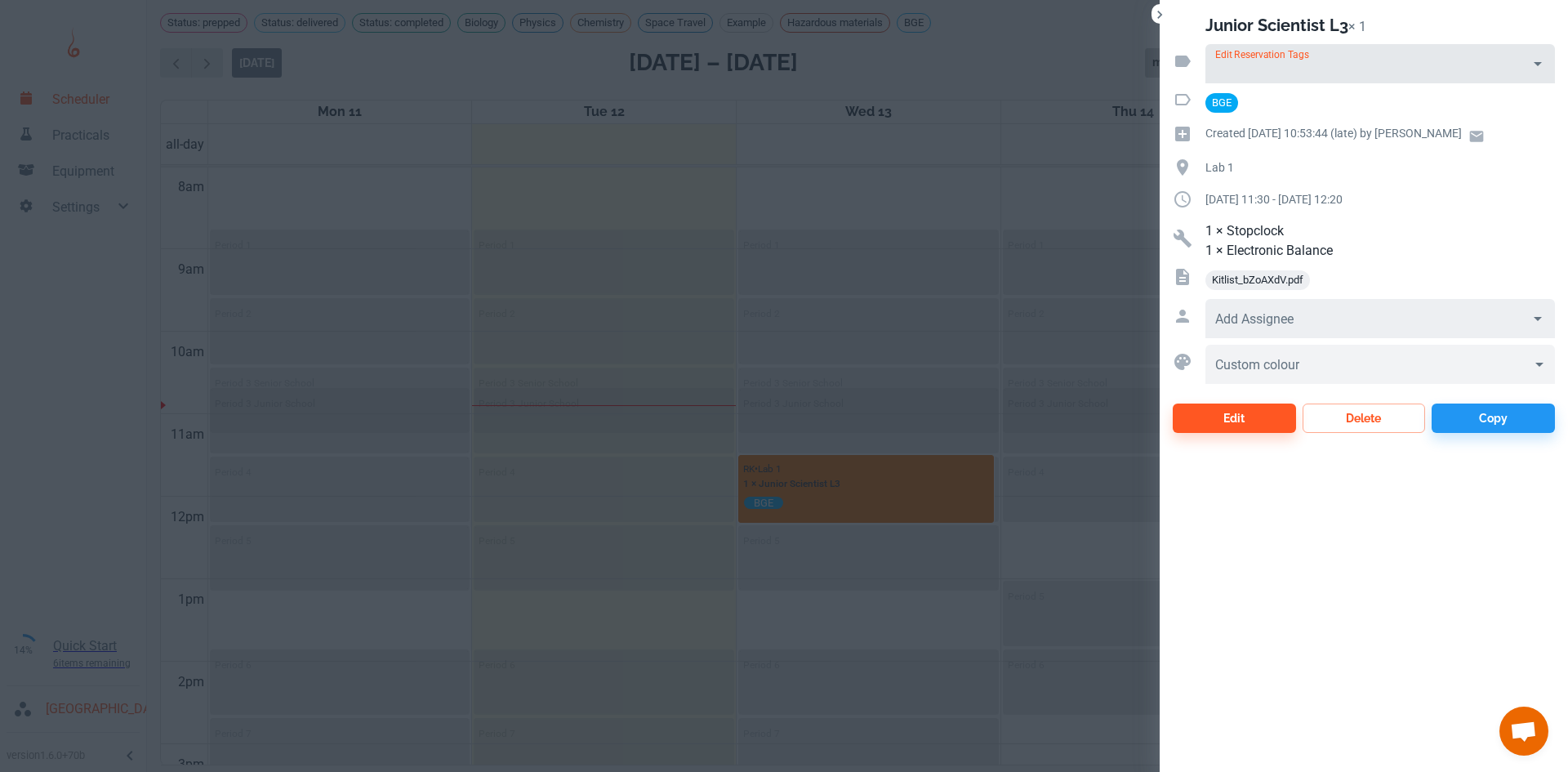
click at [1438, 316] on input "Add Assignee" at bounding box center [1367, 326] width 311 height 23
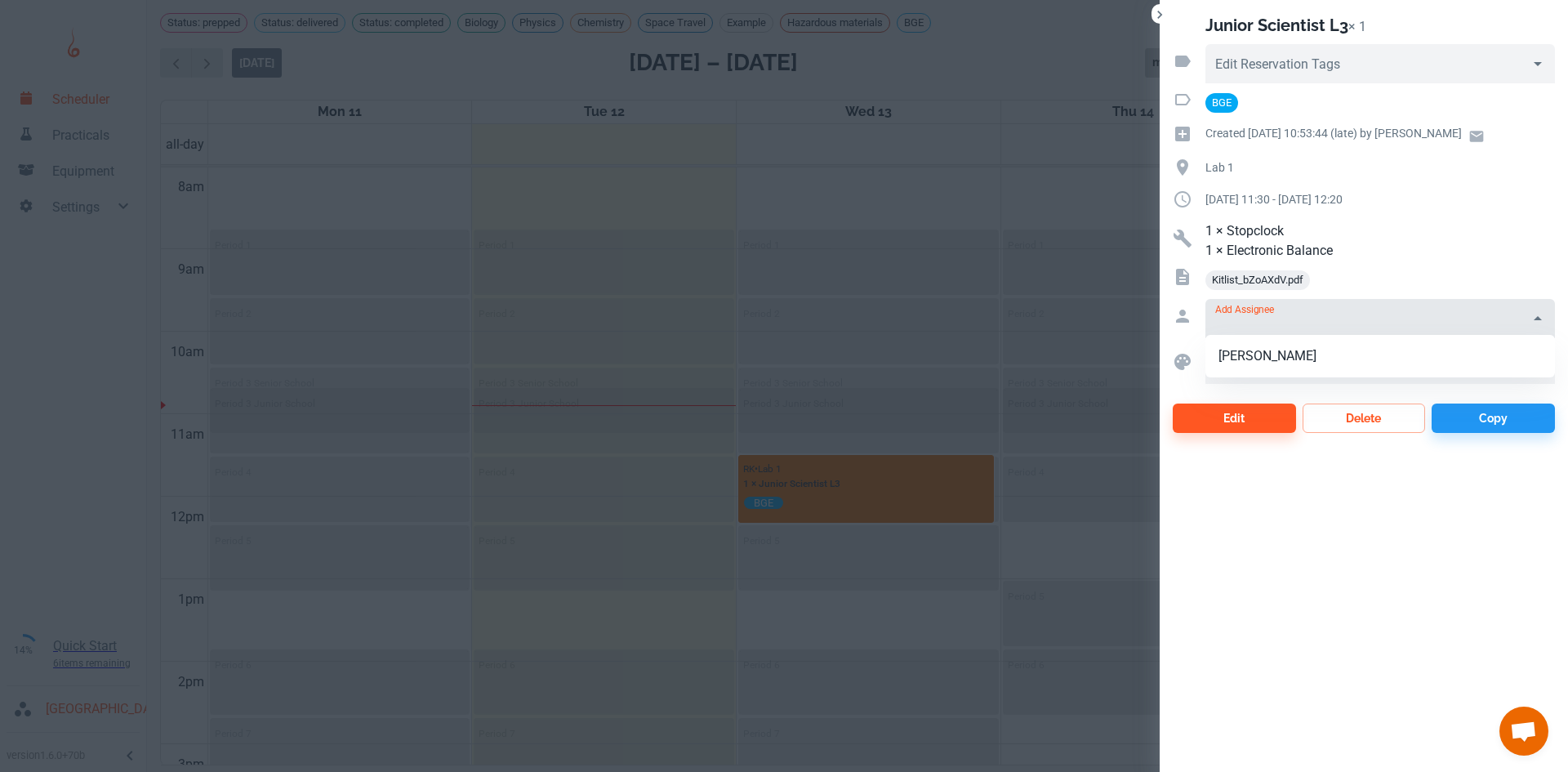
click at [1438, 316] on input "Add Assignee" at bounding box center [1367, 326] width 311 height 23
click at [1361, 412] on button "Delete" at bounding box center [1364, 418] width 124 height 29
